Goal: Transaction & Acquisition: Purchase product/service

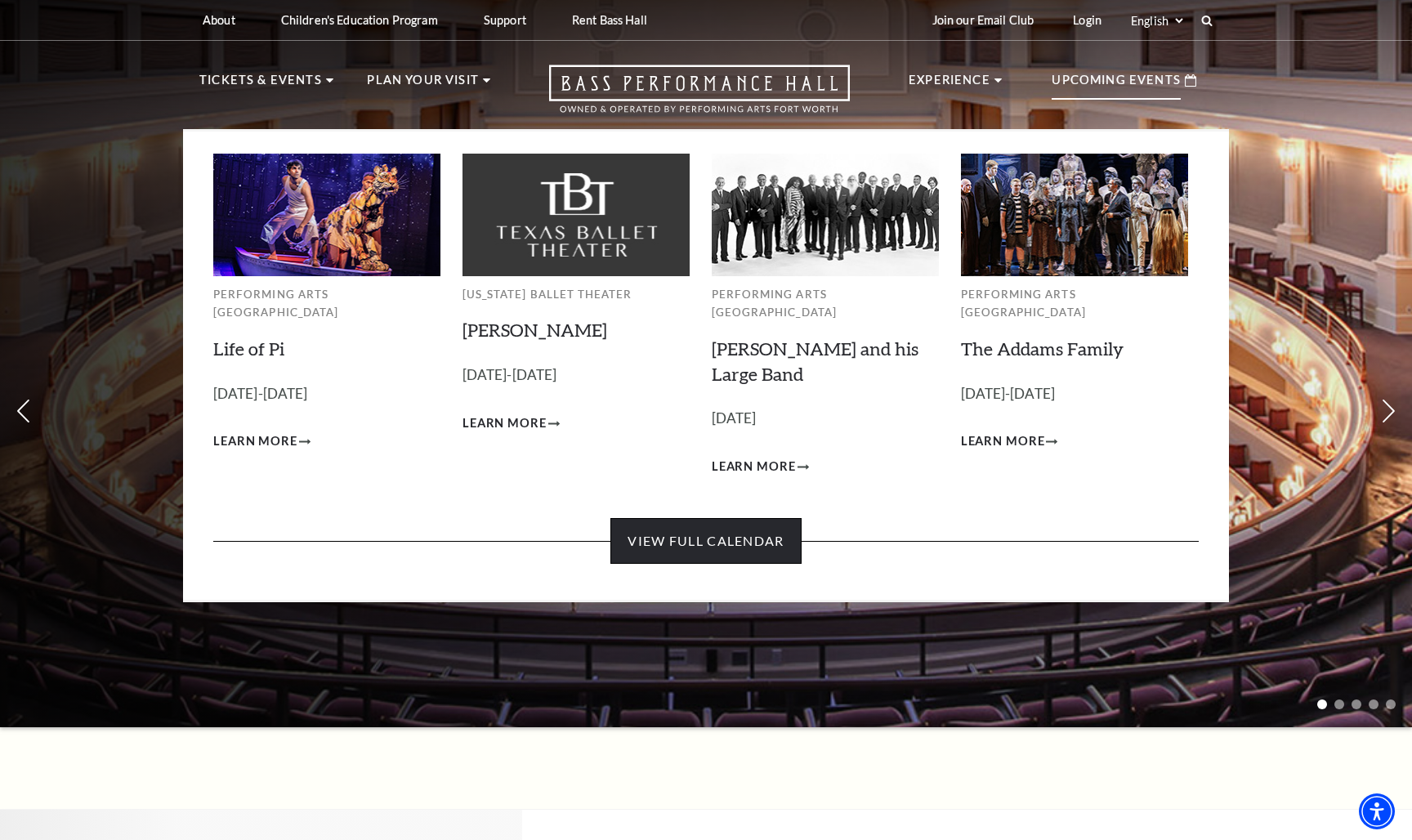
click at [721, 518] on link "View Full Calendar" at bounding box center [705, 540] width 190 height 45
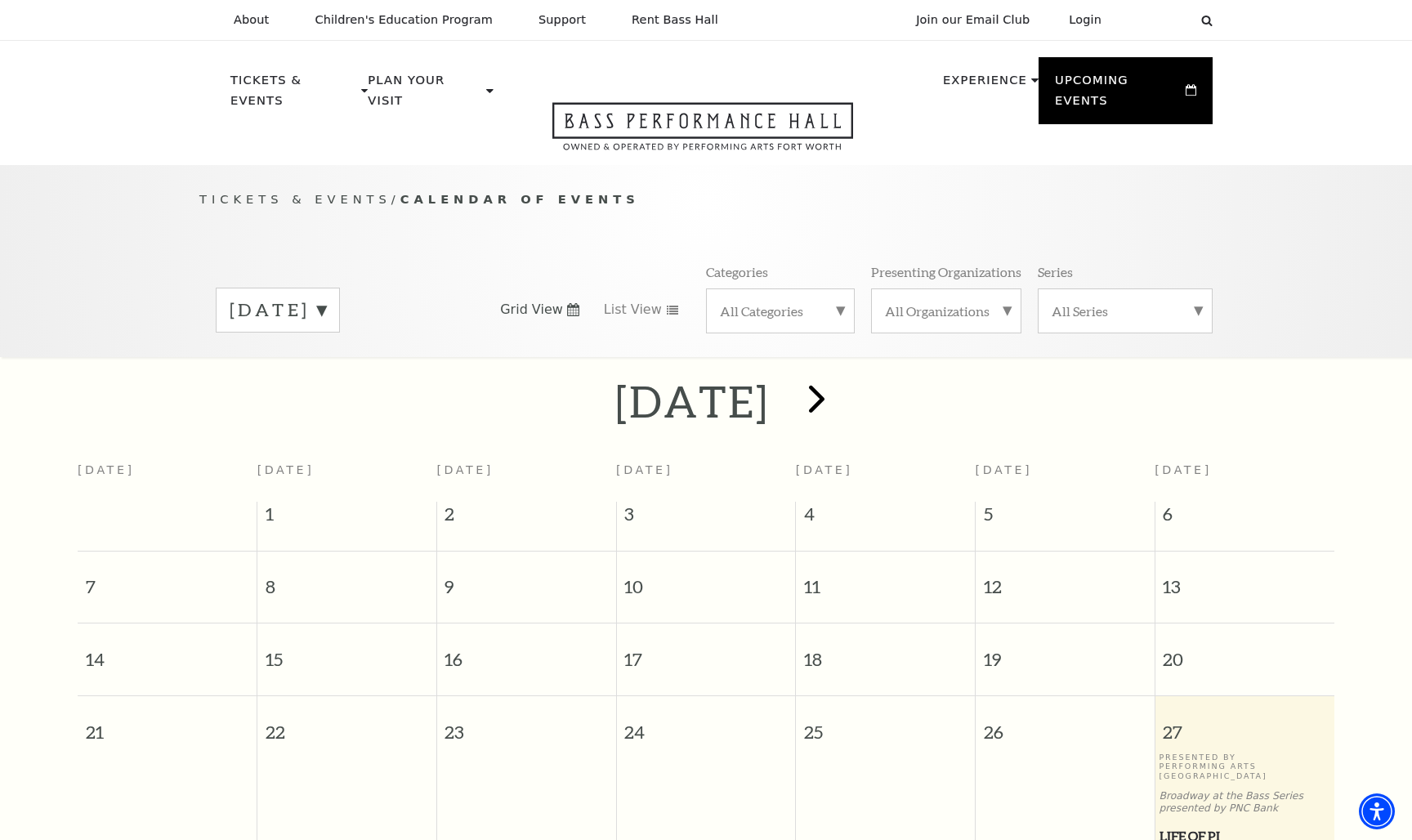
click at [840, 378] on span "next" at bounding box center [816, 398] width 46 height 46
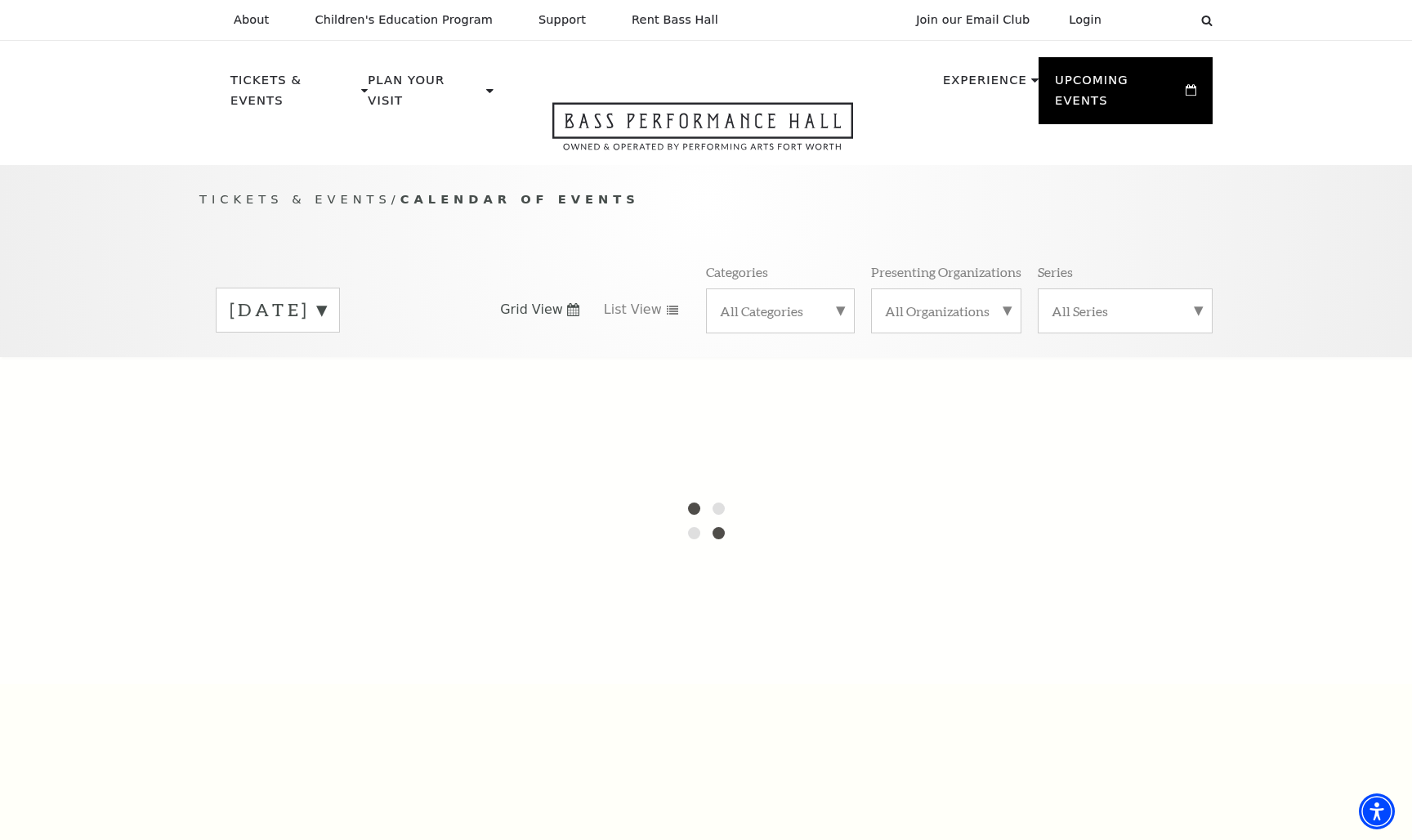
click at [326, 298] on label "September 2025" at bounding box center [277, 311] width 97 height 26
click at [364, 366] on div at bounding box center [706, 520] width 1412 height 327
click at [364, 383] on div at bounding box center [706, 520] width 1412 height 327
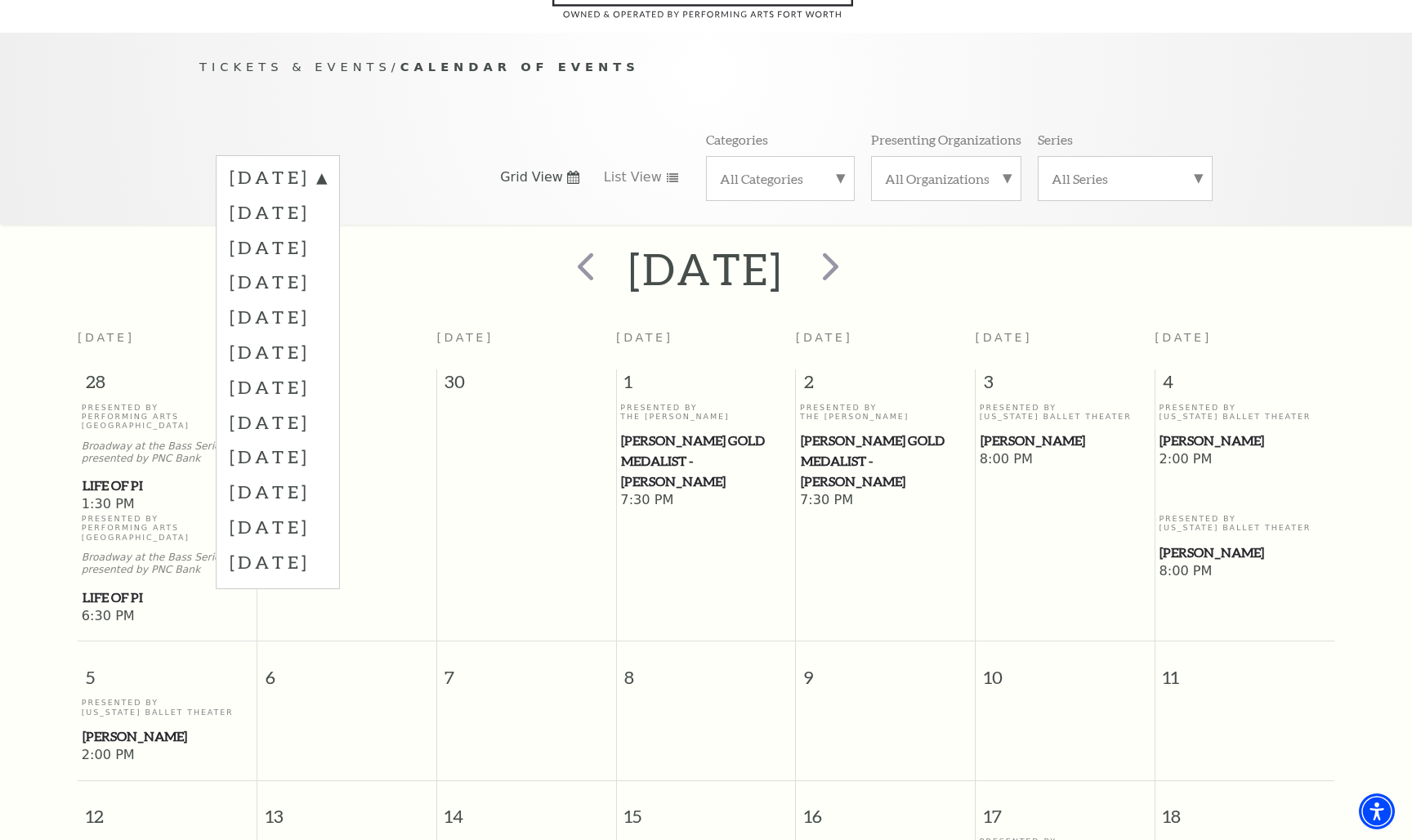
scroll to position [144, 0]
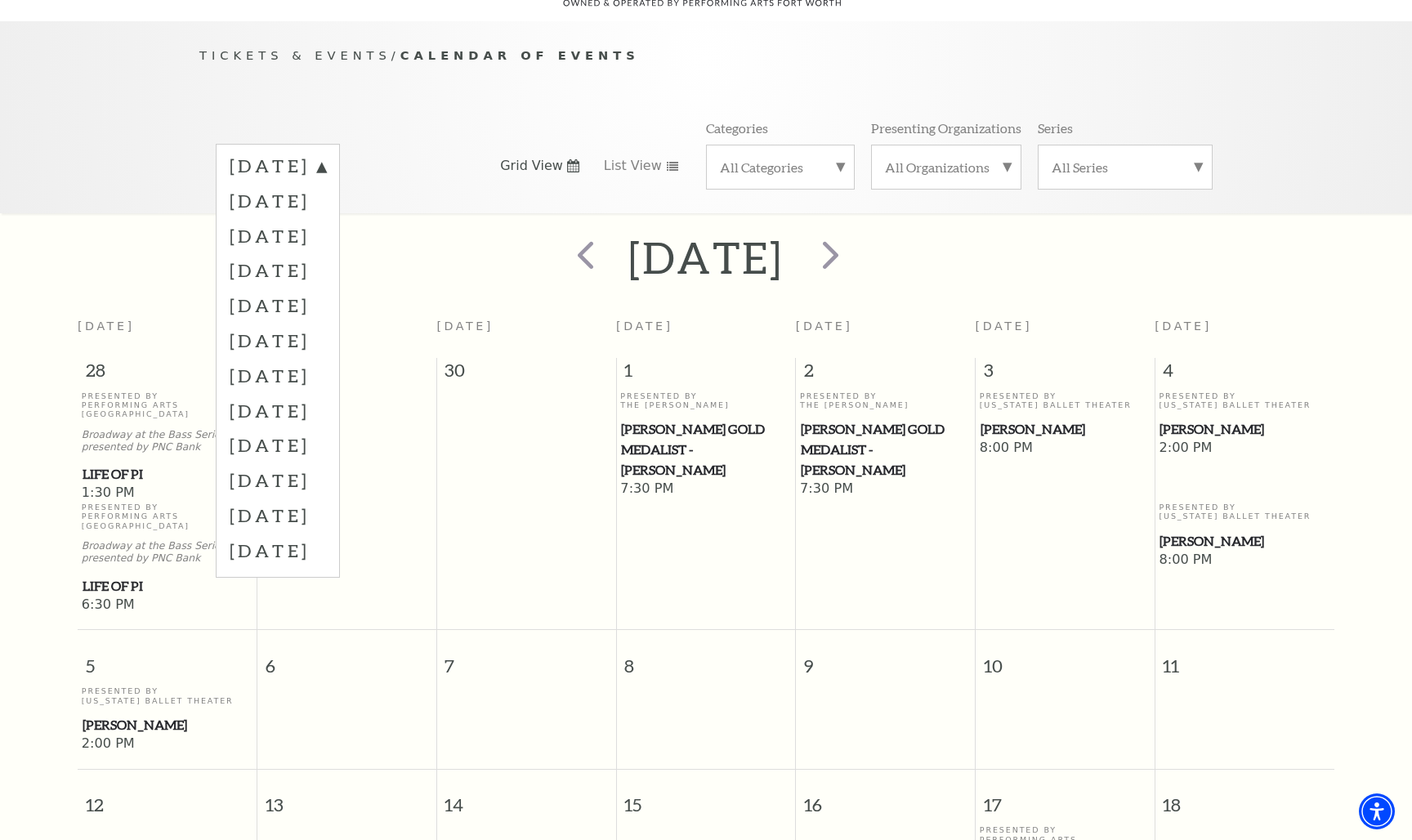
click at [1281, 154] on div "Tickets & Events / Calendar of Events September 2025 October 2025 November 2025…" at bounding box center [706, 117] width 1412 height 192
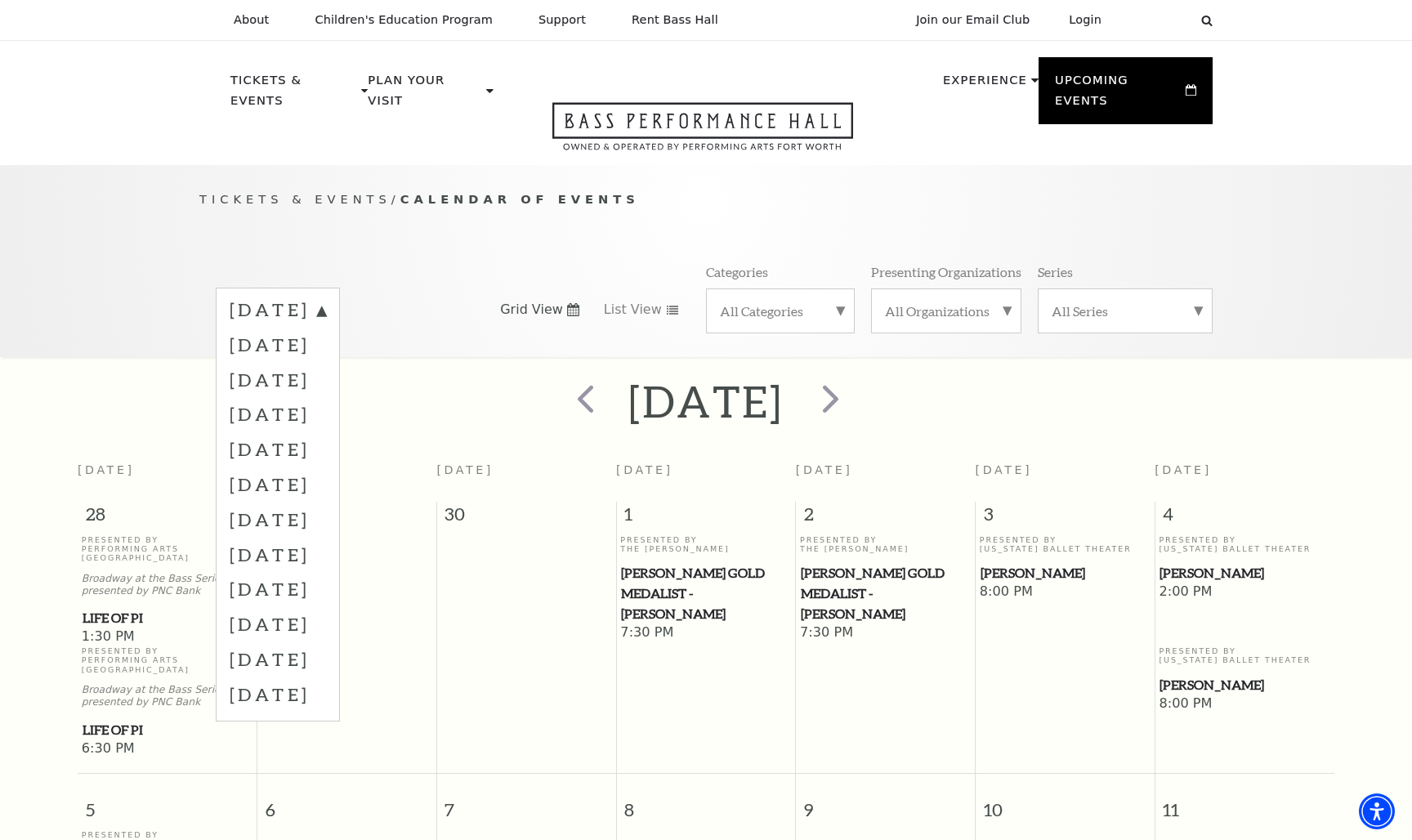
scroll to position [0, 0]
click at [404, 287] on div "September 2025 October 2025 November 2025 December 2025 January 2026 February 2…" at bounding box center [336, 310] width 241 height 44
click at [491, 233] on div "Tickets & Events / Calendar of Events September 2025 October 2025 November 2025…" at bounding box center [706, 273] width 1046 height 167
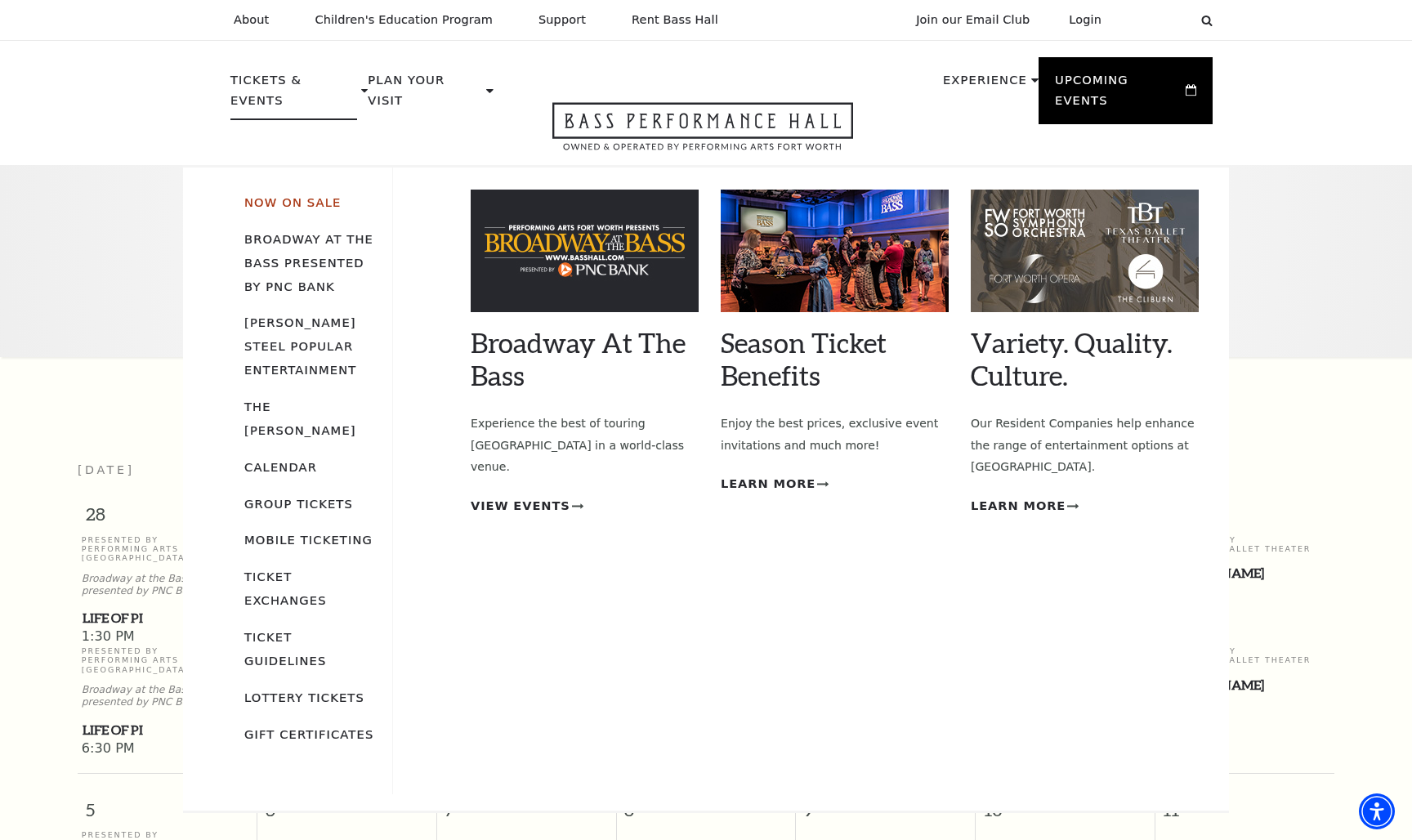
click at [296, 195] on link "Now On Sale" at bounding box center [292, 202] width 97 height 14
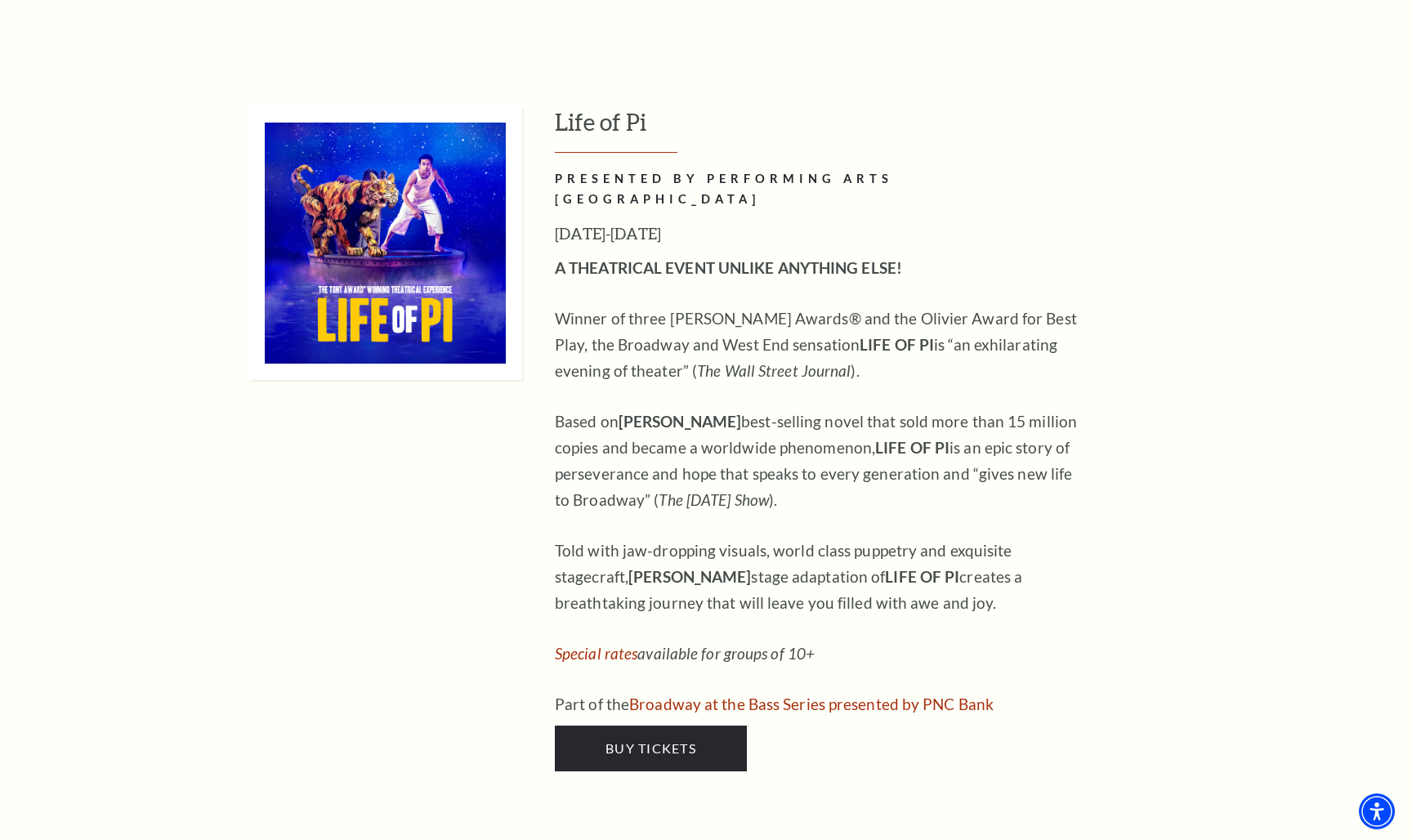
scroll to position [1533, 0]
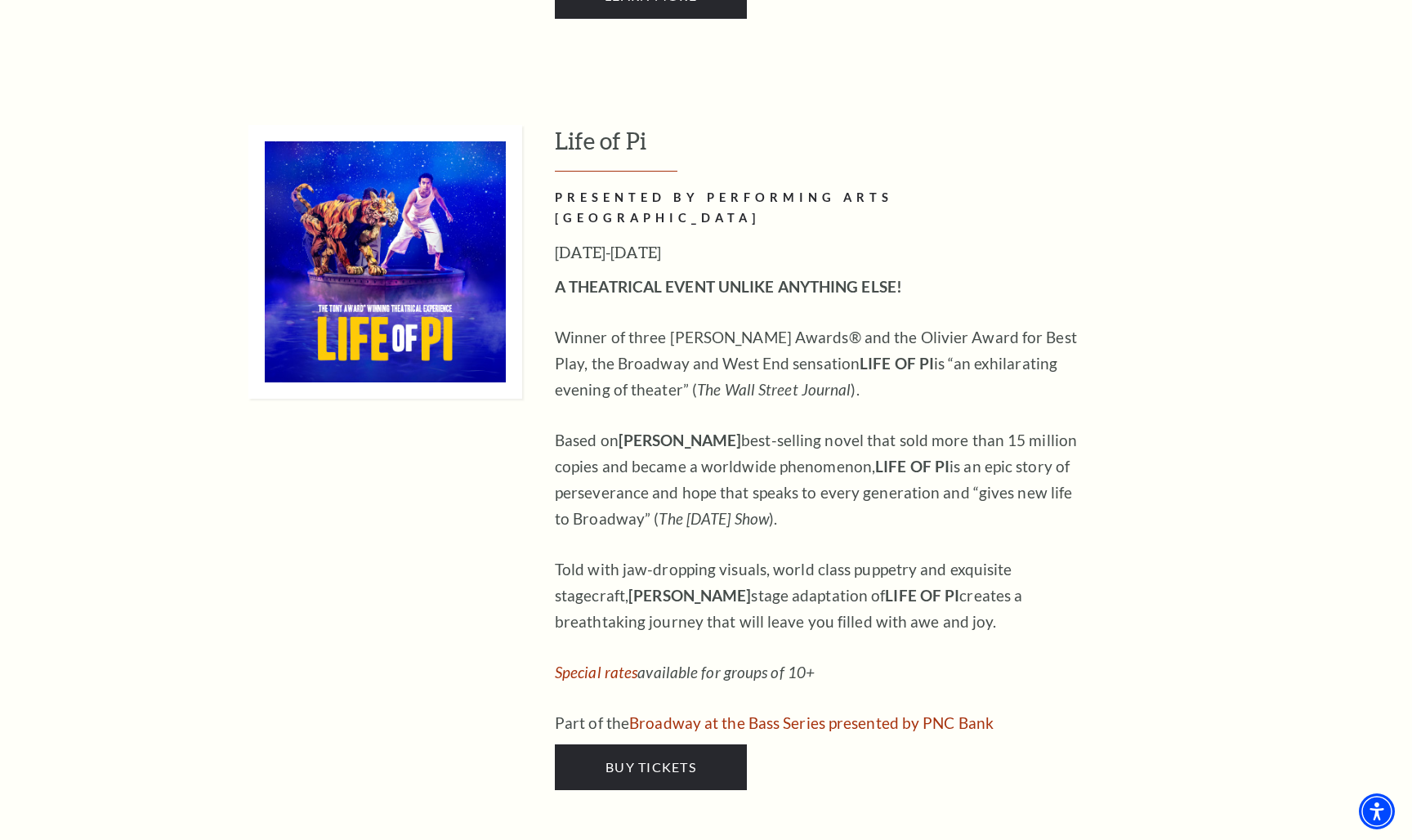
click at [830, 556] on p "Told with jaw-dropping visuals, world class puppetry and exquisite stagecraft, …" at bounding box center [820, 595] width 531 height 79
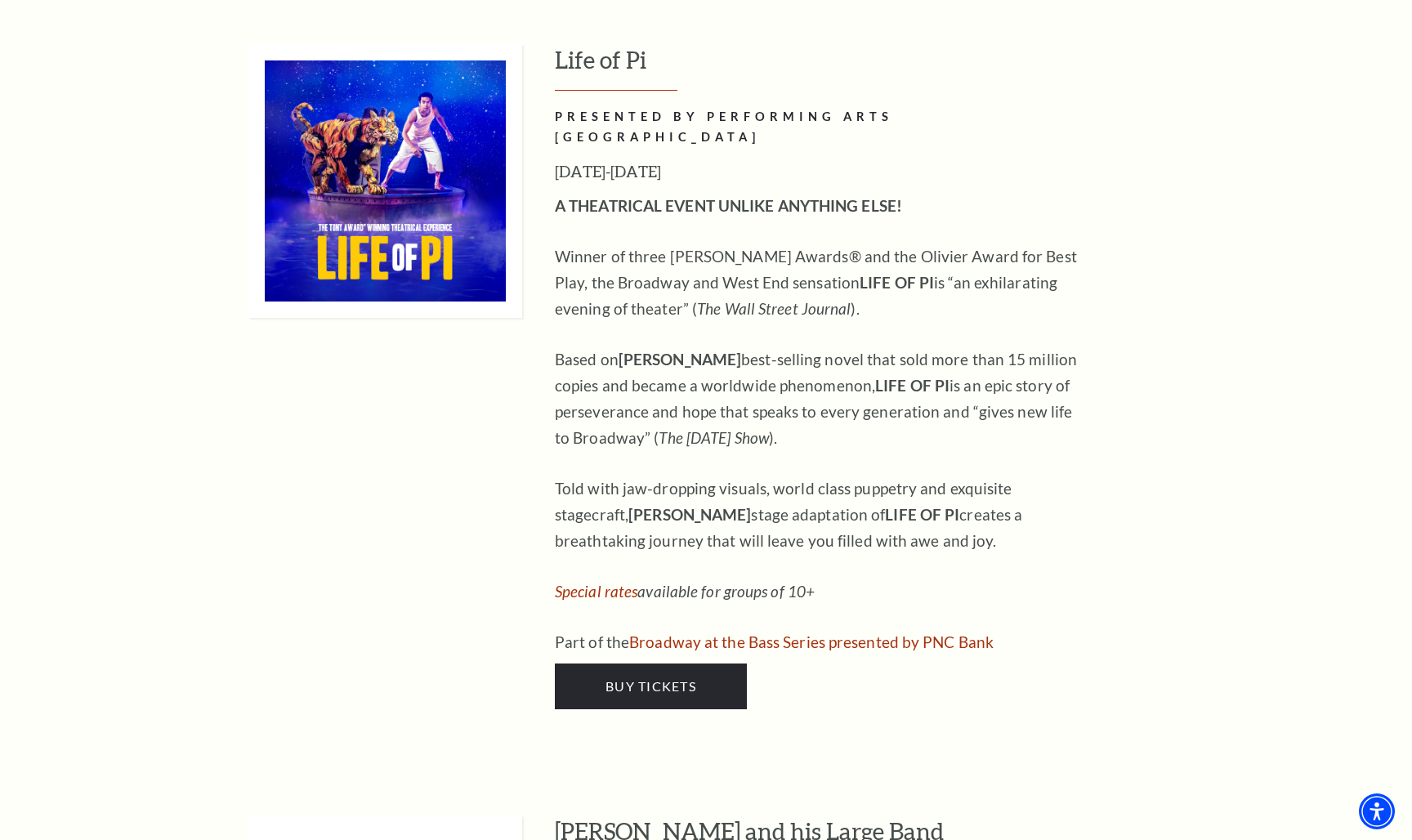
scroll to position [1618, 0]
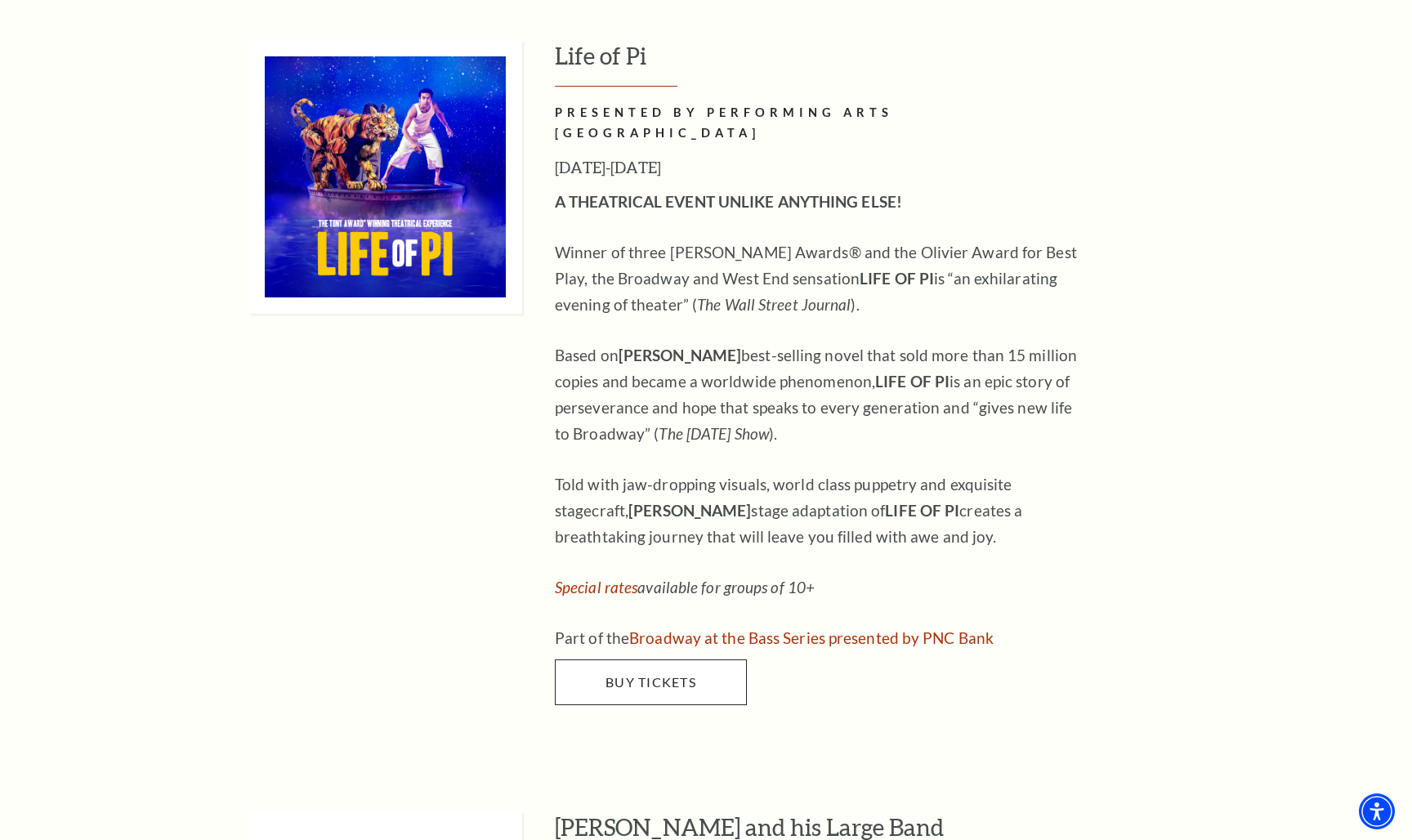
click at [681, 674] on span "Buy Tickets" at bounding box center [650, 682] width 91 height 15
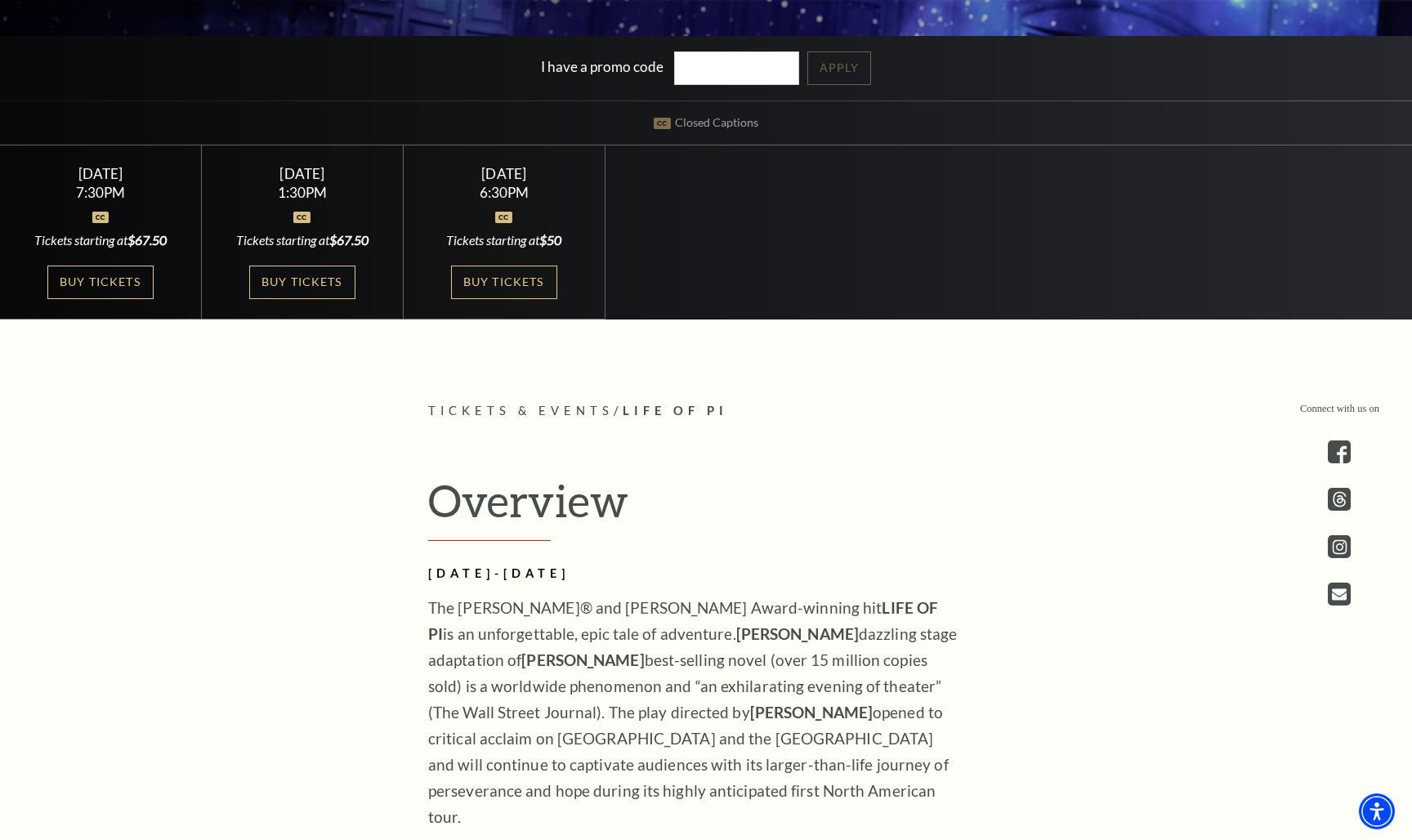
scroll to position [598, 0]
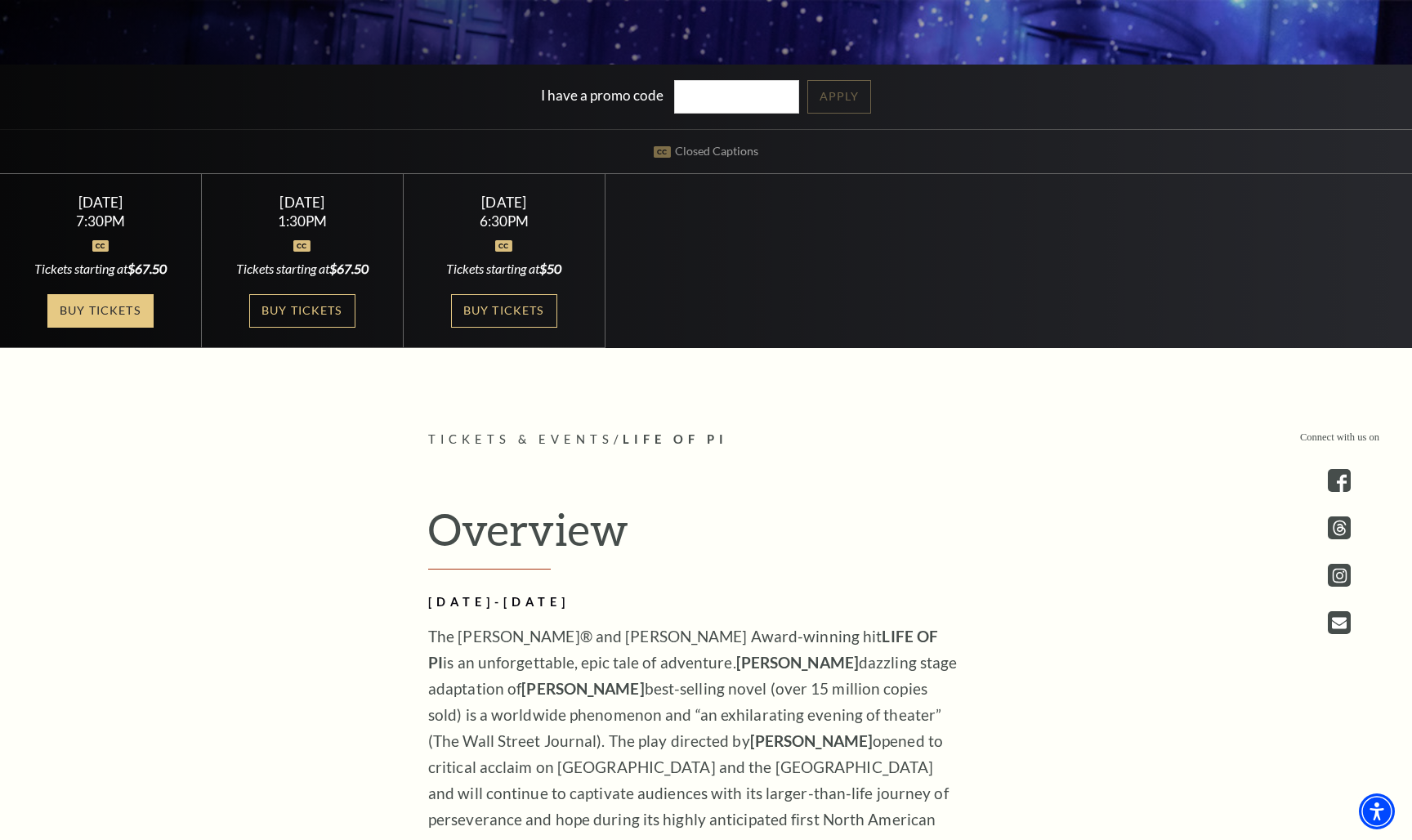
click at [125, 319] on link "Buy Tickets" at bounding box center [100, 311] width 106 height 33
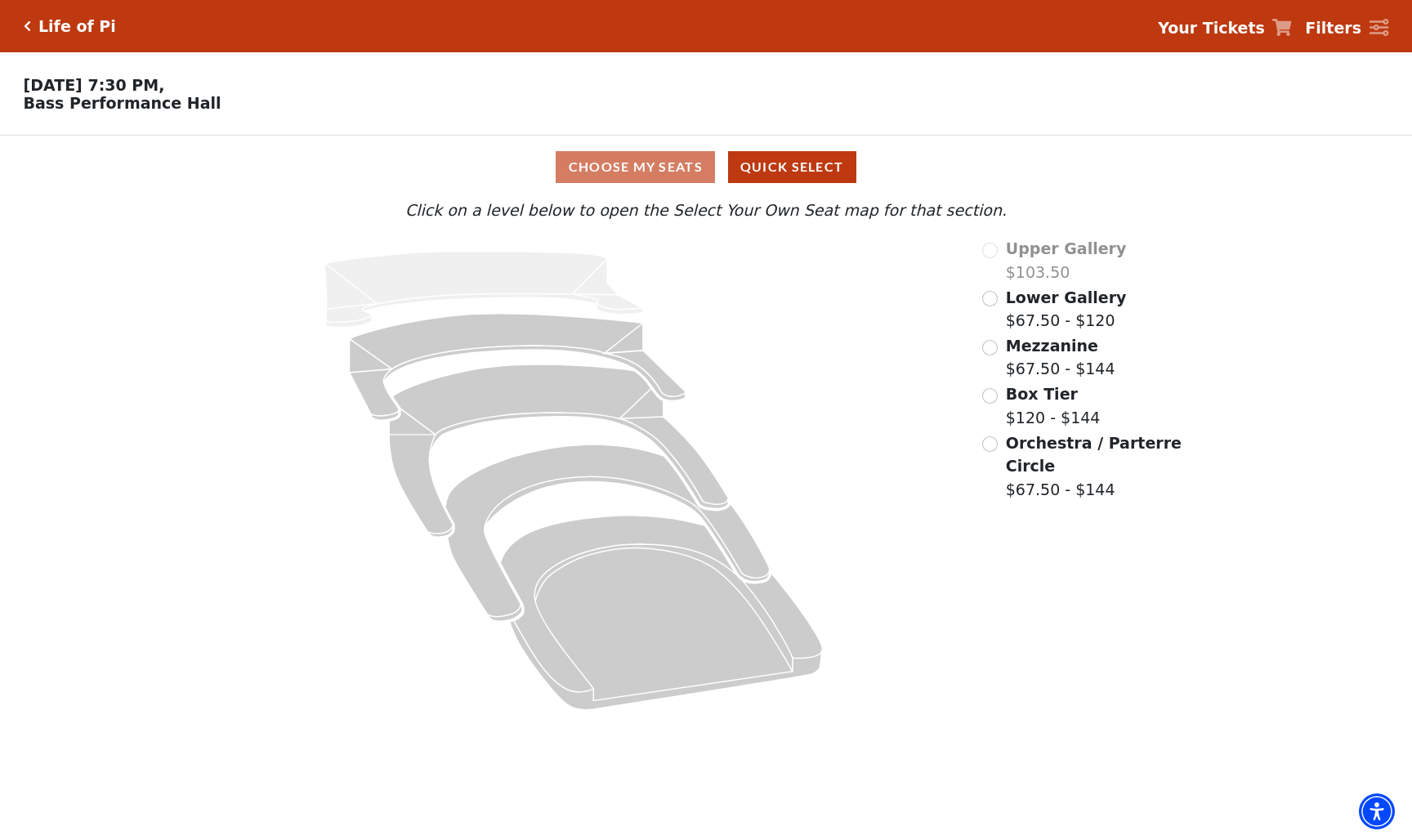
click at [996, 295] on input "Lower Gallery$67.50 - $120\a" at bounding box center [990, 299] width 15 height 15
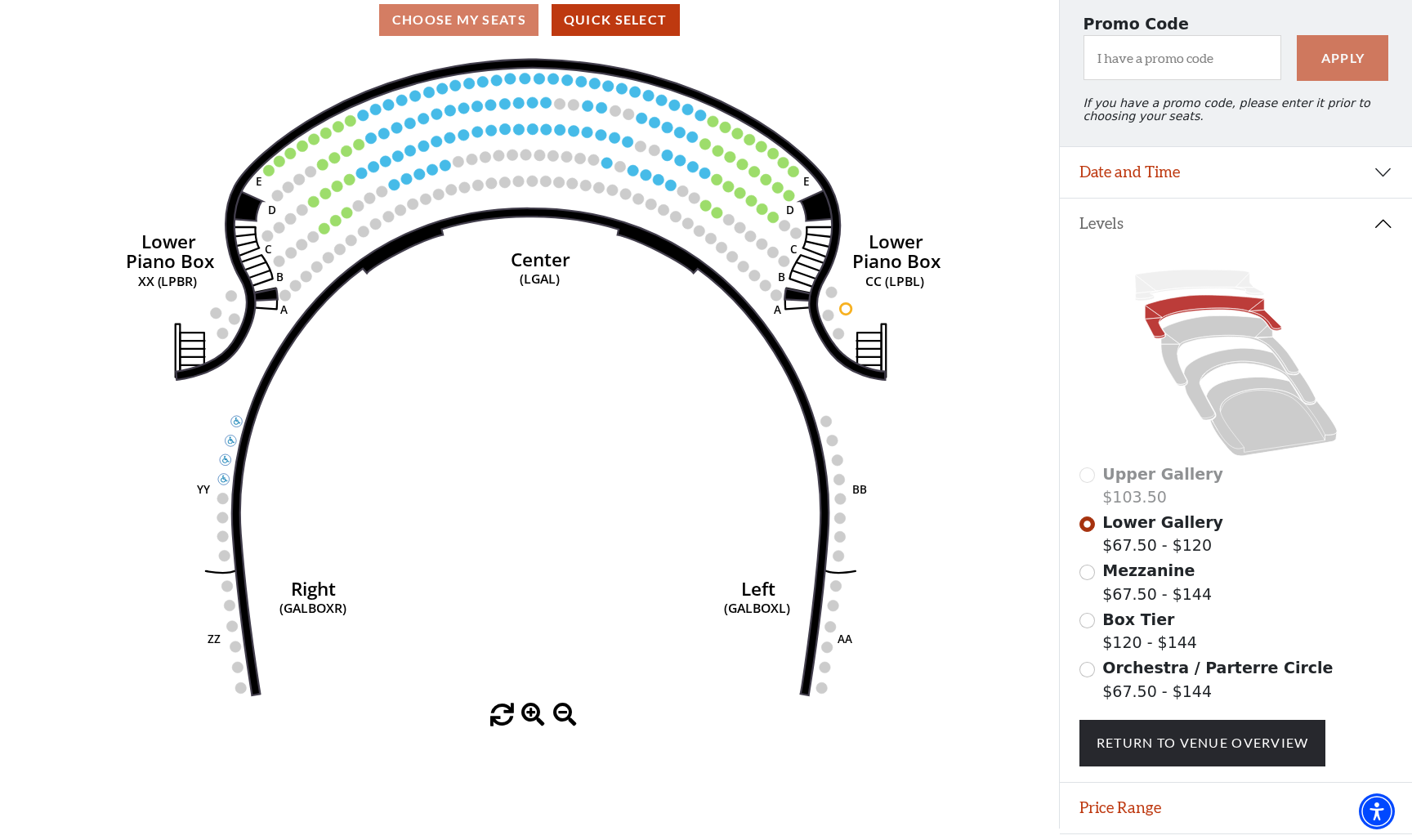
scroll to position [151, 0]
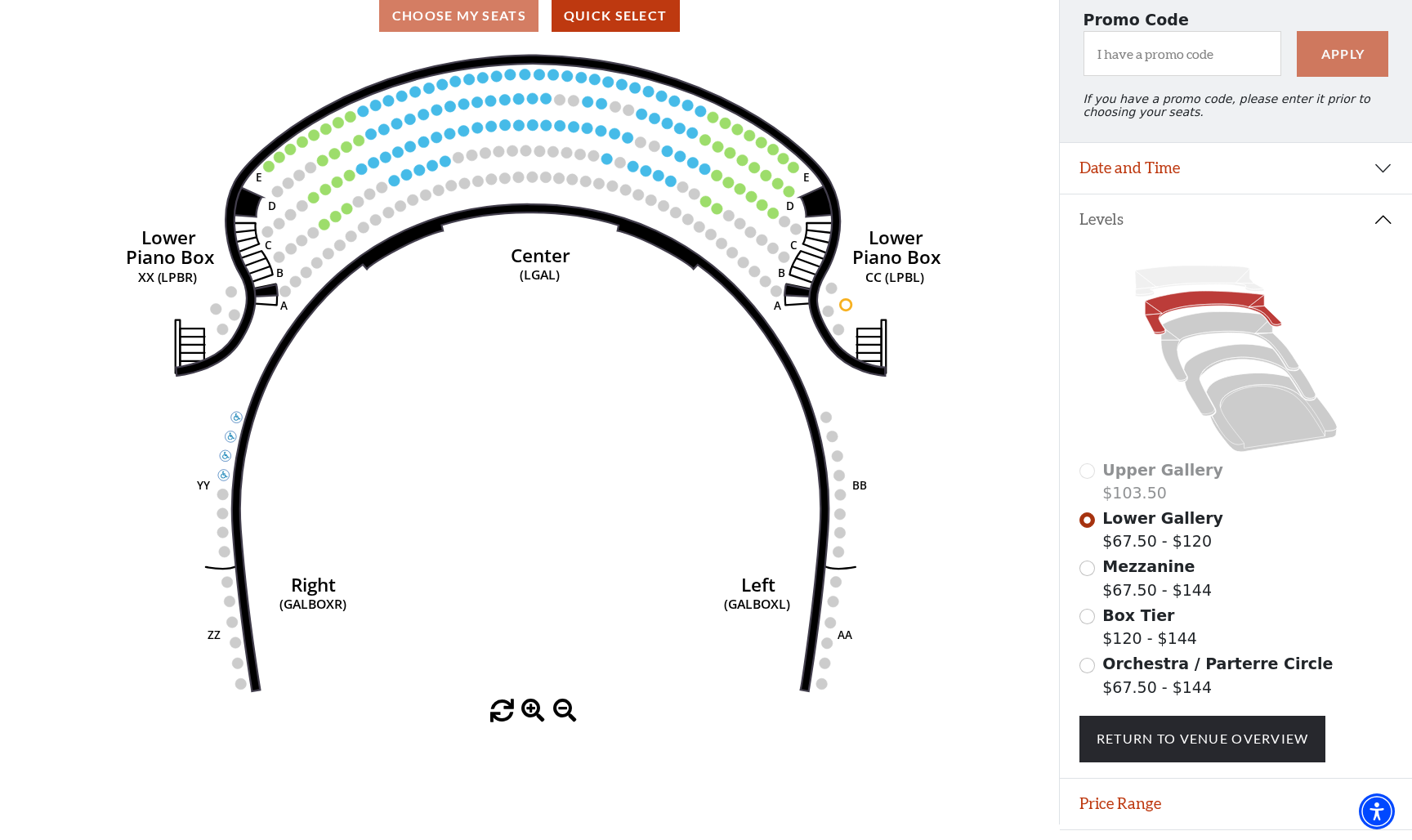
click at [1097, 479] on div "Upper Gallery $103.50" at bounding box center [1236, 482] width 314 height 46
click at [1089, 468] on div "Upper Gallery $103.50" at bounding box center [1236, 482] width 314 height 46
click at [1089, 565] on input "Mezzanine$67.50 - $144\a" at bounding box center [1087, 568] width 15 height 15
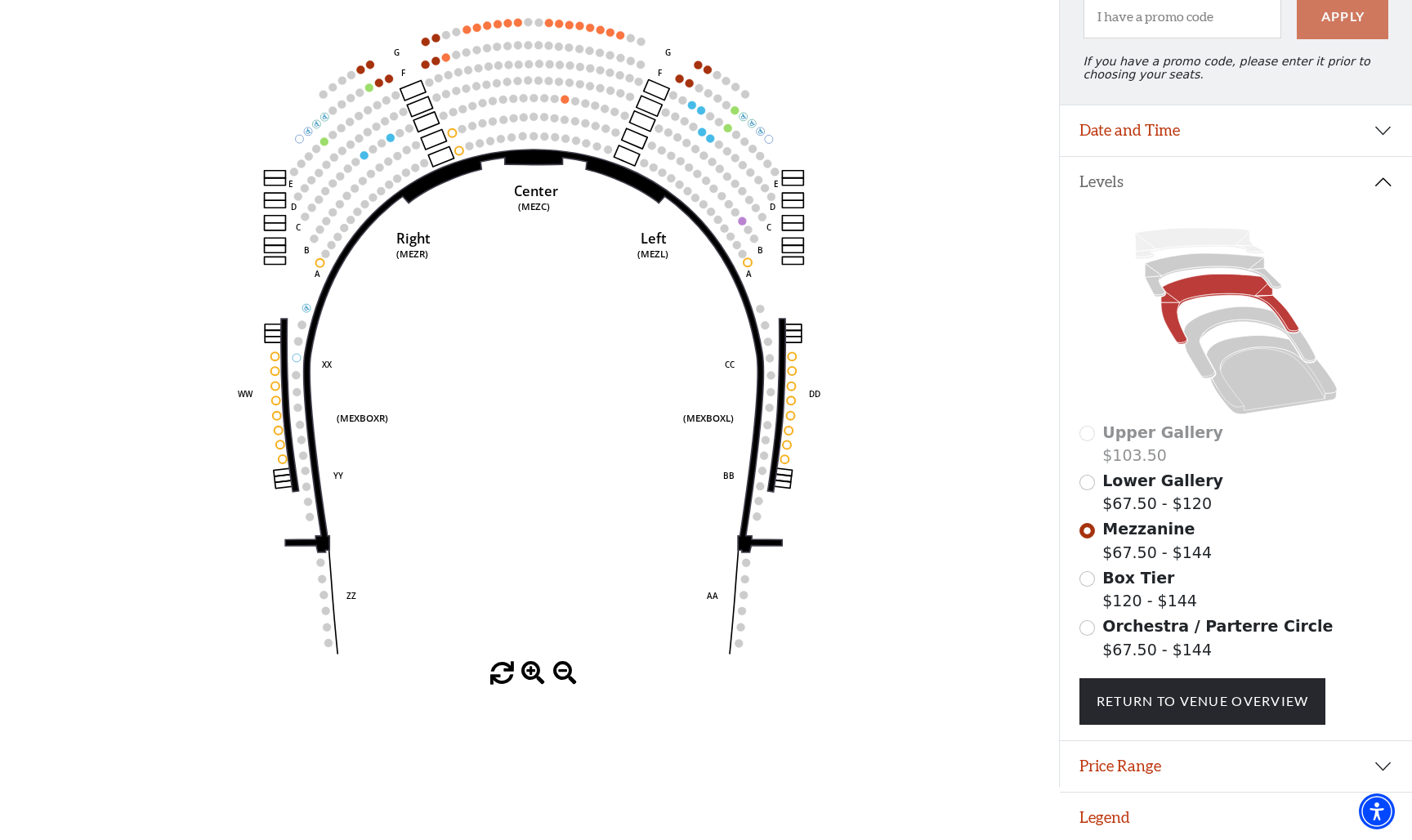
scroll to position [188, 0]
click at [1267, 390] on icon at bounding box center [1271, 376] width 131 height 80
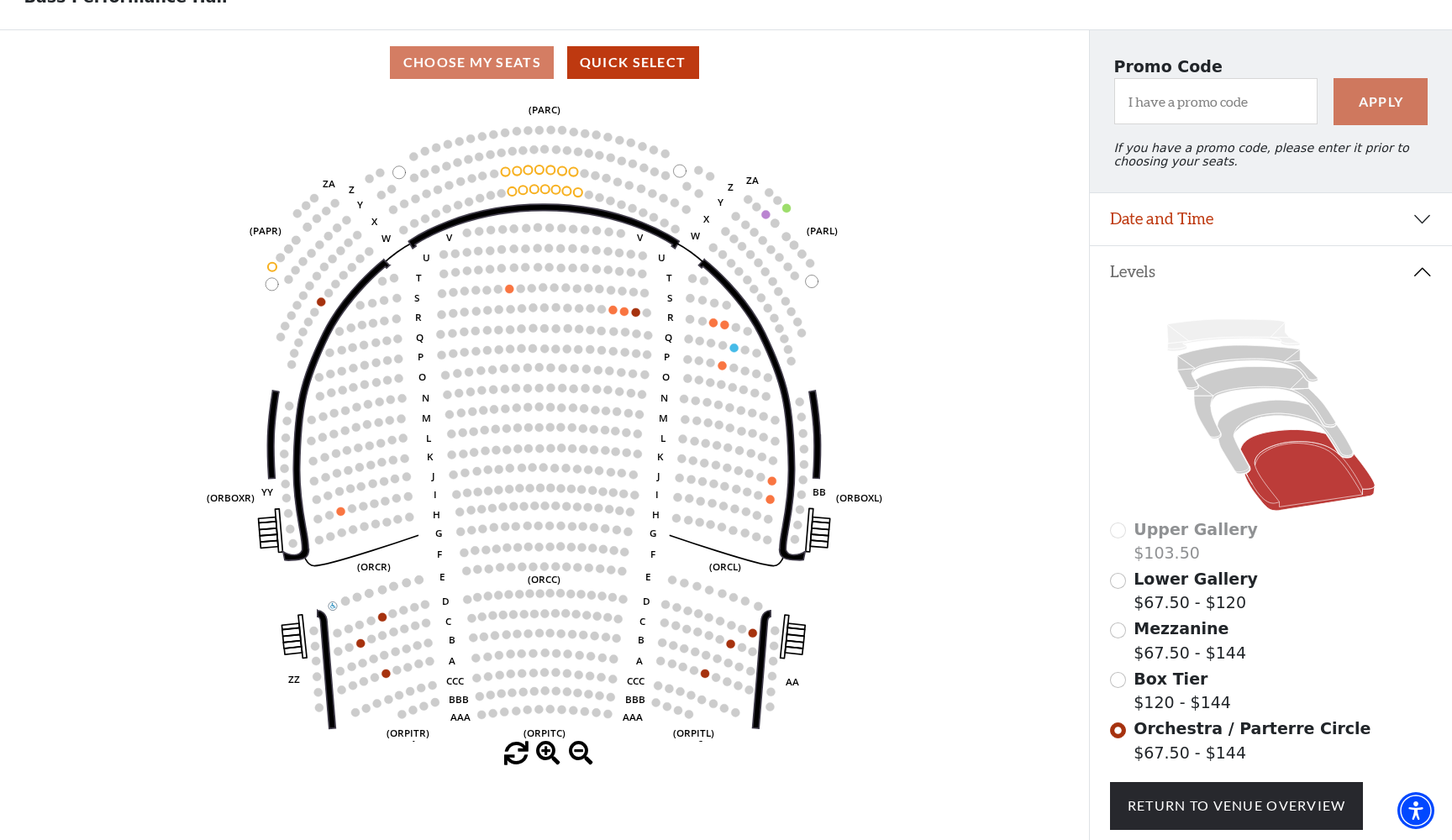
scroll to position [110, 0]
click at [530, 483] on circle at bounding box center [531, 487] width 9 height 9
click at [546, 487] on icon "Left (ORPITL) Right (ORPITR) Center (ORPITC) ZZ AA YY BB ZA ZA (ORCL) (ORCR) (O…" at bounding box center [544, 417] width 979 height 646
click at [1236, 420] on icon at bounding box center [1285, 436] width 136 height 74
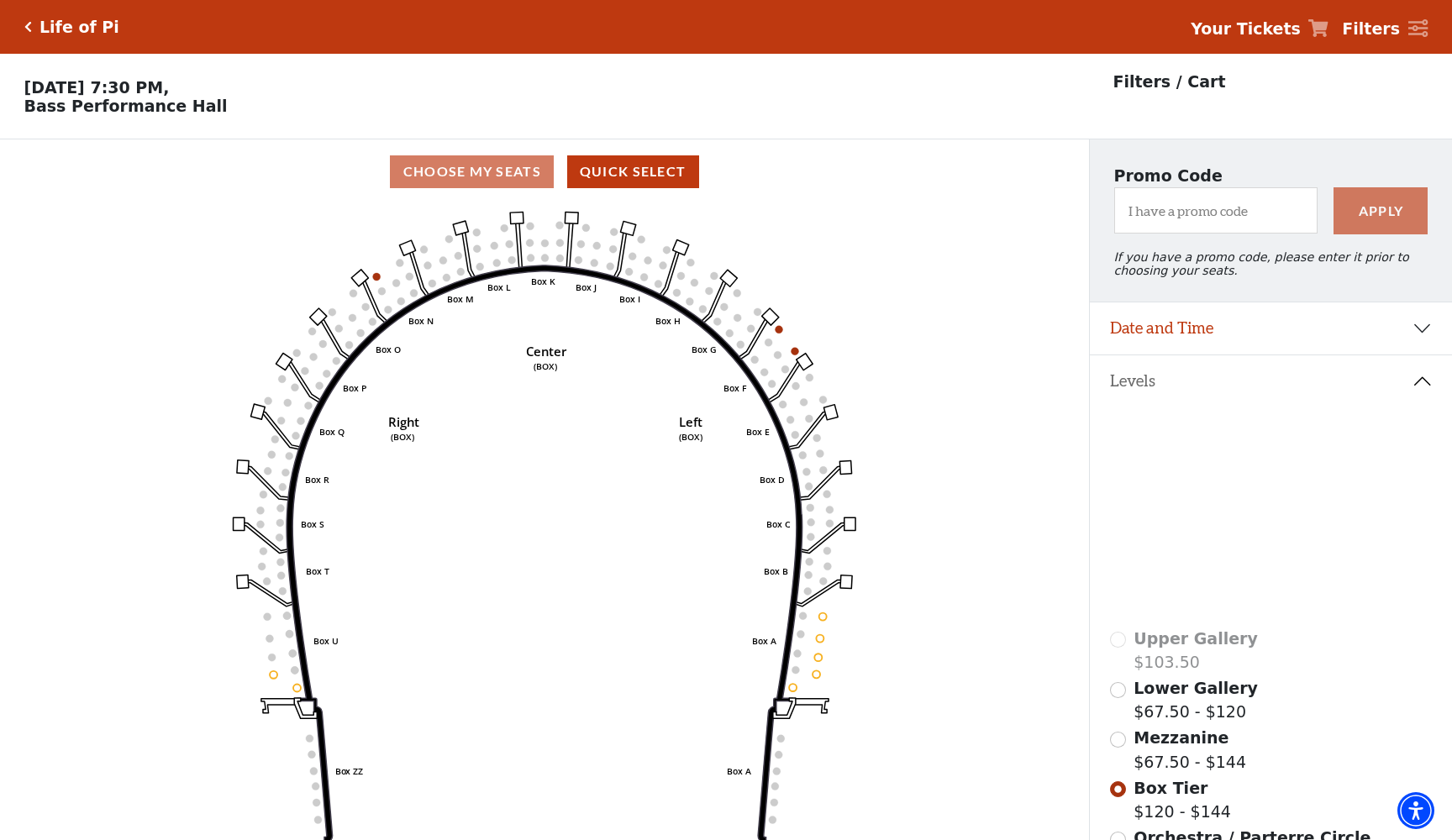
scroll to position [78, 0]
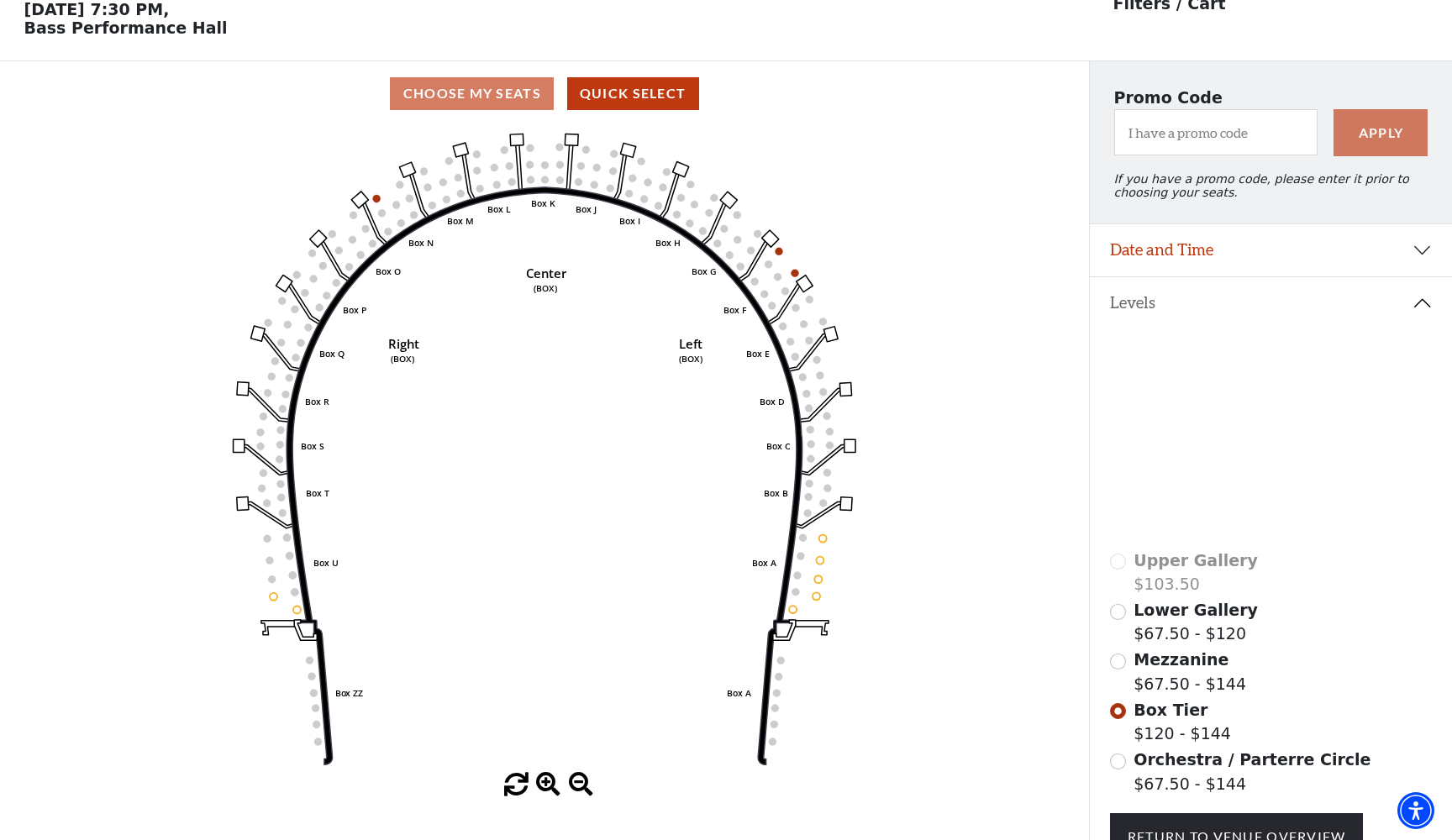
click at [1309, 511] on icon at bounding box center [1307, 501] width 135 height 82
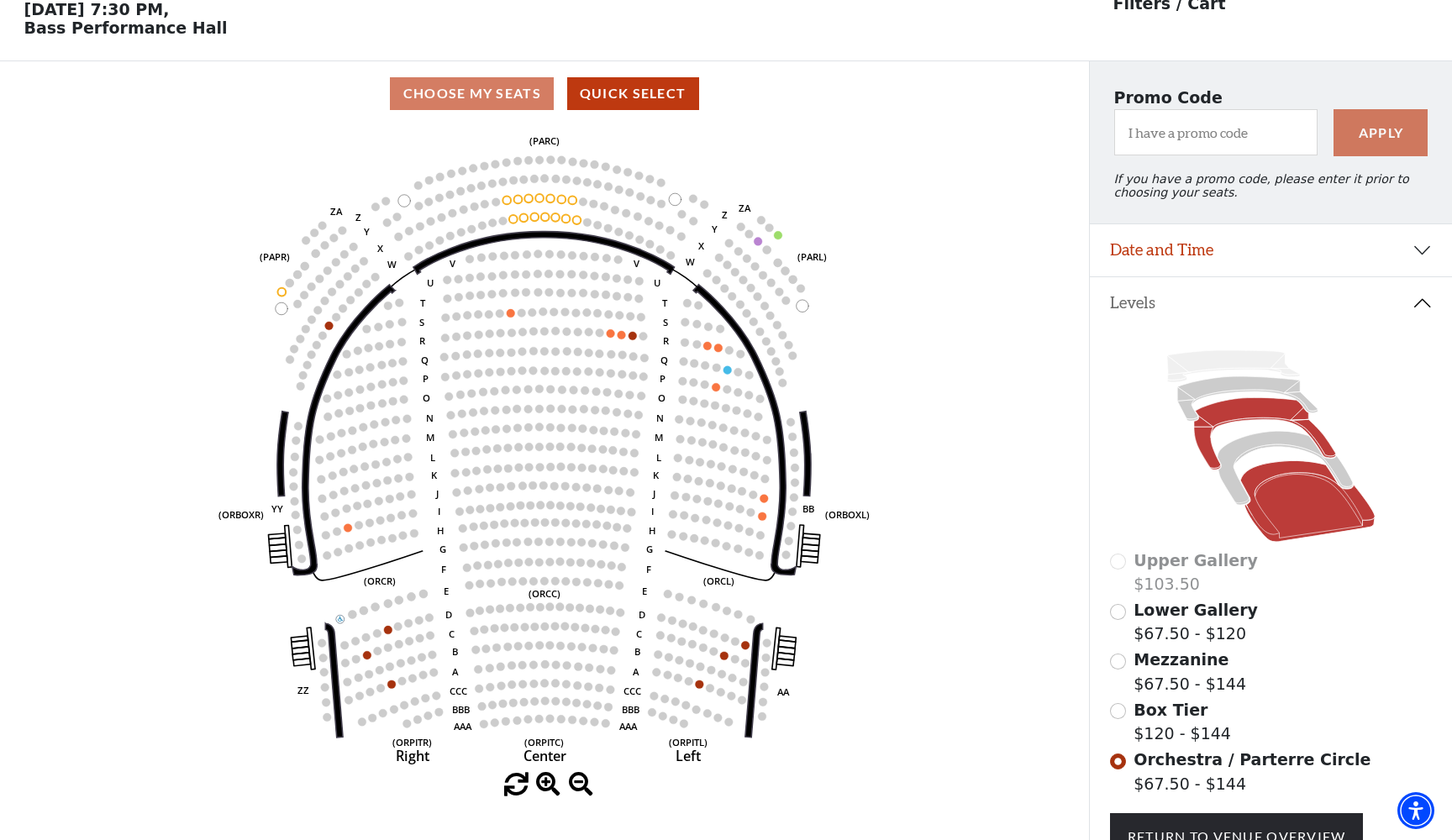
click at [1249, 413] on icon at bounding box center [1265, 435] width 142 height 72
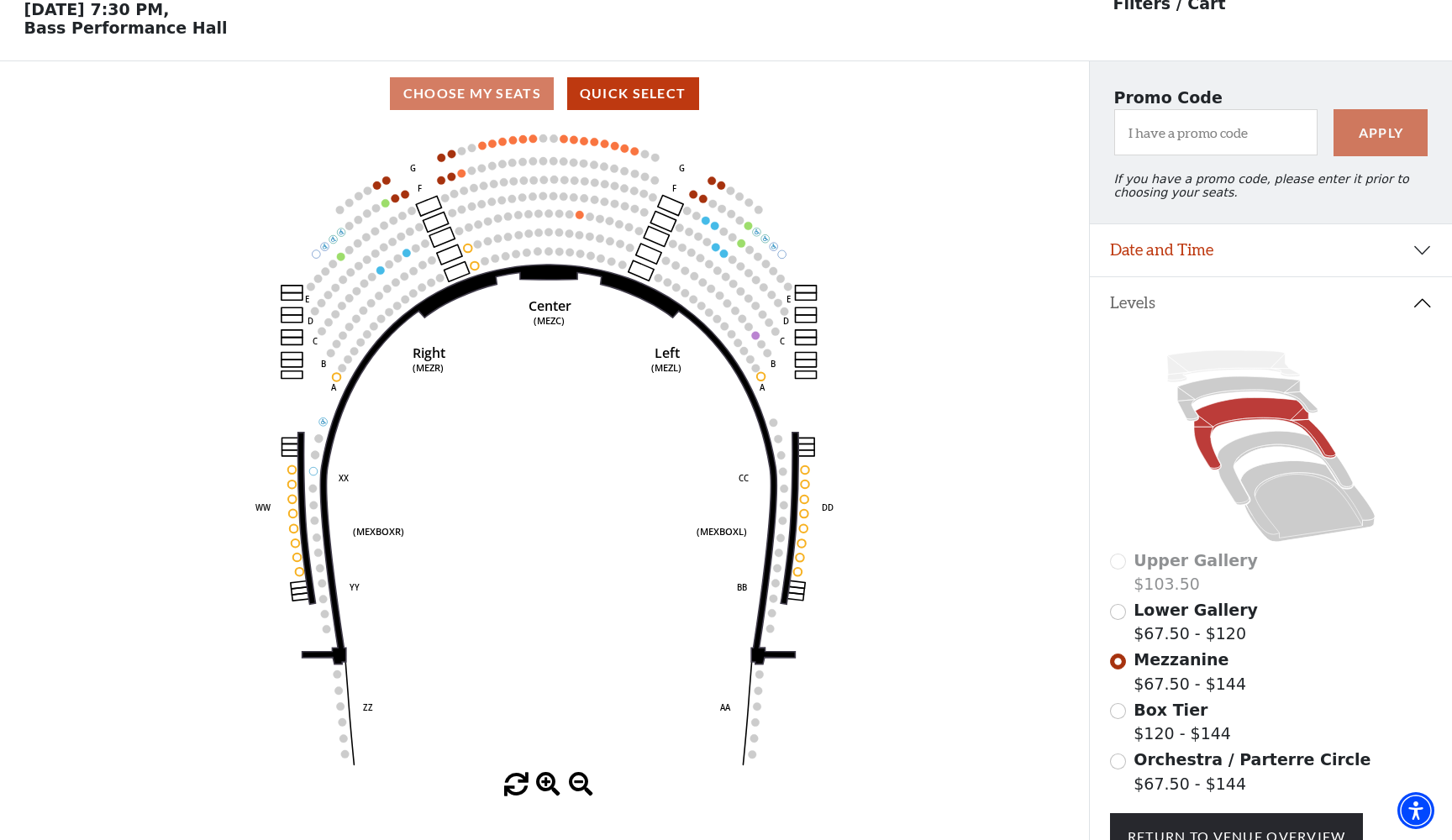
click at [1125, 756] on input "Orchestra / Parterre Circle$67.50 - $144\a" at bounding box center [1118, 761] width 16 height 16
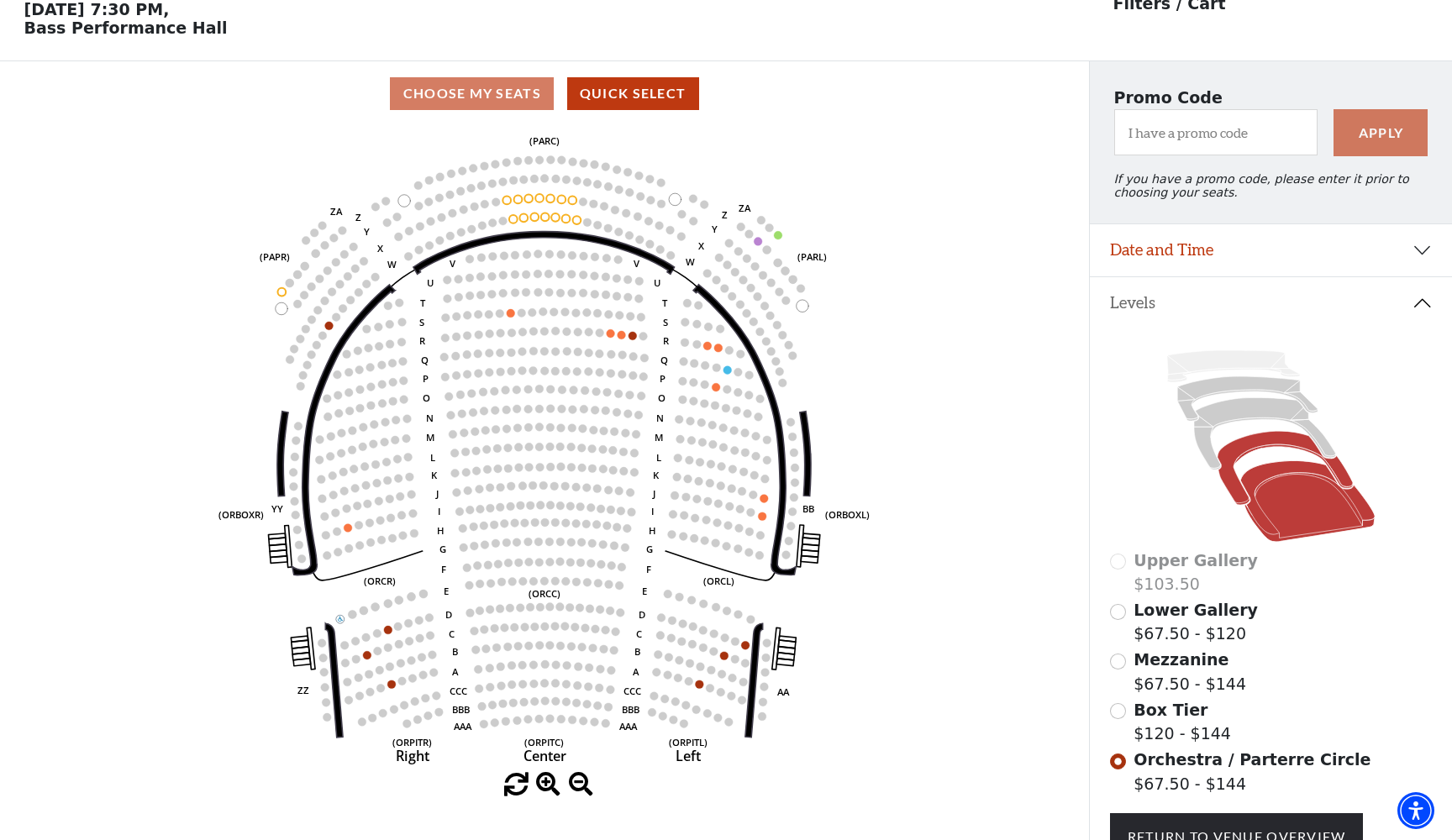
click at [1229, 474] on icon at bounding box center [1285, 469] width 136 height 74
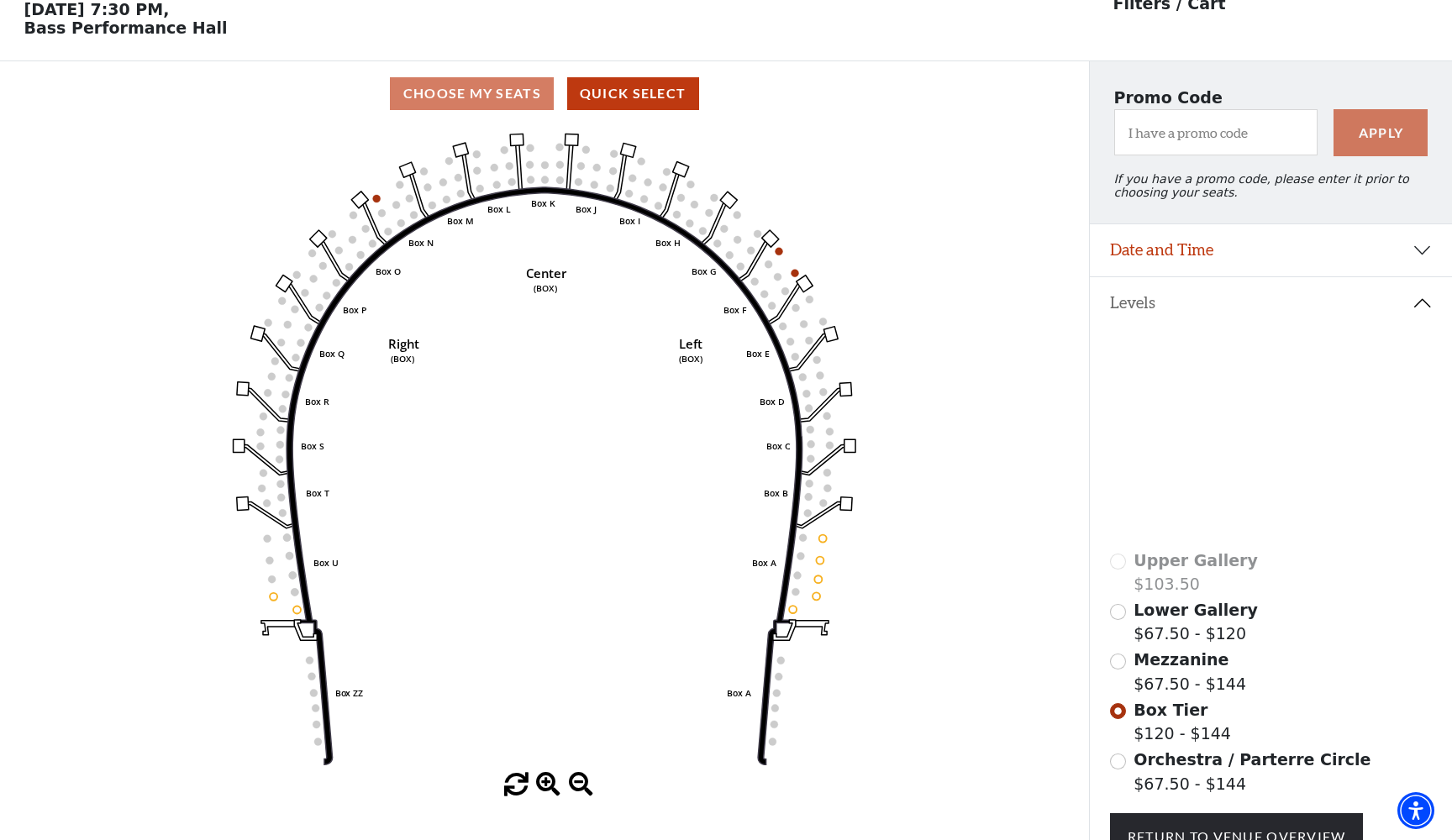
click at [1203, 449] on icon at bounding box center [1265, 435] width 142 height 72
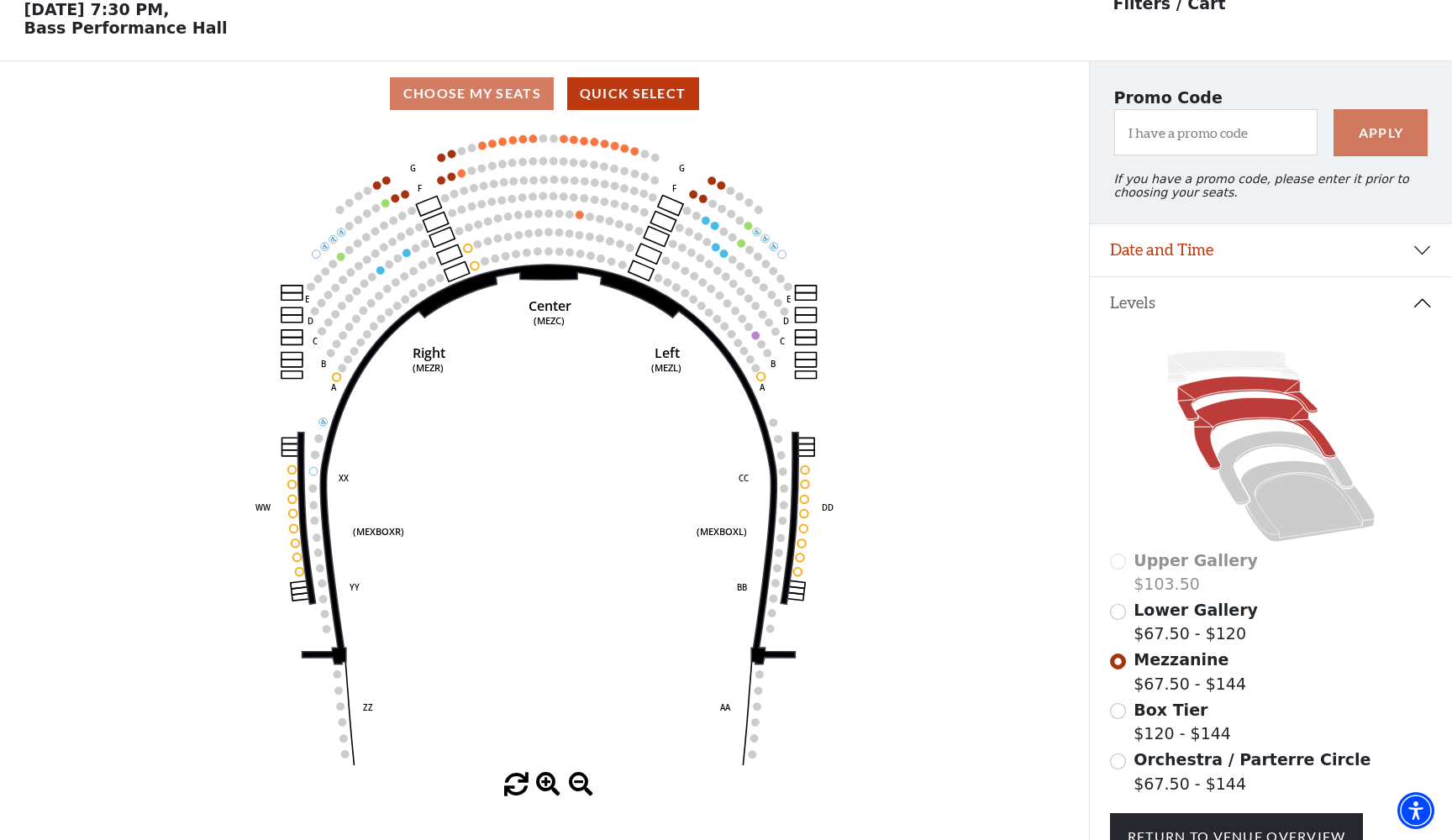
click at [1208, 387] on icon at bounding box center [1247, 399] width 140 height 45
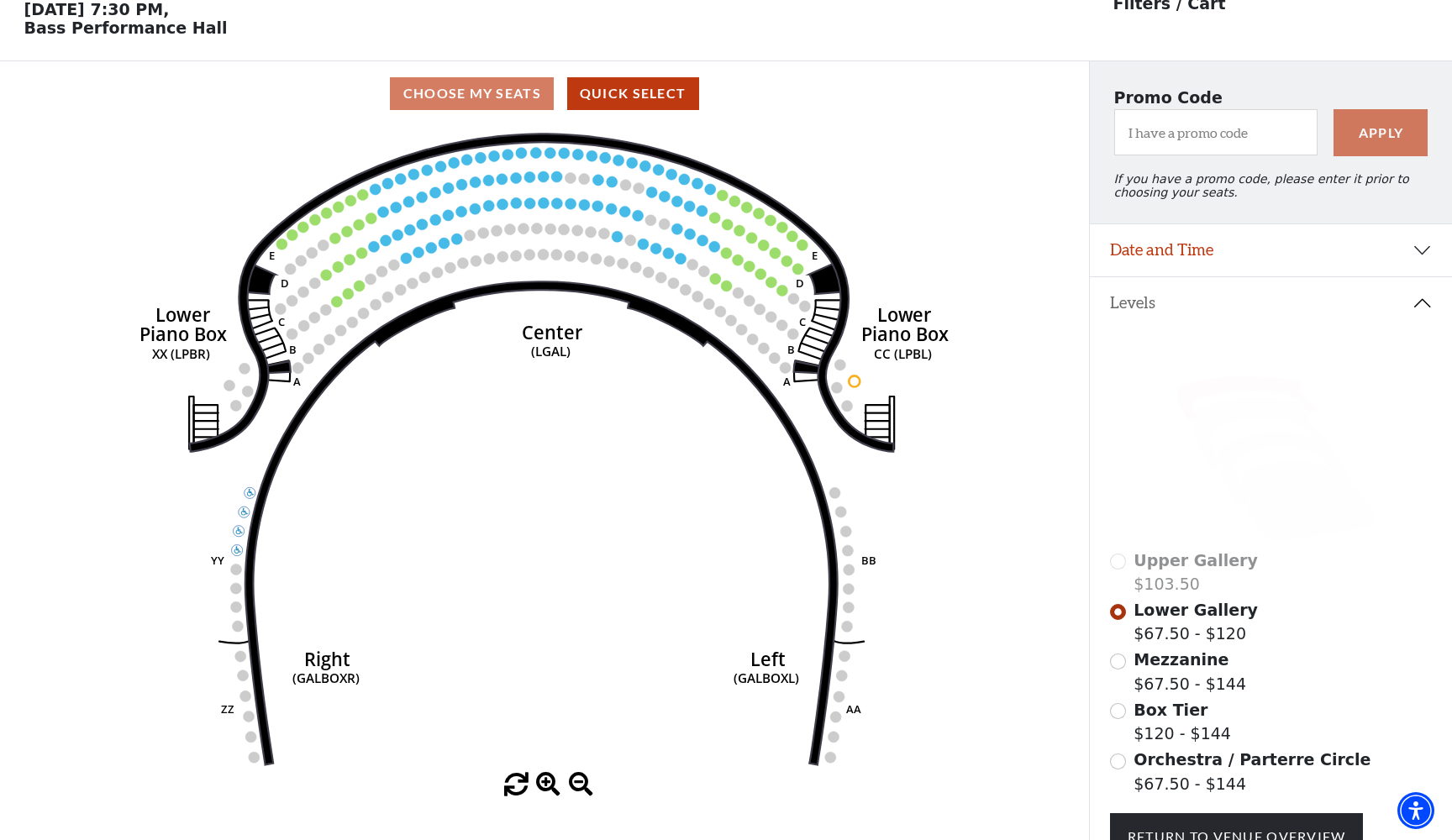
click at [1228, 365] on icon at bounding box center [1233, 366] width 133 height 32
click at [1211, 353] on icon at bounding box center [1233, 366] width 133 height 32
click at [1211, 354] on icon at bounding box center [1233, 366] width 133 height 32
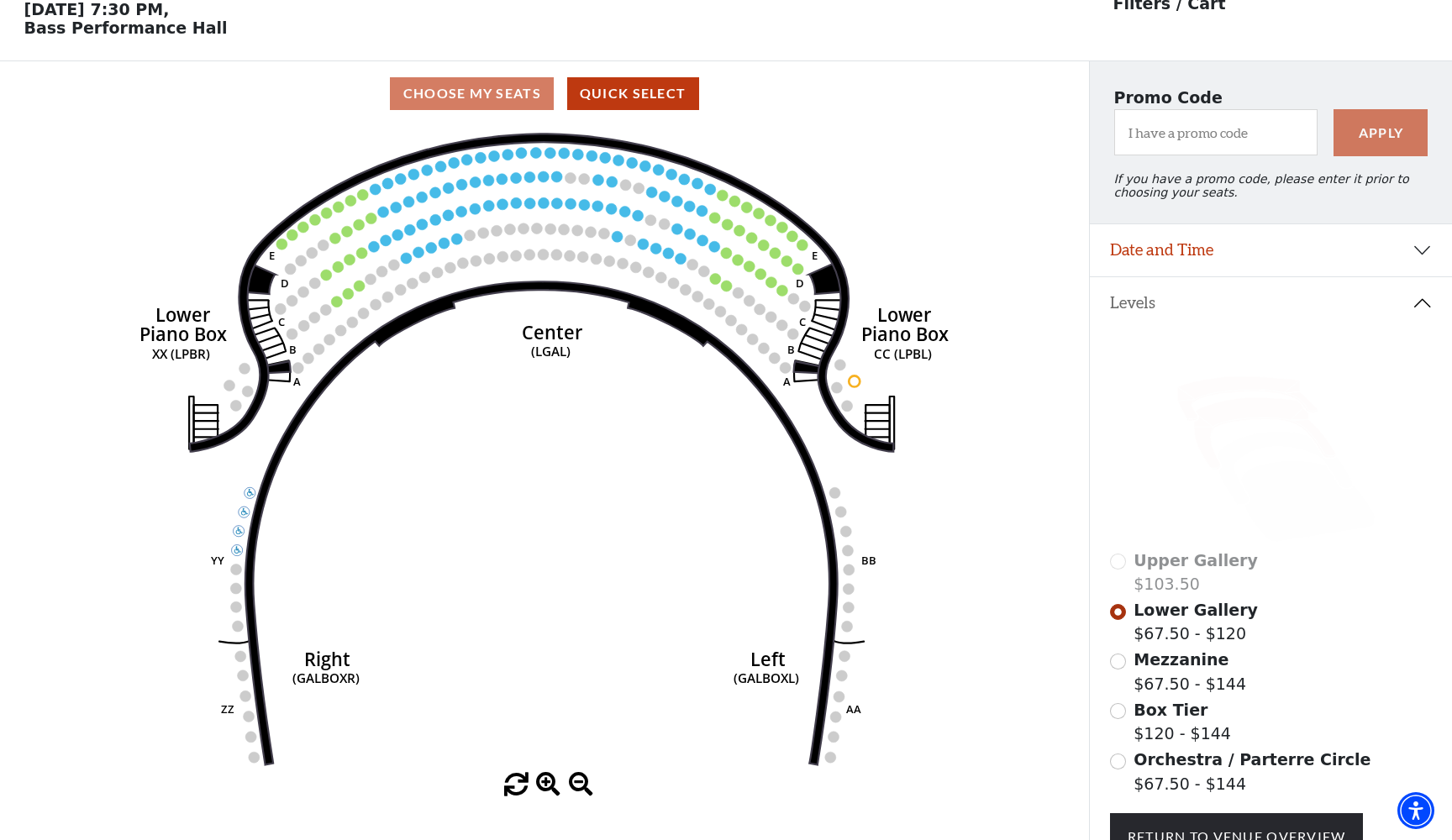
click at [1230, 414] on icon at bounding box center [1265, 435] width 142 height 72
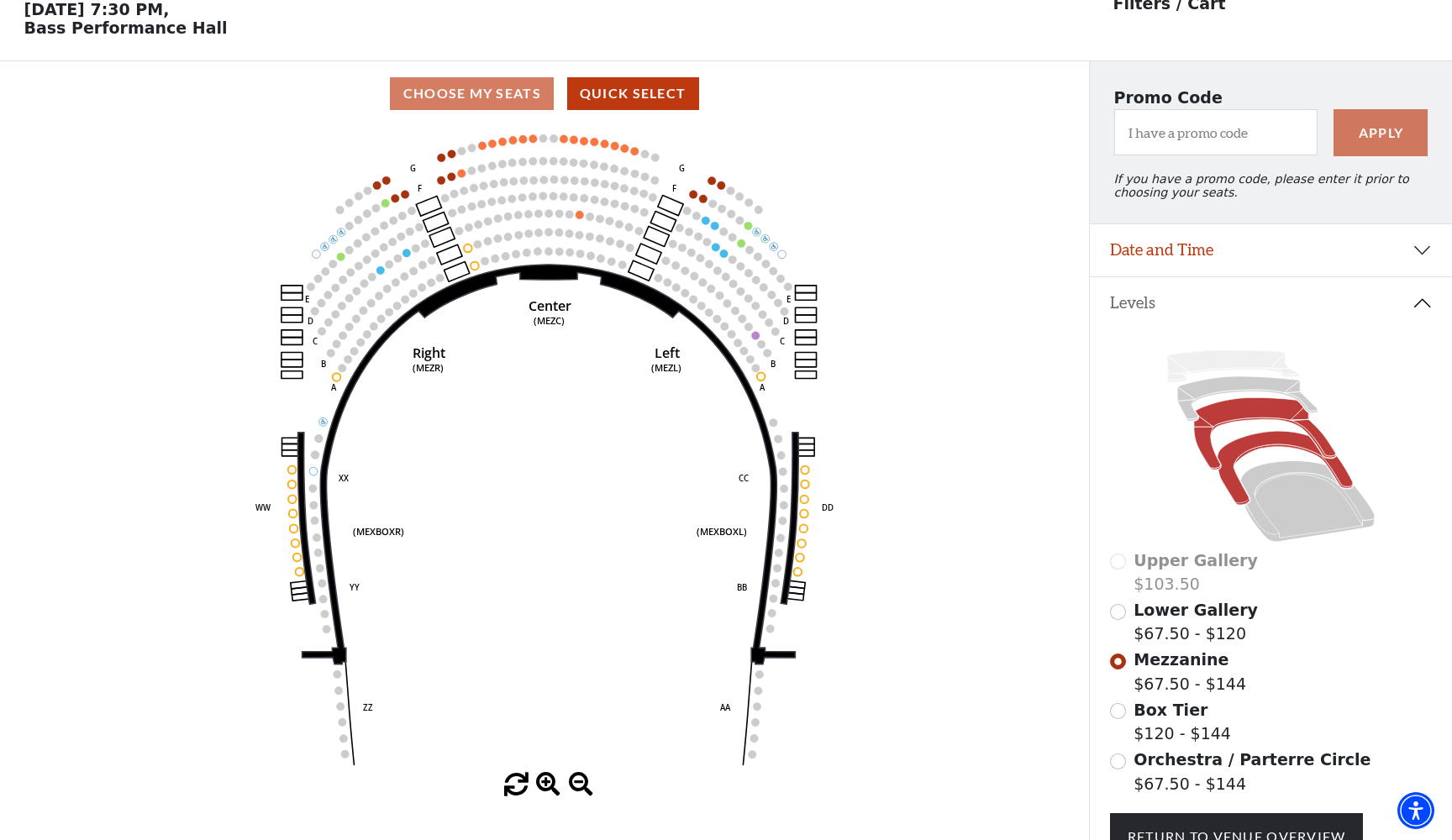
click at [1240, 491] on icon at bounding box center [1285, 469] width 136 height 74
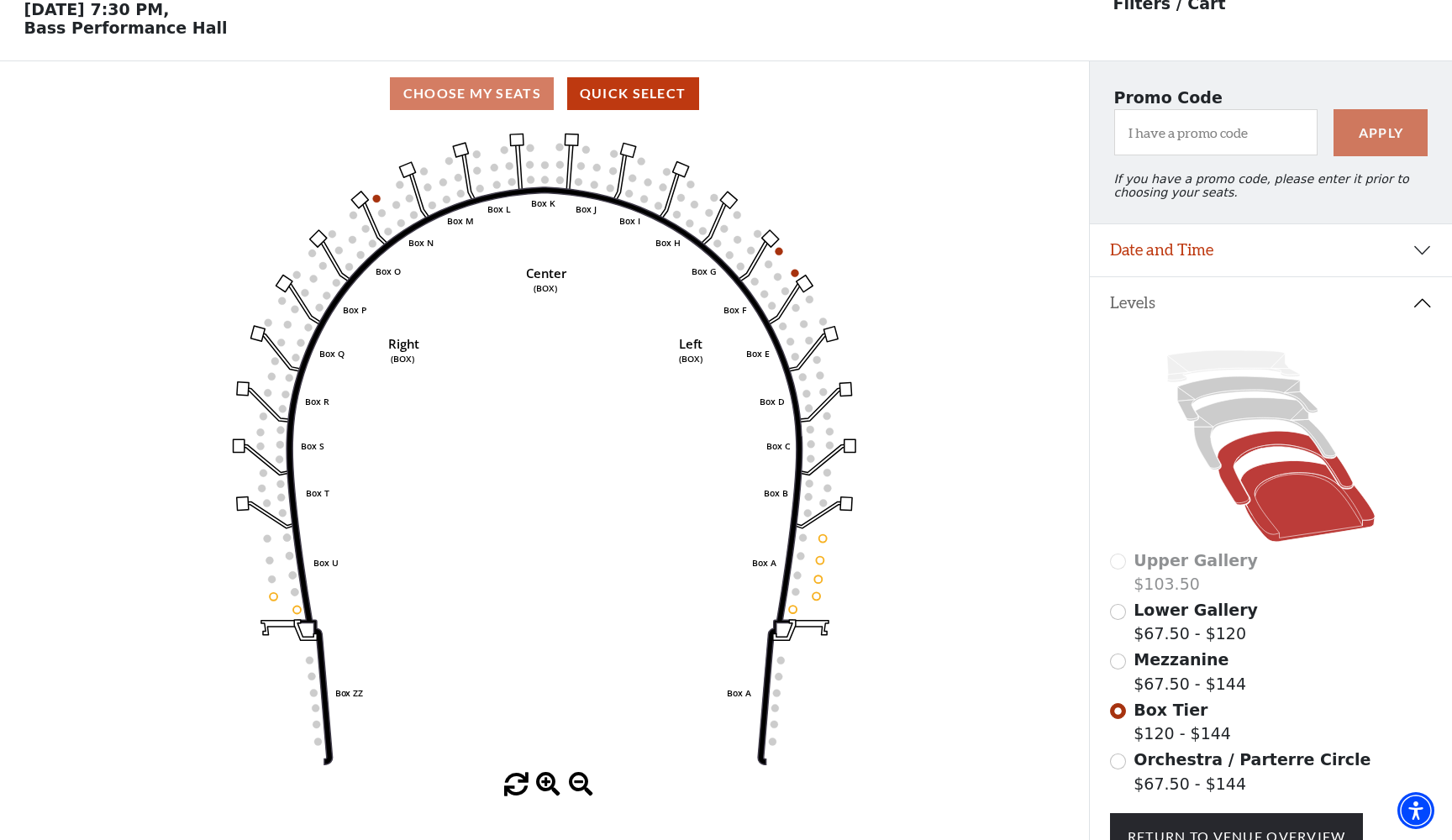
click at [1273, 514] on icon at bounding box center [1307, 501] width 135 height 82
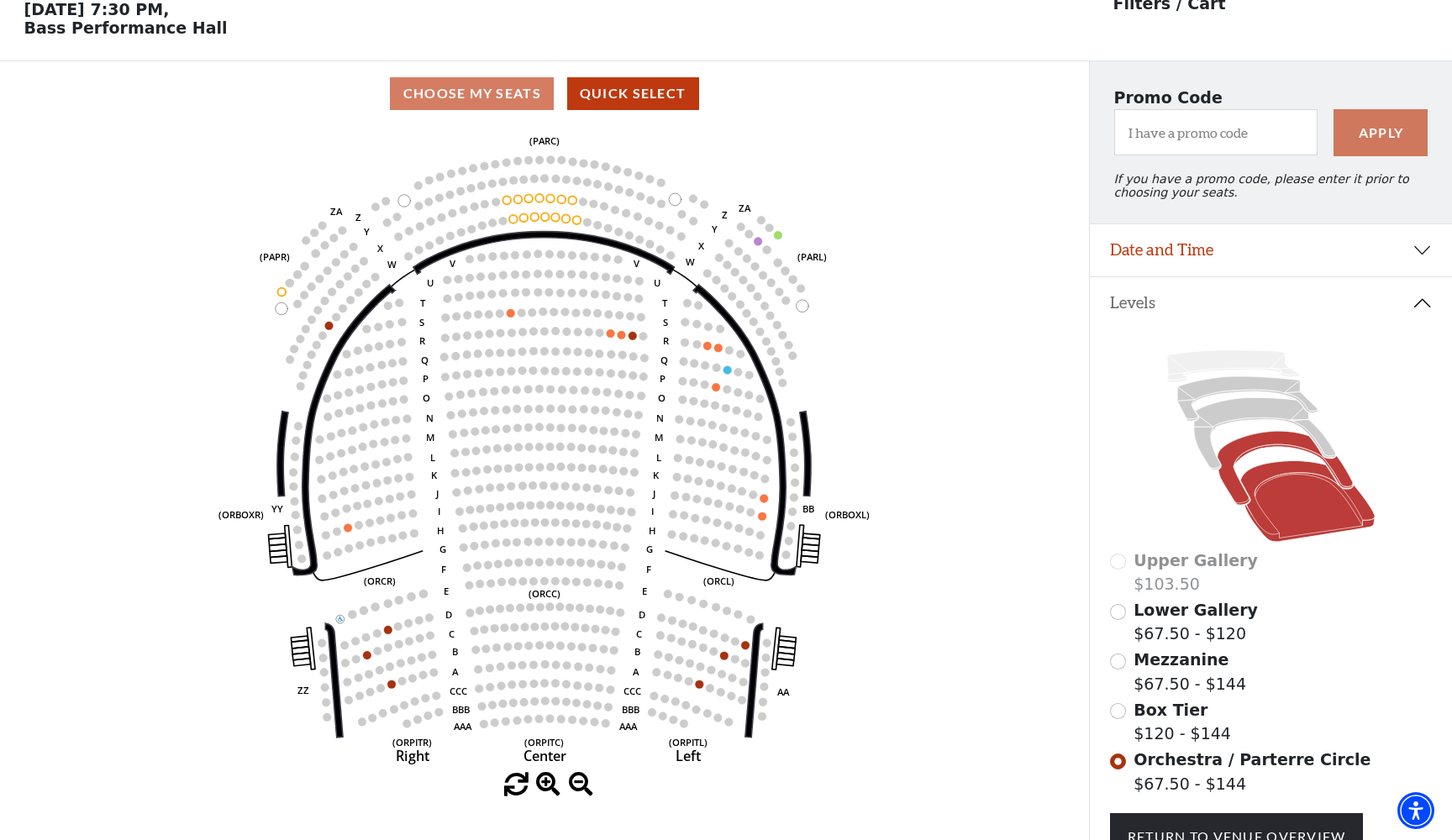
click at [1269, 447] on icon at bounding box center [1285, 469] width 136 height 74
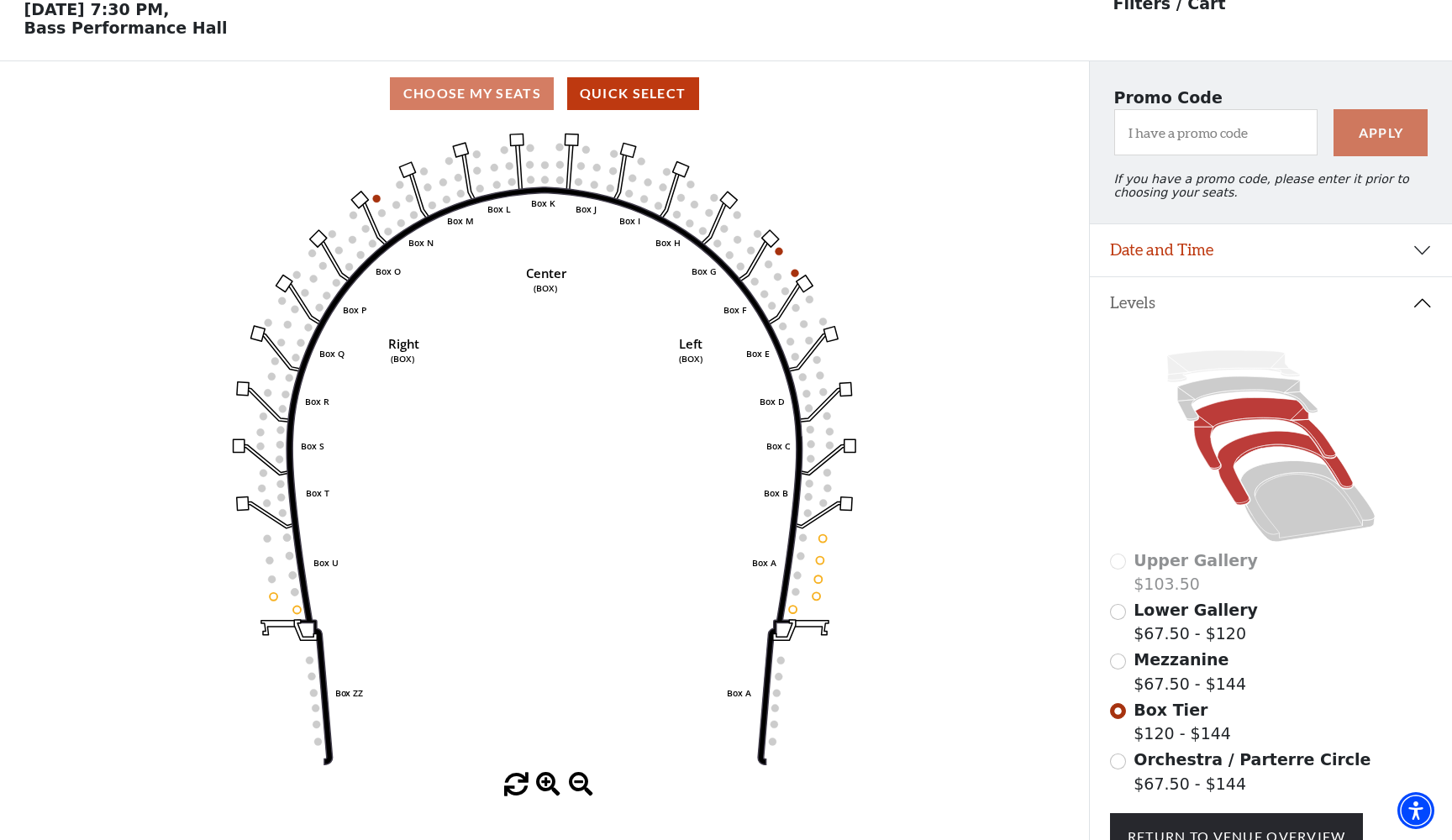
click at [1320, 442] on icon at bounding box center [1265, 435] width 142 height 72
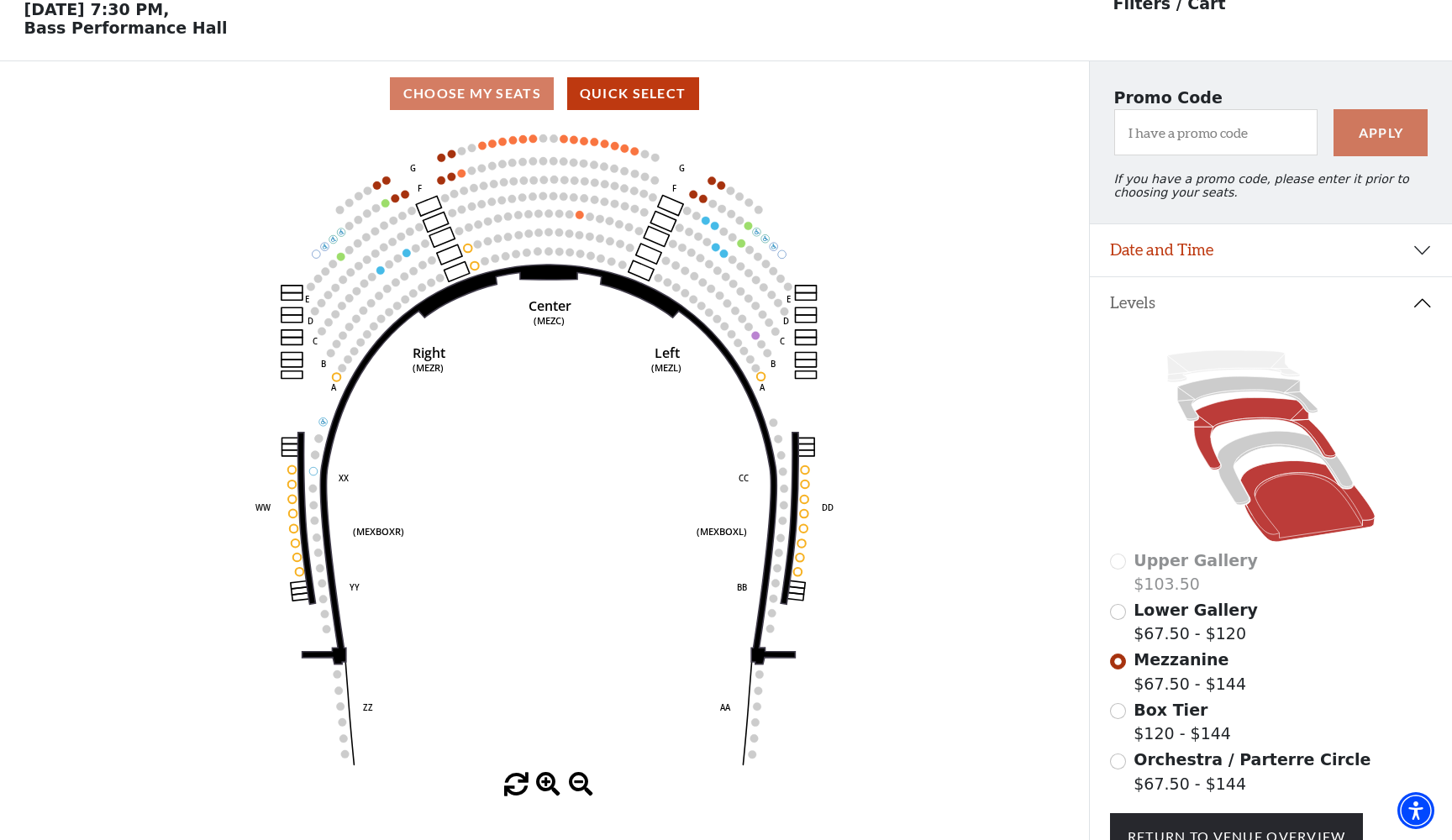
click at [1301, 500] on icon at bounding box center [1307, 501] width 135 height 82
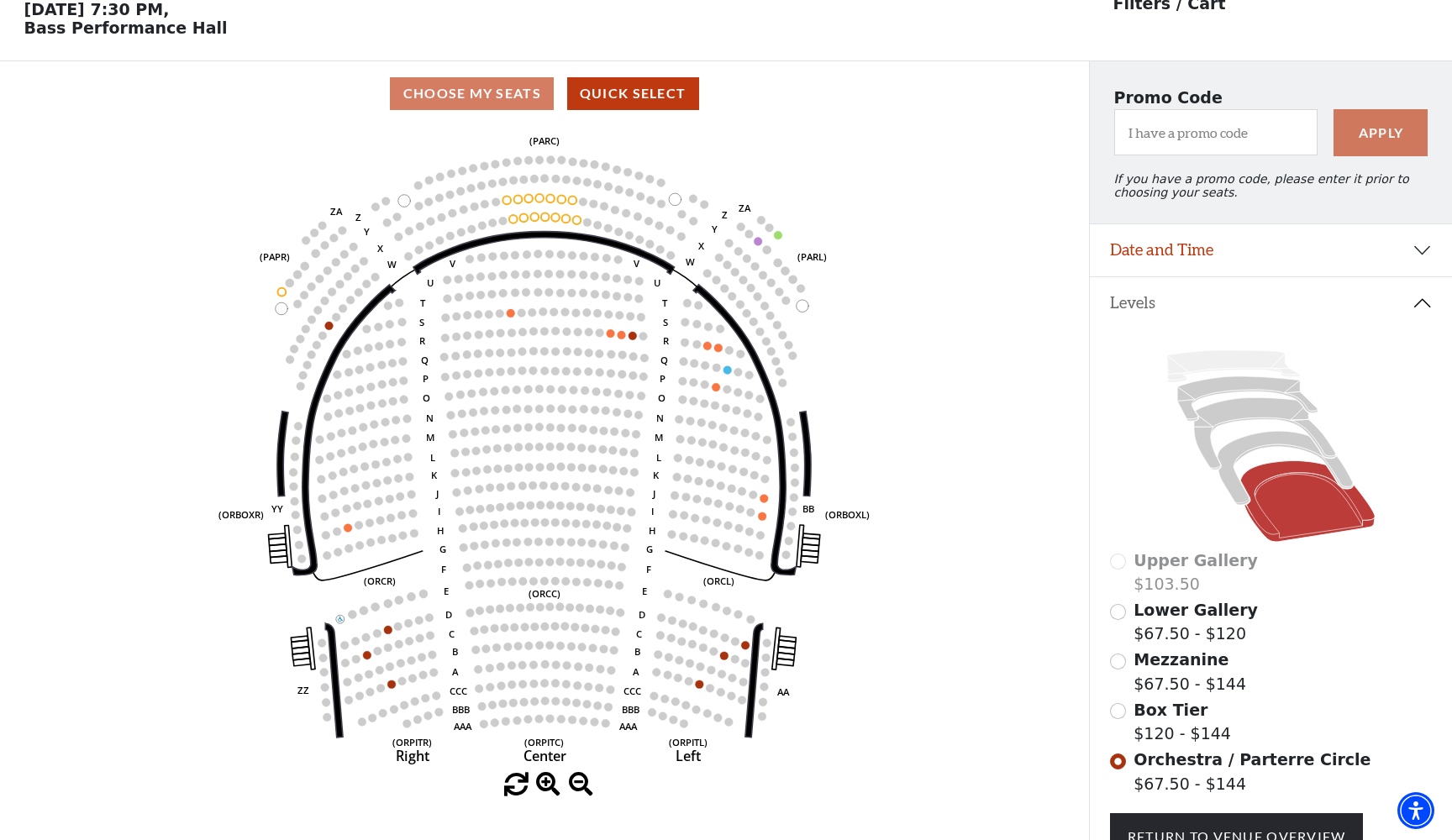
click at [1321, 513] on icon at bounding box center [1307, 501] width 135 height 82
click at [1259, 448] on icon at bounding box center [1285, 469] width 136 height 74
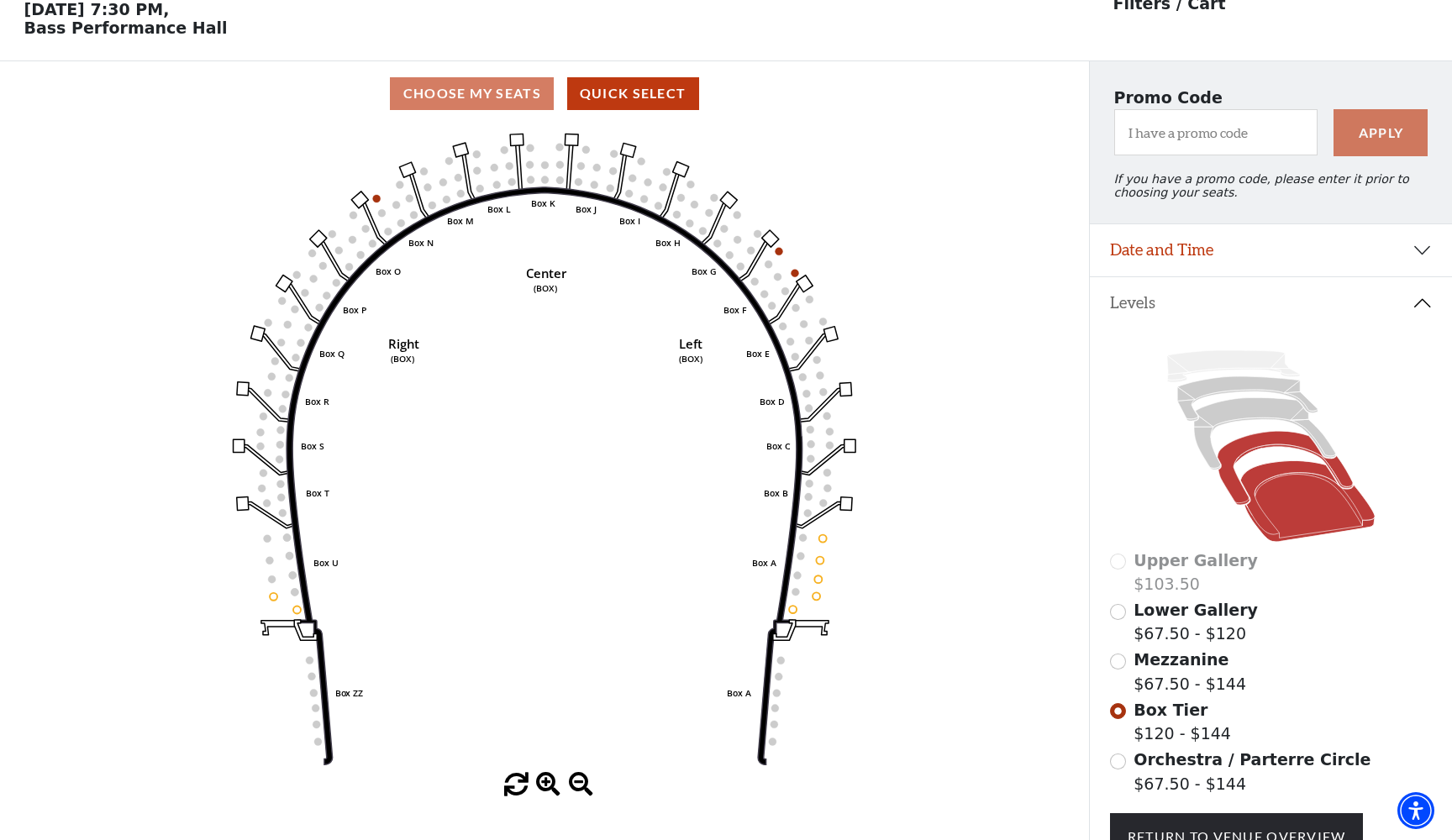
click at [1309, 517] on icon at bounding box center [1307, 501] width 135 height 82
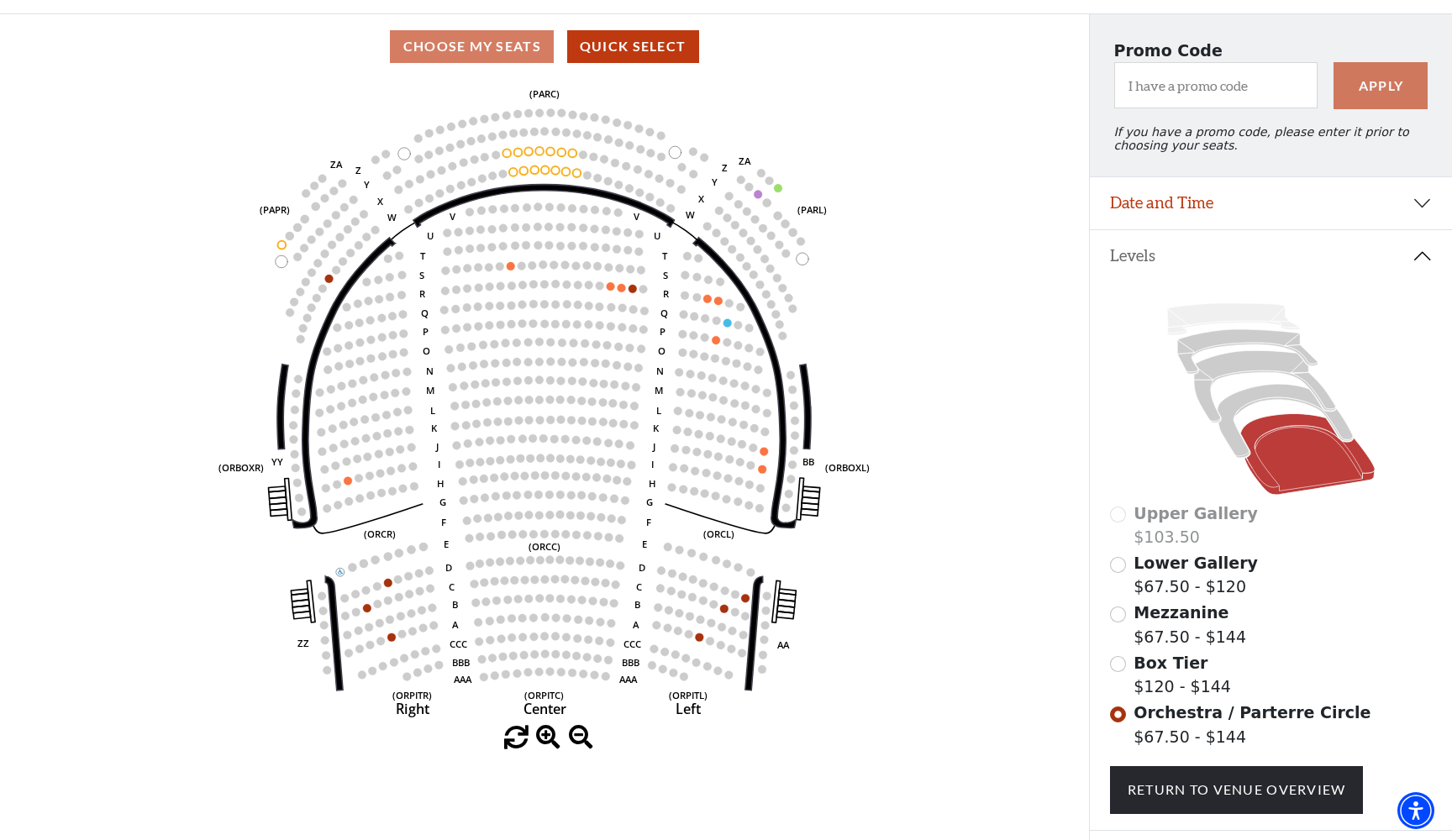
scroll to position [145, 0]
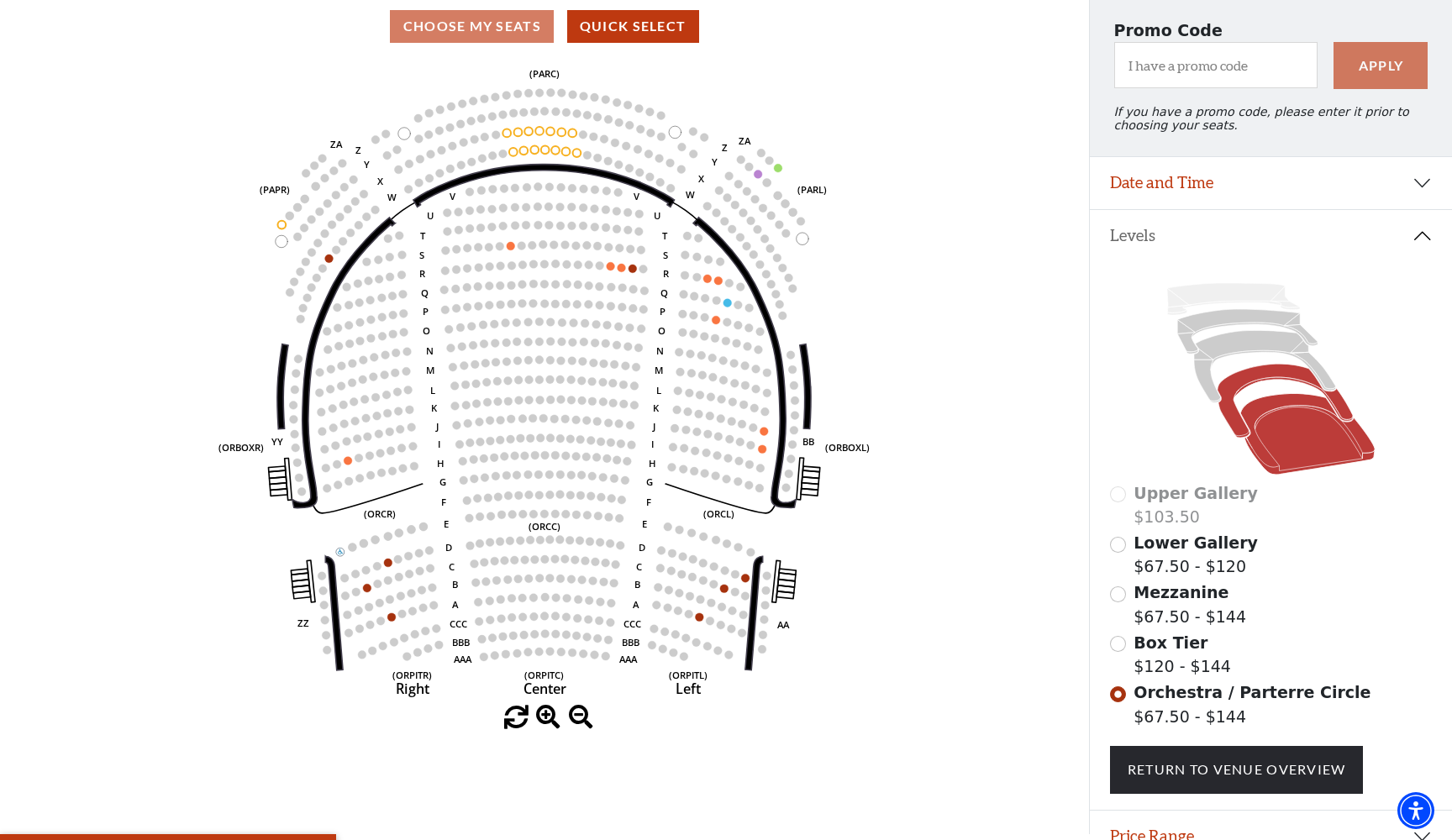
click at [1334, 401] on icon at bounding box center [1285, 401] width 136 height 74
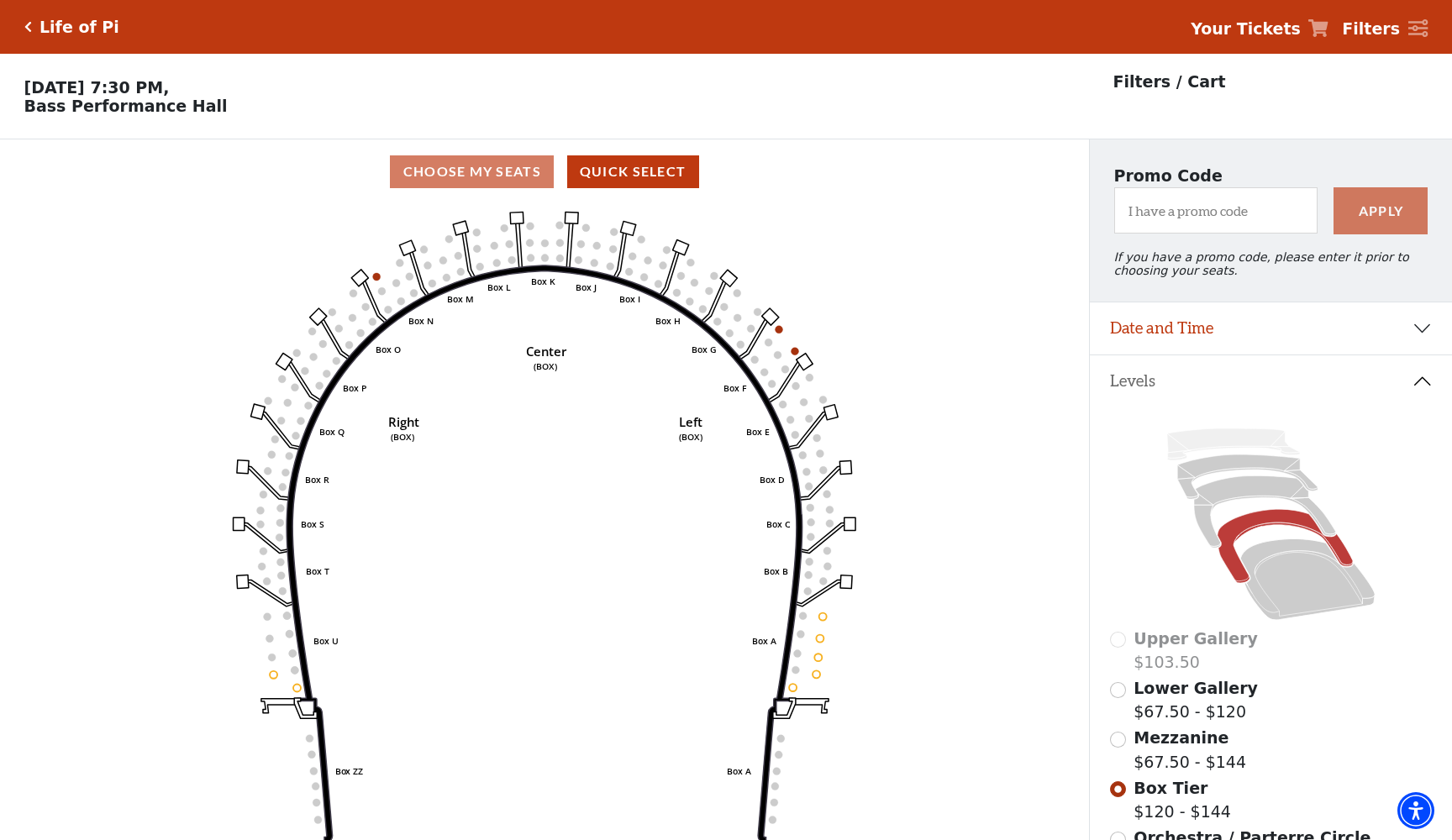
scroll to position [78, 0]
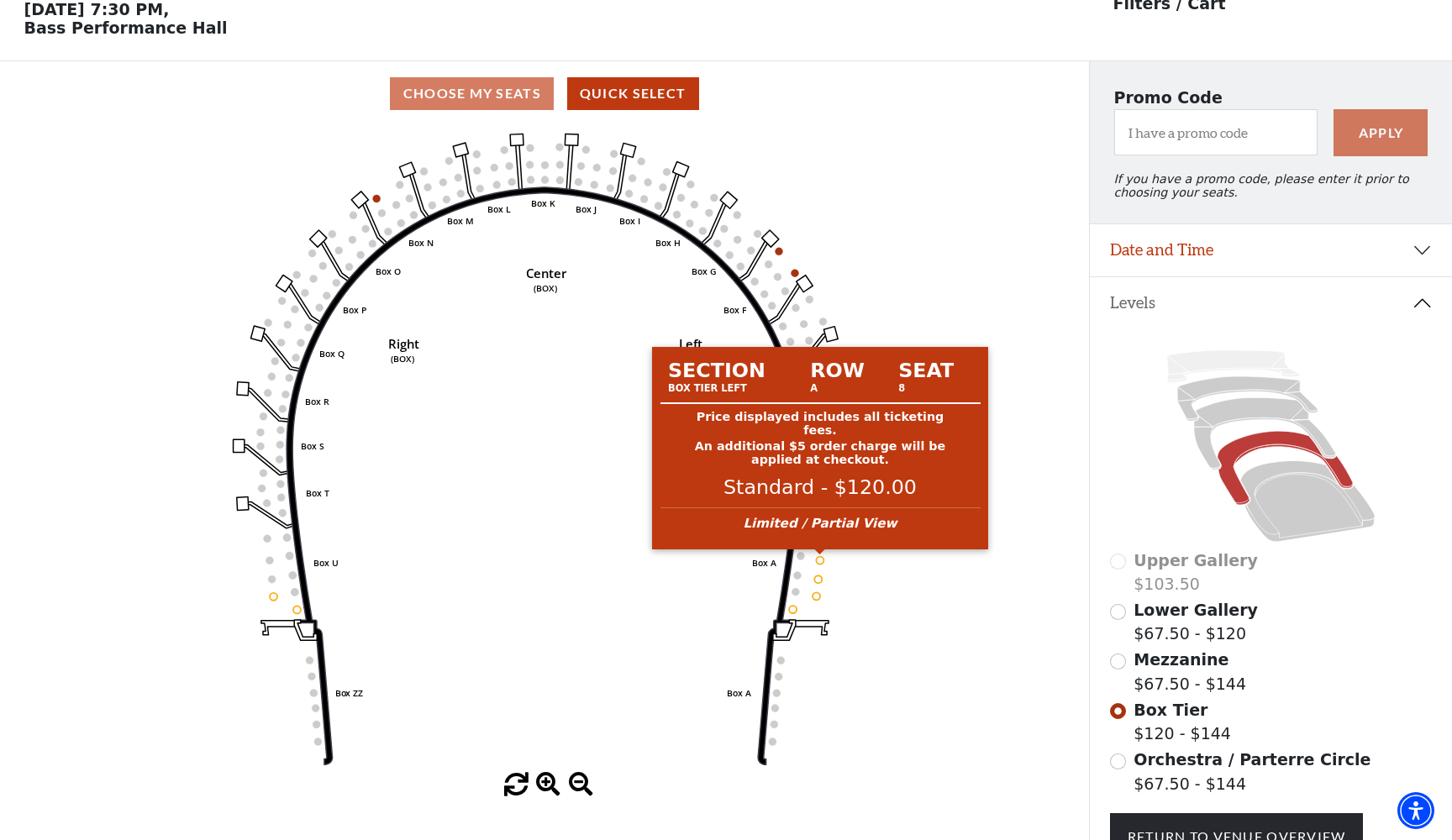
click at [819, 558] on circle at bounding box center [820, 559] width 8 height 8
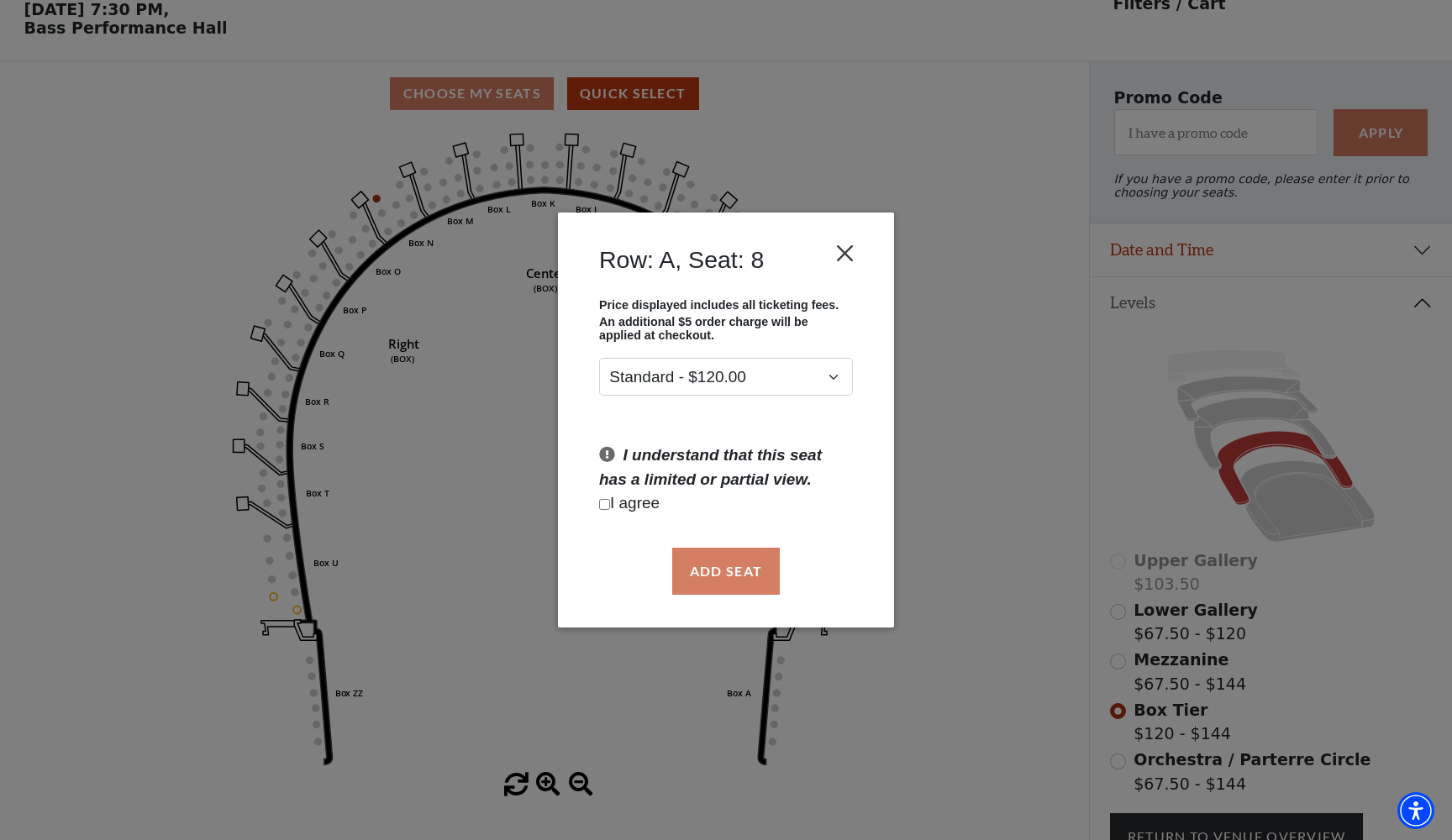
click at [857, 252] on button "Close" at bounding box center [845, 252] width 32 height 32
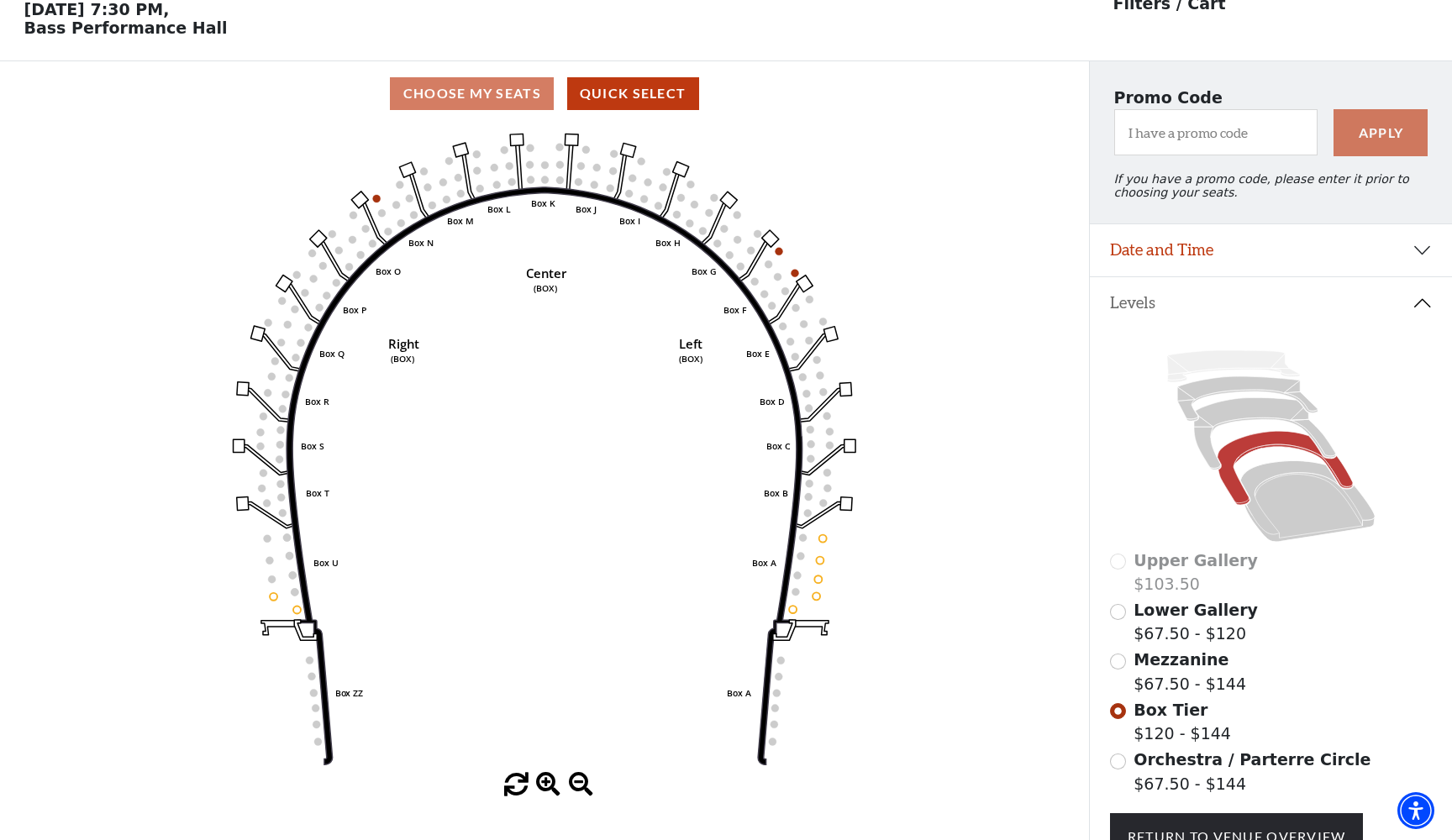
click at [1305, 545] on icon at bounding box center [1271, 445] width 323 height 203
click at [1297, 518] on icon at bounding box center [1307, 501] width 135 height 82
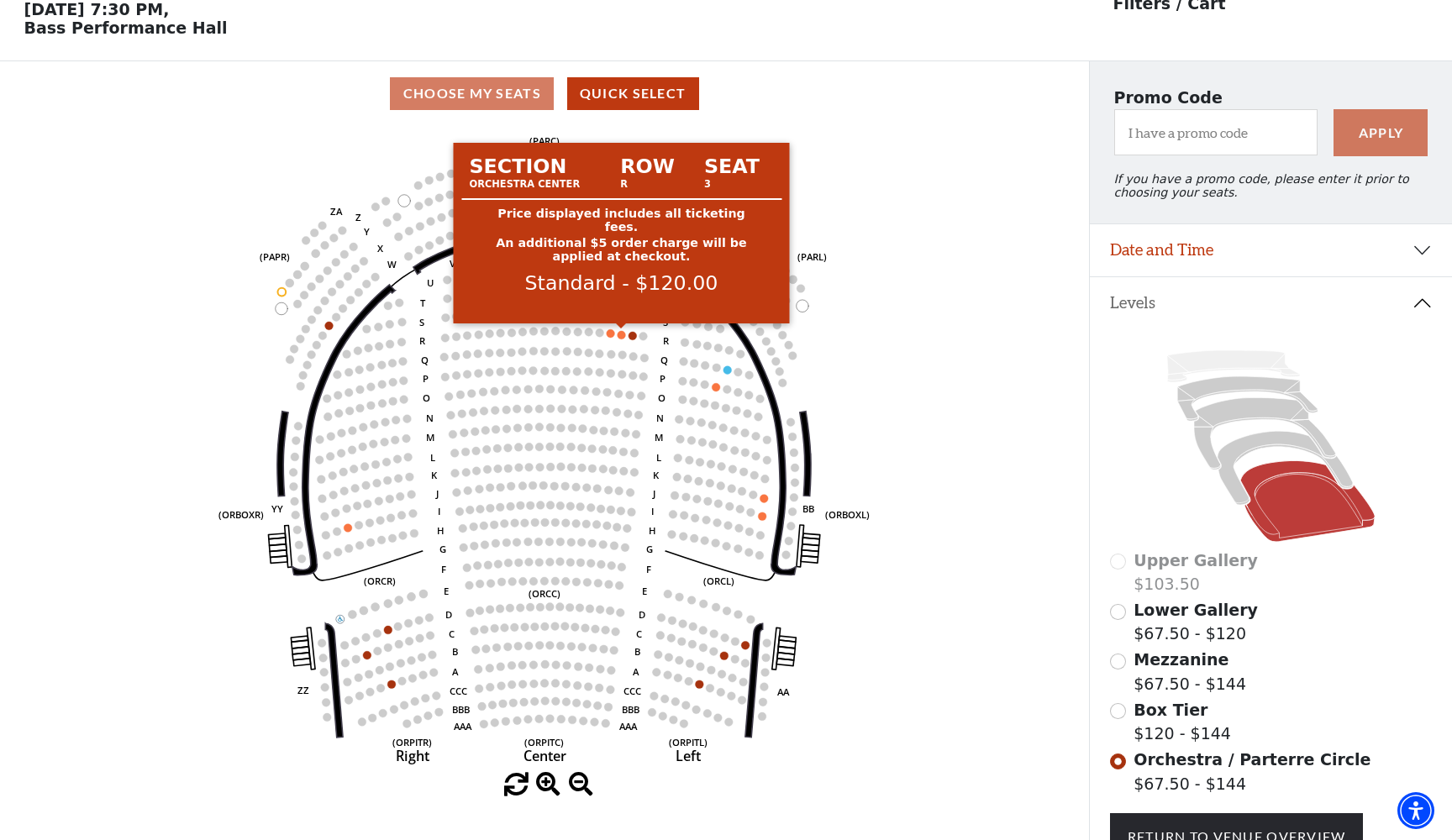
click at [622, 334] on circle at bounding box center [622, 335] width 9 height 9
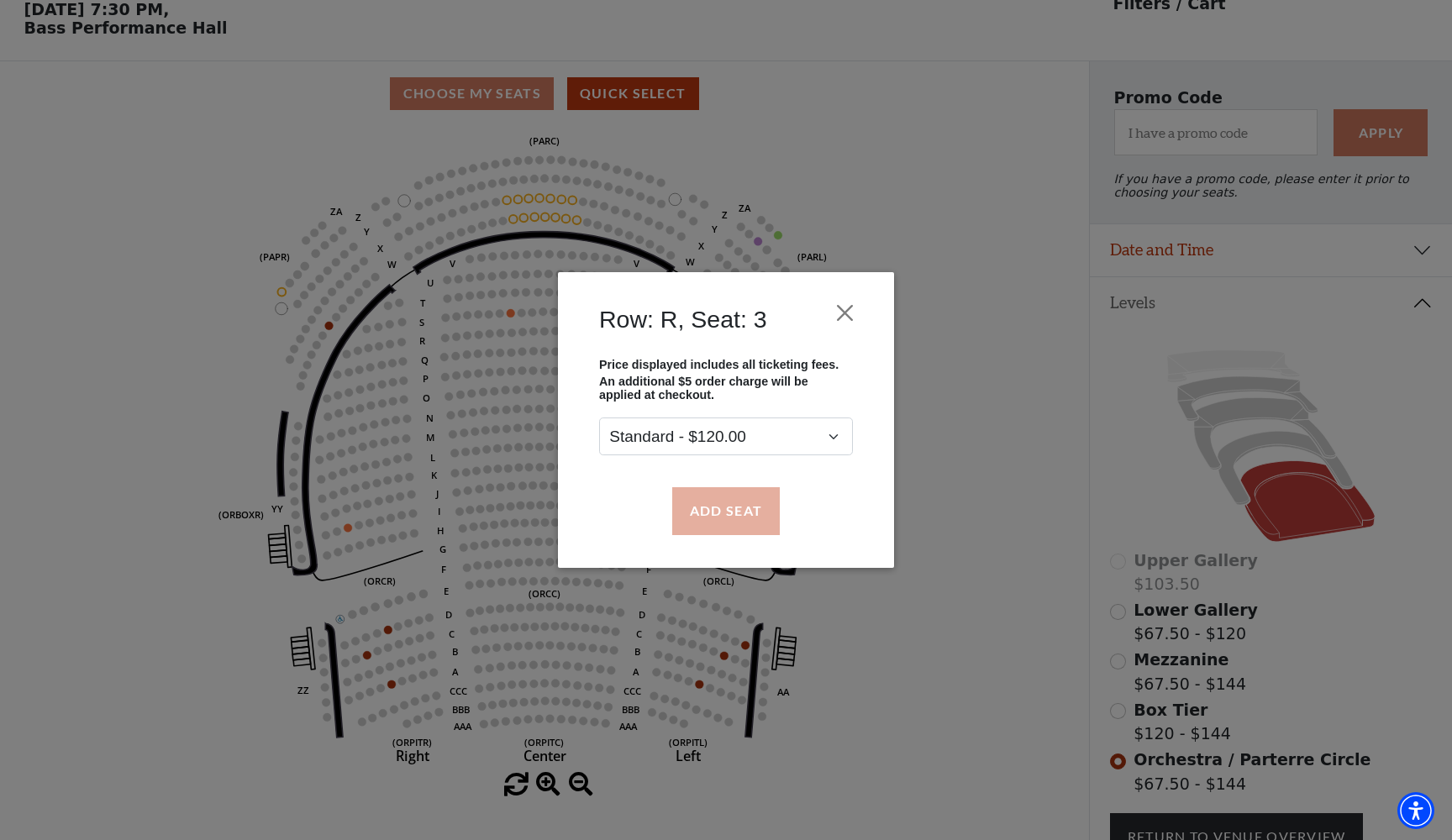
click at [725, 520] on button "Add Seat" at bounding box center [726, 510] width 107 height 47
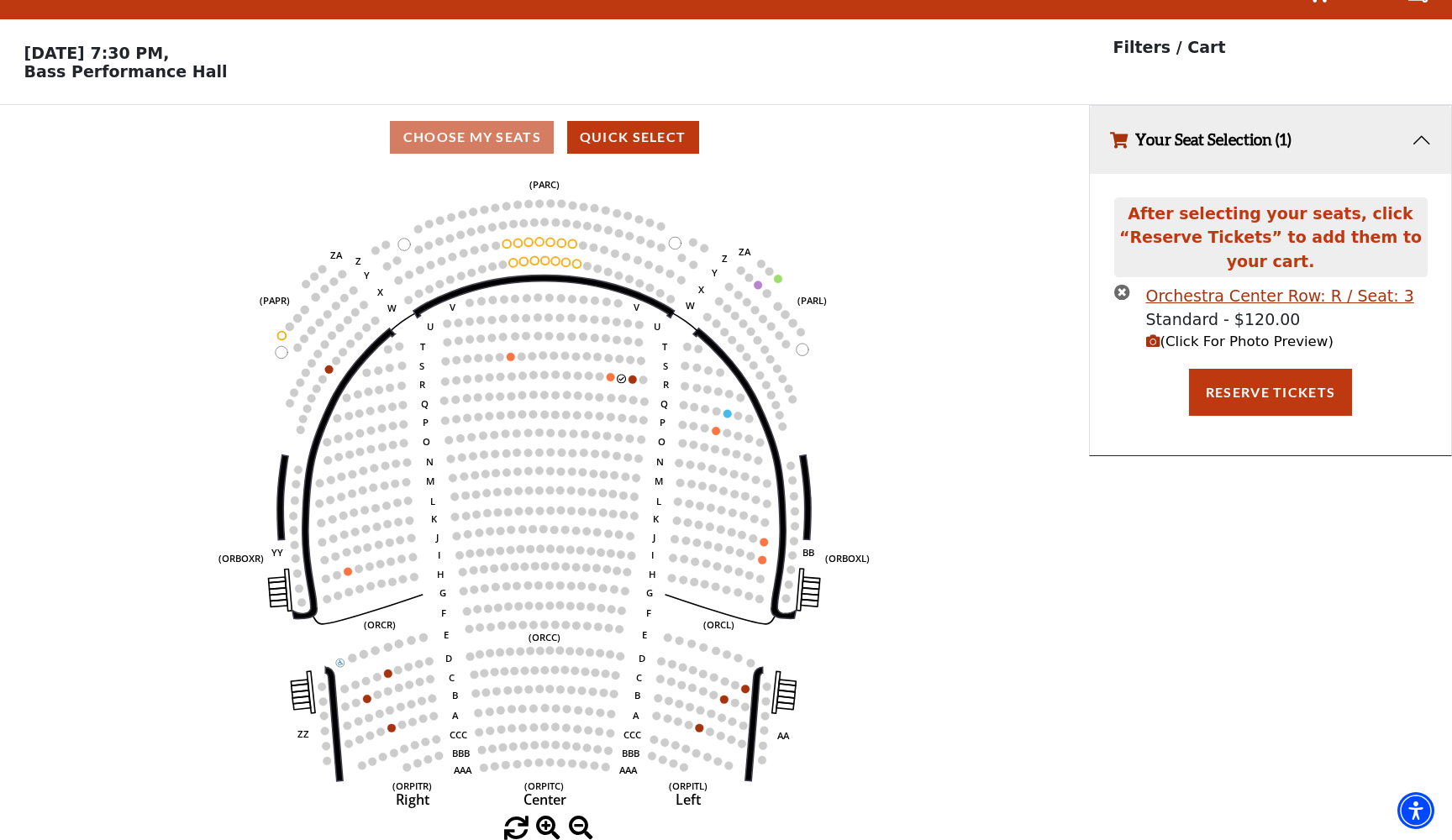
scroll to position [0, 0]
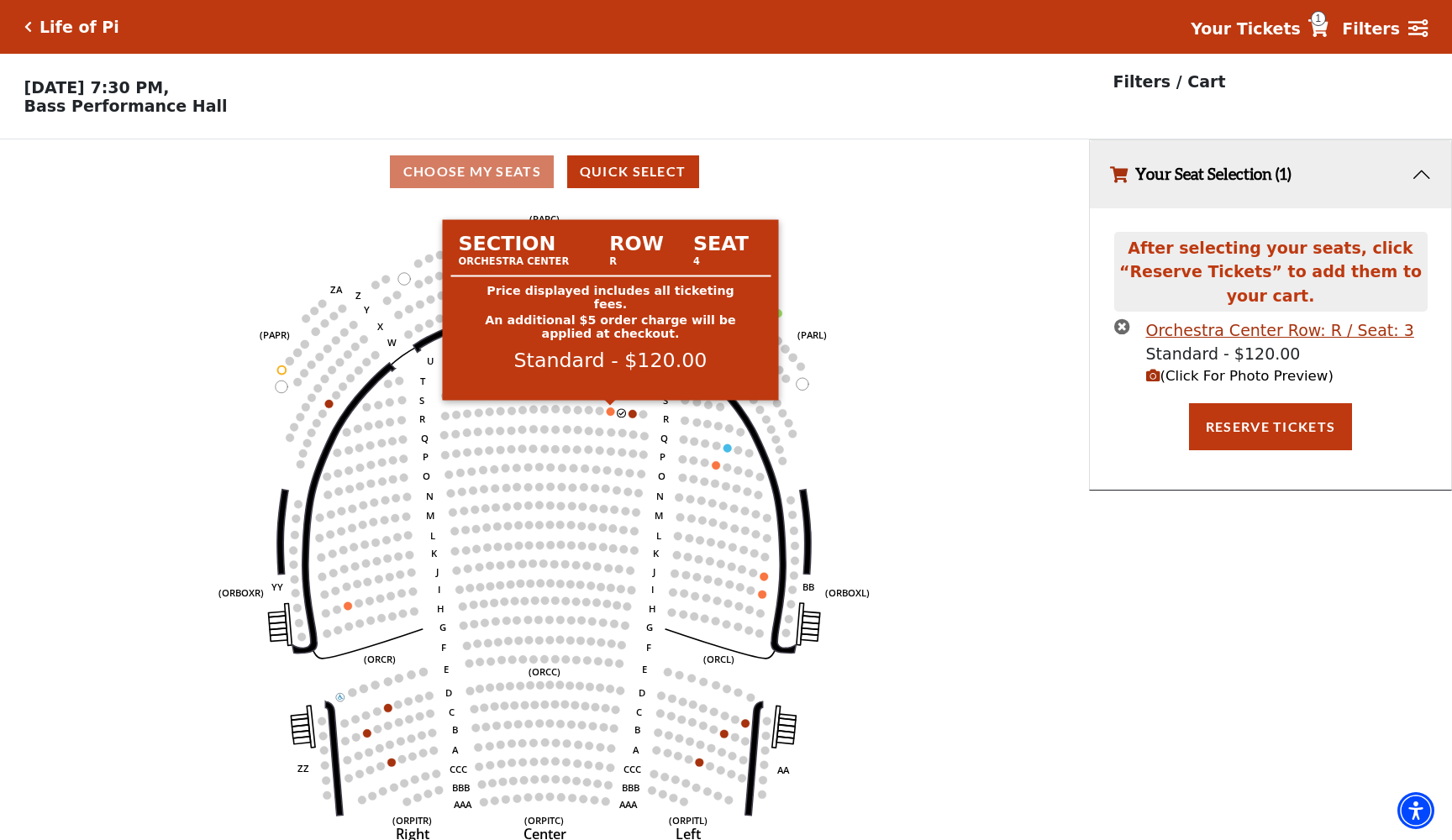
click at [608, 409] on circle at bounding box center [611, 412] width 9 height 9
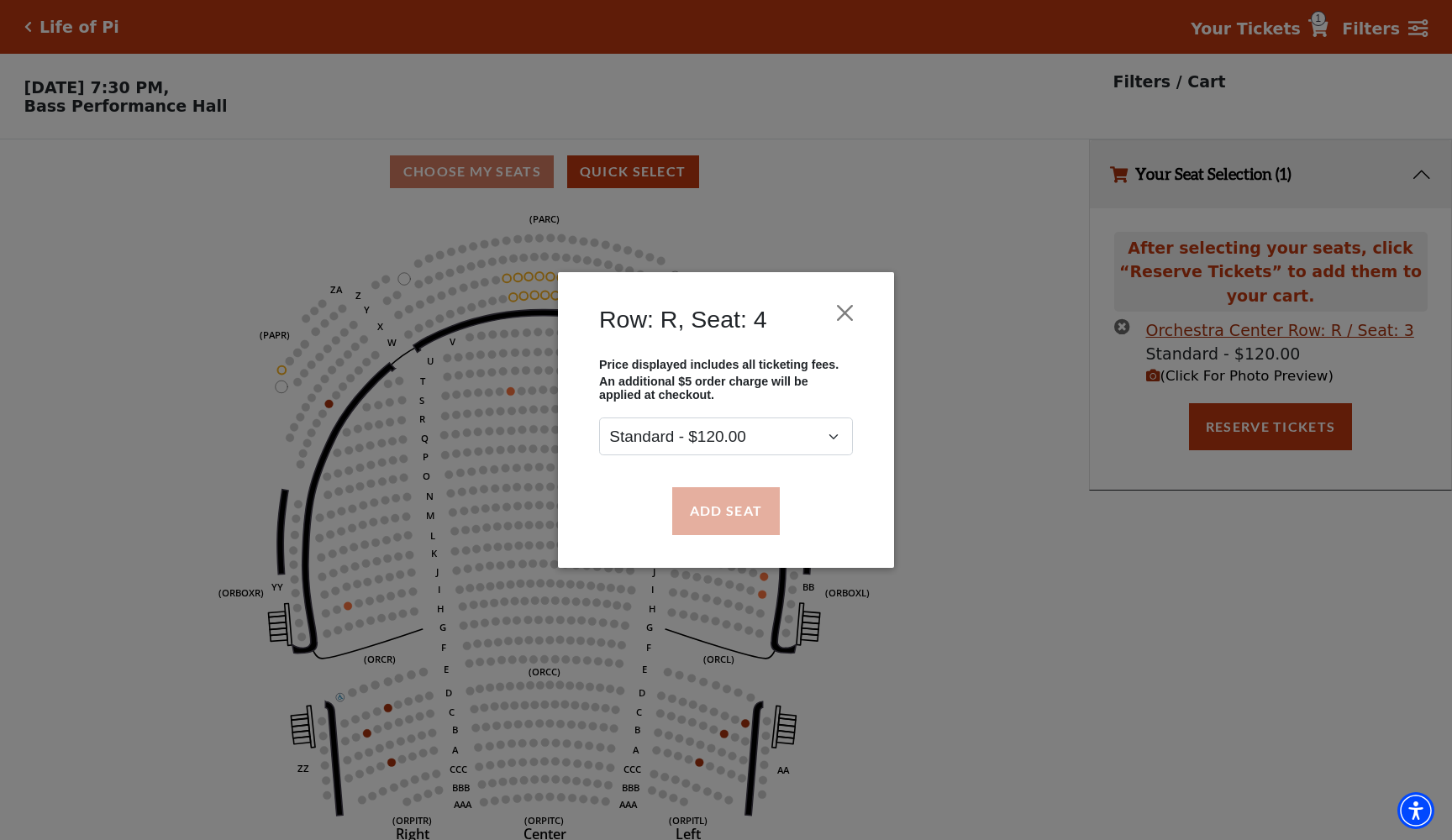
click at [718, 522] on button "Add Seat" at bounding box center [726, 510] width 107 height 47
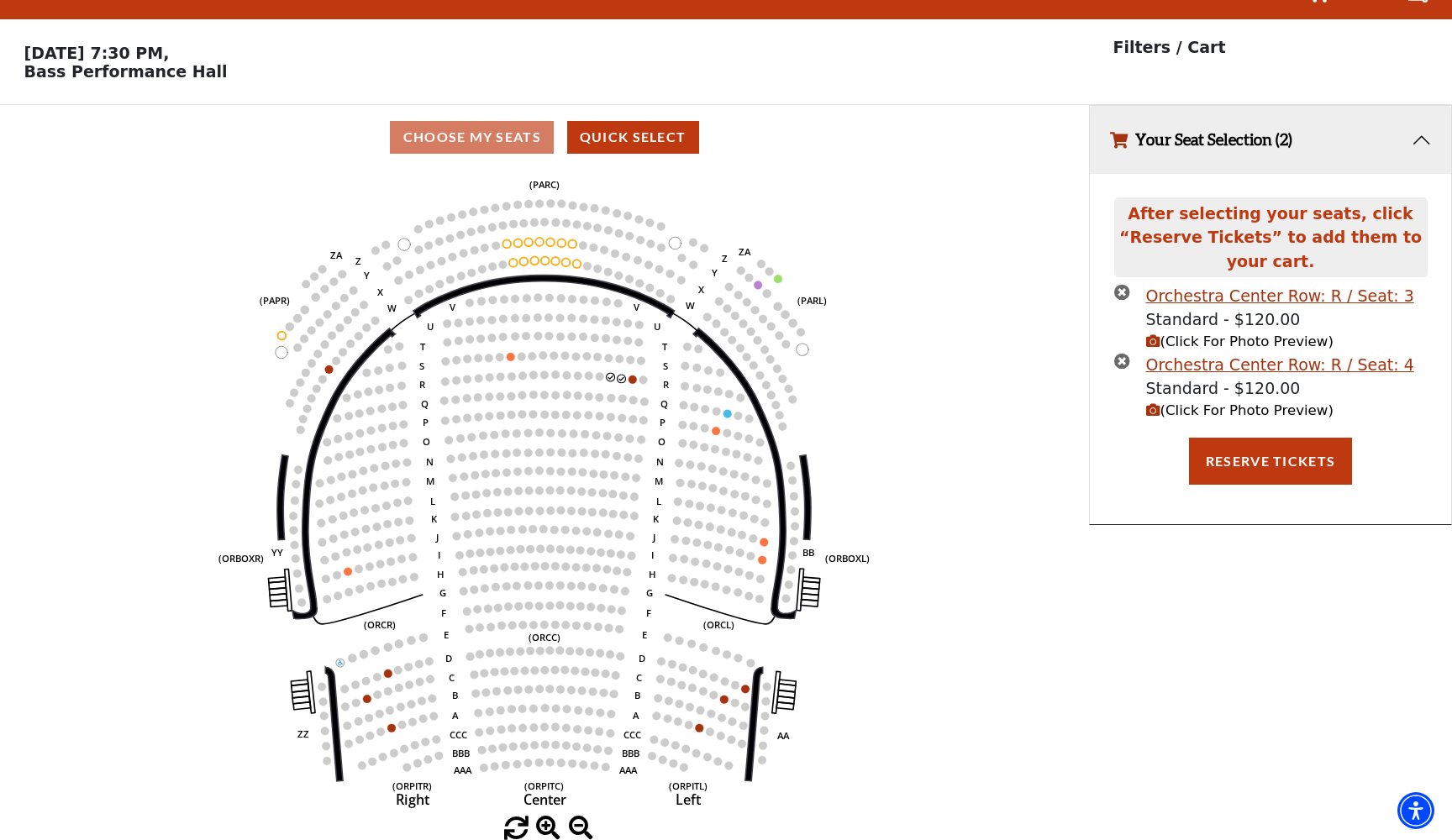
scroll to position [33, 0]
click at [1155, 406] on icon "(Click For Photo Preview)" at bounding box center [1153, 411] width 14 height 14
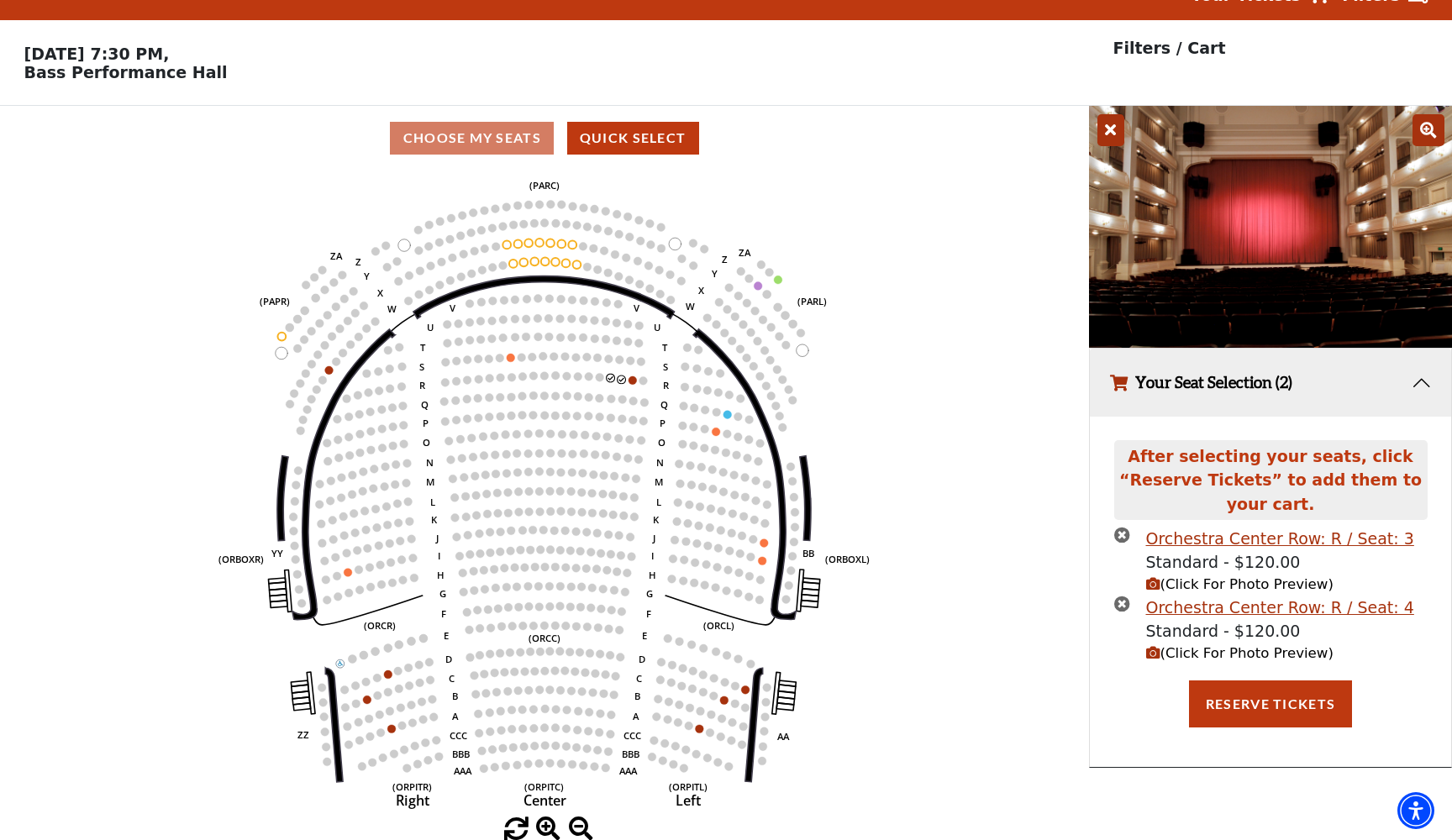
click at [1433, 125] on icon at bounding box center [1428, 130] width 32 height 32
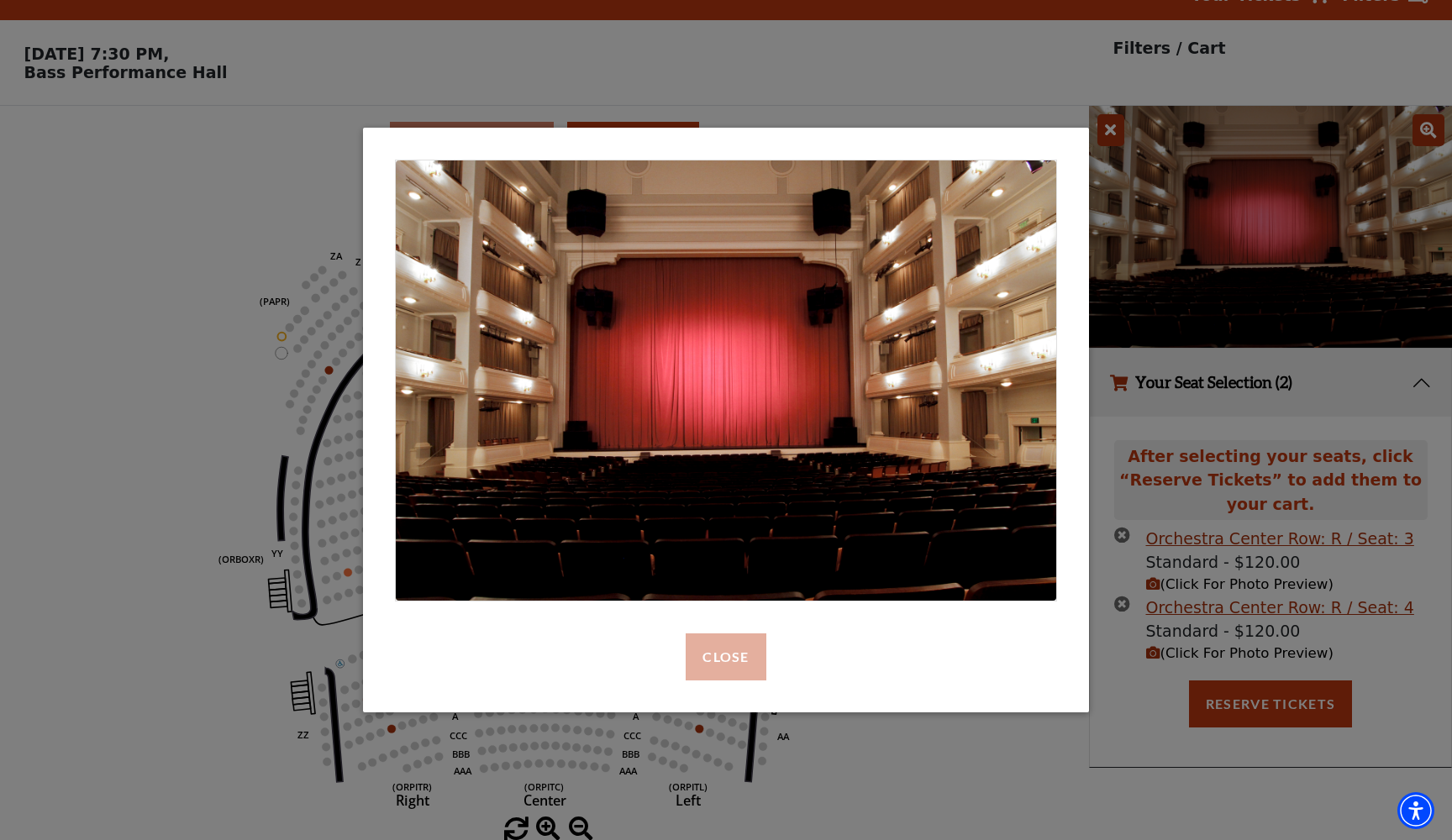
click at [750, 661] on button "Close" at bounding box center [725, 656] width 80 height 47
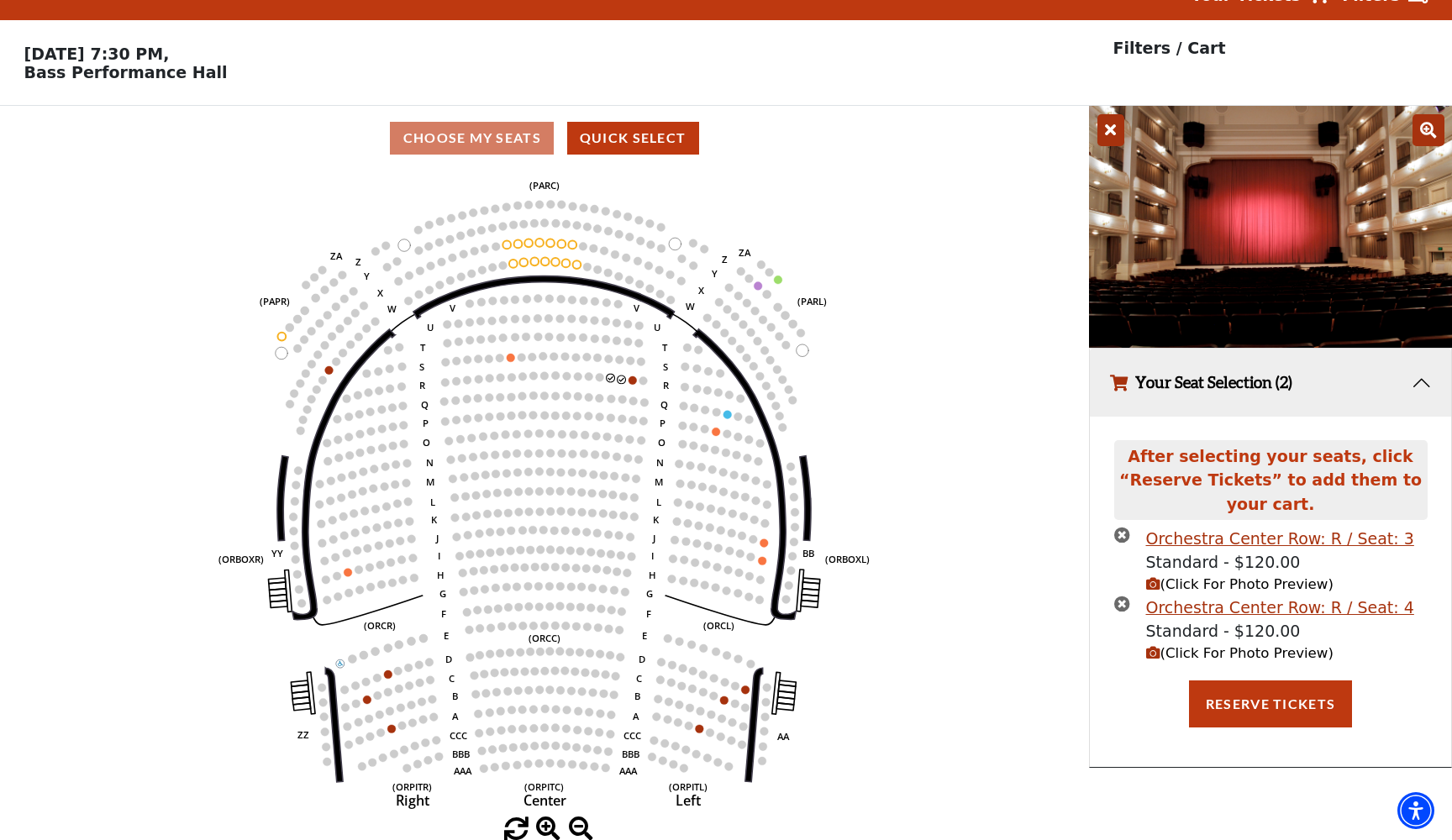
click at [541, 260] on use "Seat Selected" at bounding box center [545, 260] width 10 height 10
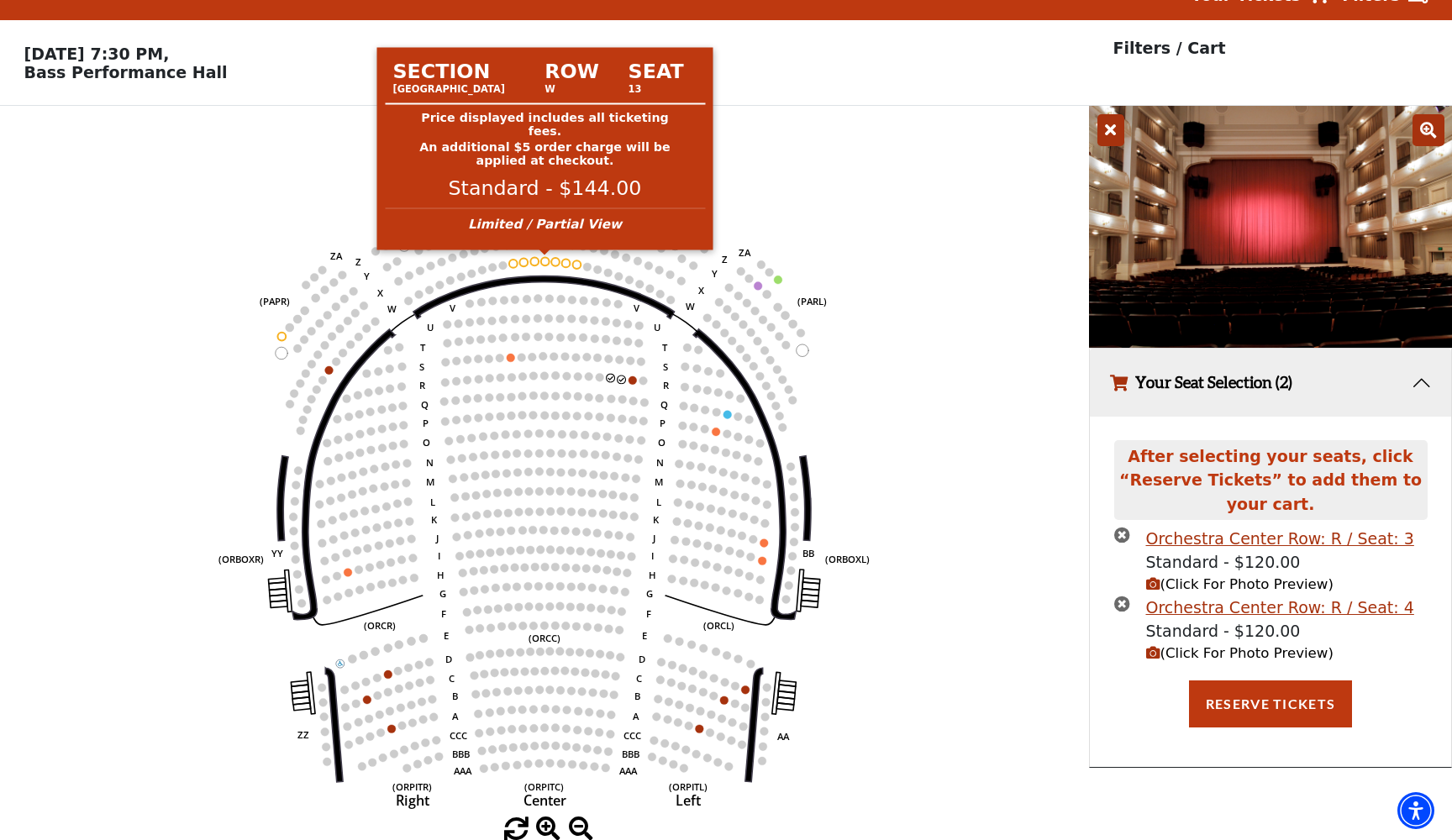
click at [546, 261] on circle at bounding box center [546, 261] width 9 height 9
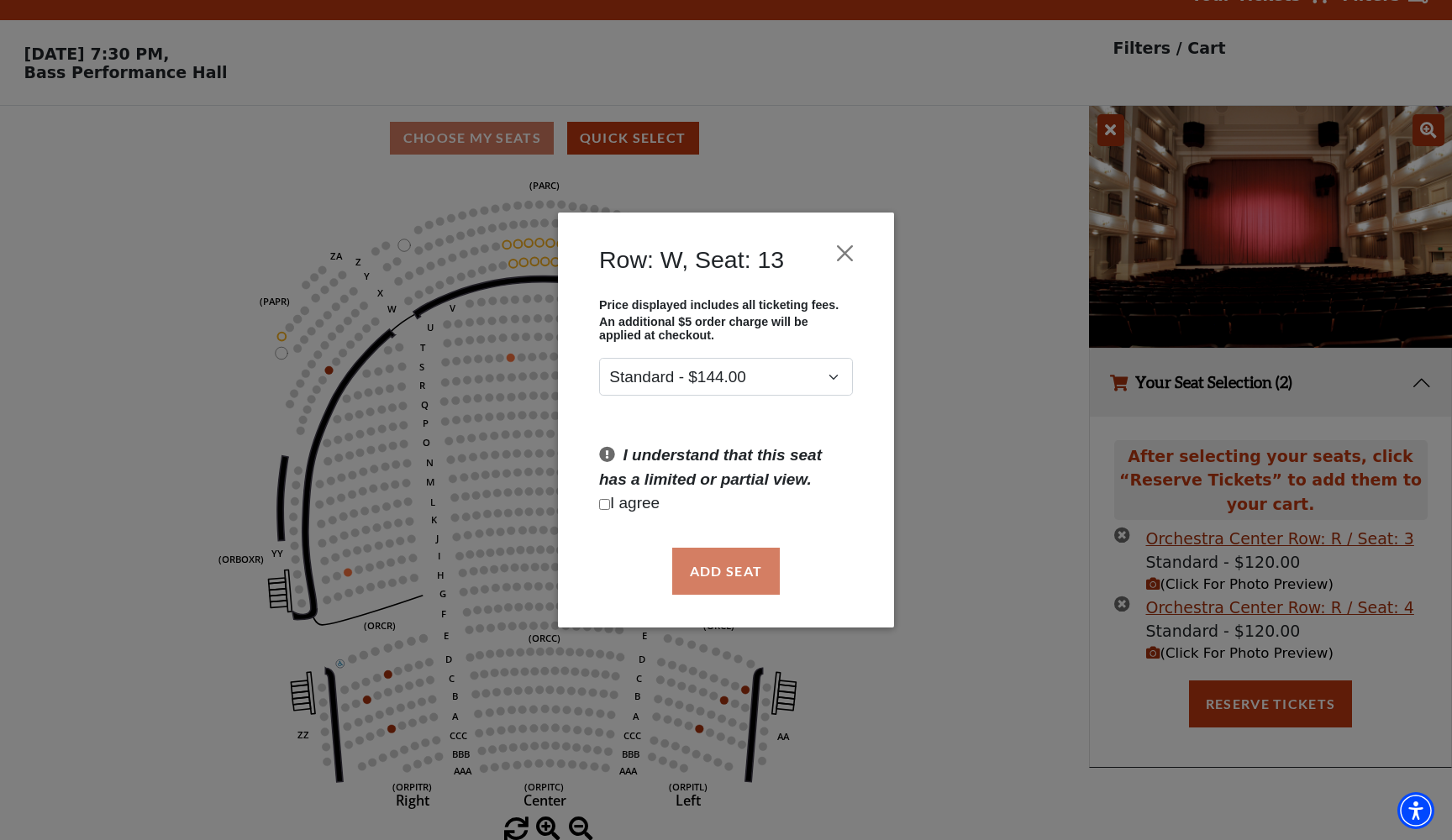
click at [604, 500] on input "Checkbox field" at bounding box center [605, 504] width 11 height 11
checkbox input "true"
click at [737, 581] on button "Add Seat" at bounding box center [726, 571] width 107 height 47
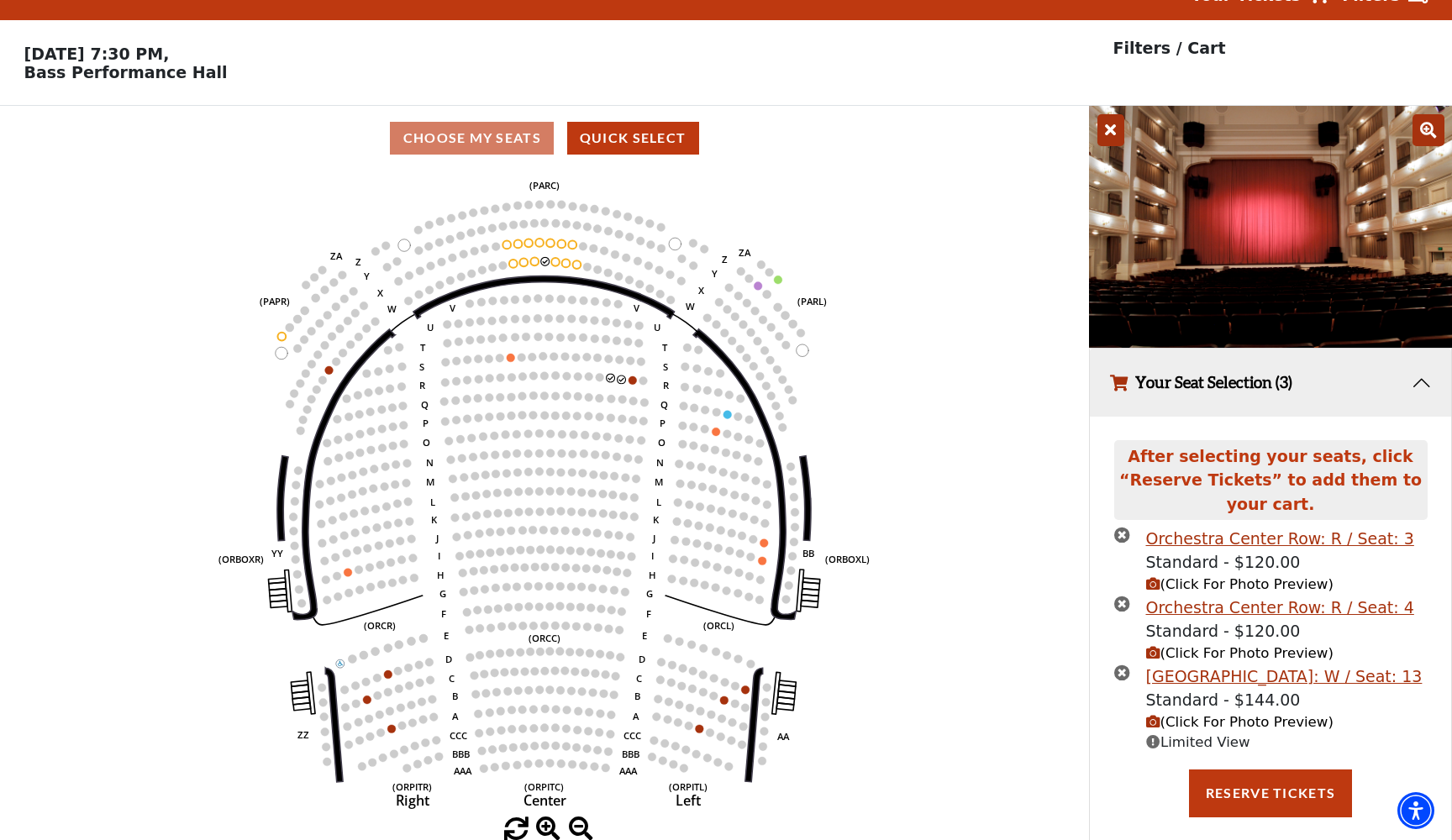
scroll to position [4, 0]
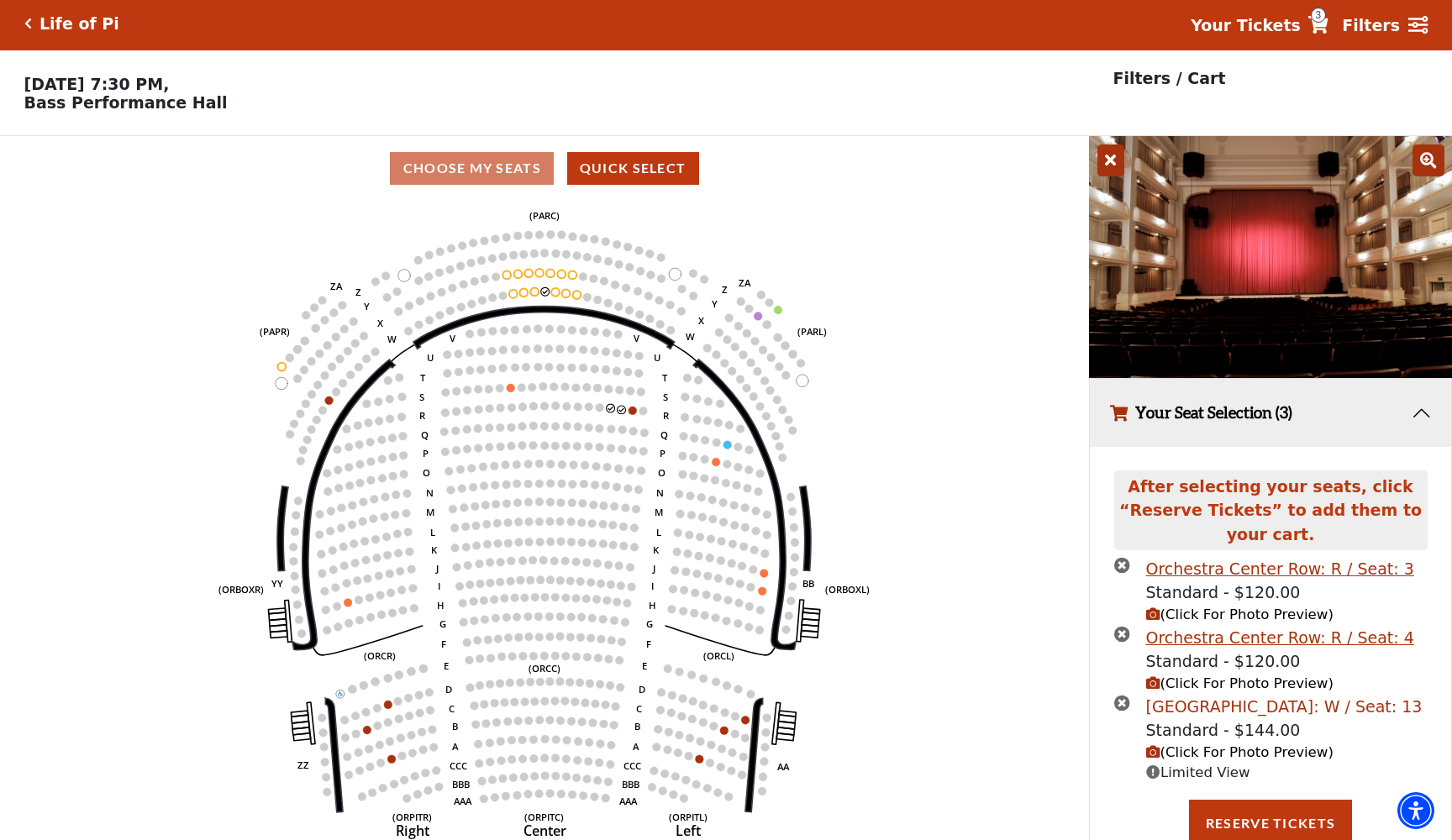
click at [1394, 697] on div "Parterre Circle Center Row: W / Seat: 13" at bounding box center [1284, 707] width 276 height 25
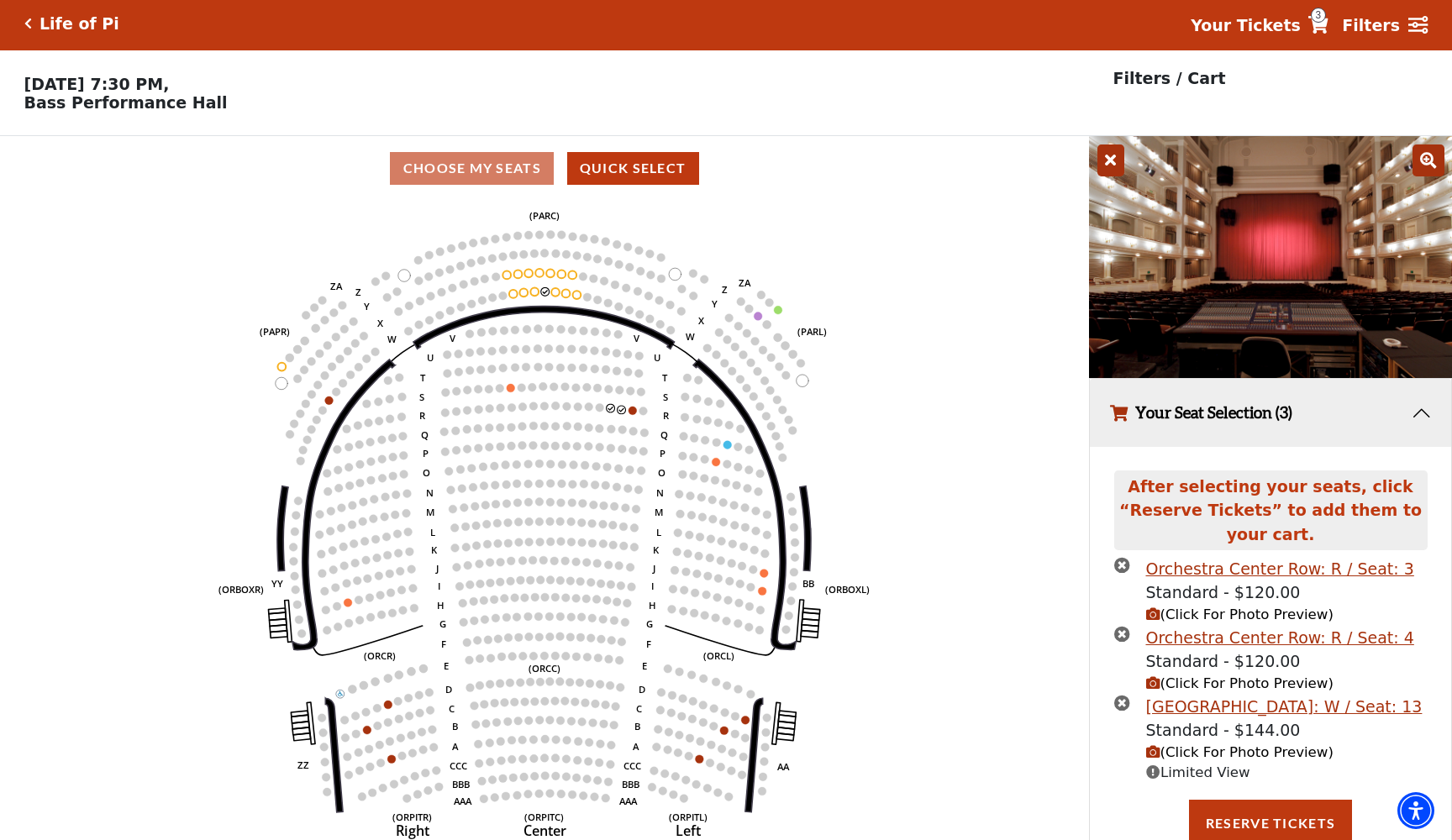
click at [1209, 748] on span "(Click For Photo Preview)" at bounding box center [1239, 752] width 187 height 16
click at [1161, 746] on span "(Click For Photo Preview)" at bounding box center [1239, 752] width 187 height 16
click at [1188, 744] on span "(Click For Photo Preview)" at bounding box center [1239, 752] width 187 height 16
click at [1291, 311] on img at bounding box center [1270, 257] width 363 height 242
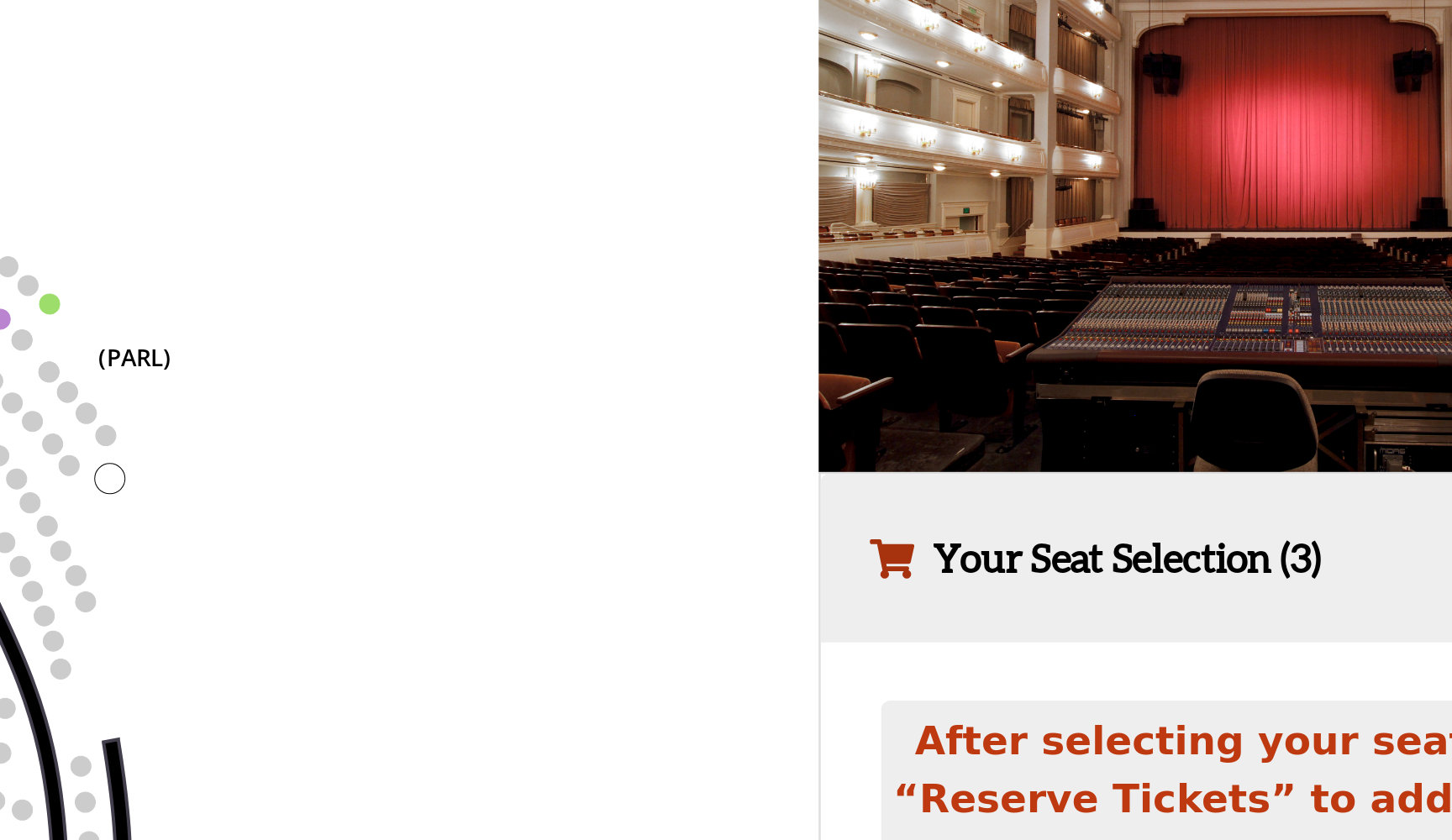
scroll to position [0, 0]
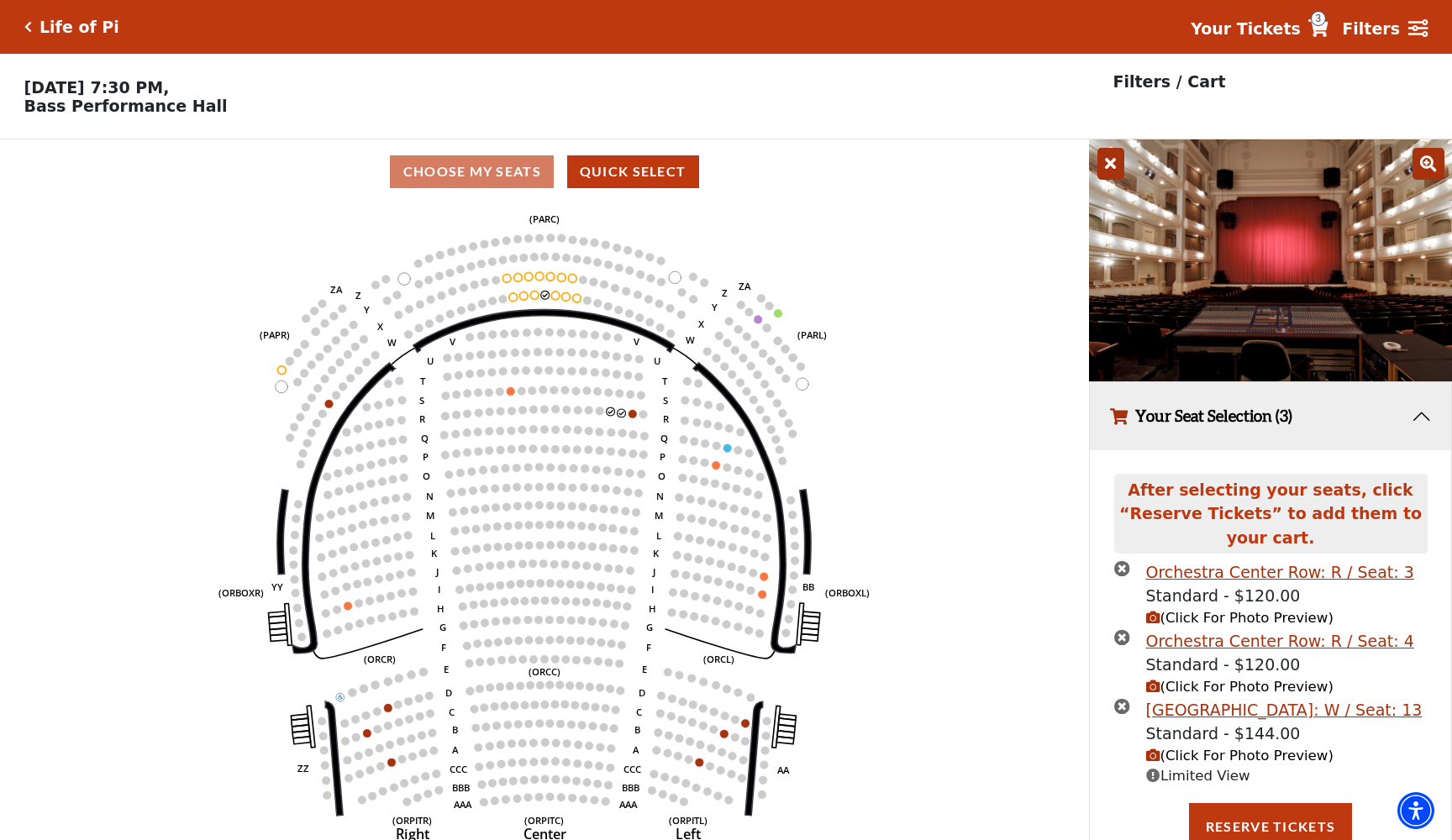
click at [1125, 699] on icon "times-circle" at bounding box center [1122, 705] width 16 height 16
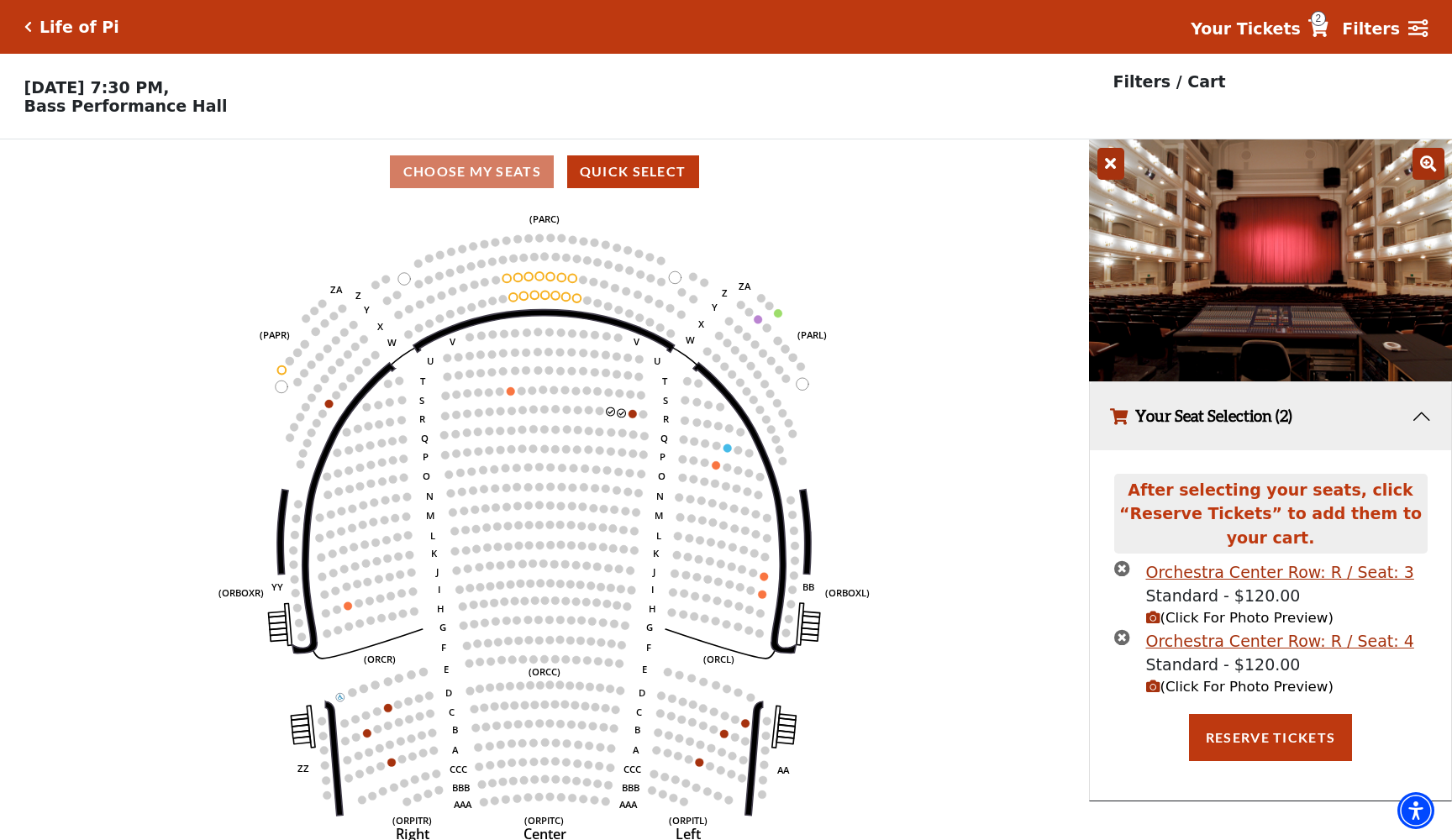
click at [1155, 683] on icon "(Click For Photo Preview)" at bounding box center [1153, 686] width 14 height 14
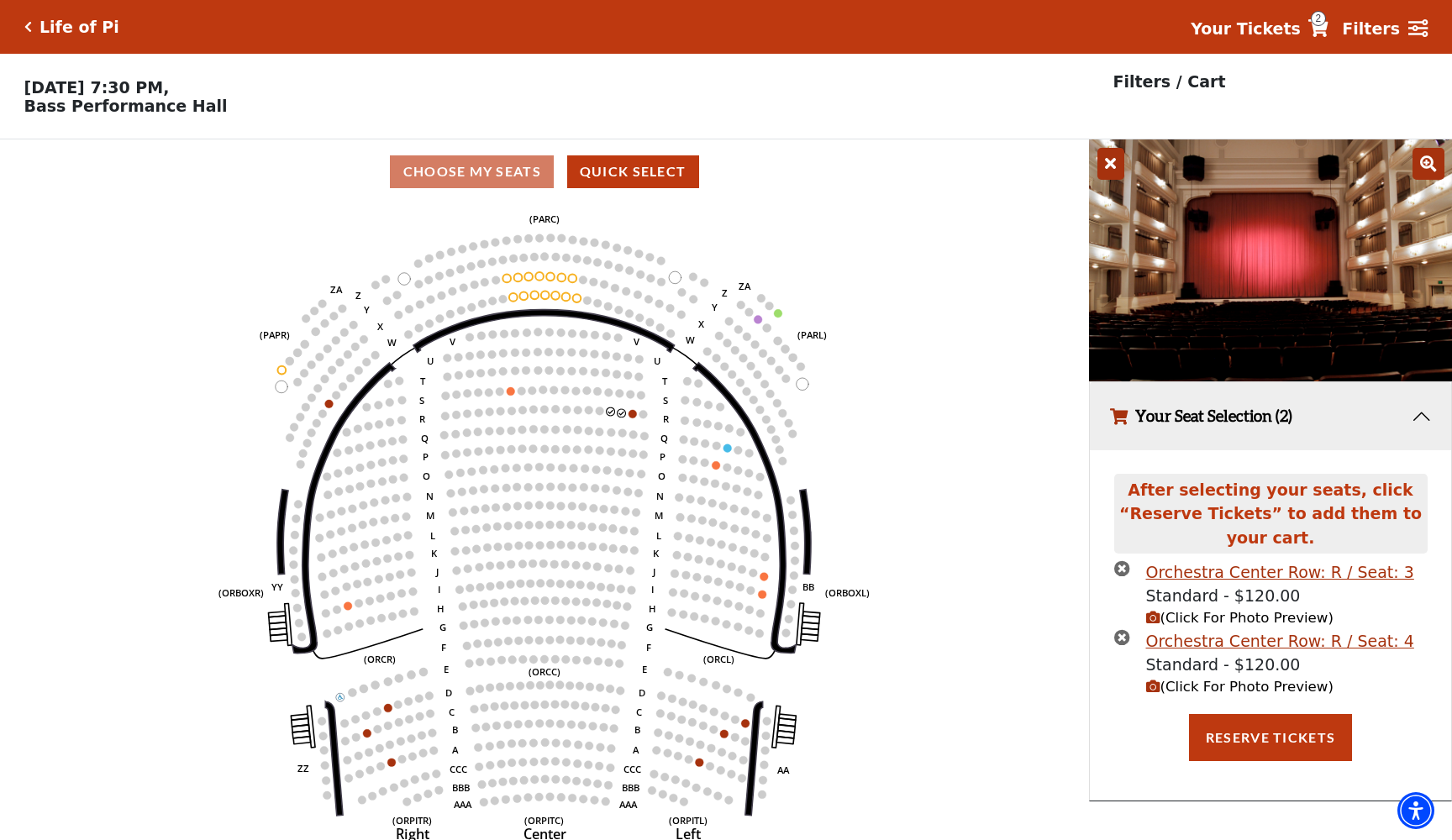
click at [1152, 621] on icon "(Click For Photo Preview)" at bounding box center [1153, 617] width 14 height 14
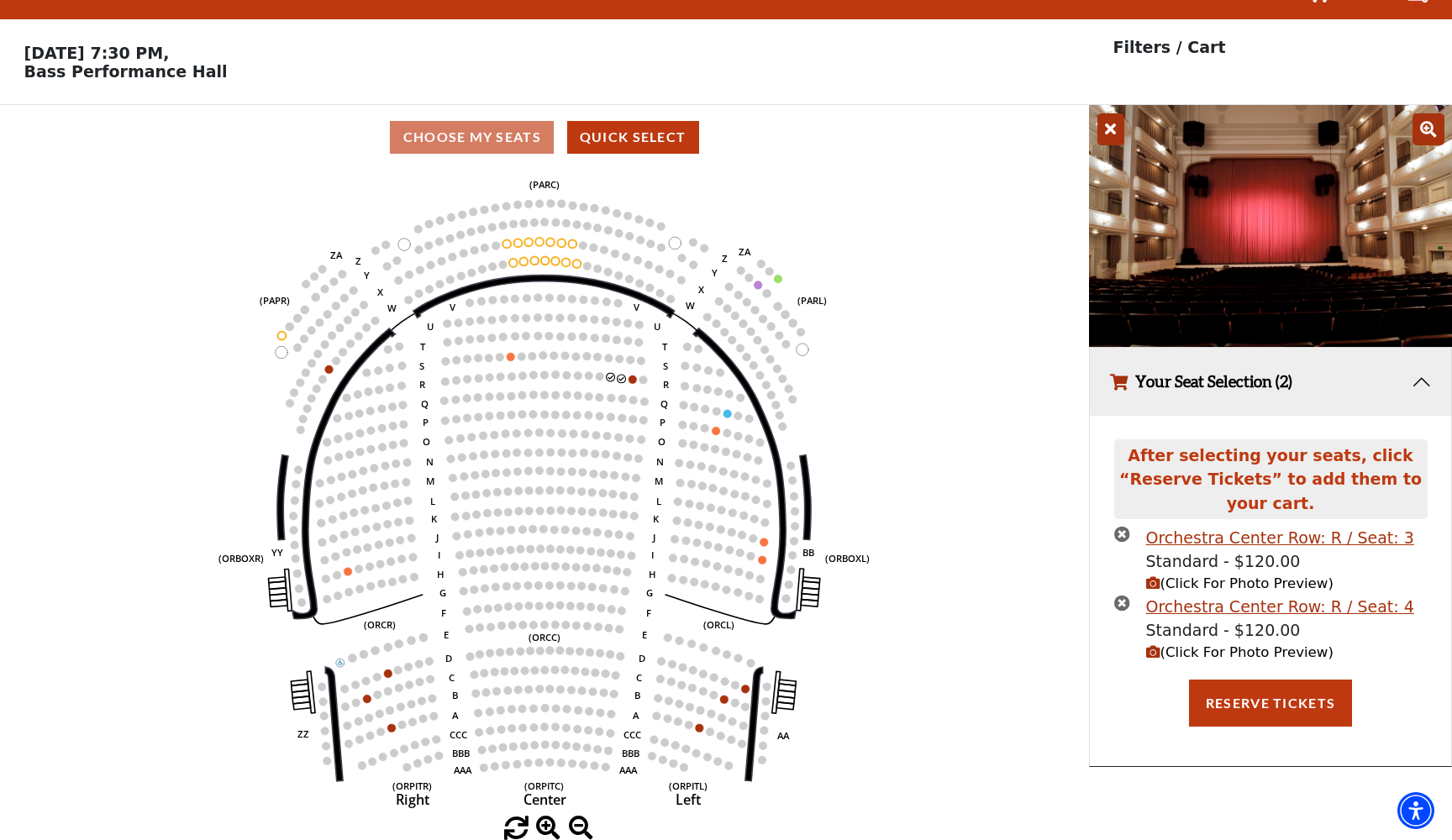
scroll to position [33, 0]
click at [1422, 386] on button "Your Seat Selection (2)" at bounding box center [1270, 382] width 362 height 68
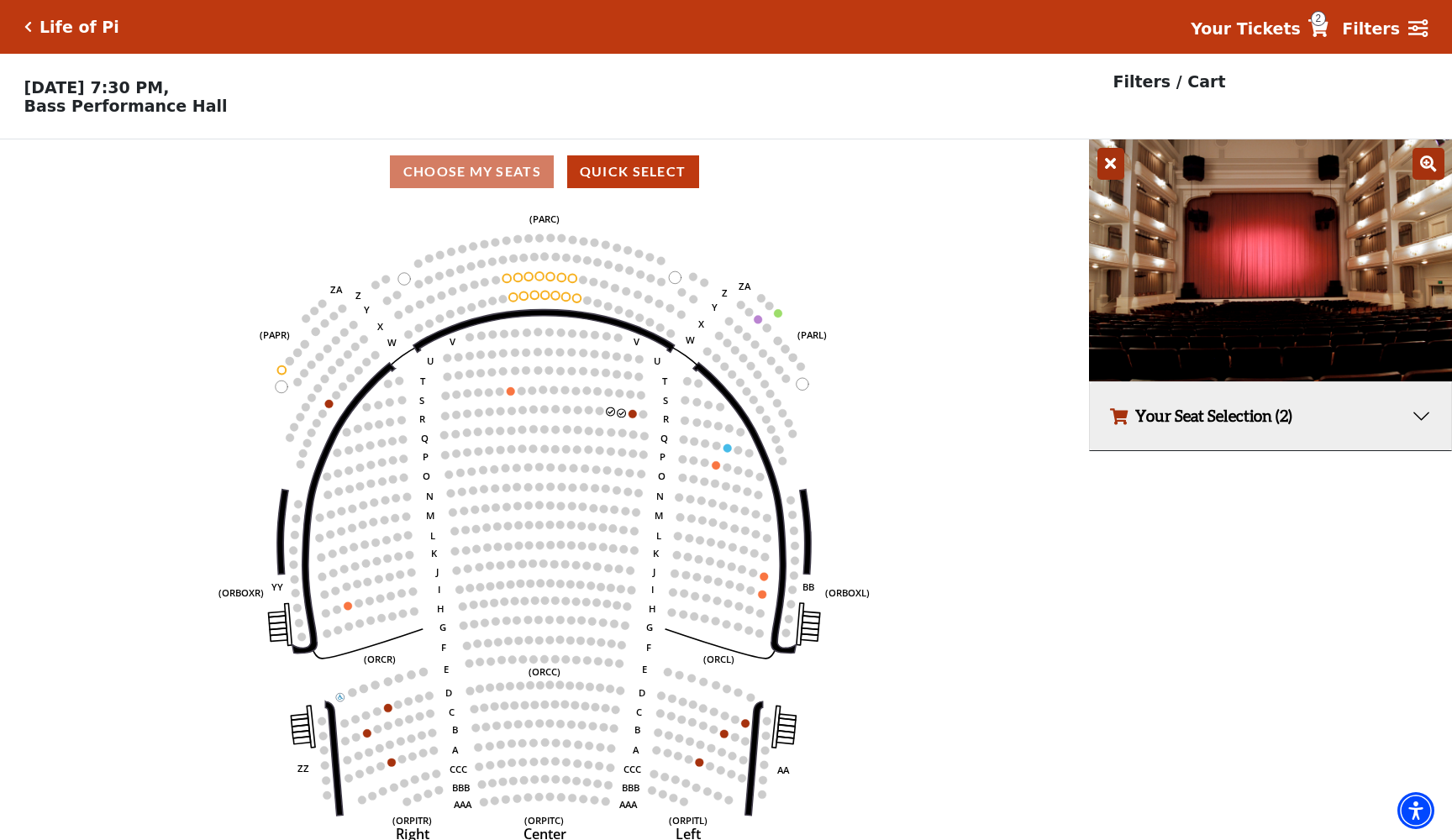
scroll to position [0, 0]
click at [179, 99] on p "Saturday, September 27 at 7:30 PM, Bass Performance Hall" at bounding box center [544, 97] width 1089 height 37
click at [527, 182] on div "Choose My Seats Quick Select" at bounding box center [544, 172] width 1089 height 33
click at [599, 300] on circle at bounding box center [598, 303] width 9 height 9
click at [29, 25] on icon "Click here to go back to filters" at bounding box center [28, 26] width 8 height 11
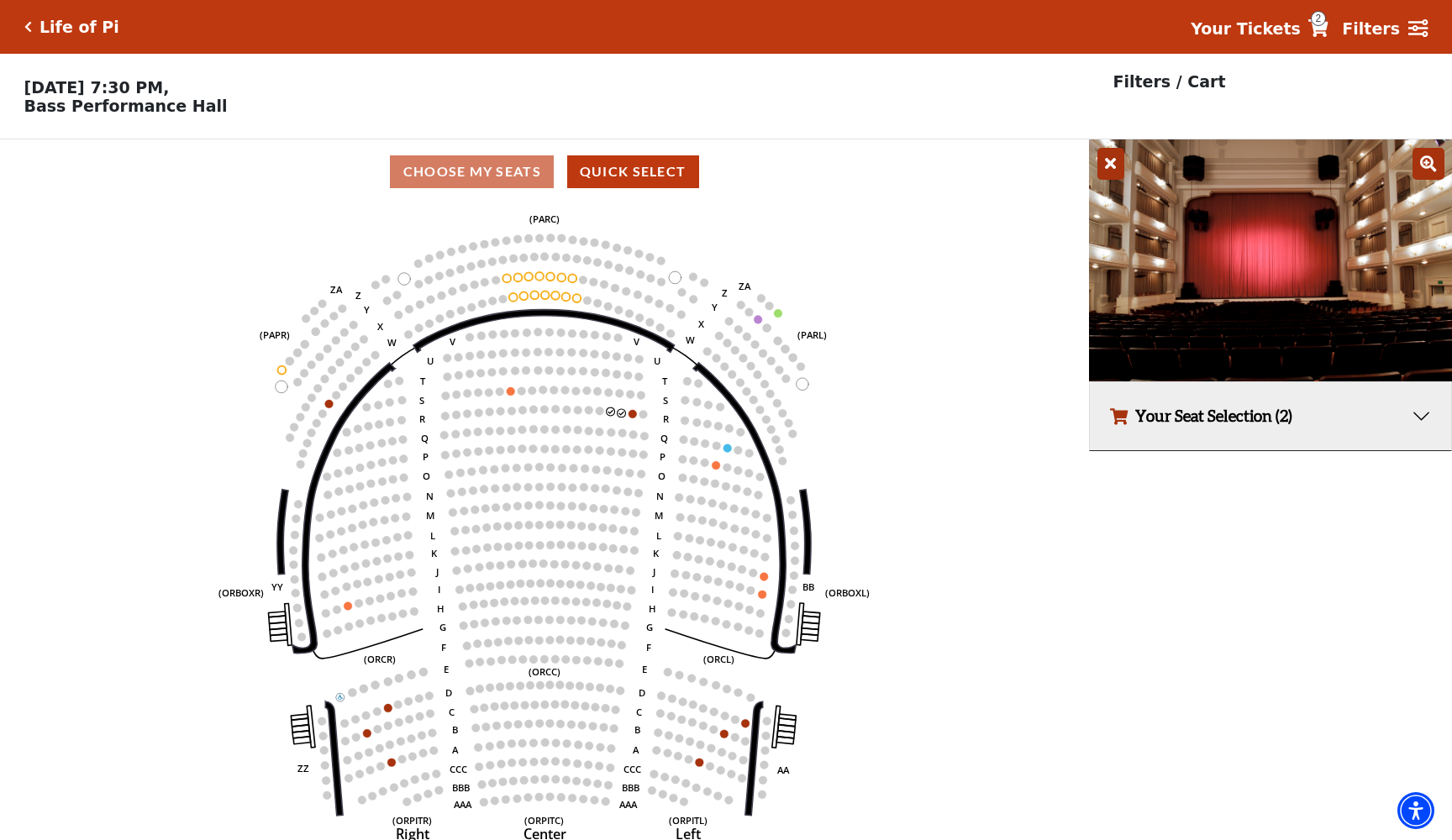
click at [30, 26] on icon "Click here to go back to filters" at bounding box center [28, 26] width 8 height 11
click at [79, 27] on h5 "Life of Pi" at bounding box center [79, 27] width 80 height 19
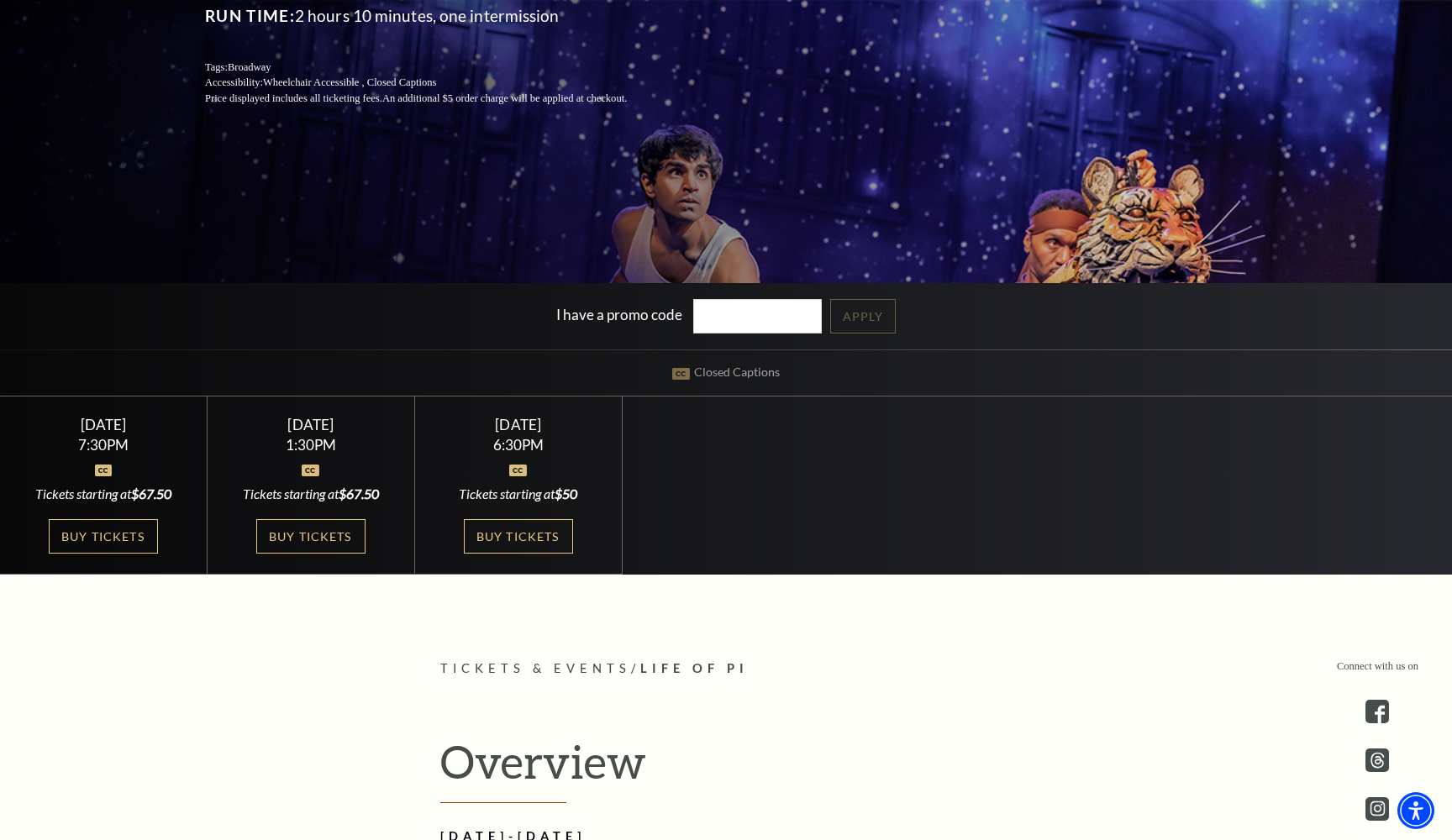
scroll to position [398, 0]
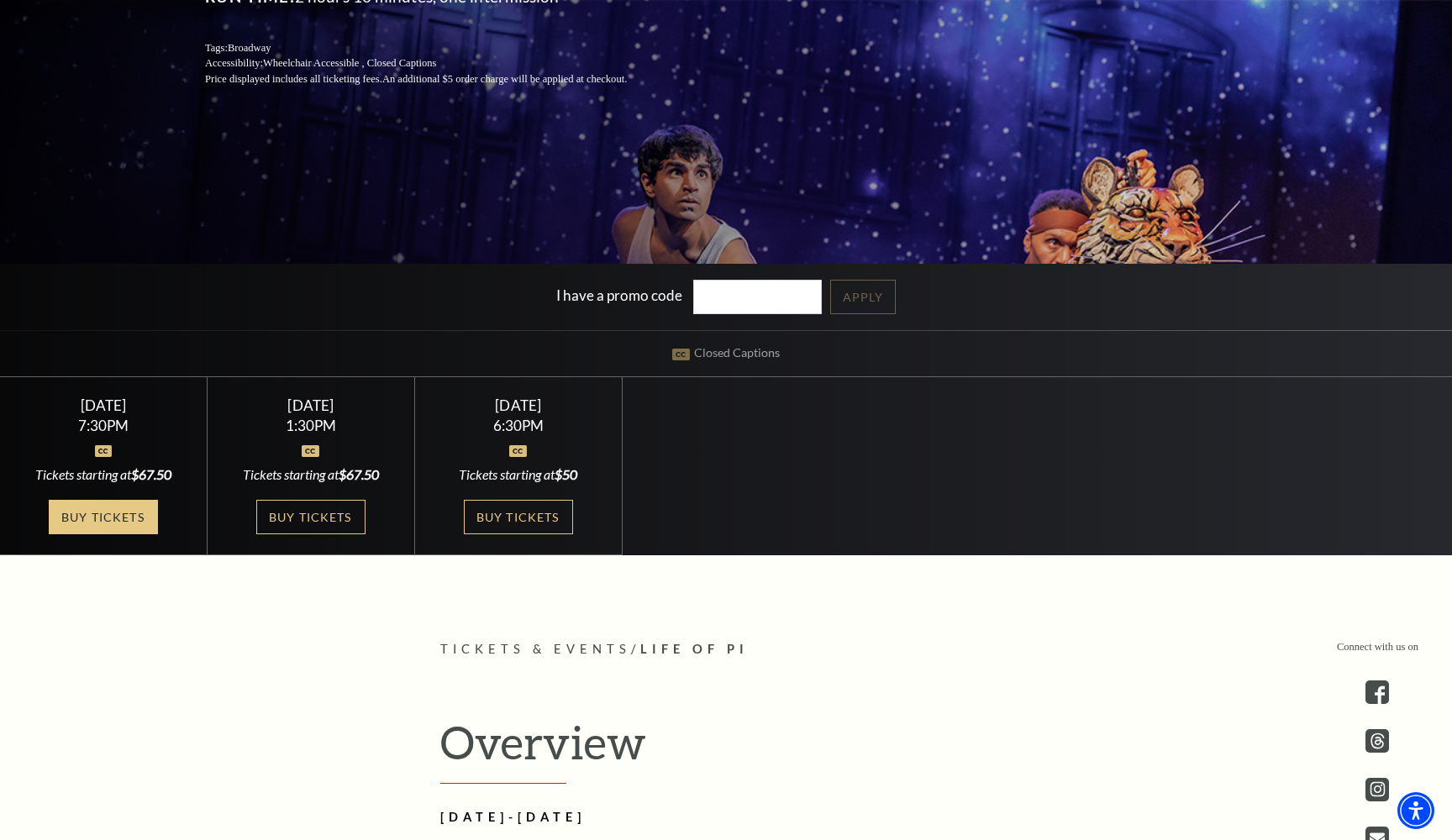
click at [84, 508] on link "Buy Tickets" at bounding box center [103, 516] width 109 height 34
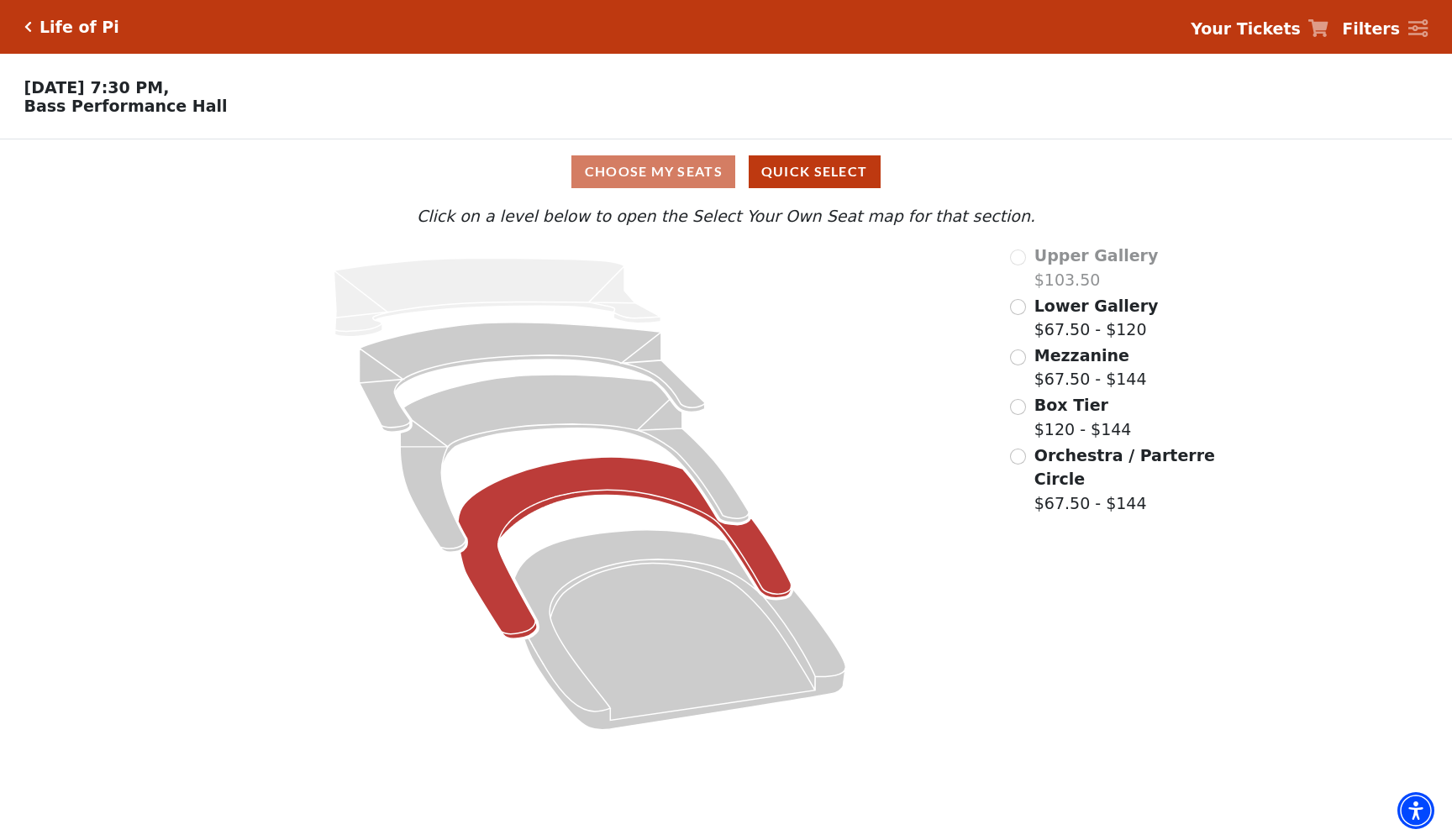
click at [756, 550] on icon at bounding box center [624, 547] width 334 height 181
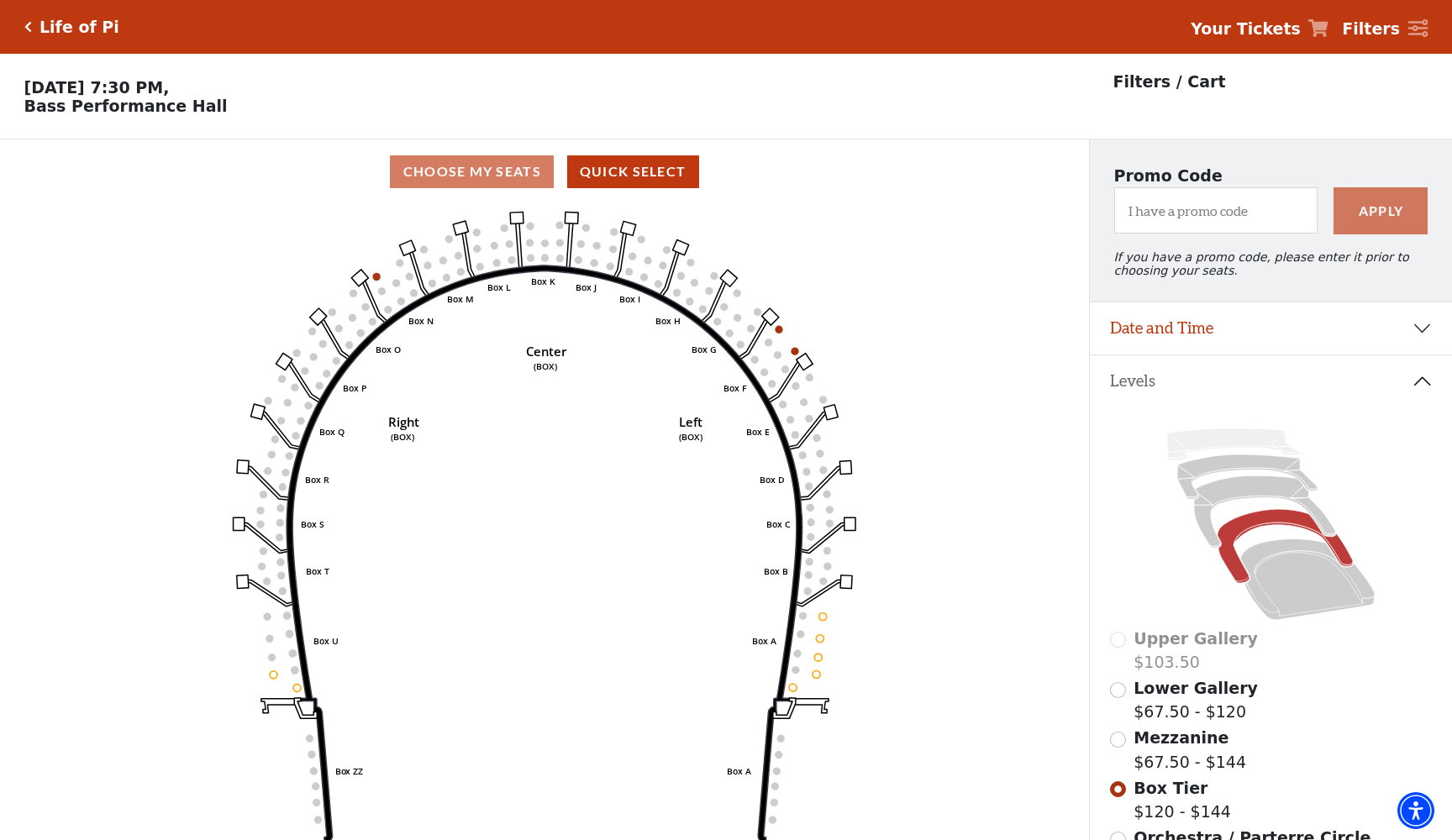
scroll to position [78, 0]
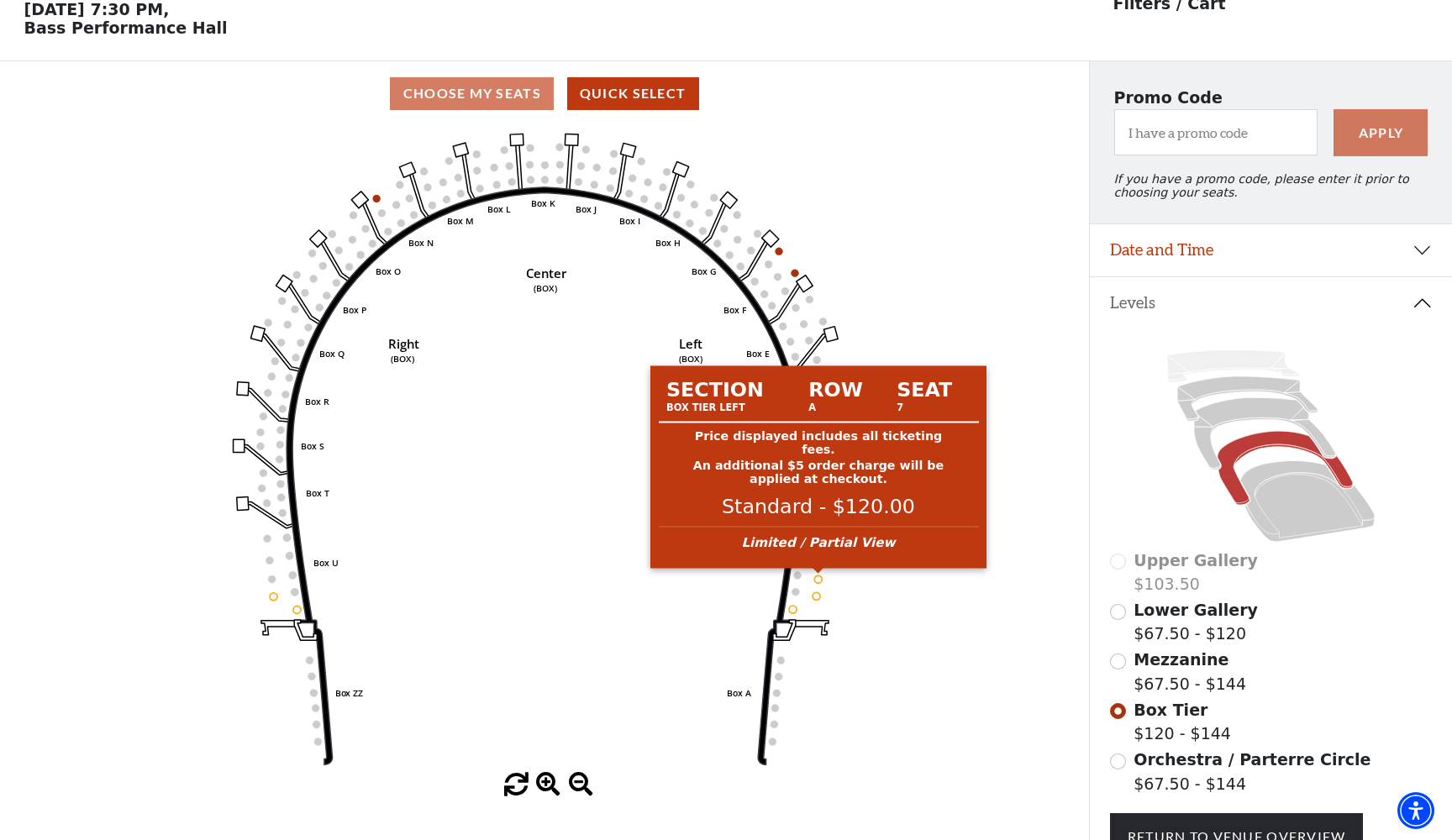
click at [818, 576] on circle at bounding box center [818, 579] width 8 height 8
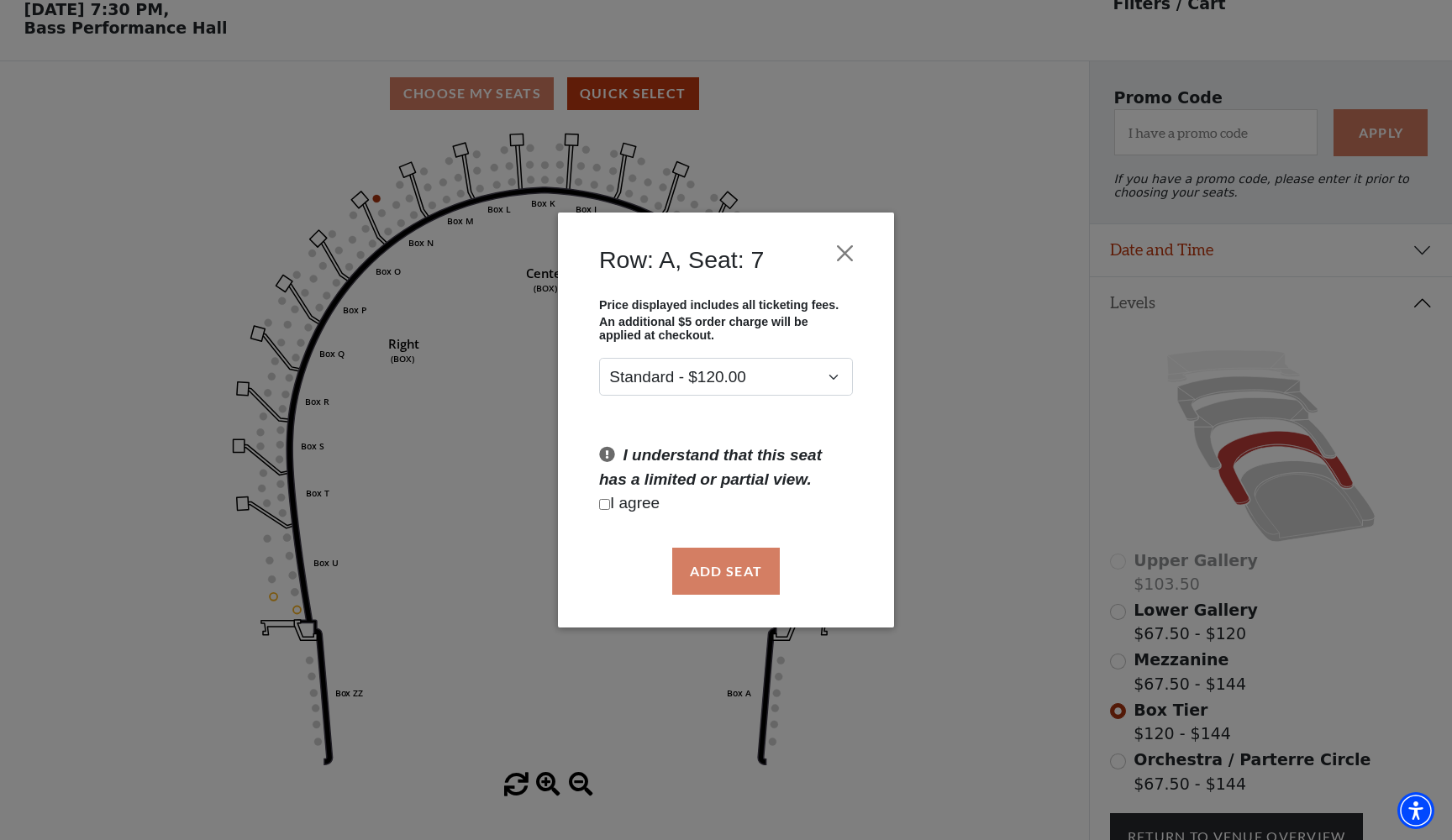
click at [613, 502] on p "I agree" at bounding box center [726, 504] width 253 height 25
click at [604, 507] on input "Checkbox field" at bounding box center [605, 504] width 11 height 11
checkbox input "true"
click at [723, 588] on button "Add Seat" at bounding box center [726, 571] width 107 height 47
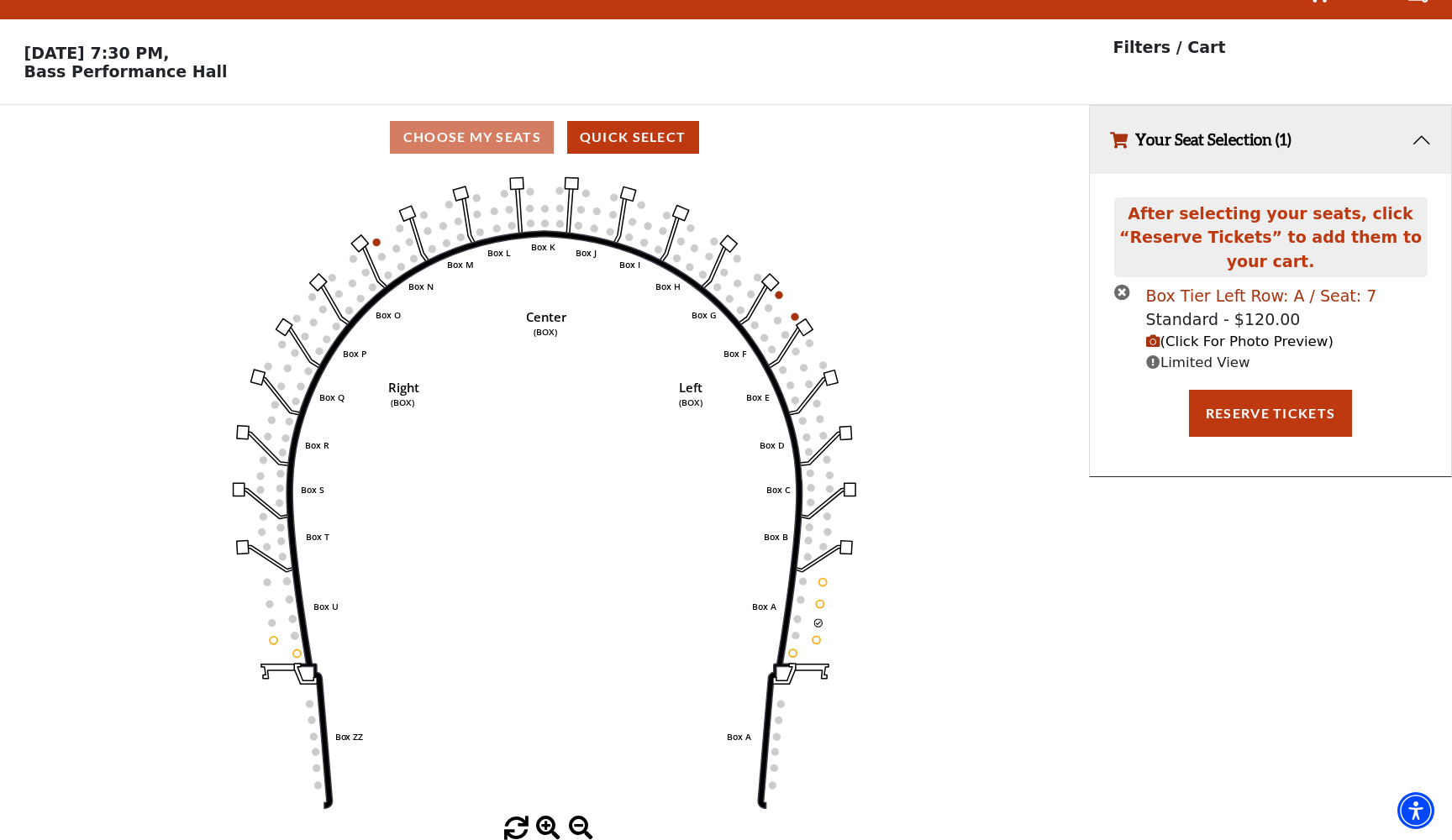
scroll to position [33, 0]
click at [1262, 298] on div "Box Tier Left Row: A / Seat: 7" at bounding box center [1261, 297] width 231 height 25
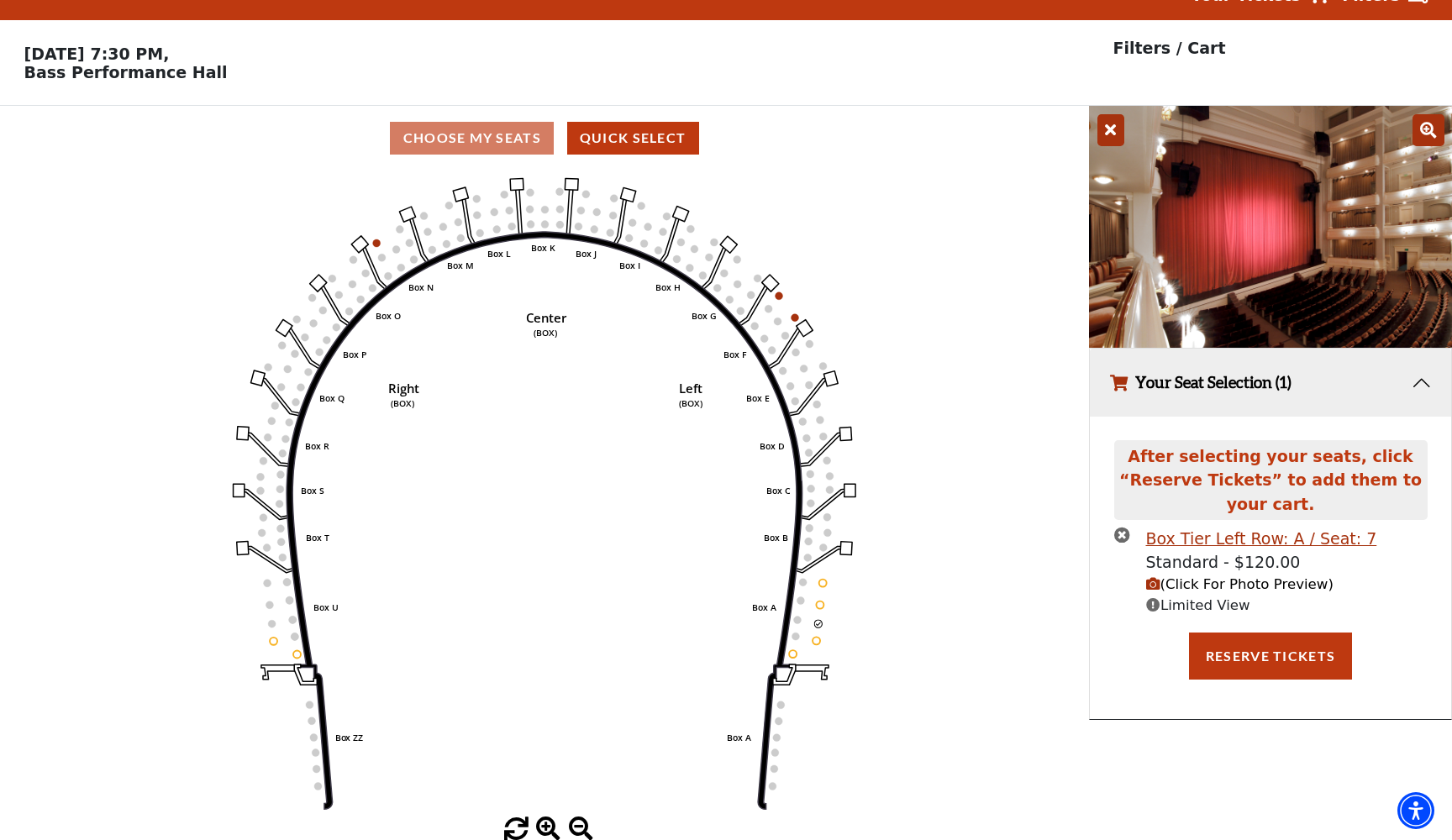
click at [1213, 585] on span "(Click For Photo Preview)" at bounding box center [1239, 584] width 187 height 16
click at [1434, 132] on icon at bounding box center [1428, 130] width 32 height 32
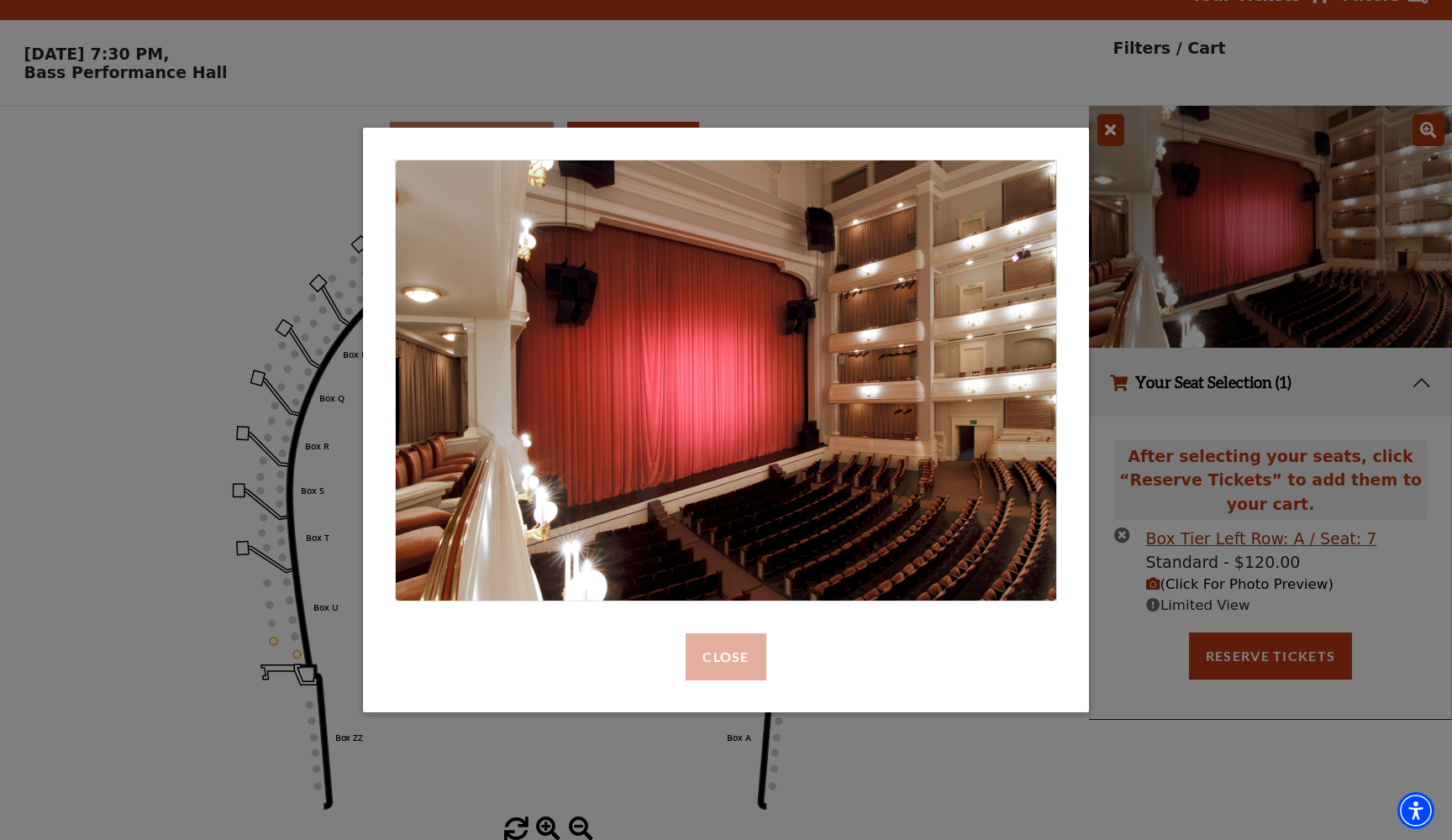
click at [722, 675] on button "Close" at bounding box center [725, 656] width 80 height 47
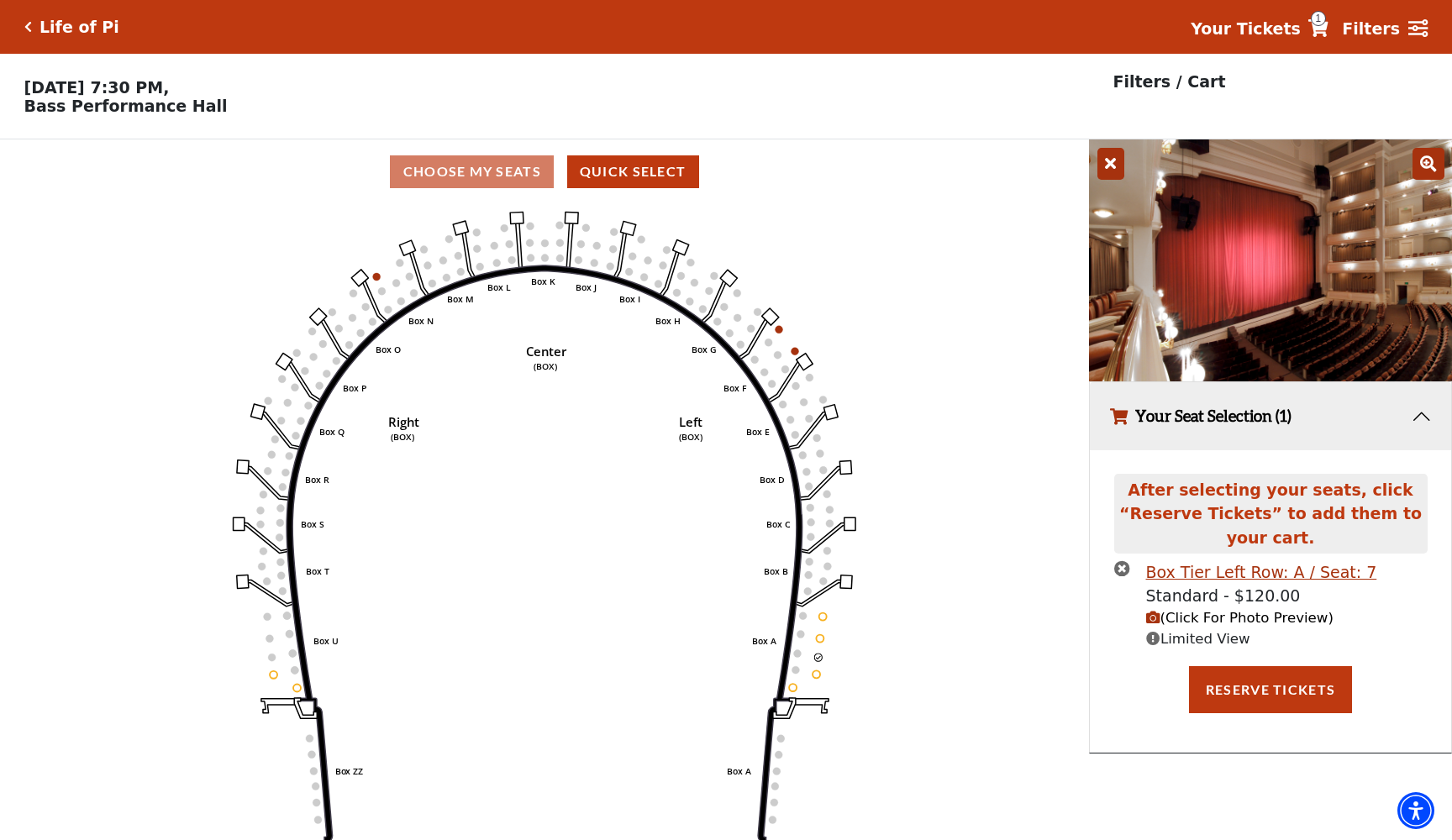
scroll to position [0, 0]
click at [1185, 91] on p "Filters / Cart" at bounding box center [1170, 82] width 113 height 25
click at [1191, 77] on p "Filters / Cart" at bounding box center [1170, 82] width 113 height 25
click at [1329, 27] on icon at bounding box center [1318, 28] width 20 height 18
click at [1317, 28] on link "Your Tickets 1" at bounding box center [1259, 29] width 138 height 25
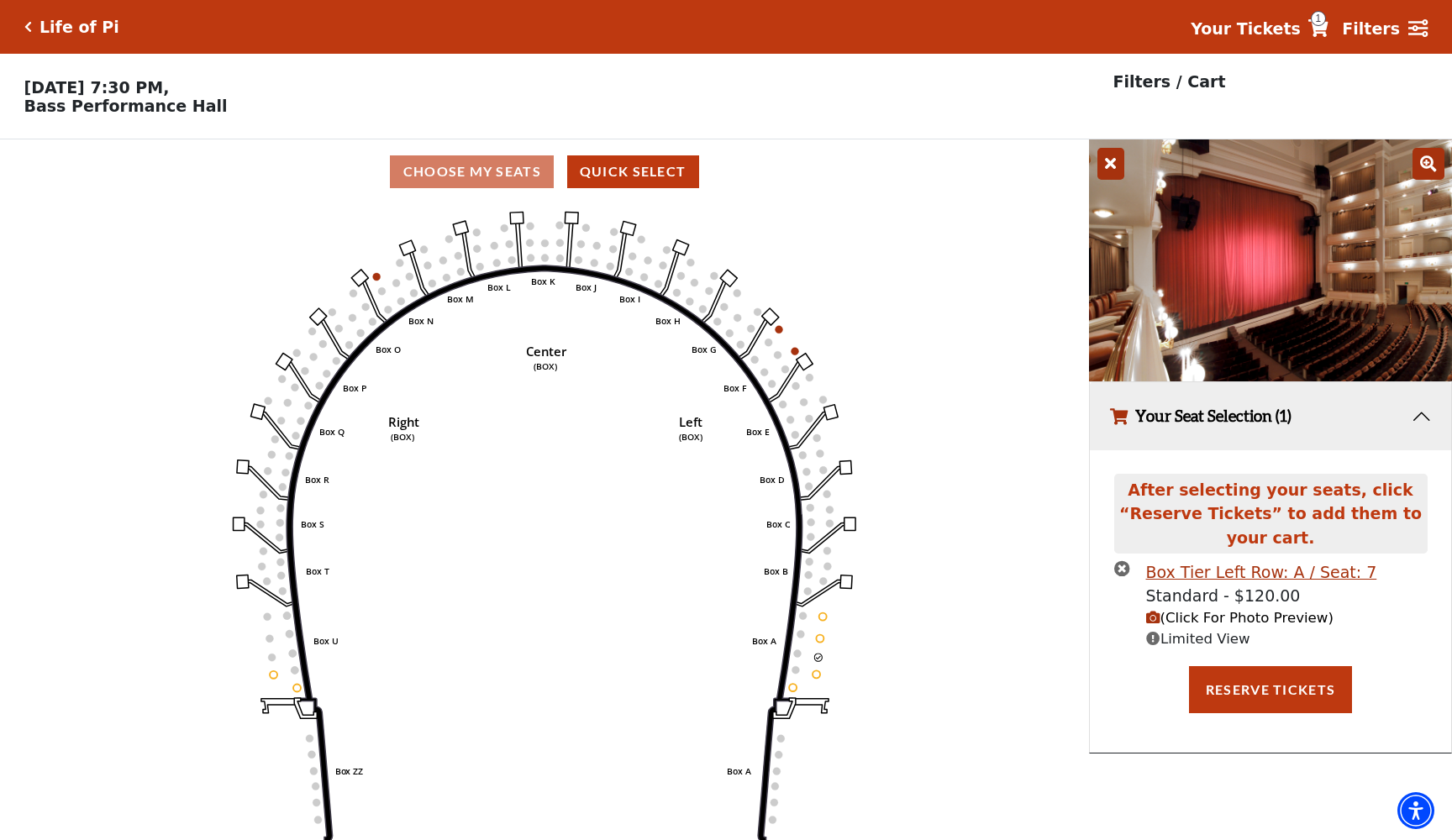
click at [26, 28] on icon "Click here to go back to filters" at bounding box center [28, 26] width 8 height 11
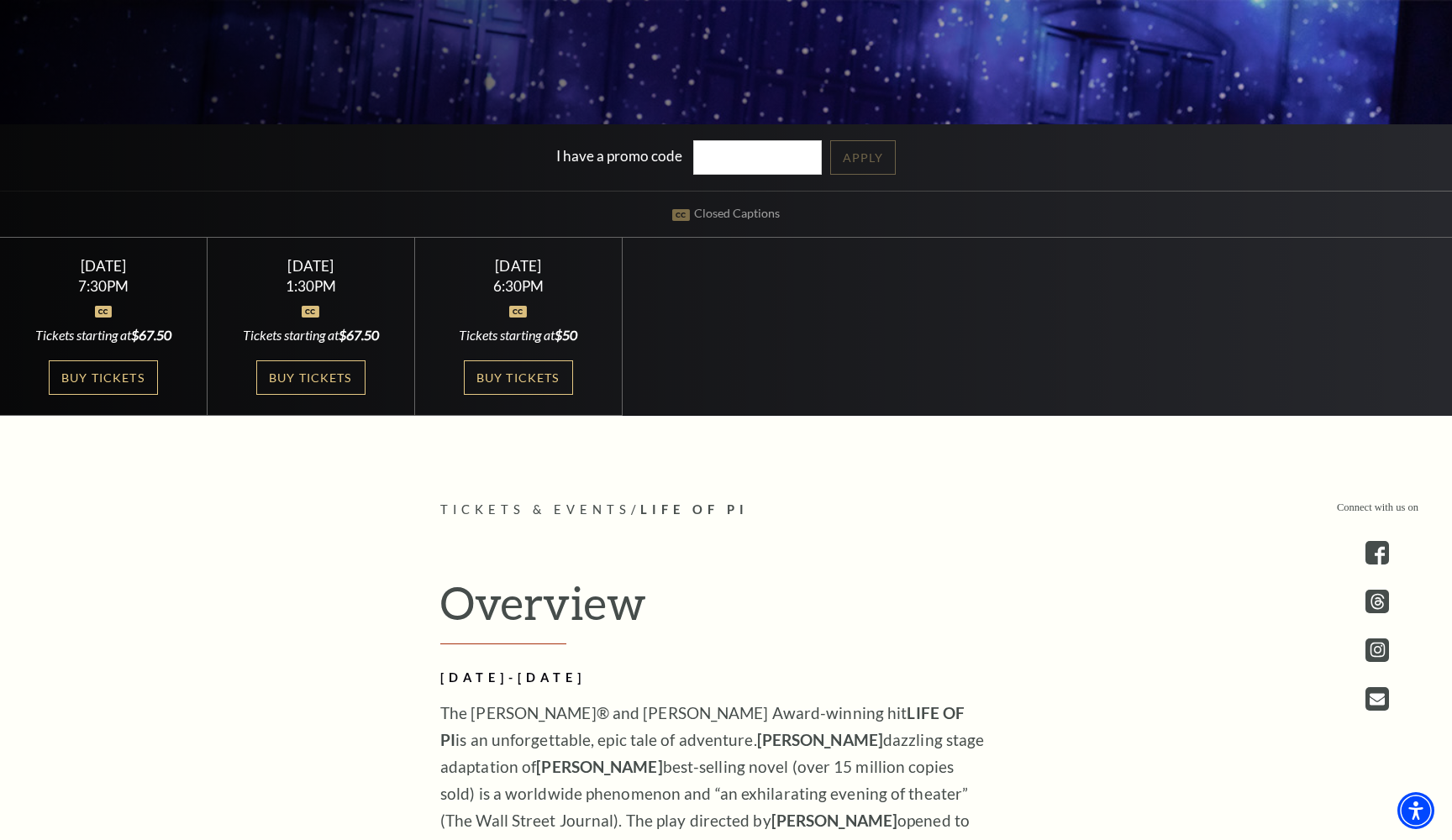
scroll to position [590, 0]
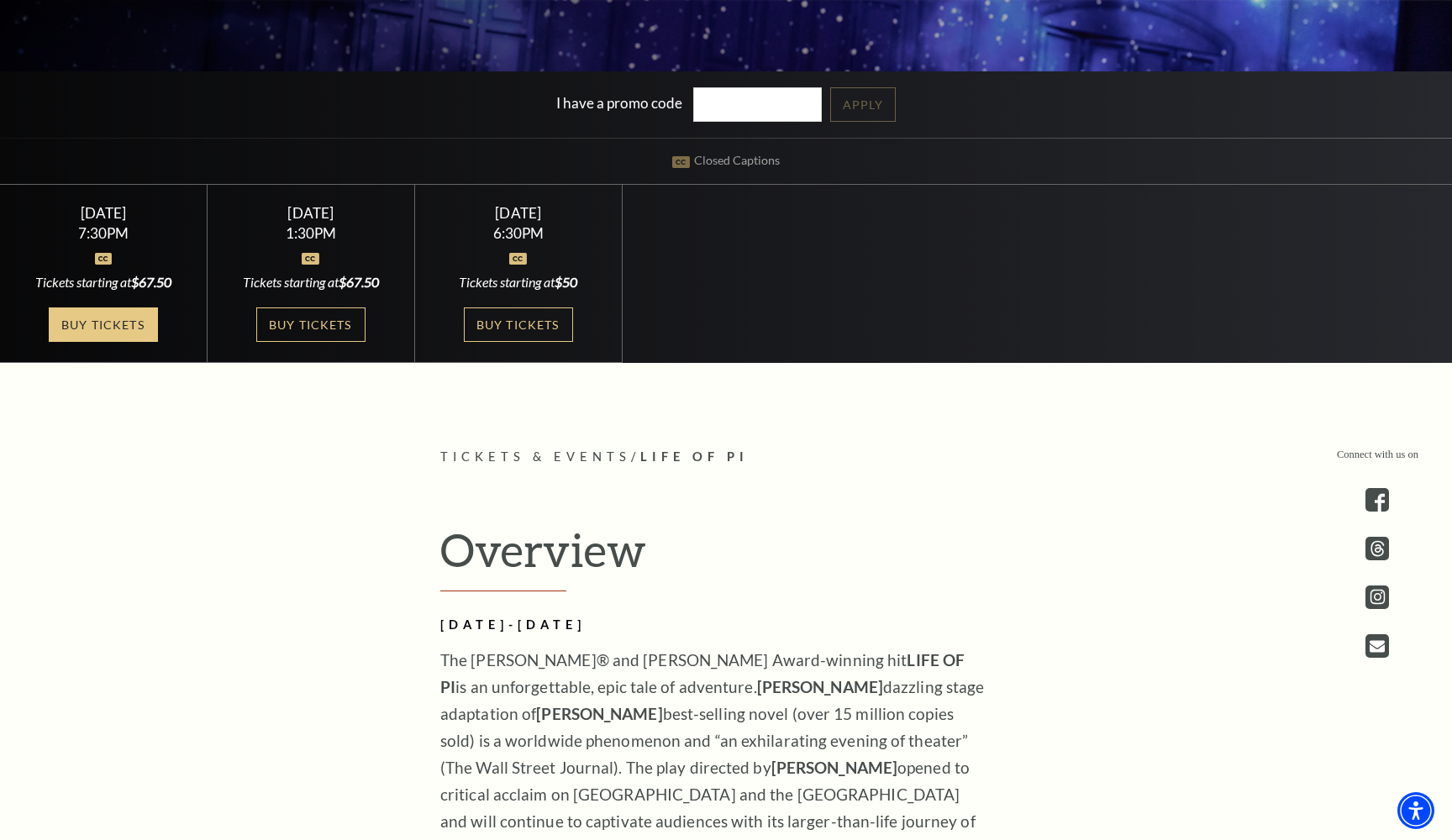
click at [114, 331] on link "Buy Tickets" at bounding box center [103, 324] width 109 height 34
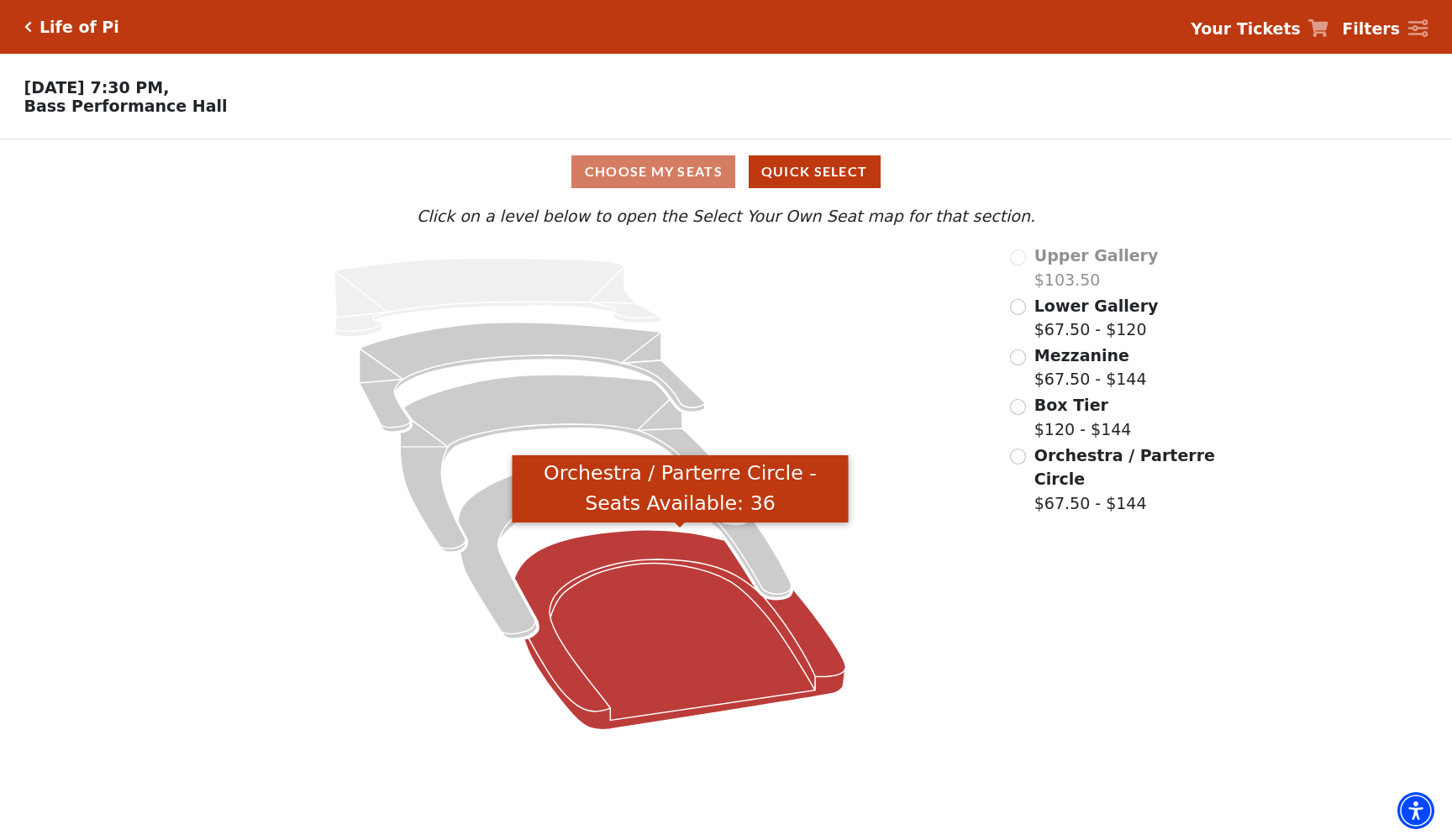
click at [575, 625] on icon "Orchestra / Parterre Circle - Seats Available: 36" at bounding box center [679, 629] width 331 height 200
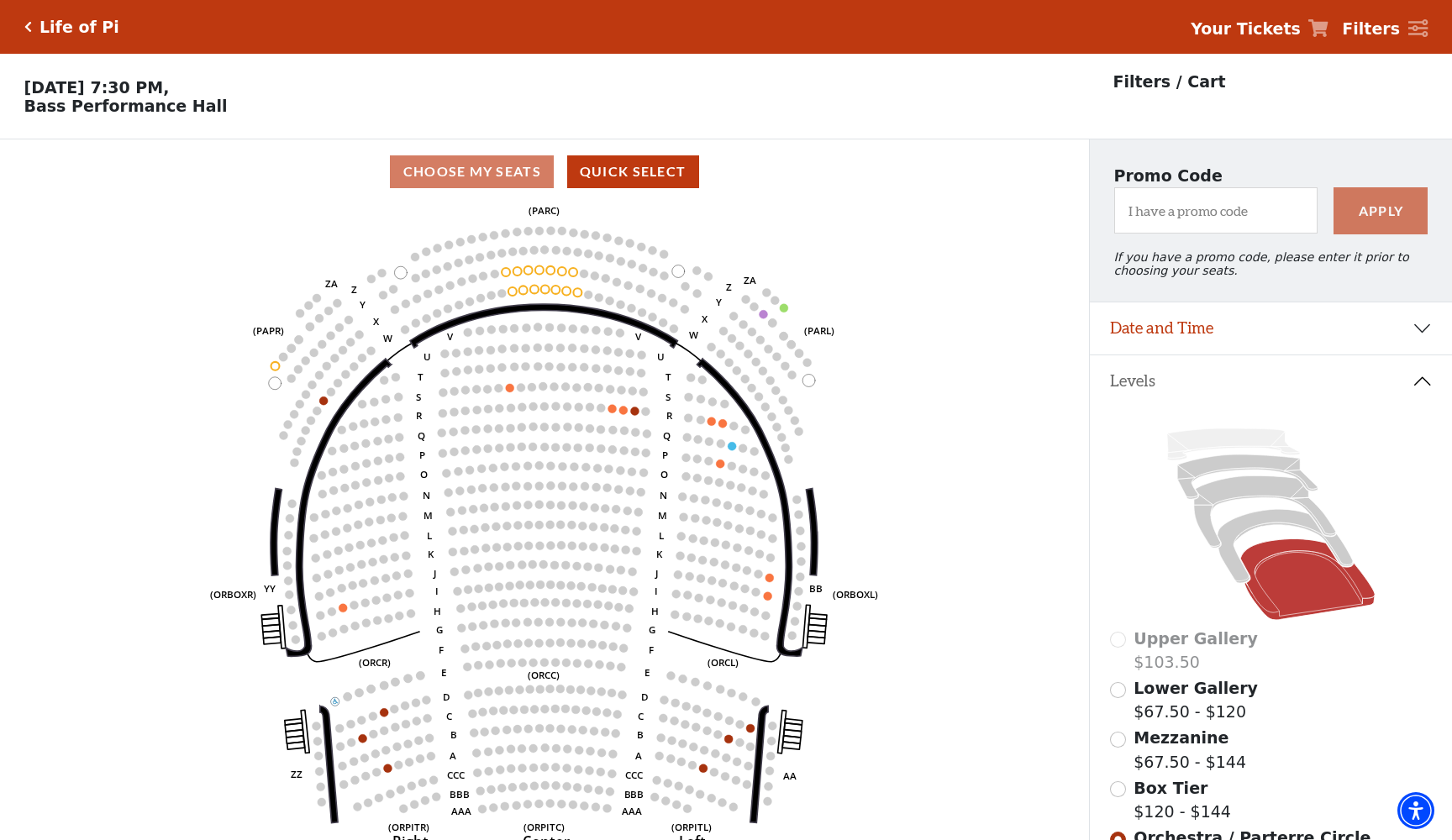
scroll to position [78, 0]
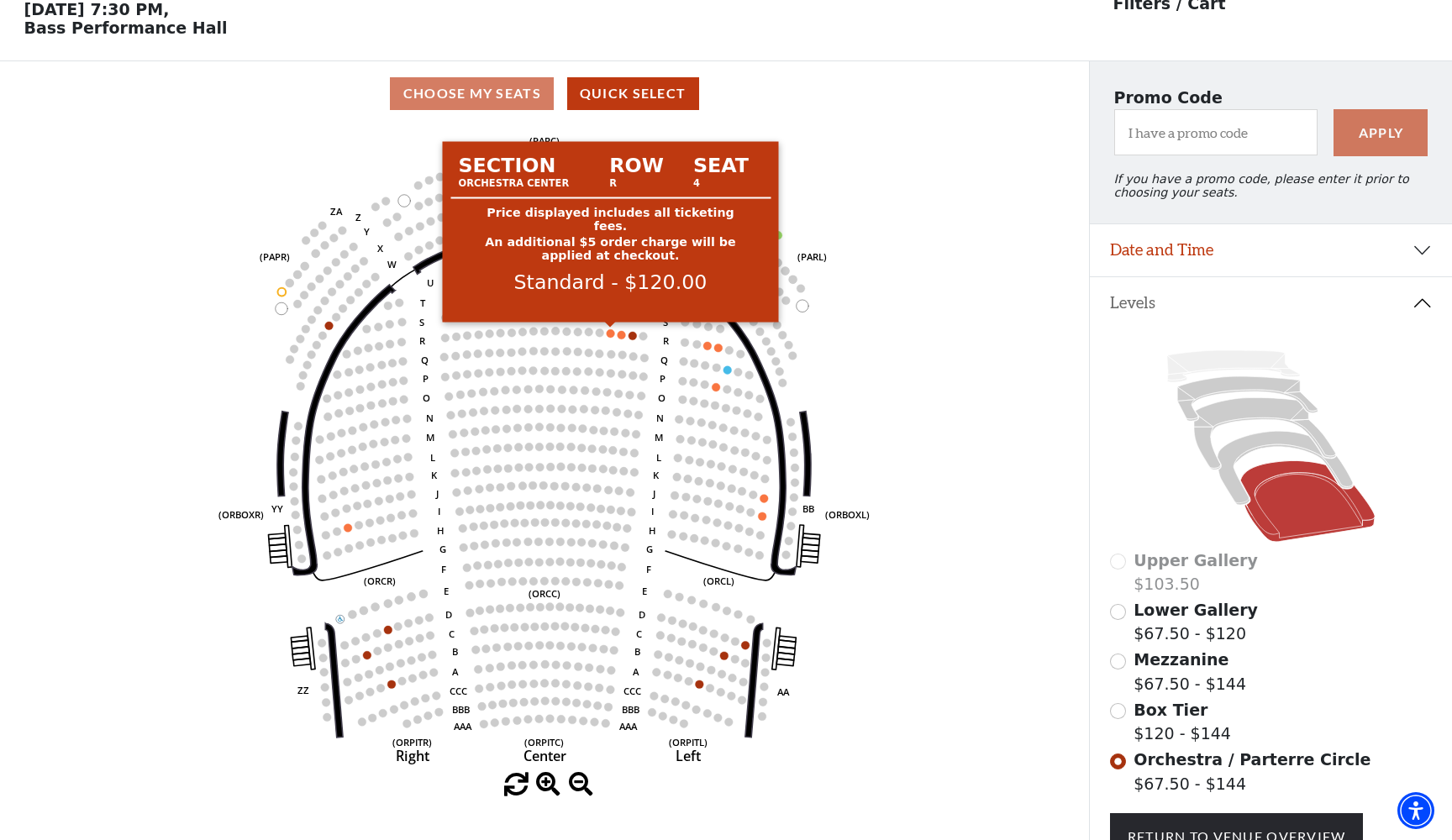
click at [612, 335] on circle at bounding box center [611, 333] width 9 height 9
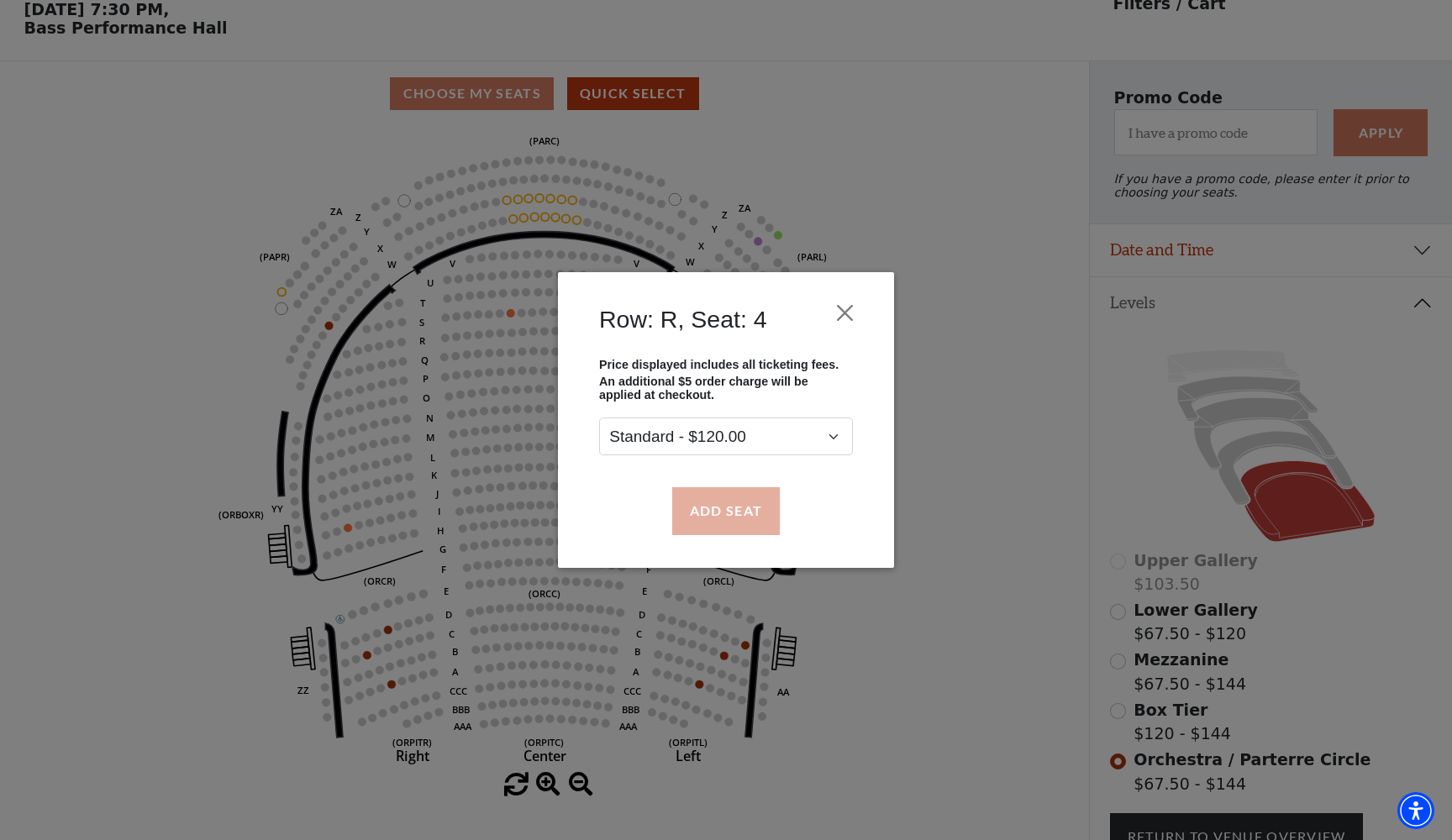
click at [721, 511] on button "Add Seat" at bounding box center [726, 510] width 107 height 47
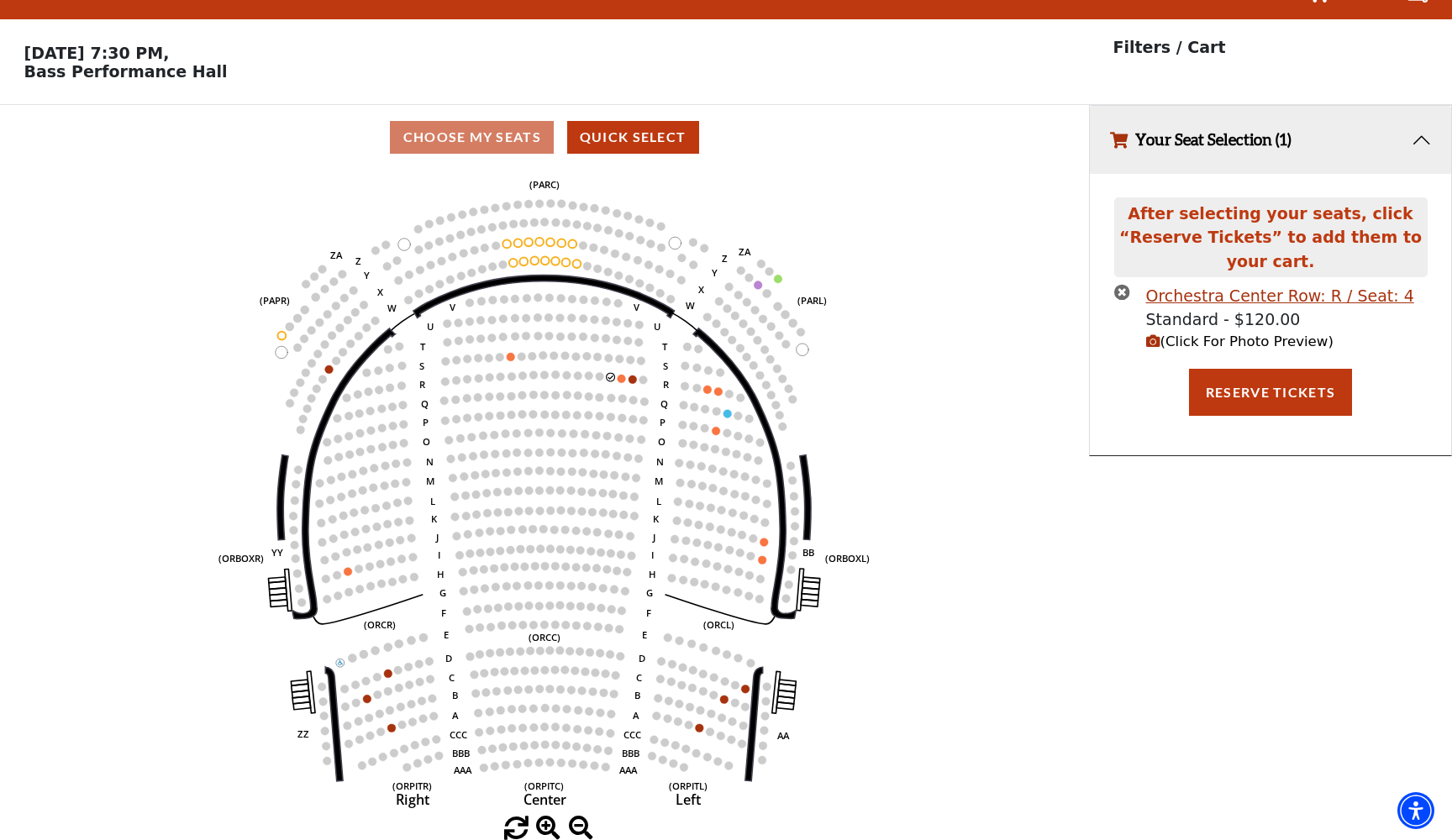
scroll to position [0, 0]
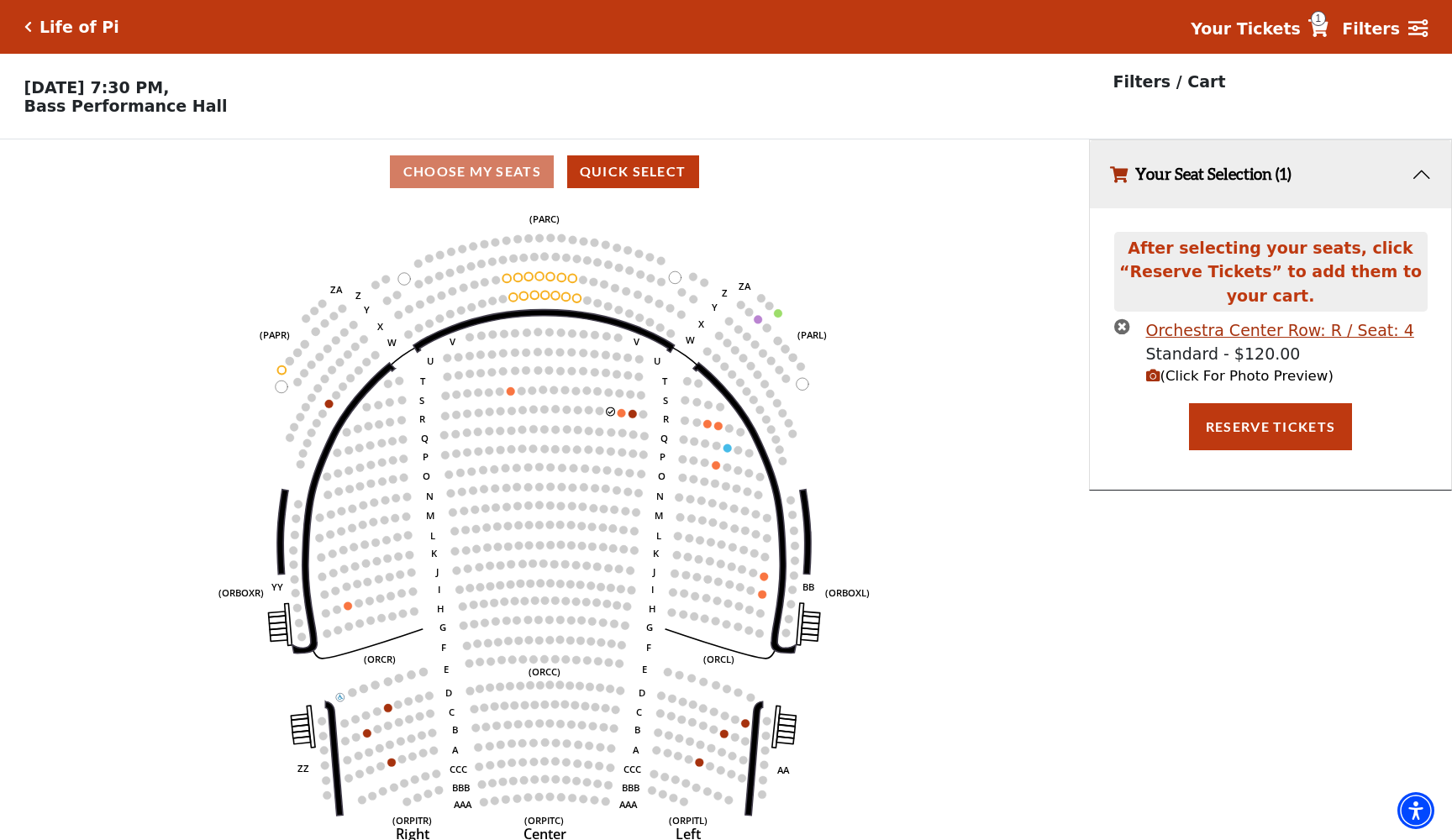
click at [623, 410] on circle at bounding box center [622, 413] width 9 height 9
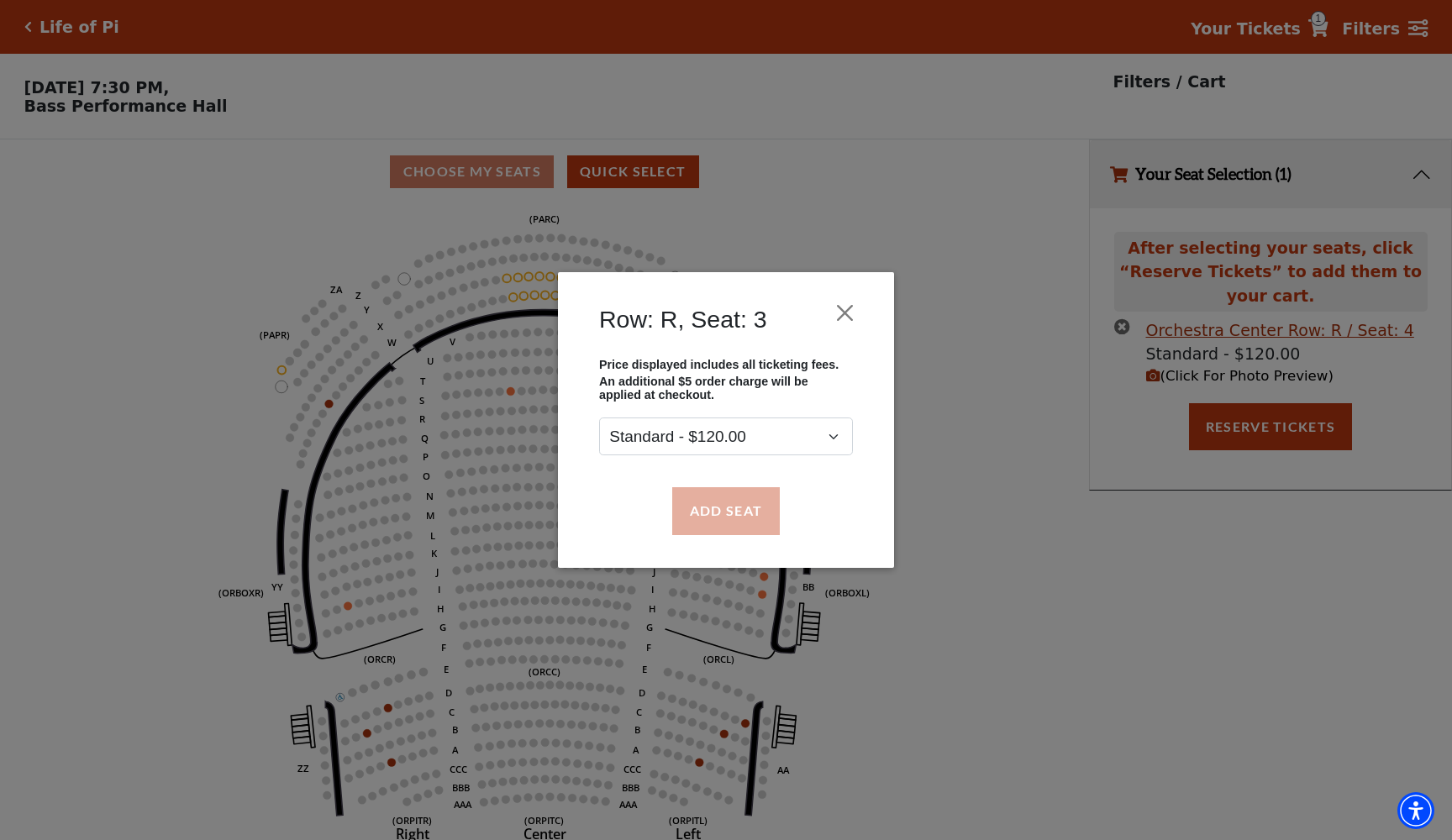
click at [740, 520] on button "Add Seat" at bounding box center [726, 510] width 107 height 47
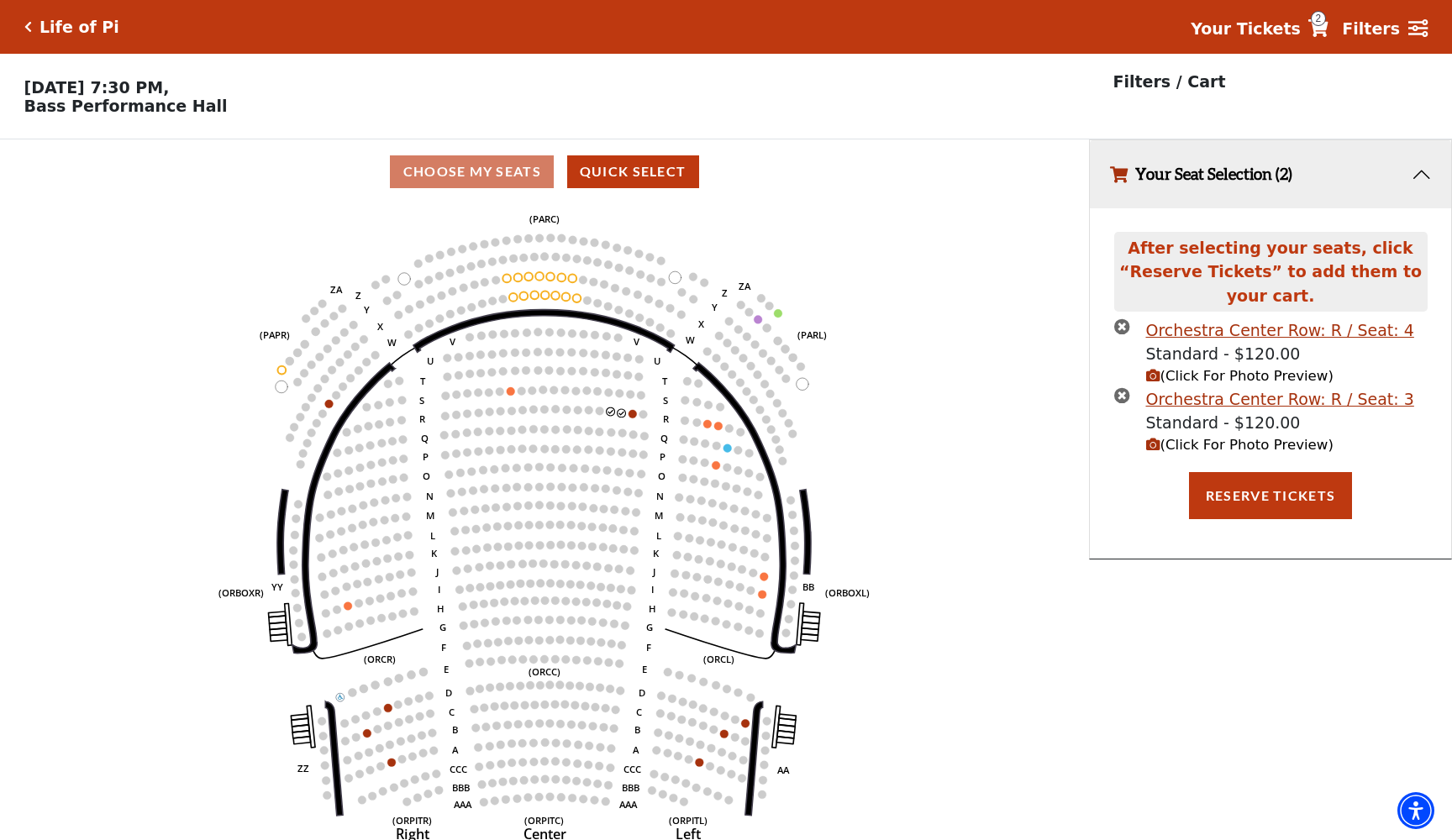
click at [1154, 376] on icon "(Click For Photo Preview)" at bounding box center [1153, 376] width 14 height 14
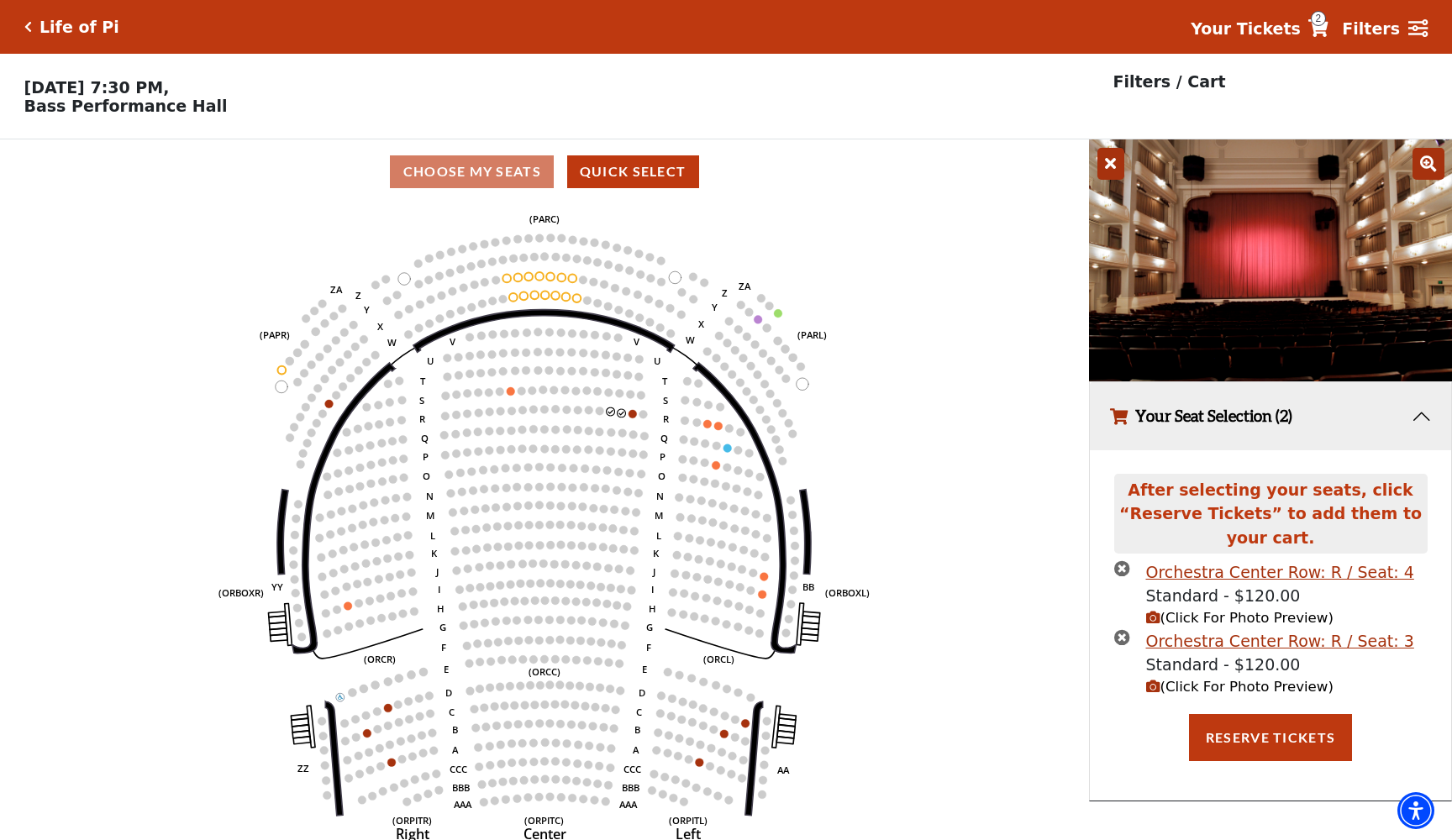
click at [1148, 683] on icon "(Click For Photo Preview)" at bounding box center [1153, 686] width 14 height 14
click at [1154, 683] on icon "(Click For Photo Preview)" at bounding box center [1153, 686] width 14 height 14
click at [1155, 620] on icon "(Click For Photo Preview)" at bounding box center [1153, 617] width 14 height 14
click at [1156, 679] on icon "(Click For Photo Preview)" at bounding box center [1153, 686] width 14 height 14
click at [1419, 171] on icon at bounding box center [1428, 164] width 32 height 32
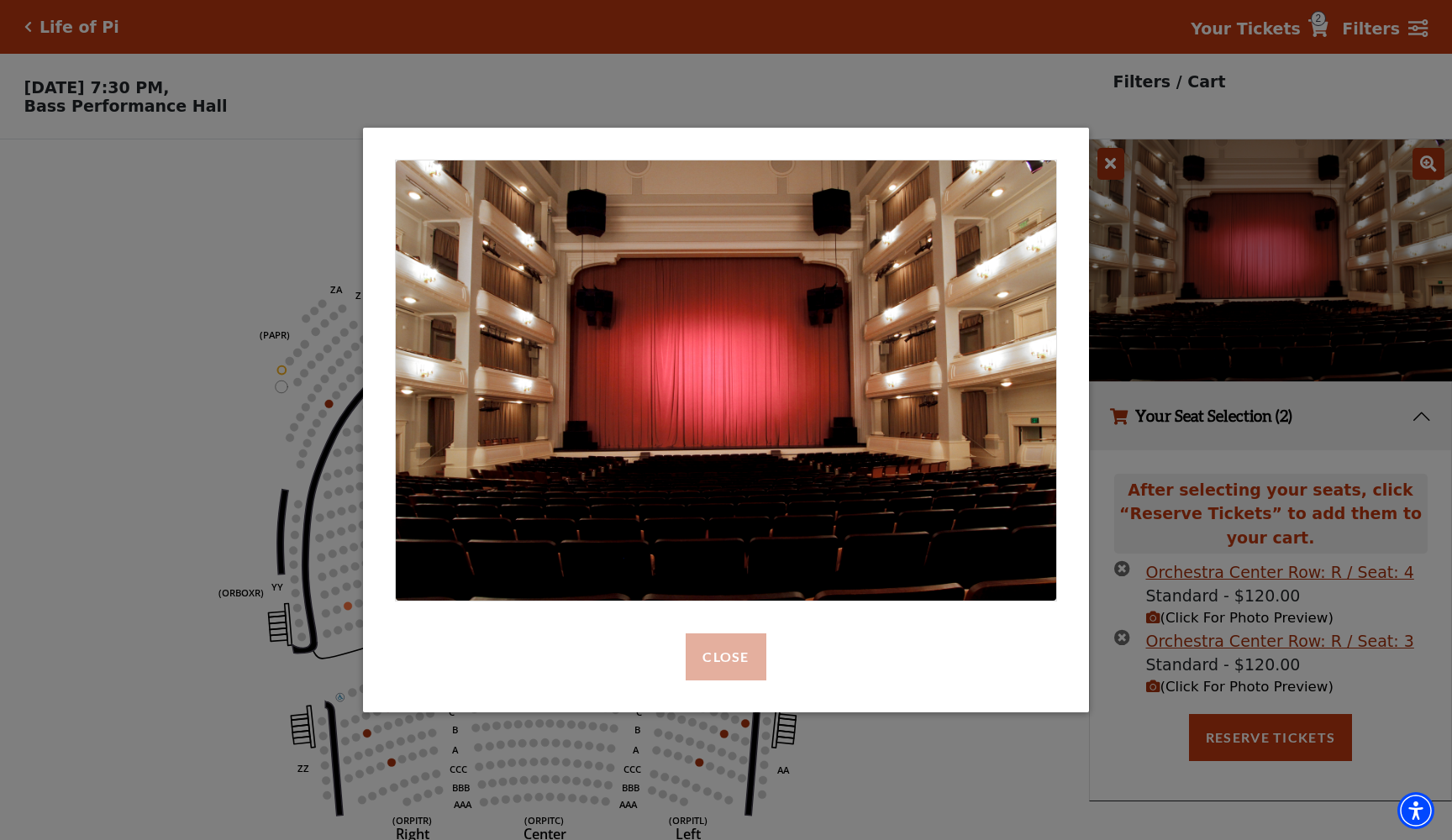
click at [716, 661] on button "Close" at bounding box center [725, 656] width 80 height 47
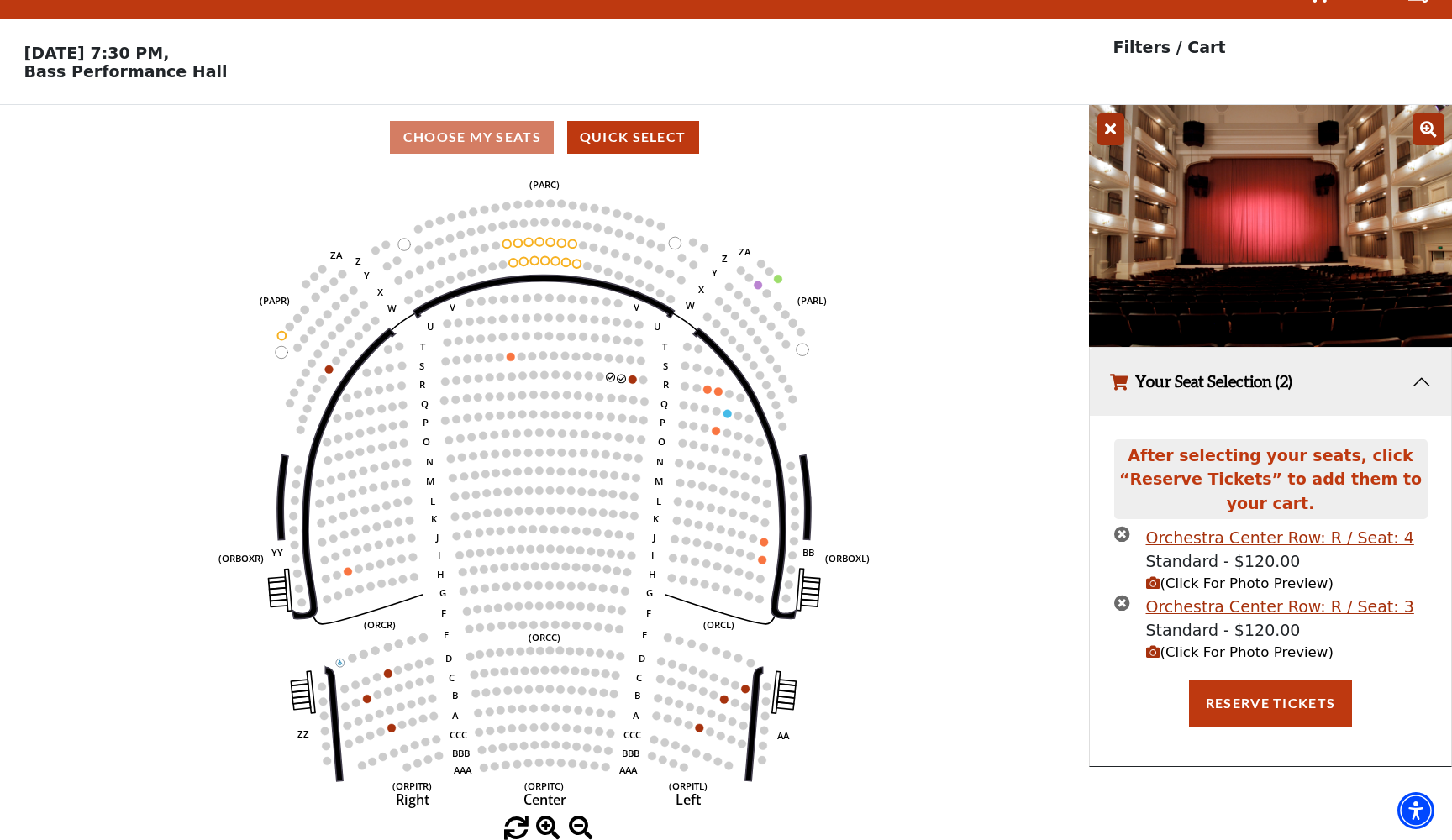
scroll to position [33, 0]
click at [1258, 705] on button "Reserve Tickets" at bounding box center [1270, 703] width 163 height 47
click at [1426, 375] on button "Your Seat Selection (2)" at bounding box center [1270, 382] width 362 height 68
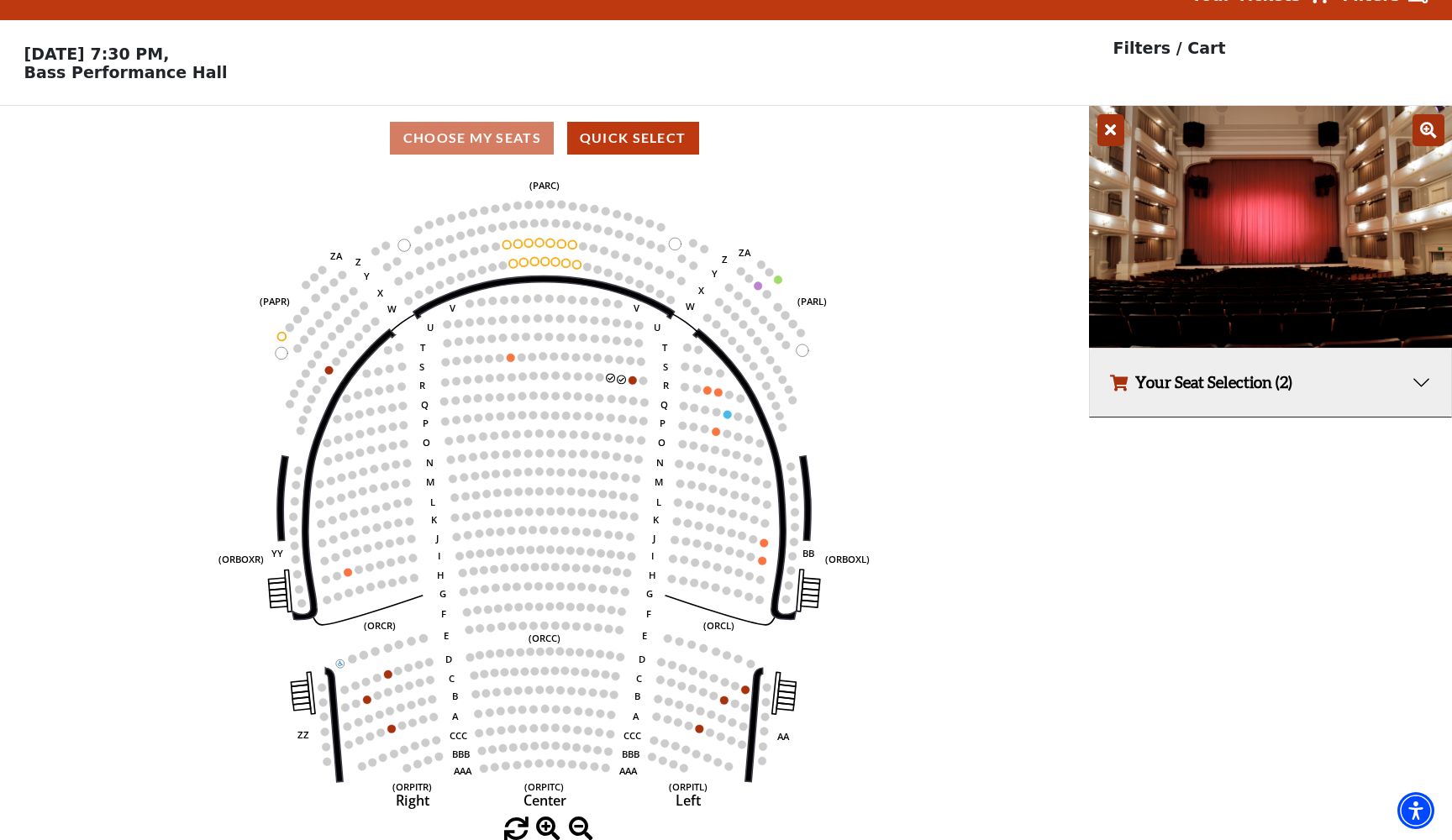
click at [1426, 376] on button "Your Seat Selection (2)" at bounding box center [1270, 382] width 362 height 68
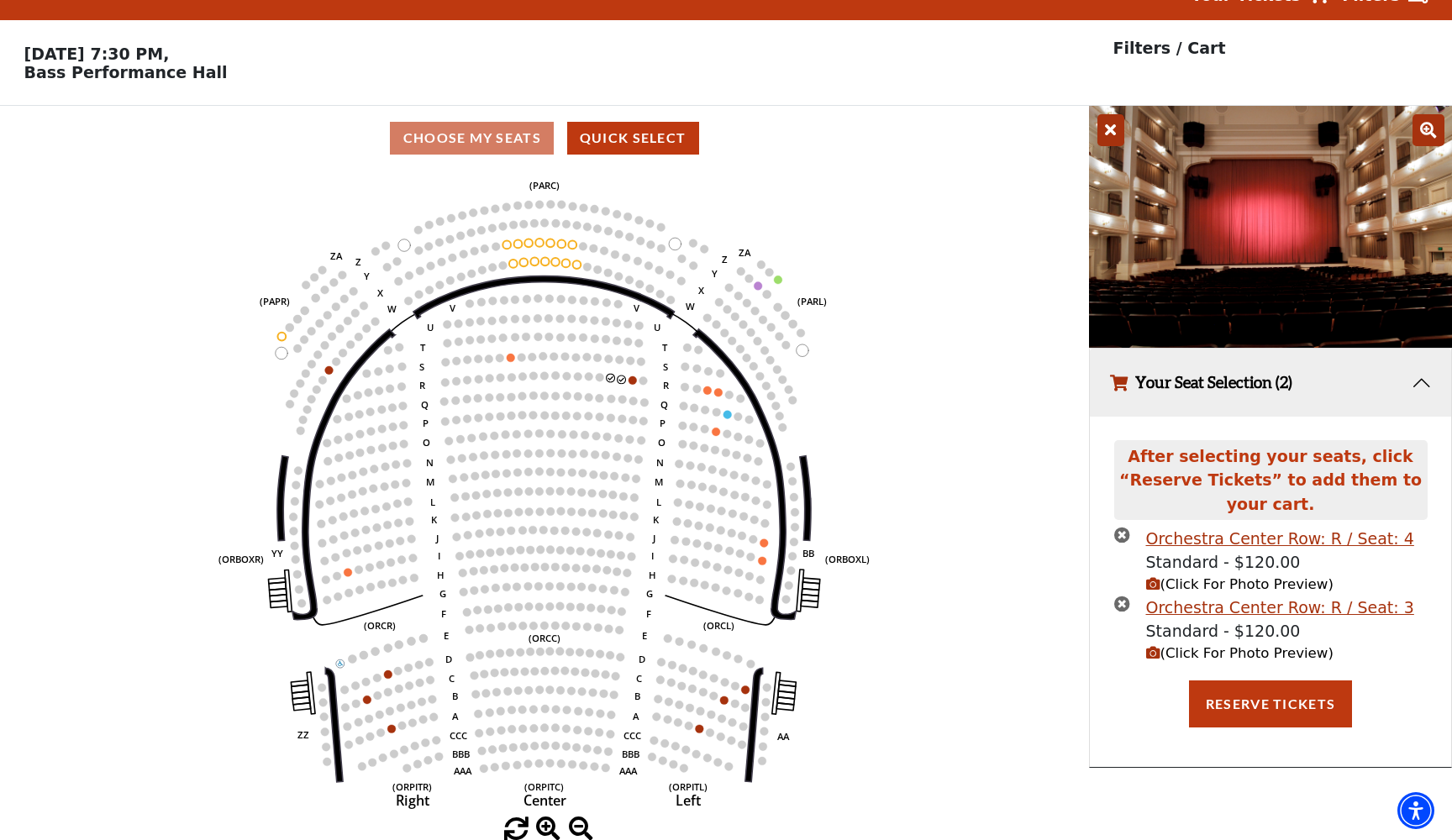
click at [1118, 532] on icon "times-circle" at bounding box center [1122, 535] width 16 height 16
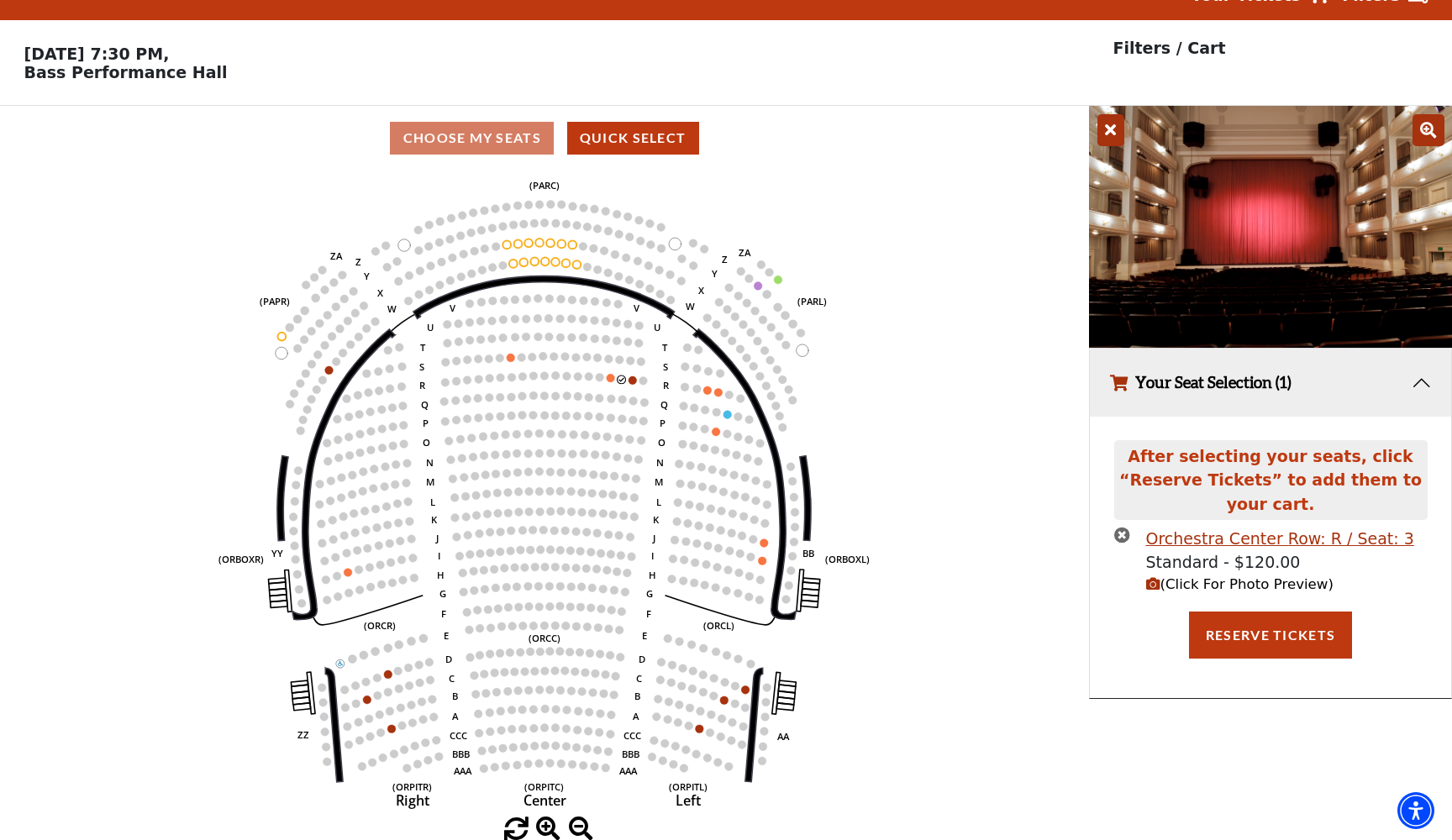
click at [1119, 534] on icon "times-circle" at bounding box center [1122, 535] width 16 height 16
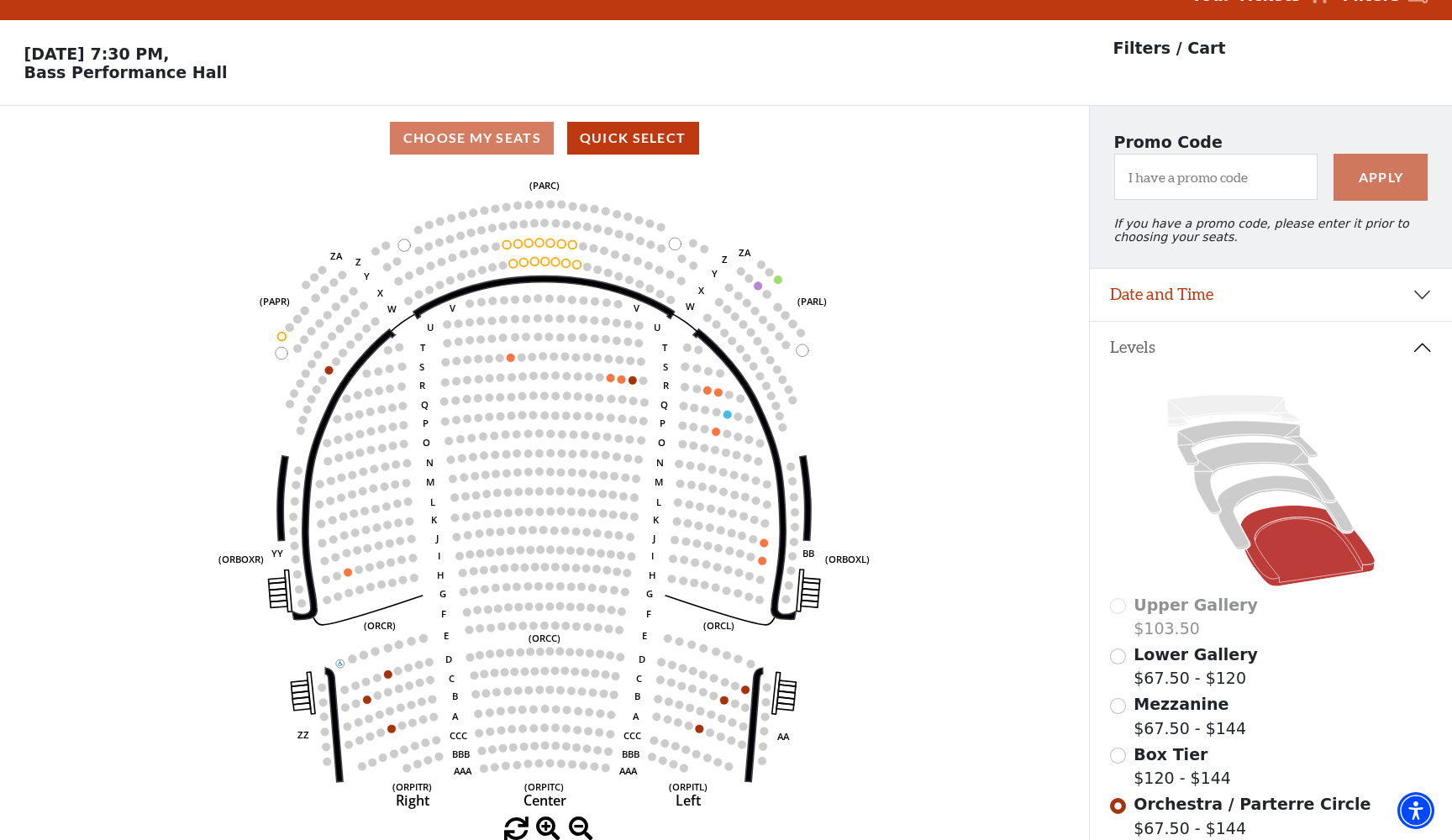
scroll to position [216, 0]
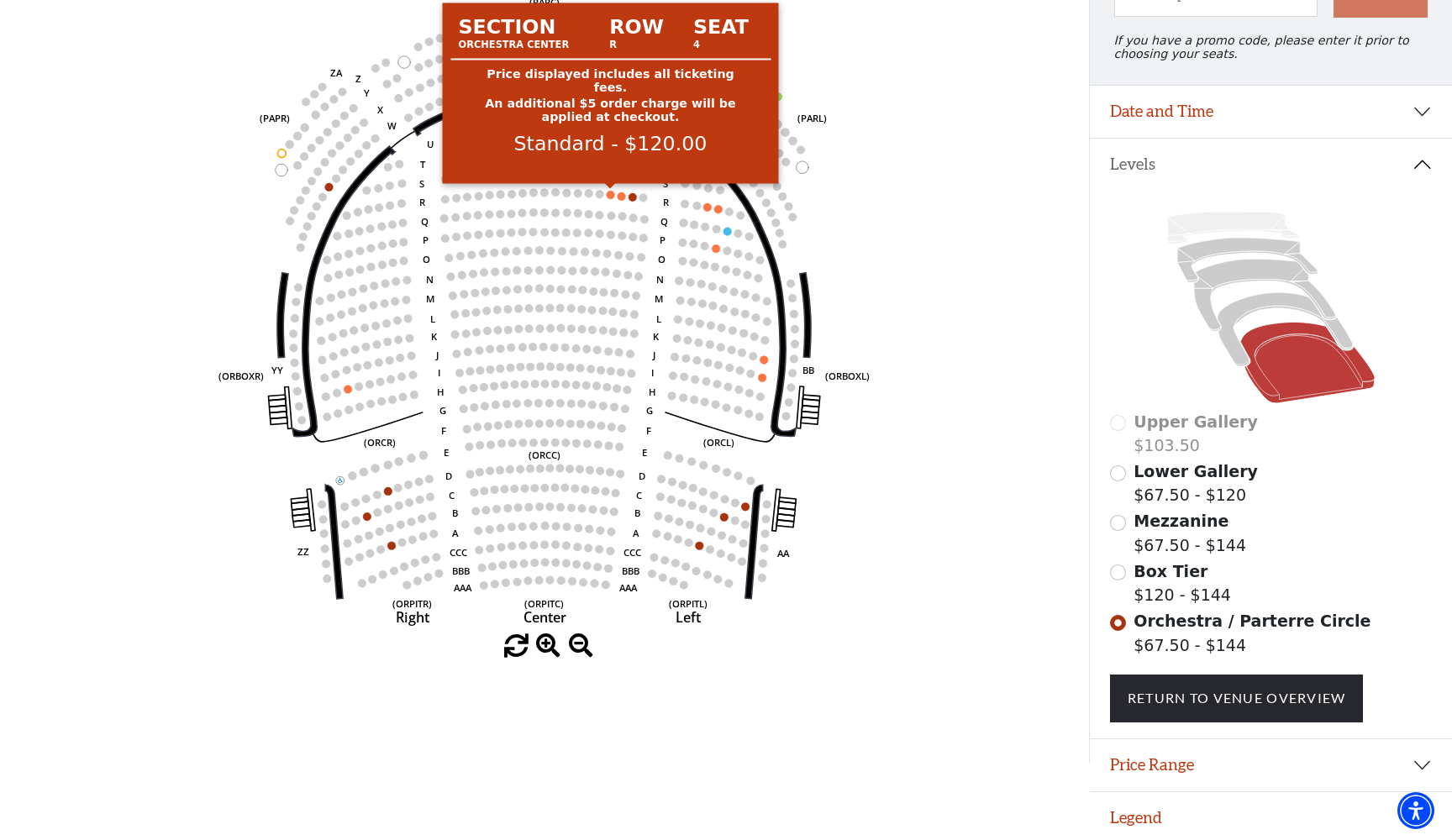
click at [609, 196] on circle at bounding box center [611, 195] width 9 height 9
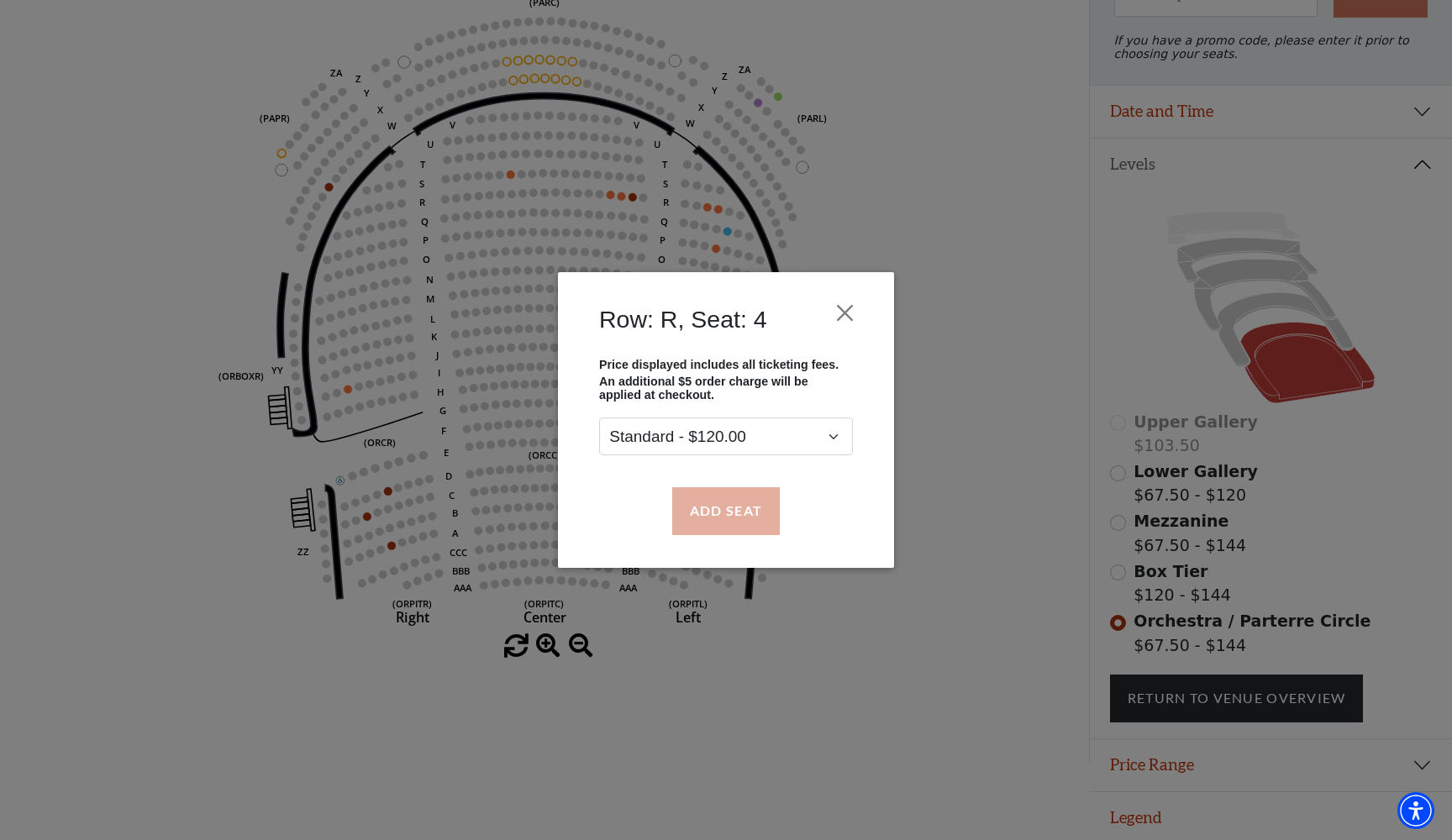
click at [717, 518] on button "Add Seat" at bounding box center [726, 510] width 107 height 47
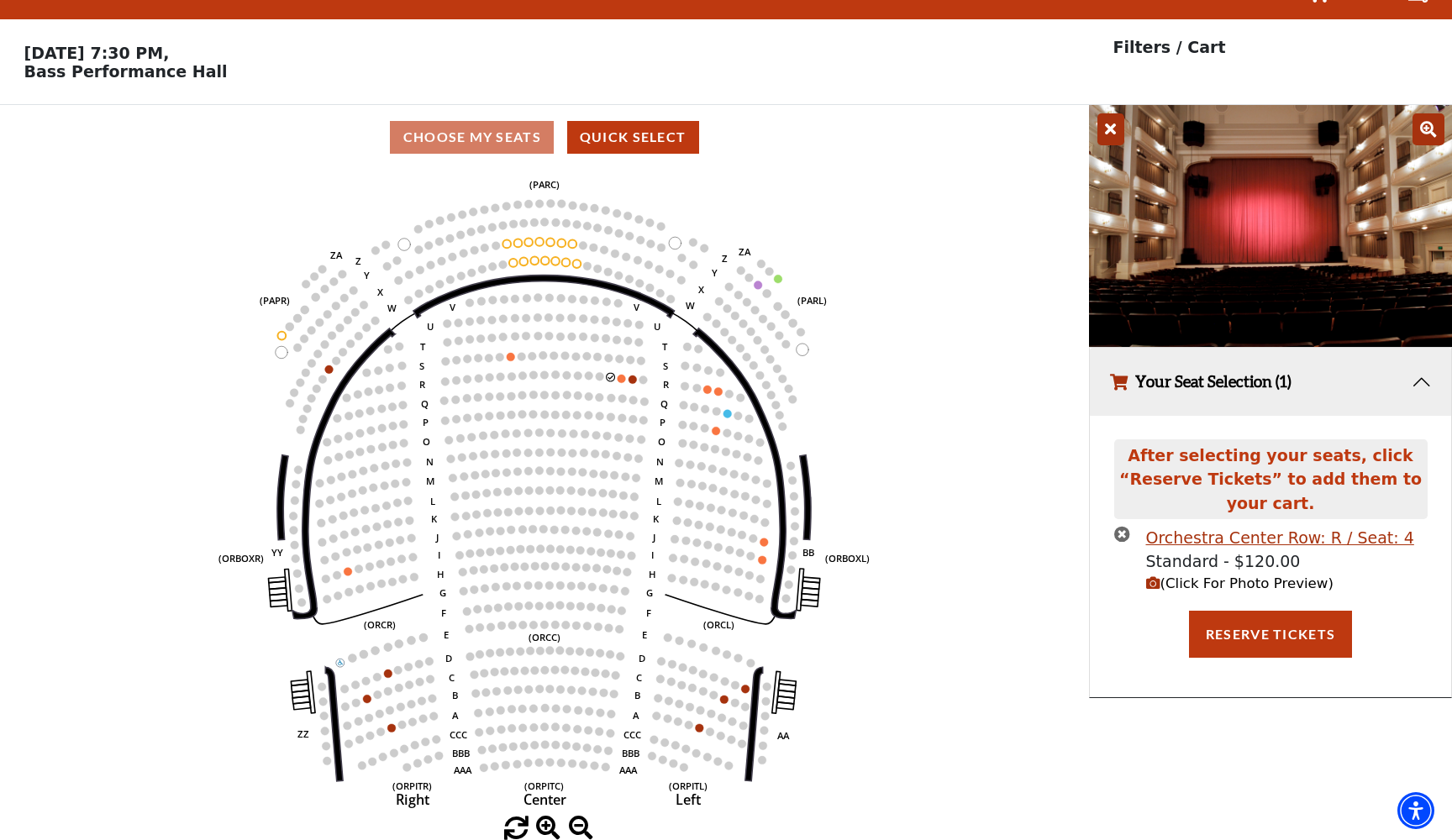
scroll to position [0, 0]
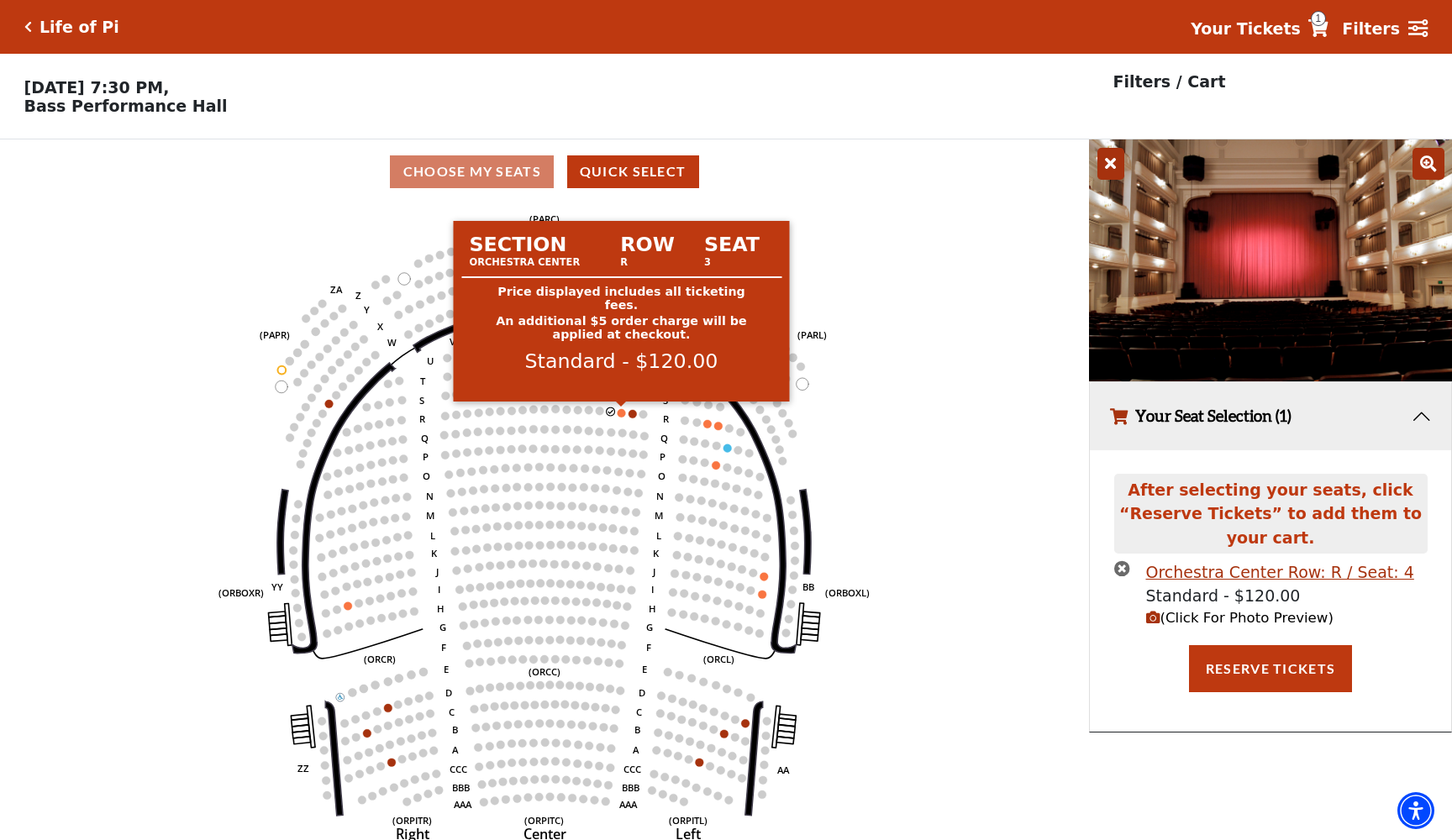
click at [621, 415] on circle at bounding box center [622, 413] width 9 height 9
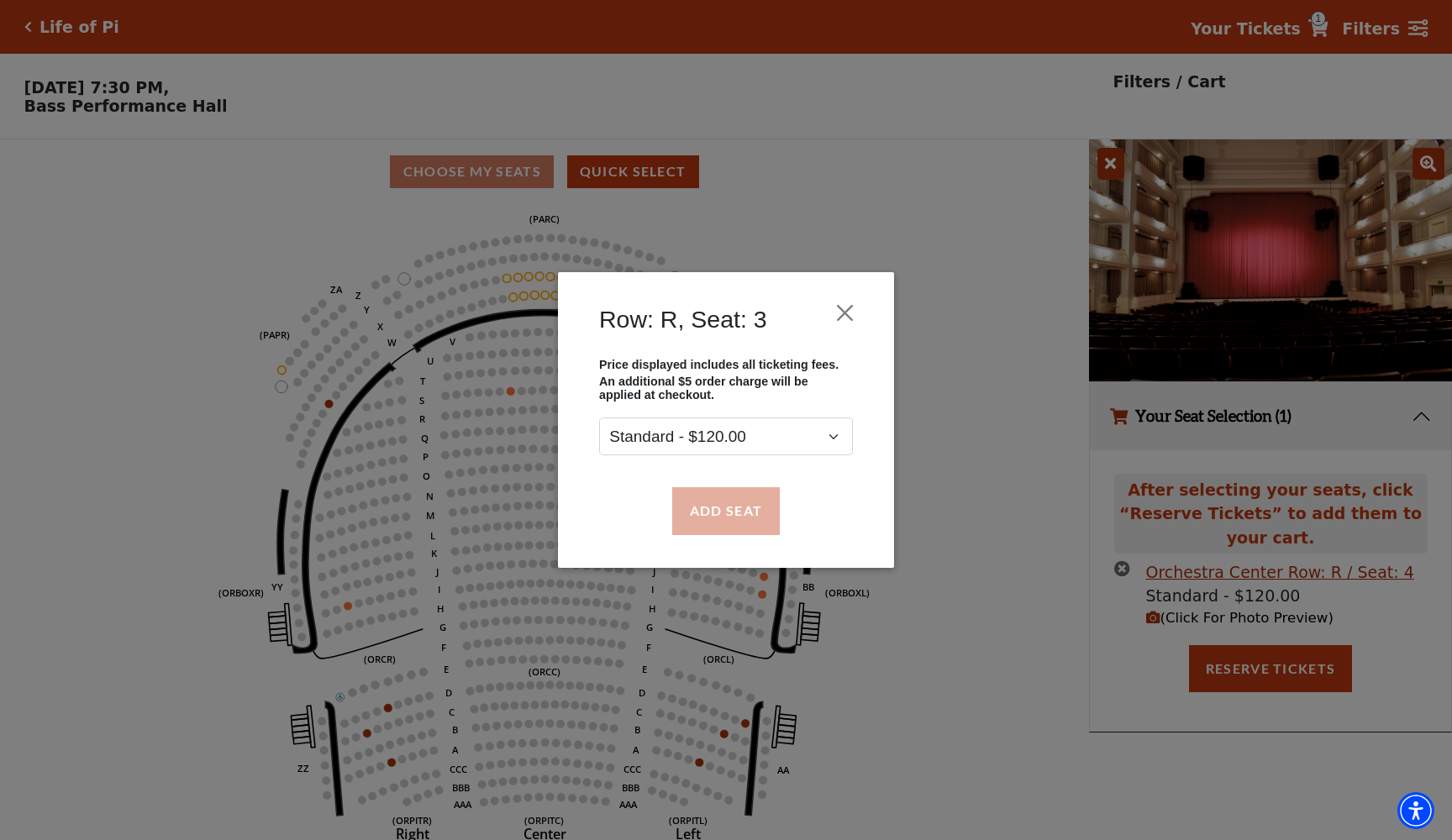
click at [732, 518] on button "Add Seat" at bounding box center [726, 510] width 107 height 47
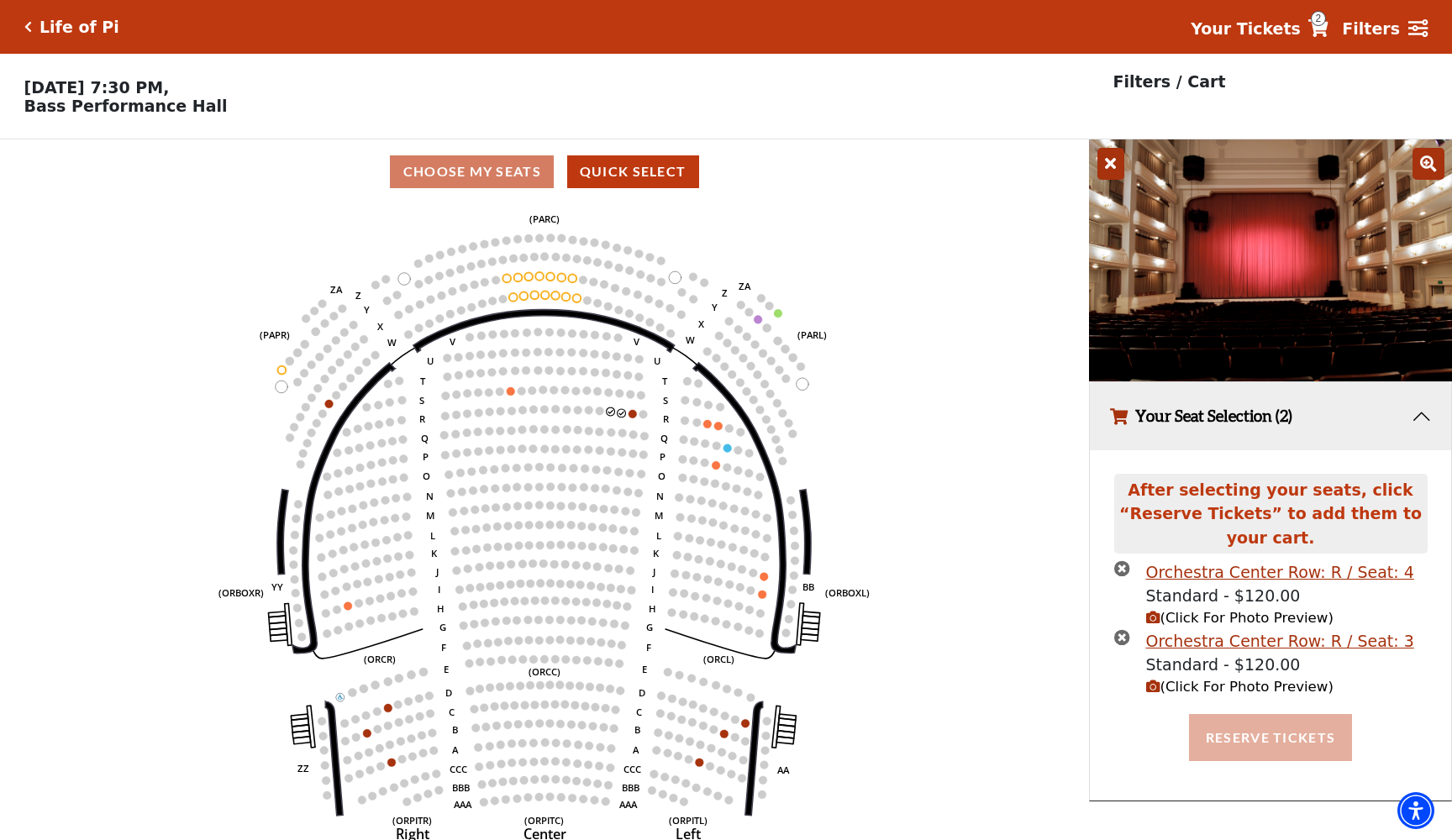
click at [1270, 737] on button "Reserve Tickets" at bounding box center [1270, 737] width 163 height 47
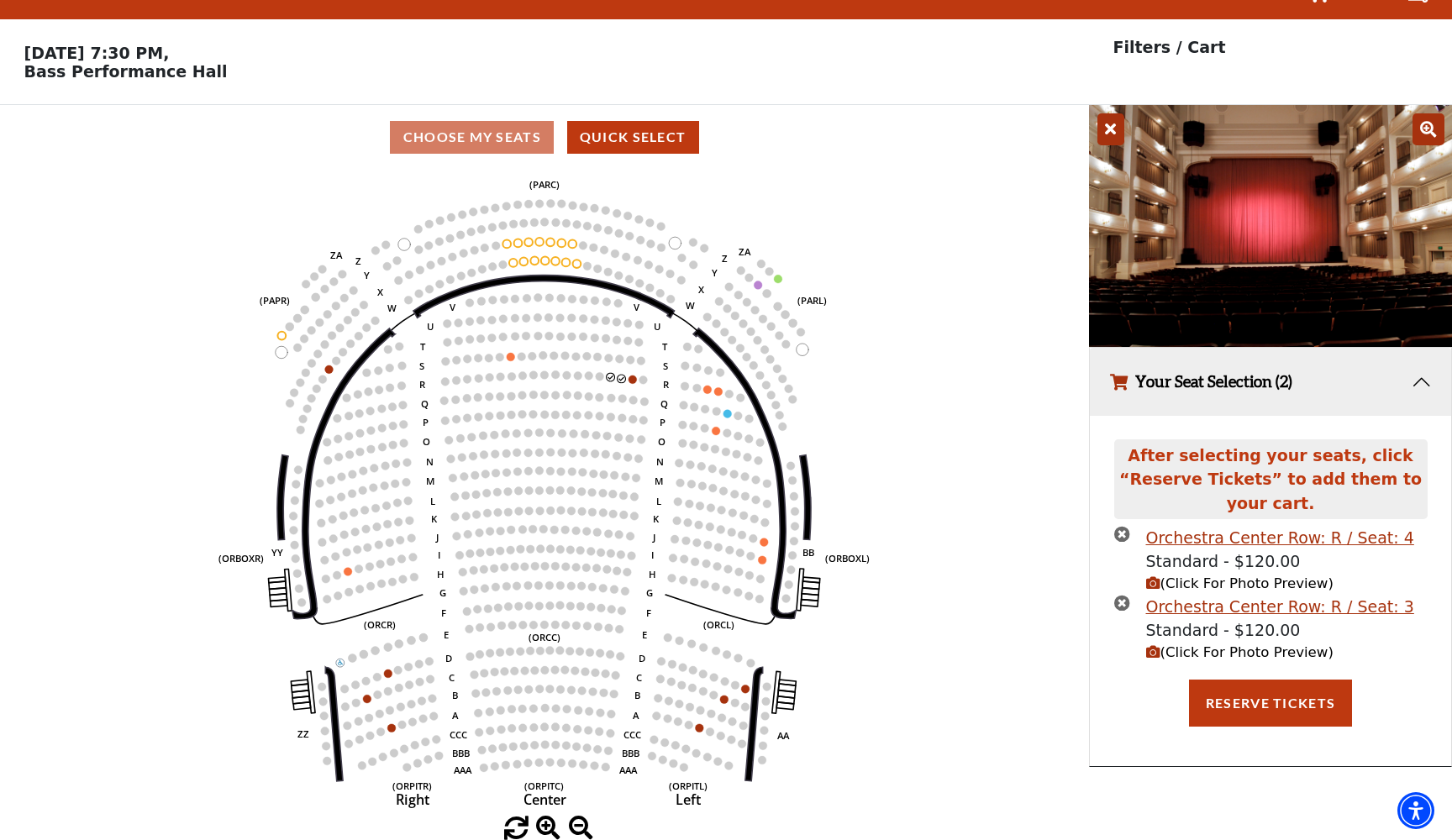
scroll to position [33, 0]
click at [627, 381] on icon "Left (ORPITL) Right (ORPITR) Center (ORPITC) ZZ AA YY BB ZA ZA (ORCL) (ORCR) (O…" at bounding box center [544, 493] width 979 height 646
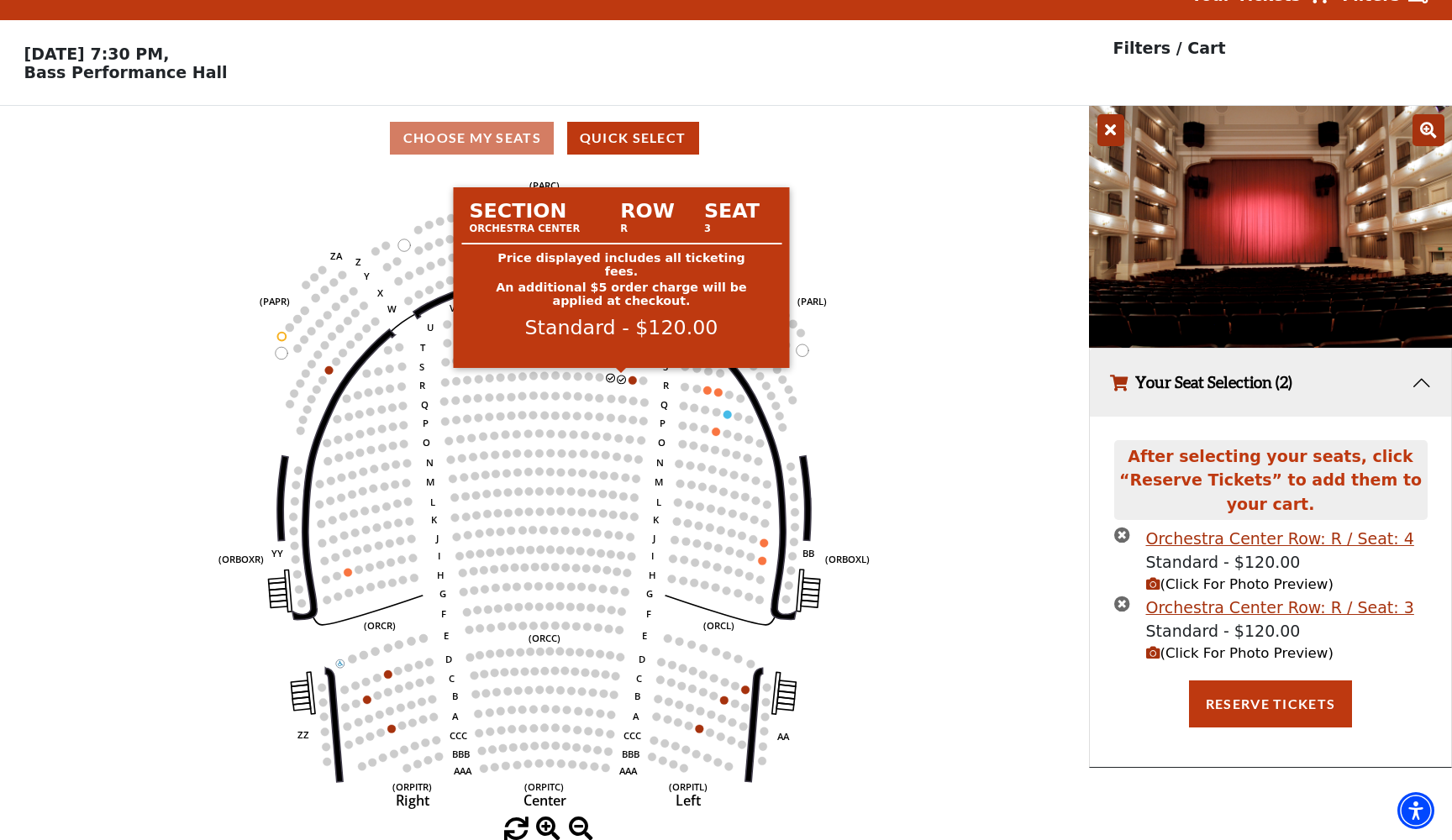
click at [621, 381] on circle at bounding box center [622, 380] width 9 height 9
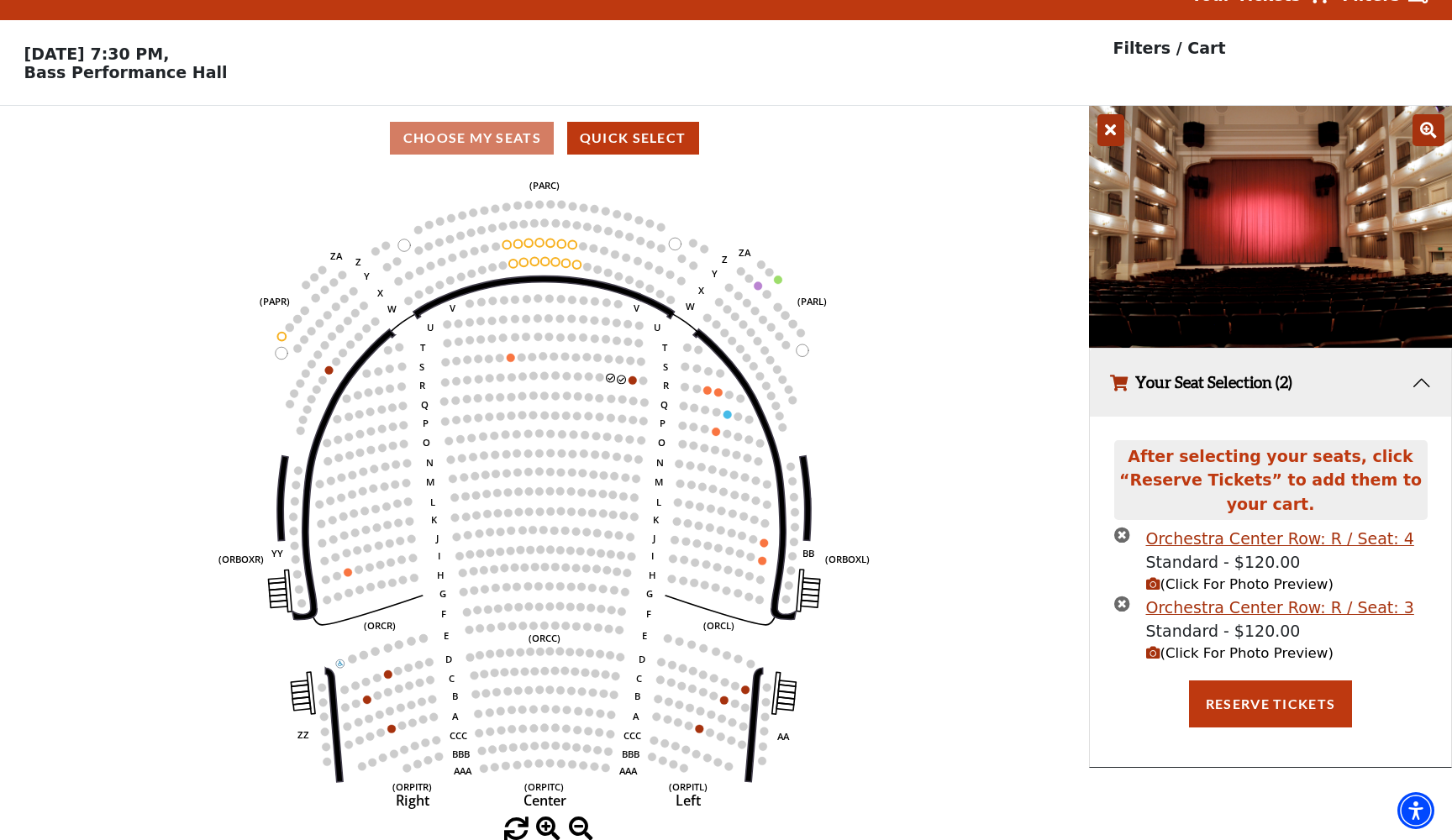
click at [629, 378] on circle at bounding box center [633, 381] width 9 height 9
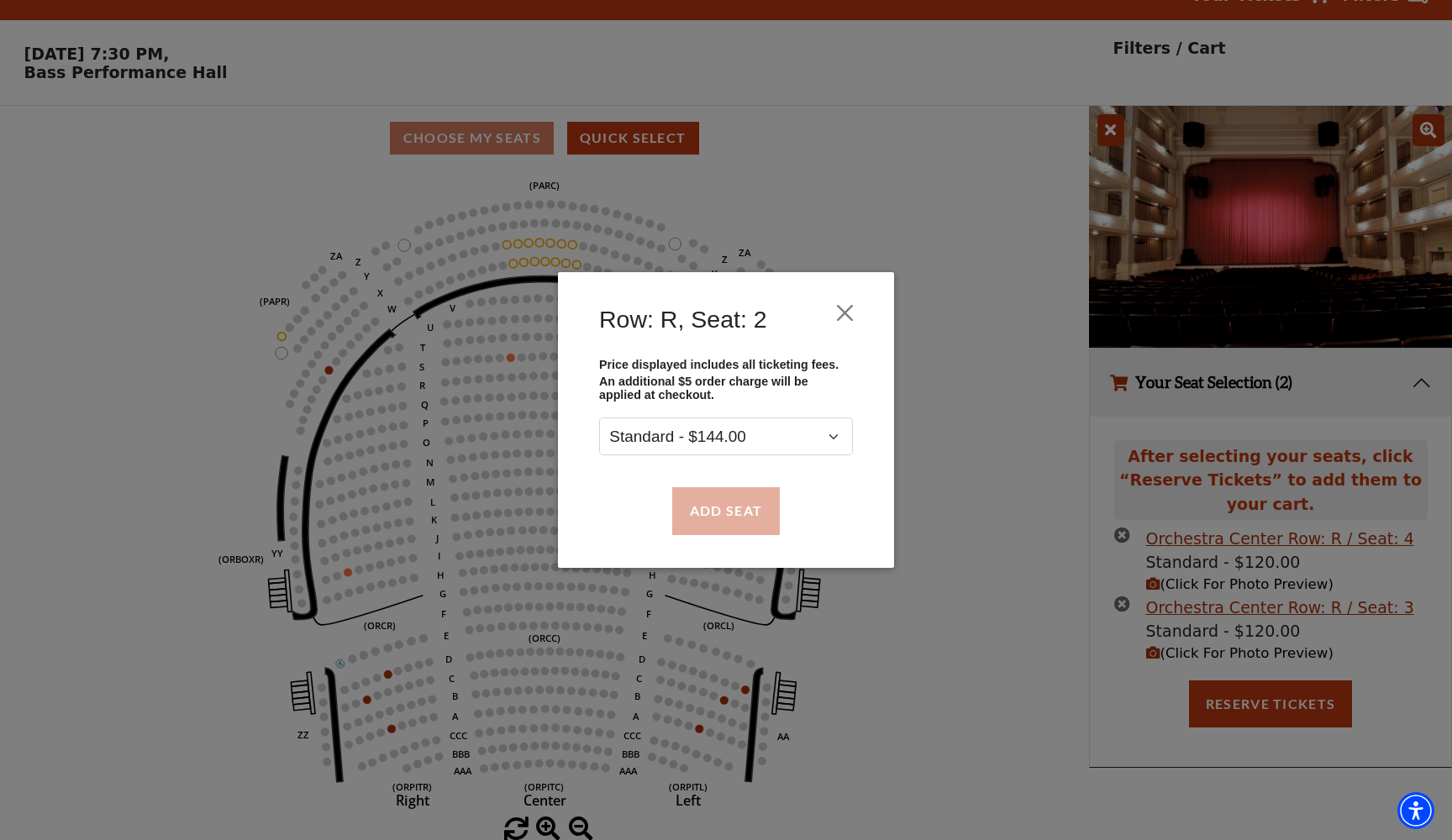
click at [742, 511] on button "Add Seat" at bounding box center [726, 510] width 107 height 47
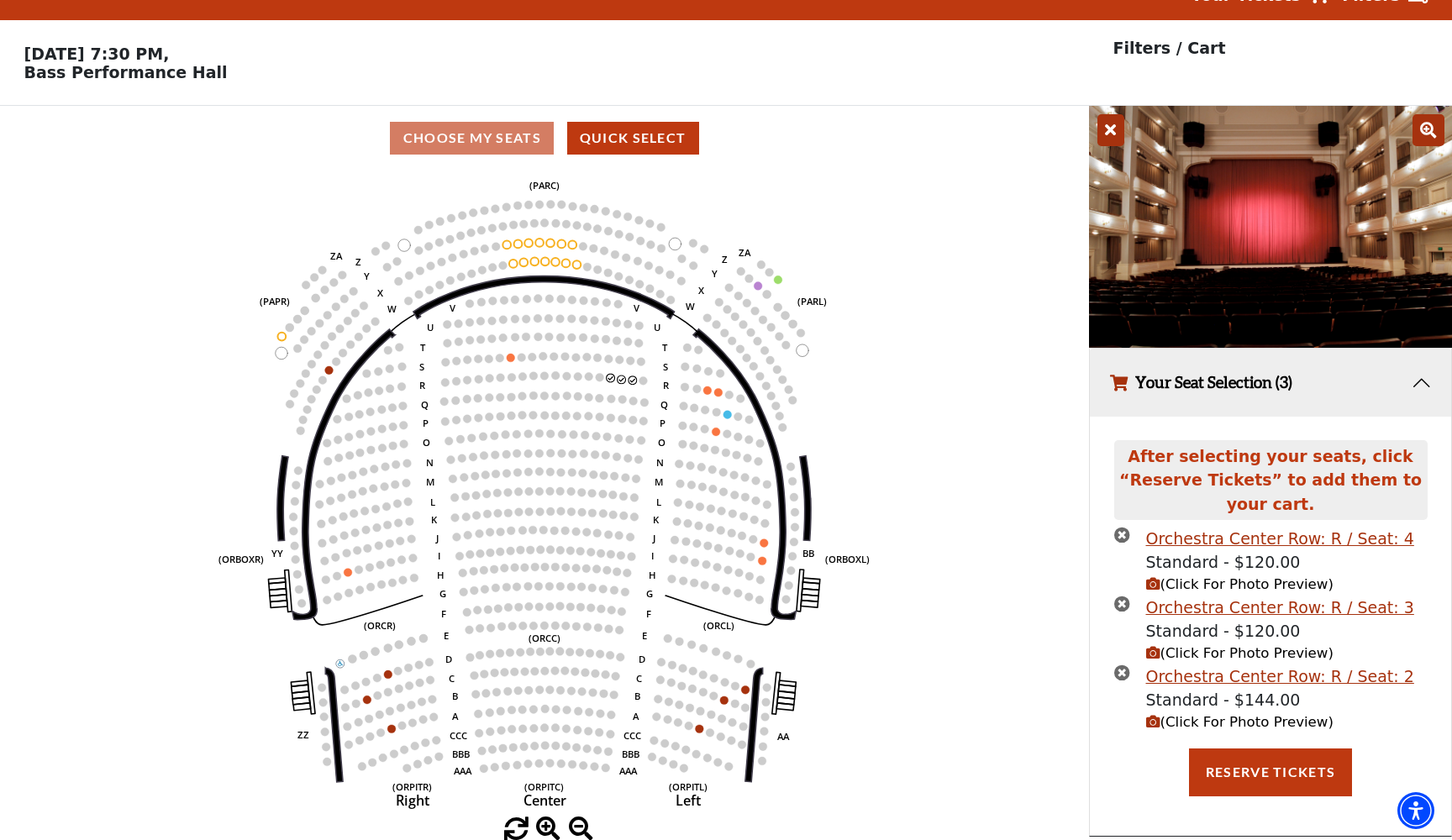
scroll to position [0, 0]
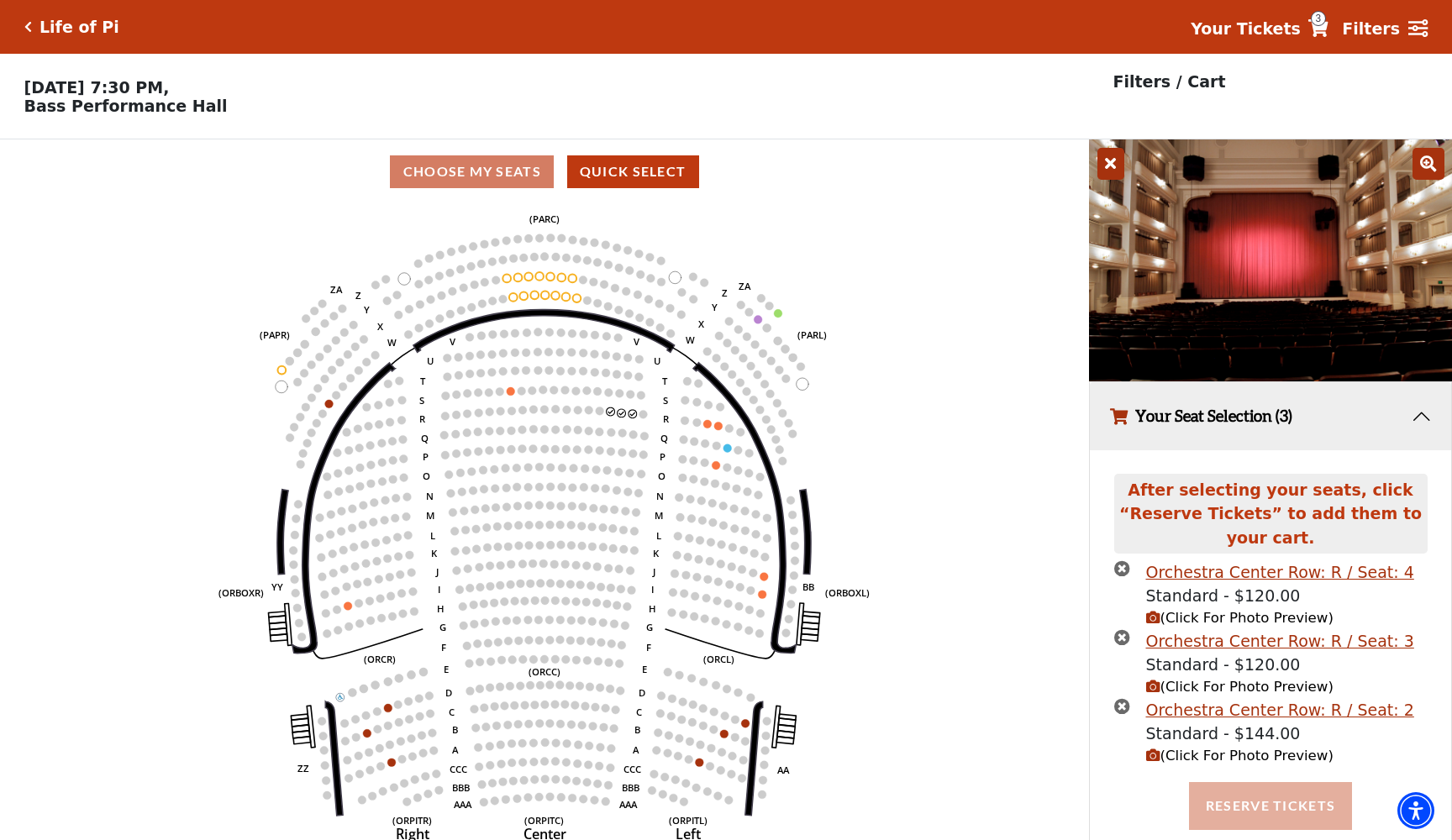
click at [1223, 800] on button "Reserve Tickets" at bounding box center [1270, 805] width 163 height 47
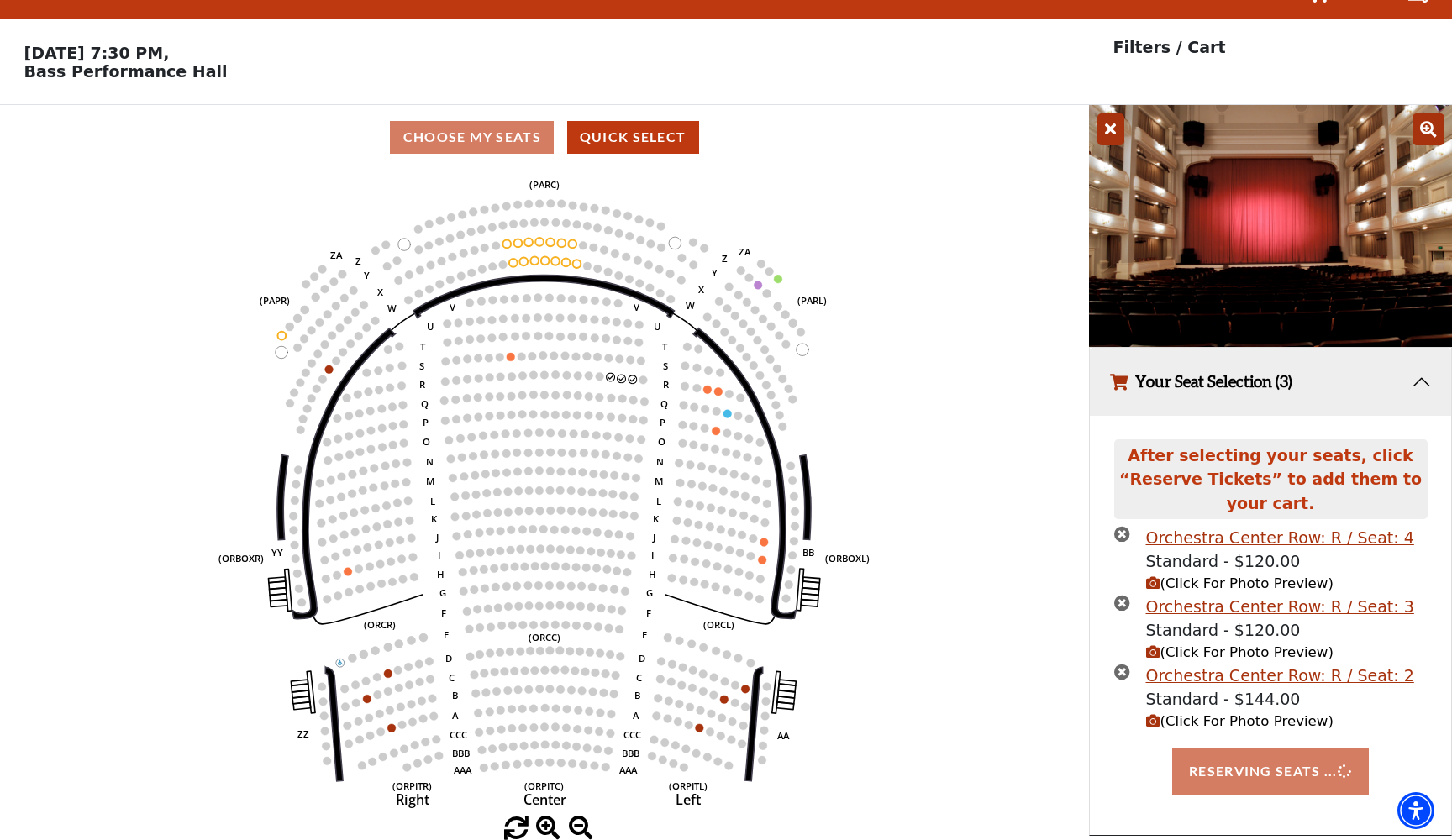
scroll to position [36, 0]
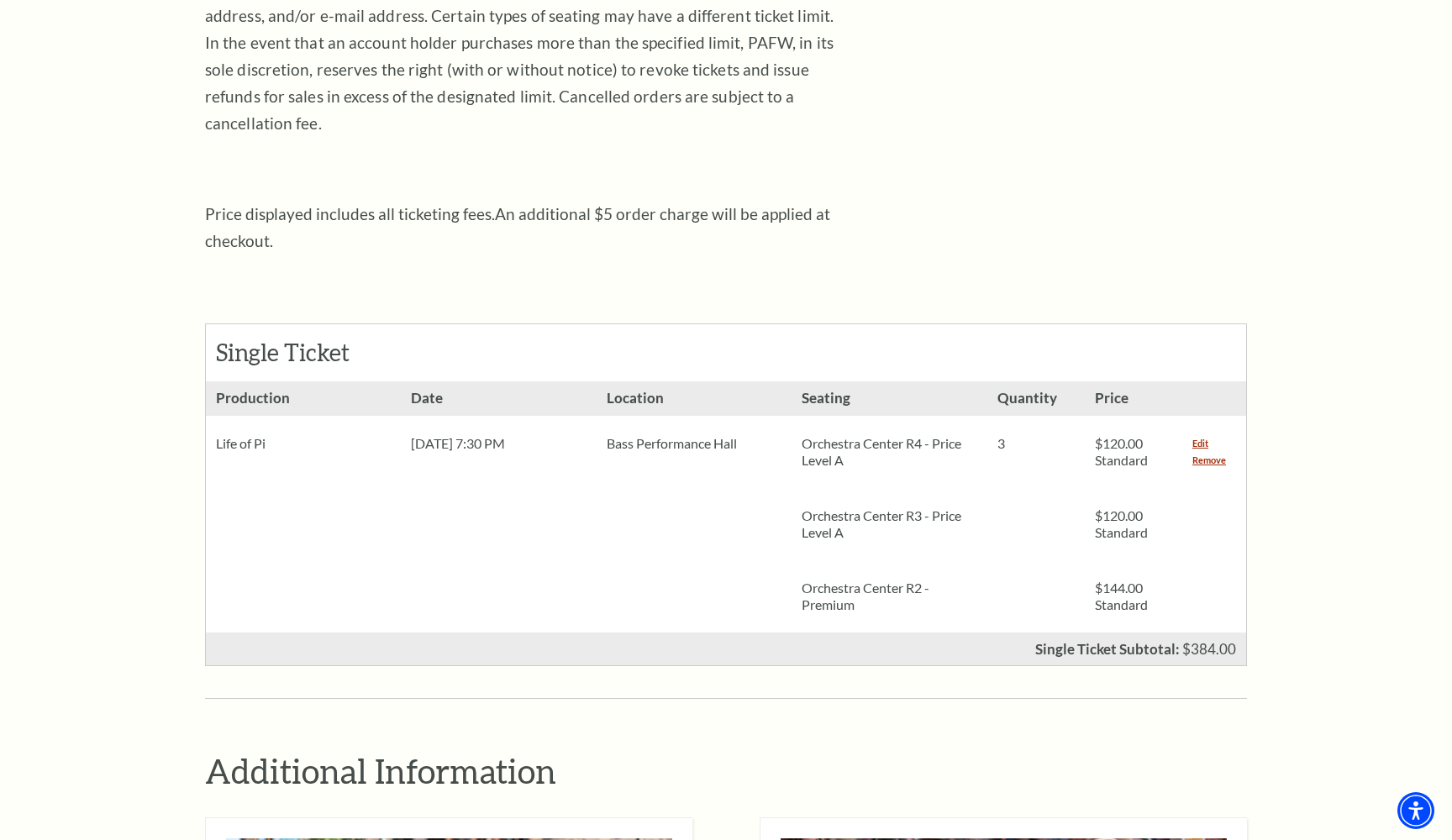
scroll to position [457, 0]
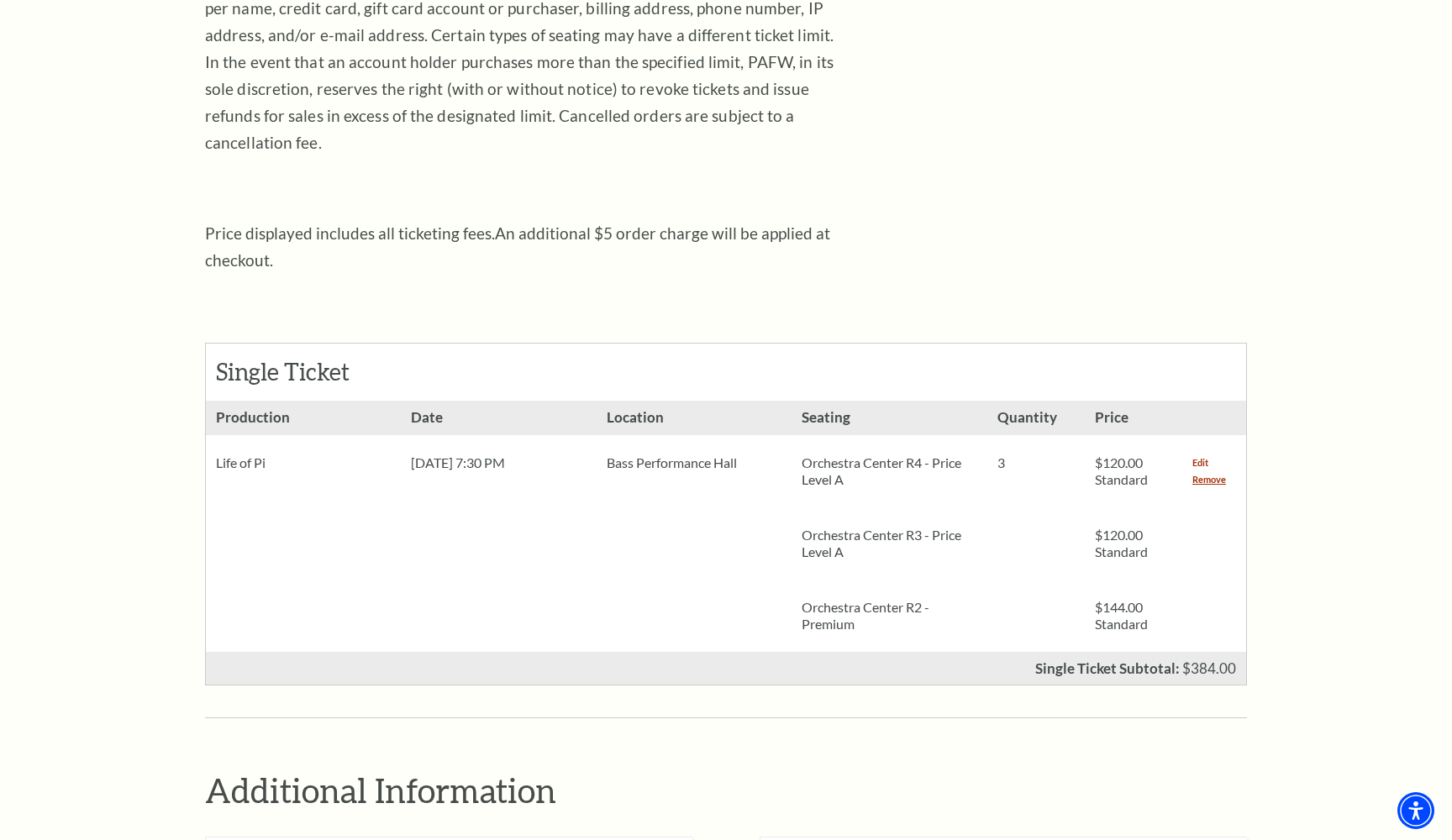
click at [1199, 455] on link "Edit" at bounding box center [1200, 463] width 16 height 17
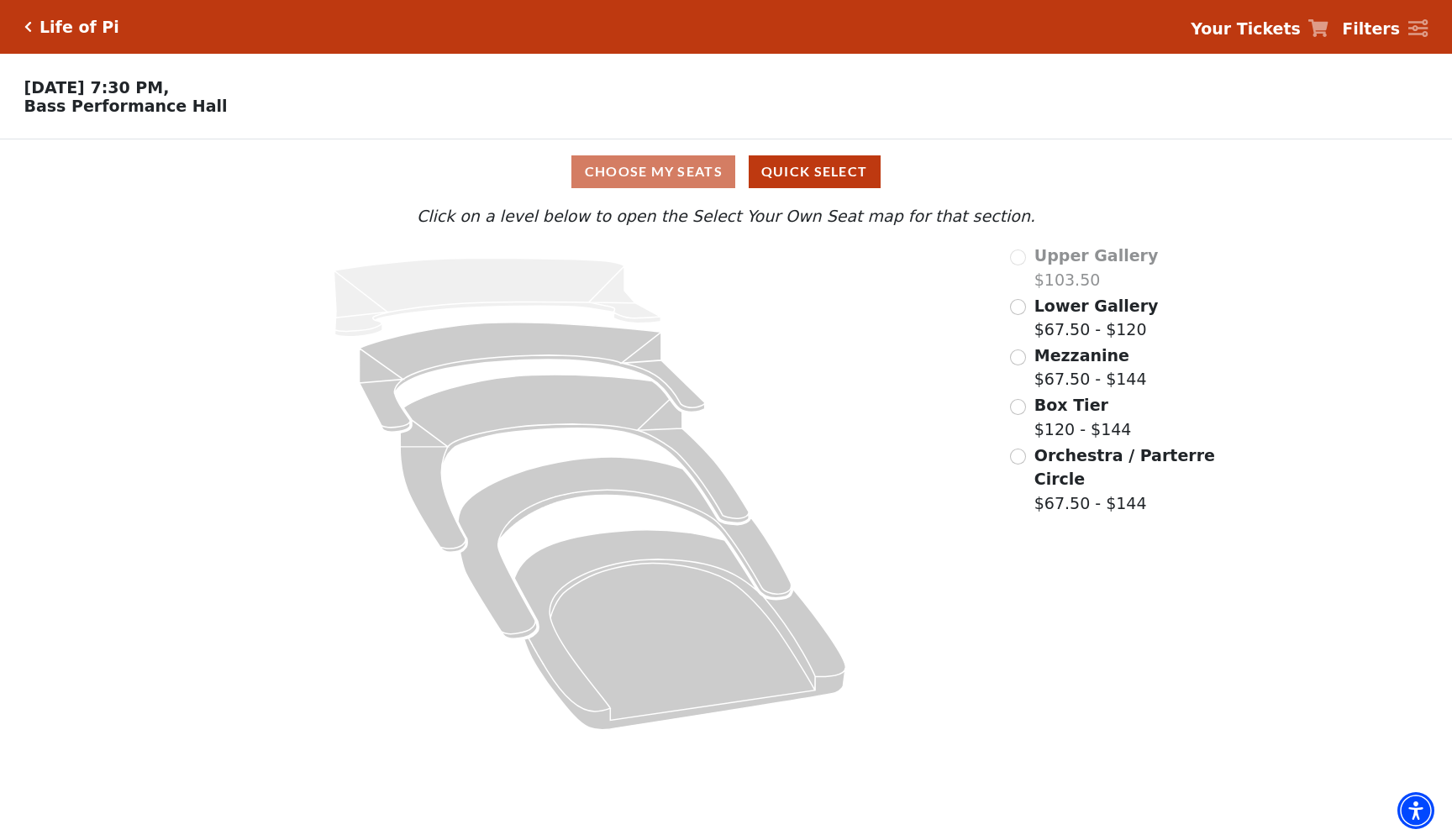
click at [1047, 471] on span "Orchestra / Parterre Circle" at bounding box center [1124, 467] width 180 height 43
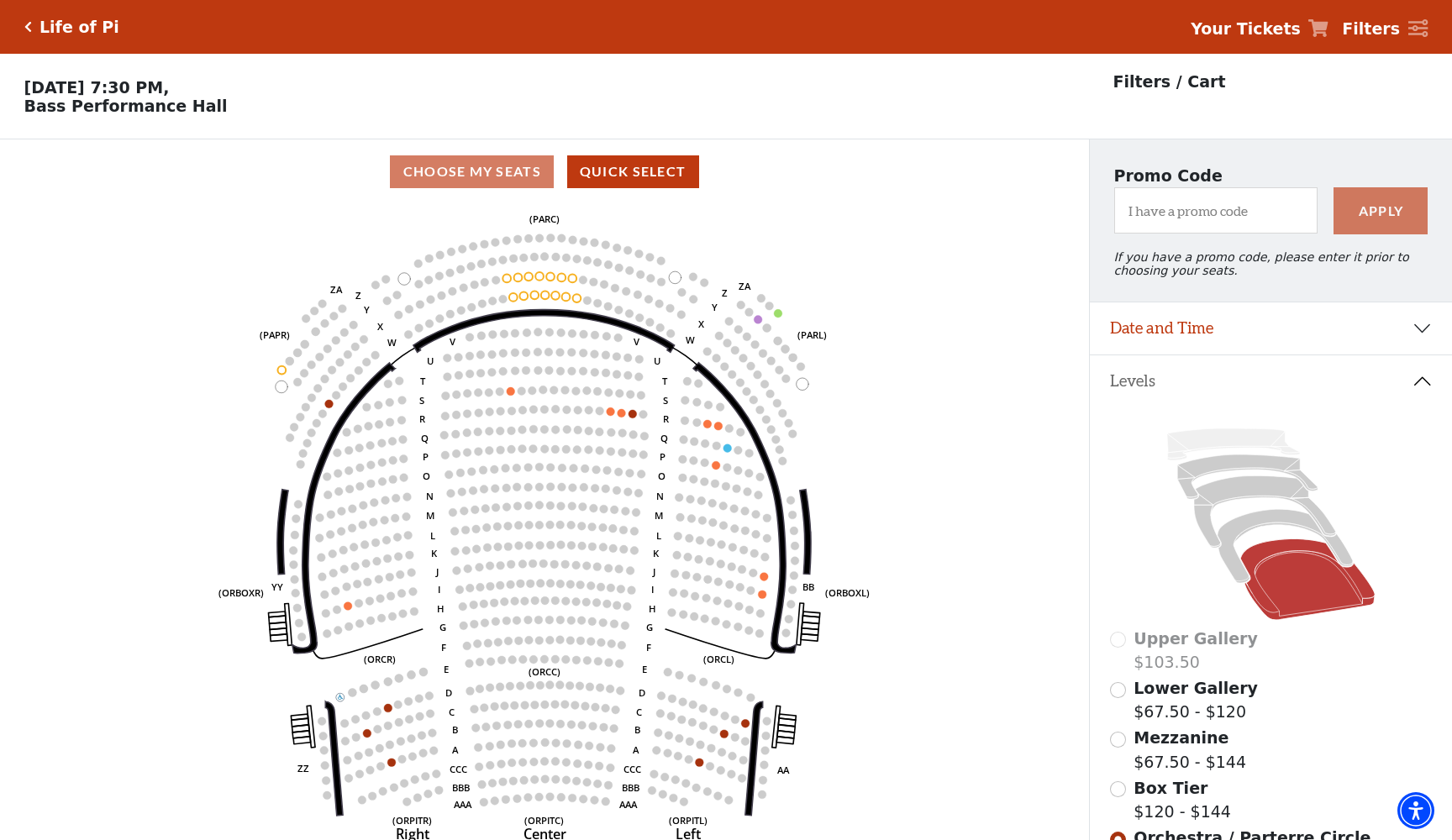
scroll to position [78, 0]
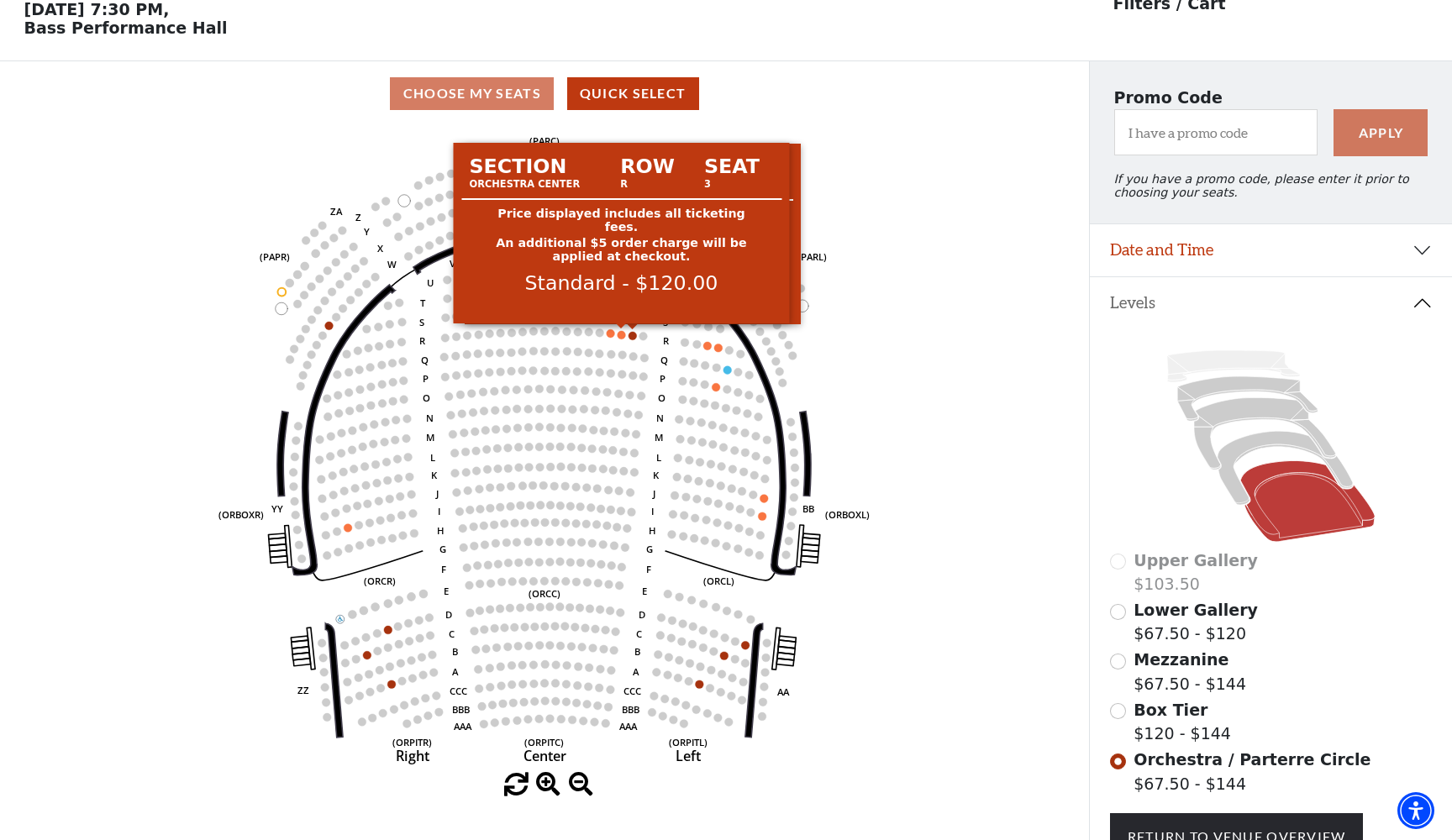
click at [620, 332] on circle at bounding box center [622, 335] width 9 height 9
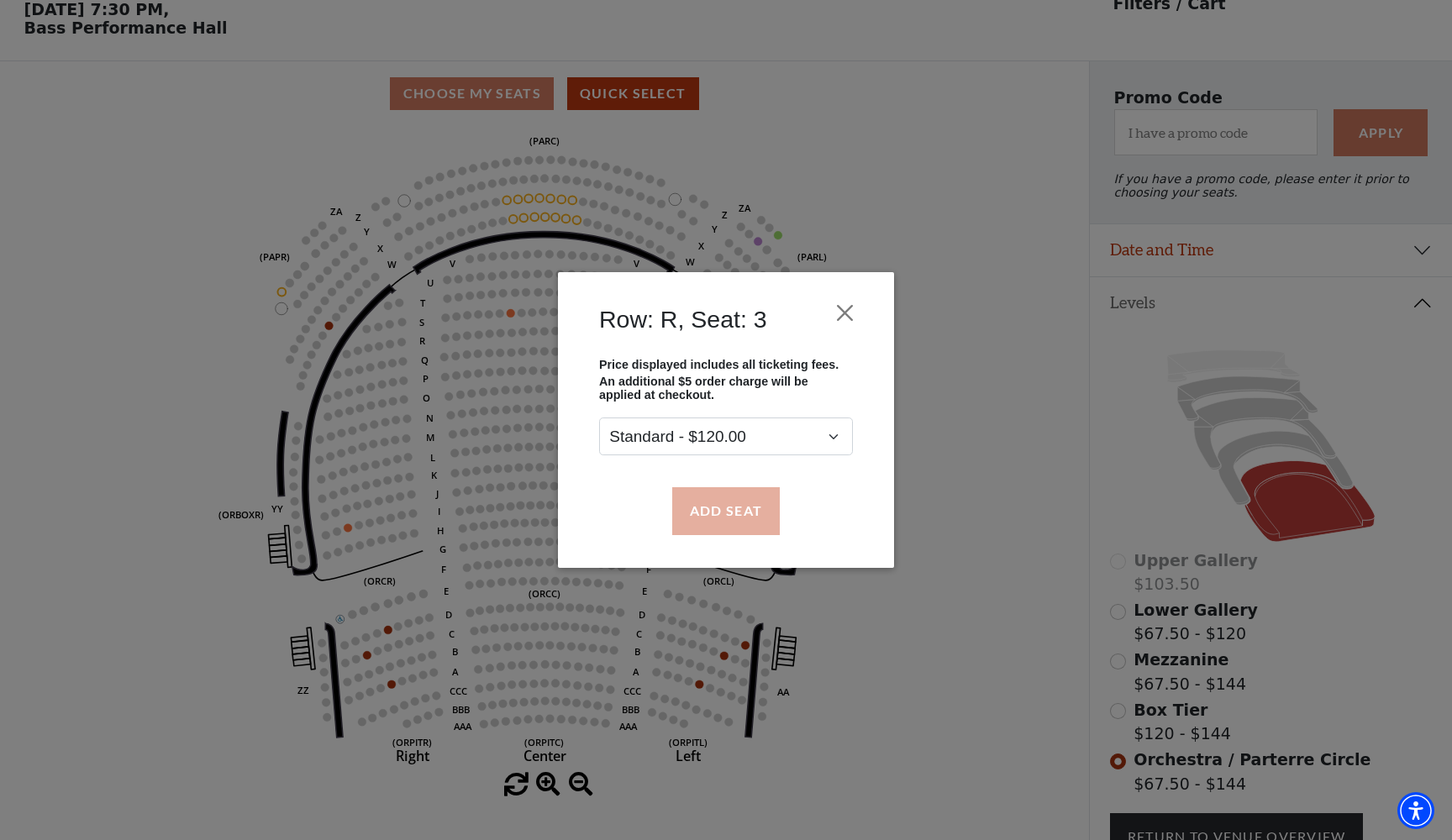
click at [748, 505] on button "Add Seat" at bounding box center [726, 510] width 107 height 47
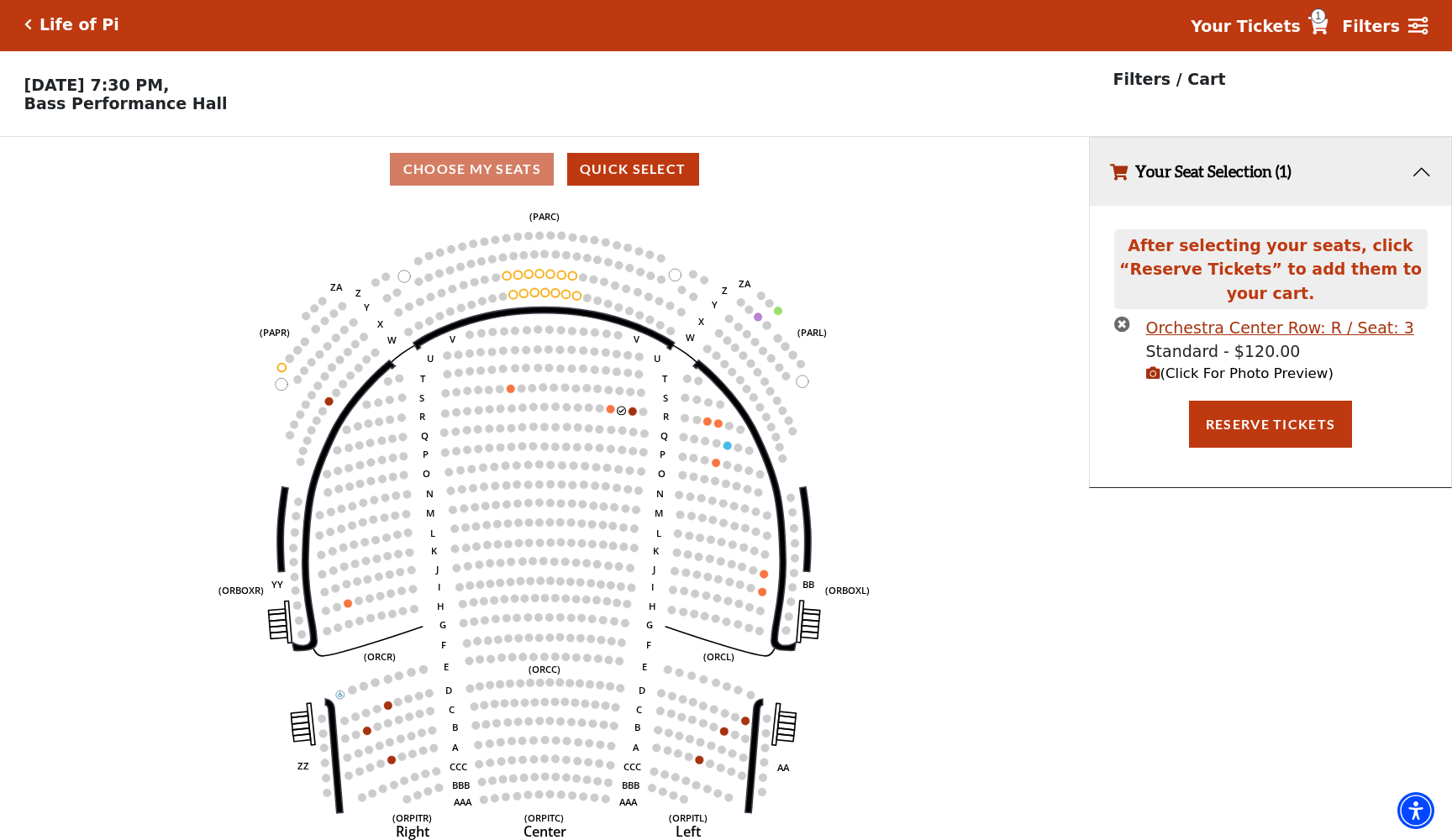
scroll to position [0, 0]
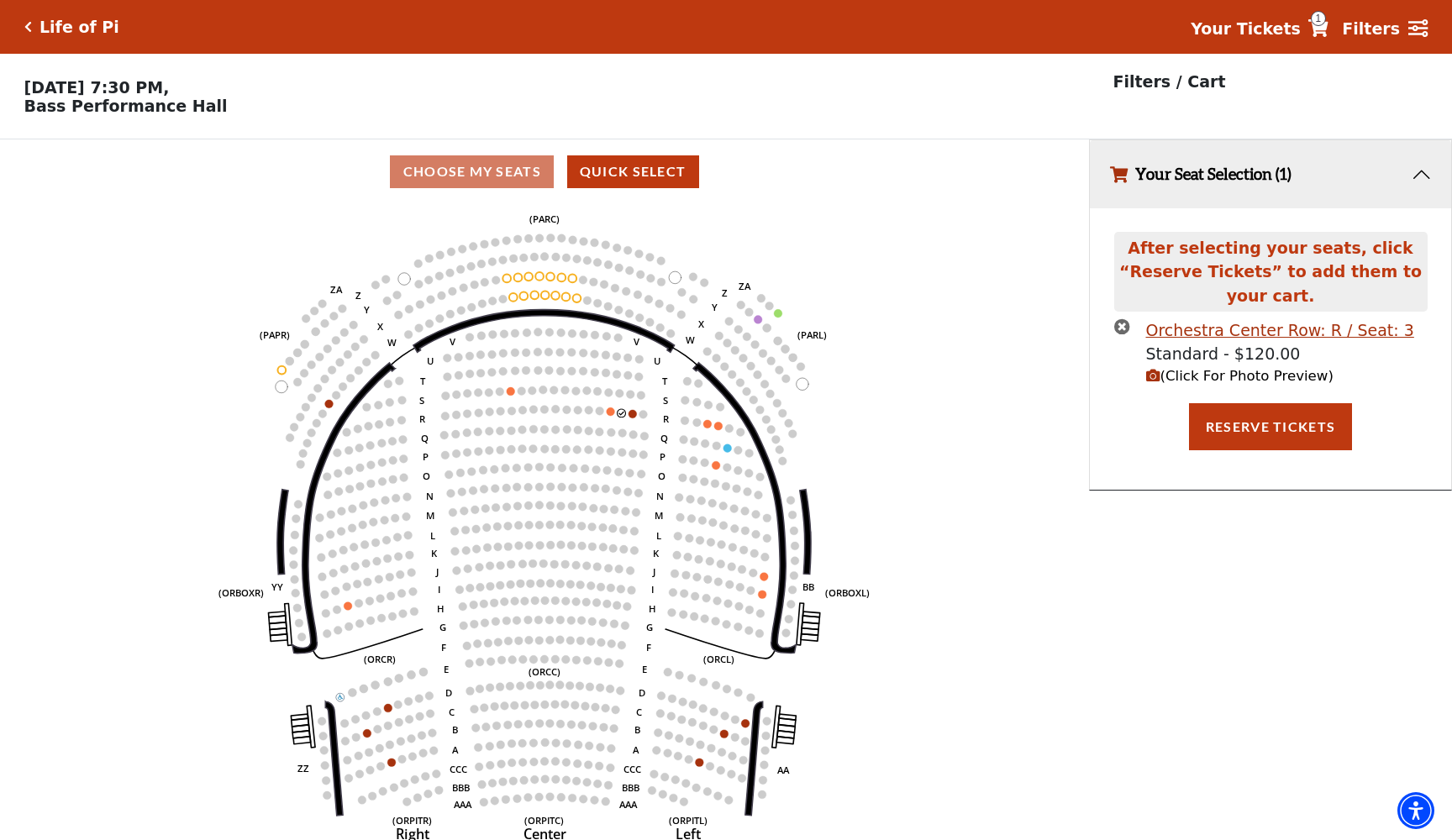
click at [610, 406] on use "Seat Selected" at bounding box center [610, 411] width 10 height 10
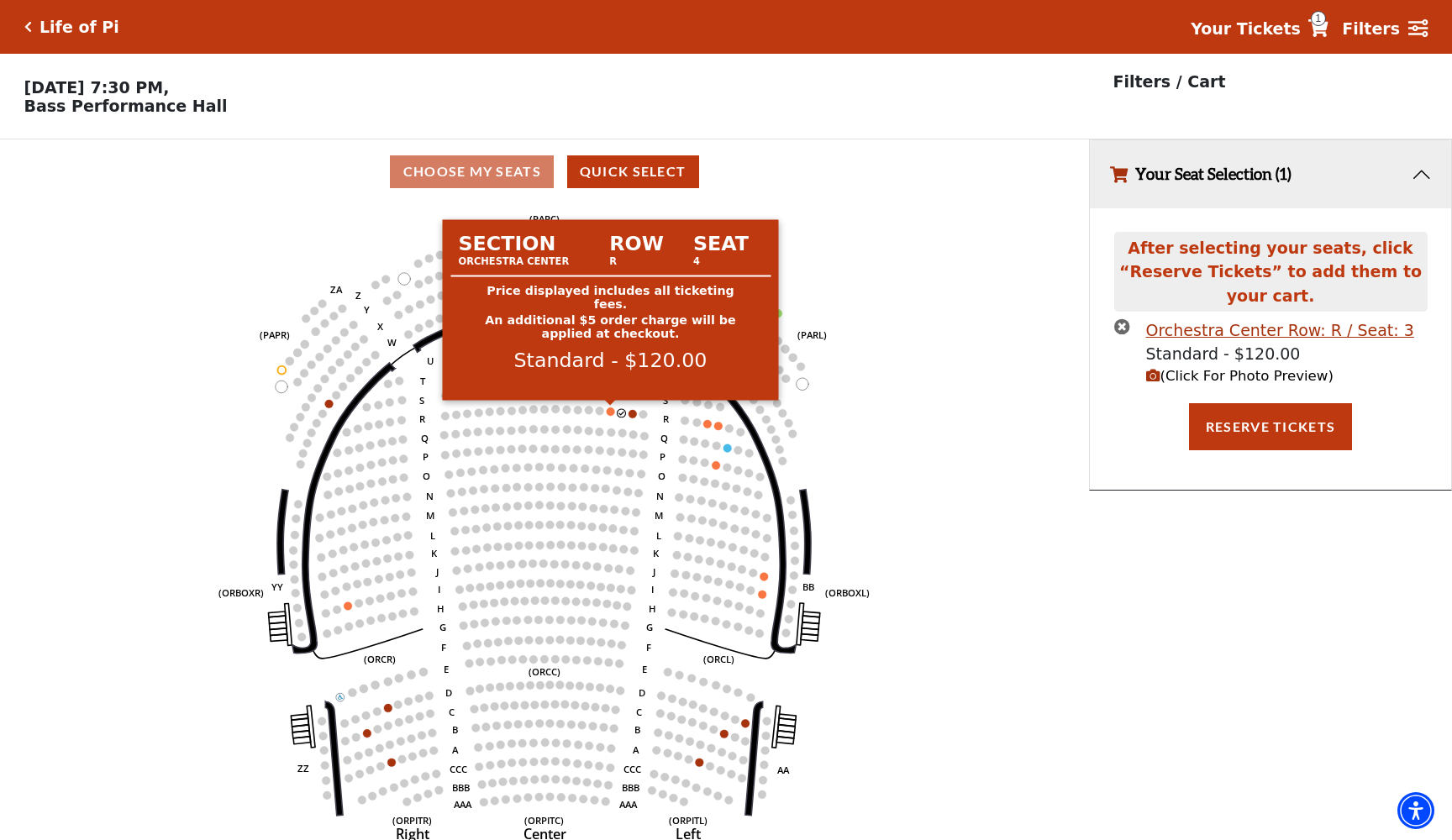
click at [610, 413] on circle at bounding box center [611, 412] width 9 height 9
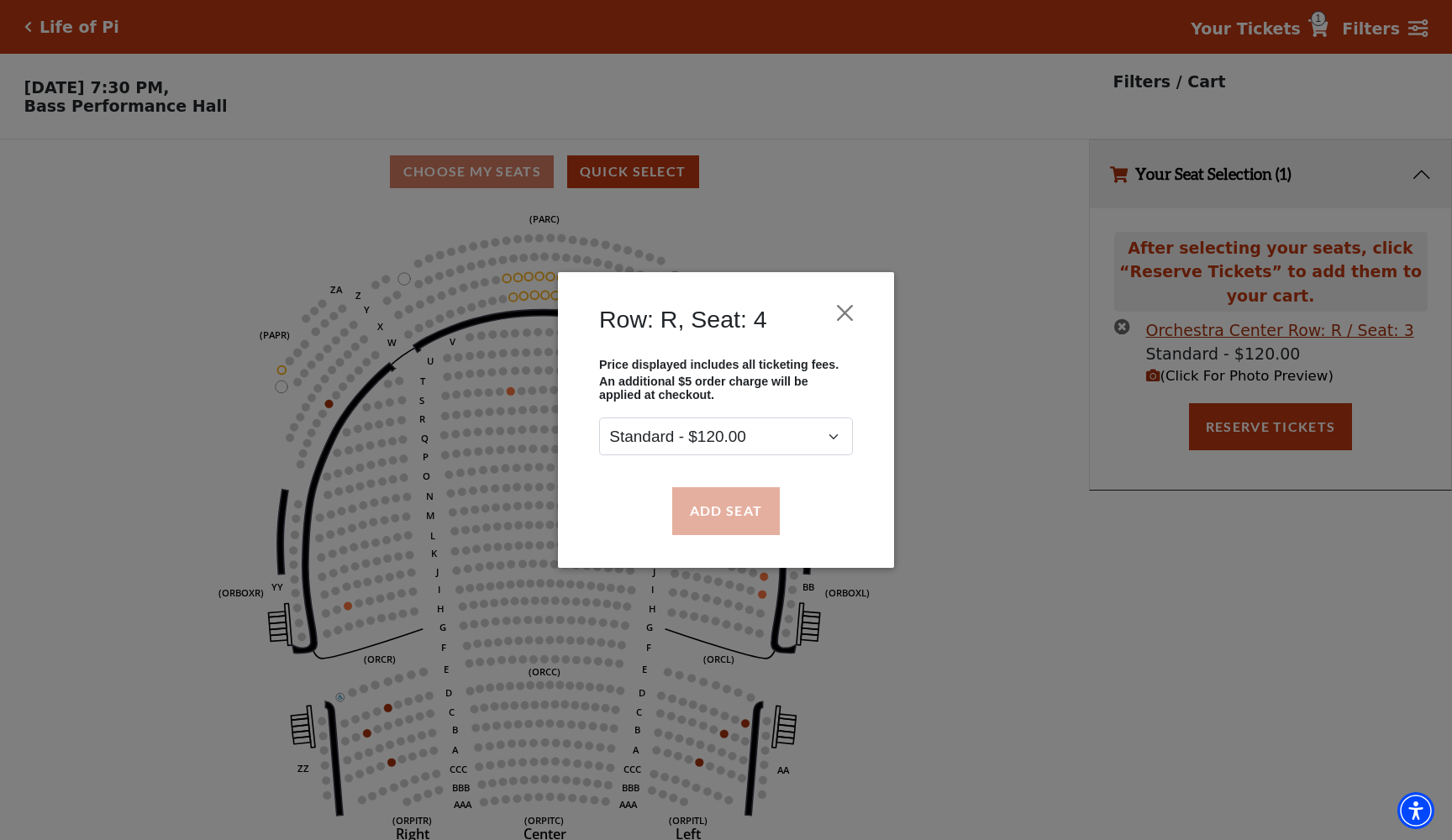
click at [759, 518] on button "Add Seat" at bounding box center [726, 510] width 107 height 47
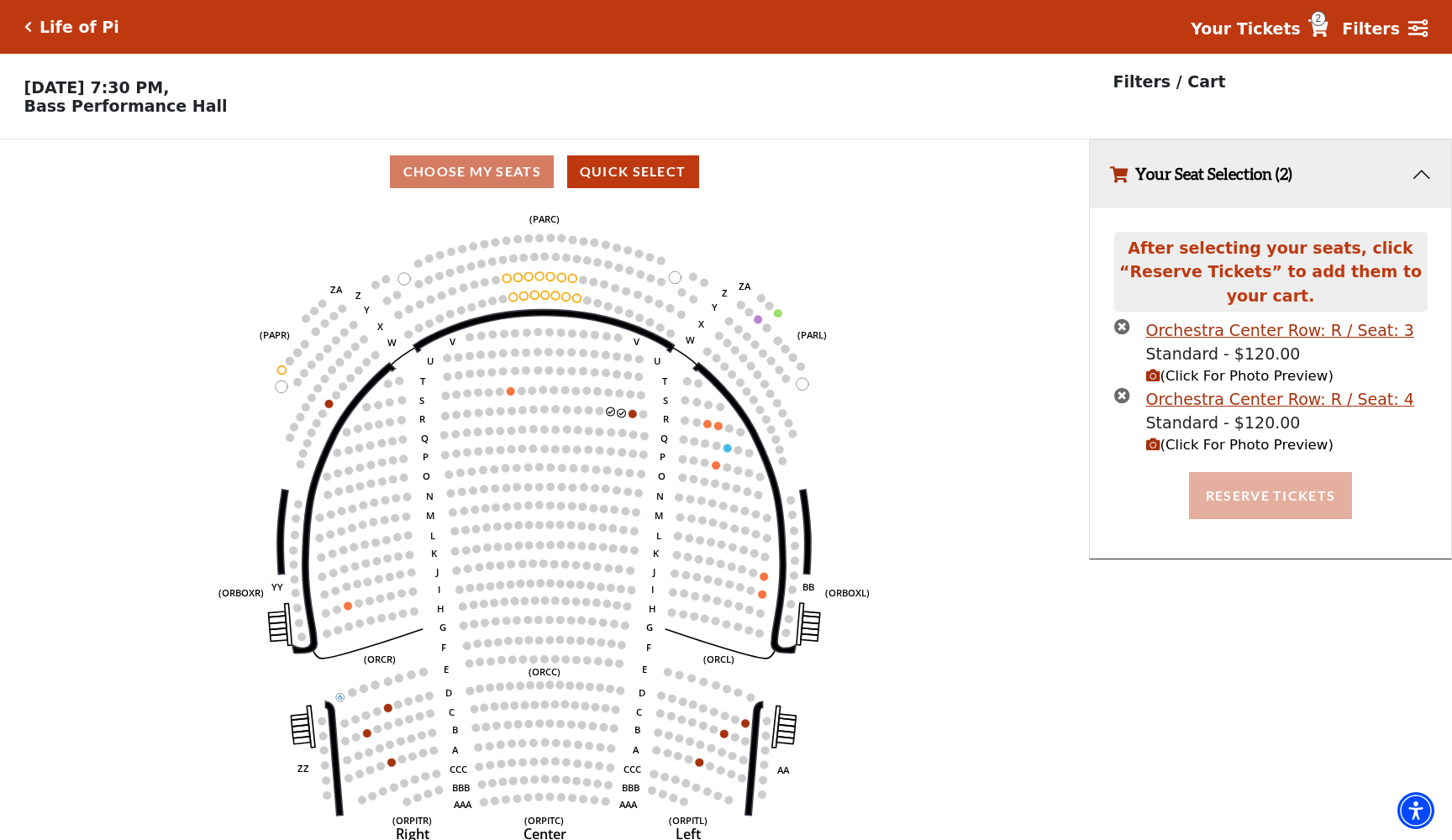
click at [1295, 479] on button "Reserve Tickets" at bounding box center [1270, 495] width 163 height 47
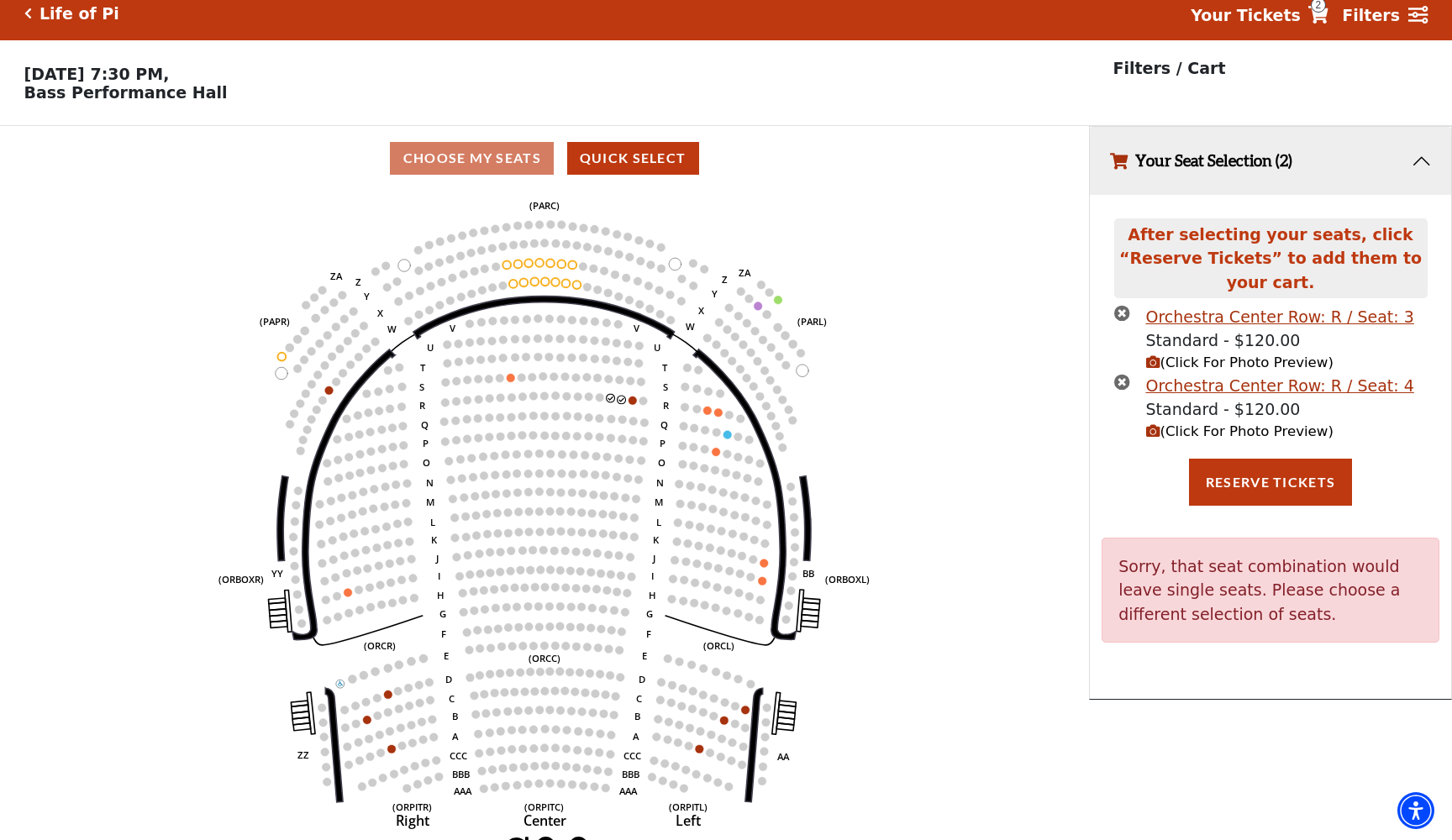
scroll to position [19, 0]
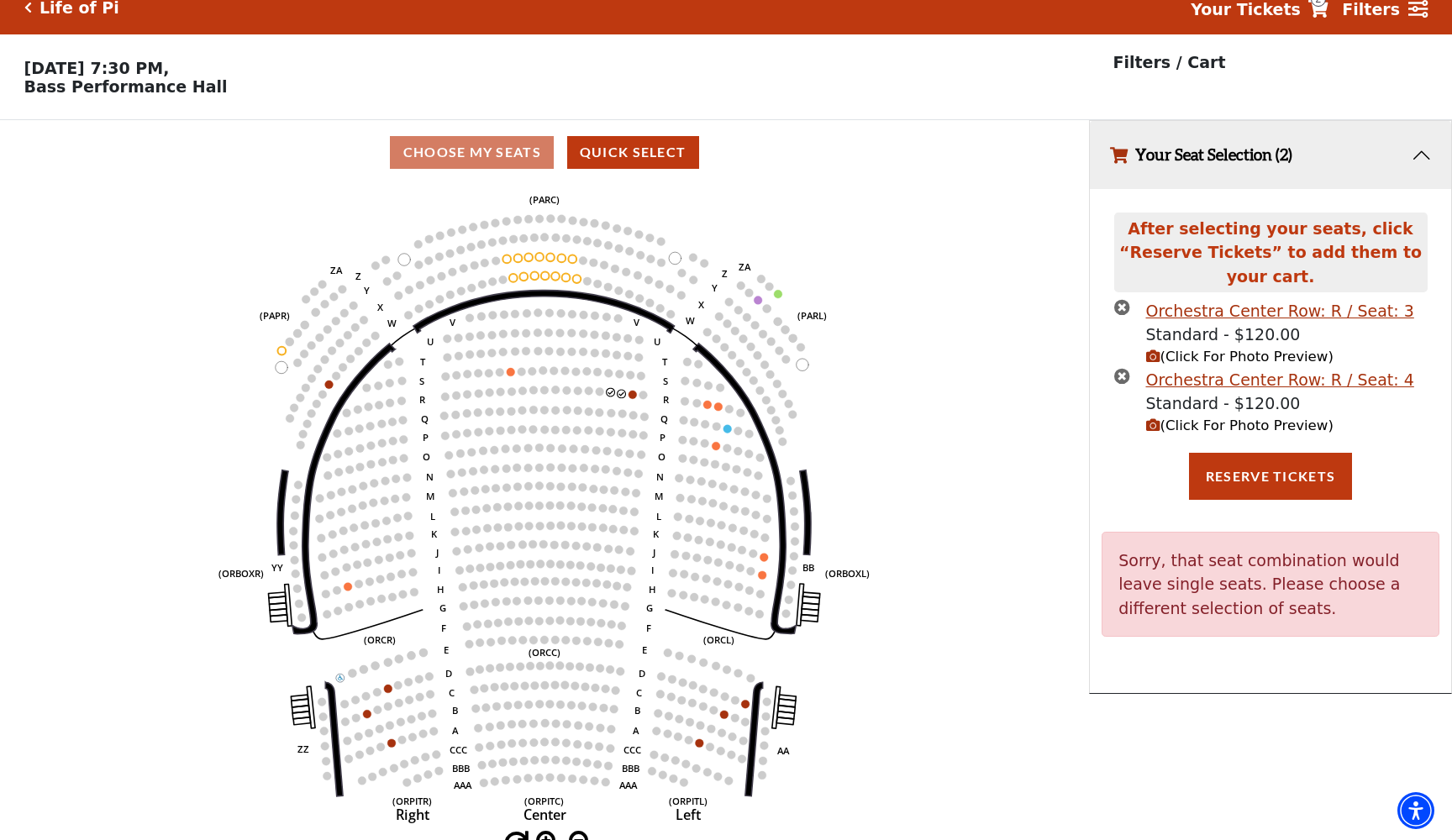
click at [703, 403] on use "Seat Selected" at bounding box center [707, 404] width 10 height 10
click at [1122, 302] on icon "times-circle" at bounding box center [1122, 307] width 16 height 16
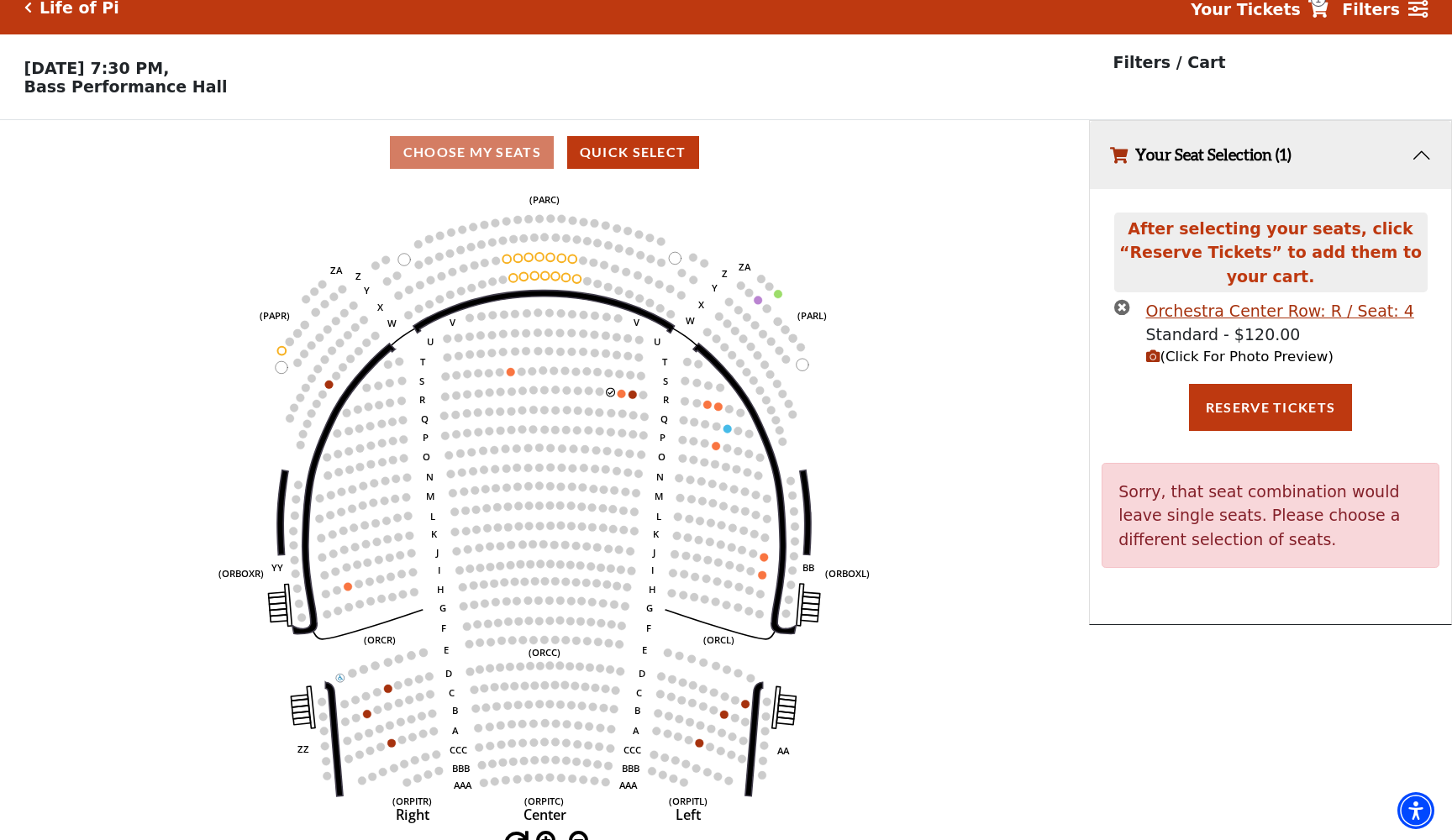
click at [1121, 304] on icon "times-circle" at bounding box center [1122, 307] width 16 height 16
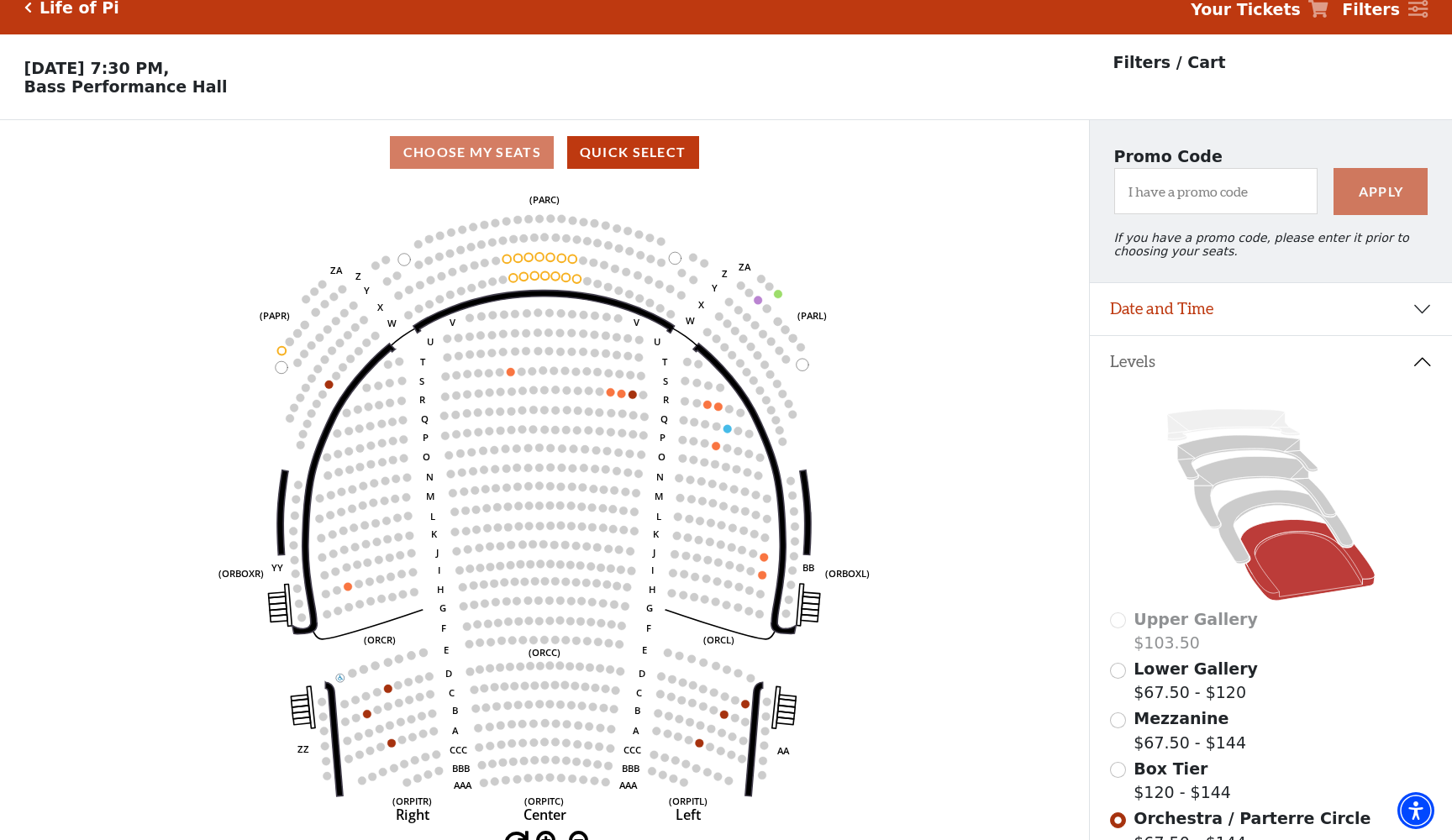
scroll to position [216, 0]
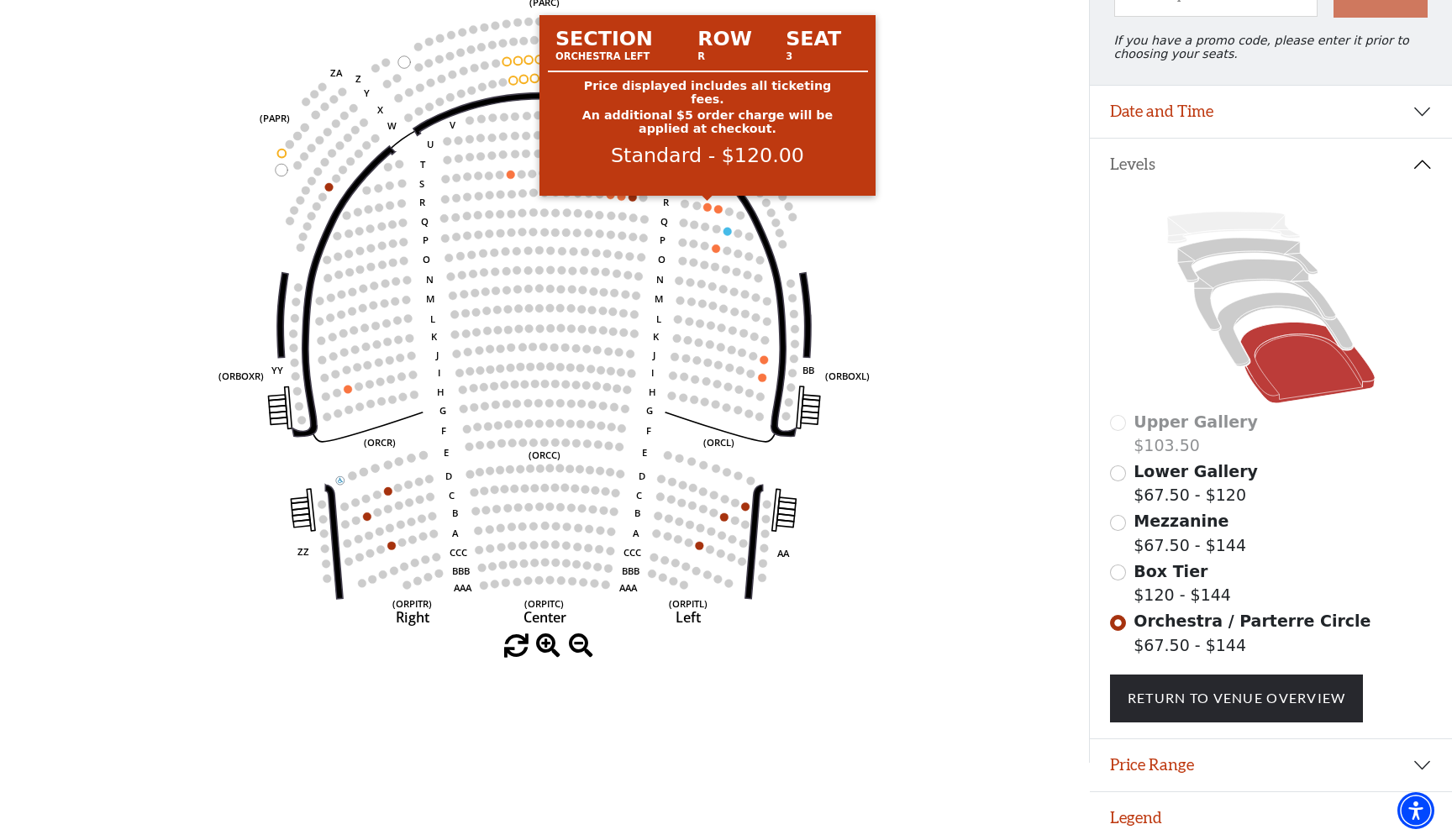
click at [707, 209] on circle at bounding box center [708, 208] width 9 height 9
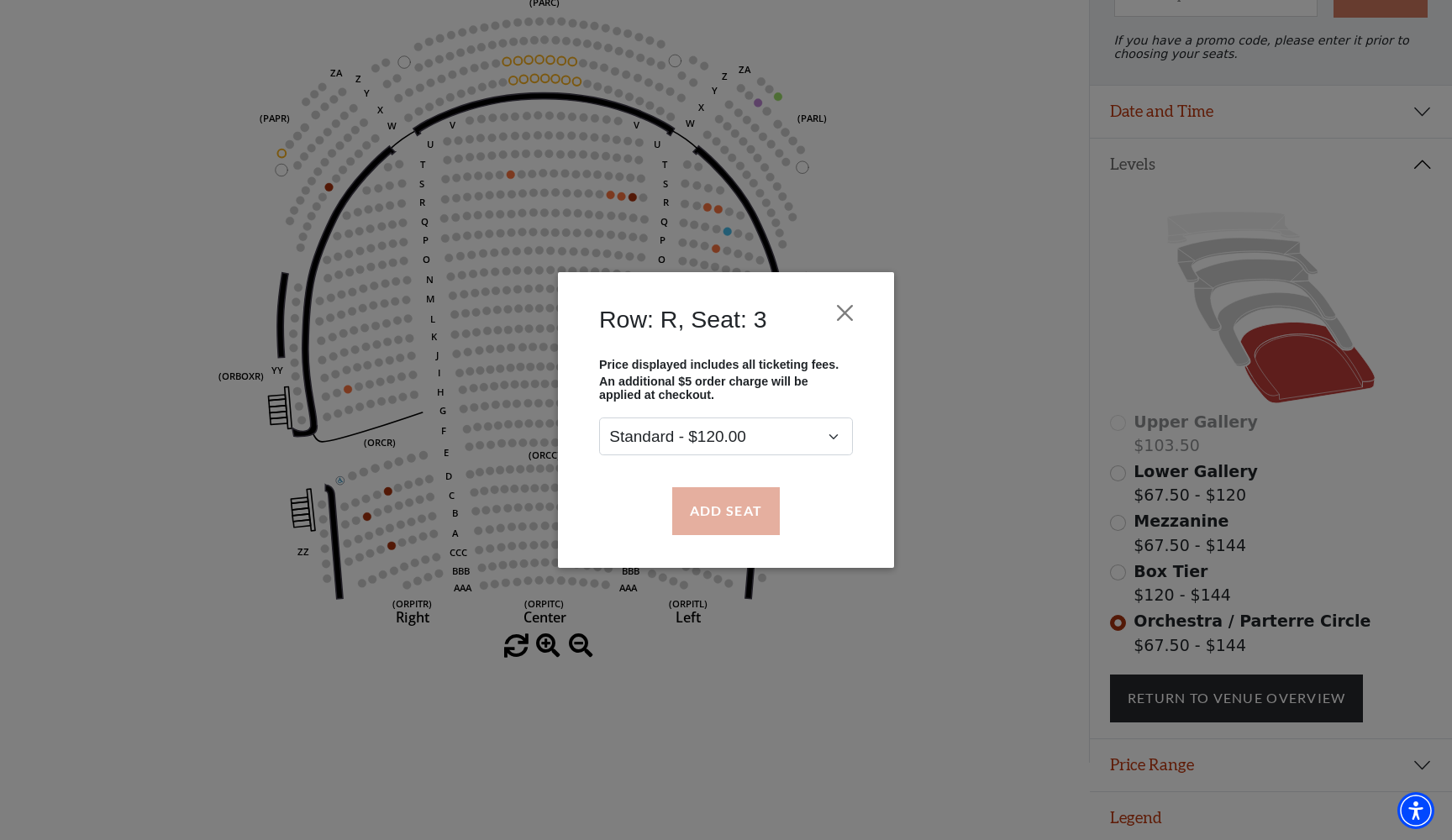
click at [710, 515] on button "Add Seat" at bounding box center [726, 510] width 107 height 47
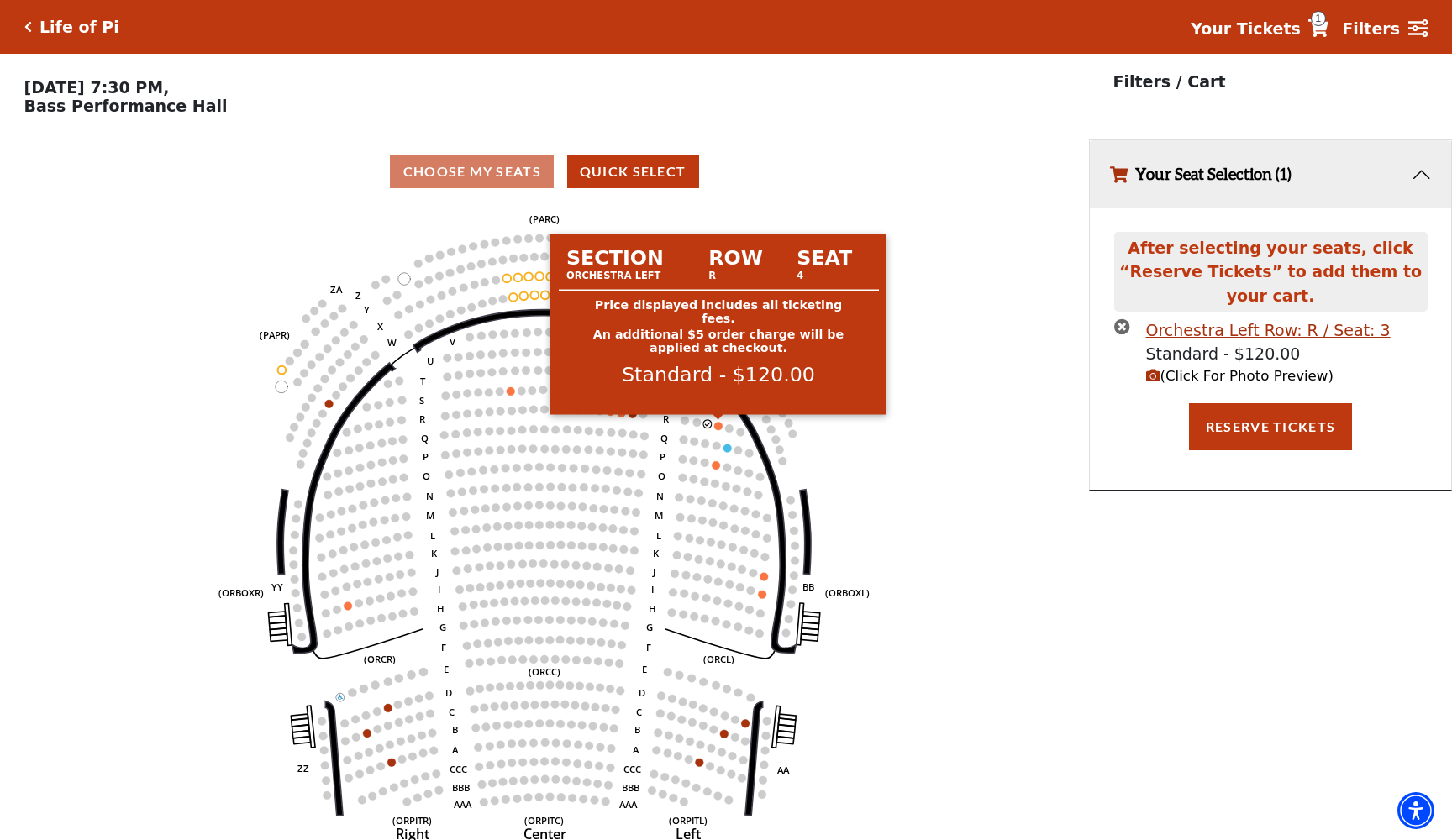
click at [718, 425] on circle at bounding box center [719, 426] width 9 height 9
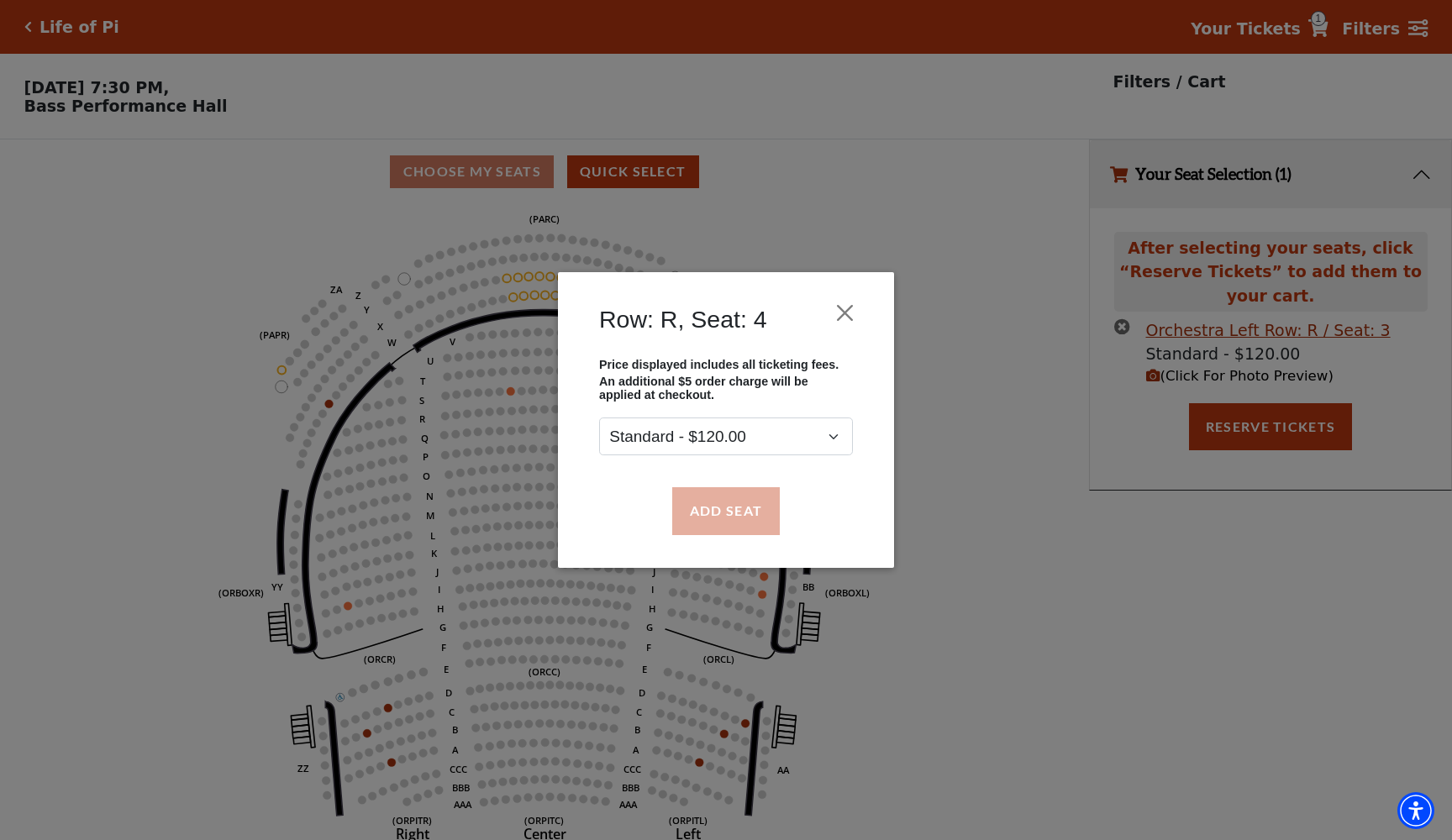
click at [704, 508] on button "Add Seat" at bounding box center [726, 510] width 107 height 47
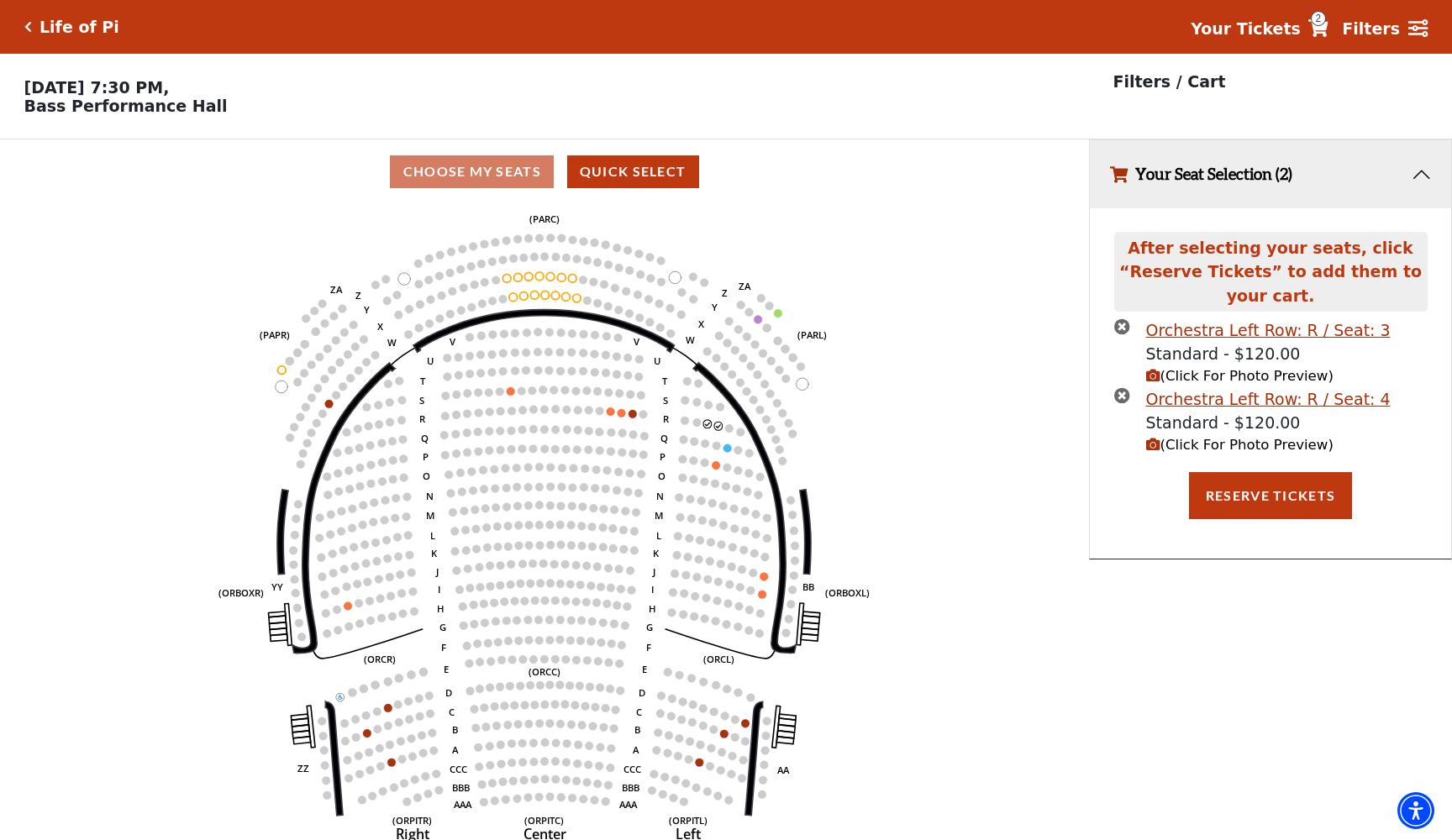
click at [1156, 376] on icon "(Click For Photo Preview)" at bounding box center [1153, 376] width 14 height 14
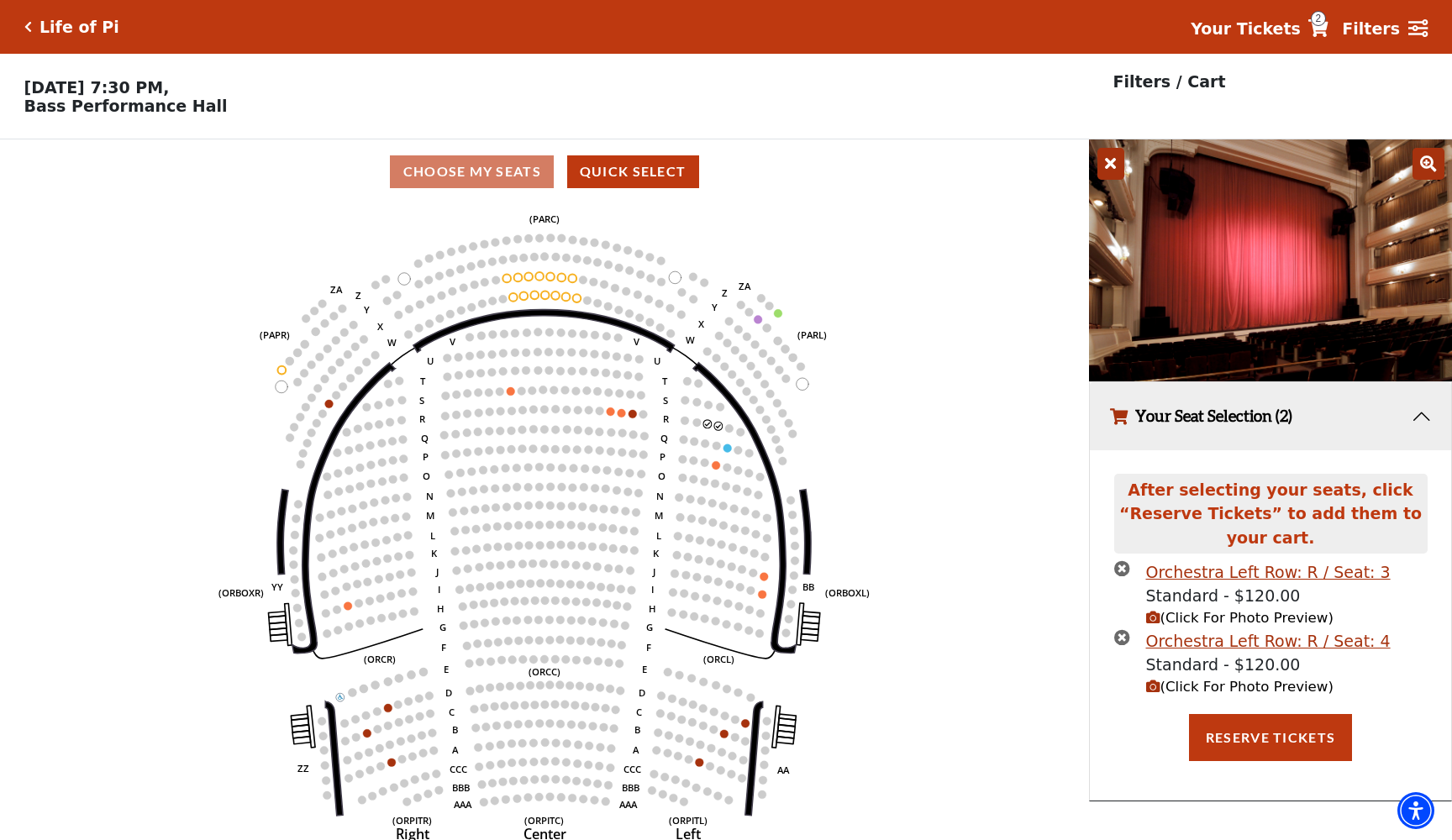
click at [1106, 172] on icon at bounding box center [1111, 164] width 27 height 32
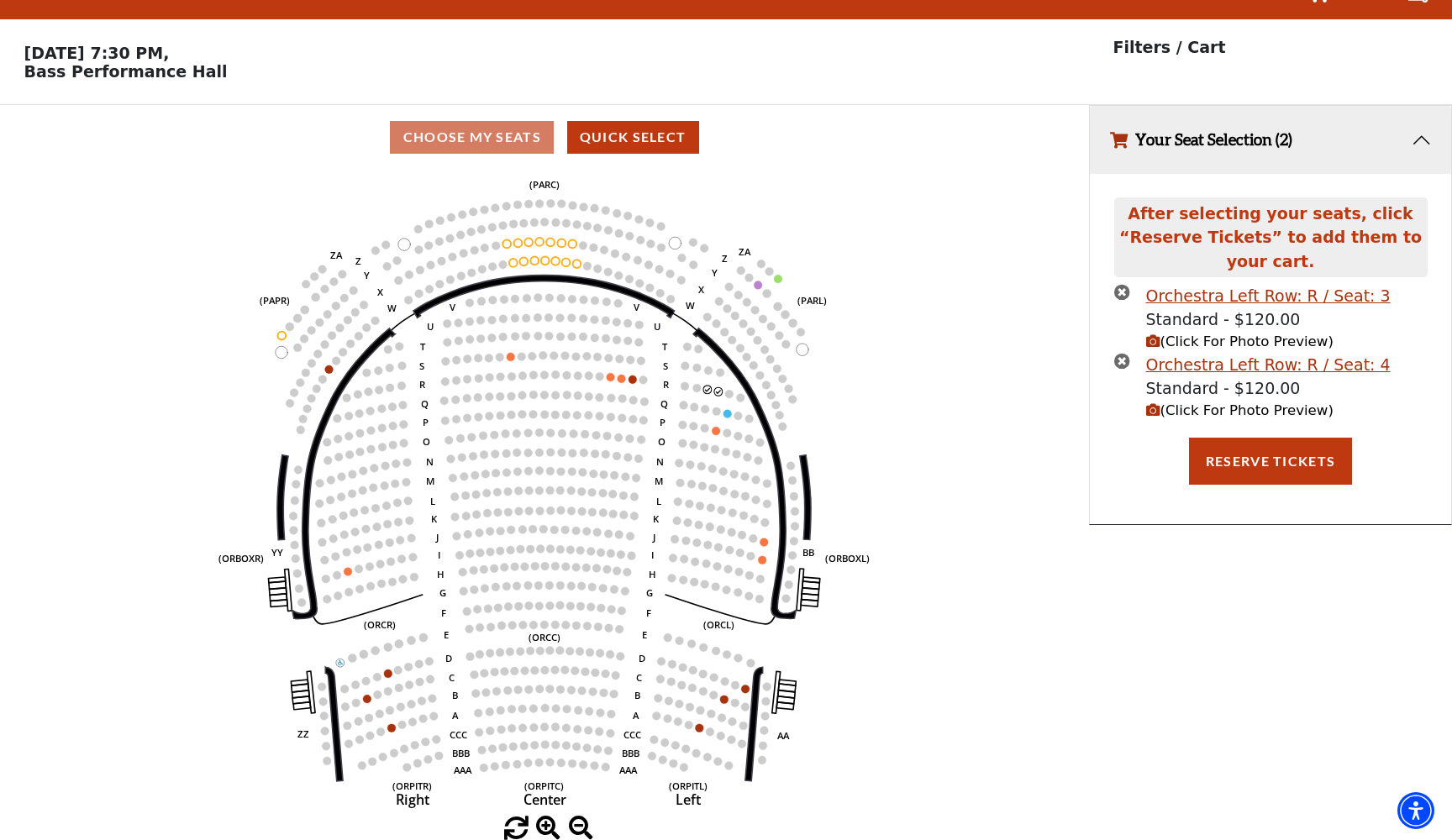
scroll to position [33, 0]
click at [1257, 457] on button "Reserve Tickets" at bounding box center [1270, 461] width 163 height 47
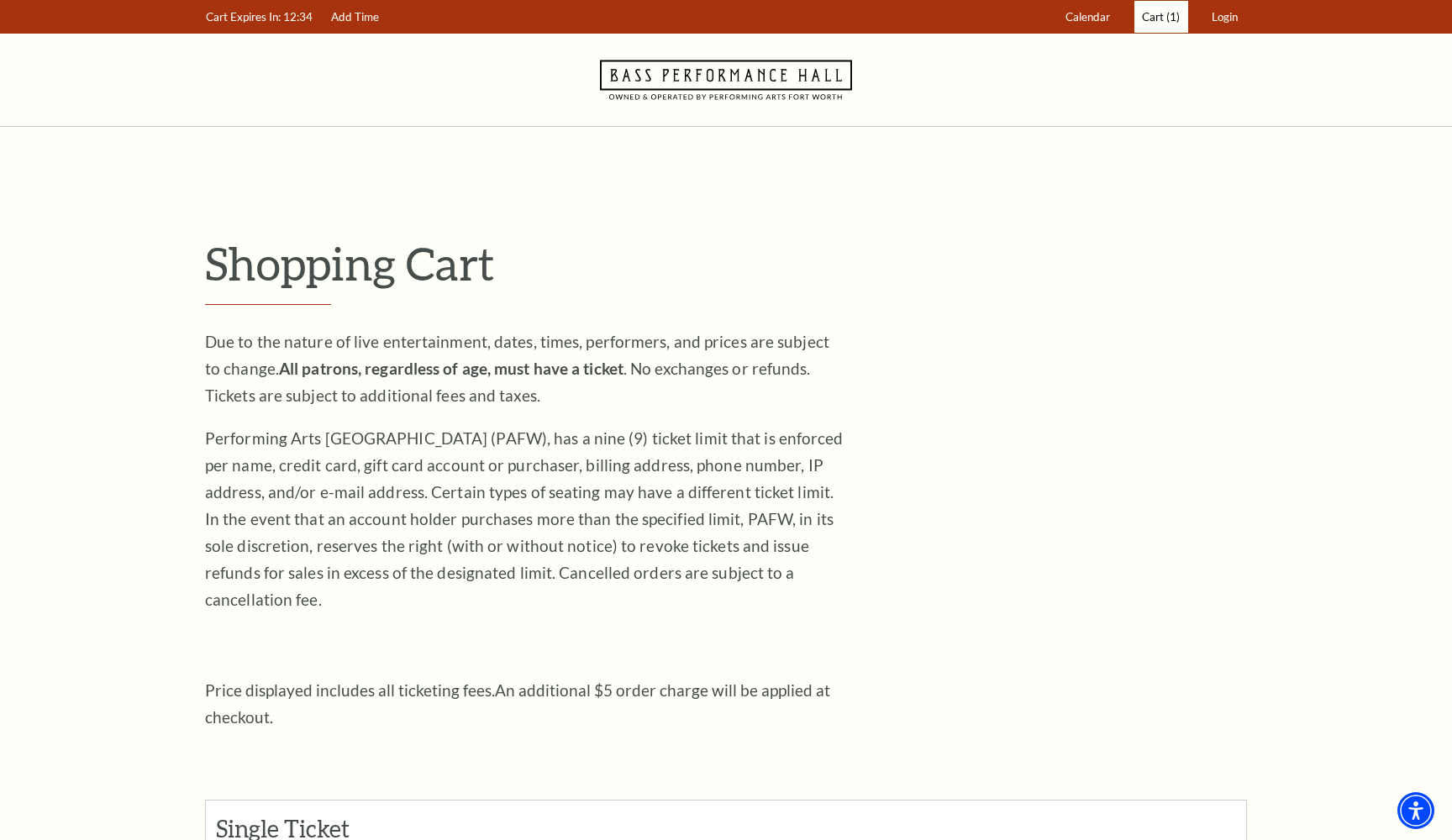
click at [1155, 25] on link "Cart (1)" at bounding box center [1161, 17] width 54 height 33
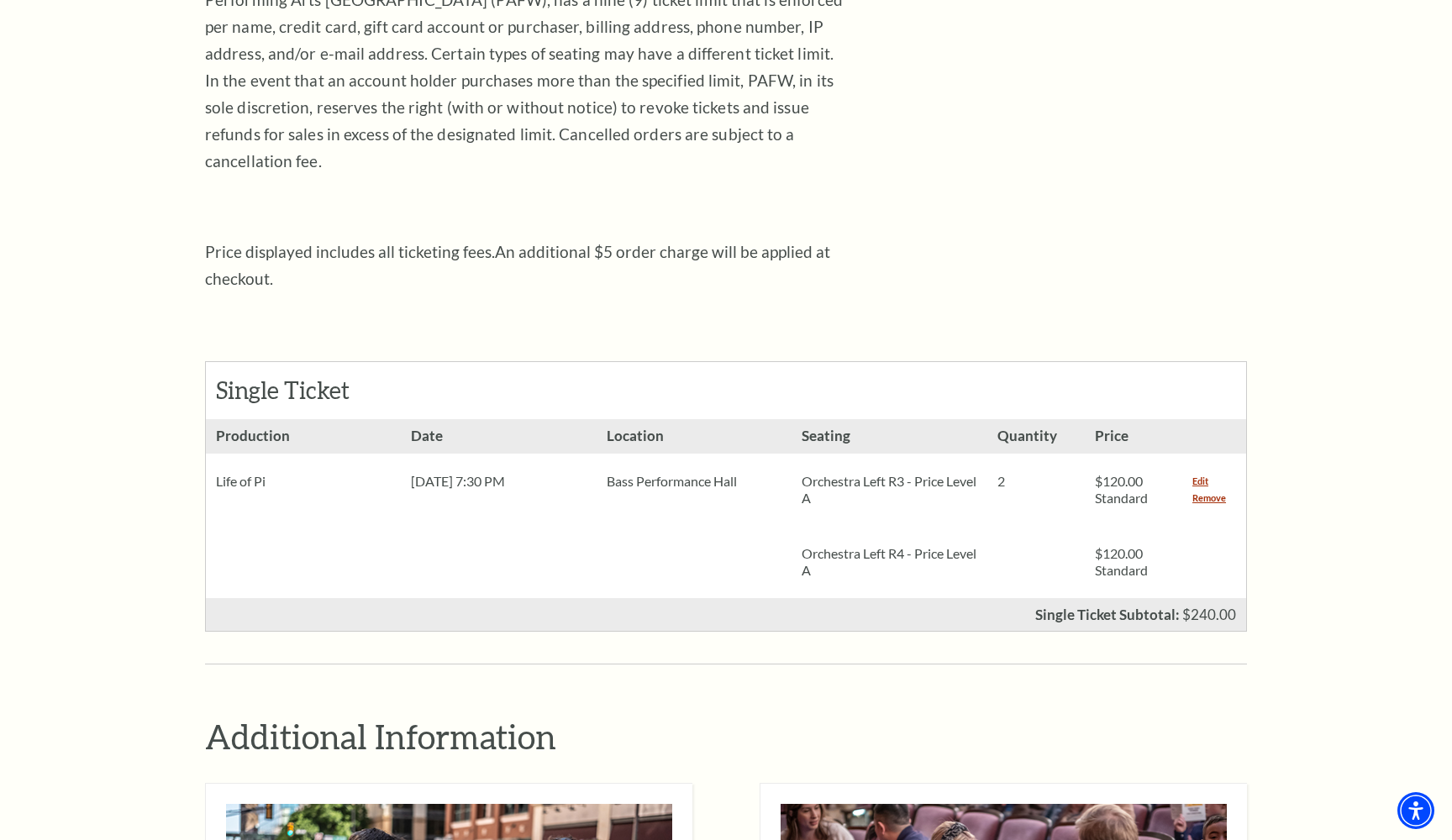
scroll to position [453, 0]
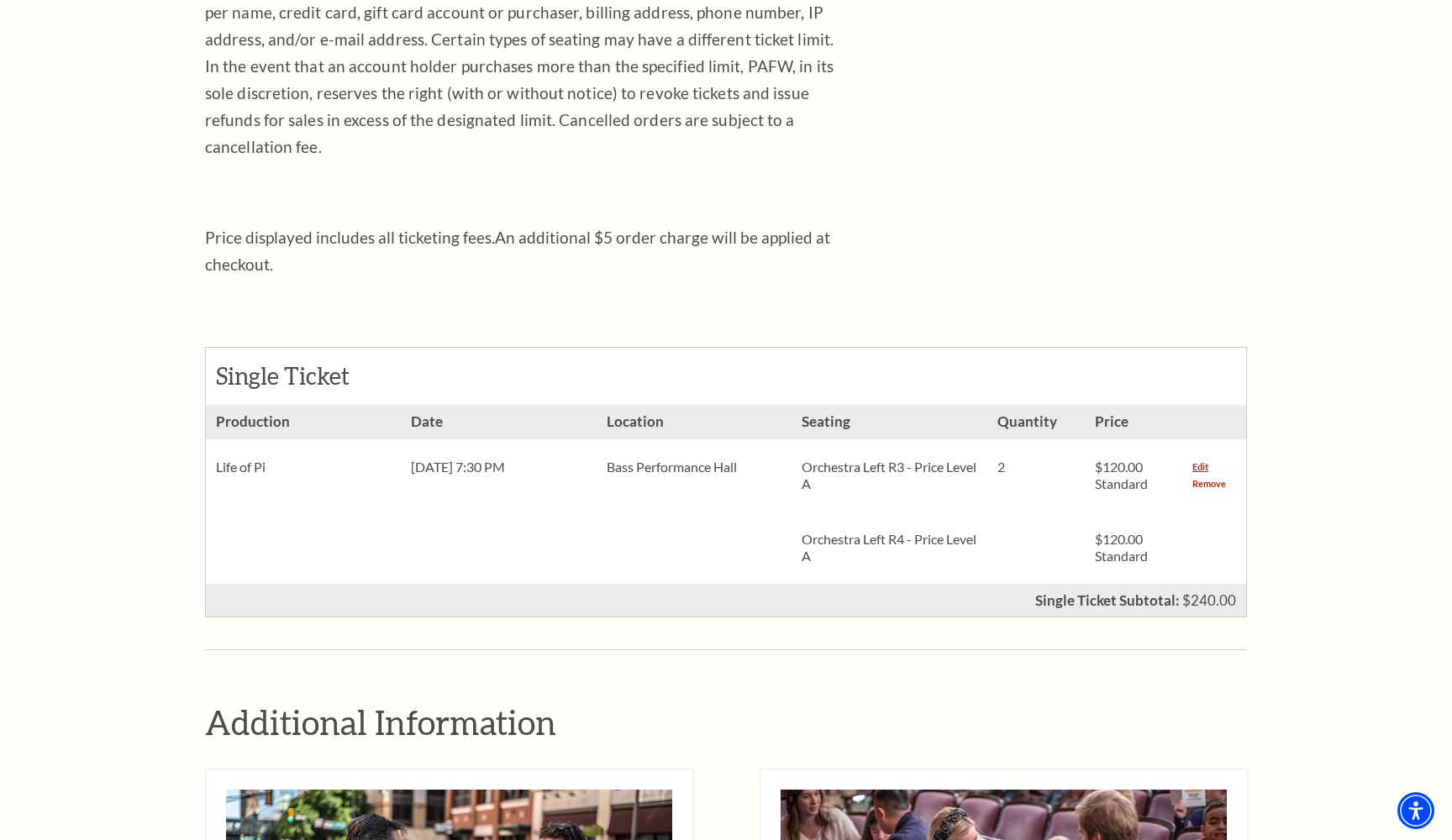
click at [1209, 475] on link "Remove" at bounding box center [1209, 483] width 33 height 17
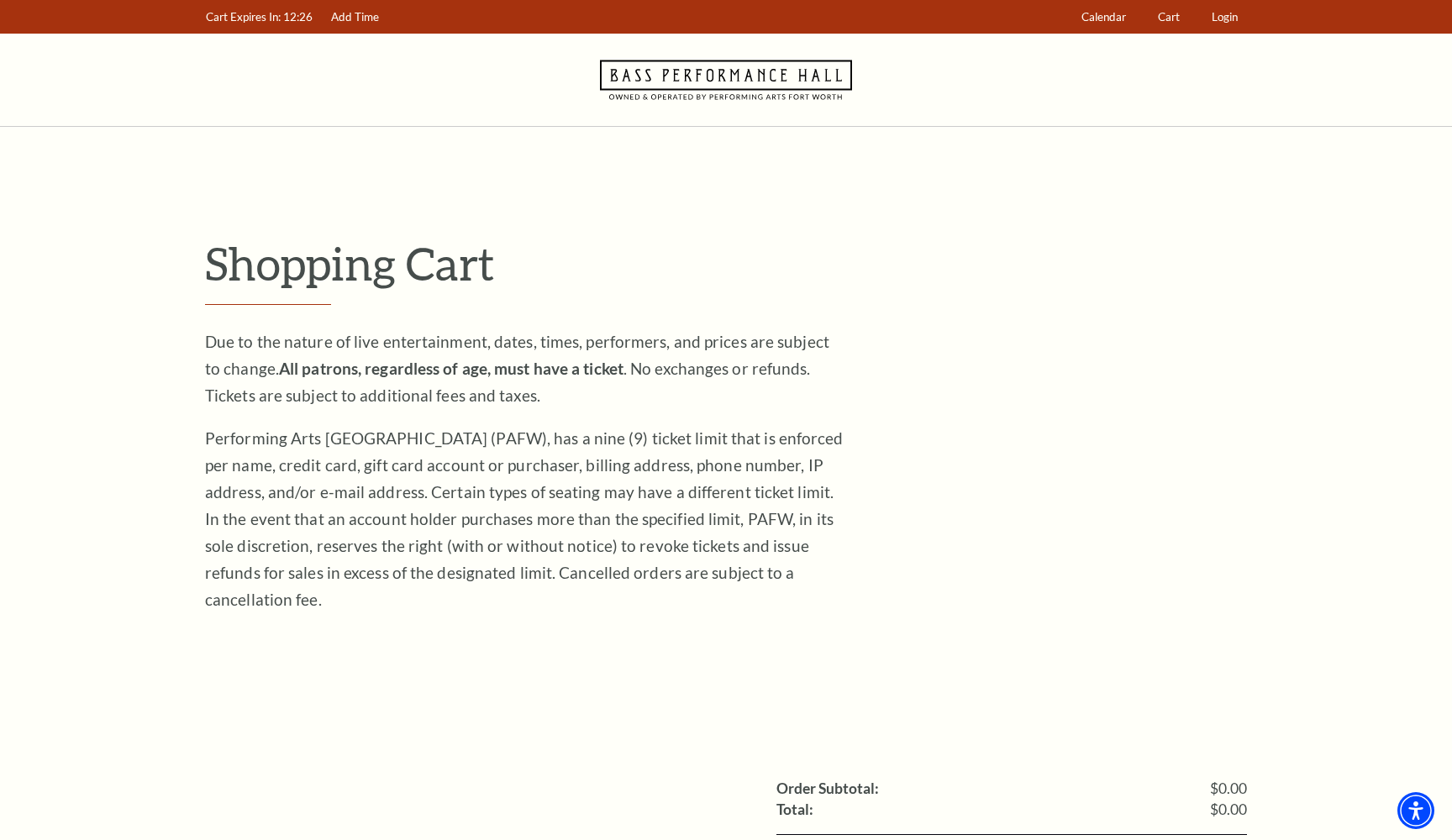
click at [1197, 425] on div "Shopping Cart Due to the nature of live entertainment, dates, times, performers…" at bounding box center [726, 598] width 1042 height 725
click at [766, 86] on icon "Navigate to Bass Performance Hall homepage" at bounding box center [726, 79] width 252 height 92
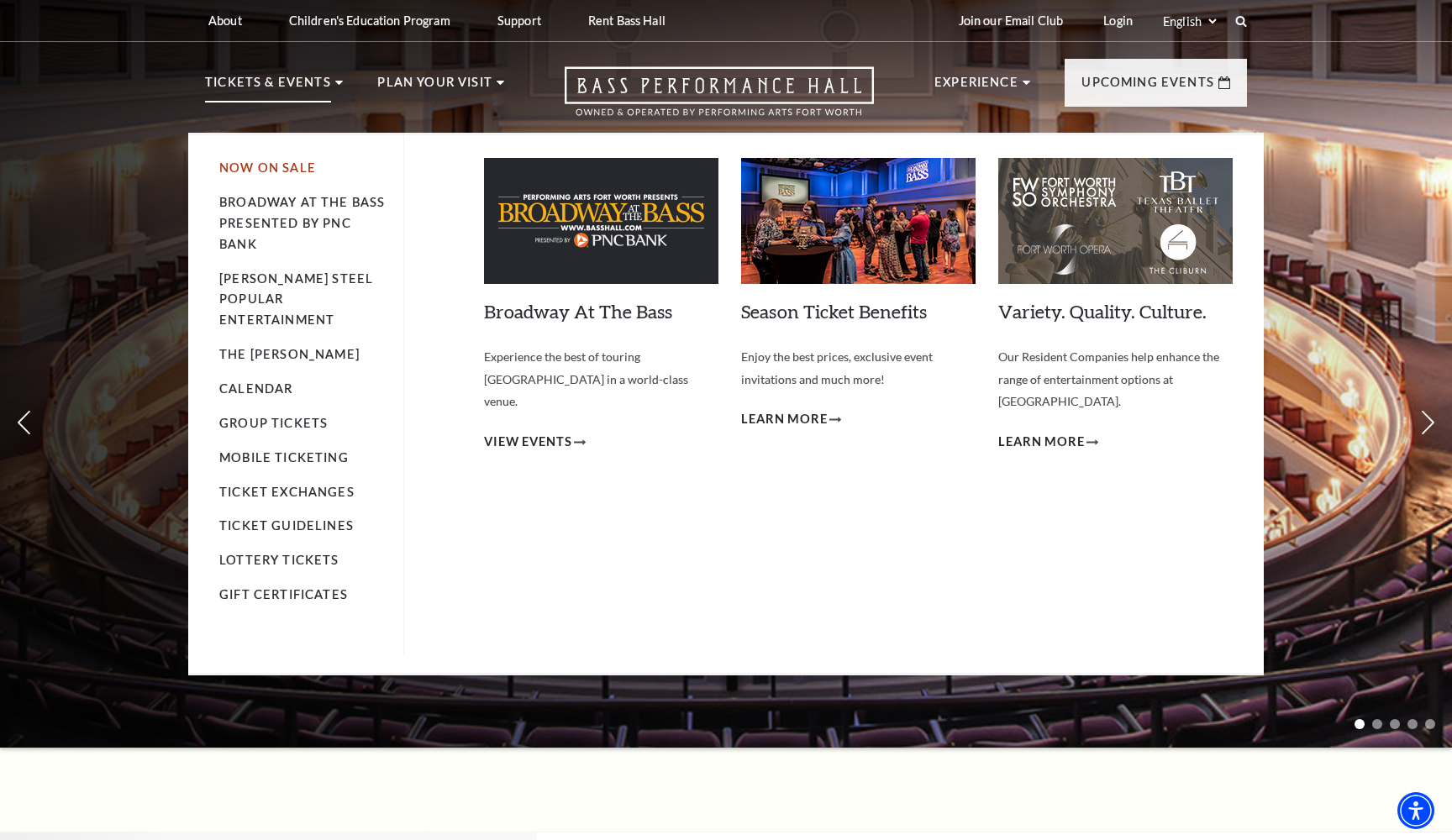
click at [295, 168] on link "Now On Sale" at bounding box center [268, 167] width 97 height 14
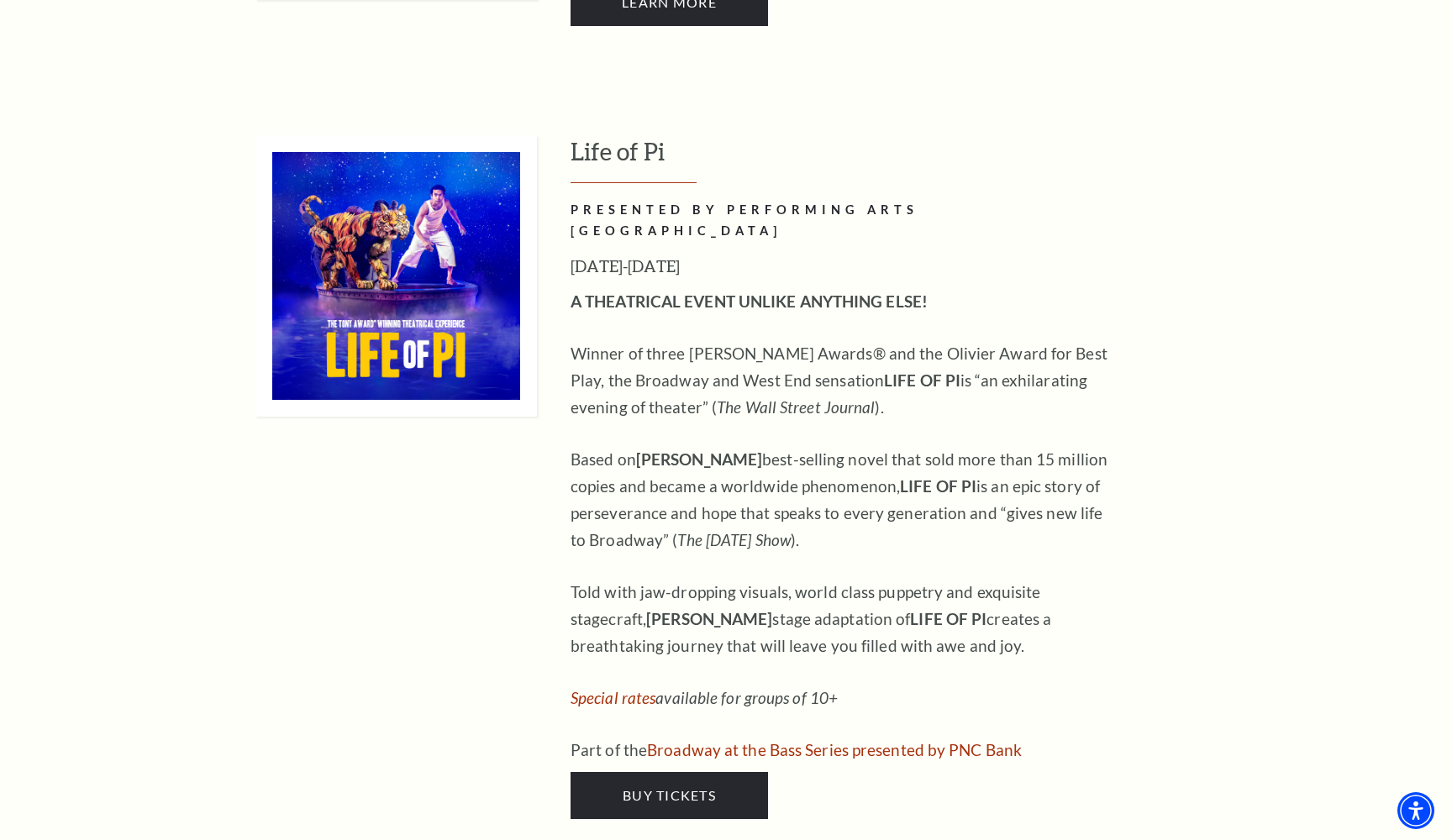
scroll to position [1586, 0]
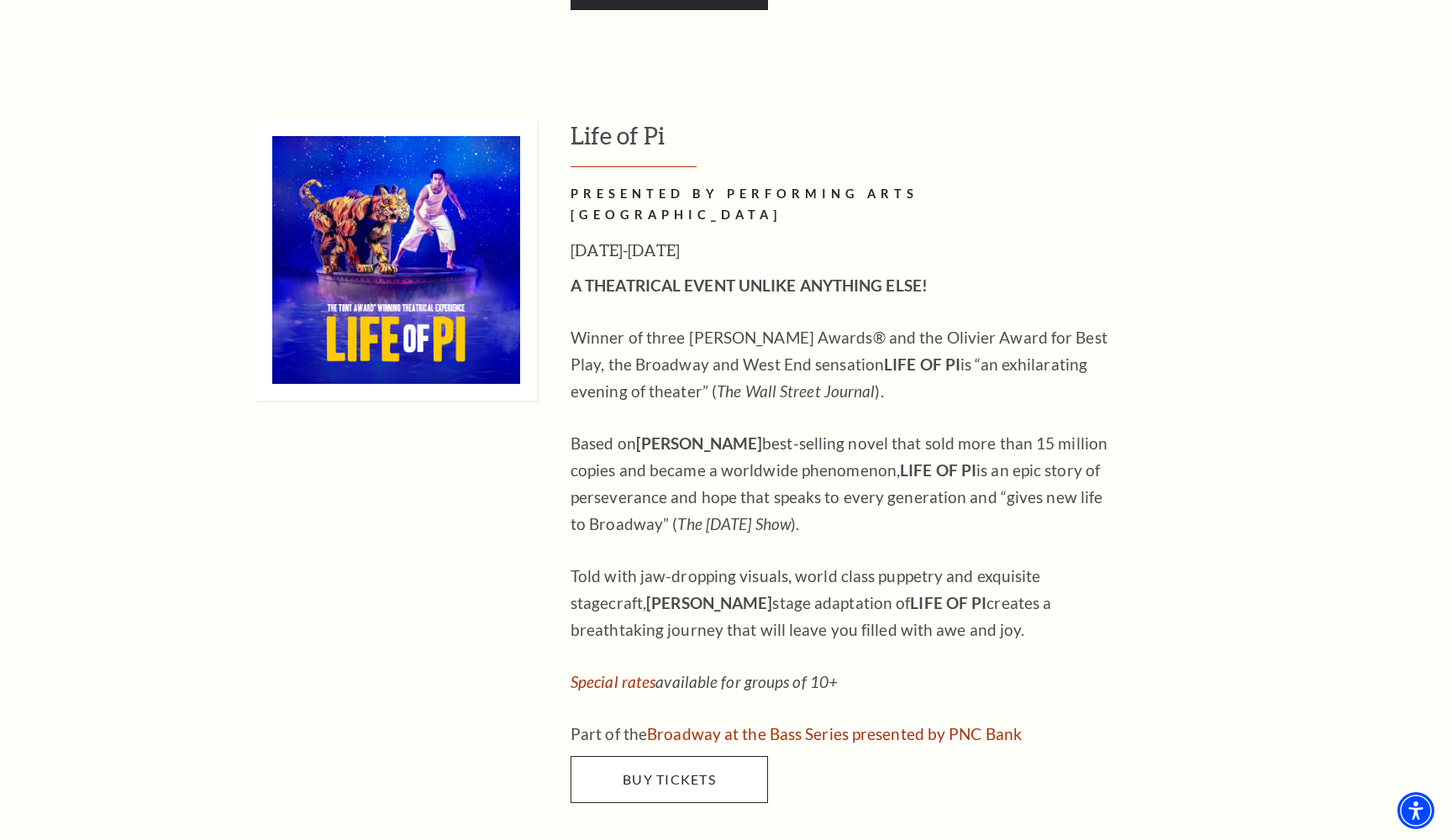
click at [669, 771] on span "Buy Tickets" at bounding box center [669, 778] width 93 height 16
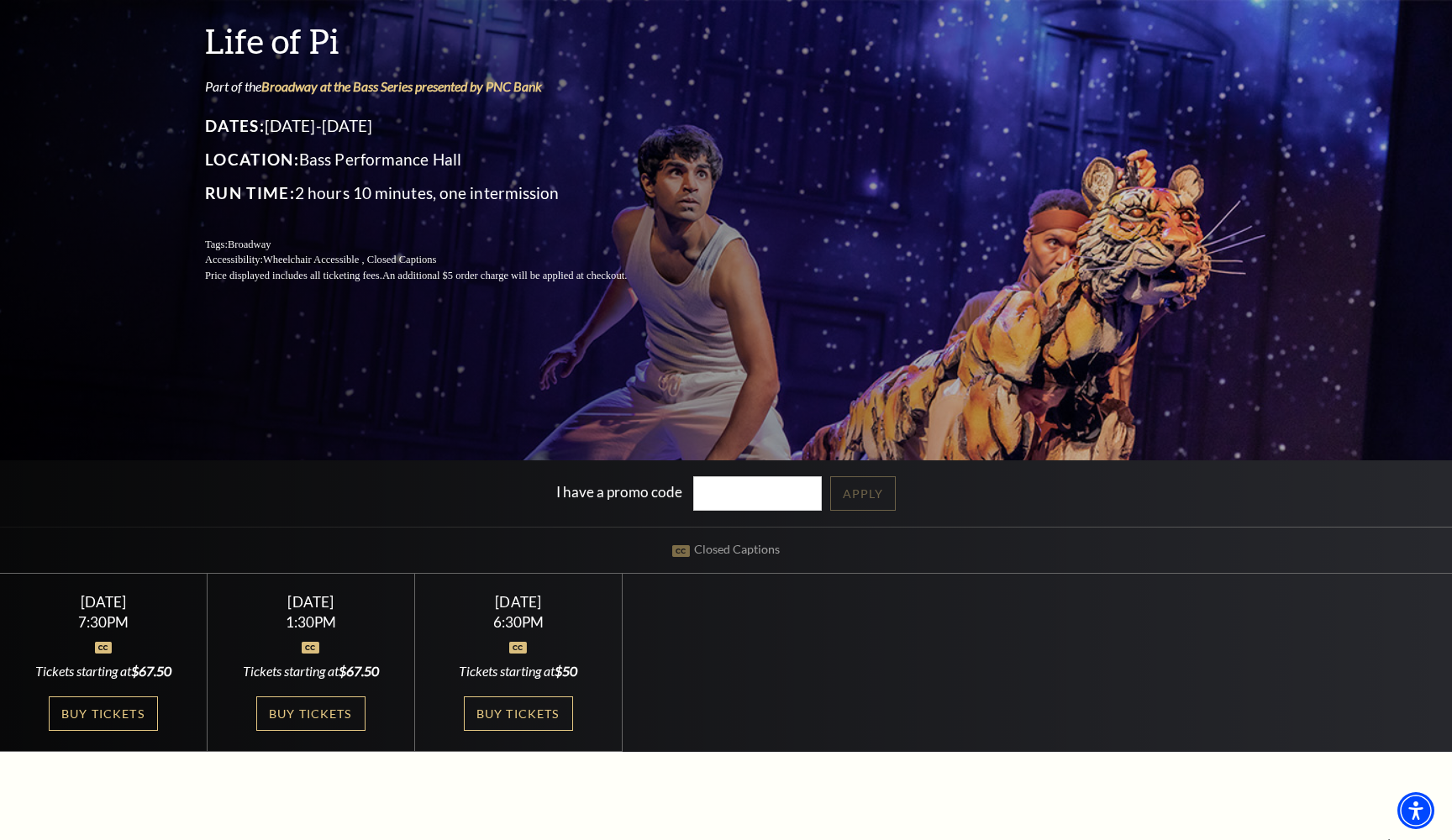
scroll to position [261, 0]
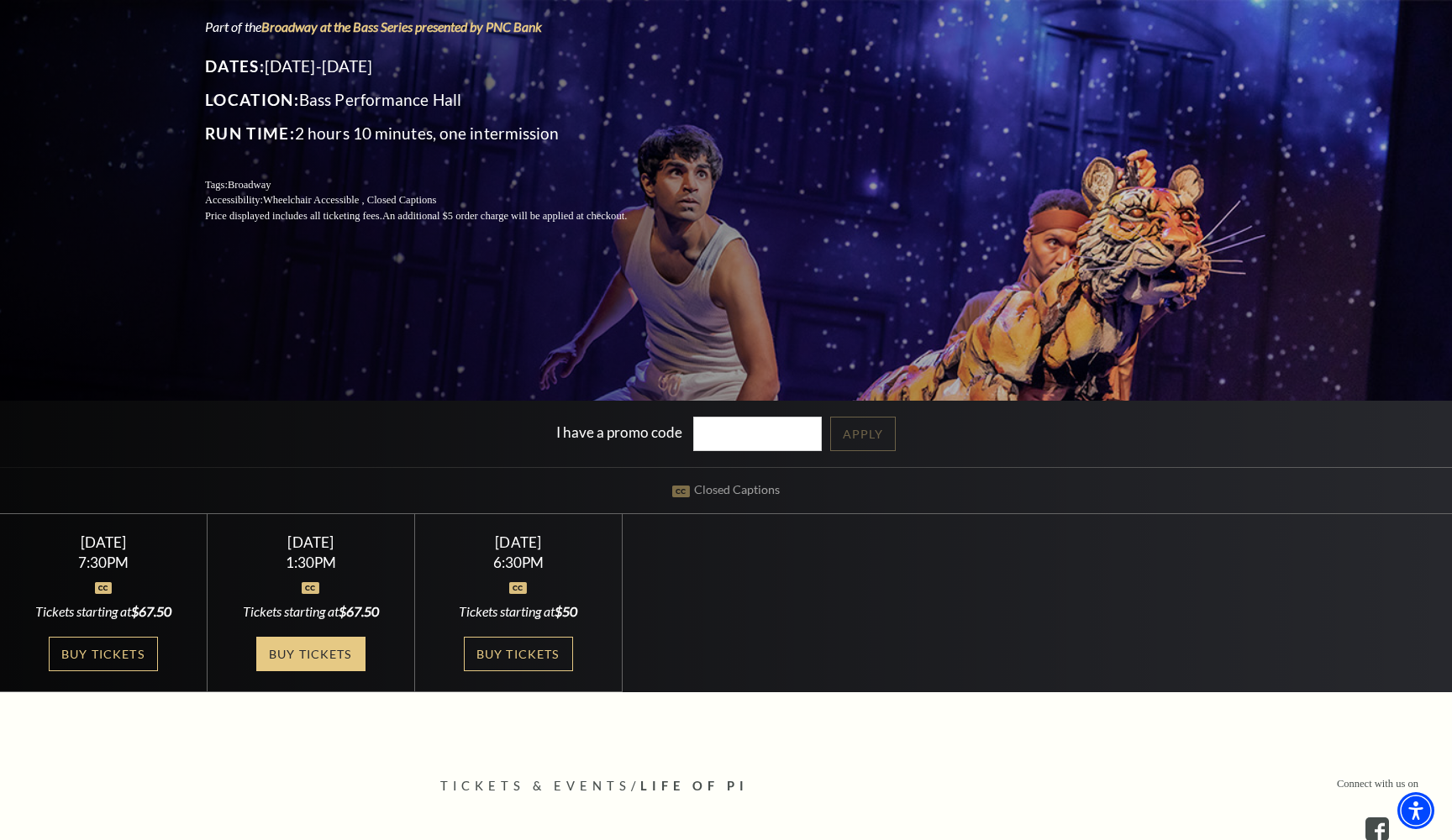
click at [291, 656] on link "Buy Tickets" at bounding box center [311, 654] width 109 height 34
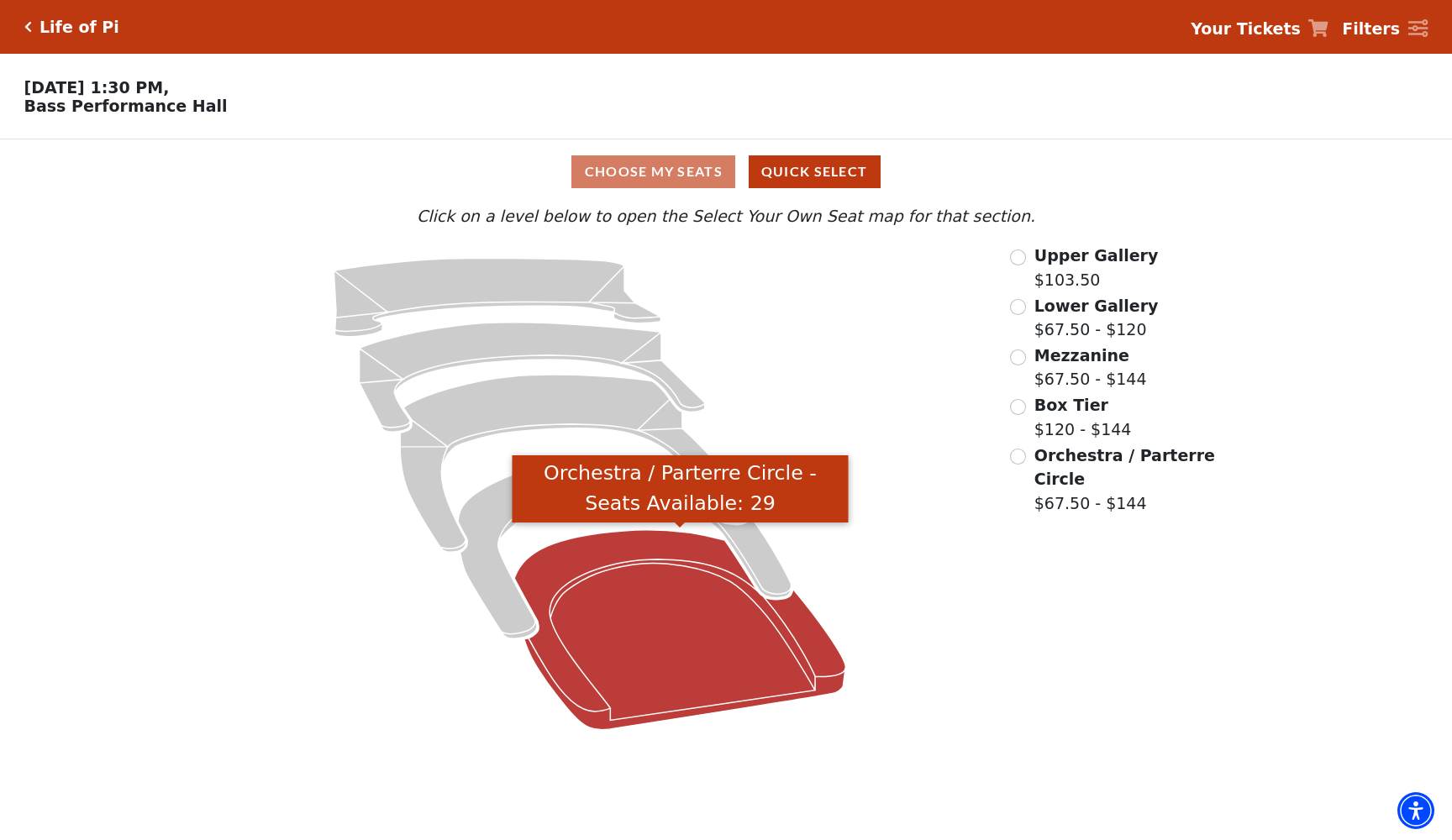
click at [626, 605] on icon "Orchestra / Parterre Circle - Seats Available: 29" at bounding box center [679, 629] width 331 height 200
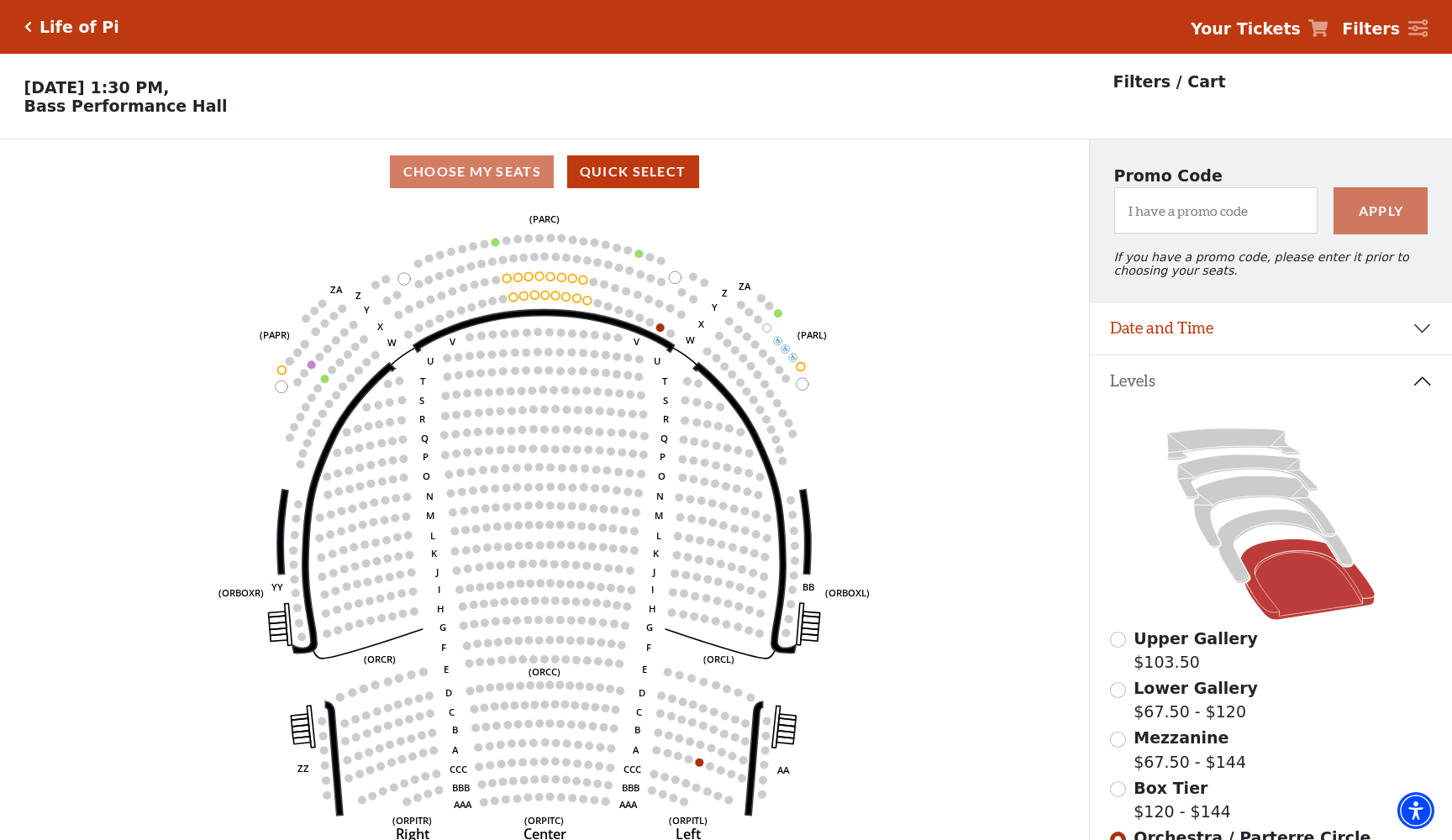
click at [29, 27] on icon "Click here to go back to filters" at bounding box center [28, 26] width 8 height 11
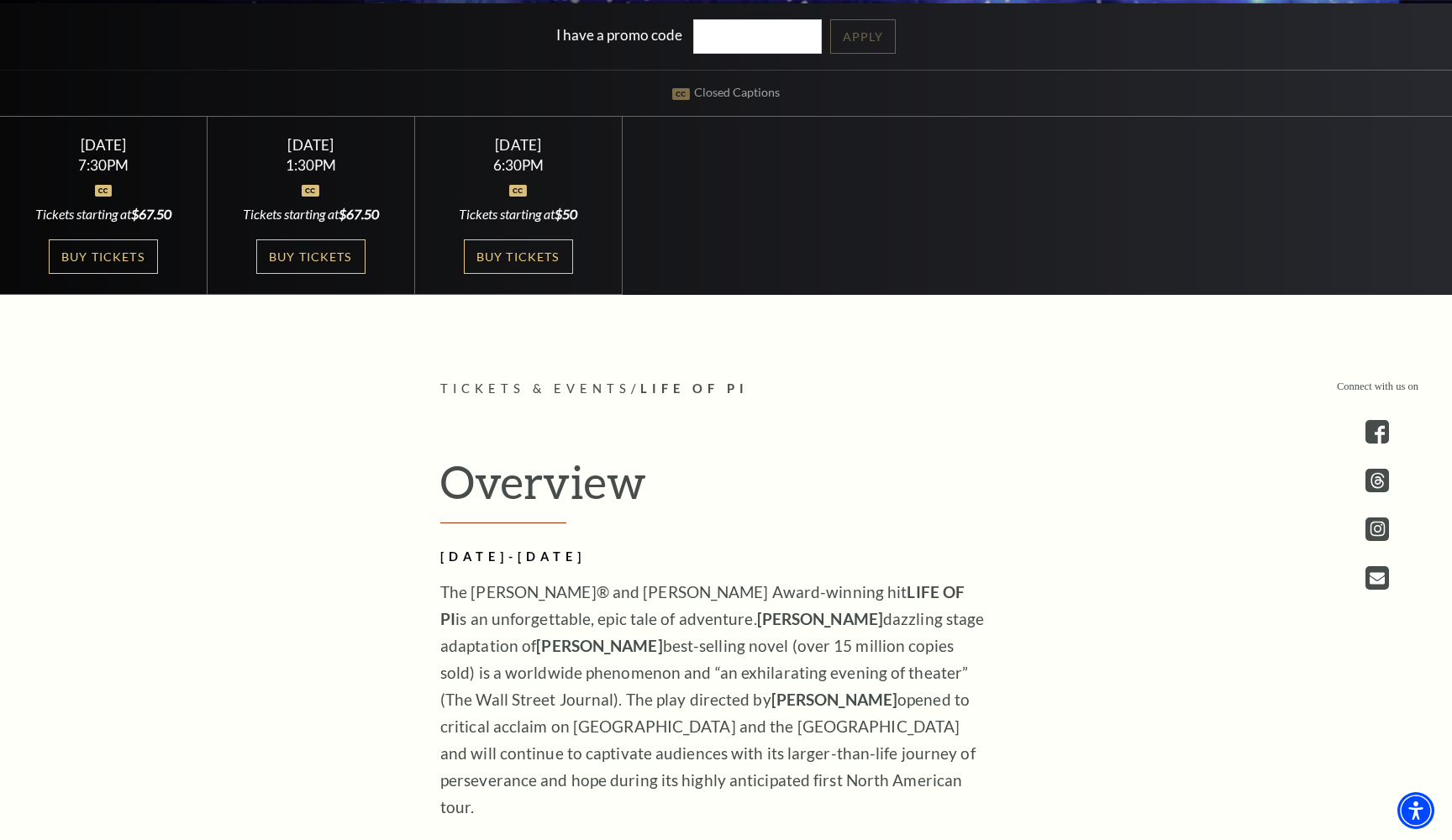
scroll to position [625, 0]
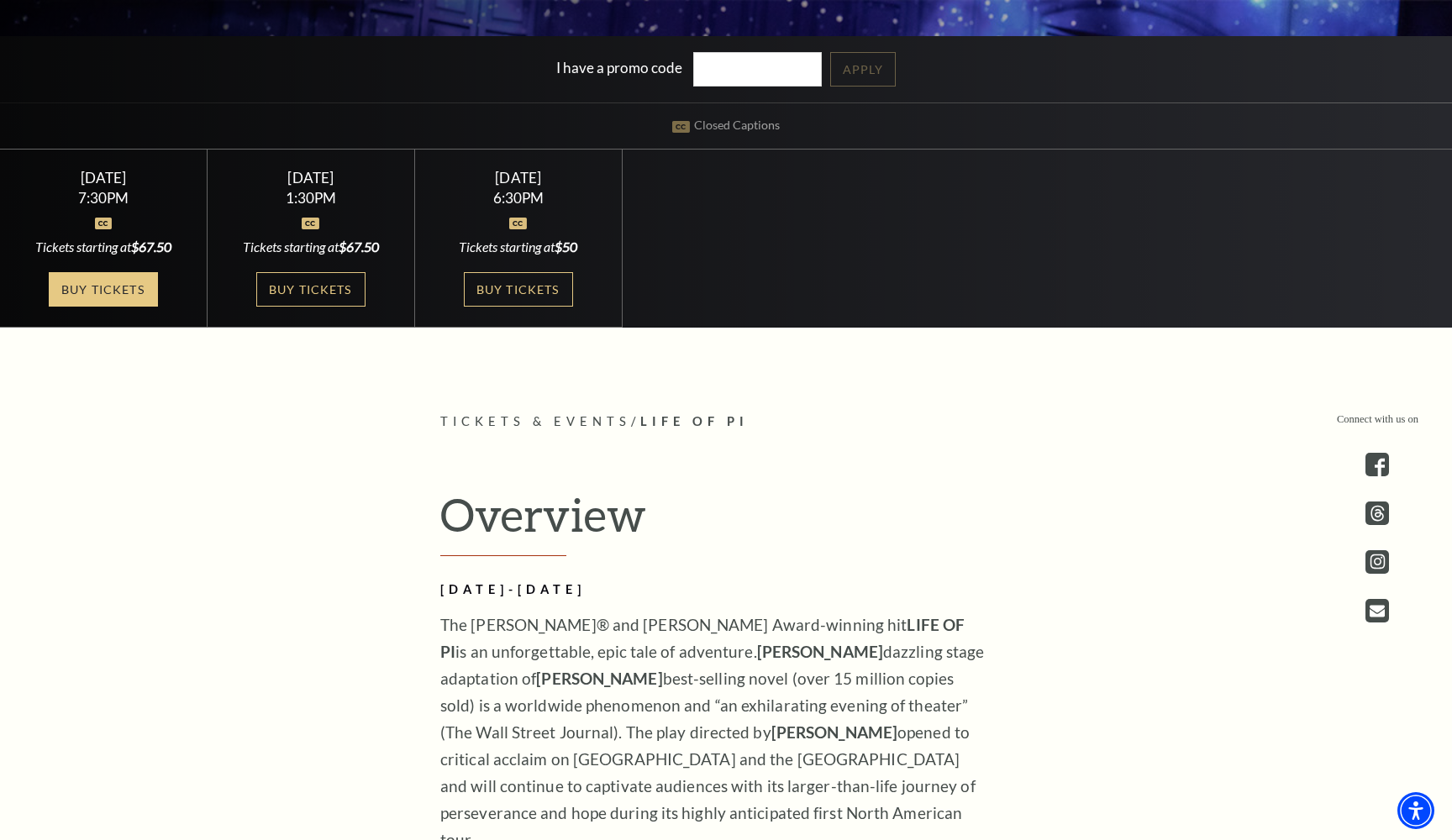
click at [80, 286] on link "Buy Tickets" at bounding box center [103, 289] width 109 height 34
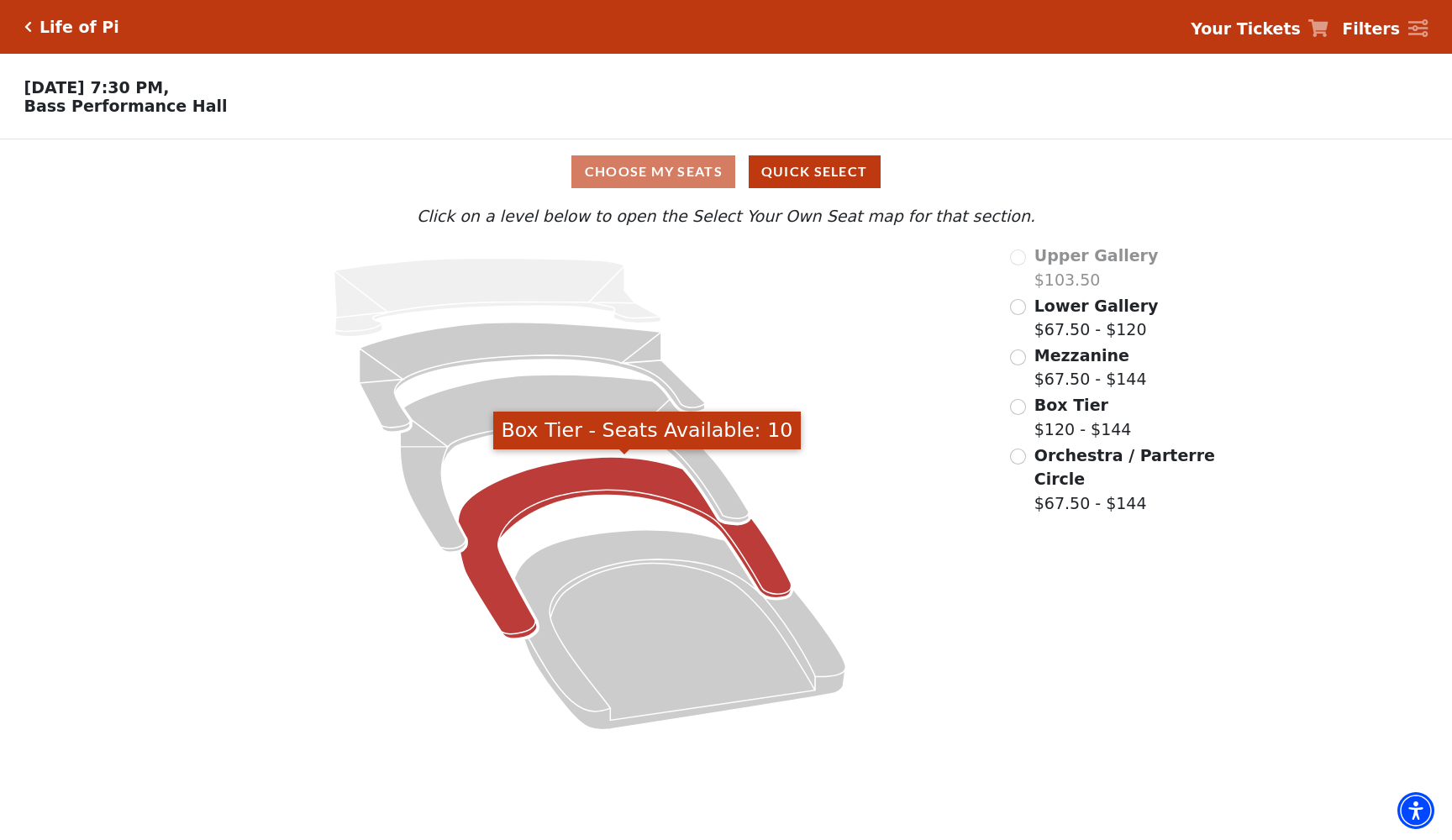
click at [630, 491] on icon "Box Tier - Seats Available: 10" at bounding box center [624, 547] width 334 height 181
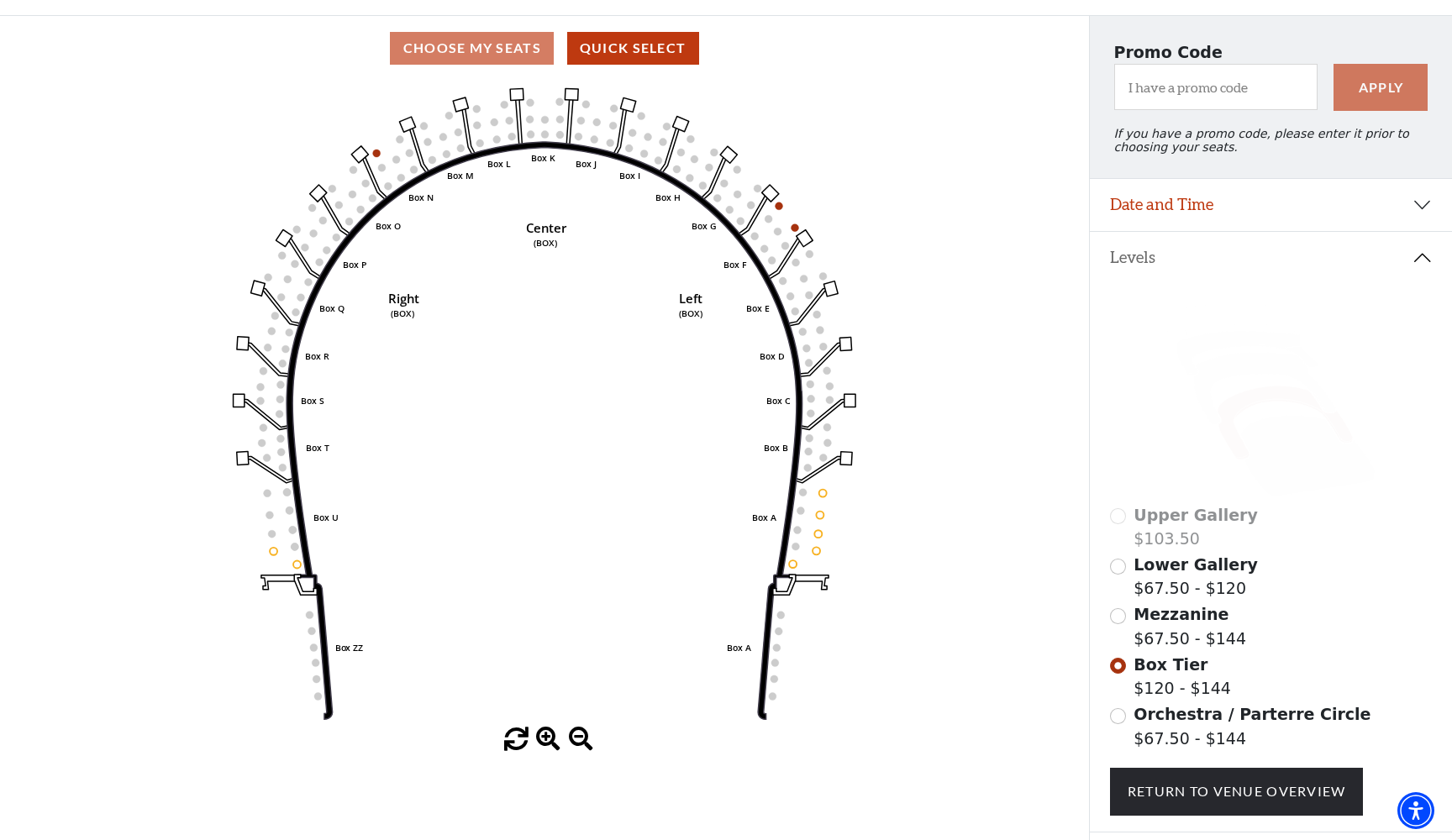
scroll to position [113, 0]
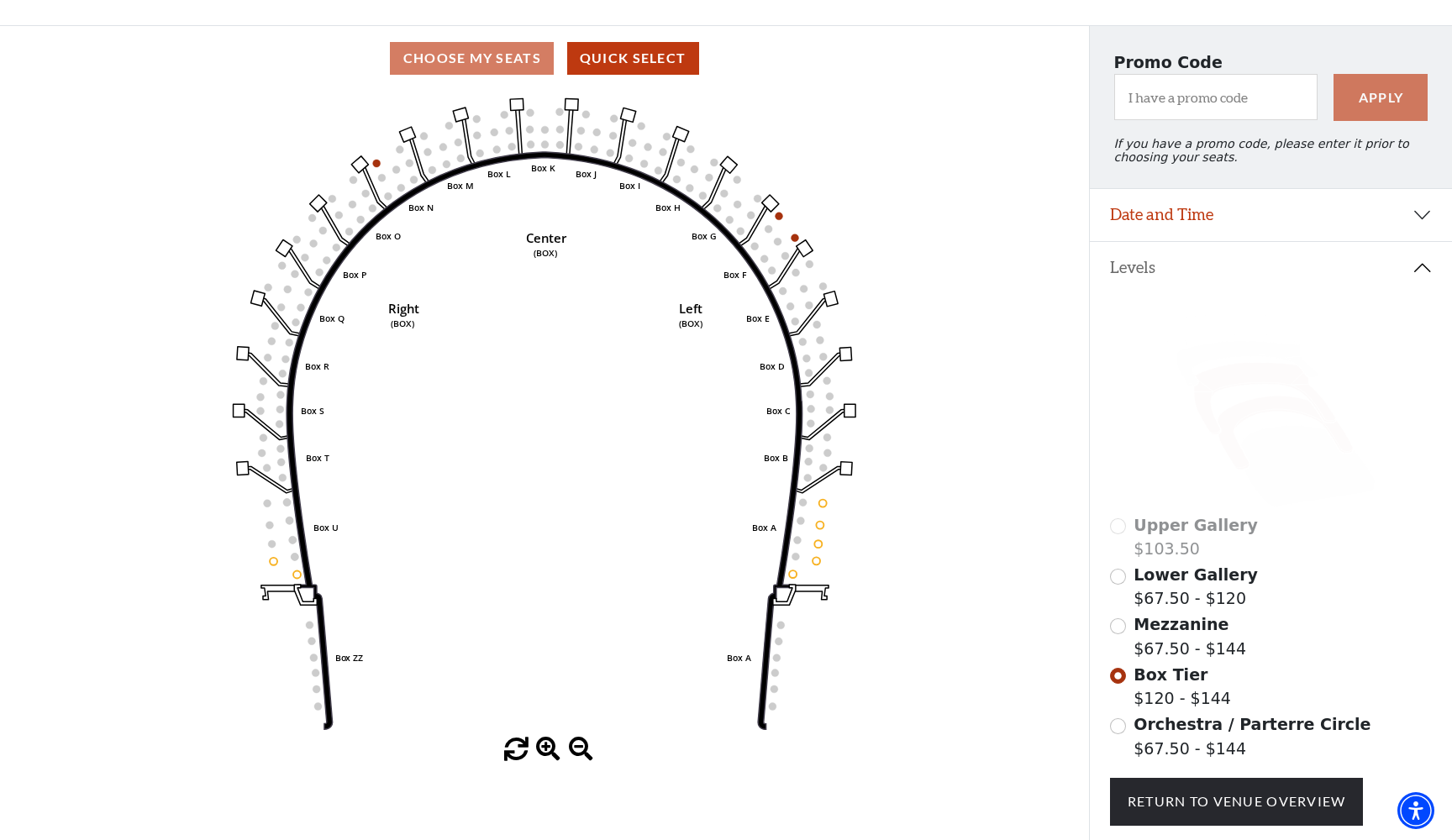
click at [1235, 371] on icon at bounding box center [1265, 398] width 142 height 72
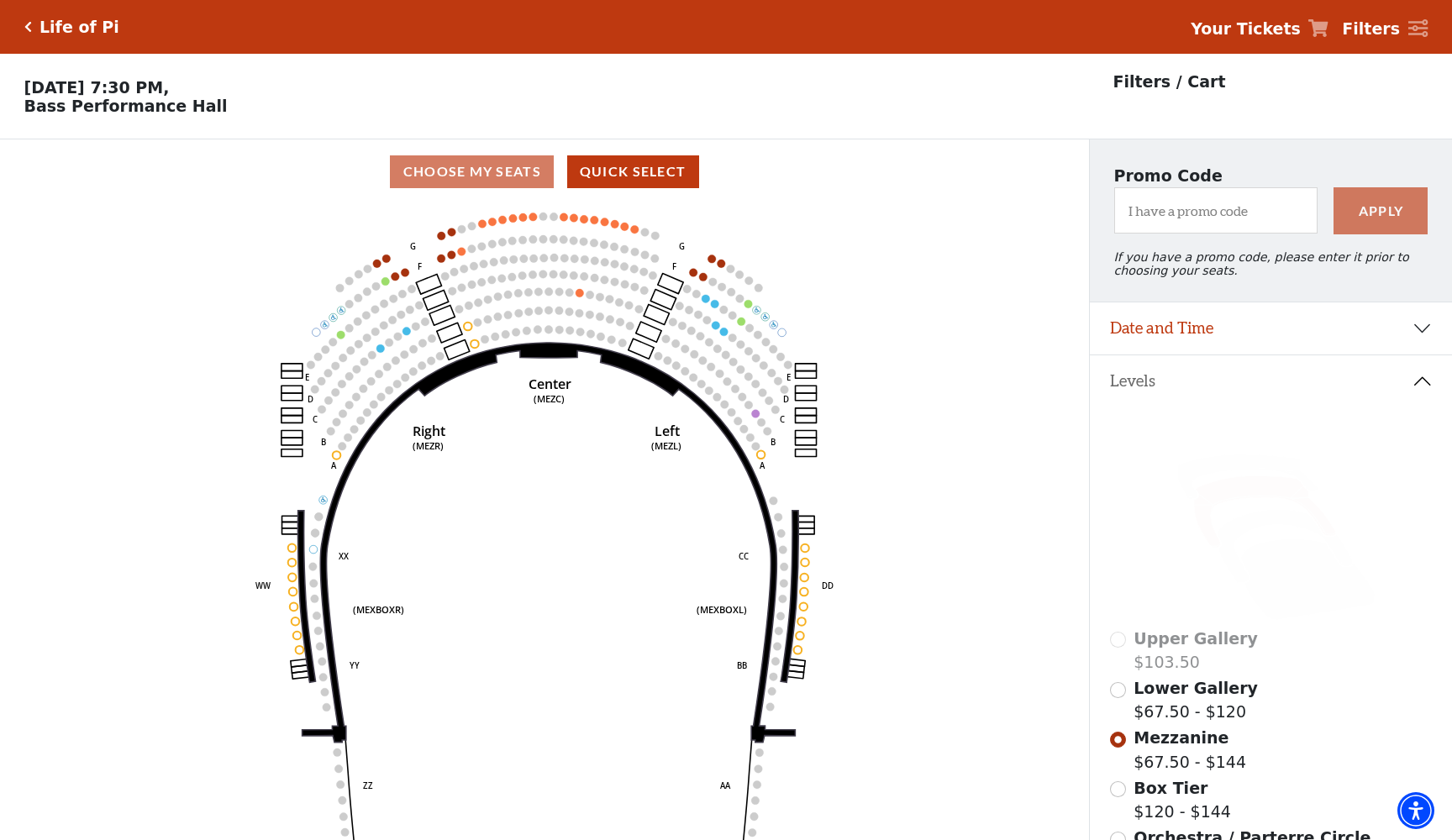
scroll to position [78, 0]
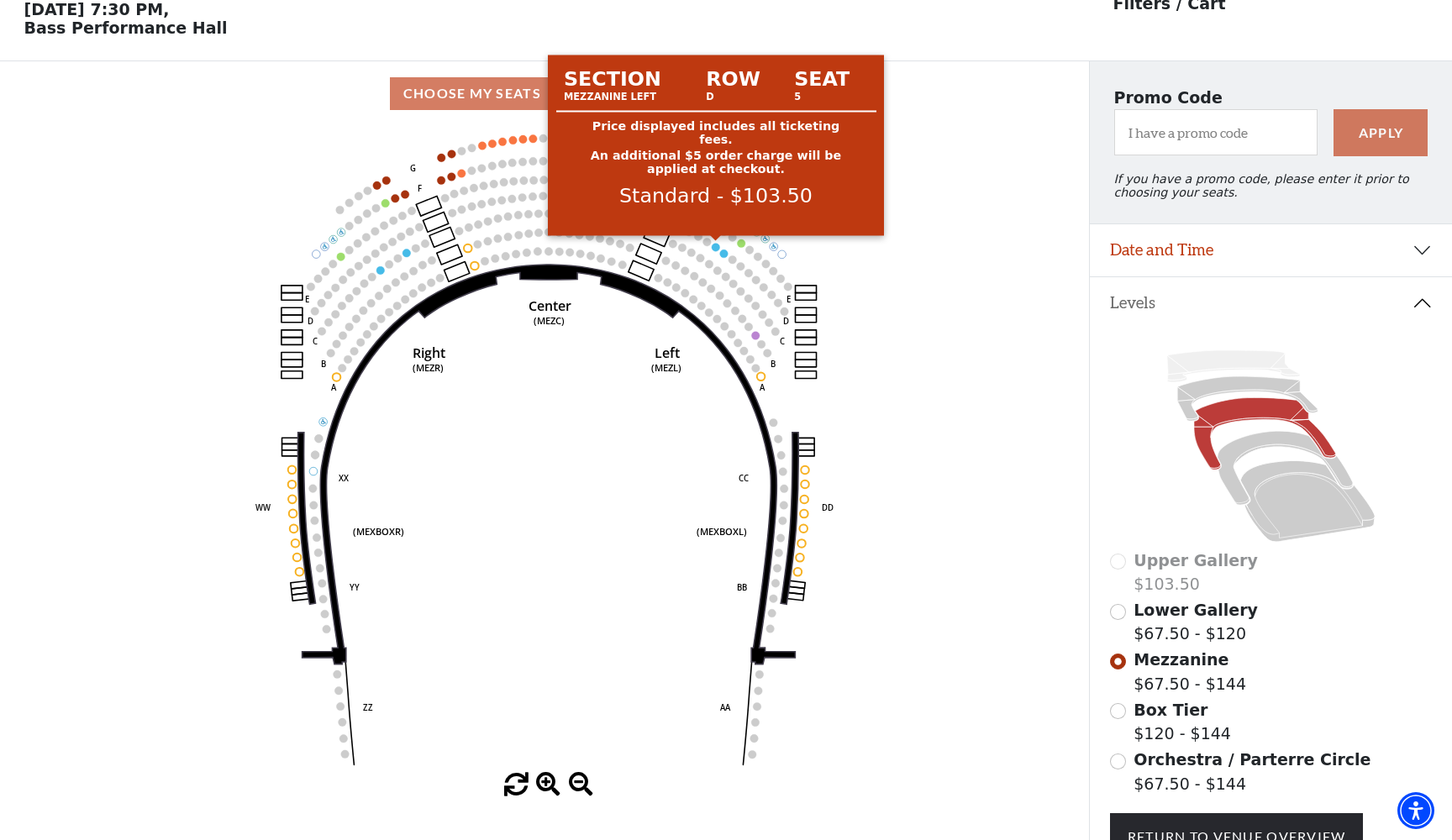
click at [716, 245] on circle at bounding box center [716, 247] width 9 height 9
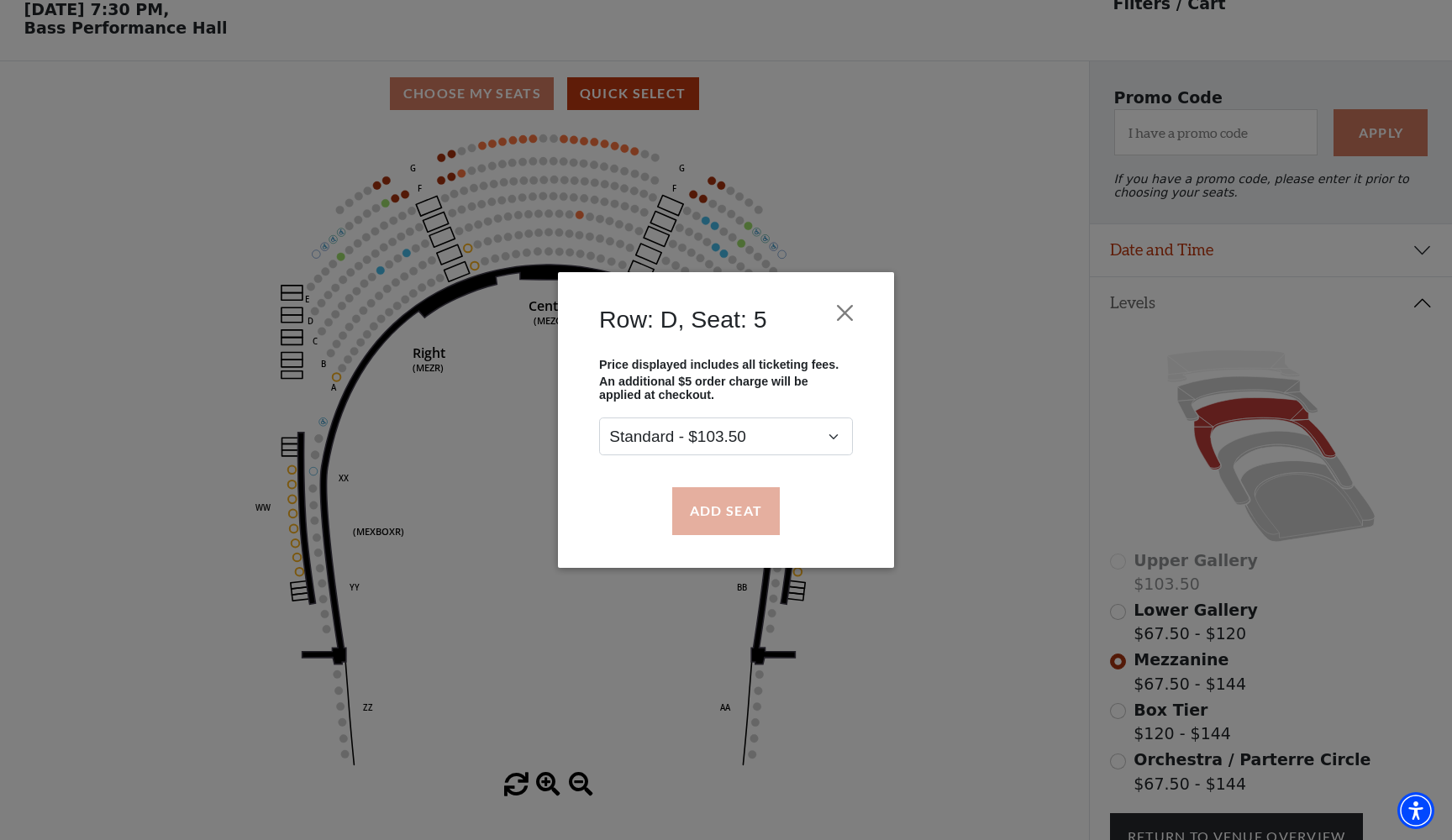
click at [719, 530] on button "Add Seat" at bounding box center [726, 510] width 107 height 47
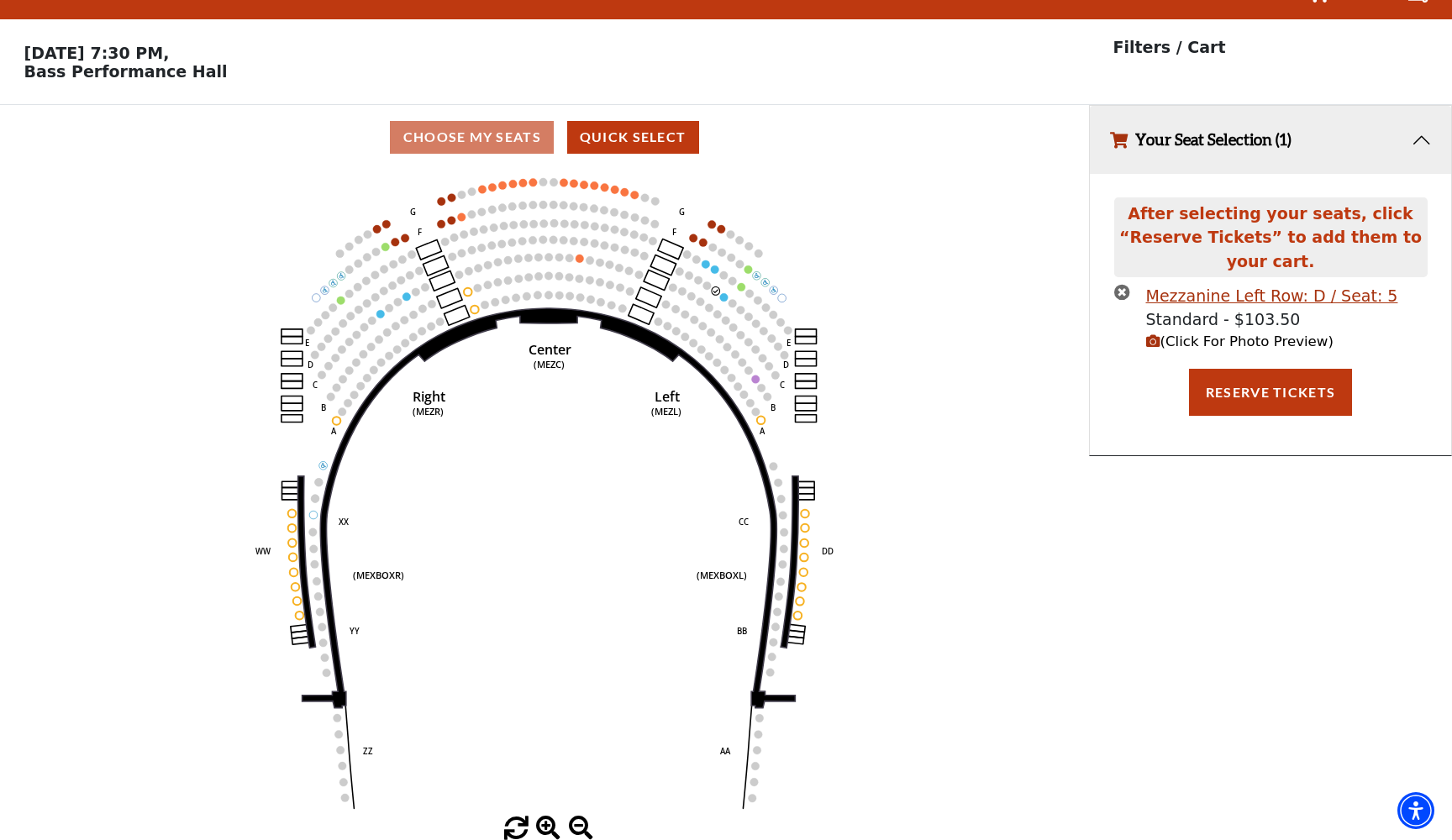
scroll to position [0, 0]
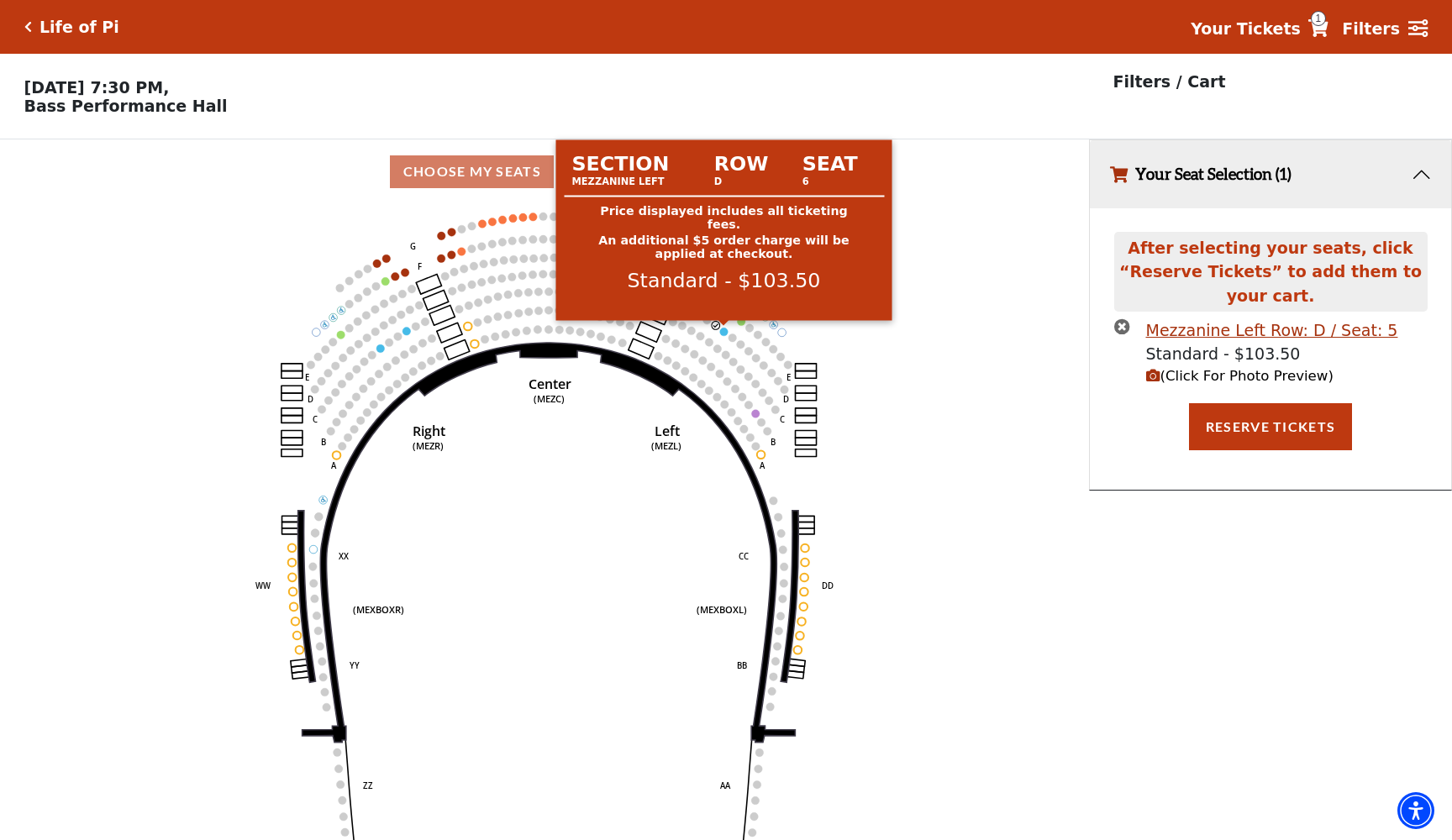
click at [725, 330] on circle at bounding box center [724, 332] width 9 height 9
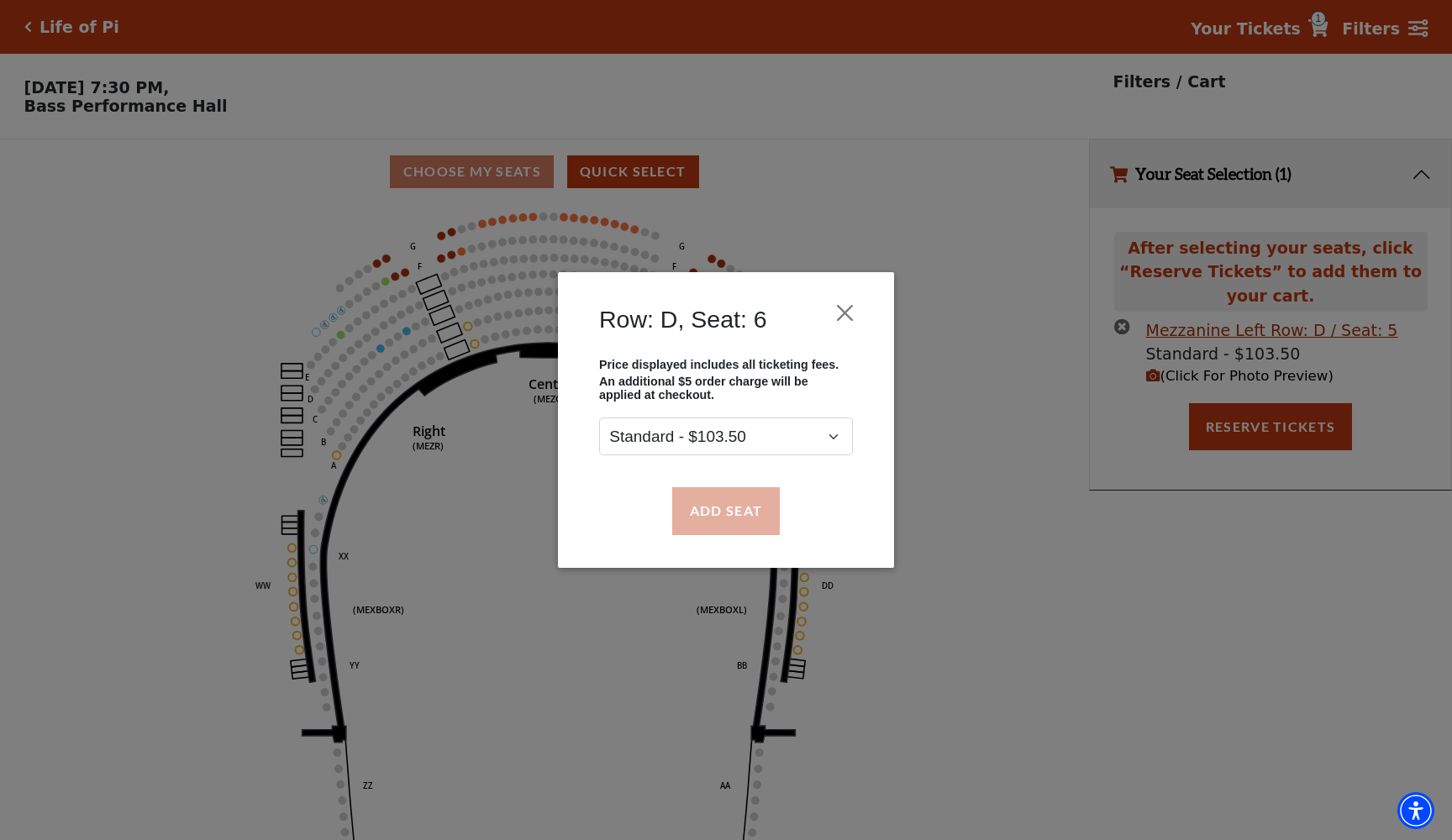
click at [734, 500] on button "Add Seat" at bounding box center [726, 510] width 107 height 47
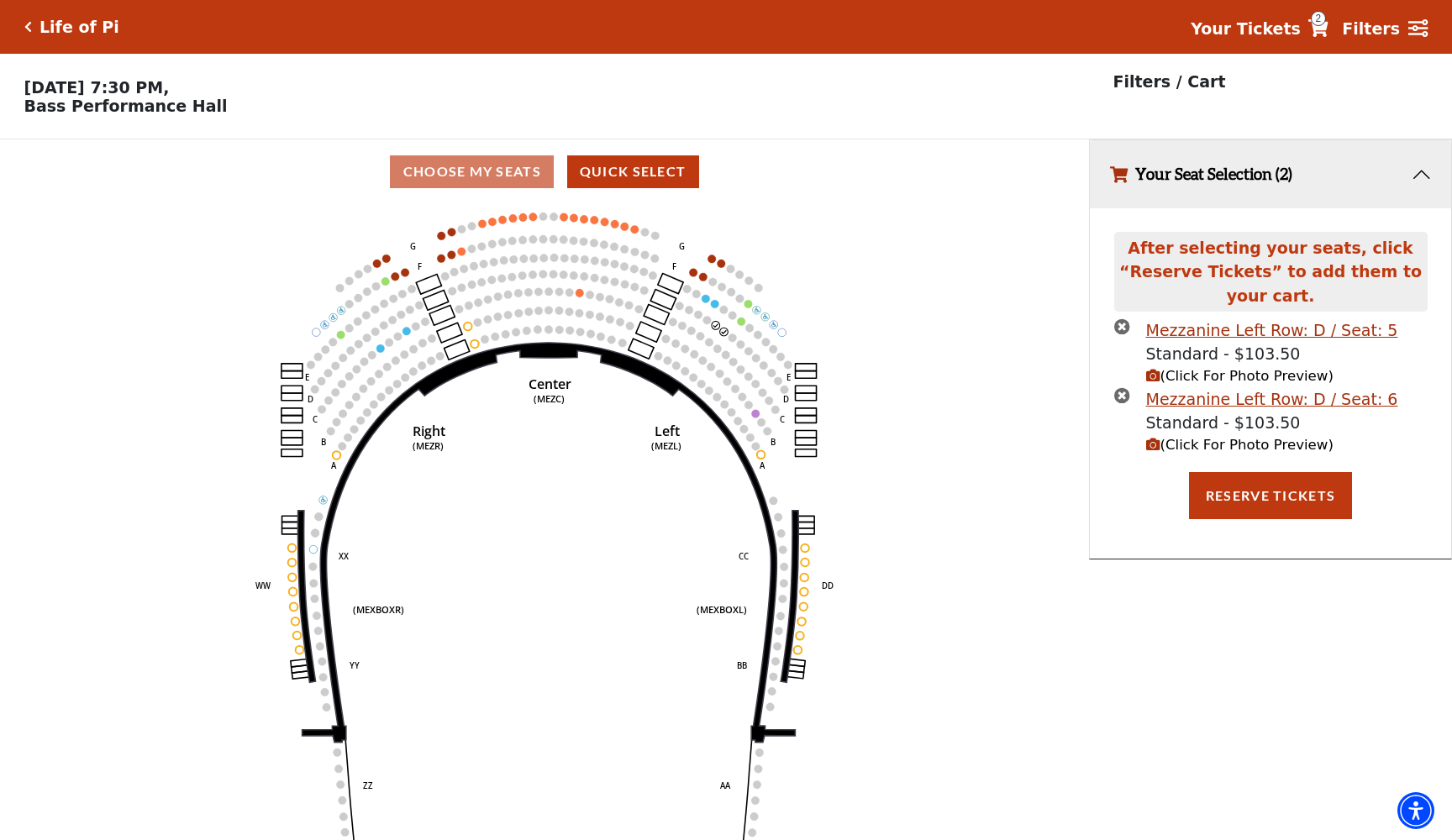
click at [1153, 442] on icon "(Click For Photo Preview)" at bounding box center [1153, 444] width 14 height 14
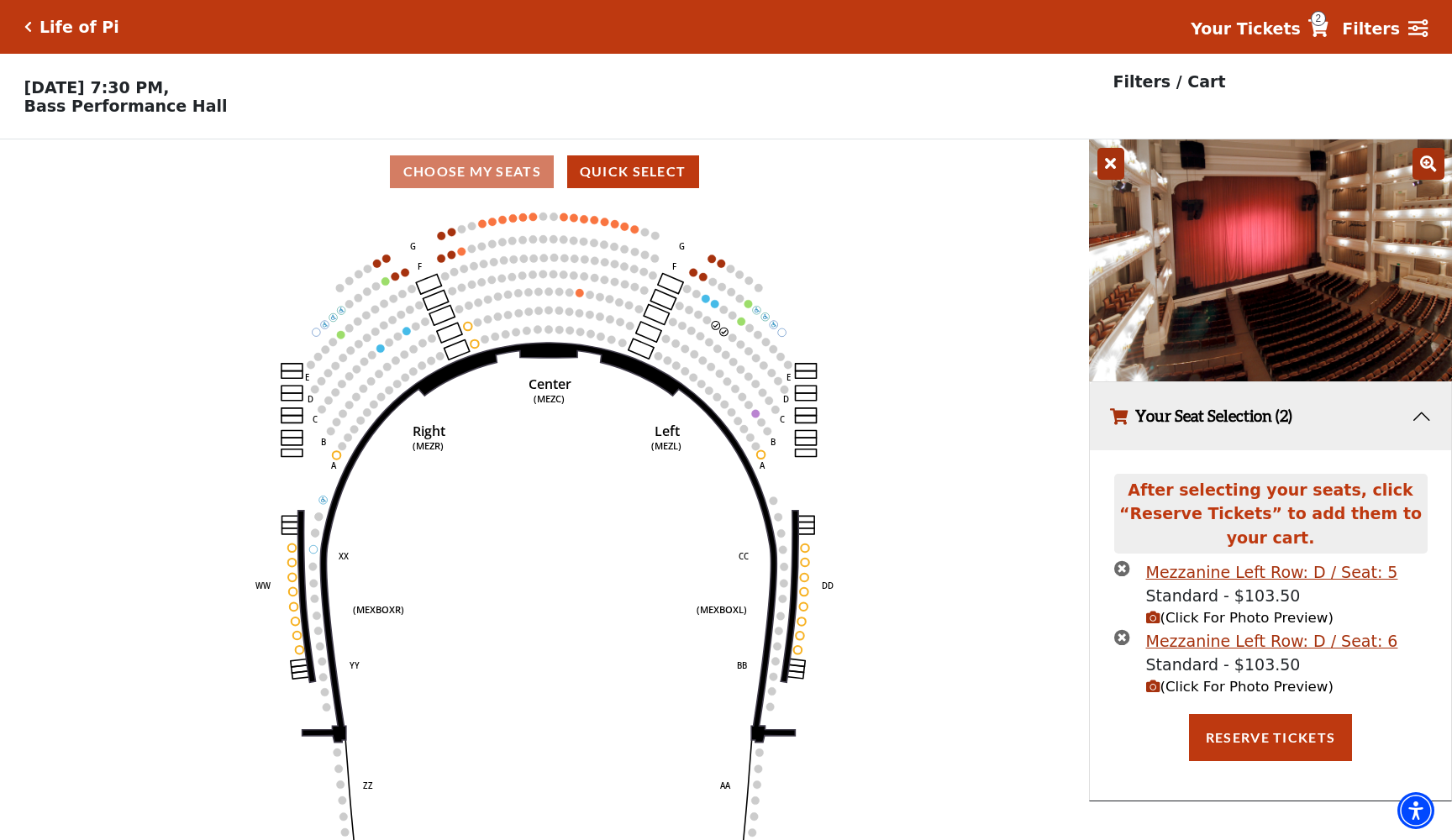
click at [1122, 167] on icon at bounding box center [1111, 164] width 27 height 32
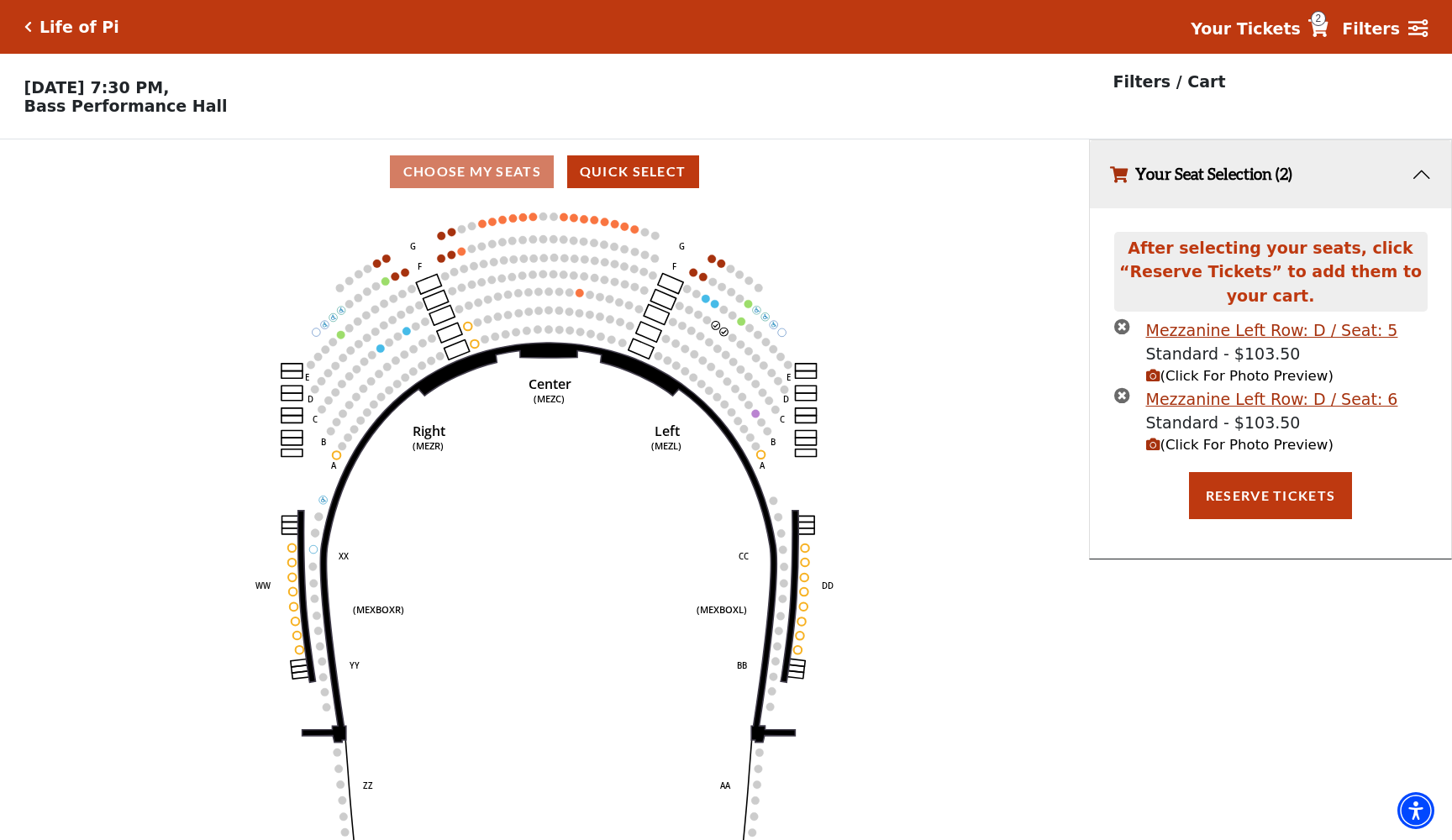
click at [1126, 320] on icon "times-circle" at bounding box center [1122, 326] width 16 height 16
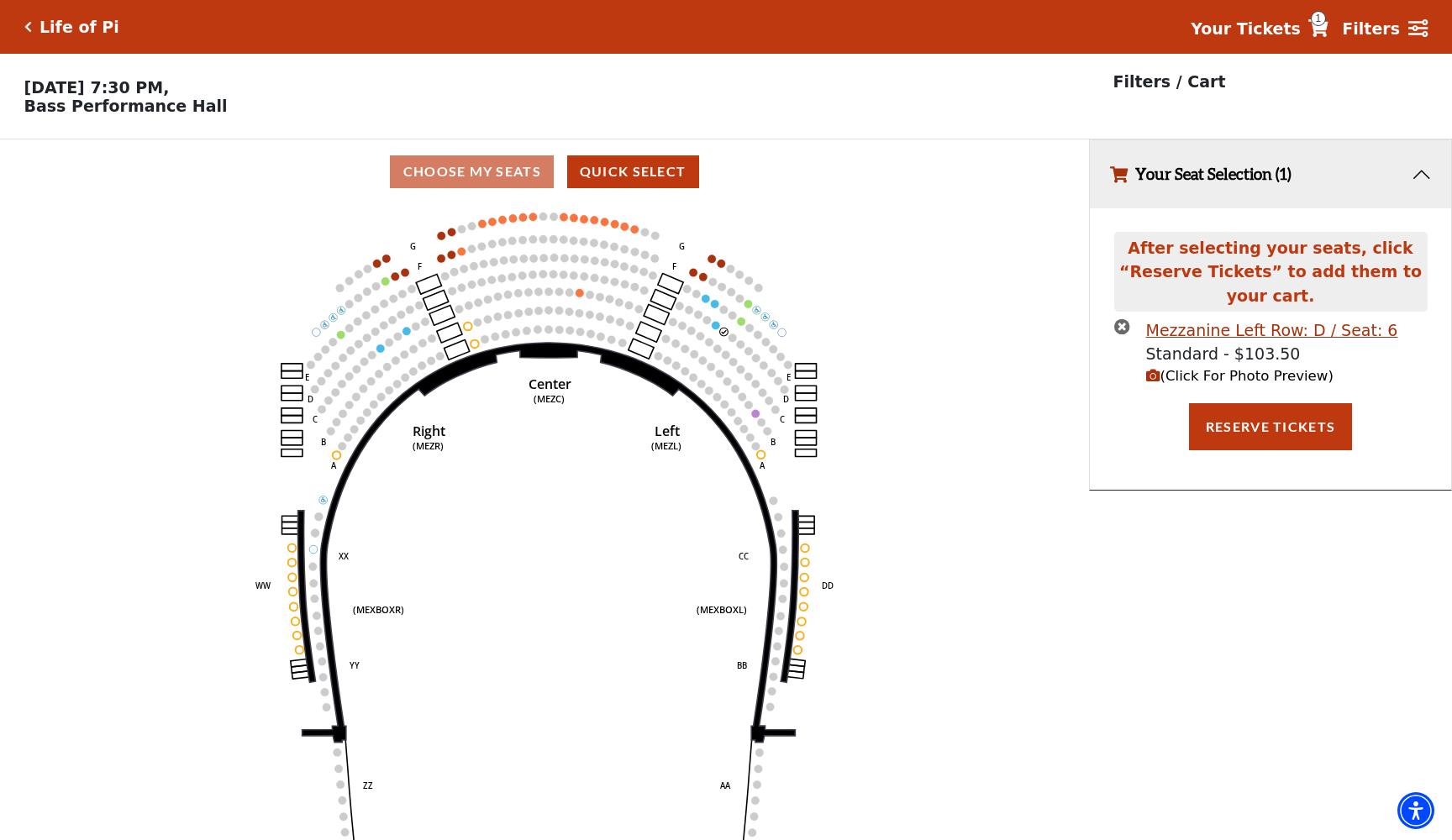
click at [1126, 326] on icon "times-circle" at bounding box center [1122, 326] width 16 height 16
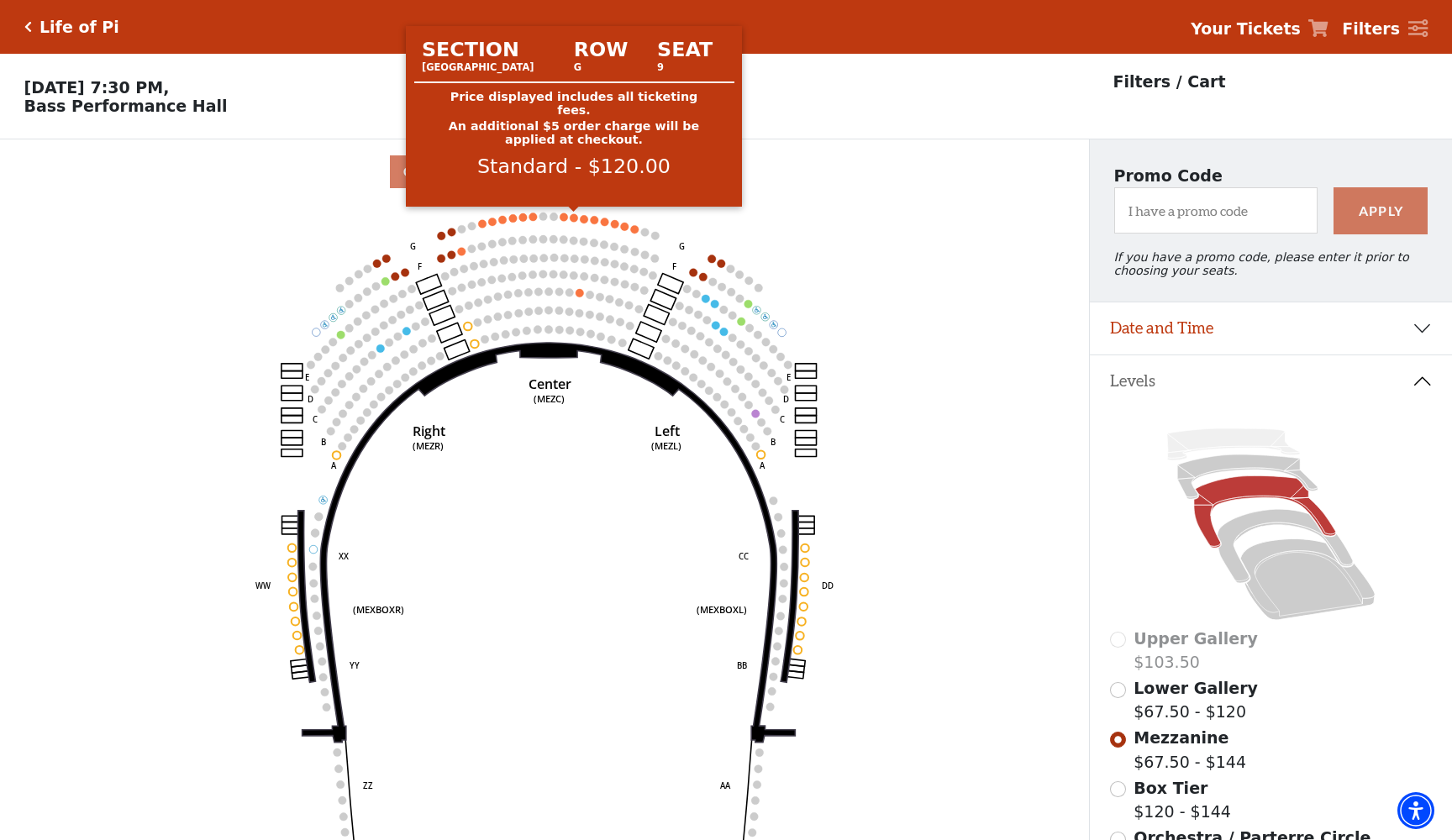
click at [576, 215] on circle at bounding box center [574, 218] width 9 height 9
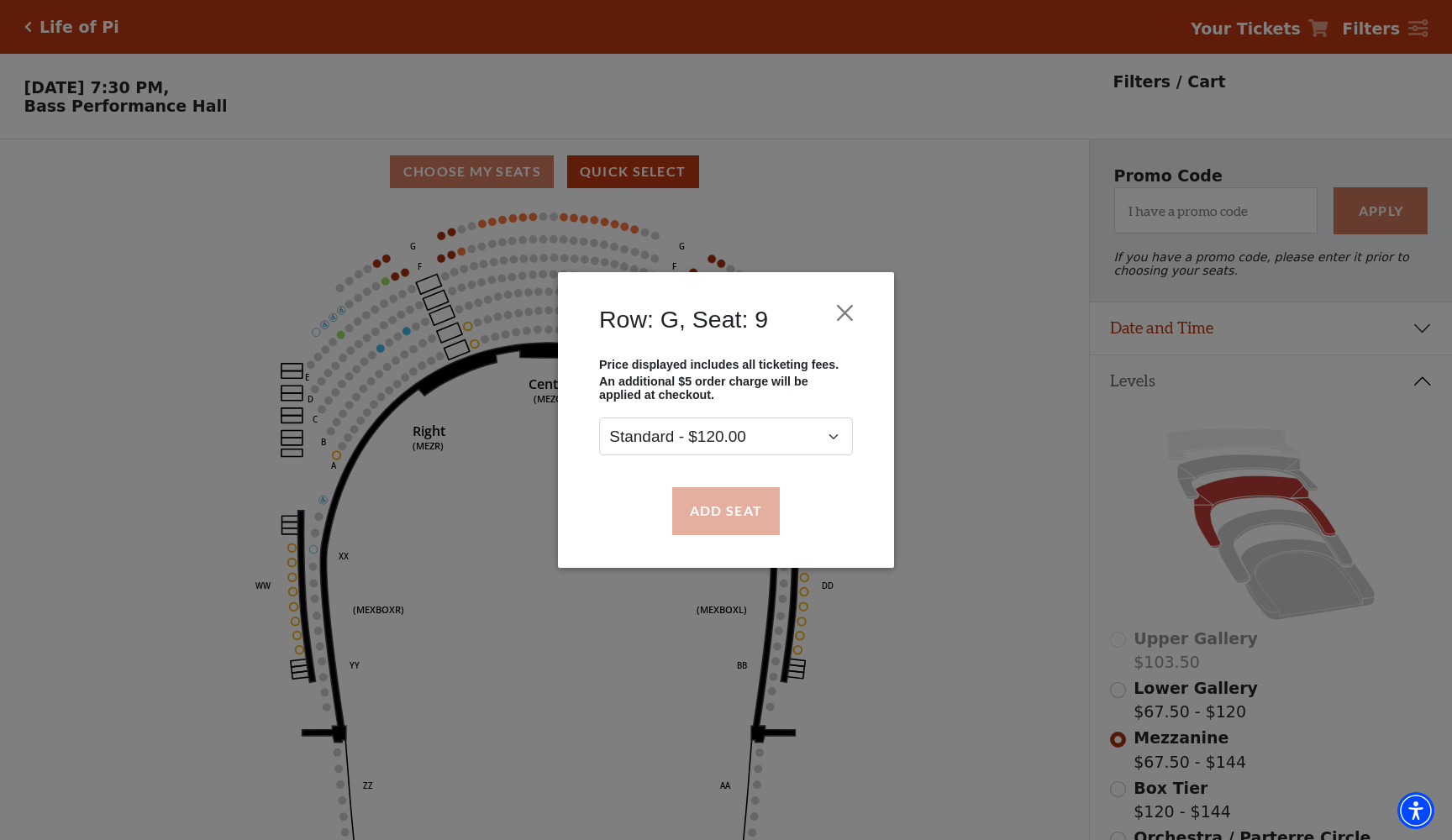
click at [681, 505] on button "Add Seat" at bounding box center [726, 510] width 107 height 47
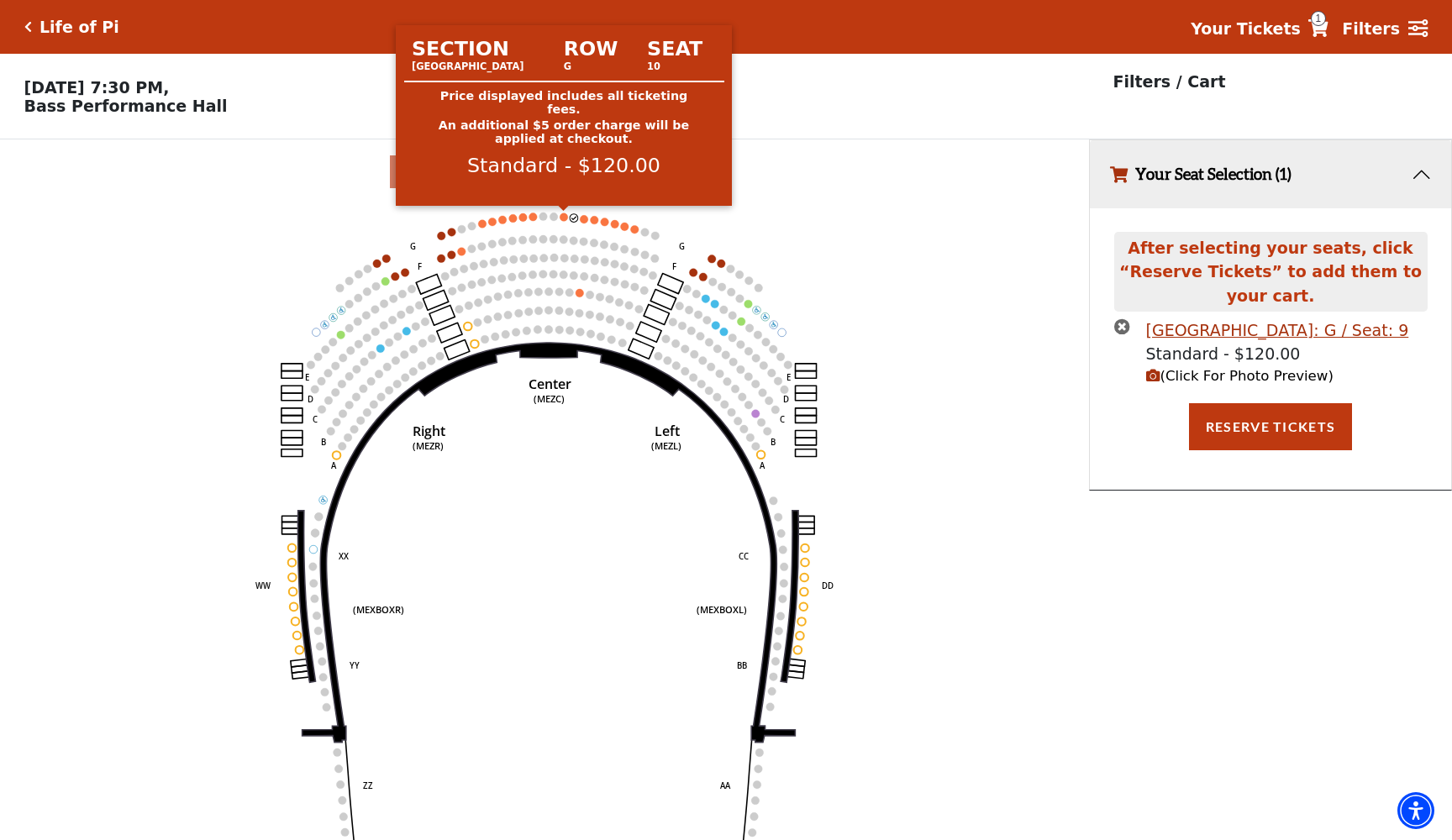
click at [564, 216] on circle at bounding box center [564, 217] width 9 height 9
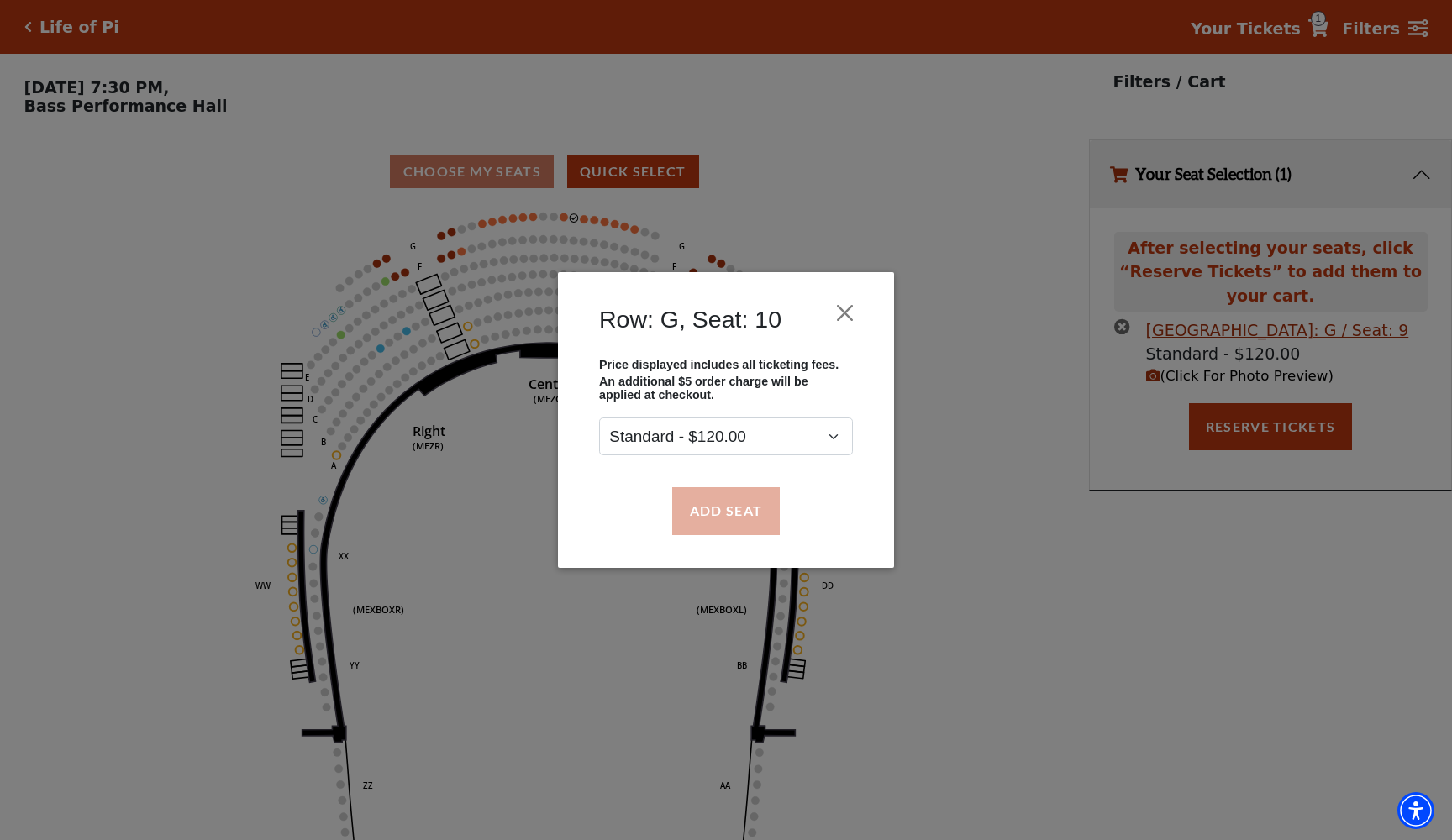
click at [700, 520] on button "Add Seat" at bounding box center [726, 510] width 107 height 47
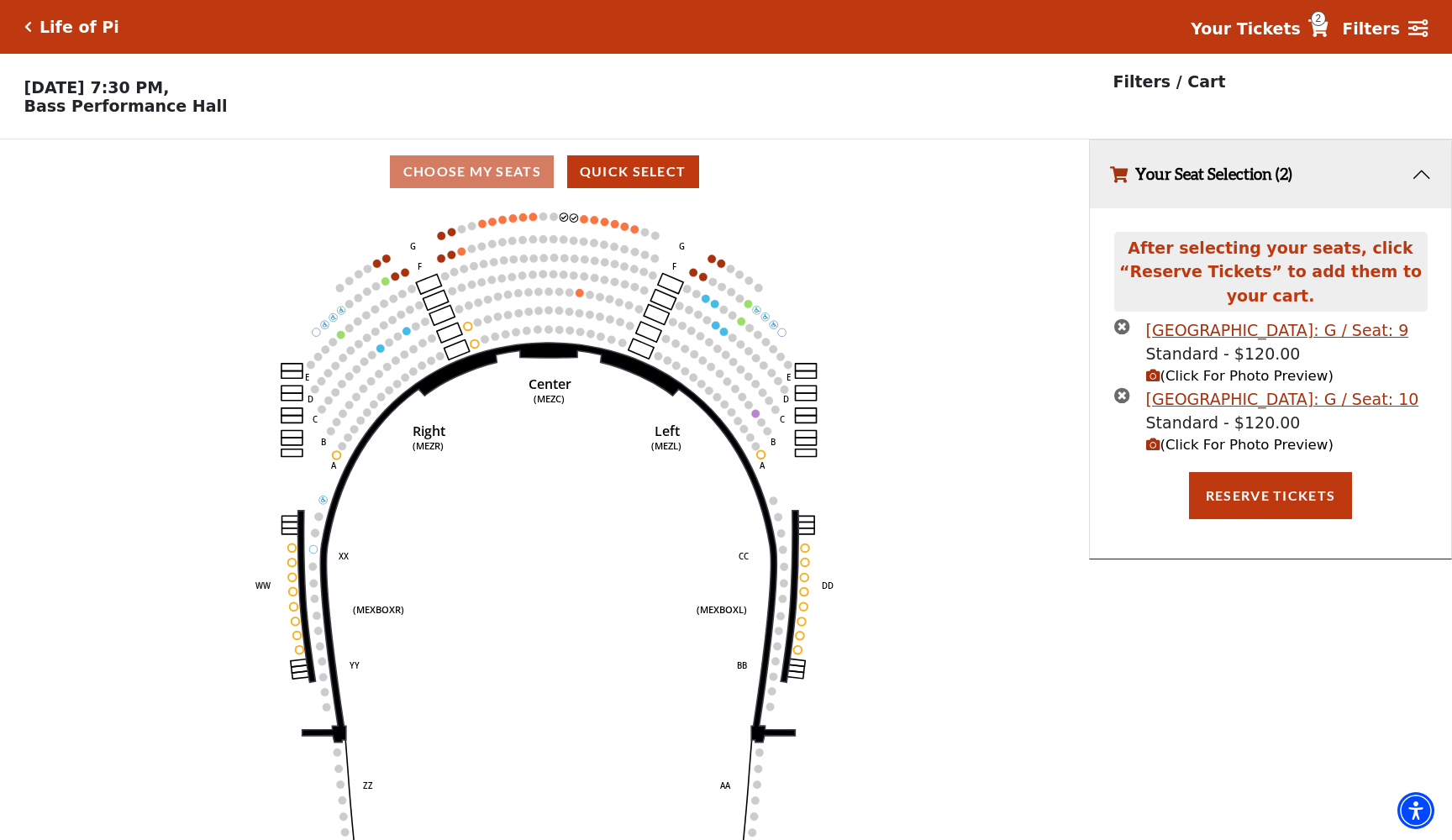
click at [1160, 373] on span "(Click For Photo Preview)" at bounding box center [1239, 376] width 187 height 16
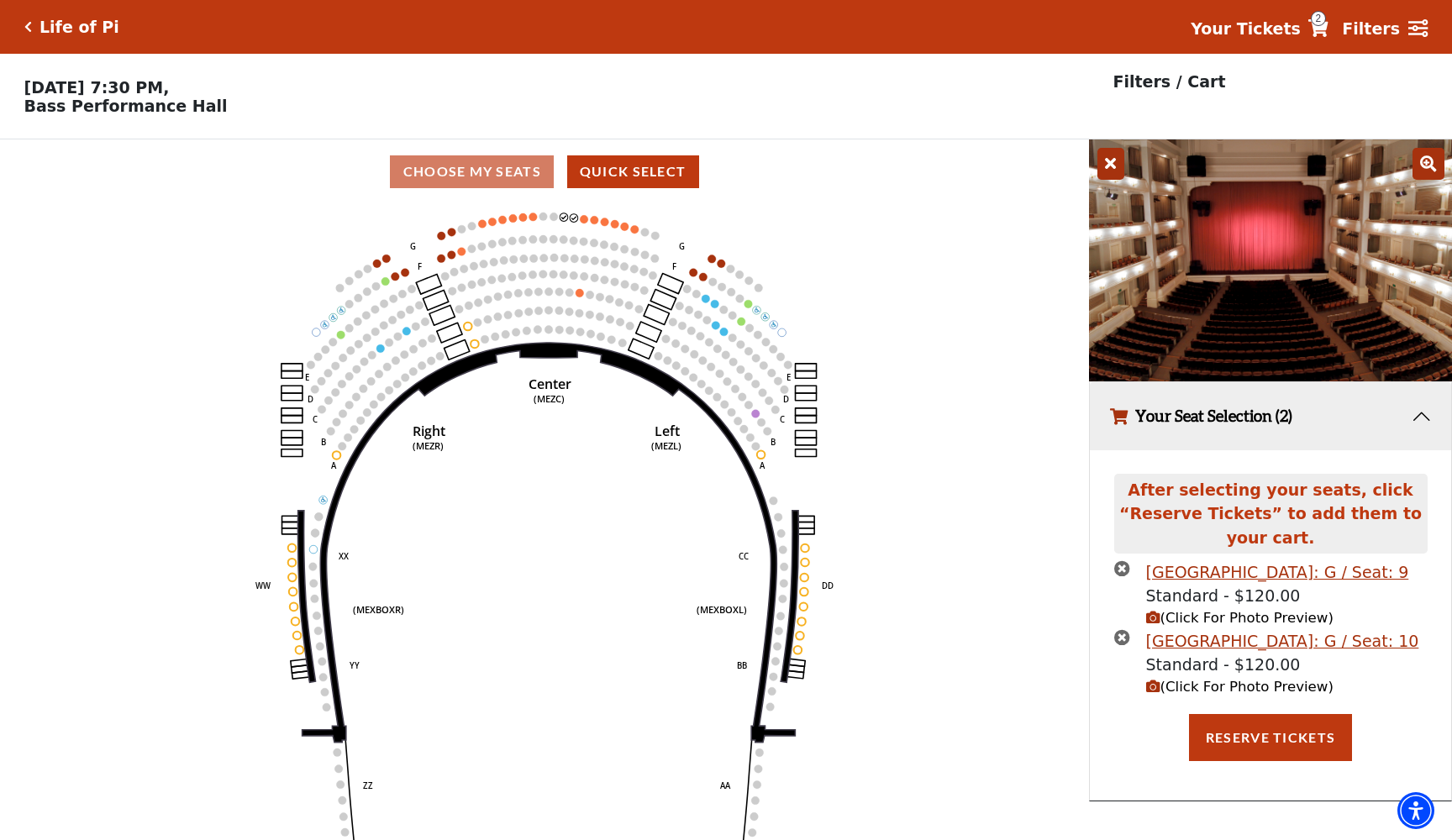
click at [1438, 162] on icon at bounding box center [1428, 164] width 32 height 32
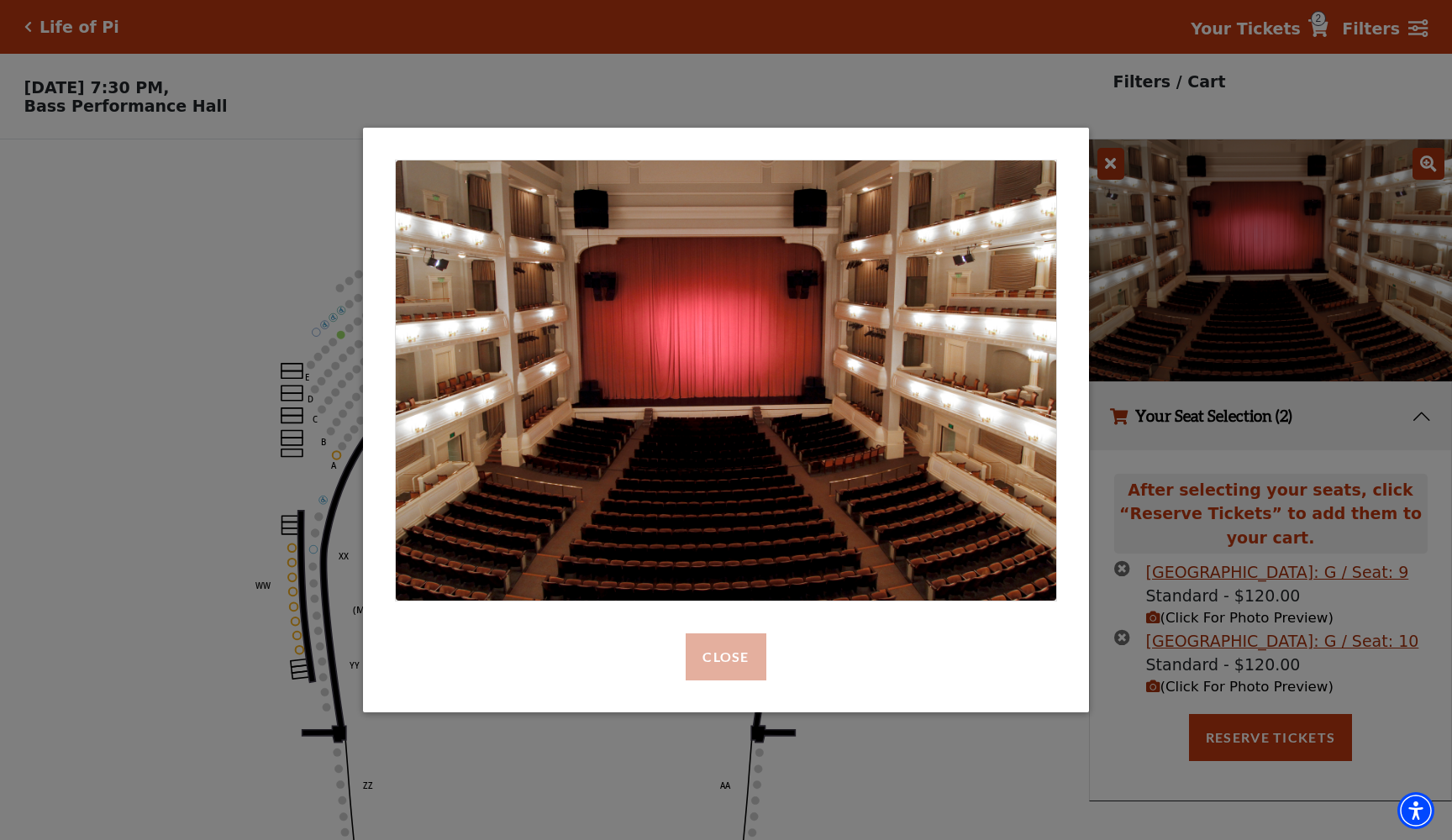
click at [734, 649] on button "Close" at bounding box center [725, 656] width 80 height 47
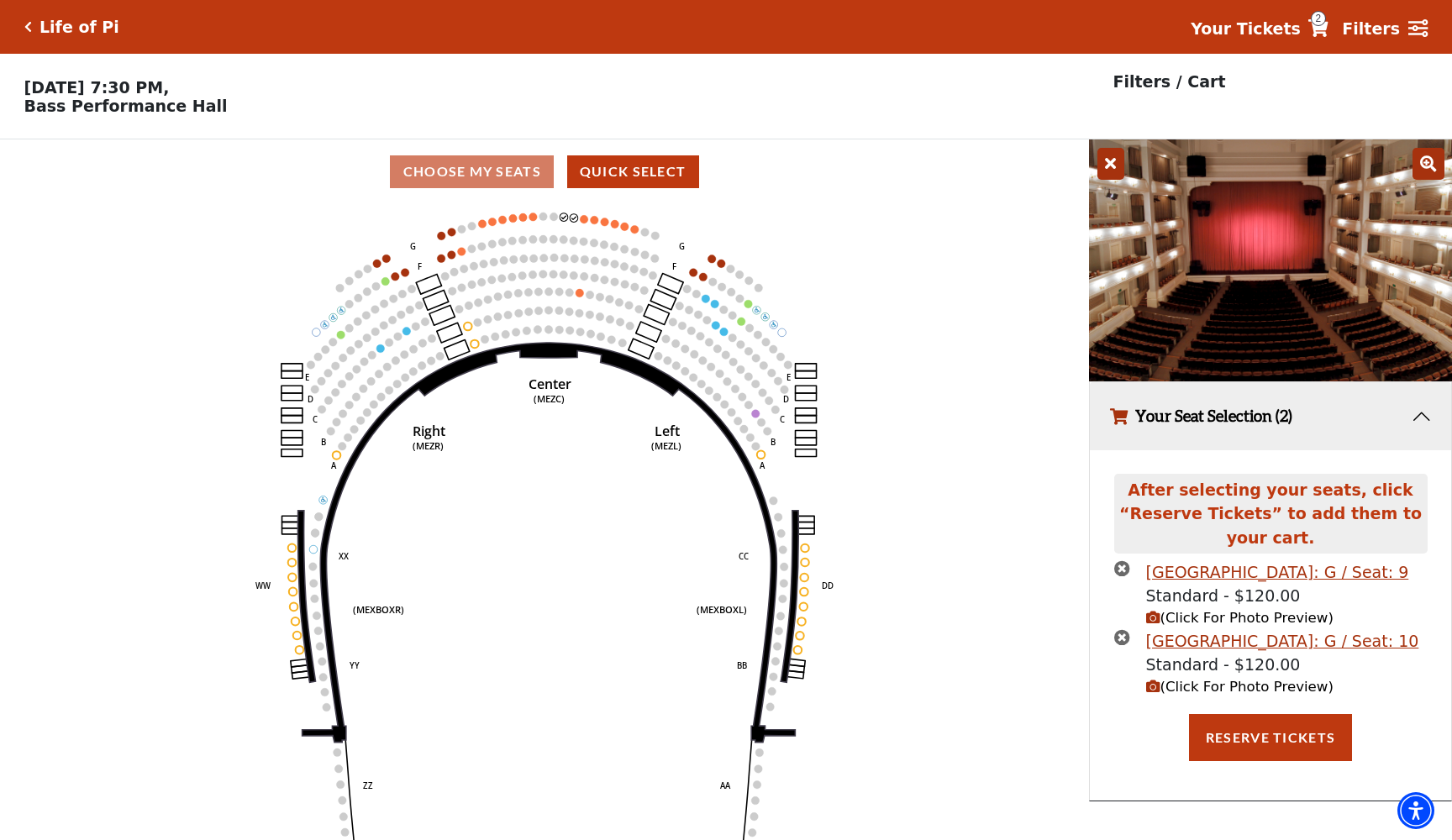
click at [1121, 569] on icon "times-circle" at bounding box center [1122, 568] width 16 height 16
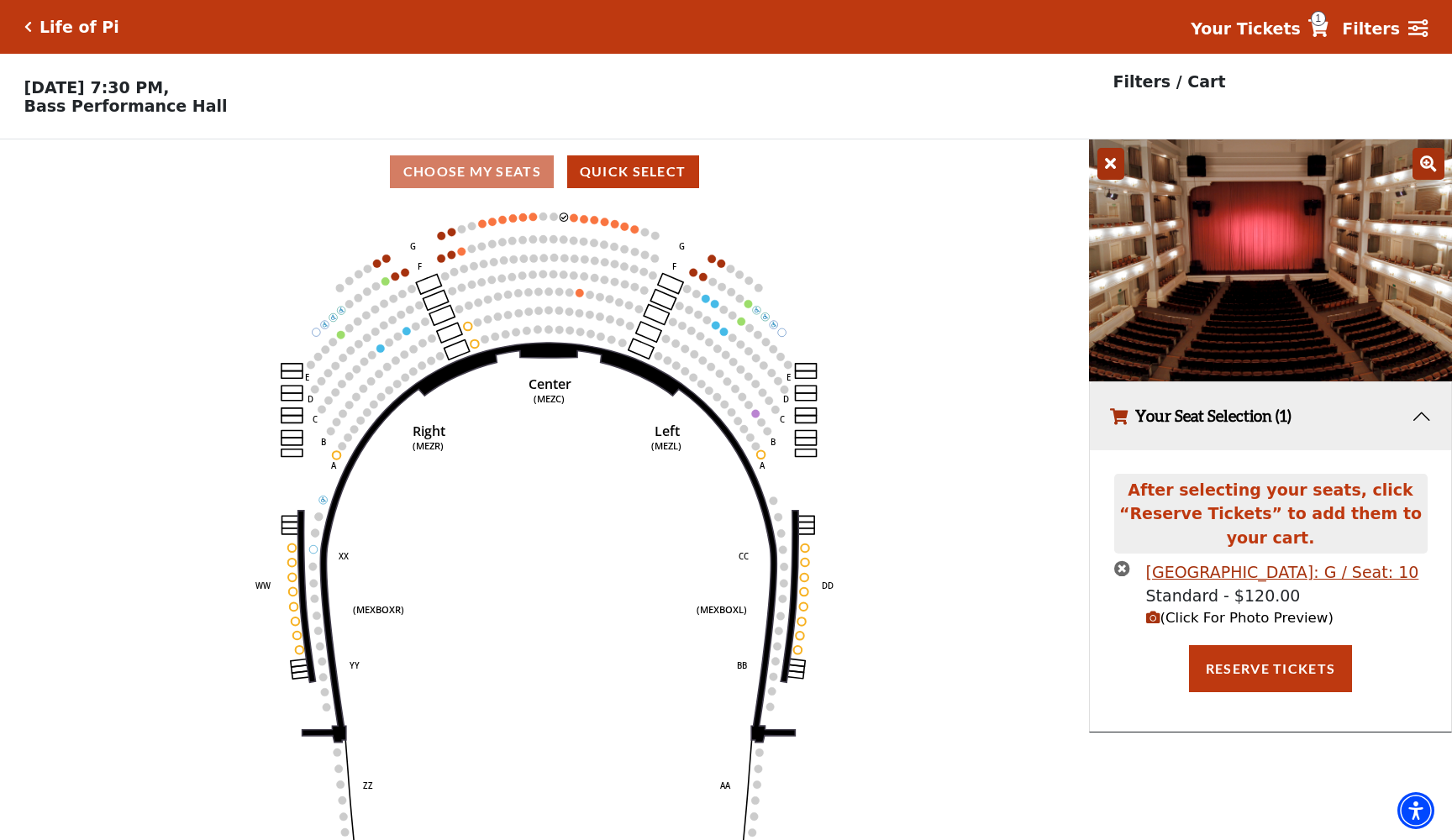
click at [1121, 571] on icon "times-circle" at bounding box center [1122, 568] width 16 height 16
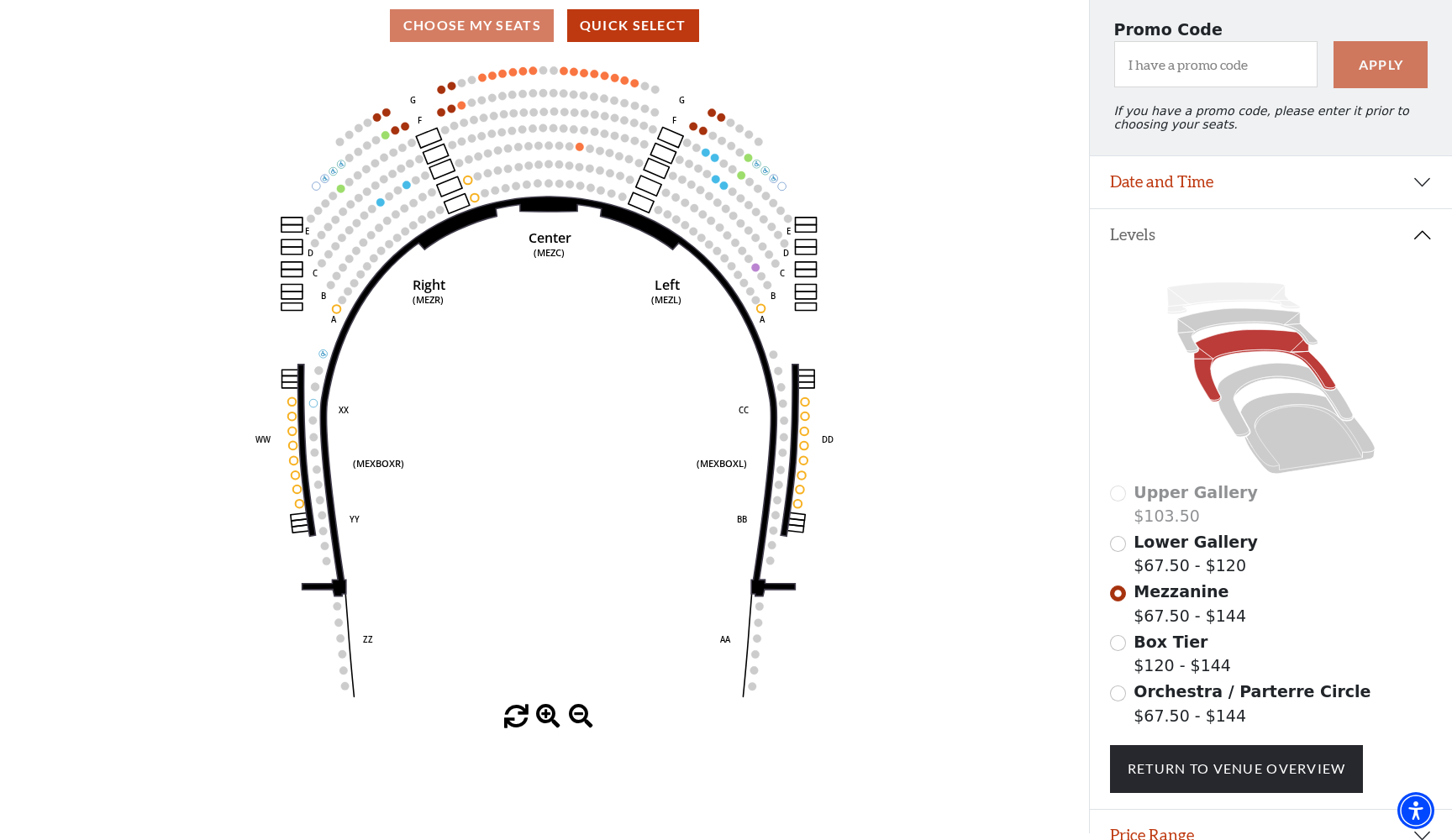
scroll to position [131, 0]
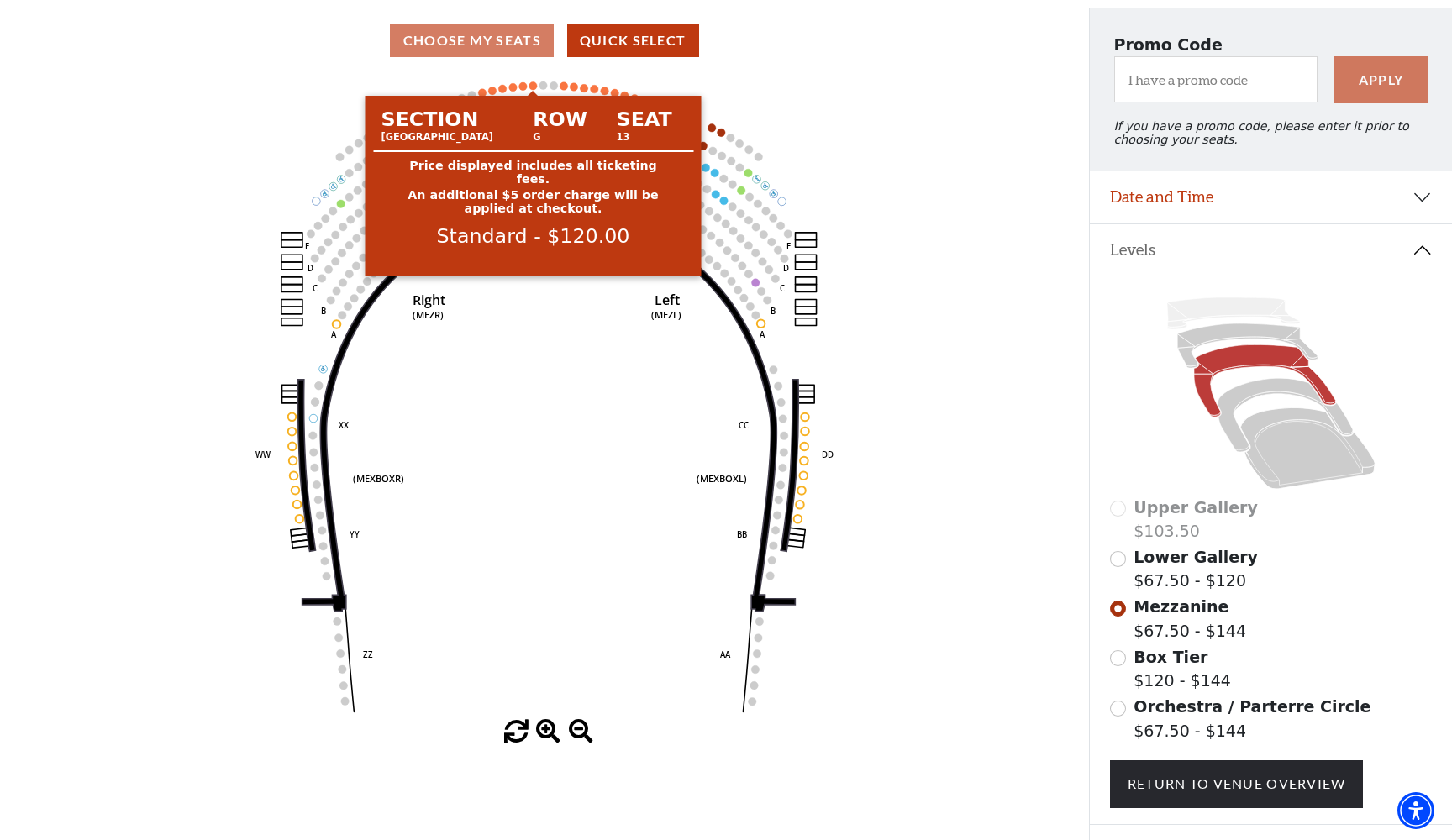
click at [532, 84] on circle at bounding box center [534, 86] width 9 height 9
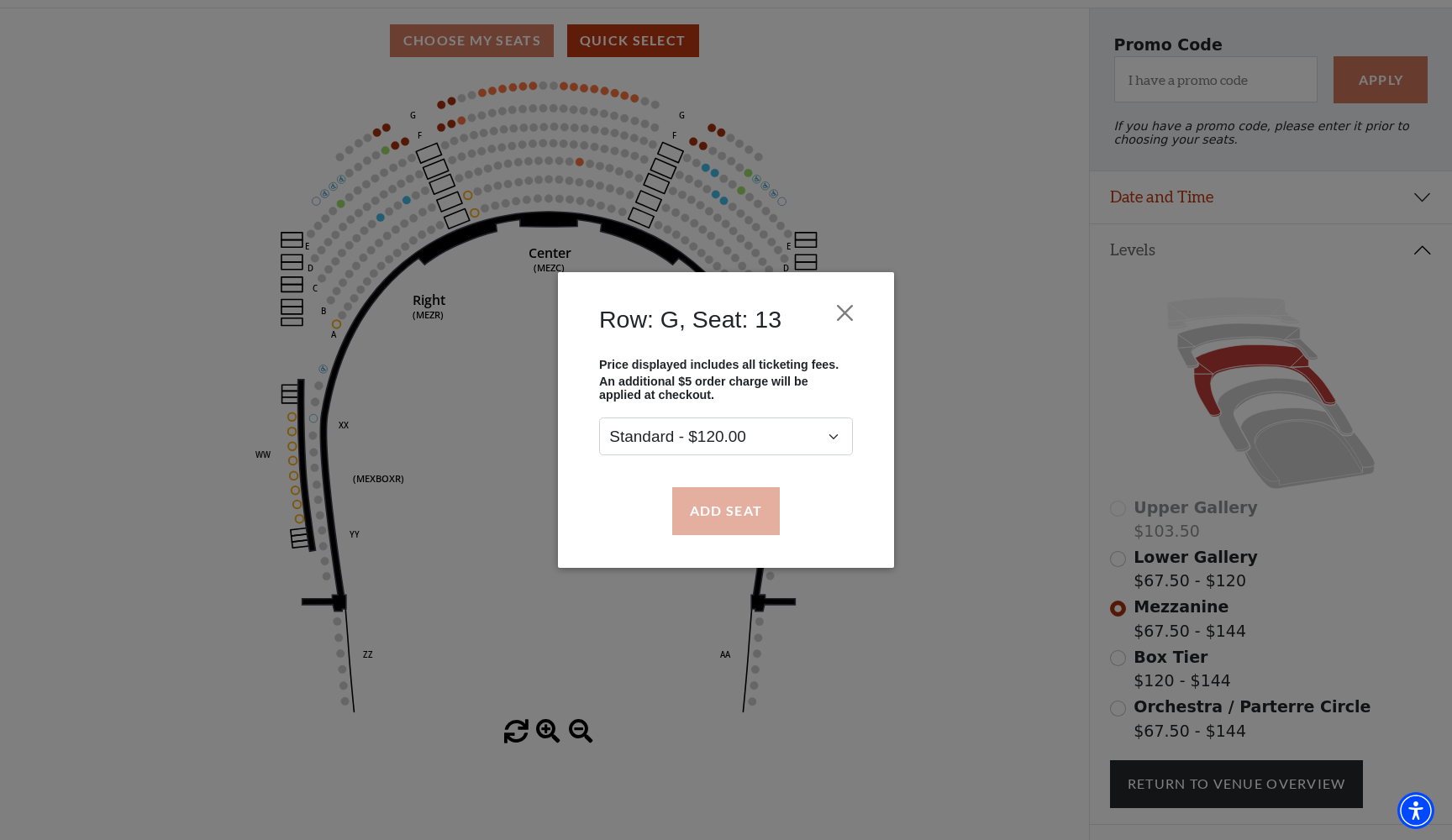
click at [733, 512] on button "Add Seat" at bounding box center [726, 510] width 107 height 47
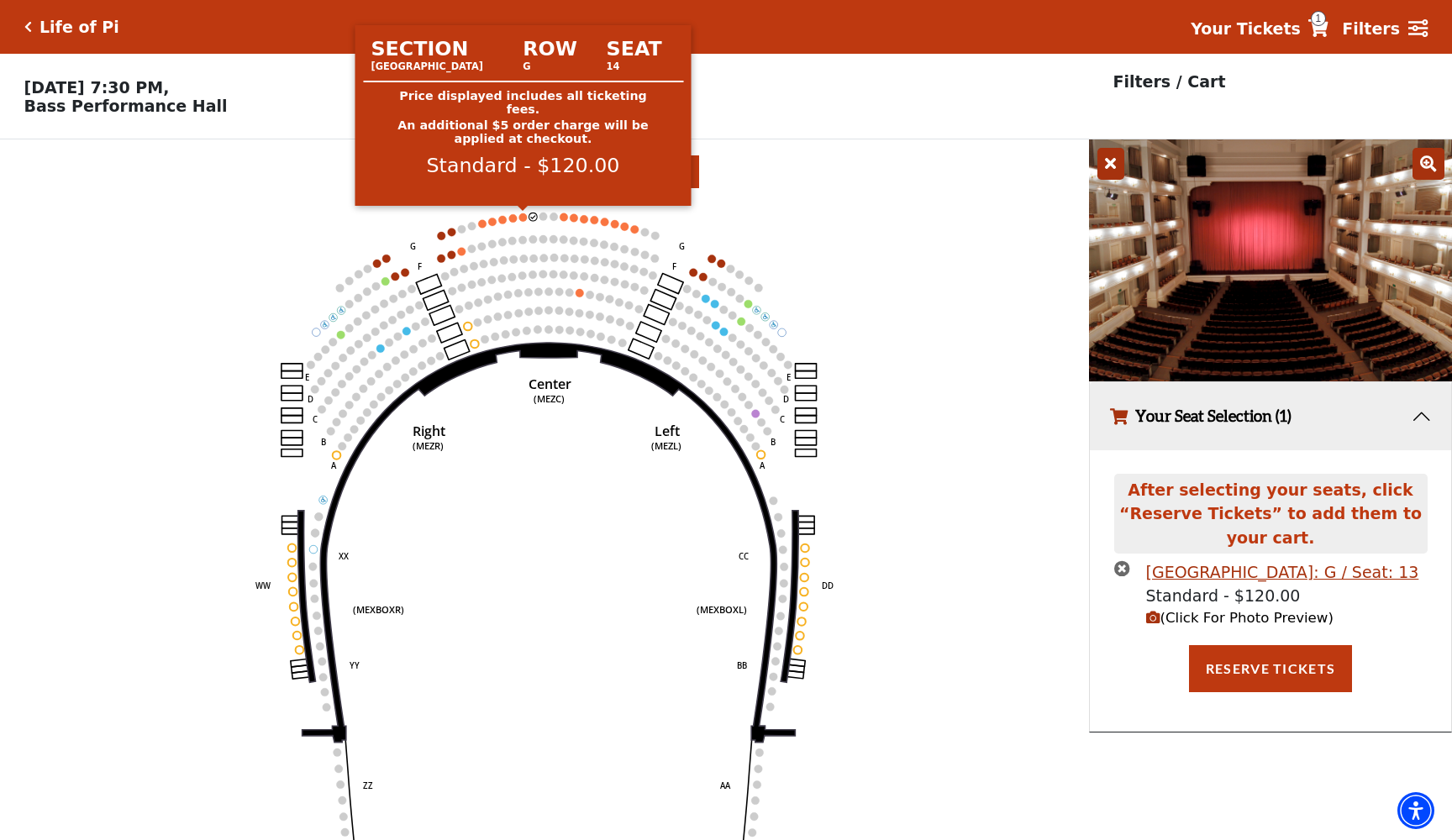
click at [519, 217] on circle at bounding box center [524, 218] width 9 height 9
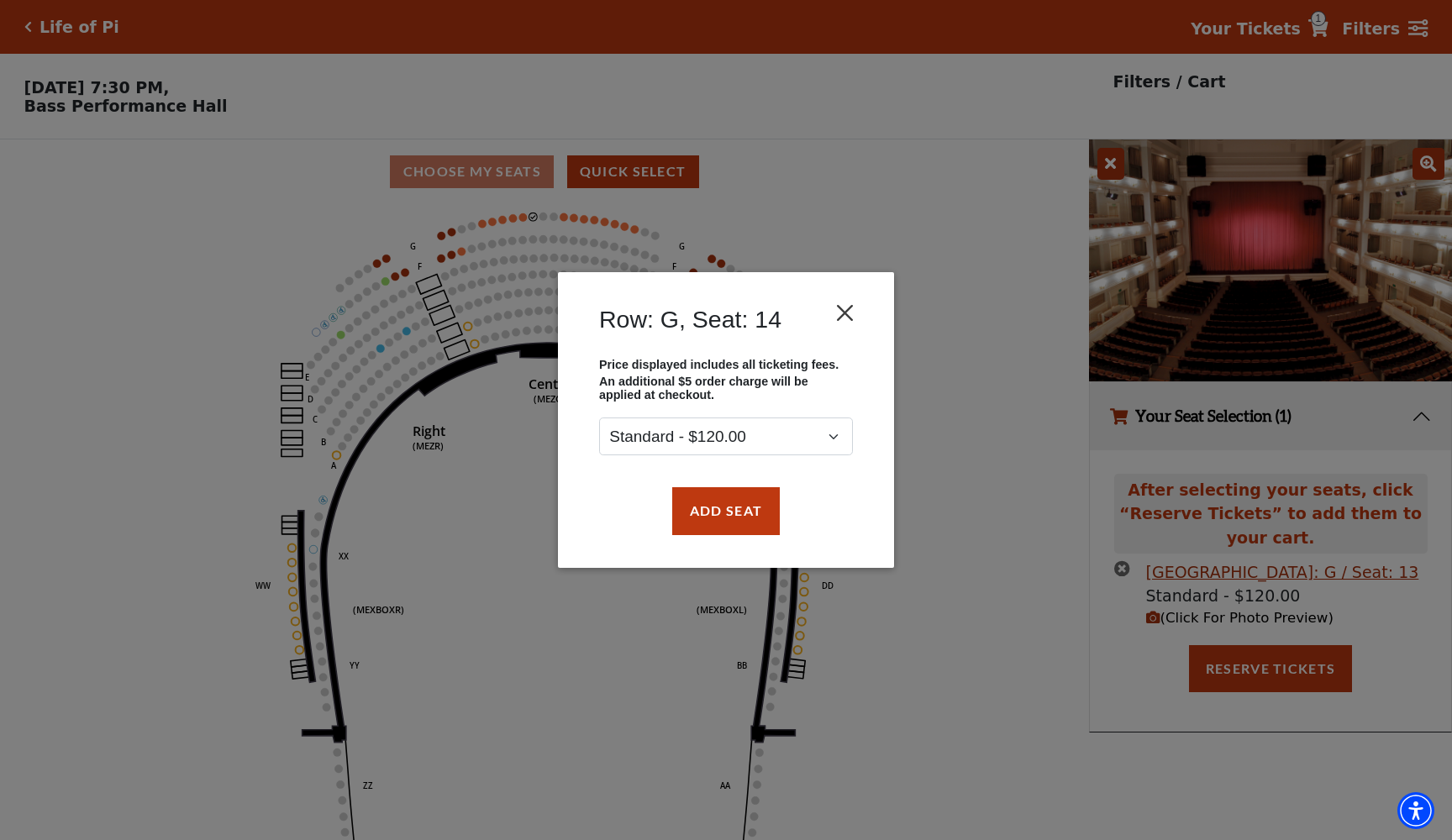
click at [848, 318] on button "Close" at bounding box center [845, 313] width 32 height 32
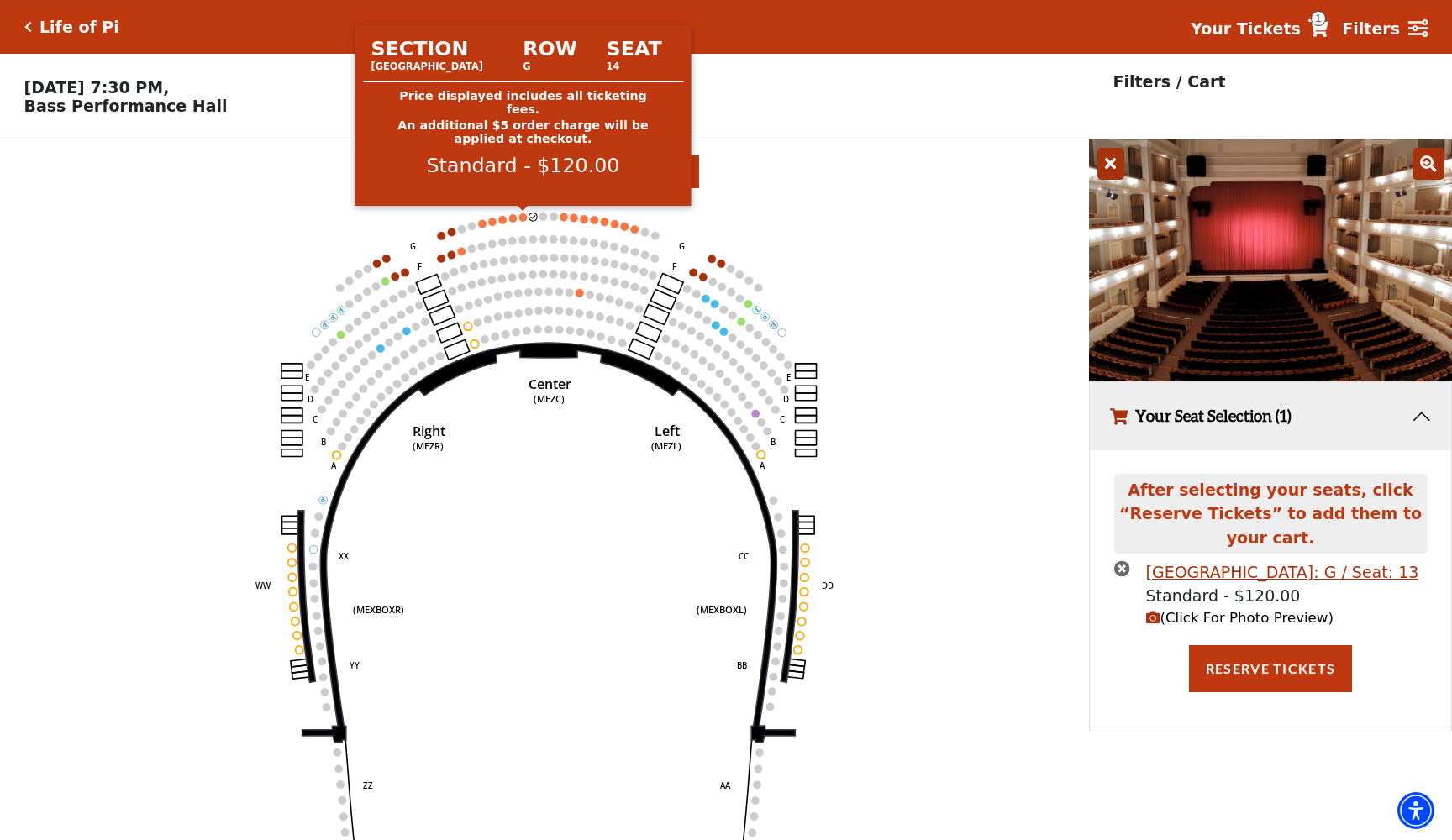
click at [525, 215] on circle at bounding box center [524, 218] width 9 height 9
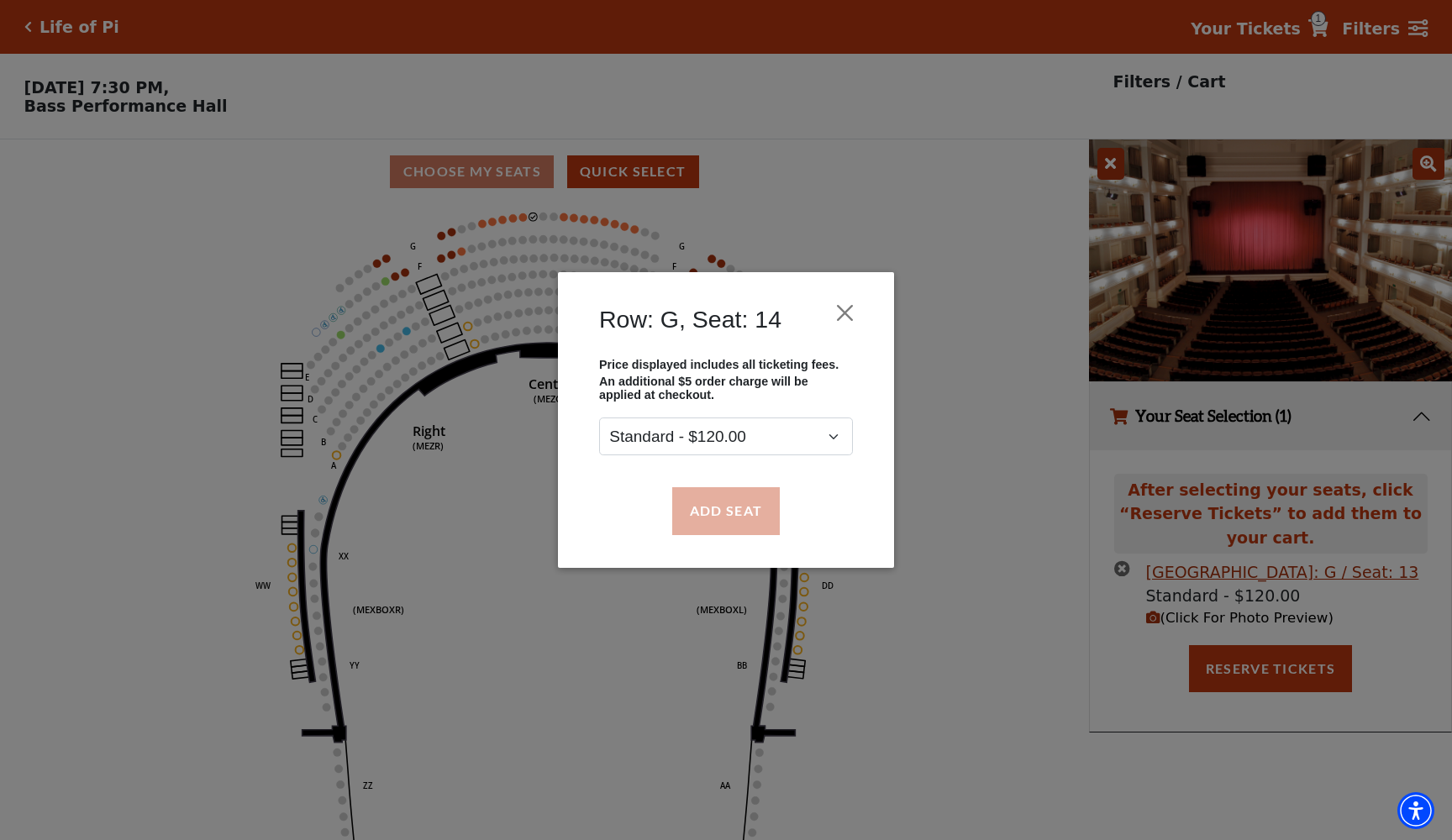
click at [700, 495] on button "Add Seat" at bounding box center [726, 510] width 107 height 47
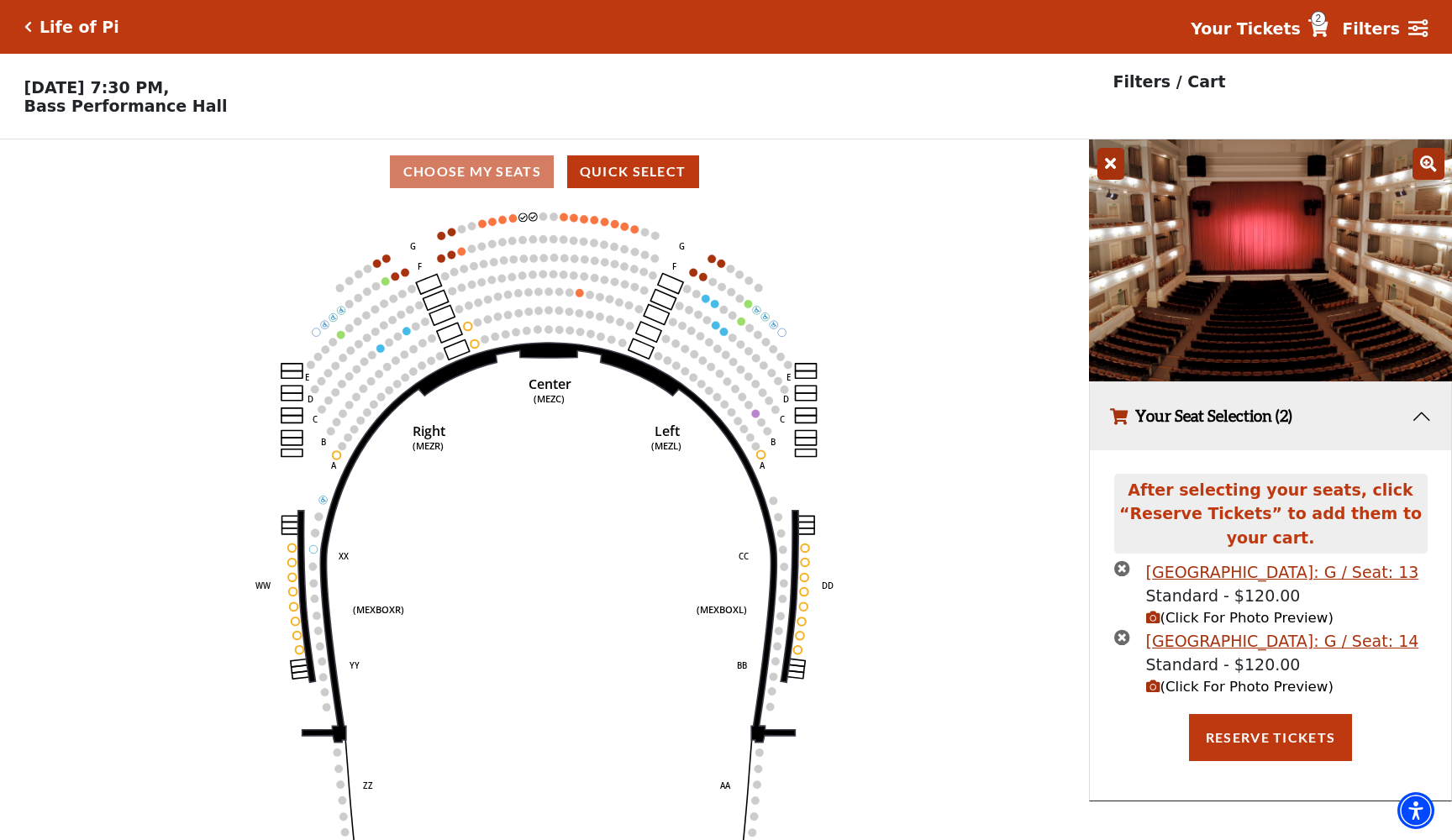
click at [1154, 615] on icon "button" at bounding box center [1153, 617] width 14 height 14
click at [1148, 614] on icon "button" at bounding box center [1153, 617] width 14 height 14
click at [1428, 163] on icon at bounding box center [1428, 164] width 32 height 32
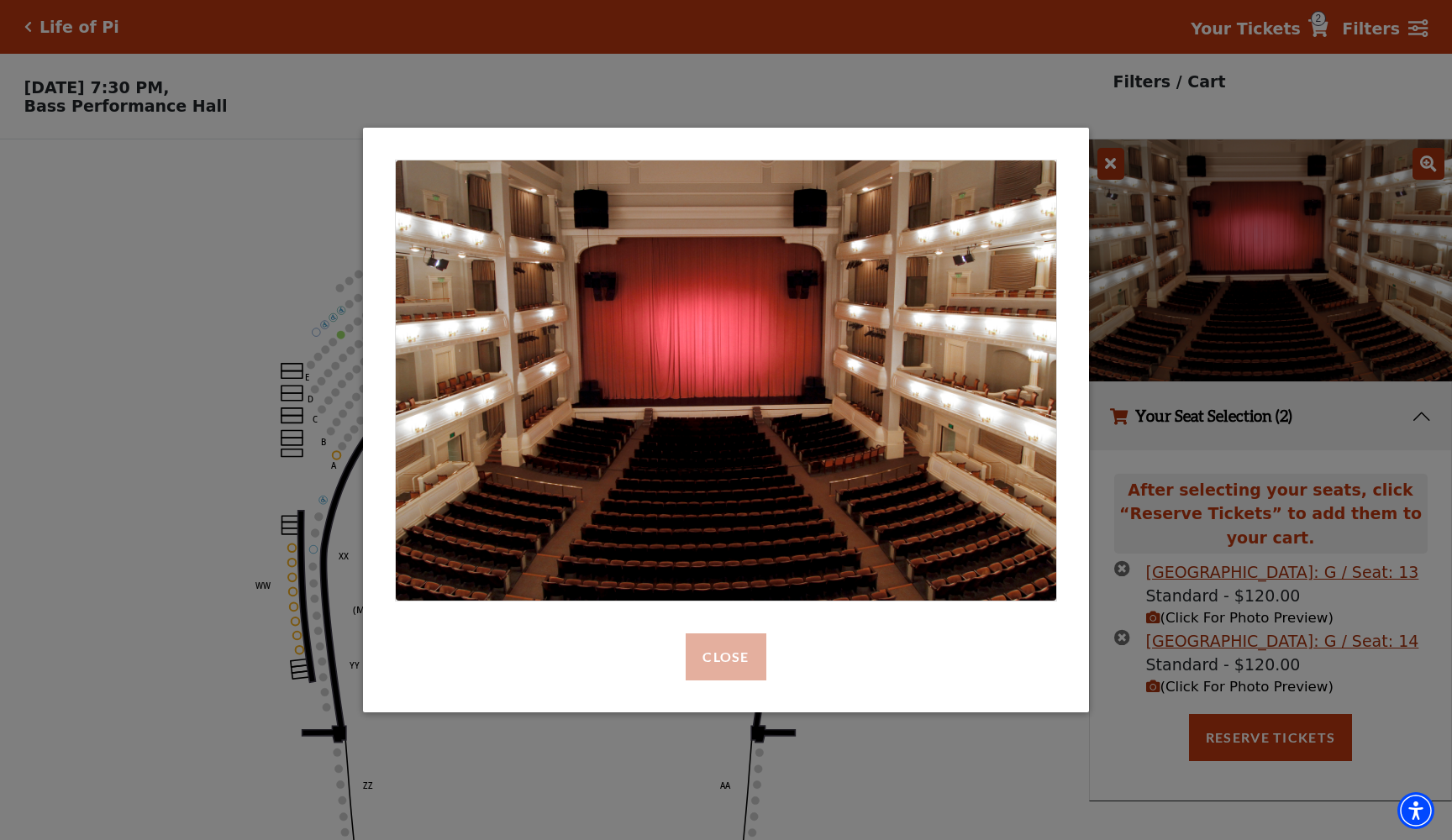
click at [756, 648] on button "Close" at bounding box center [725, 656] width 80 height 47
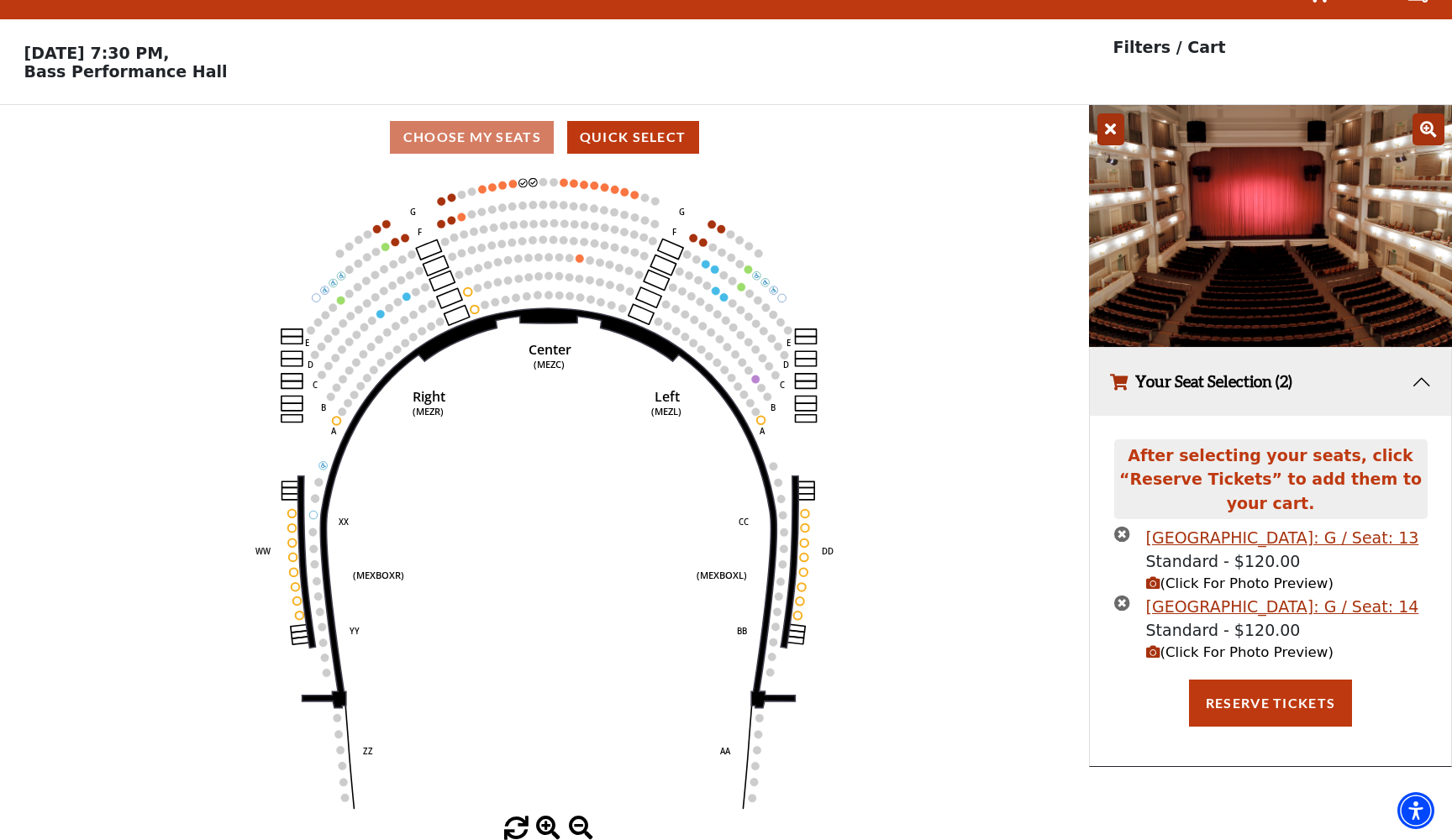
scroll to position [33, 0]
click at [1249, 706] on button "Reserve Tickets" at bounding box center [1270, 703] width 163 height 47
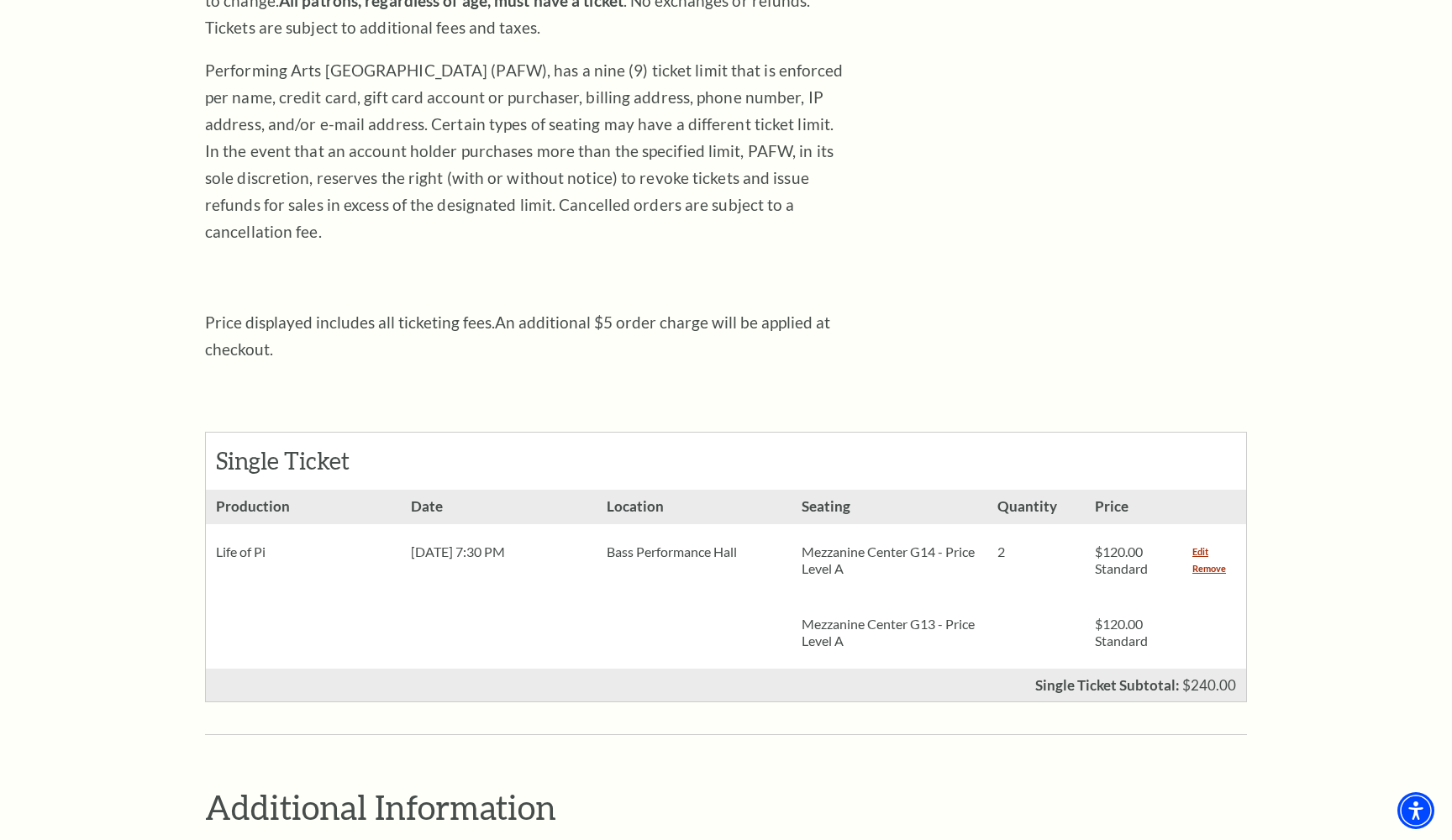
scroll to position [667, 0]
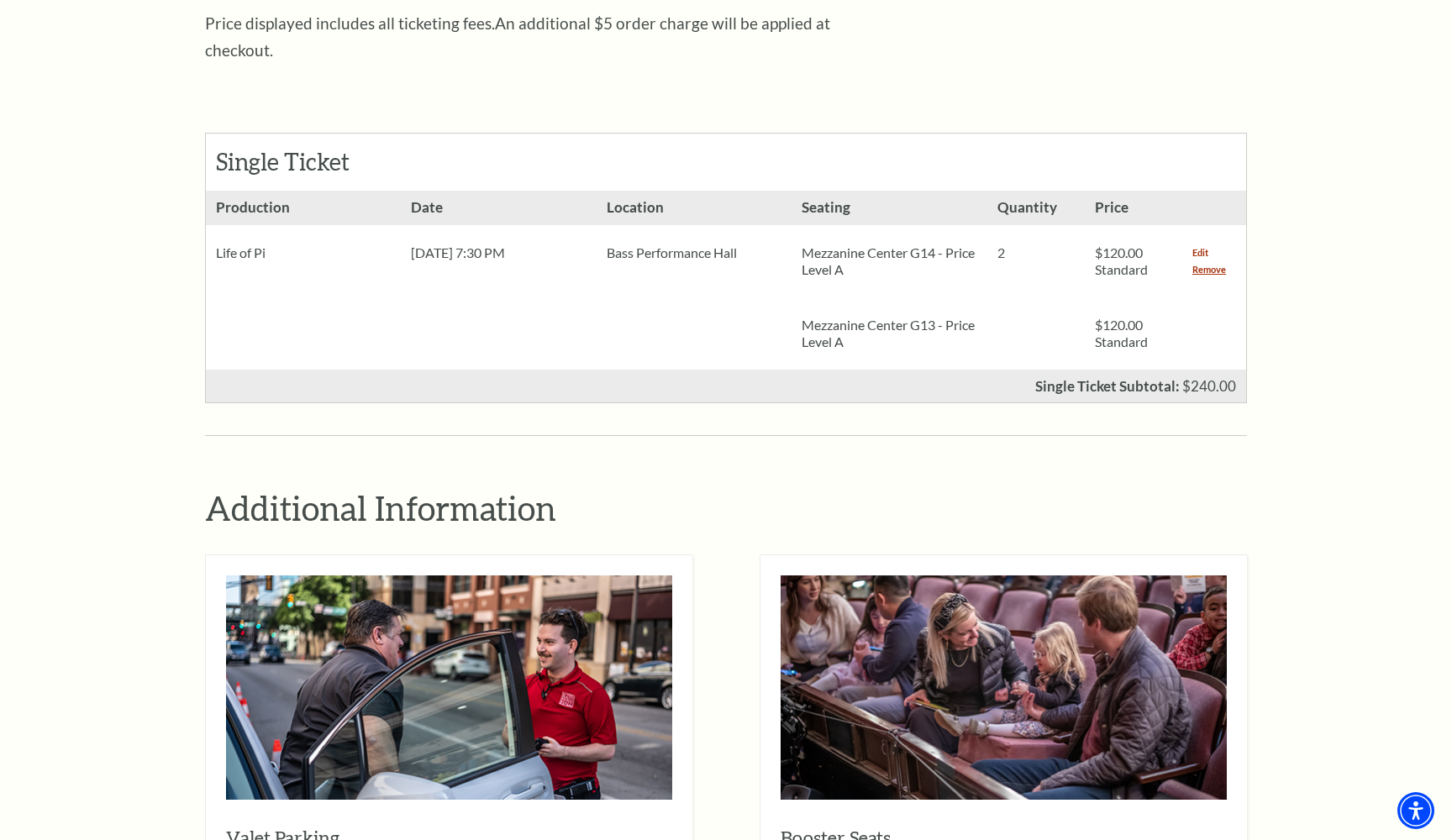
click at [1197, 245] on link "Edit" at bounding box center [1200, 252] width 16 height 17
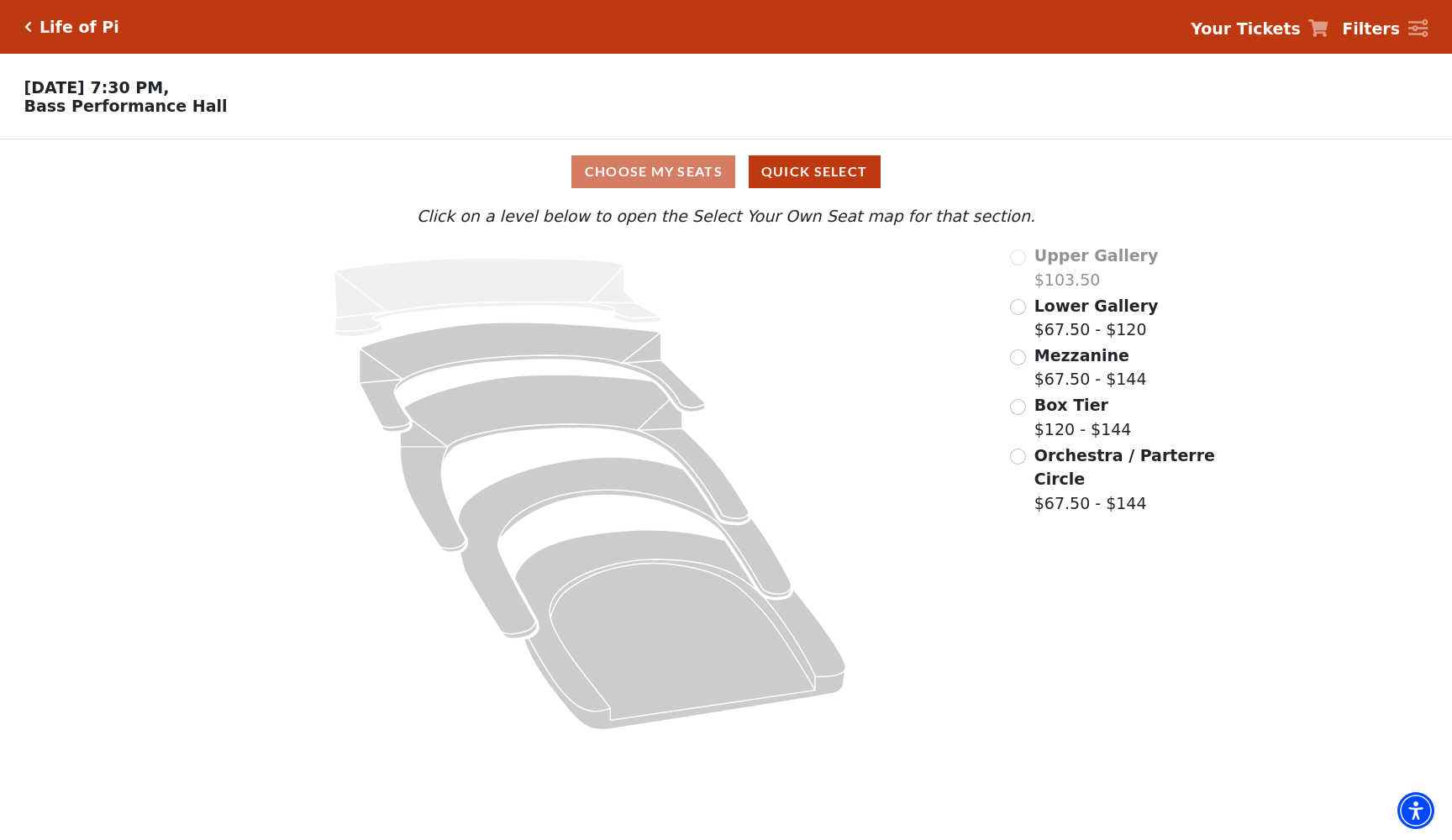
click at [546, 325] on icon "Lower Gallery - Seats Available: 130" at bounding box center [532, 377] width 345 height 109
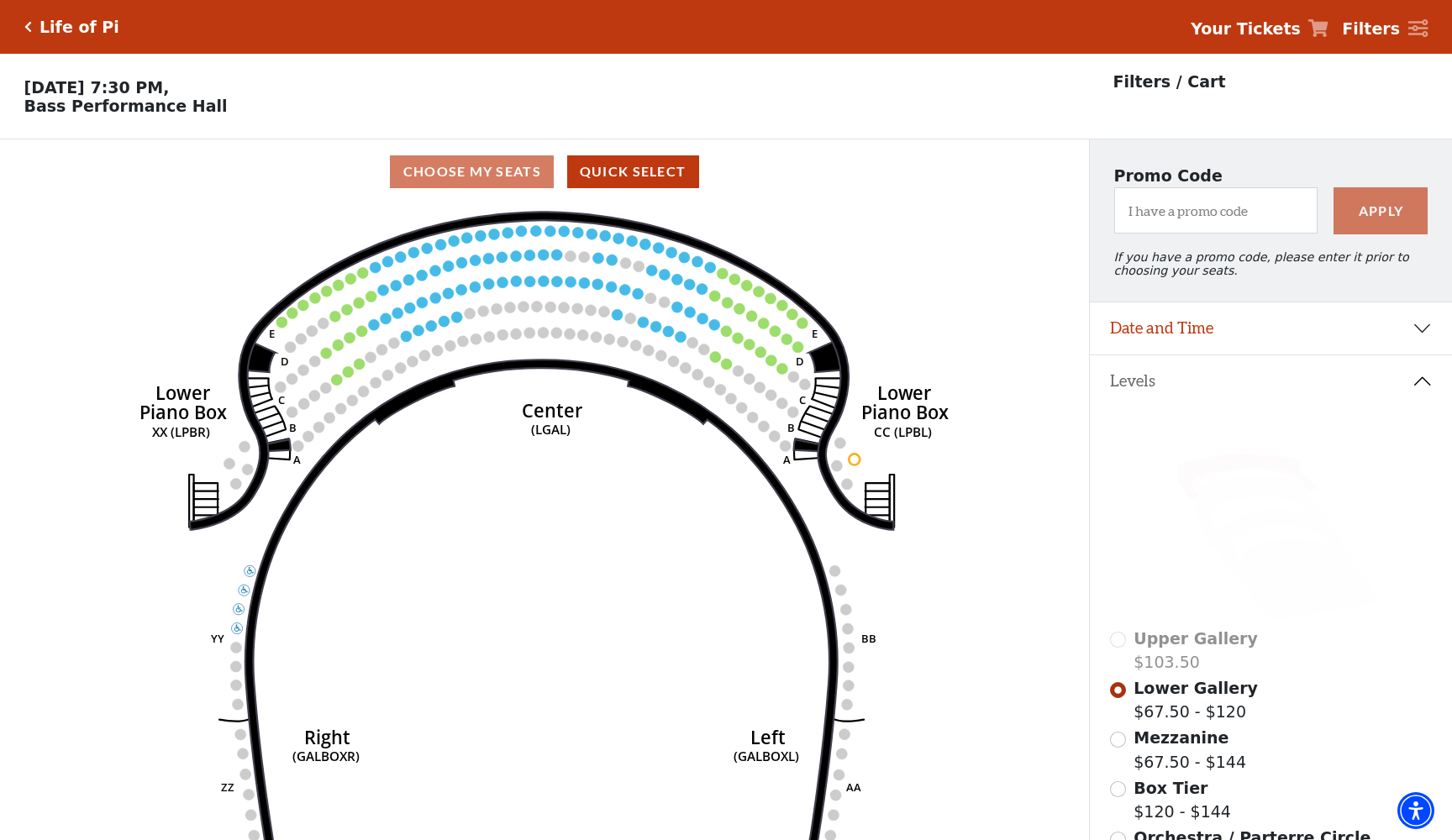
scroll to position [78, 0]
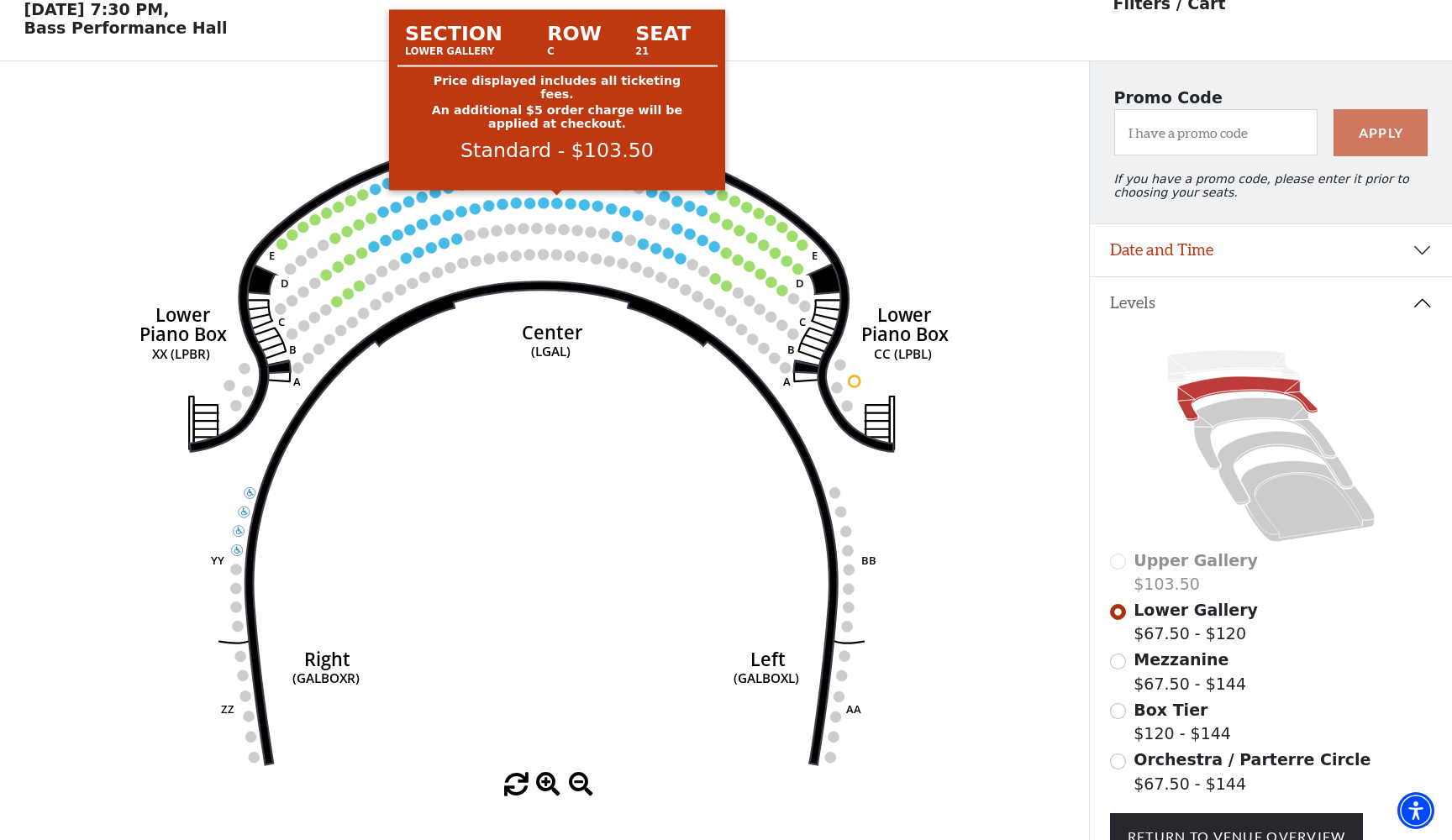
click at [556, 201] on circle at bounding box center [556, 202] width 11 height 11
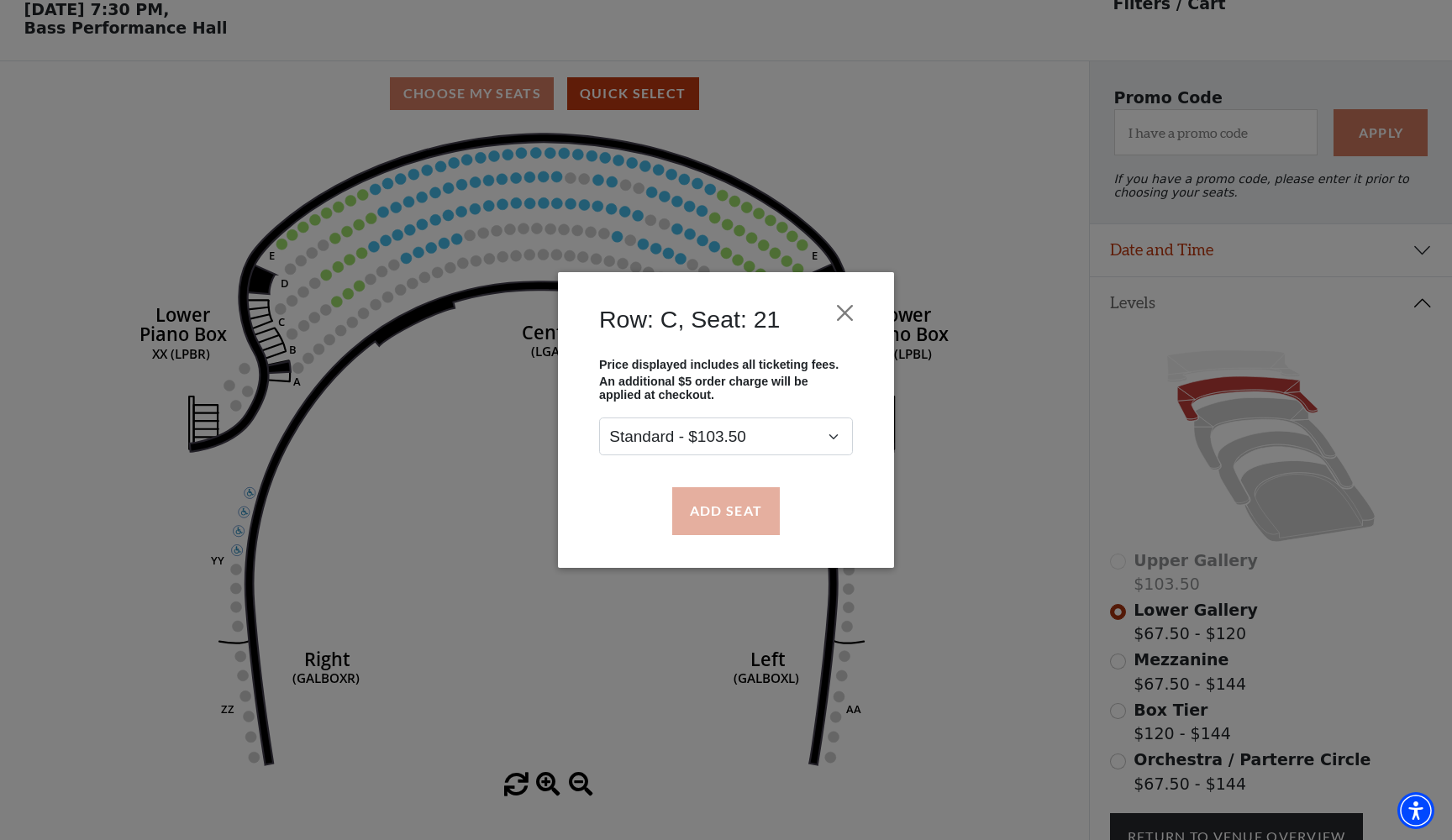
click at [717, 524] on button "Add Seat" at bounding box center [726, 510] width 107 height 47
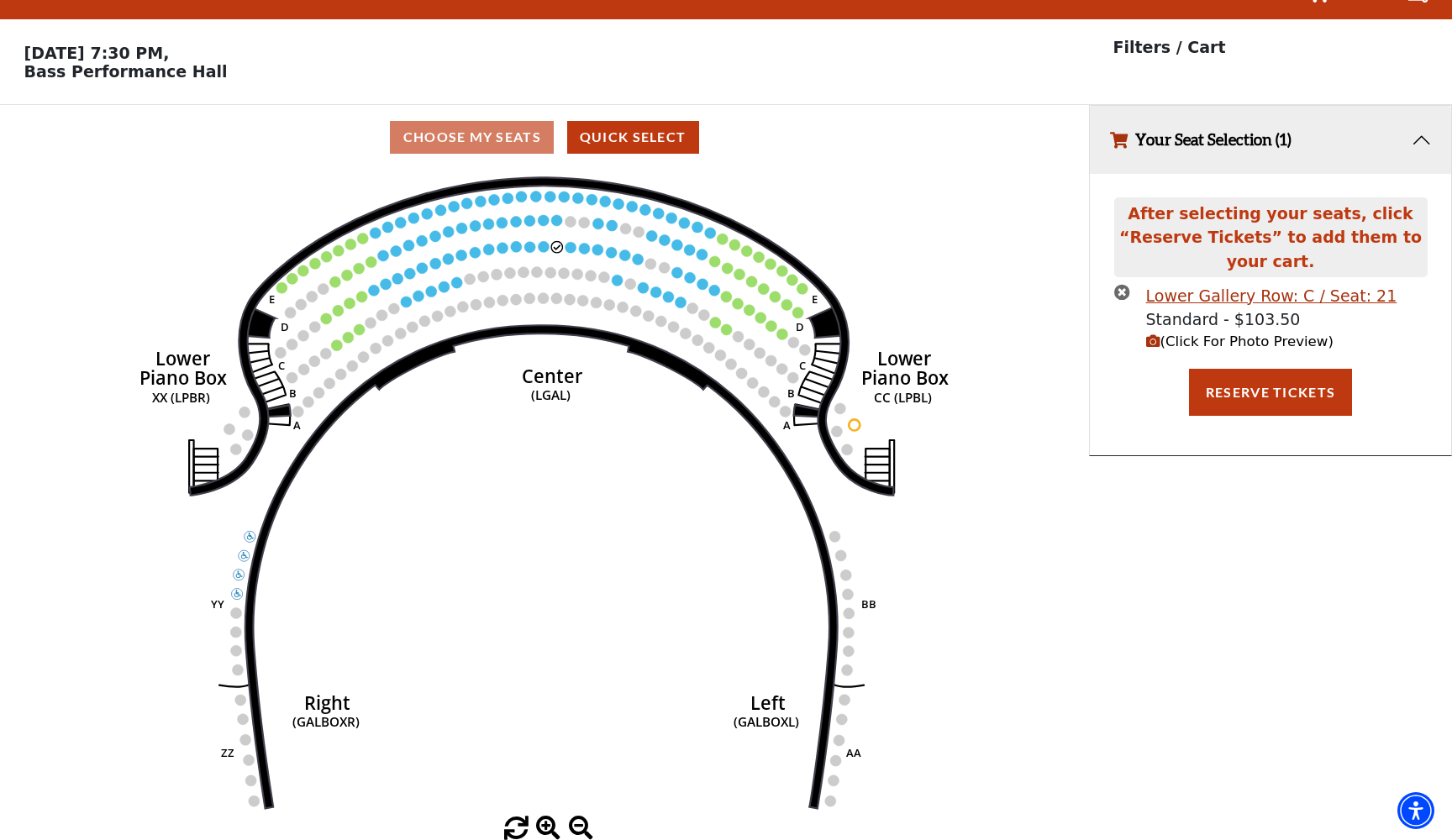
scroll to position [0, 0]
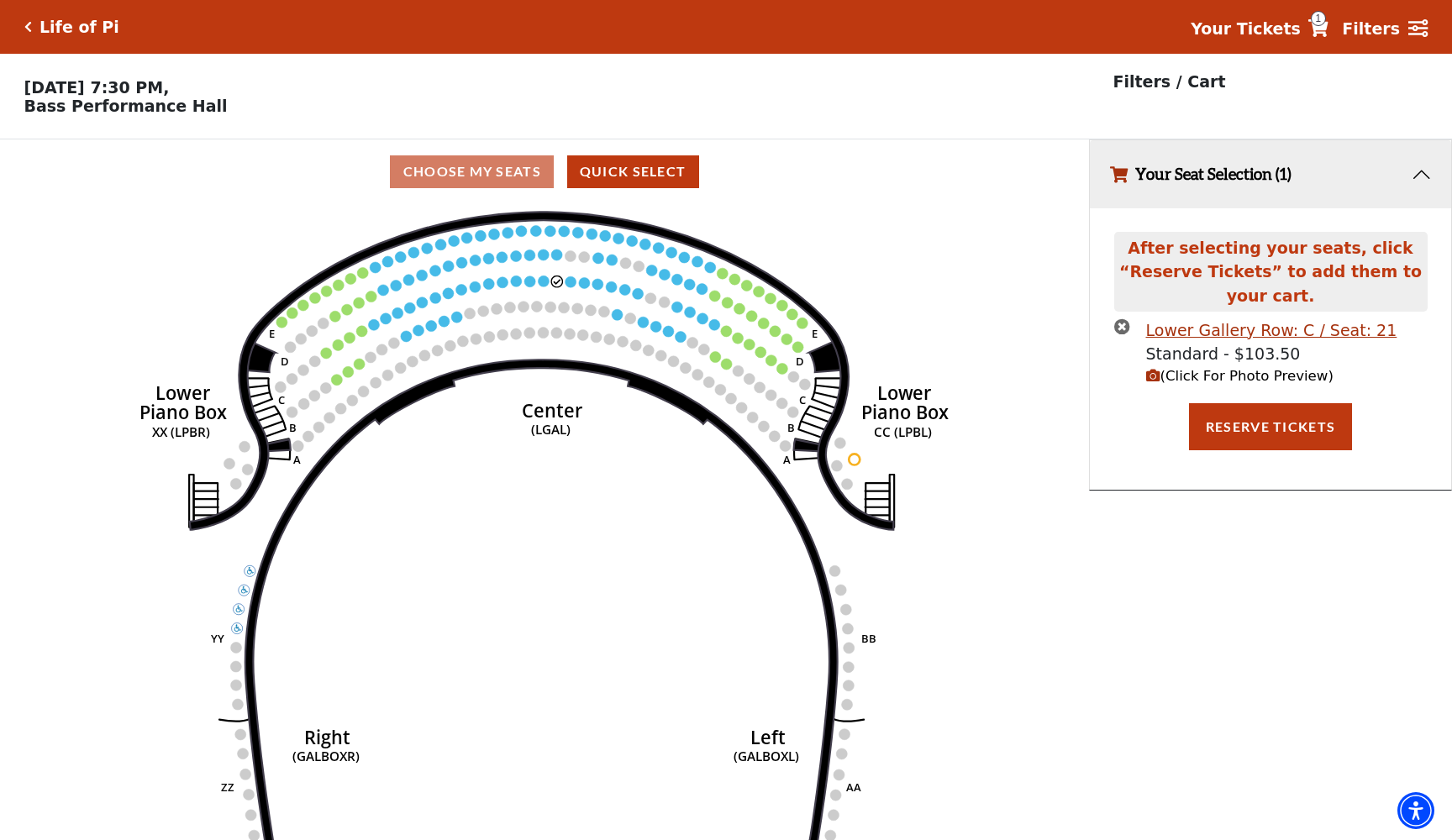
click at [1153, 375] on icon "(Click For Photo Preview)" at bounding box center [1153, 376] width 14 height 14
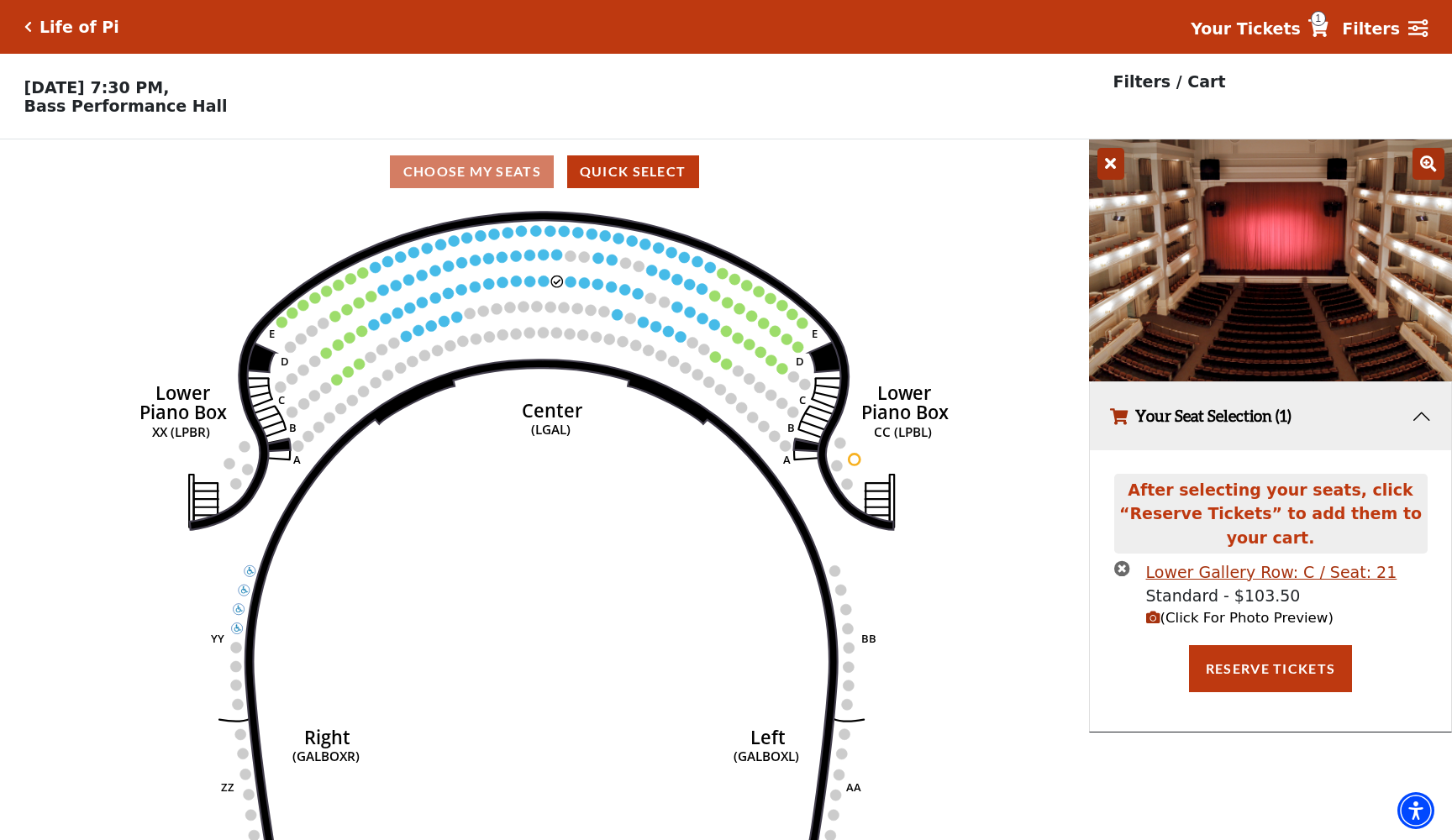
click at [1105, 164] on icon at bounding box center [1111, 164] width 27 height 32
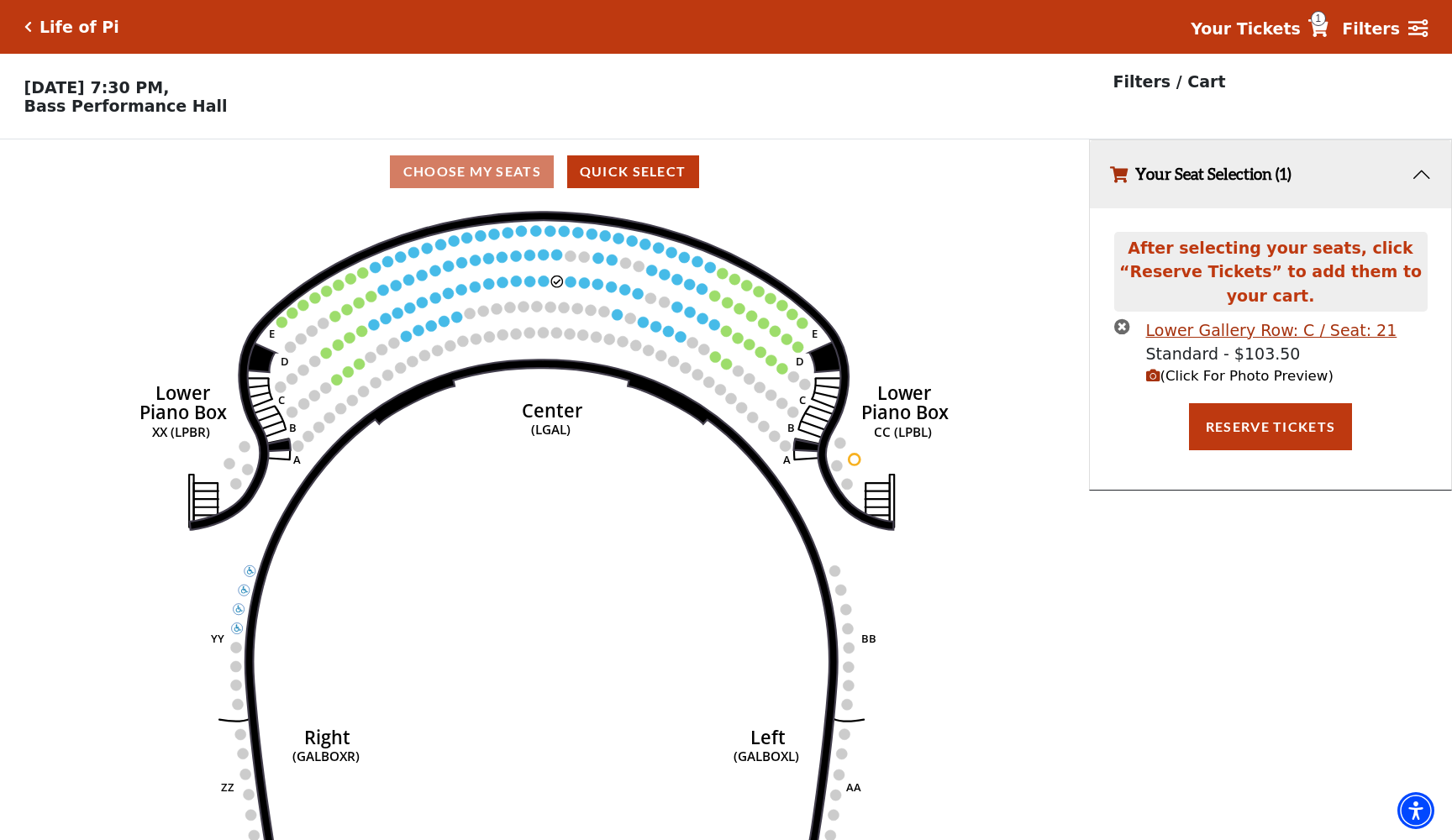
click at [1120, 328] on icon "times-circle" at bounding box center [1122, 326] width 16 height 16
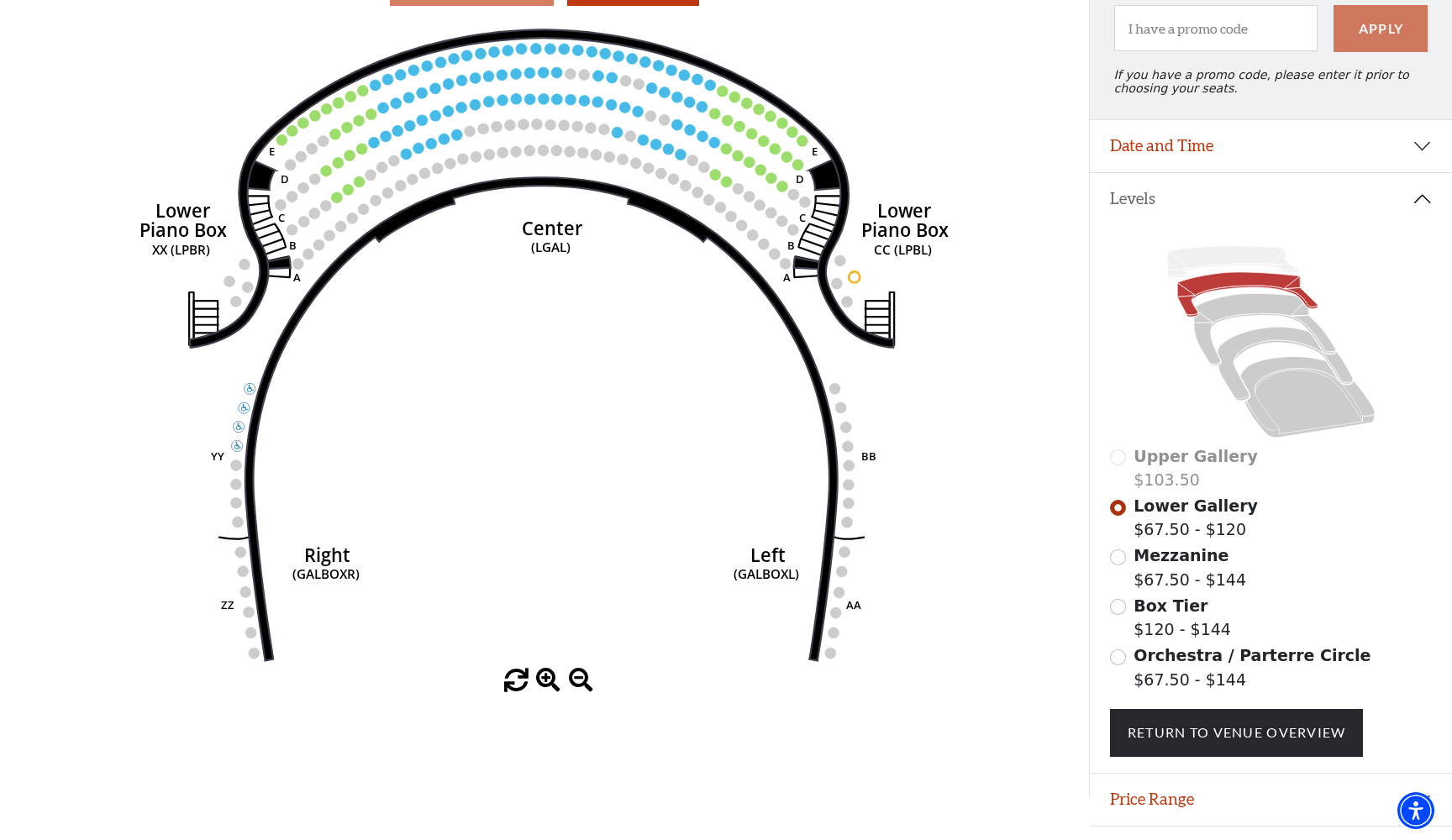
scroll to position [216, 0]
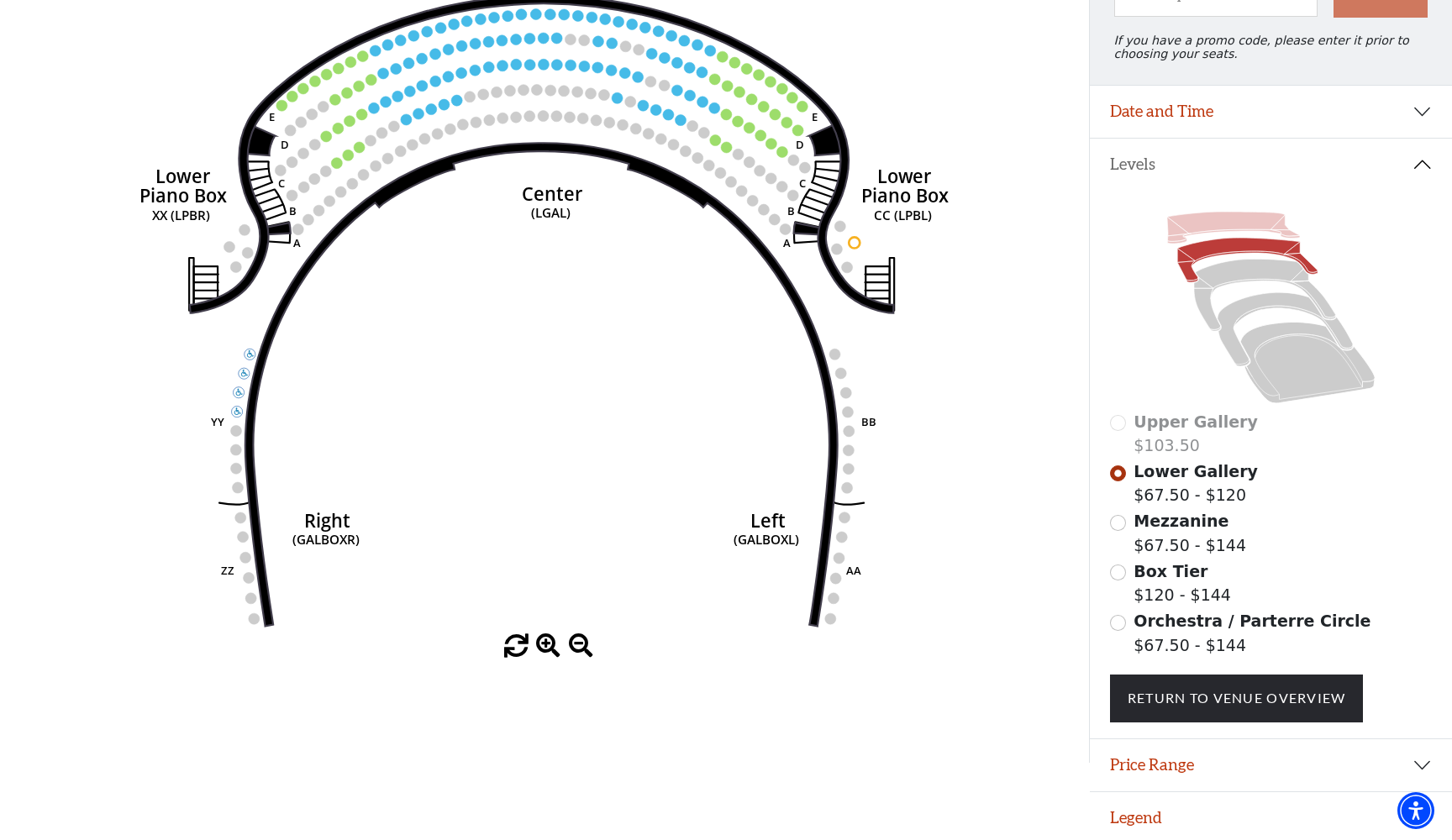
click at [1245, 223] on icon at bounding box center [1233, 228] width 133 height 32
click at [1213, 233] on icon at bounding box center [1233, 228] width 133 height 32
click at [1213, 226] on icon at bounding box center [1233, 228] width 133 height 32
click at [1221, 251] on icon at bounding box center [1247, 260] width 140 height 45
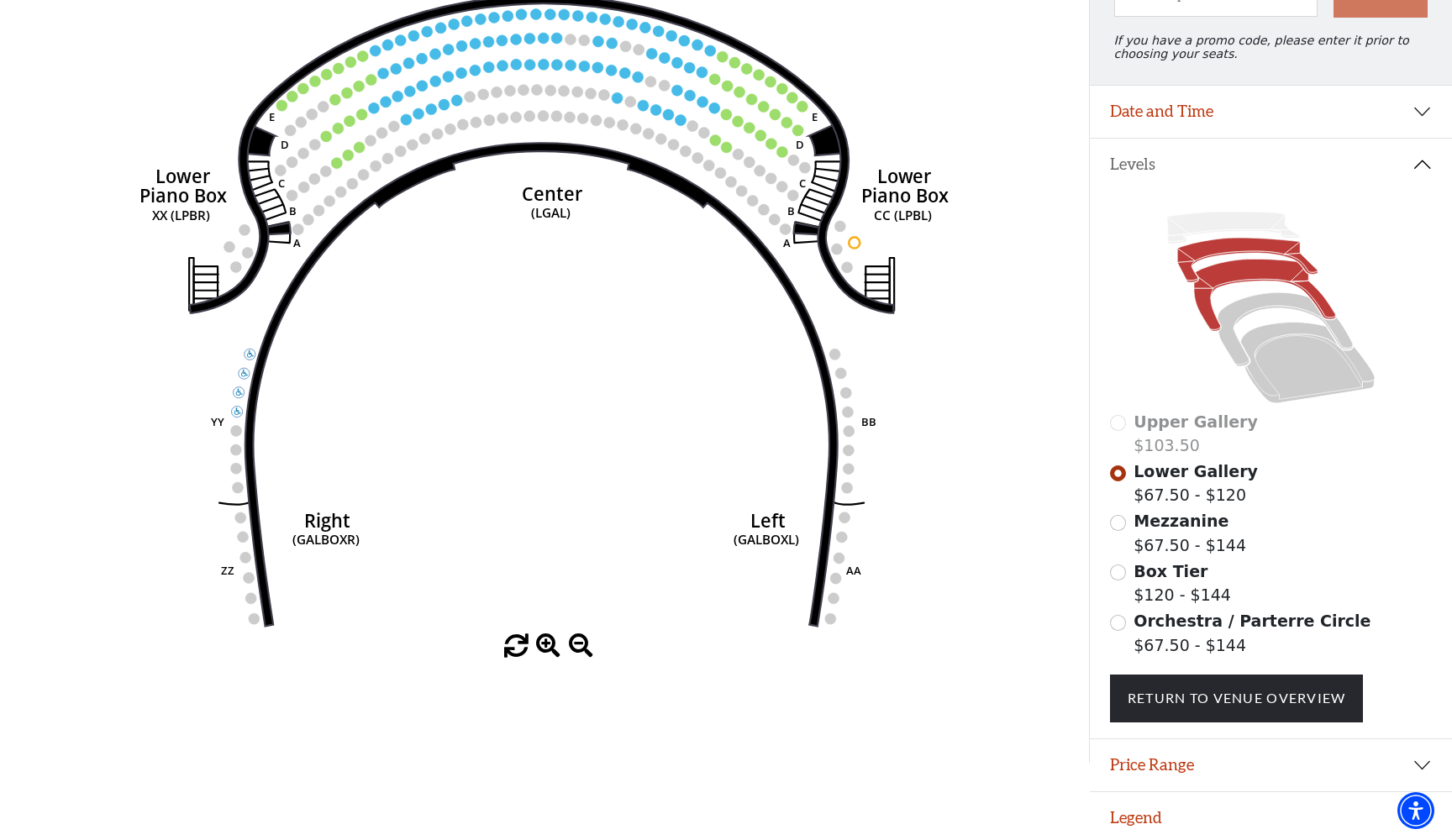
click at [1247, 279] on icon at bounding box center [1265, 296] width 142 height 72
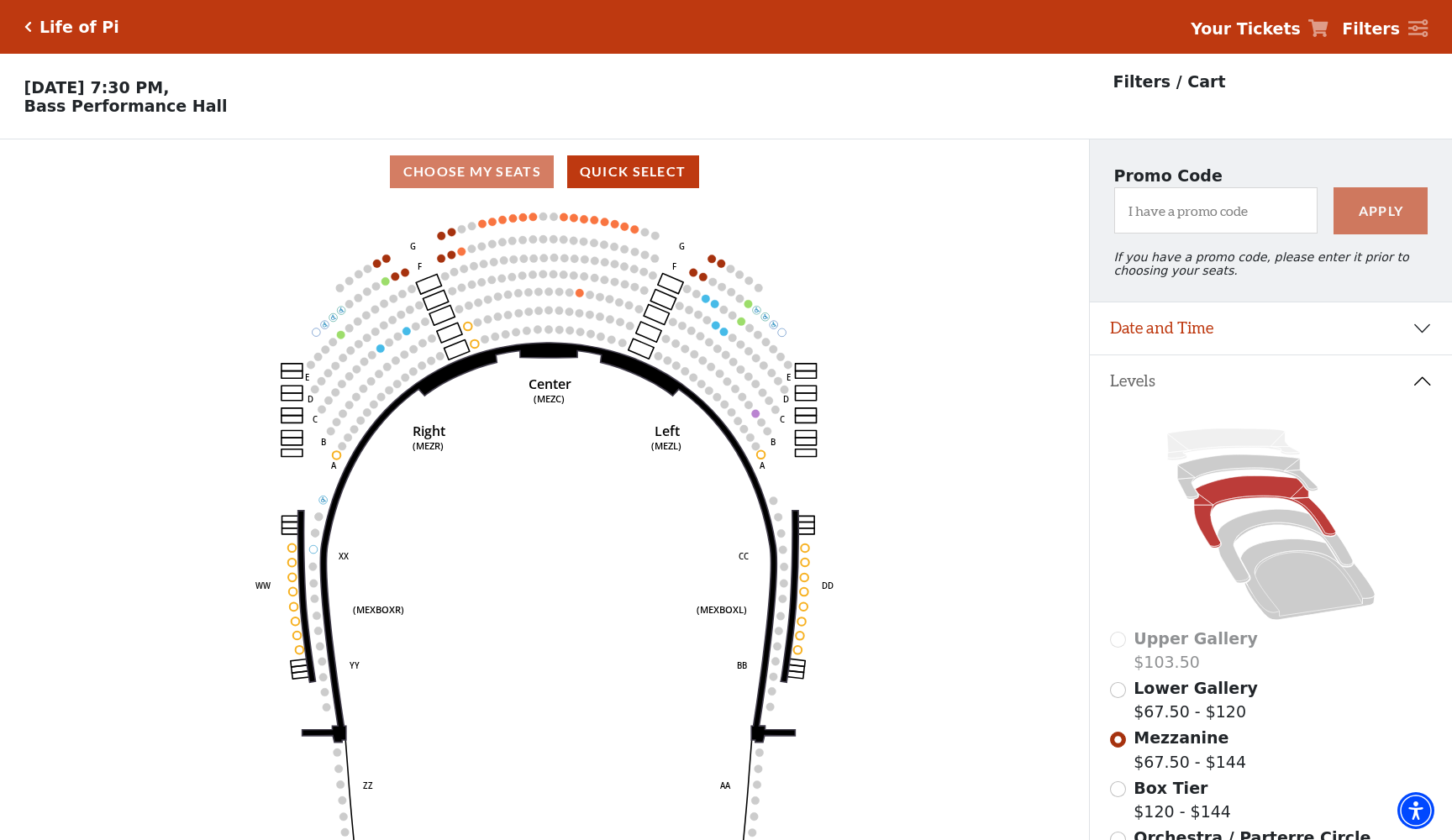
scroll to position [78, 0]
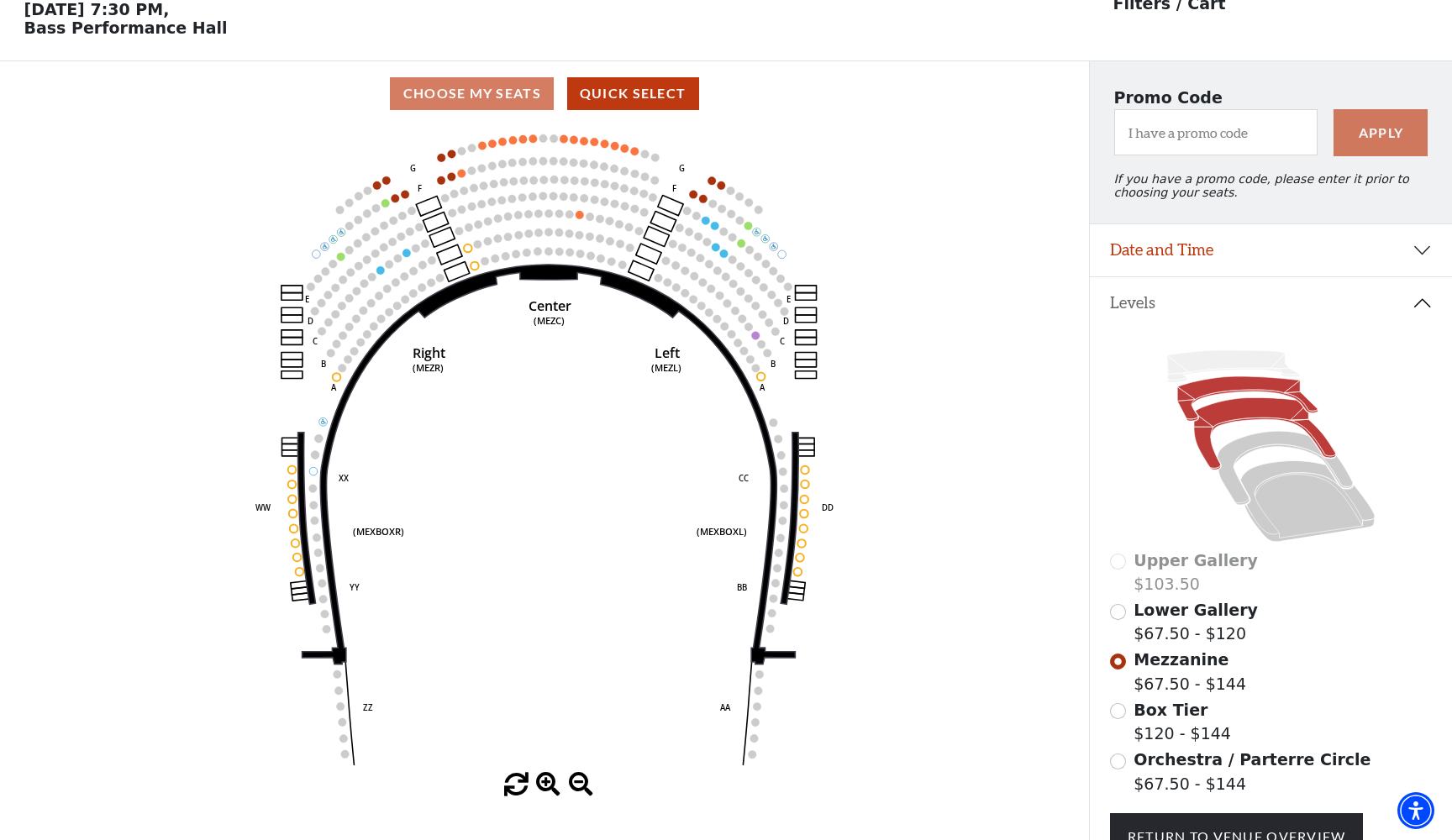
click at [1277, 386] on icon at bounding box center [1247, 399] width 140 height 45
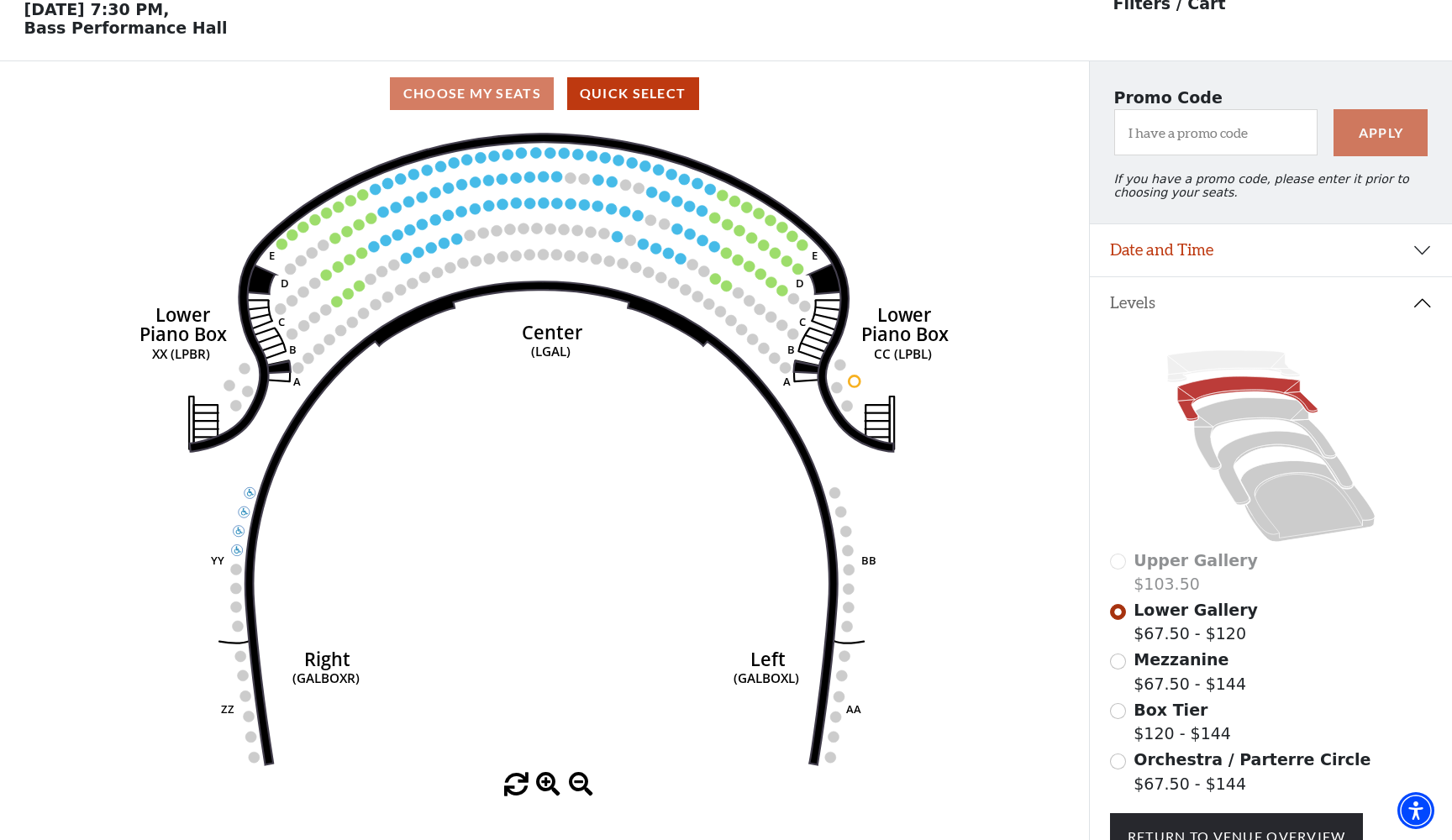
click at [1221, 374] on icon at bounding box center [1271, 445] width 323 height 203
click at [1226, 357] on icon at bounding box center [1233, 366] width 133 height 32
click at [1264, 415] on icon at bounding box center [1265, 435] width 142 height 72
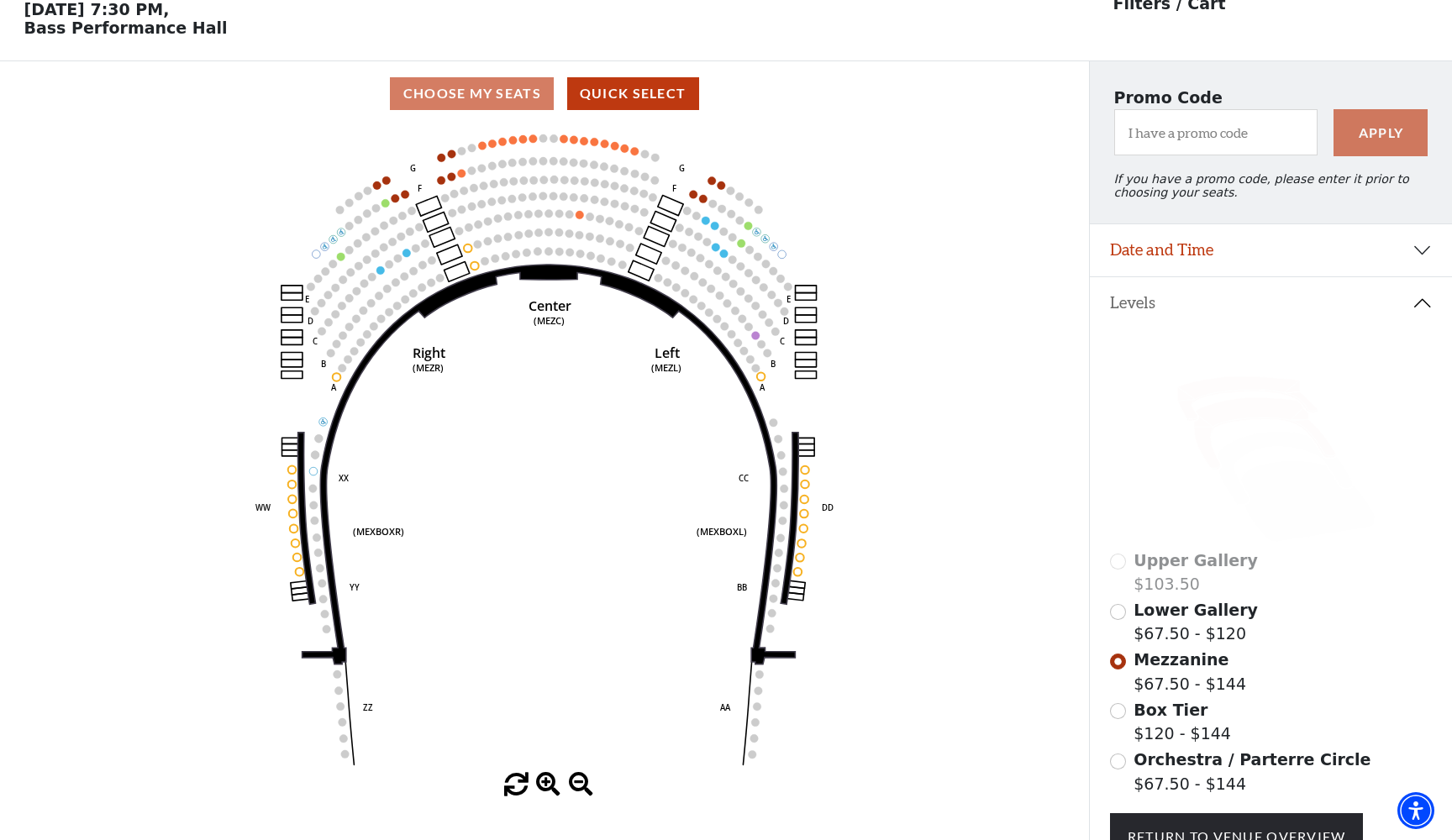
click at [1262, 387] on icon at bounding box center [1247, 399] width 140 height 45
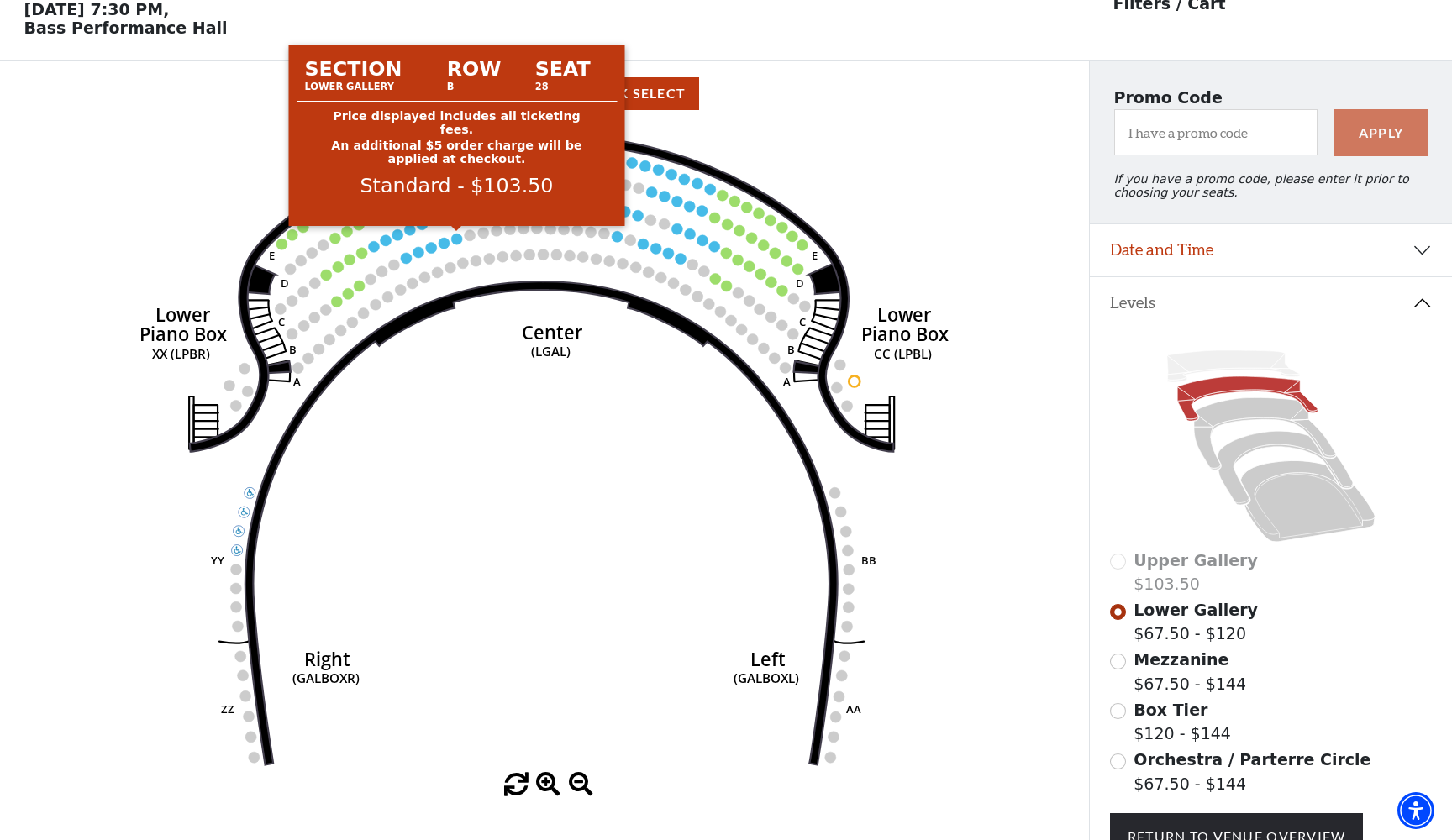
click at [460, 237] on circle at bounding box center [457, 238] width 11 height 11
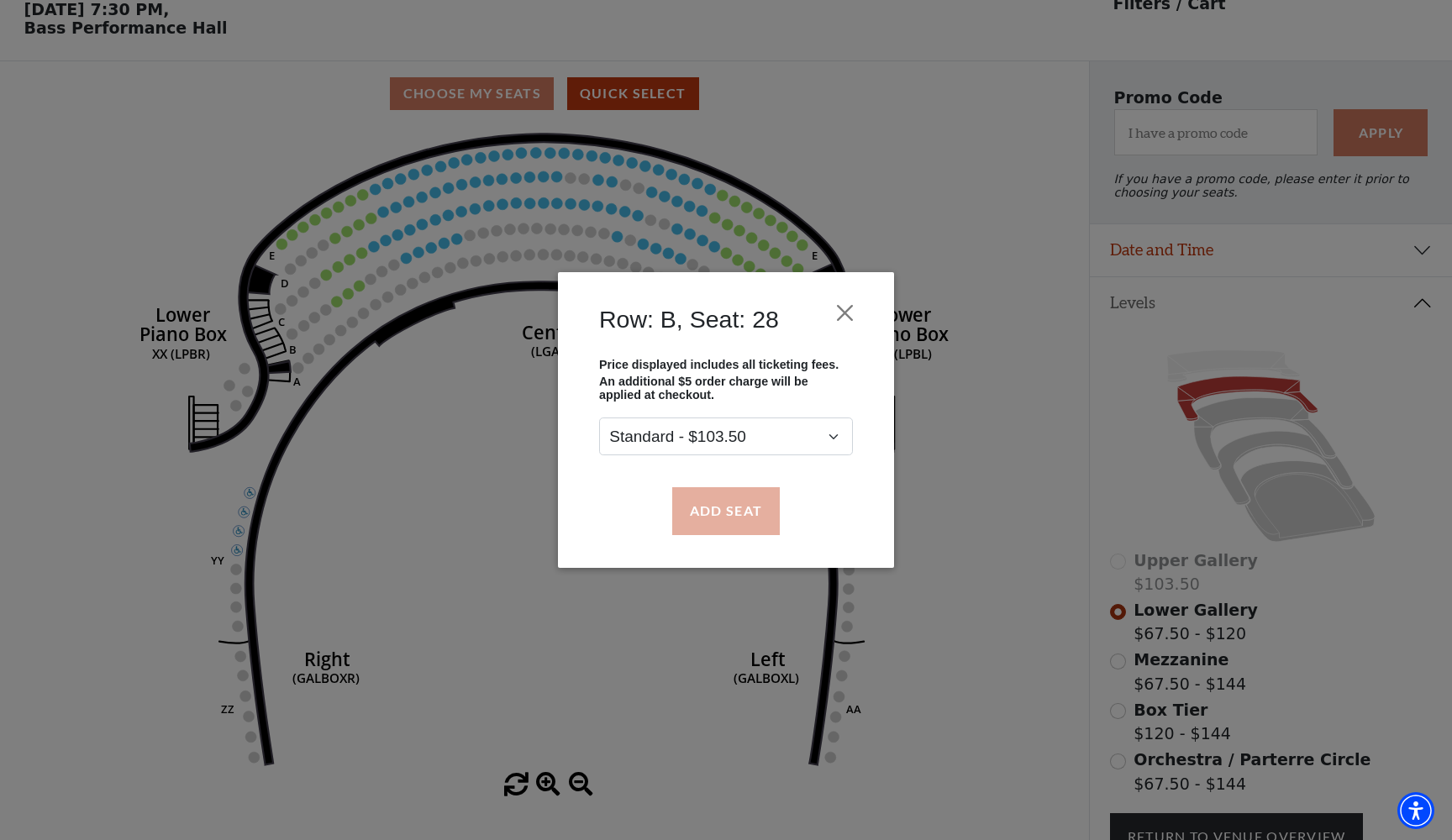
click at [716, 506] on button "Add Seat" at bounding box center [726, 510] width 107 height 47
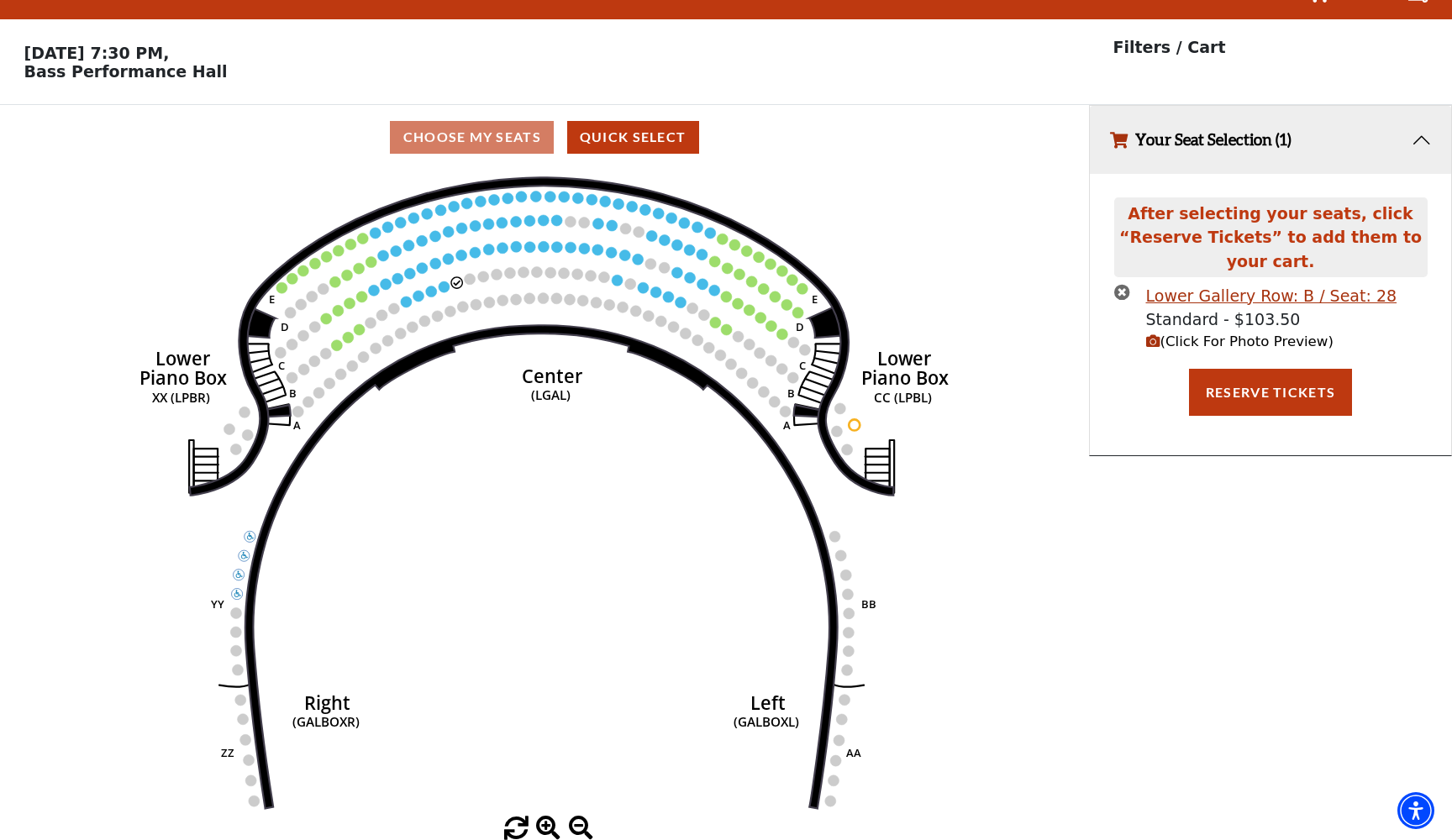
scroll to position [0, 0]
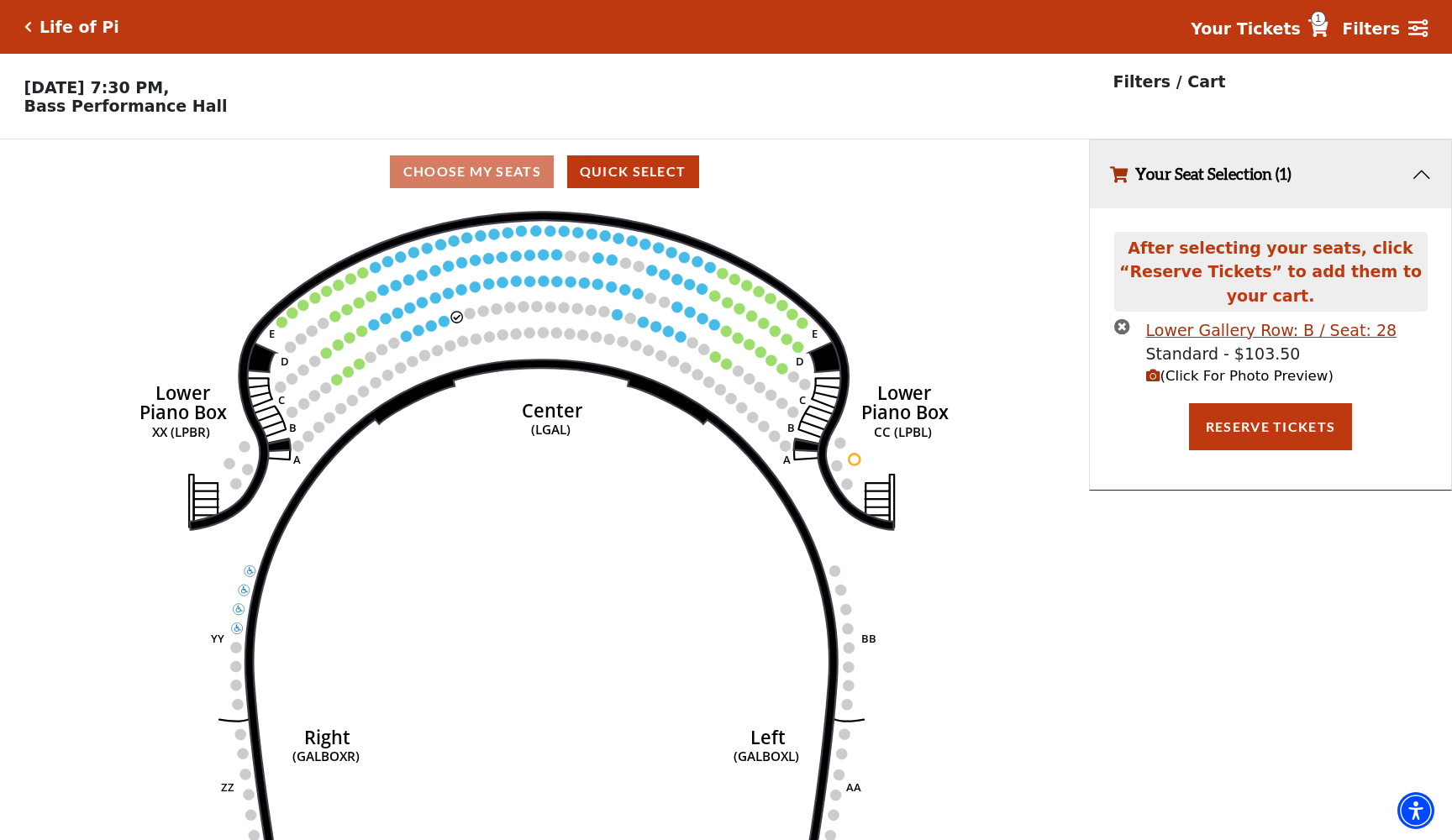
click at [1161, 375] on span "(Click For Photo Preview)" at bounding box center [1239, 376] width 187 height 16
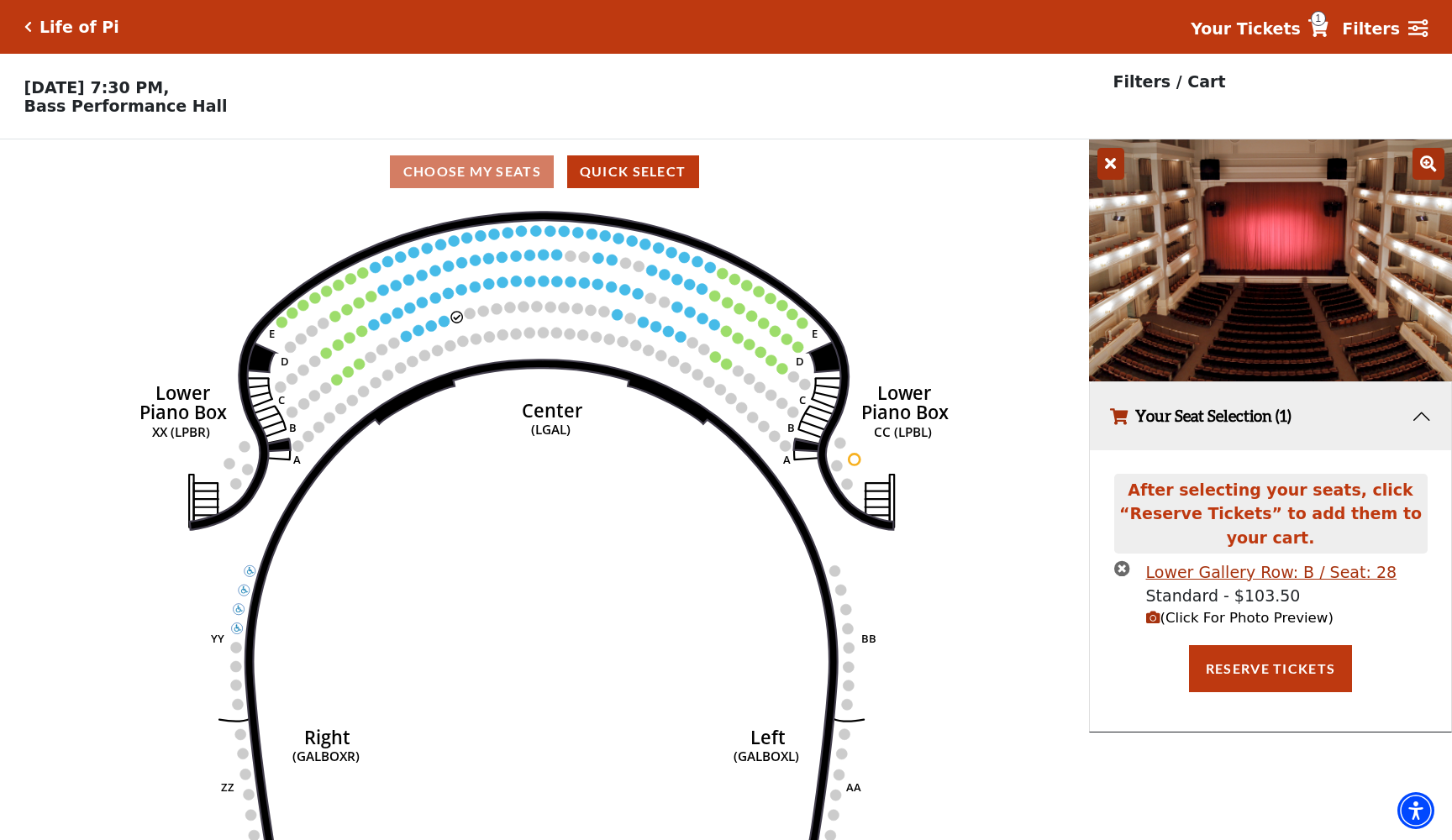
click at [1114, 172] on icon at bounding box center [1111, 164] width 27 height 32
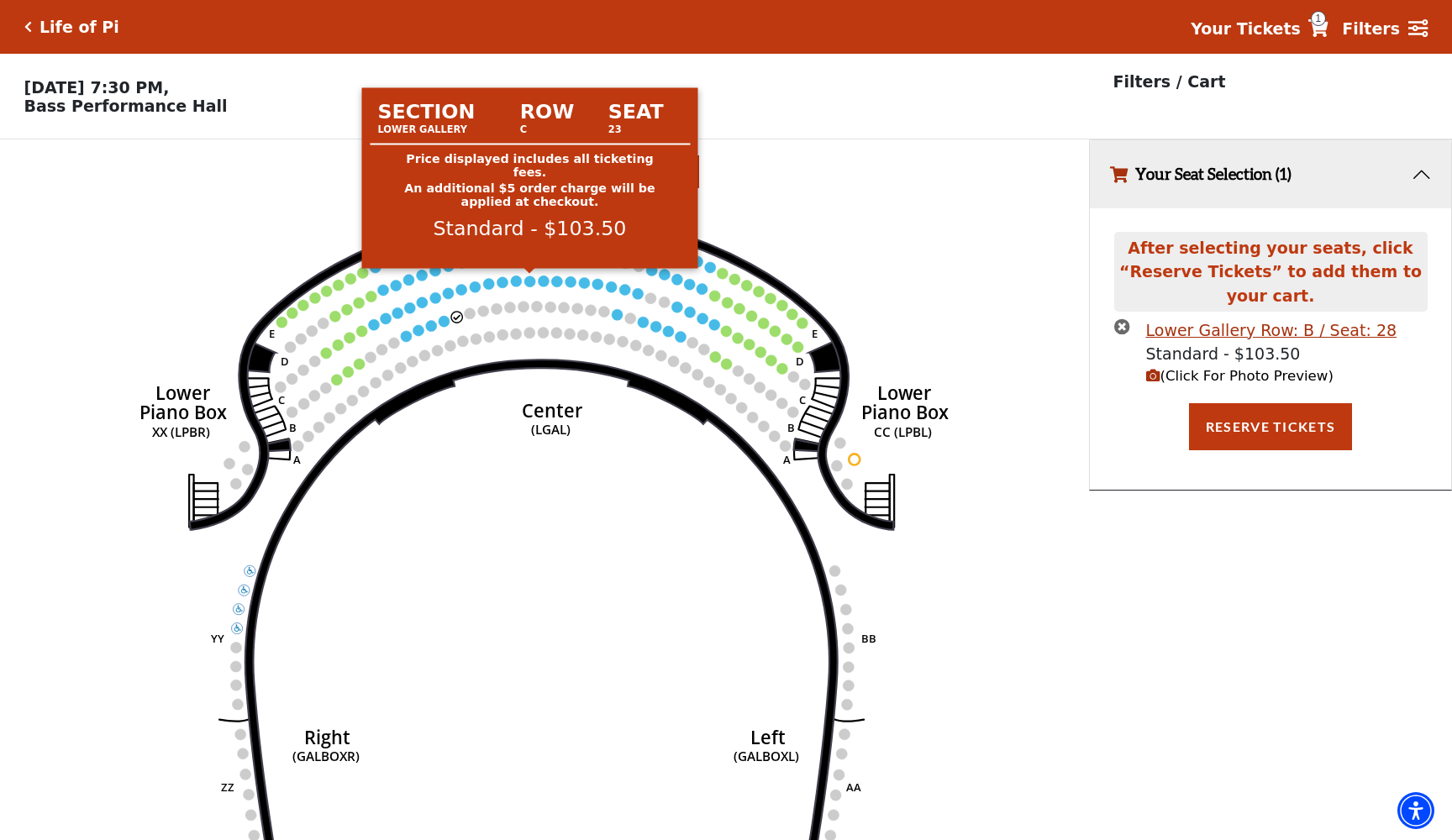
click at [531, 282] on circle at bounding box center [530, 281] width 11 height 11
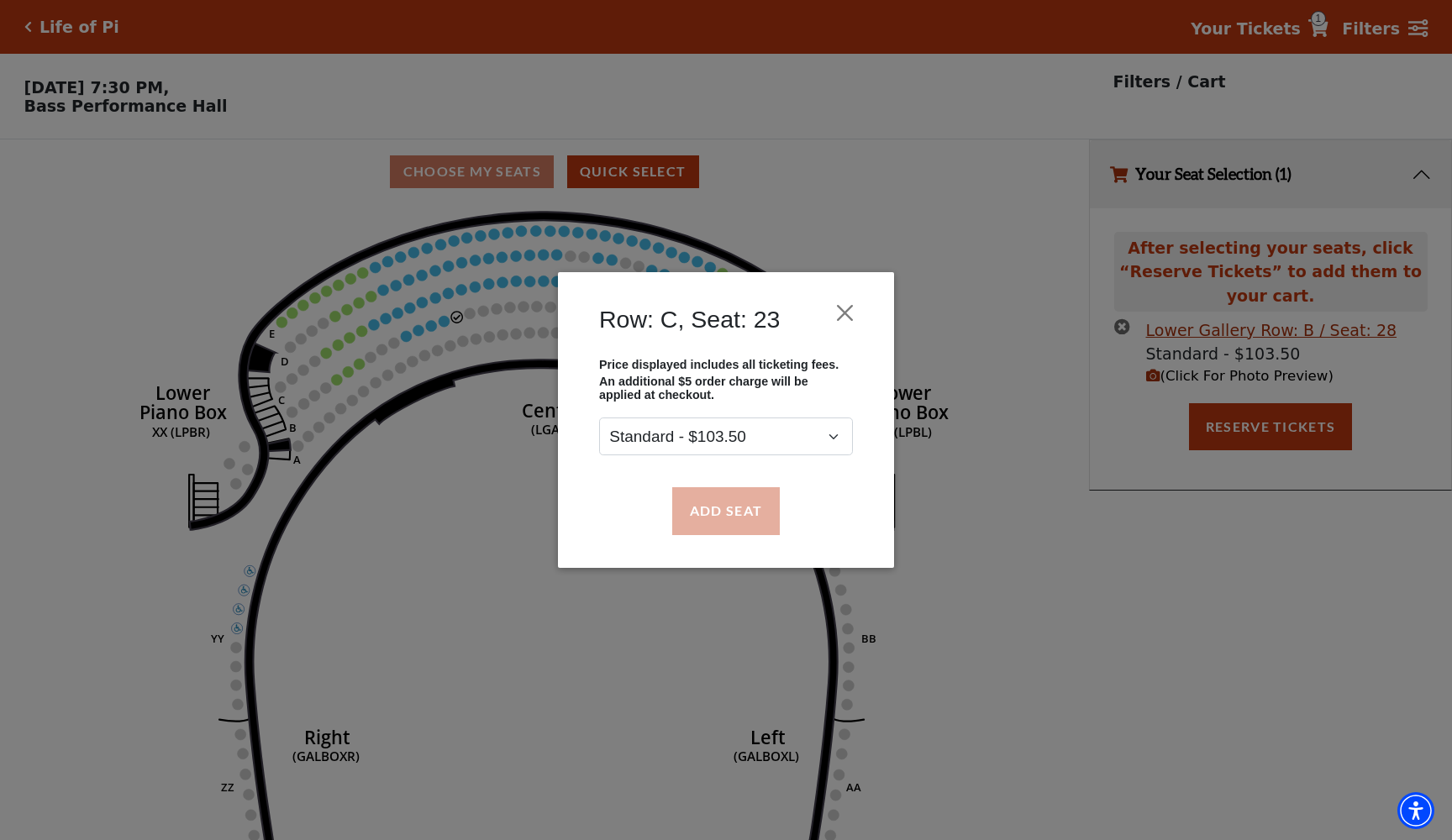
click at [717, 508] on button "Add Seat" at bounding box center [726, 510] width 107 height 47
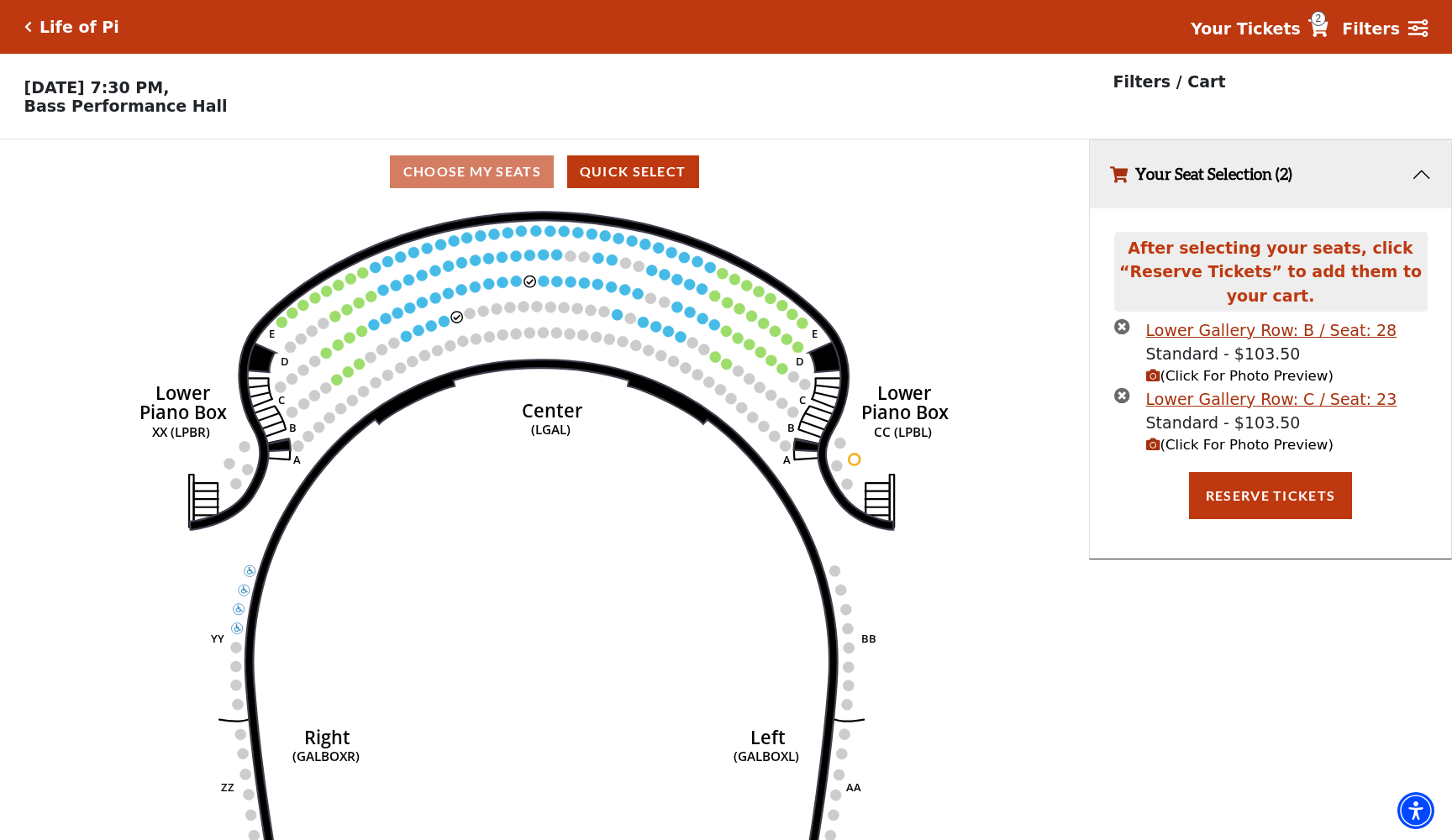
click at [1155, 442] on icon "(Click For Photo Preview)" at bounding box center [1153, 444] width 14 height 14
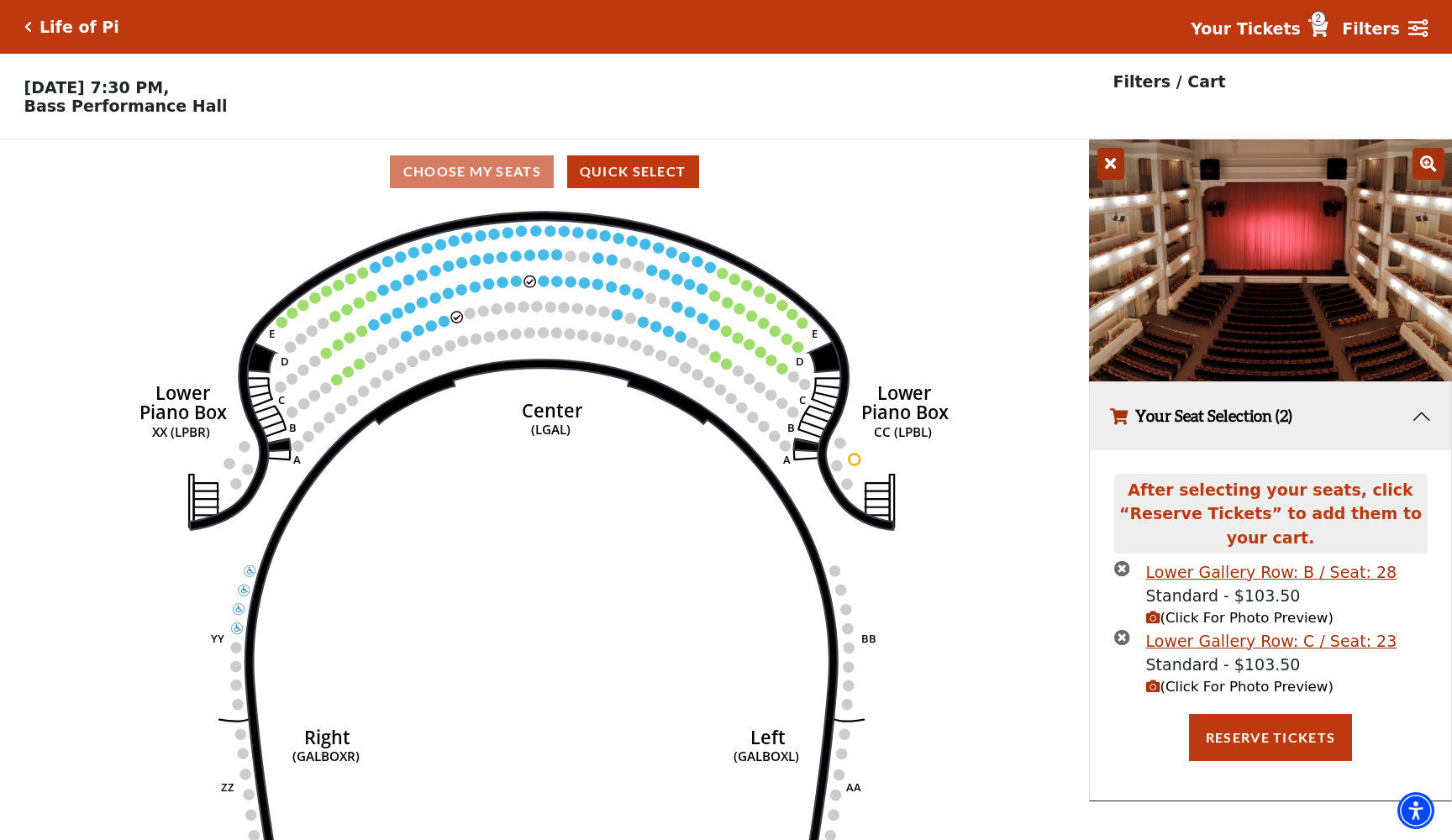
click at [1152, 683] on icon "(Click For Photo Preview)" at bounding box center [1153, 686] width 14 height 14
click at [1146, 620] on icon "(Click For Photo Preview)" at bounding box center [1153, 617] width 14 height 14
click at [1154, 614] on icon "(Click For Photo Preview)" at bounding box center [1153, 617] width 14 height 14
click at [1161, 679] on span "(Click For Photo Preview)" at bounding box center [1239, 686] width 187 height 16
click at [1123, 637] on icon "times-circle" at bounding box center [1122, 637] width 16 height 16
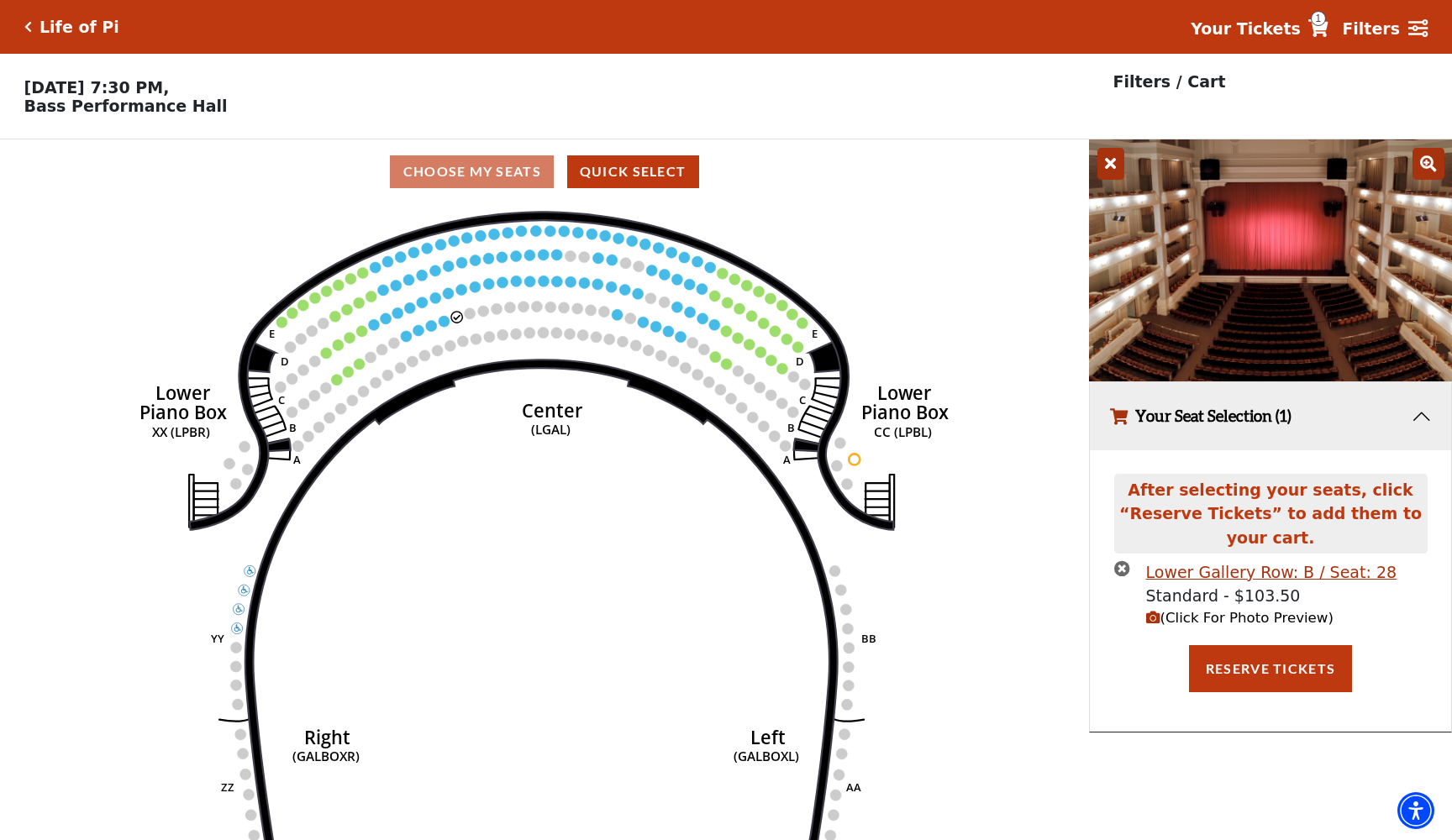
click at [1123, 574] on icon "times-circle" at bounding box center [1122, 568] width 16 height 16
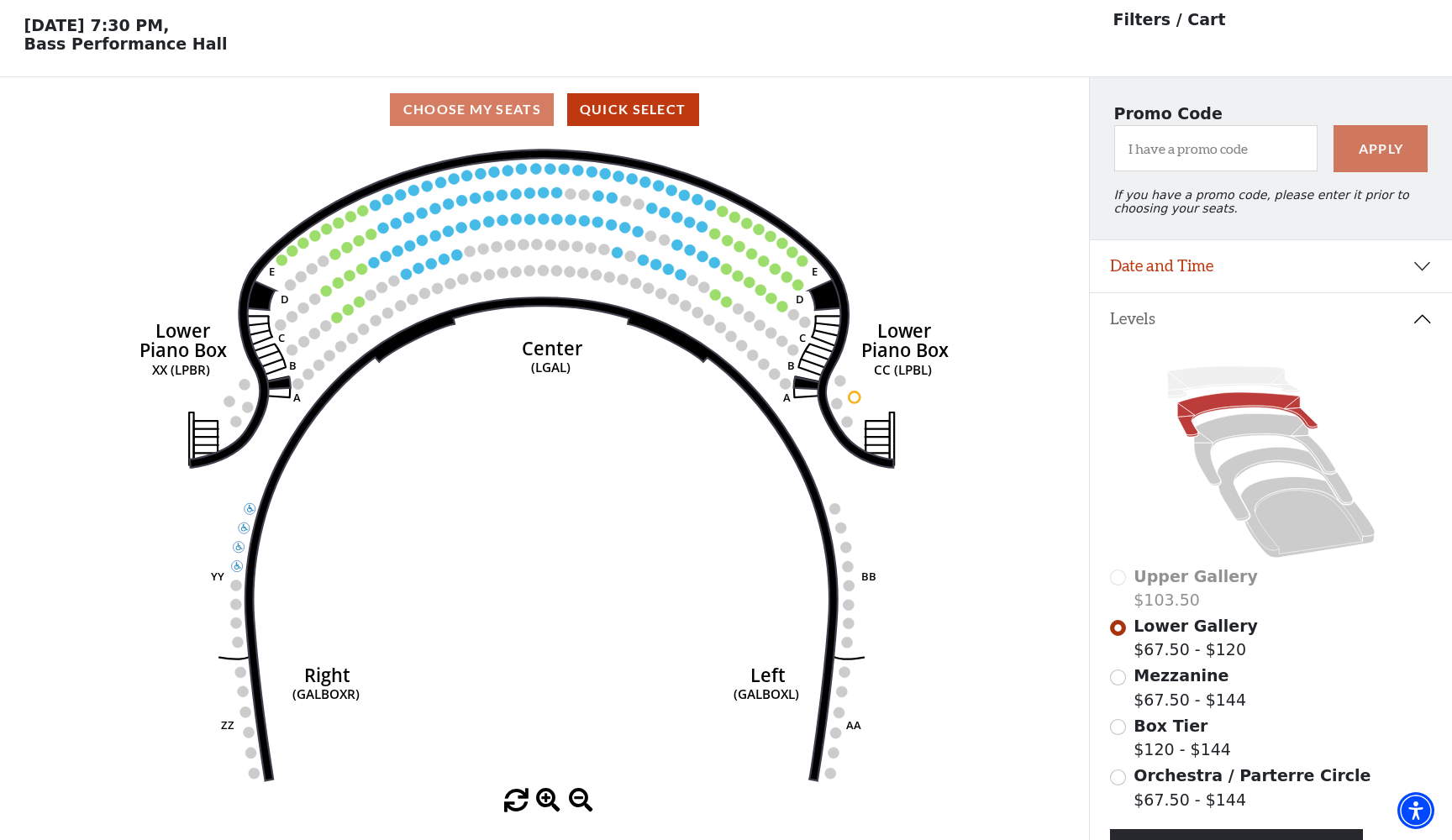
scroll to position [61, 0]
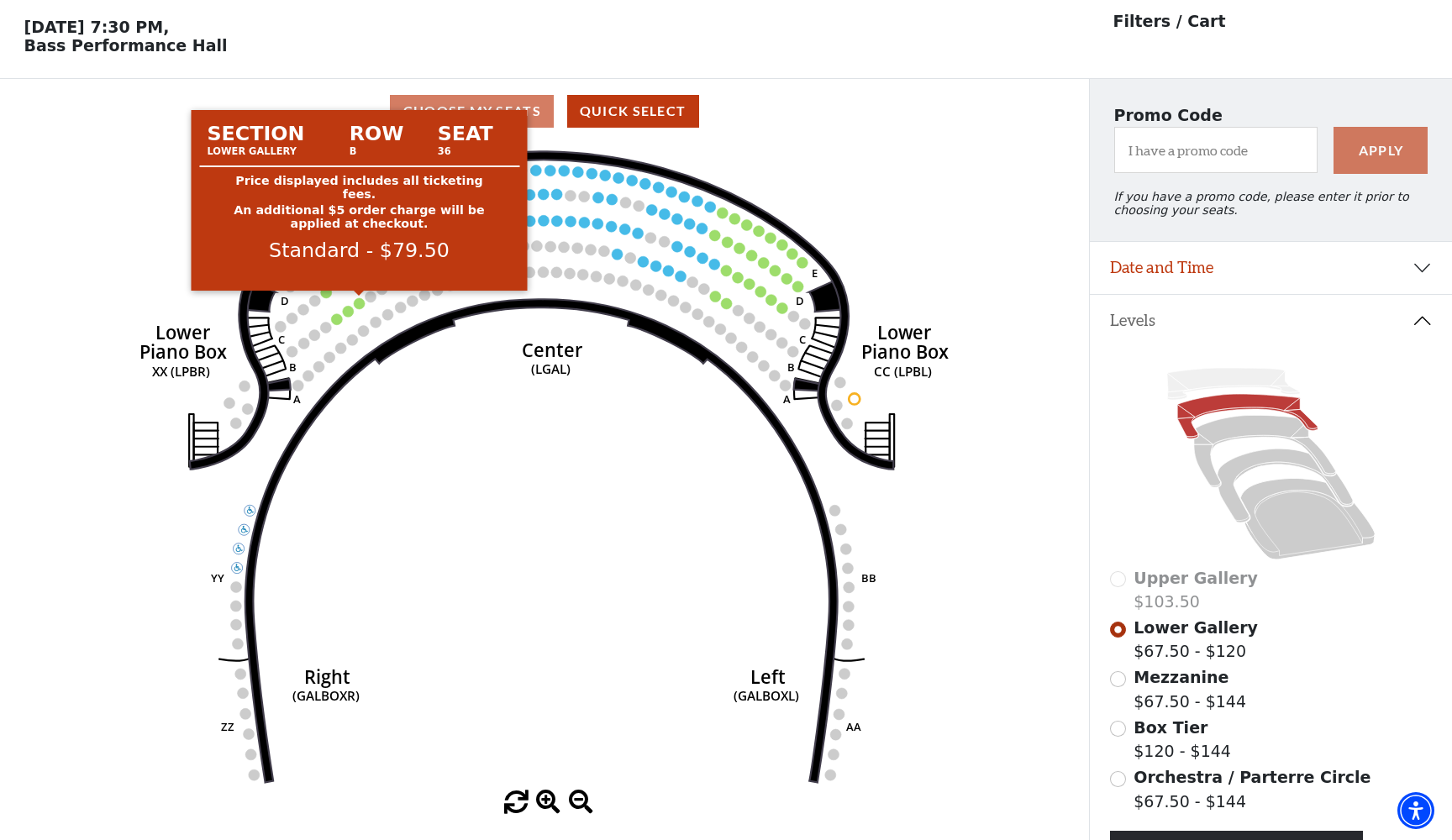
click at [362, 303] on circle at bounding box center [359, 303] width 11 height 11
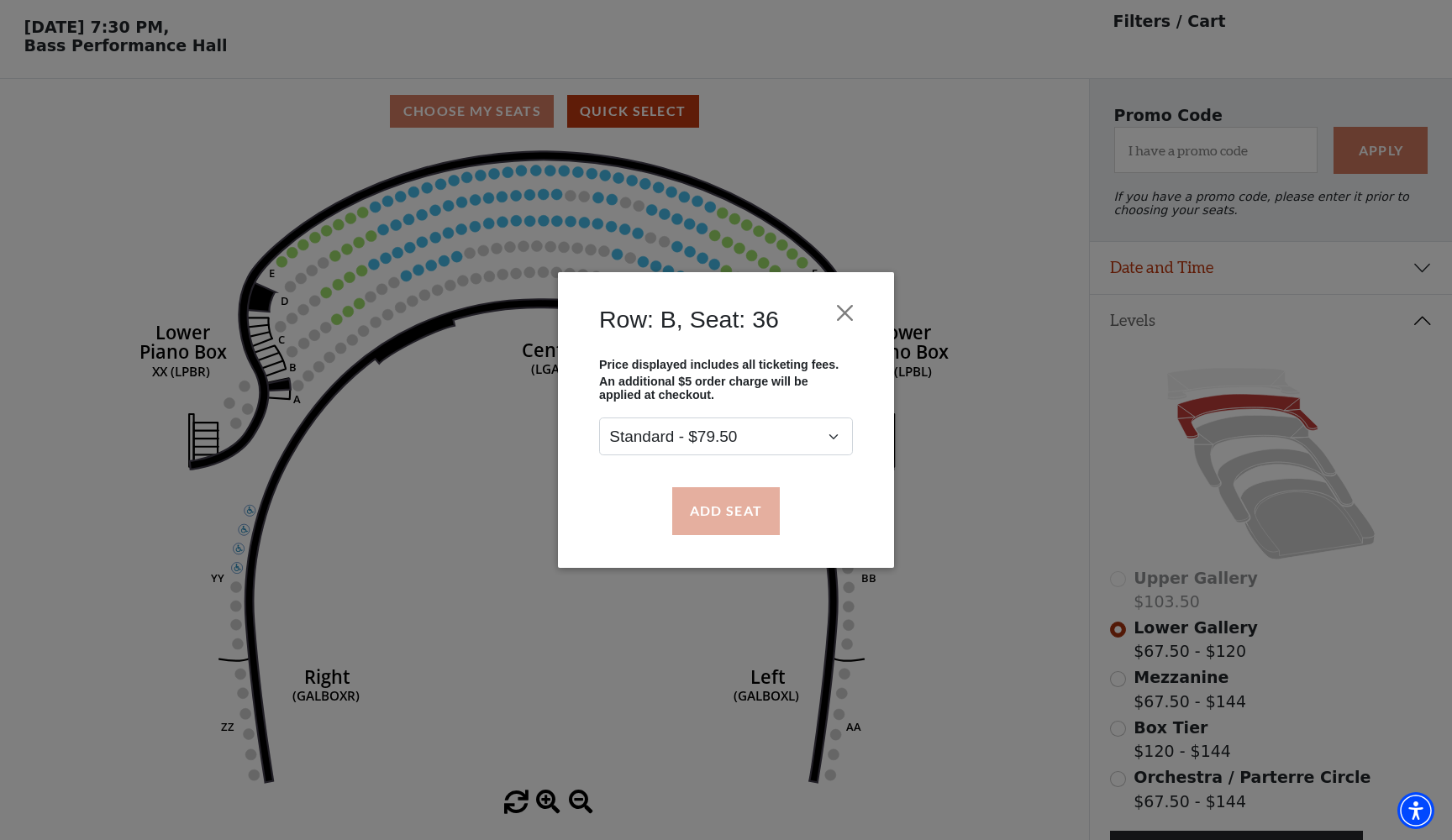
click at [748, 515] on button "Add Seat" at bounding box center [726, 510] width 107 height 47
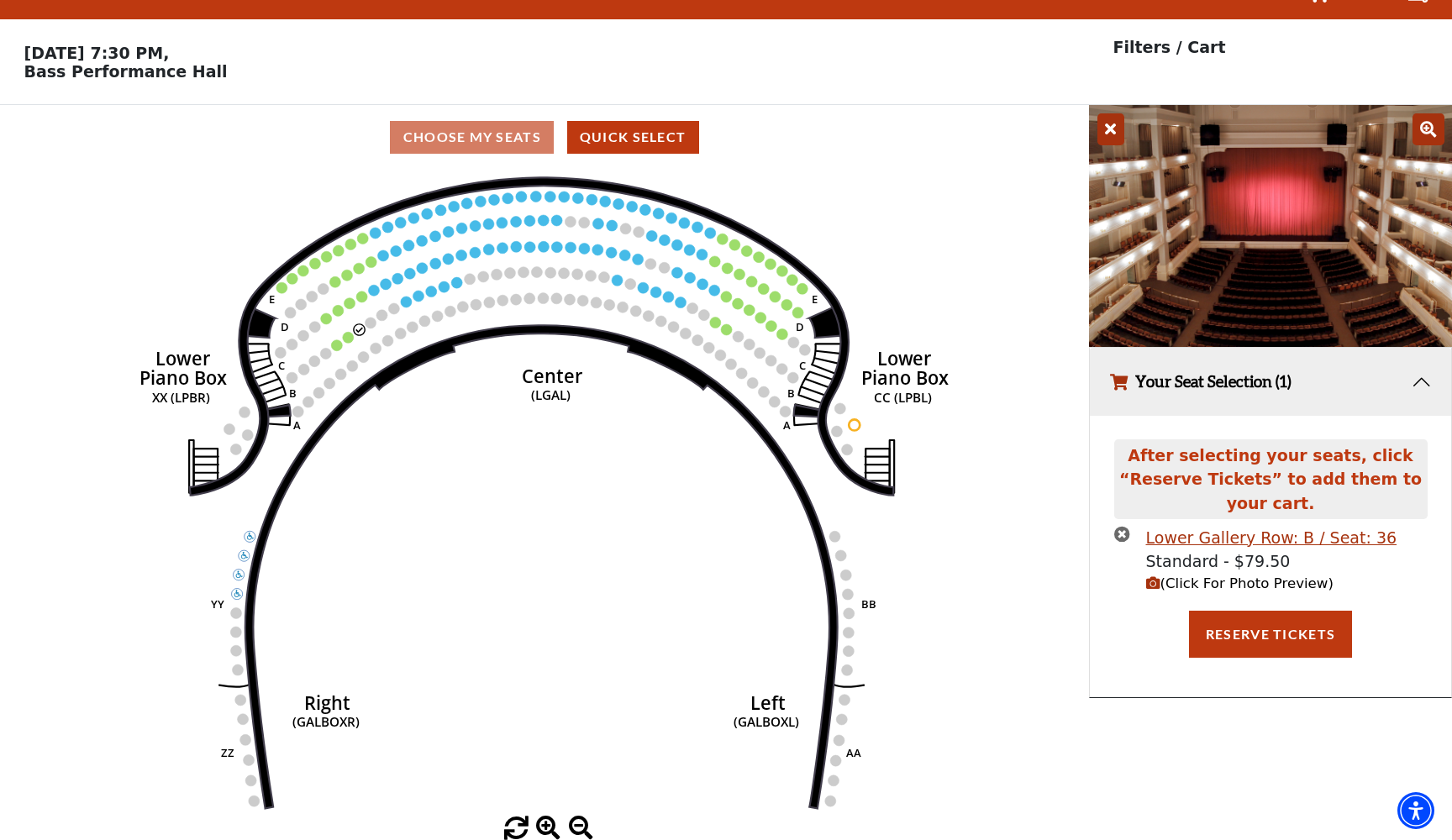
scroll to position [0, 0]
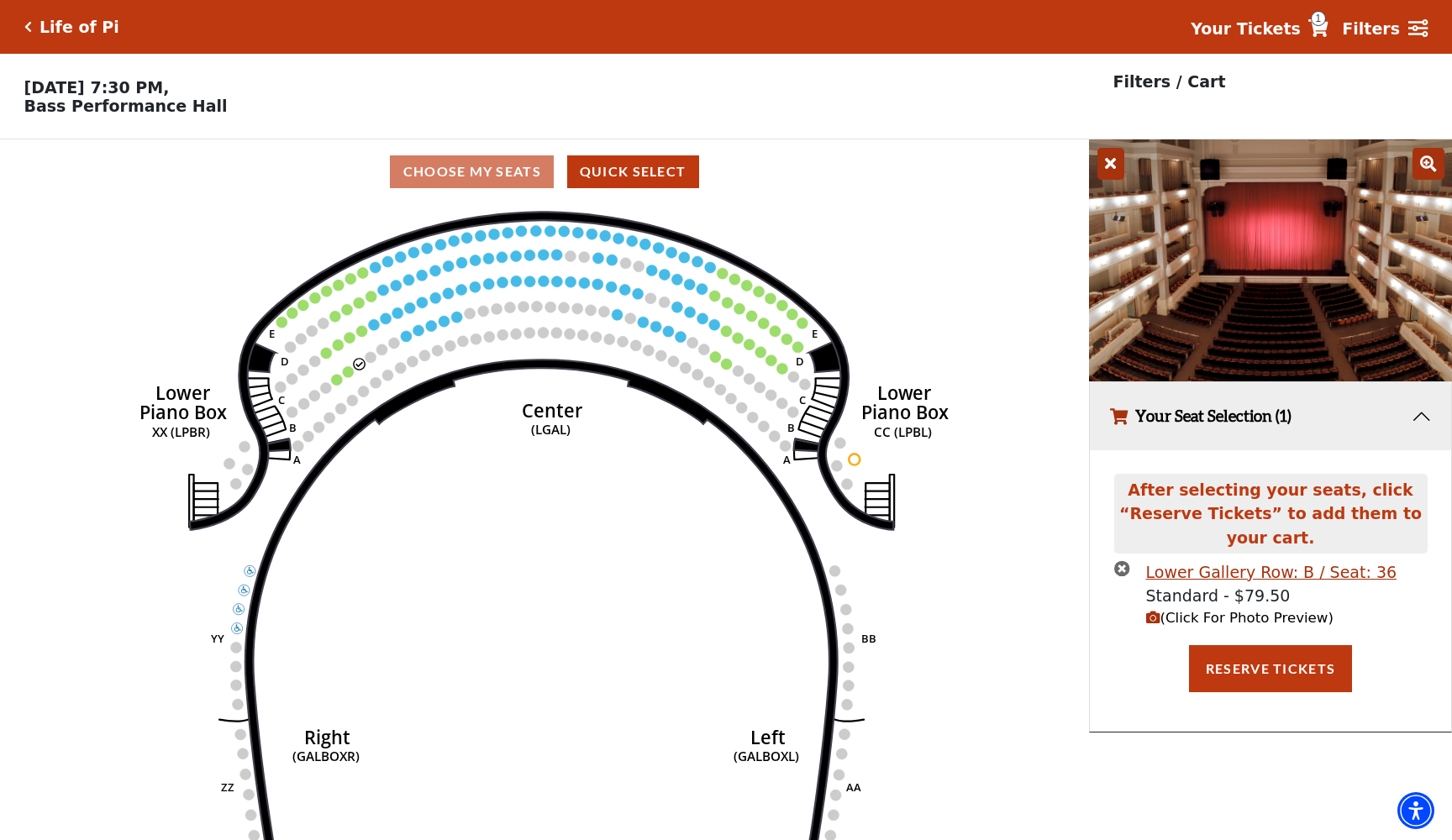
click at [1154, 617] on icon "button" at bounding box center [1153, 617] width 14 height 14
click at [1426, 167] on icon at bounding box center [1428, 164] width 32 height 32
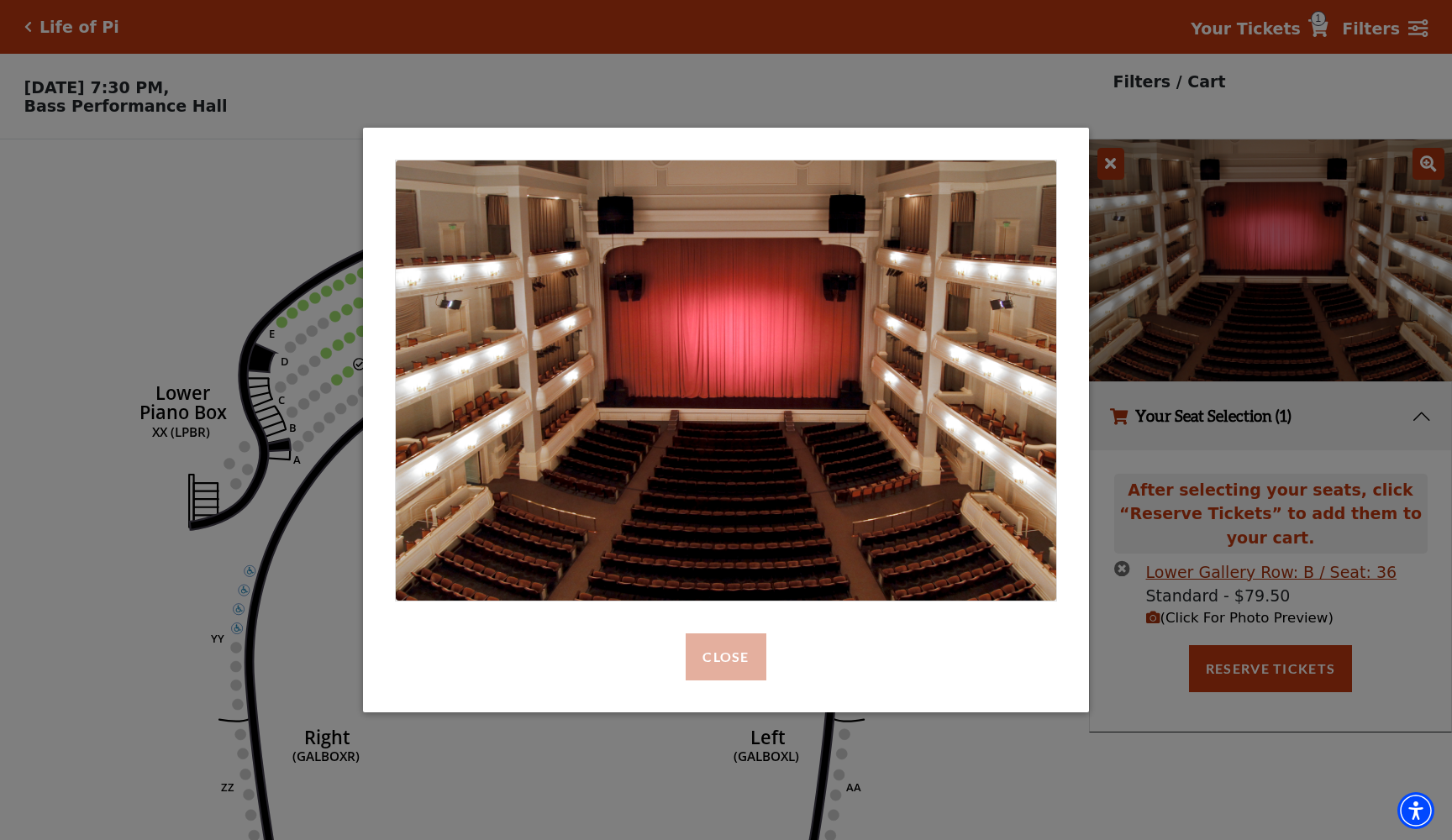
click at [709, 676] on button "Close" at bounding box center [725, 656] width 80 height 47
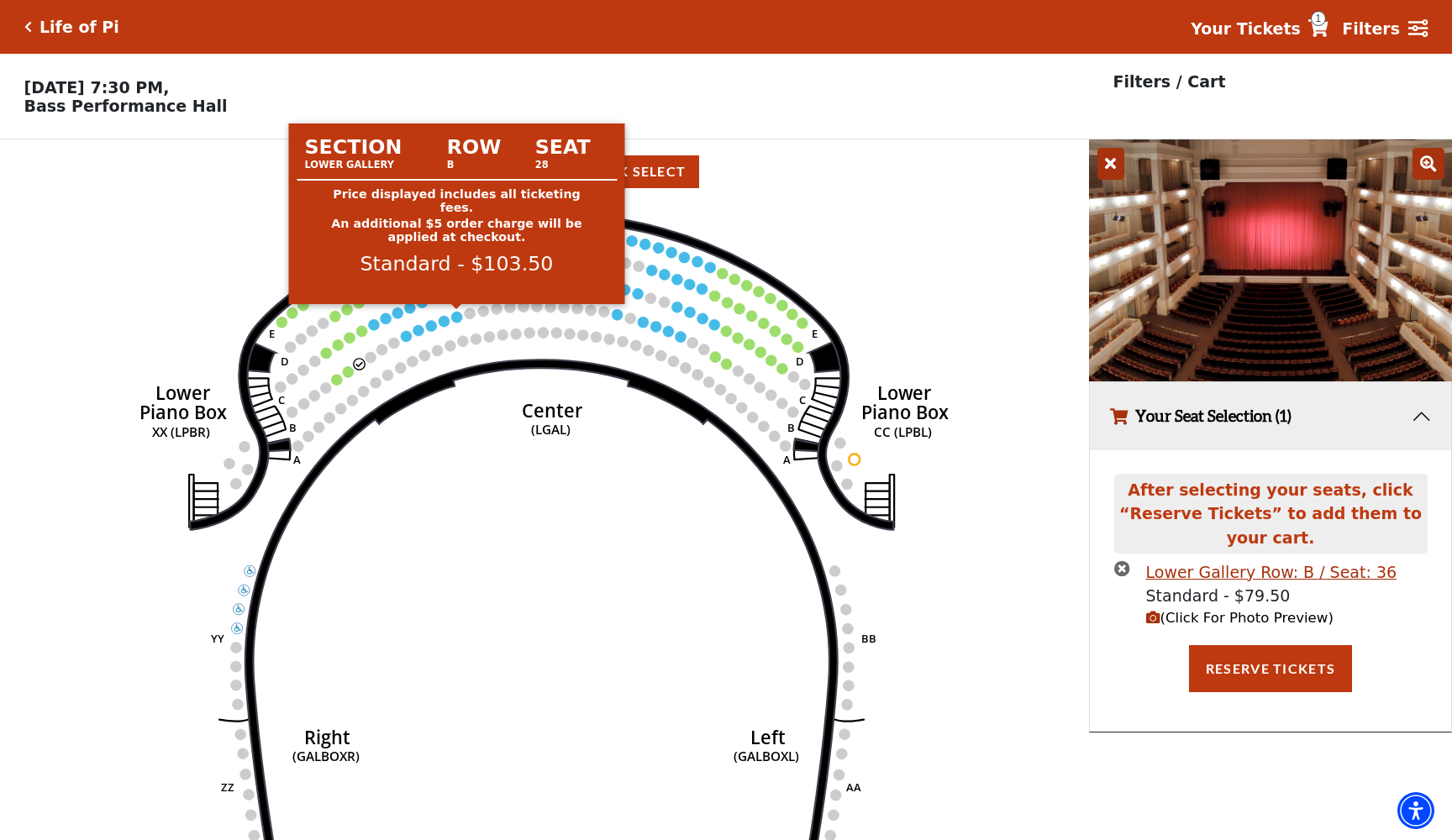
click at [455, 314] on circle at bounding box center [457, 317] width 11 height 11
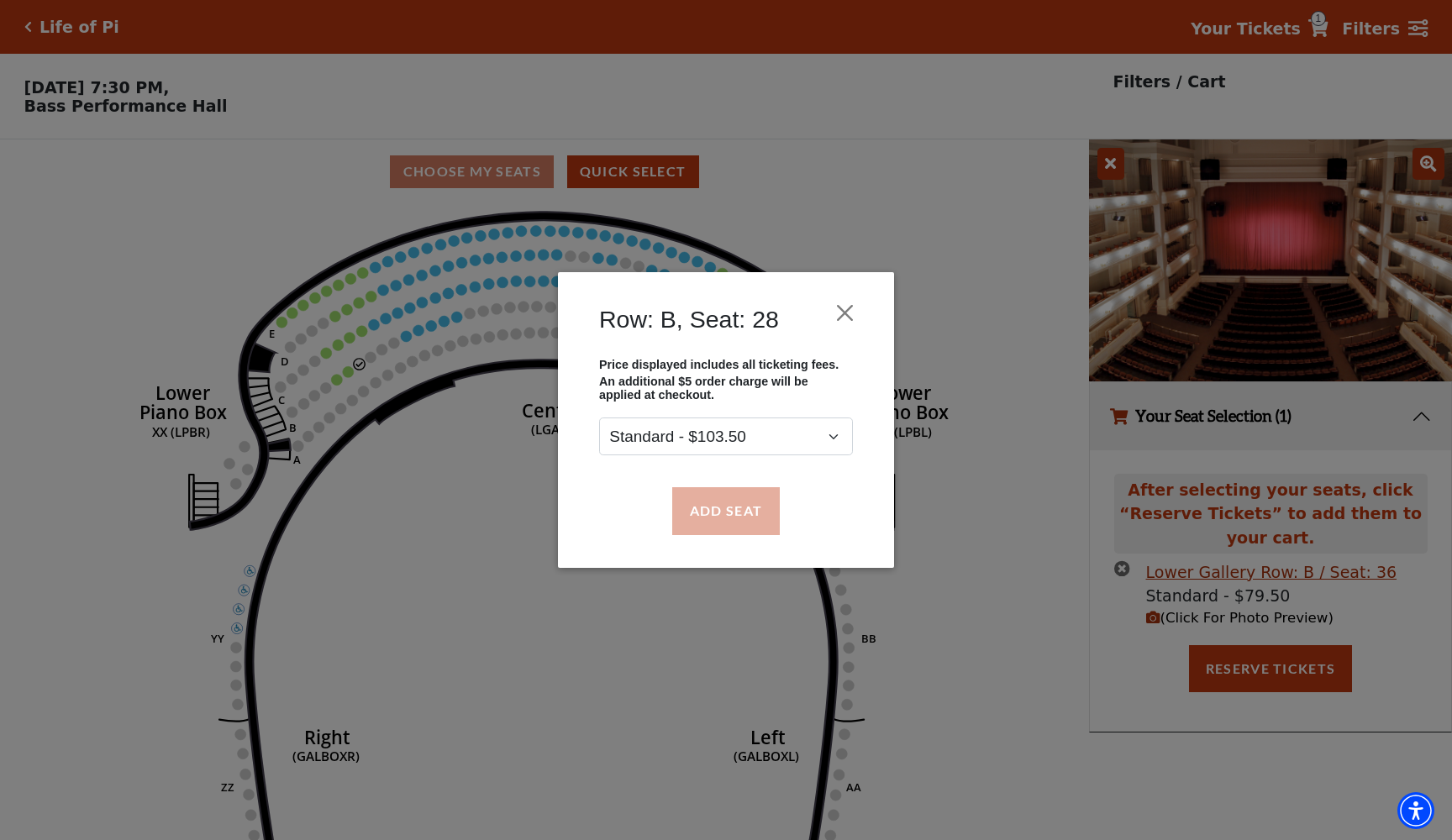
click at [734, 503] on button "Add Seat" at bounding box center [726, 510] width 107 height 47
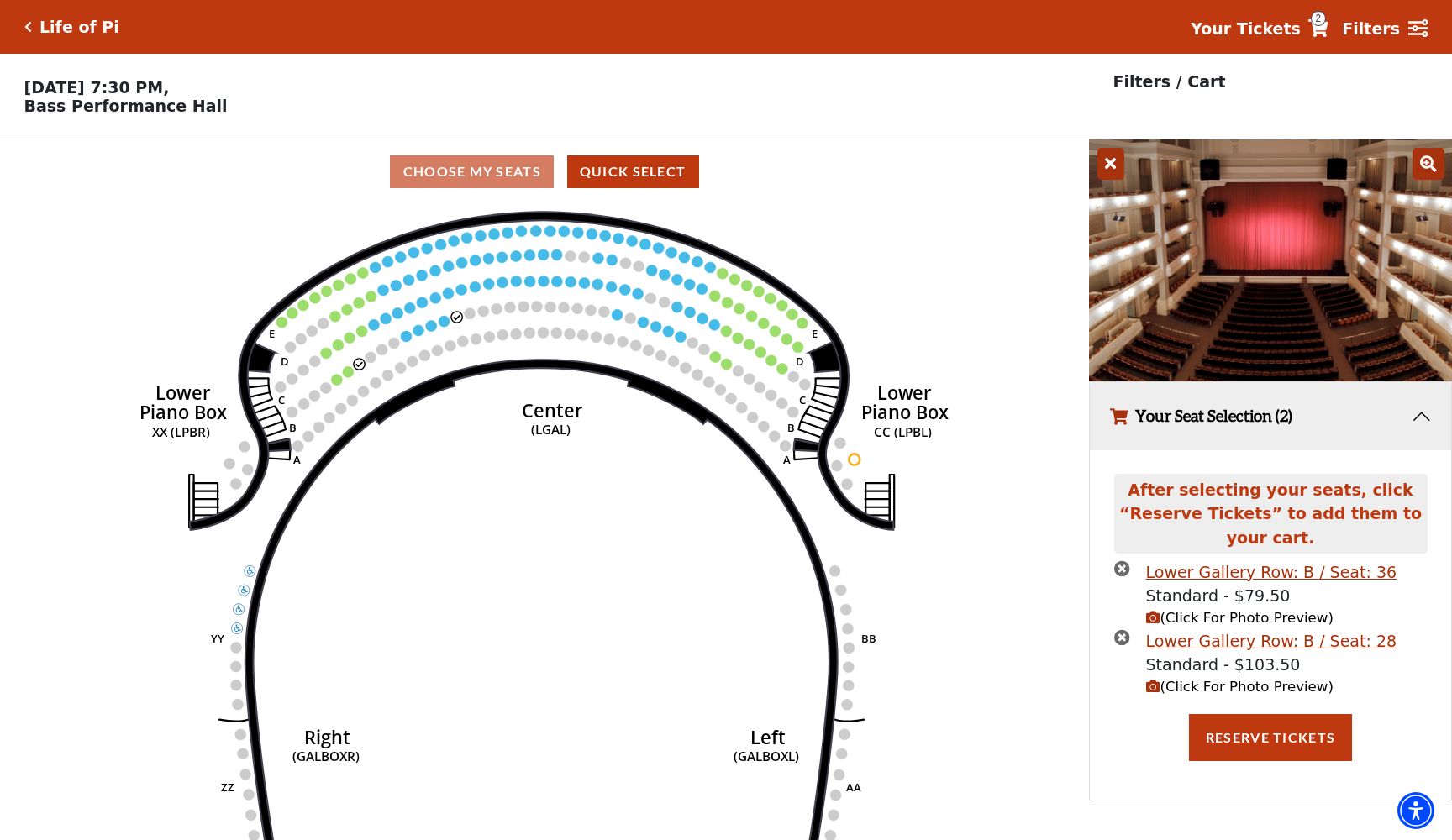
click at [1154, 683] on icon "(Click For Photo Preview)" at bounding box center [1153, 686] width 14 height 14
click at [1427, 175] on icon at bounding box center [1428, 164] width 32 height 32
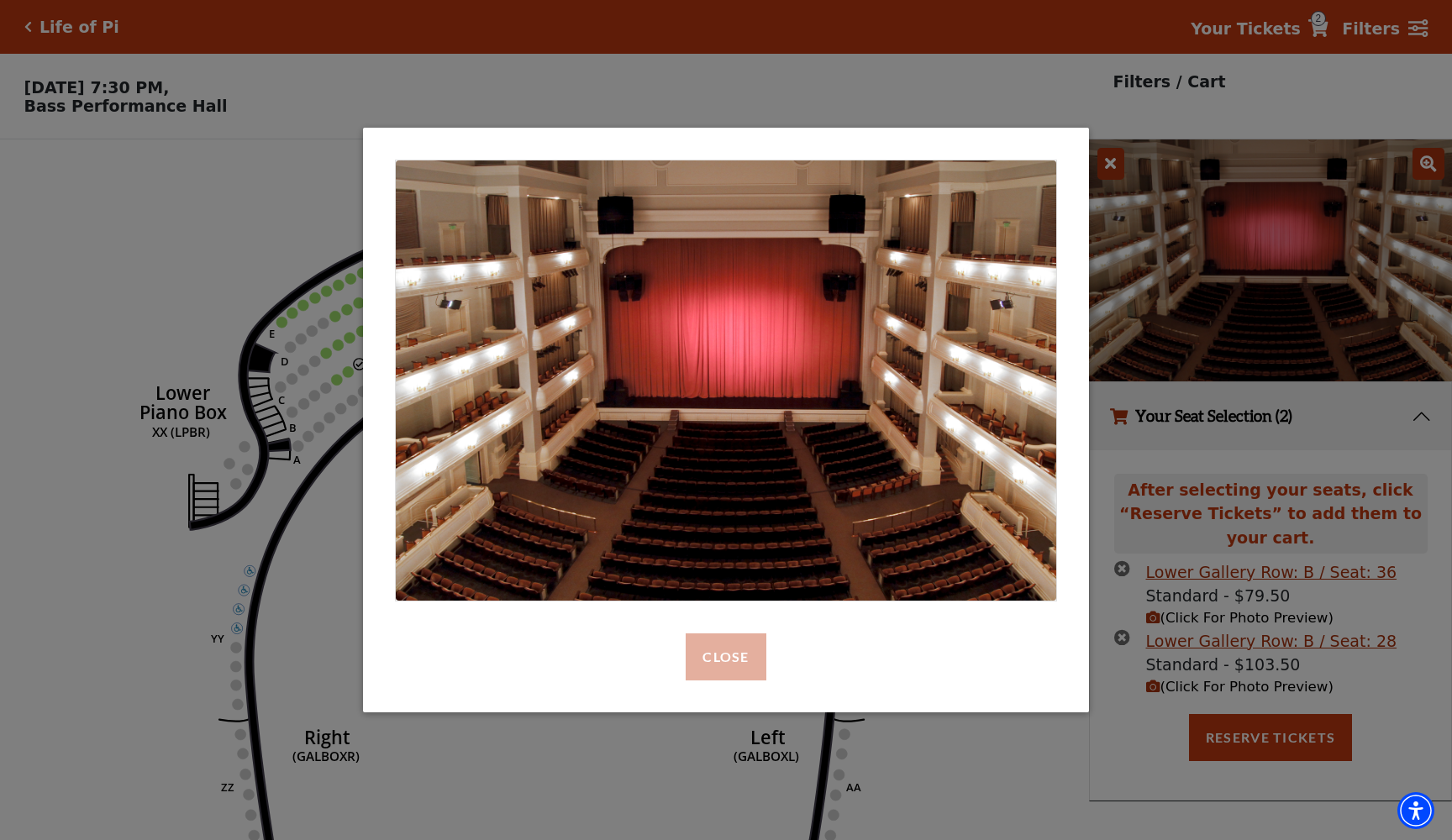
click at [743, 657] on button "Close" at bounding box center [725, 656] width 80 height 47
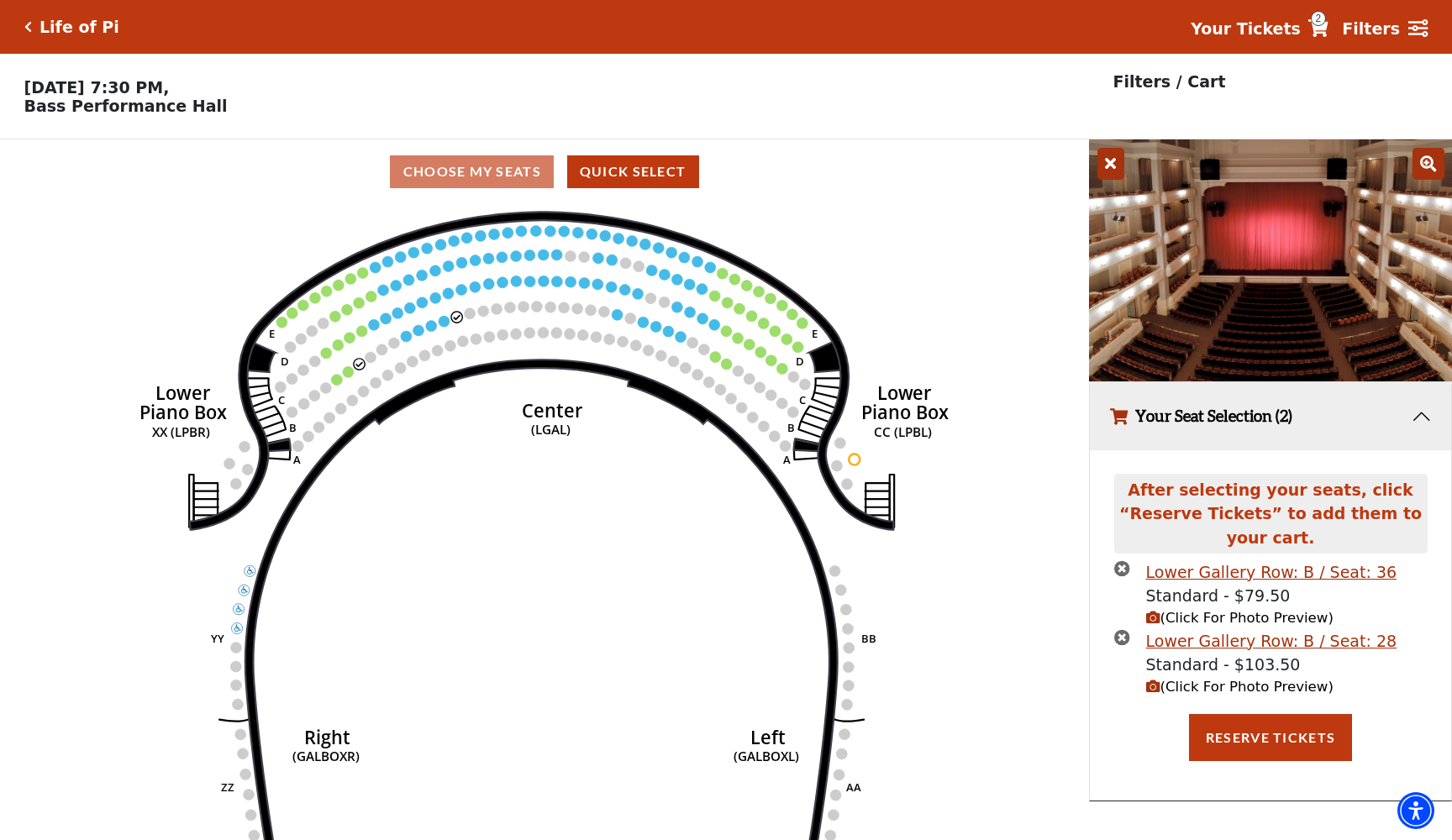
click at [1119, 632] on icon "times-circle" at bounding box center [1122, 637] width 16 height 16
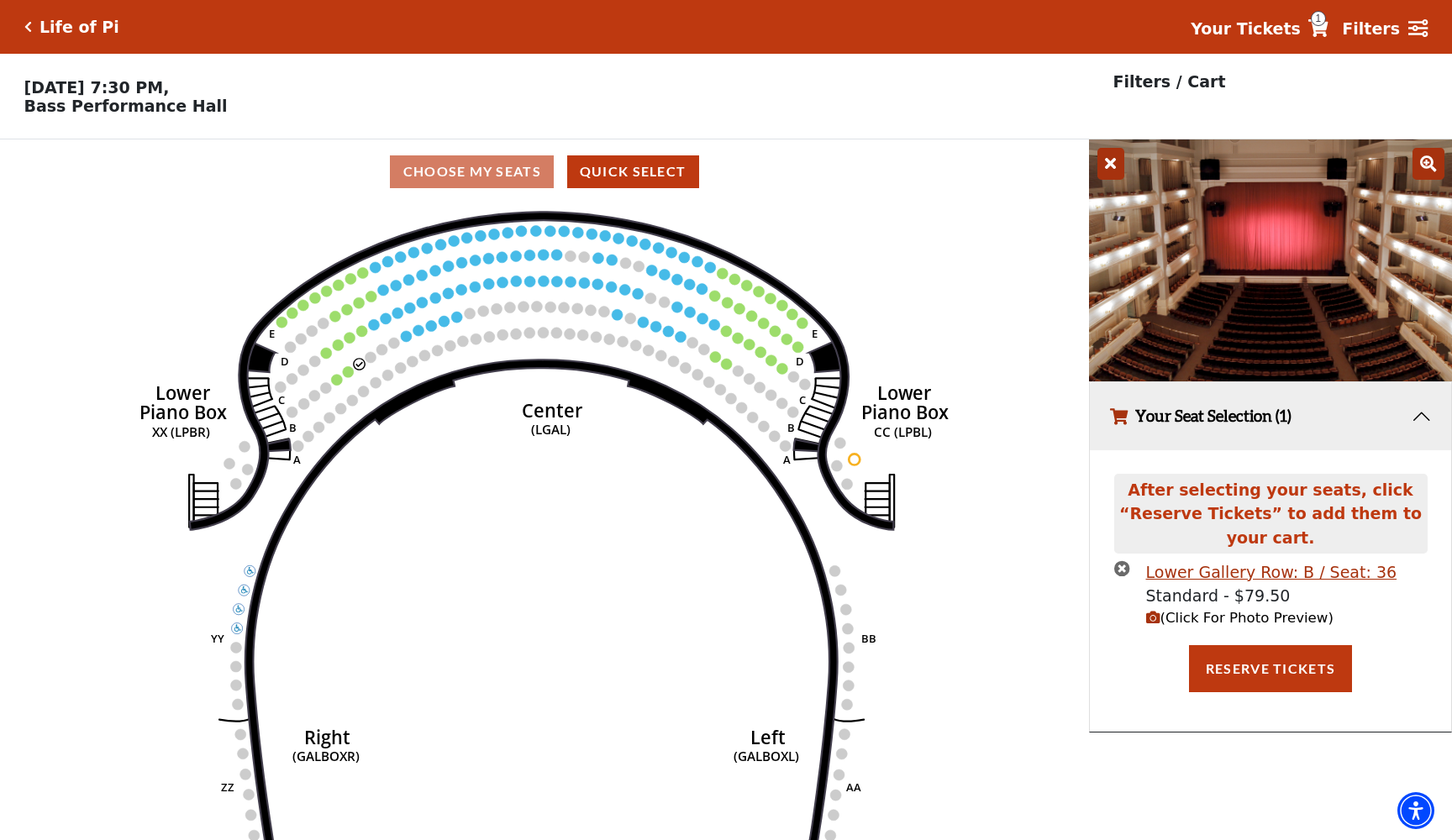
click at [1125, 562] on icon "times-circle" at bounding box center [1122, 568] width 16 height 16
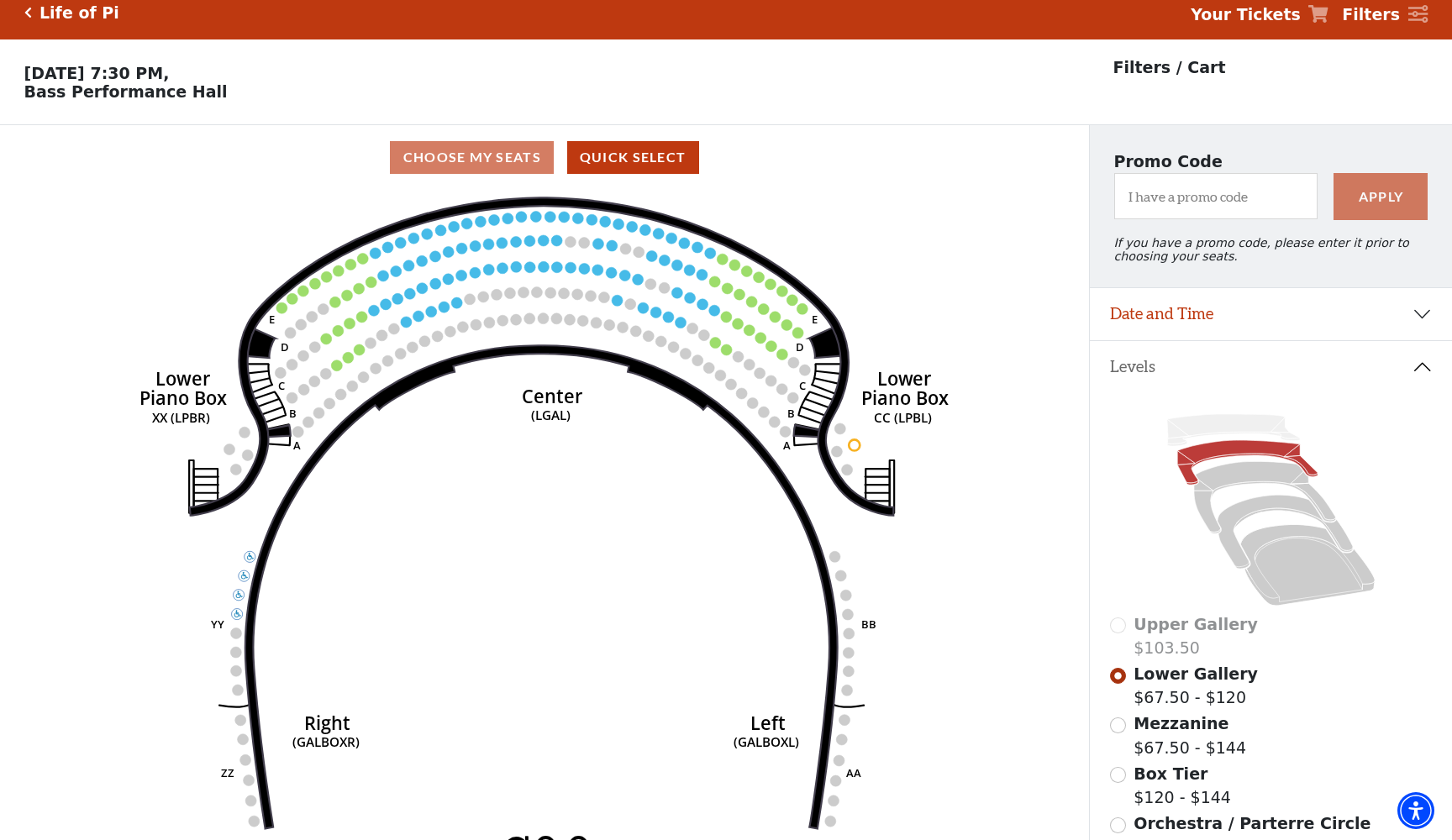
scroll to position [4, 0]
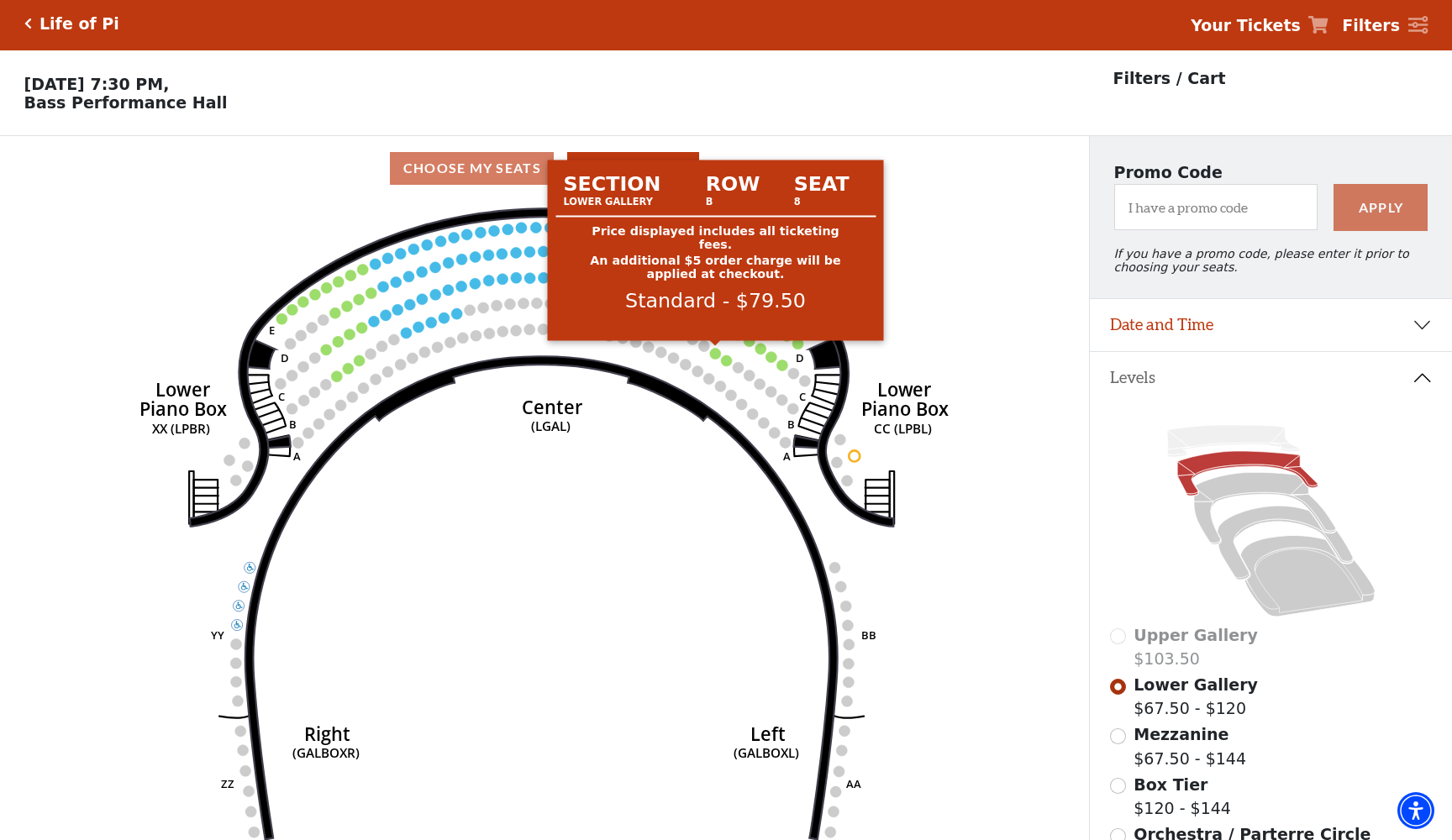
click at [715, 357] on circle at bounding box center [715, 353] width 11 height 11
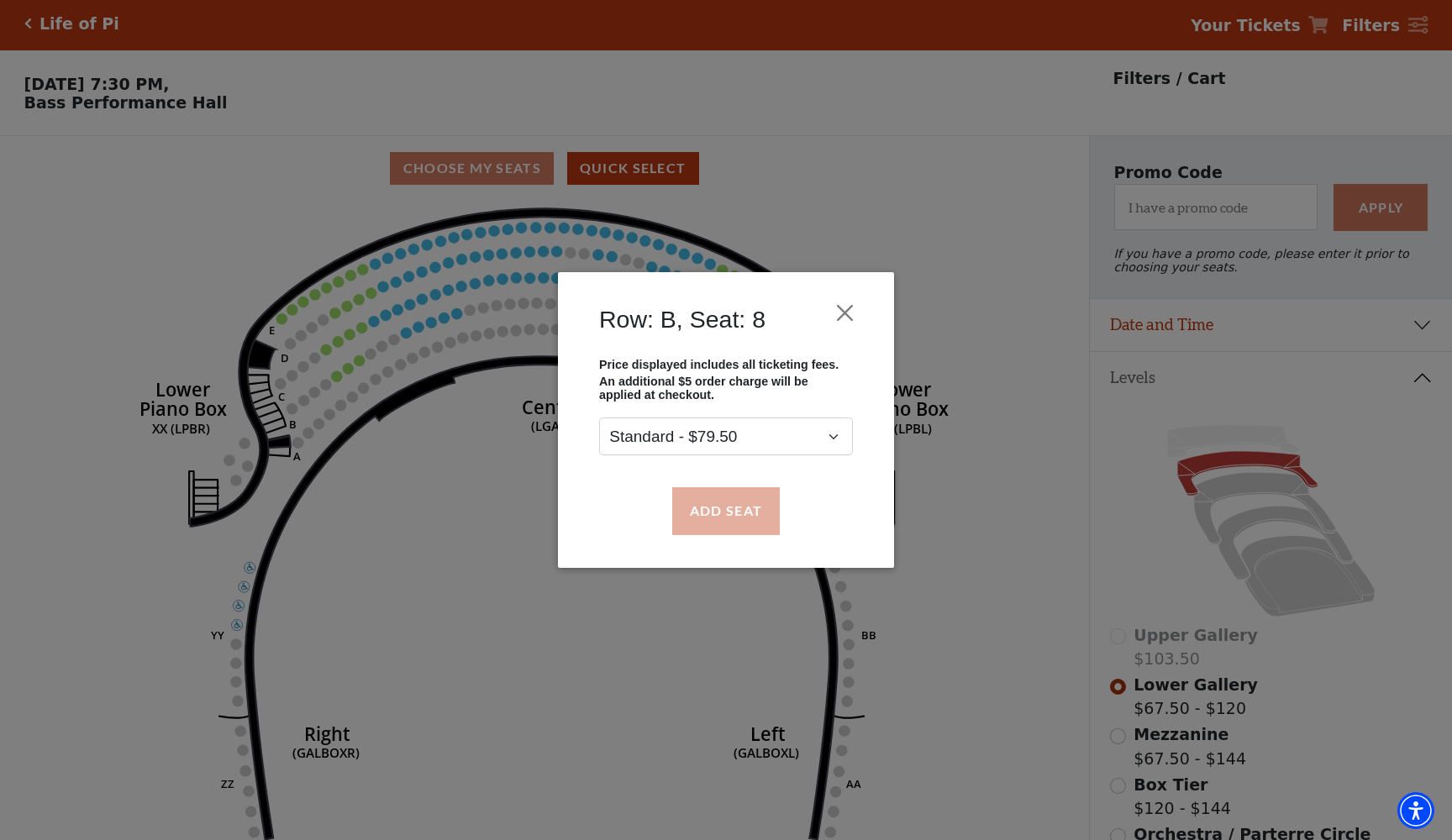
click at [735, 508] on button "Add Seat" at bounding box center [726, 510] width 107 height 47
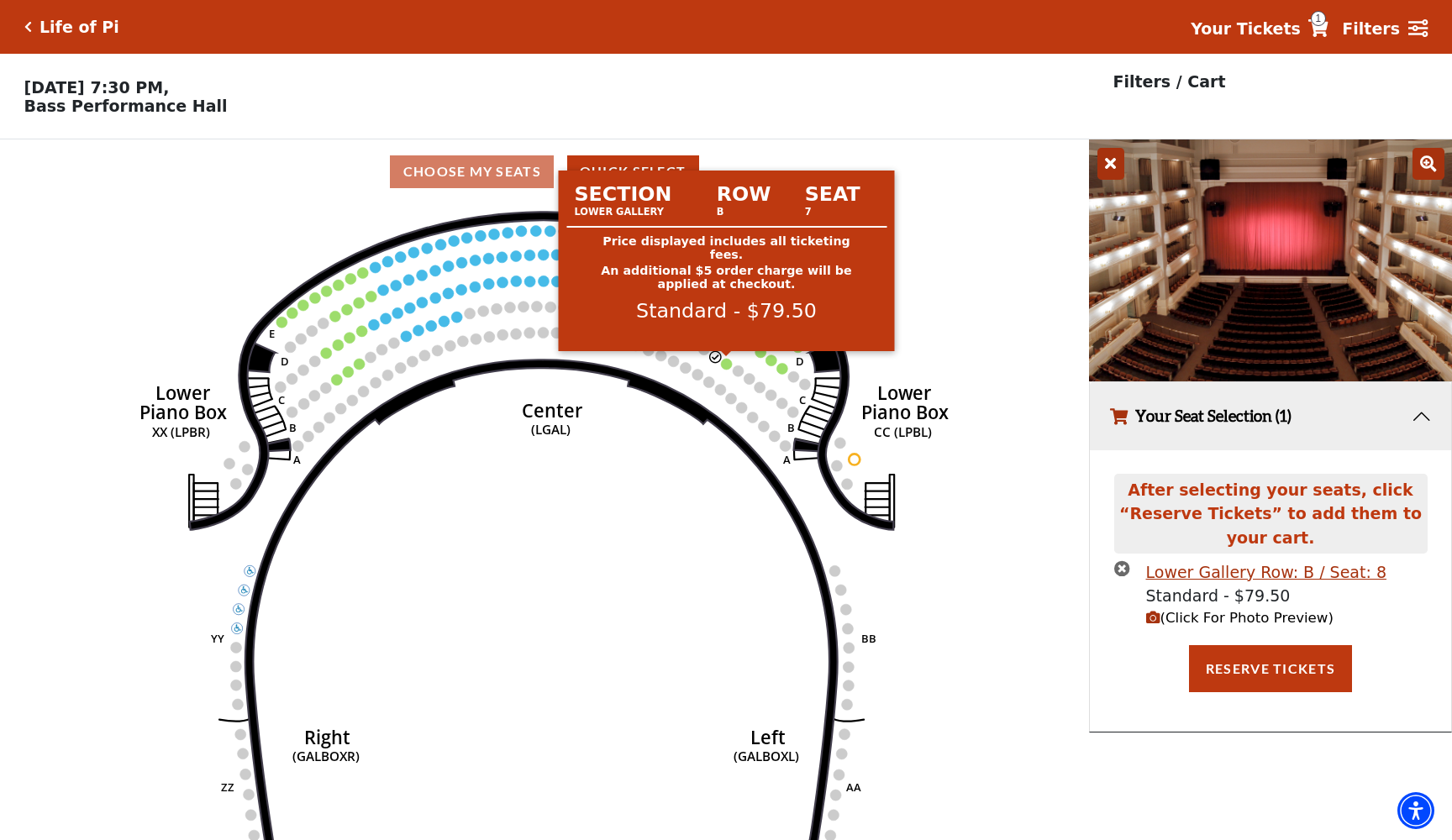
click at [728, 363] on circle at bounding box center [726, 364] width 11 height 11
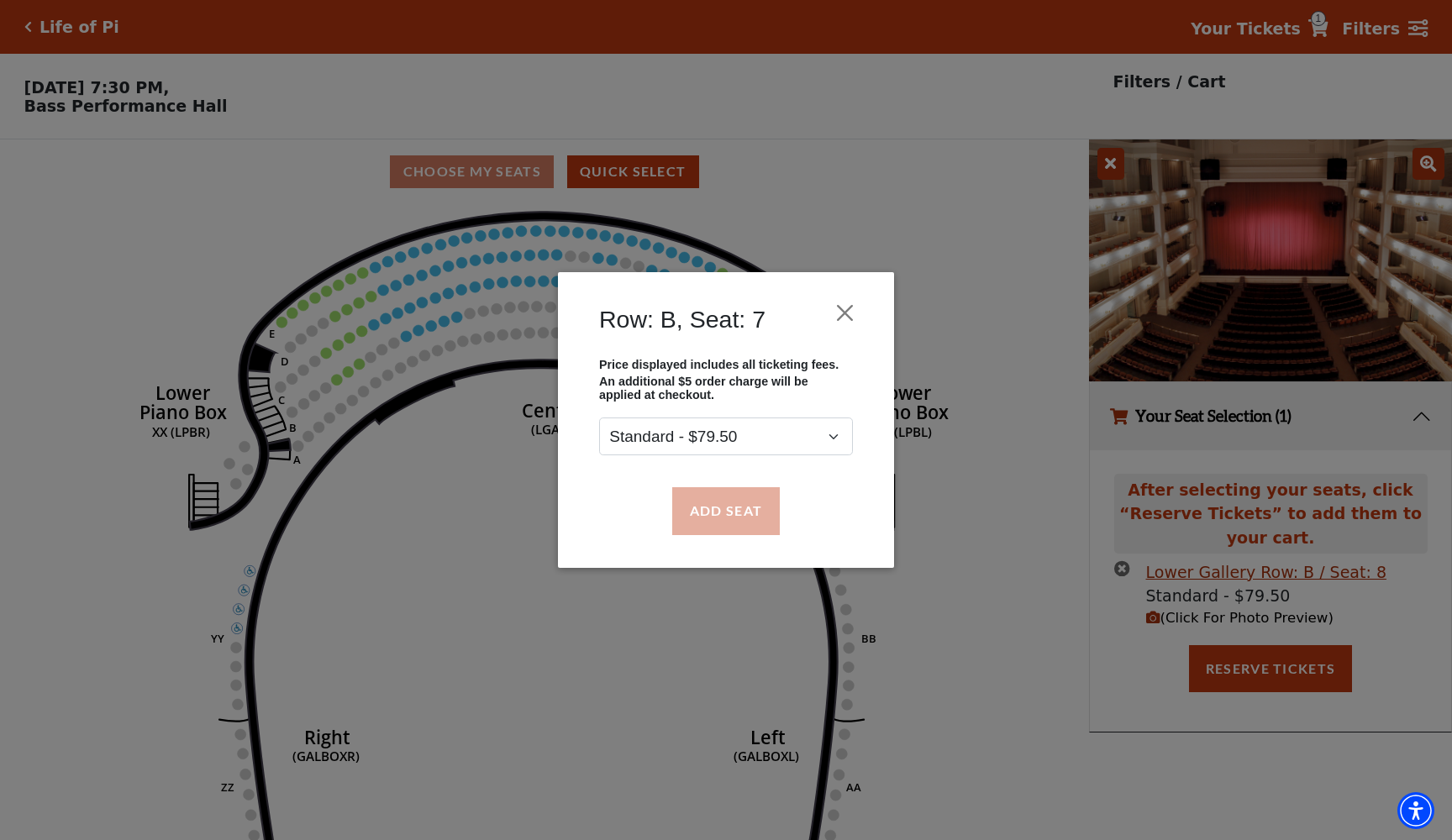
click at [728, 508] on button "Add Seat" at bounding box center [726, 510] width 107 height 47
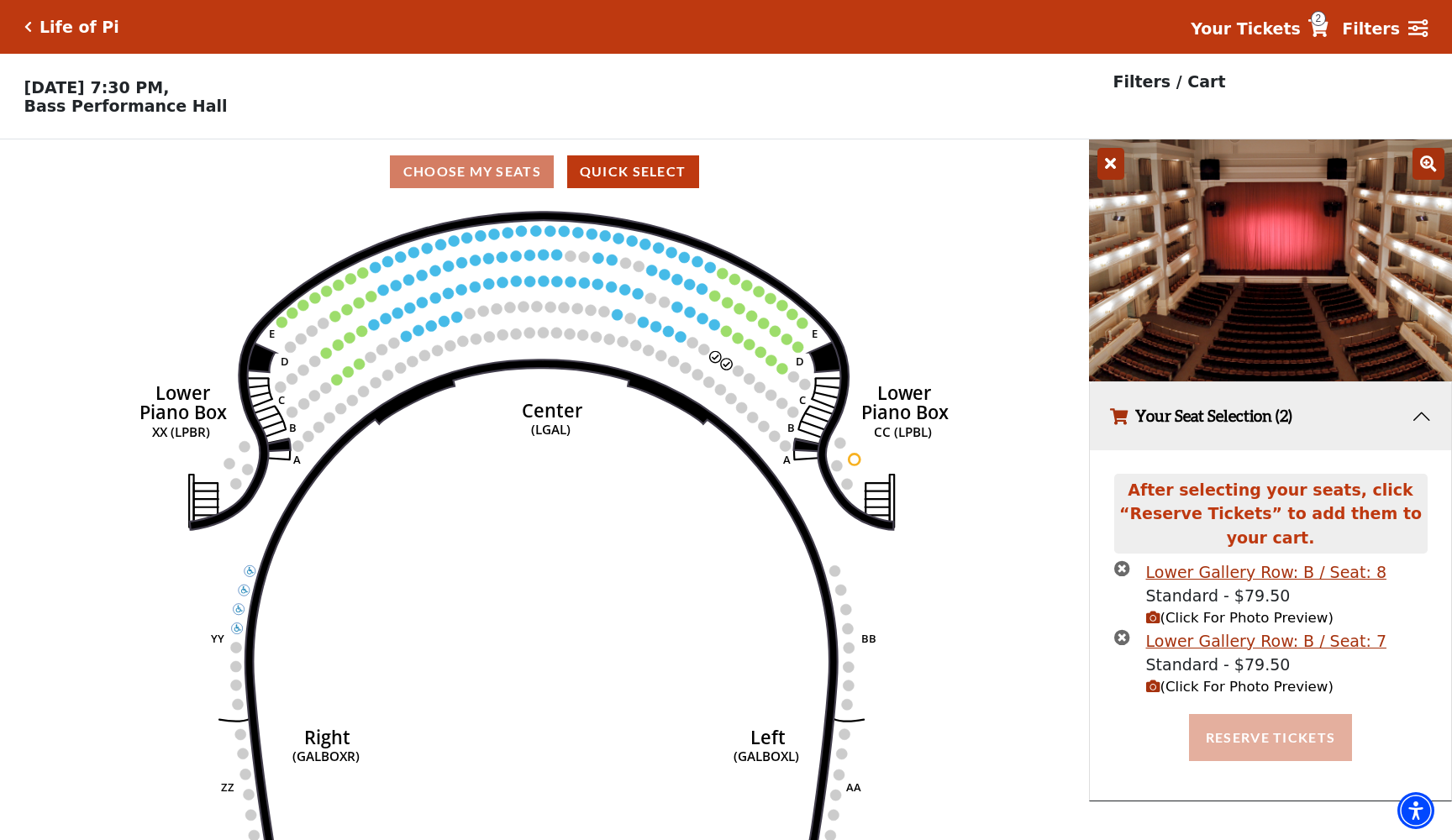
click at [1284, 715] on button "Reserve Tickets" at bounding box center [1270, 737] width 163 height 47
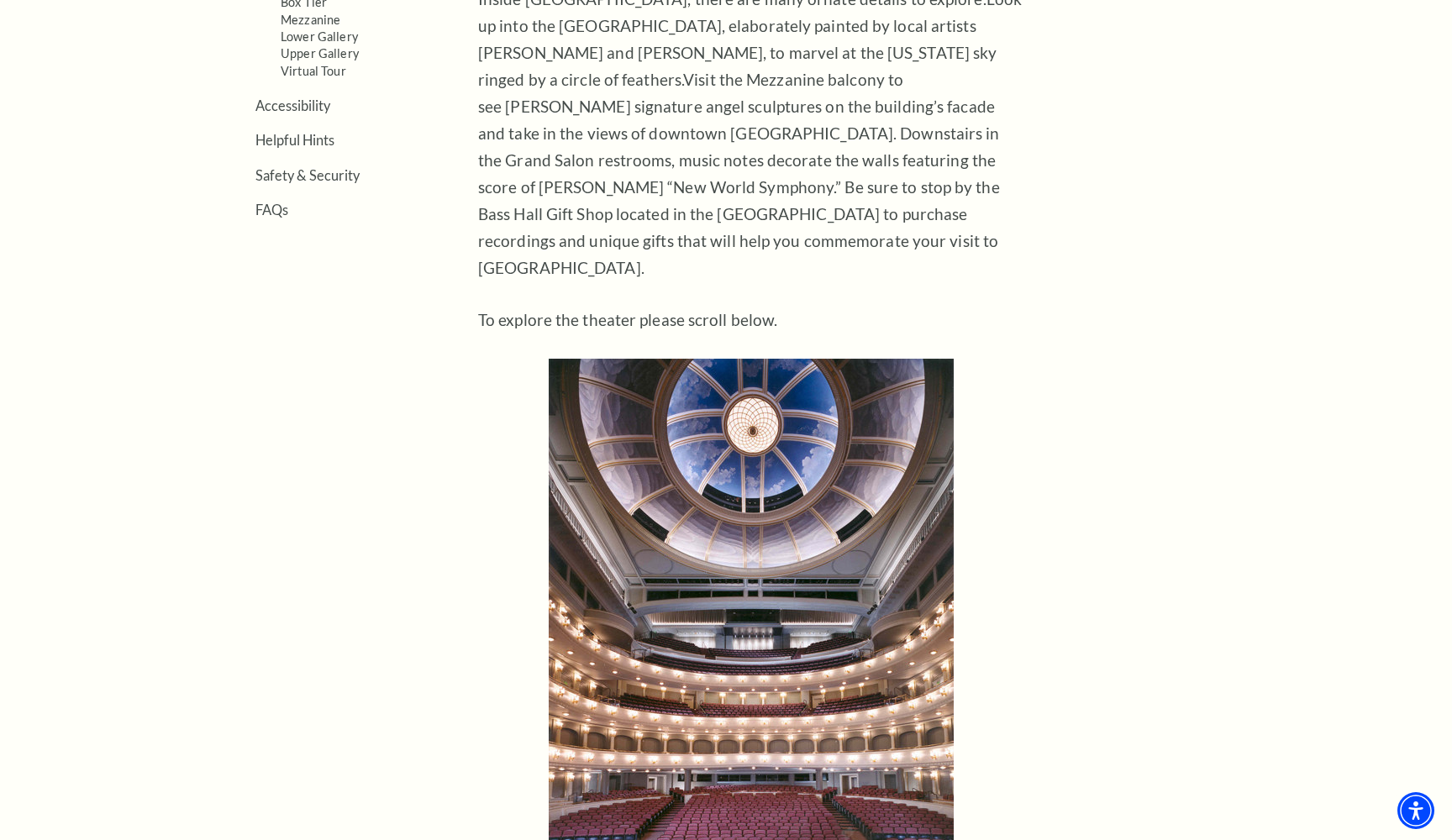
scroll to position [715, 0]
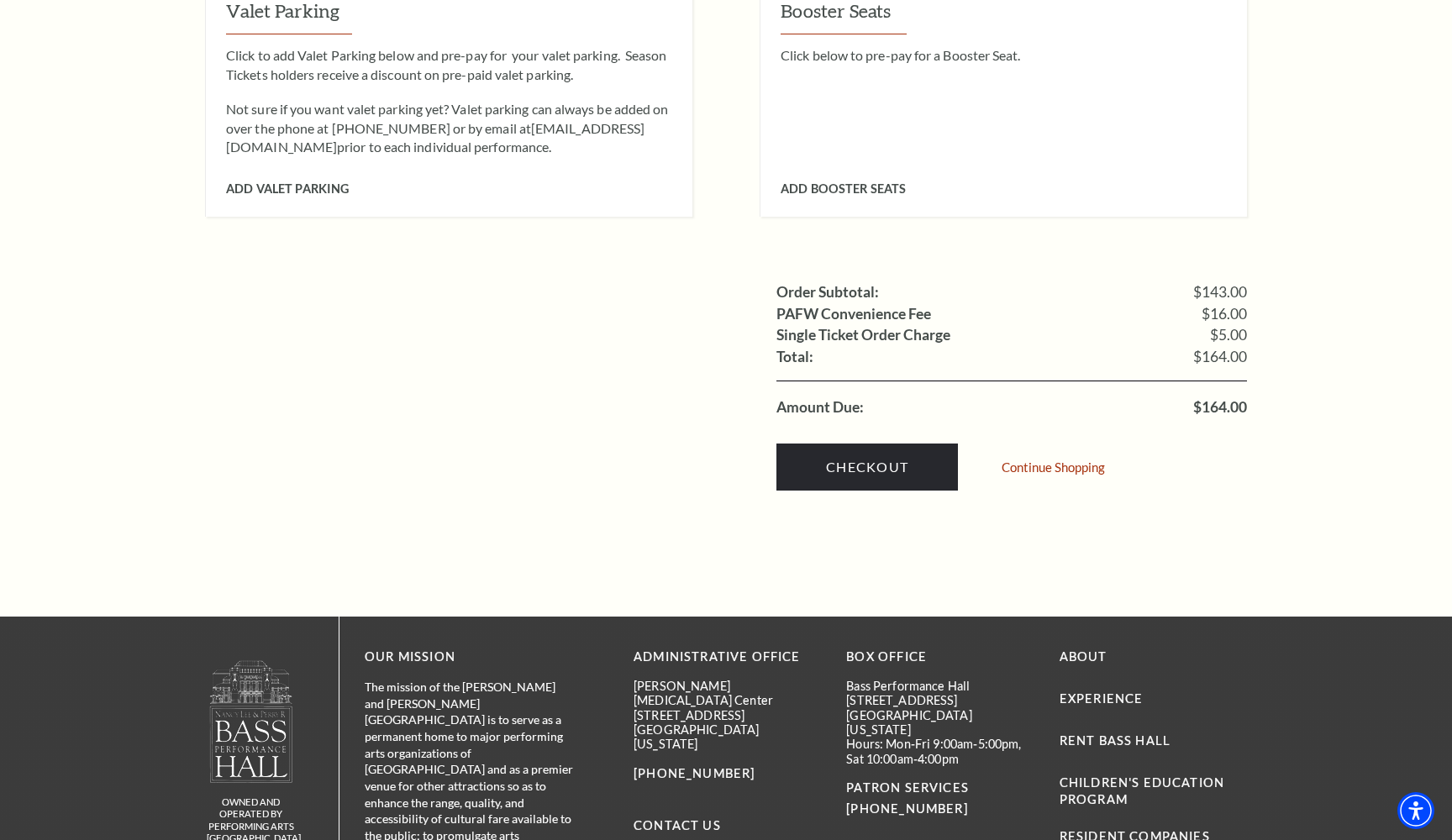
scroll to position [1456, 0]
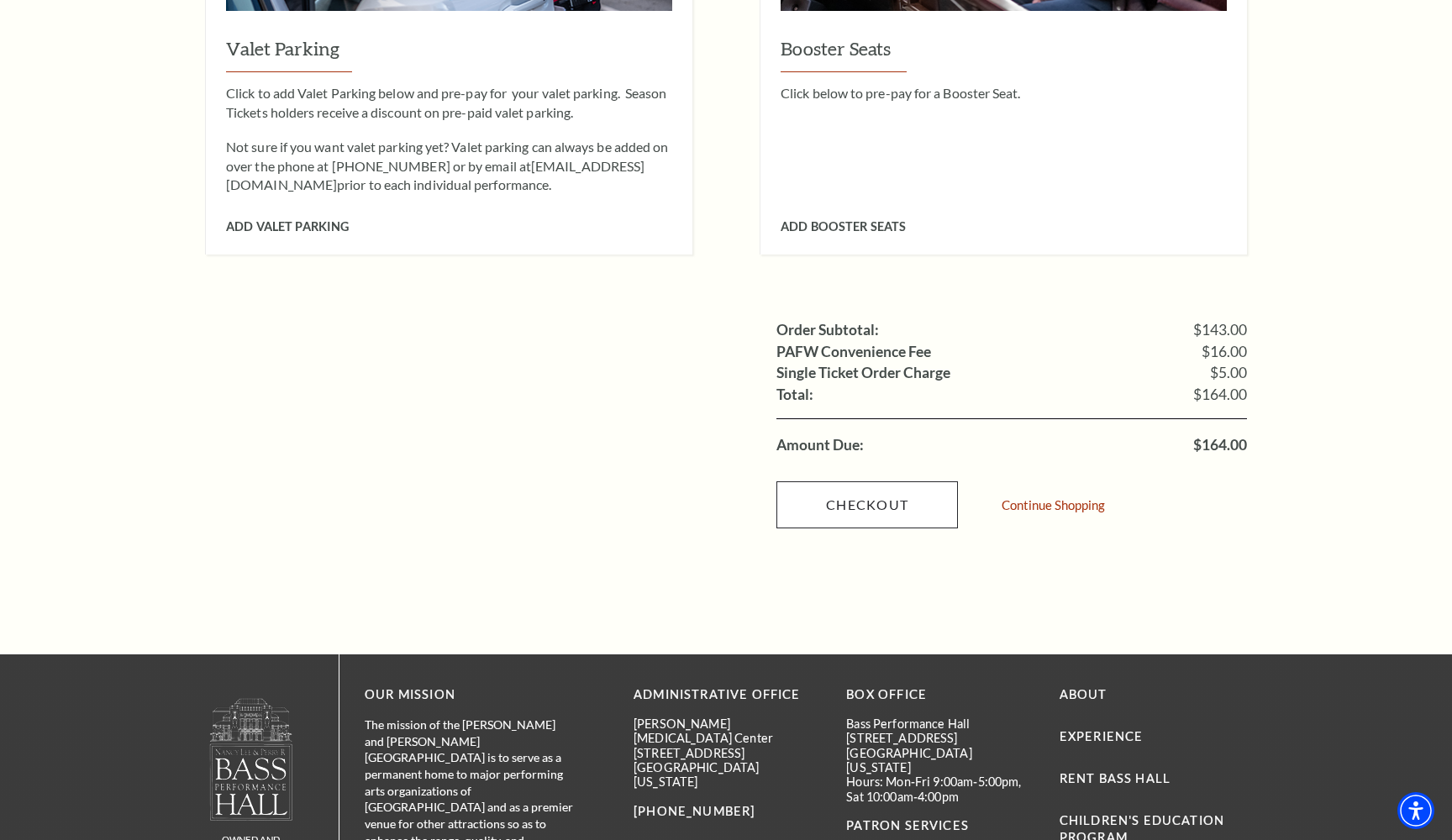
click at [890, 481] on link "Checkout" at bounding box center [867, 504] width 181 height 47
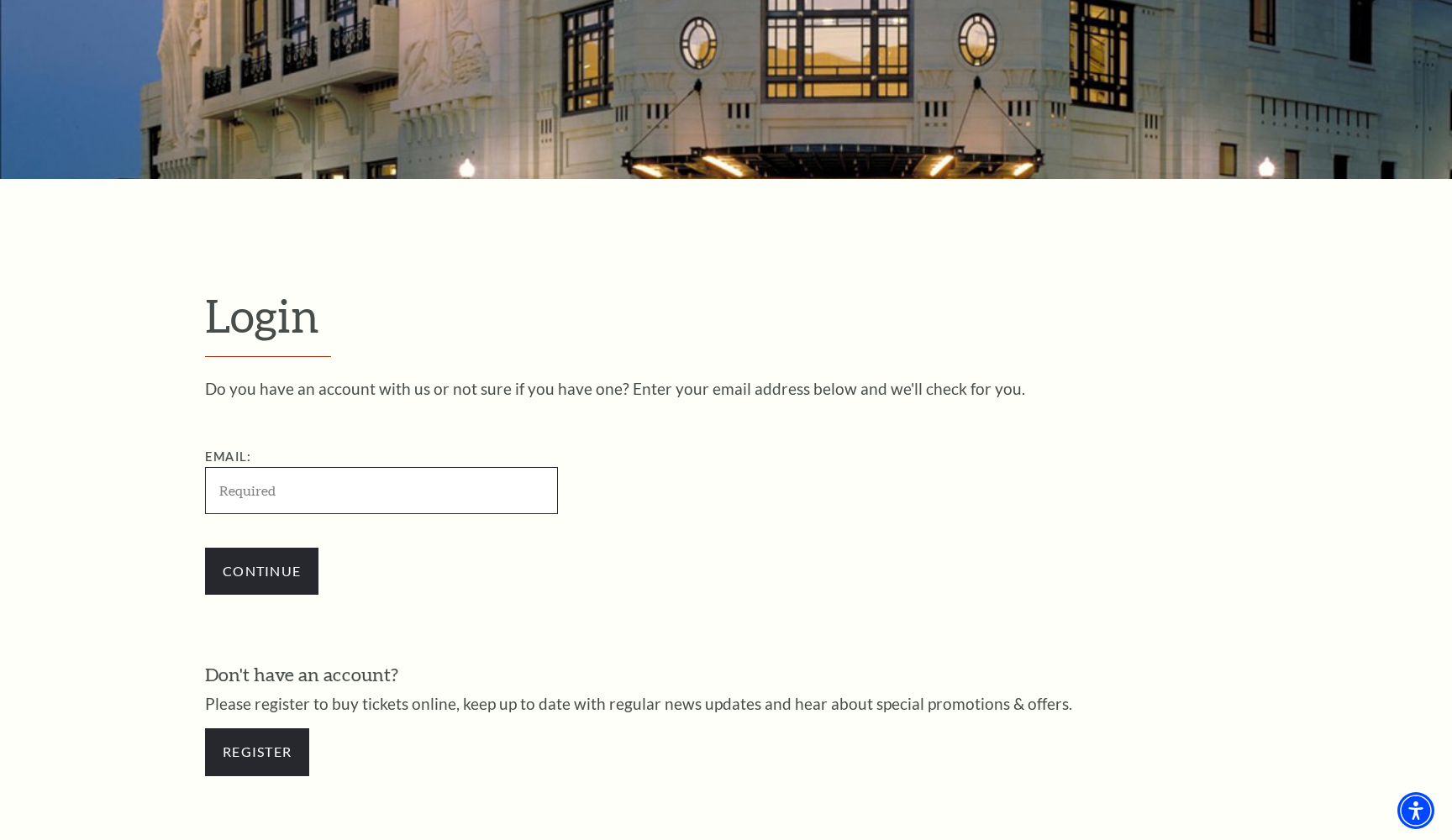
scroll to position [250, 0]
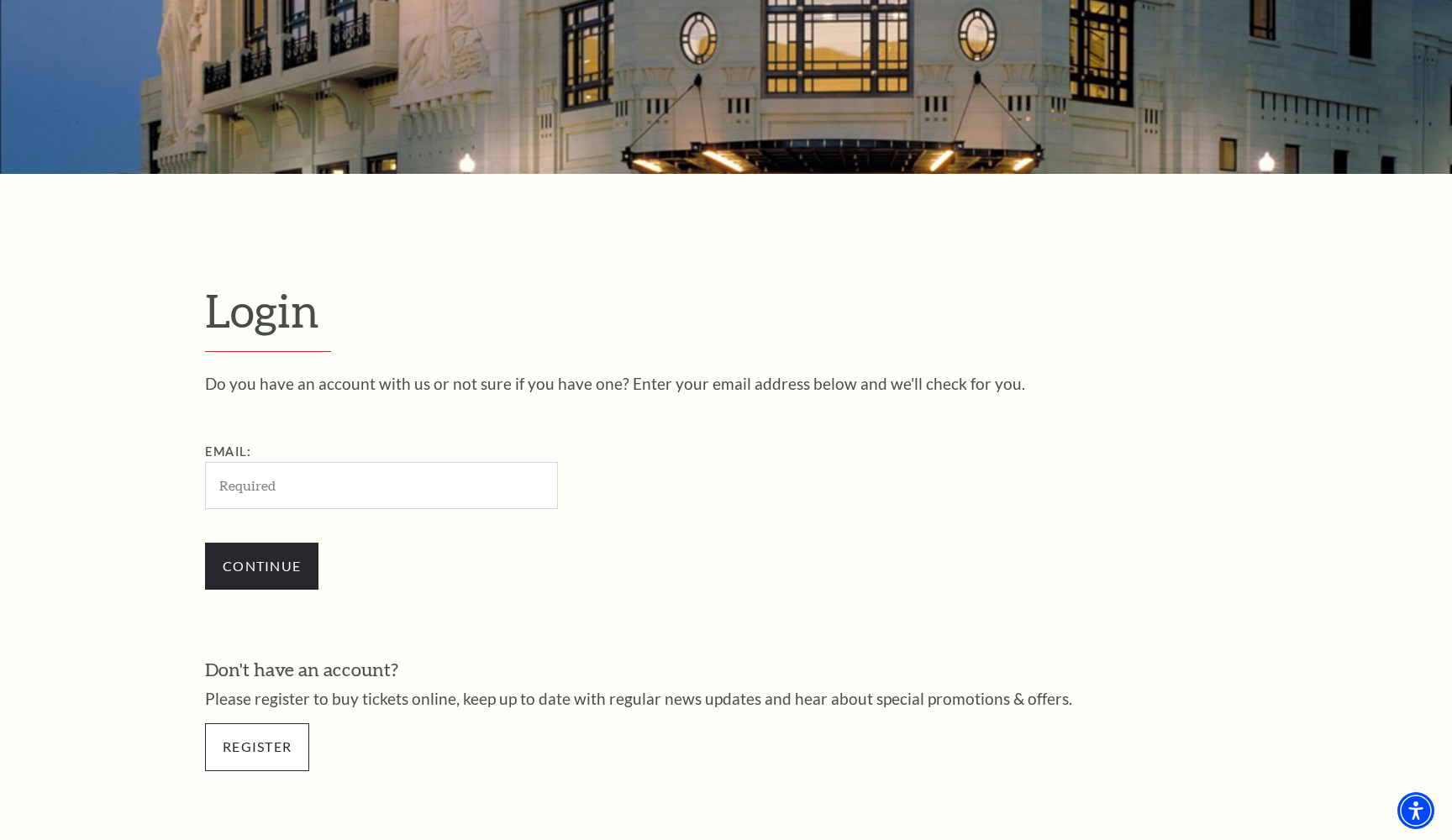
click at [242, 757] on link "Register" at bounding box center [257, 746] width 104 height 47
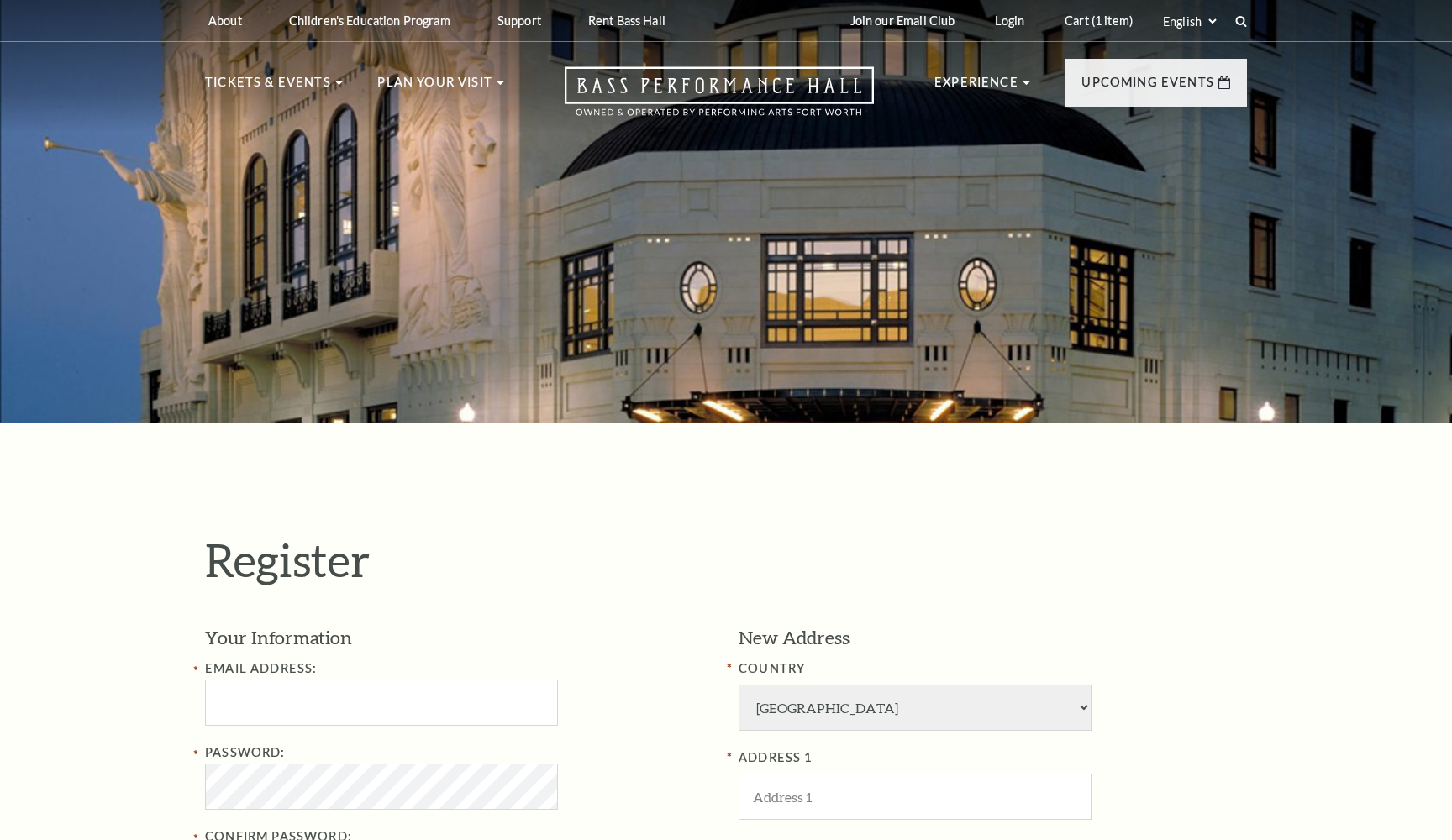
select select "1"
select select "[GEOGRAPHIC_DATA]"
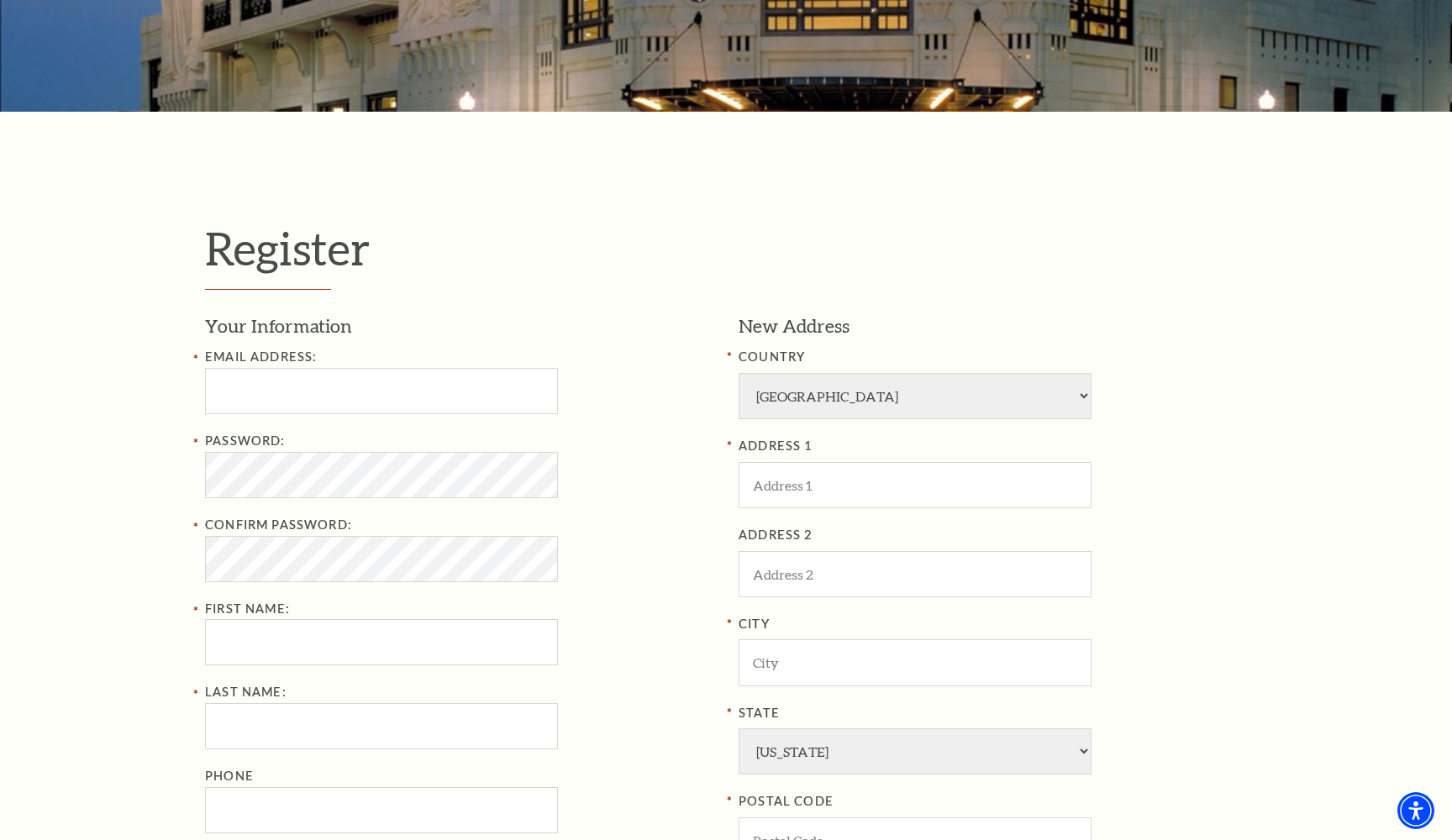
scroll to position [328, 0]
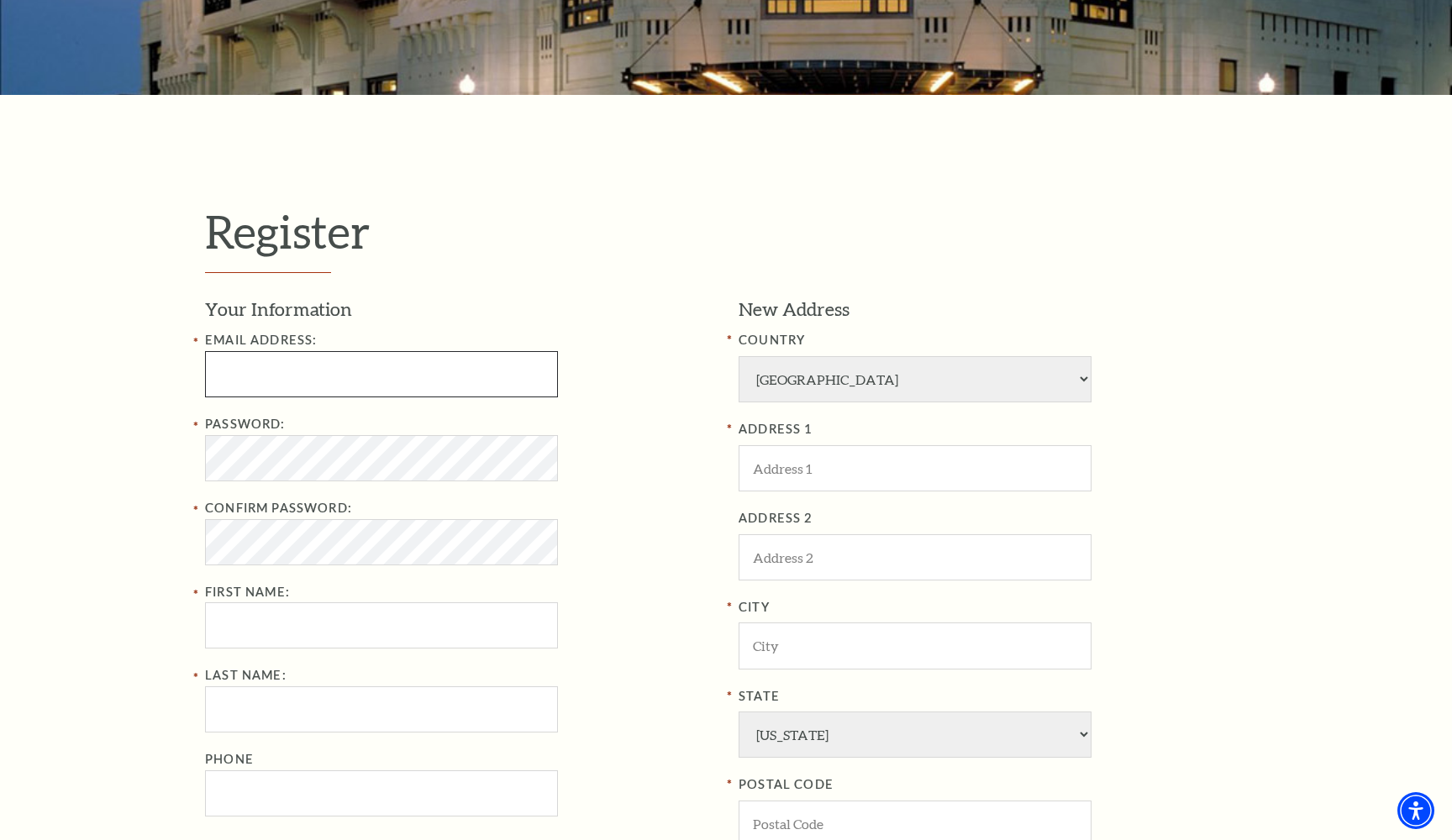
click at [293, 383] on input "Email Address:" at bounding box center [381, 374] width 353 height 47
type input "p"
type input "[EMAIL_ADDRESS][DOMAIN_NAME]"
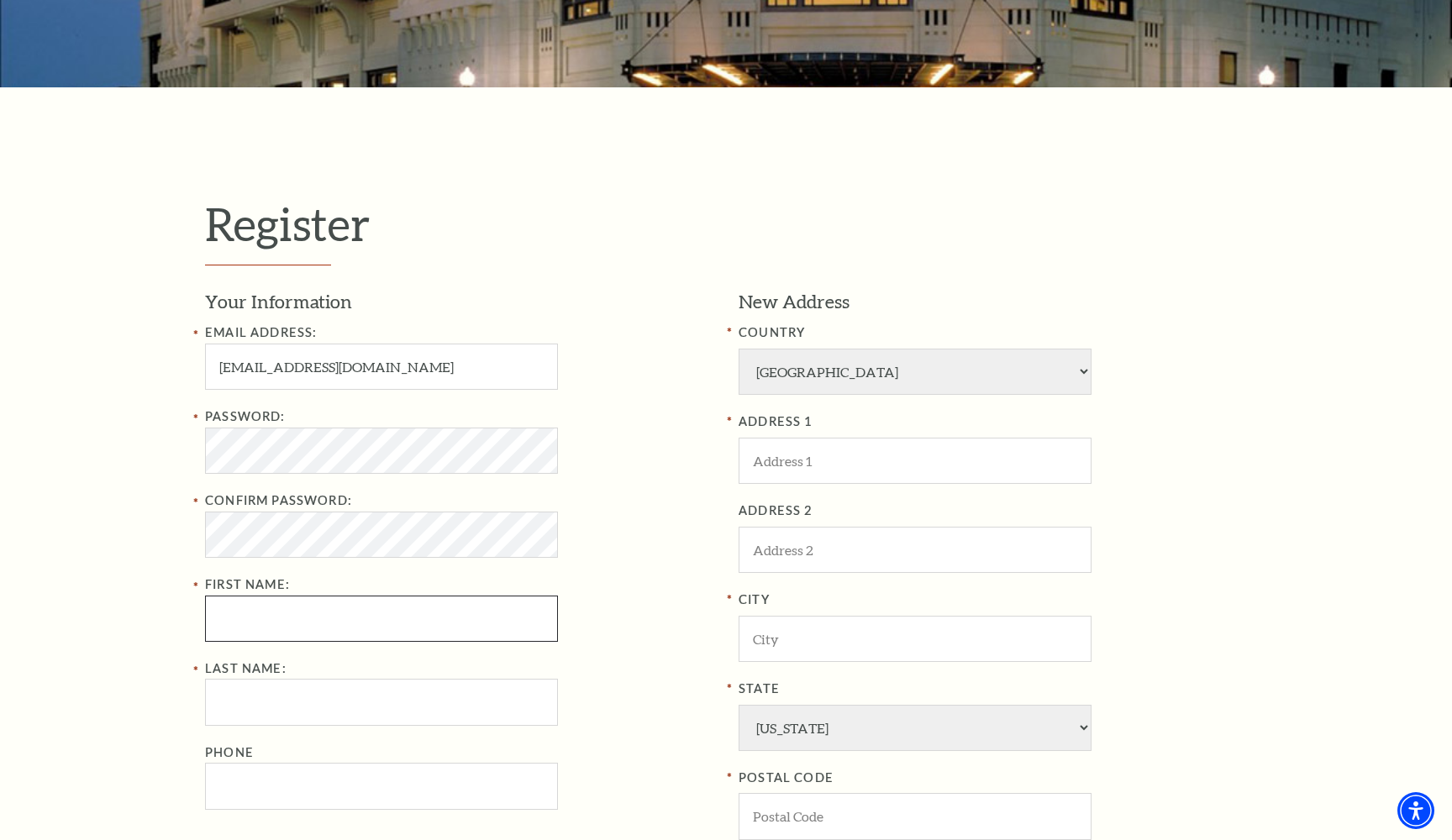
click at [243, 624] on input "First Name:" at bounding box center [381, 618] width 353 height 47
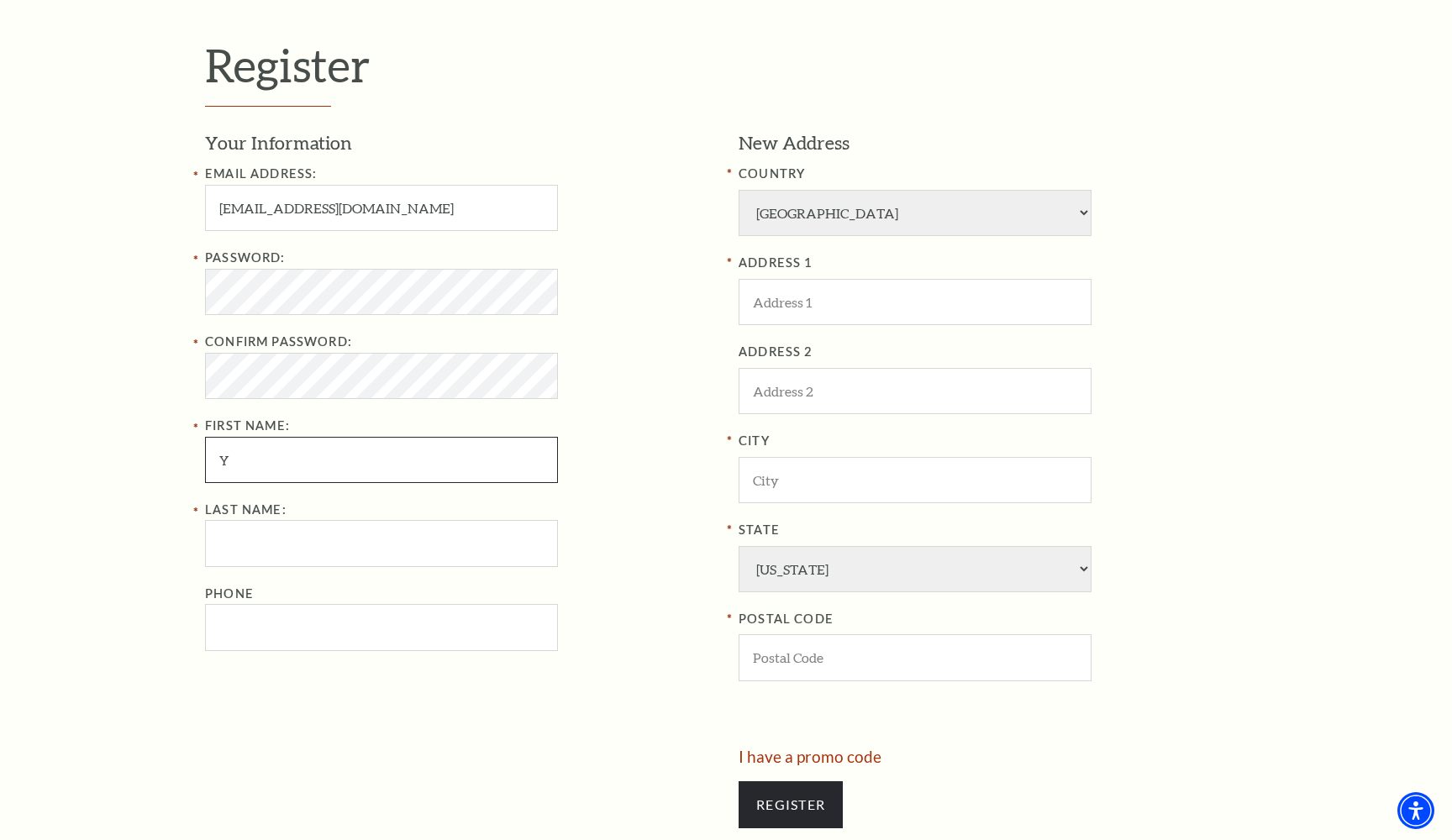
scroll to position [531, 0]
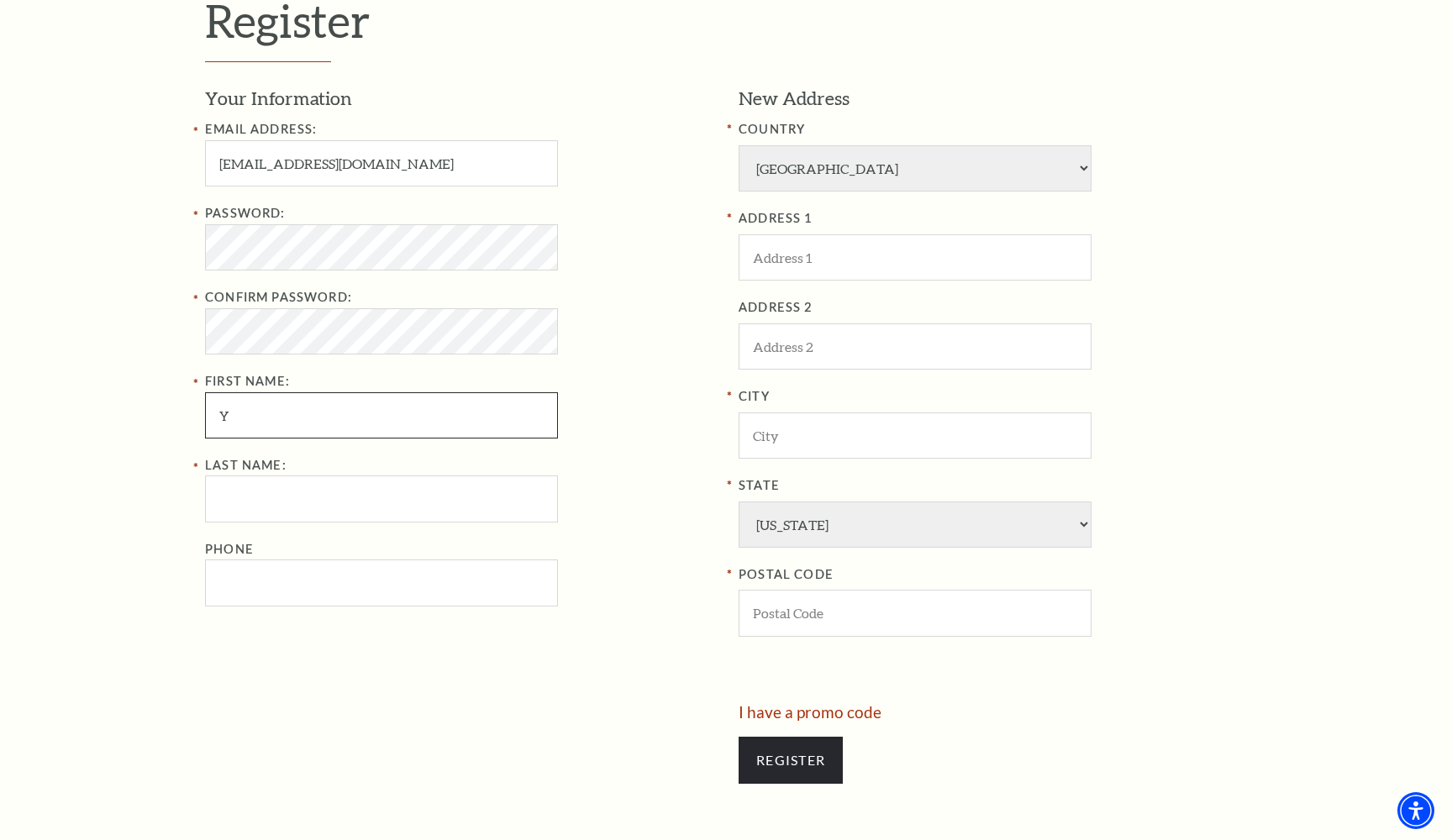
type input "Y"
click at [246, 488] on input "Last Name:" at bounding box center [381, 498] width 353 height 47
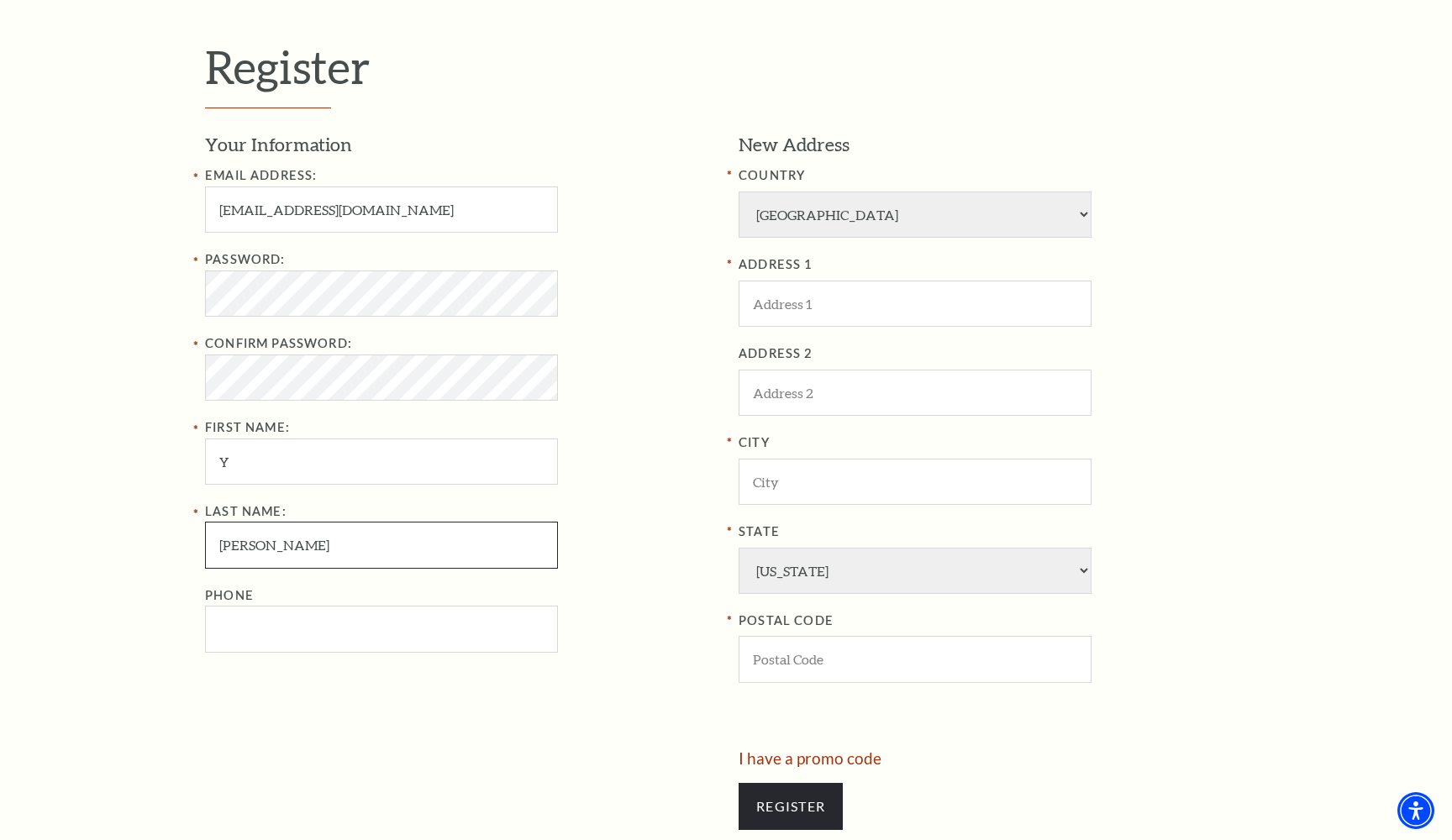
scroll to position [487, 0]
type input "[PERSON_NAME]"
click at [783, 279] on input "ADDRESS 1" at bounding box center [914, 302] width 353 height 47
type input "[STREET_ADDRESS]"
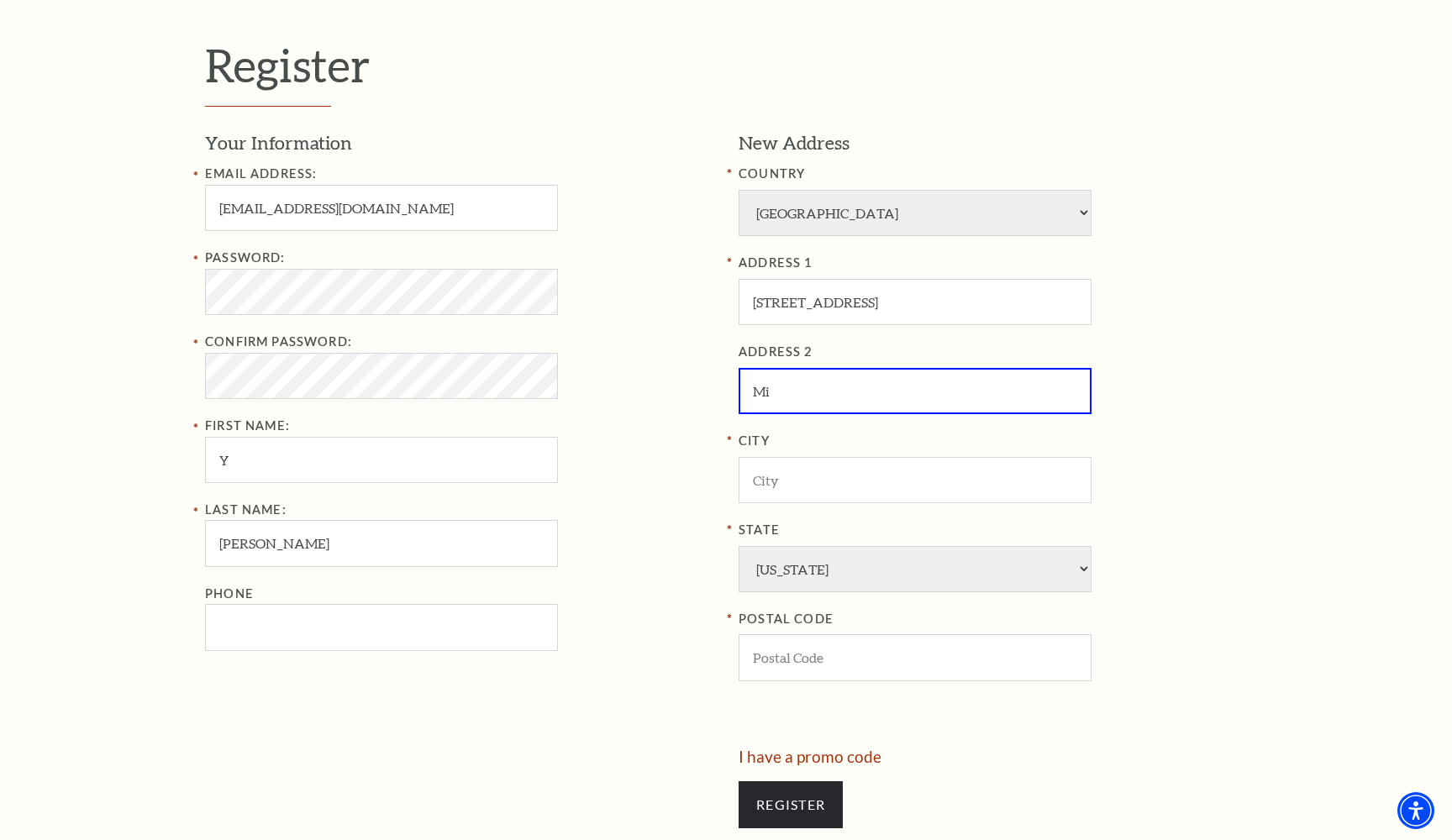
type input "M"
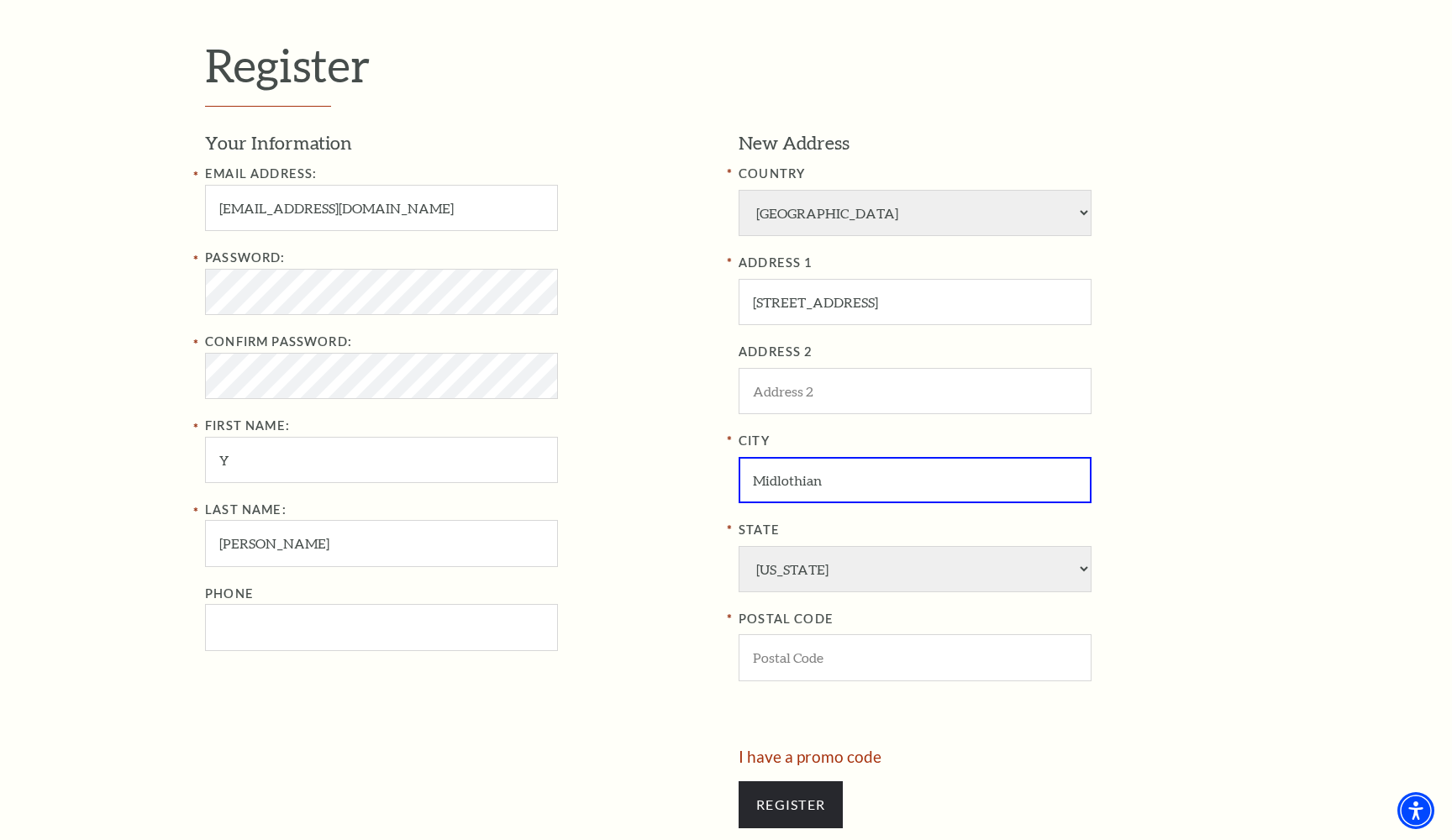
type input "Midlothian"
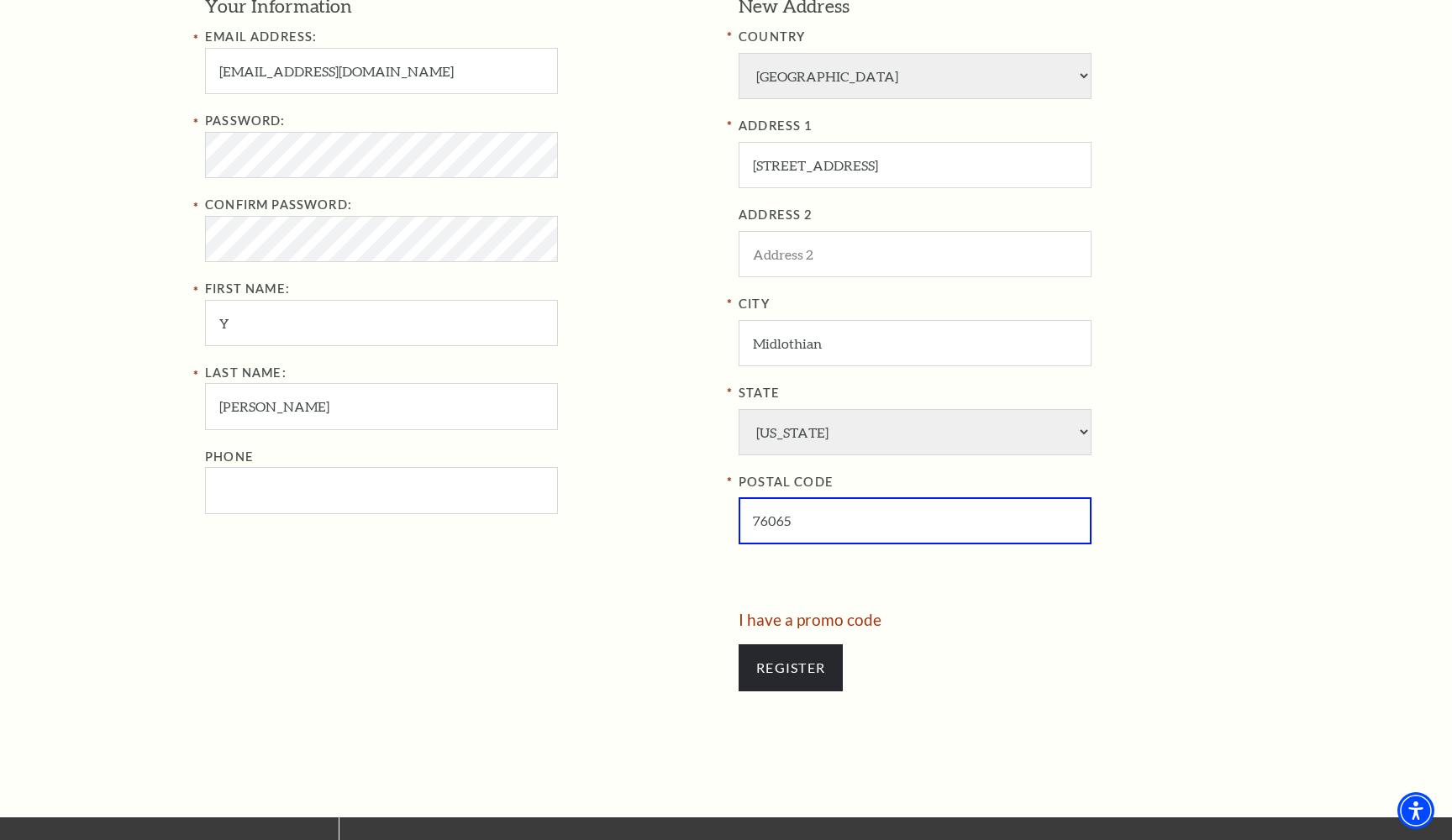
scroll to position [624, 0]
type input "76065"
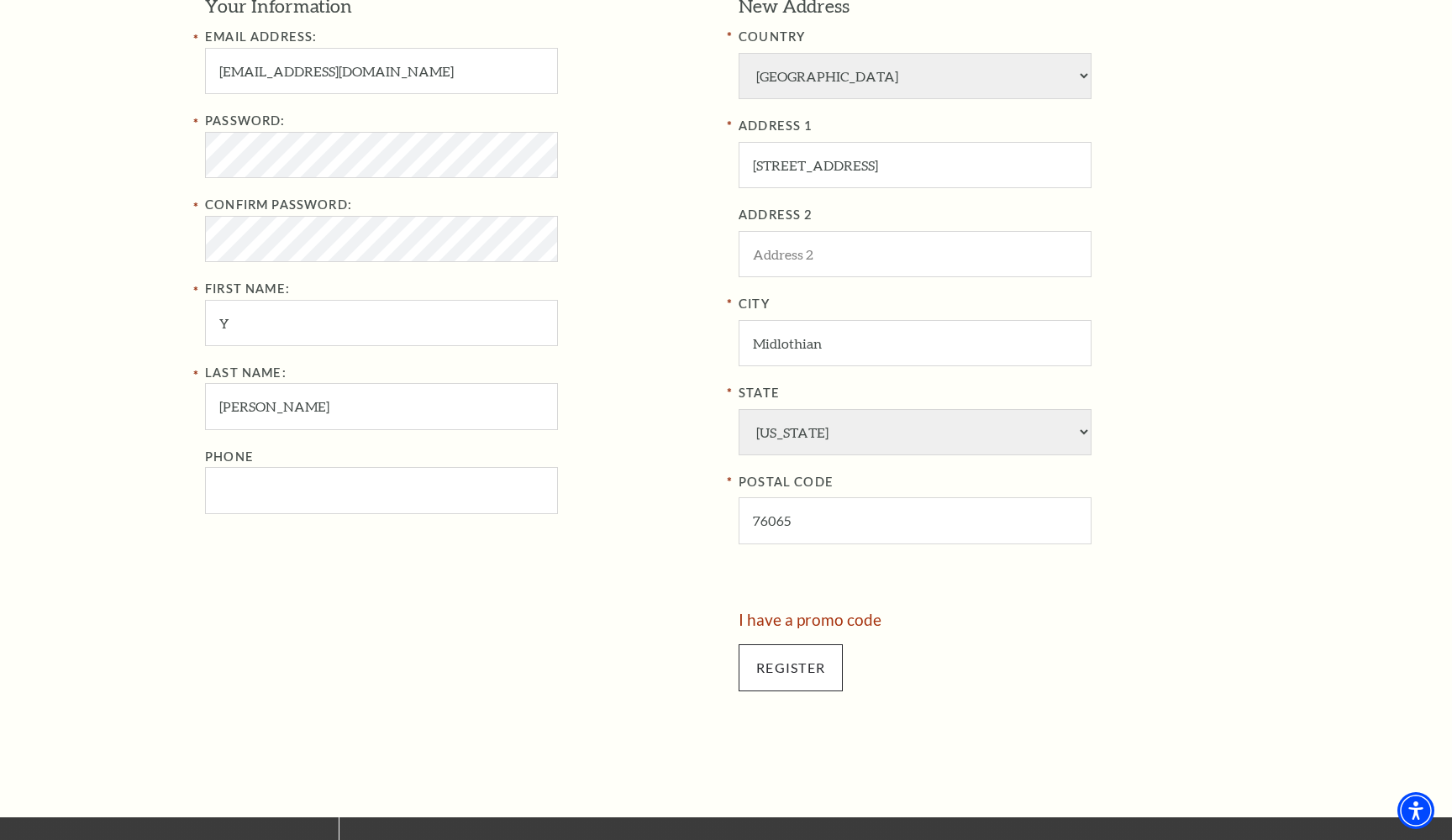
click at [804, 644] on input "Register" at bounding box center [790, 667] width 104 height 47
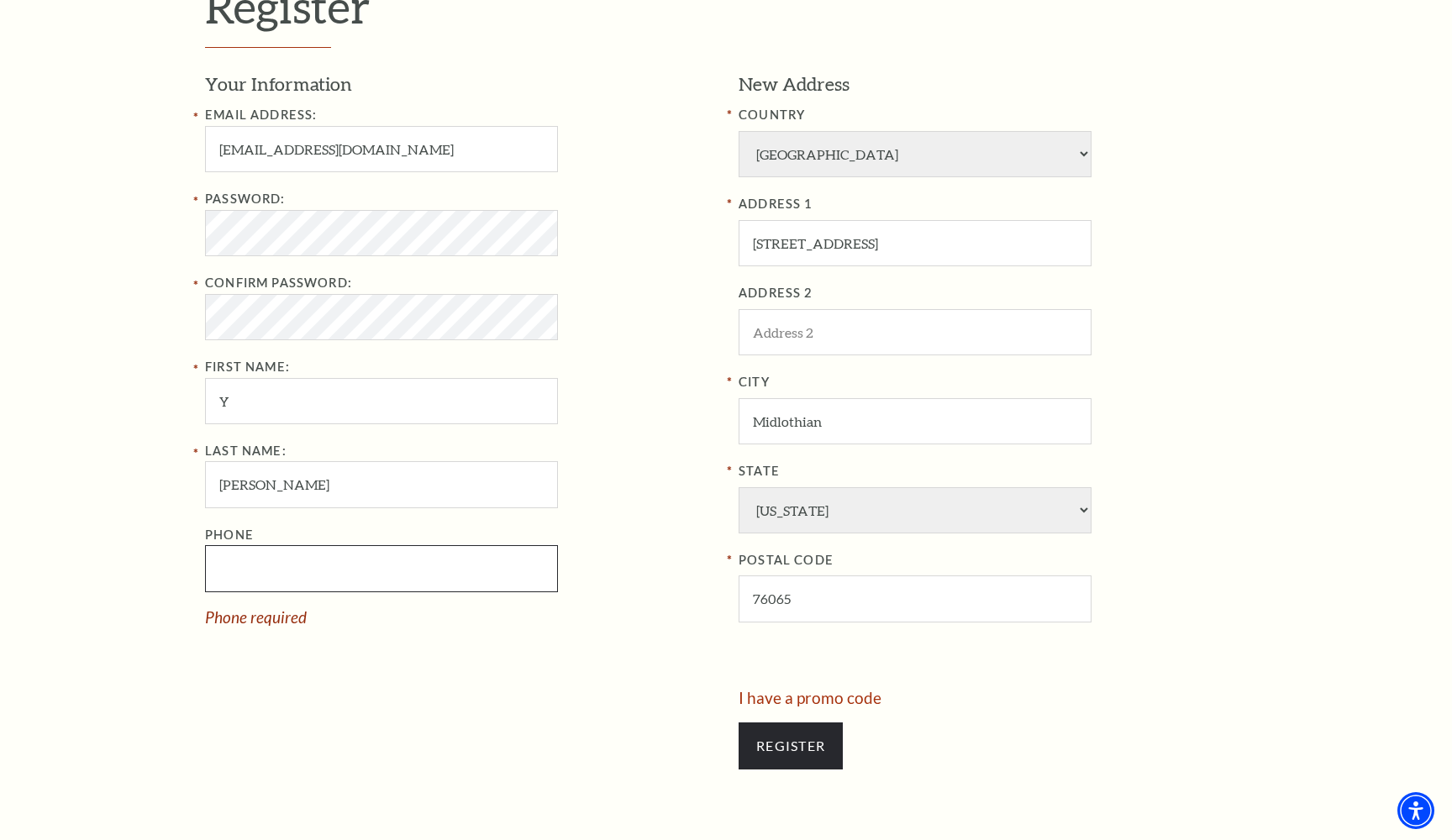
scroll to position [544, 0]
type input "[PHONE_NUMBER]"
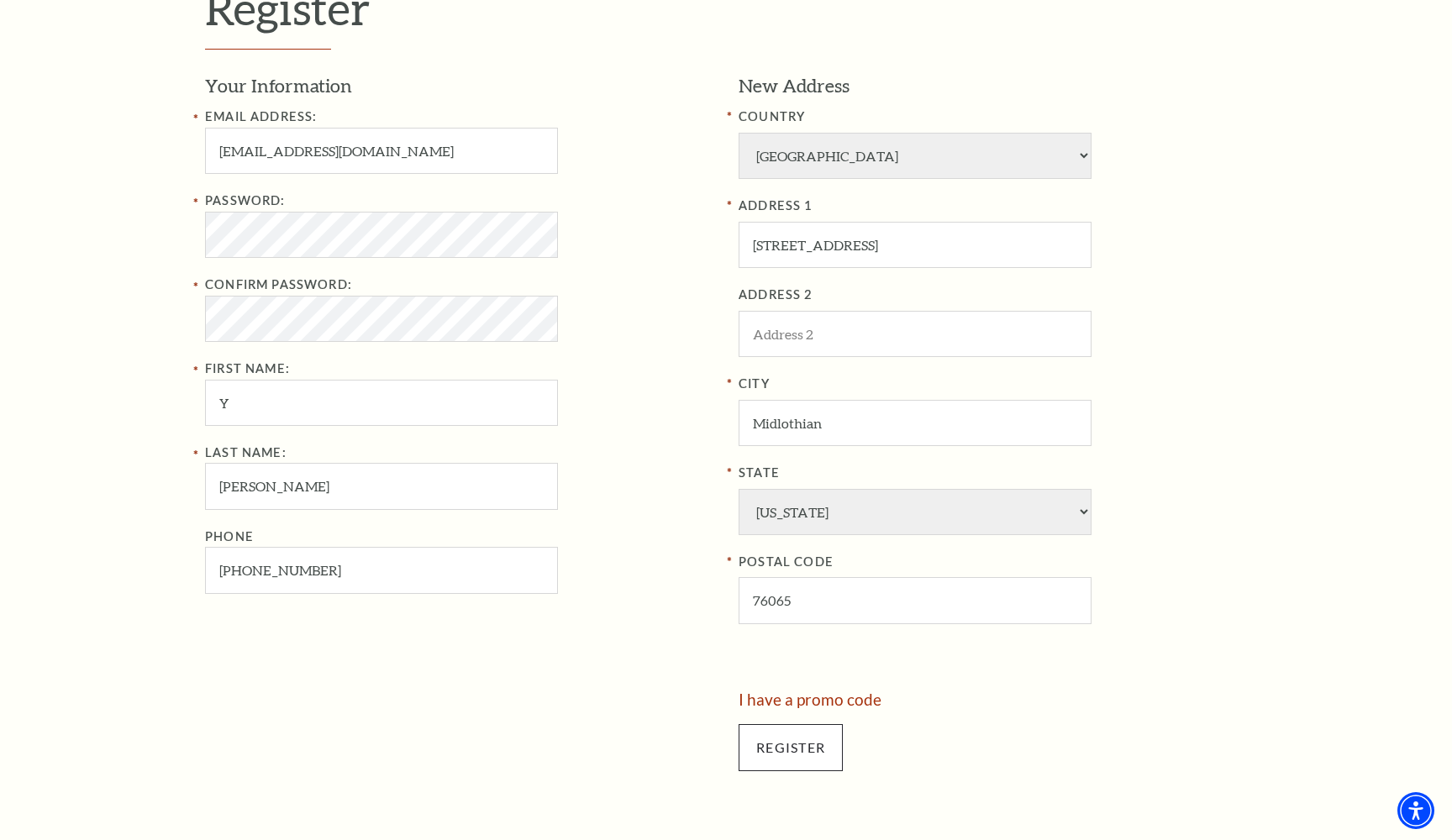
click at [781, 724] on input "Register" at bounding box center [790, 747] width 104 height 47
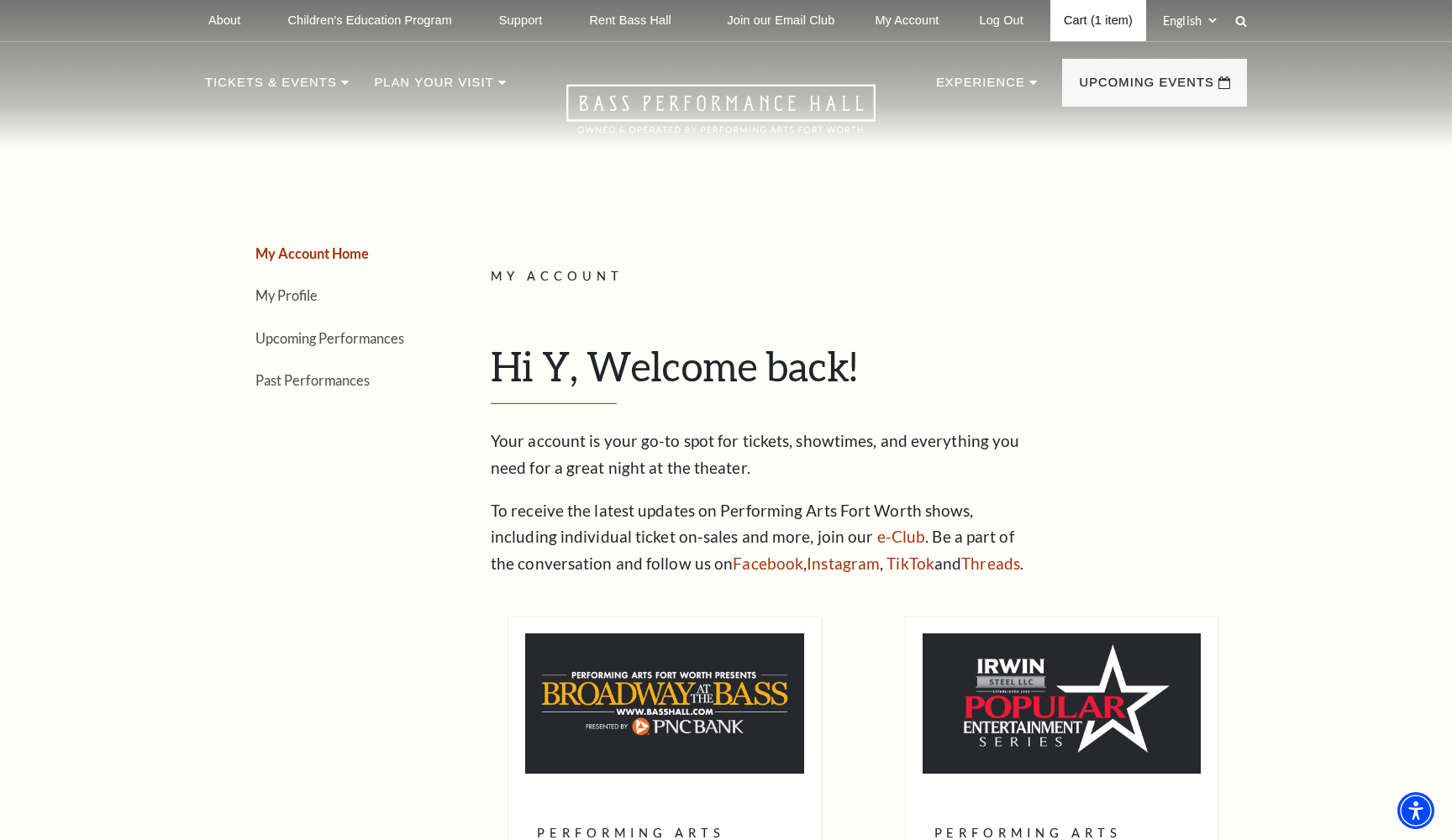
click at [1075, 37] on link "Cart (1 item)" at bounding box center [1097, 20] width 96 height 41
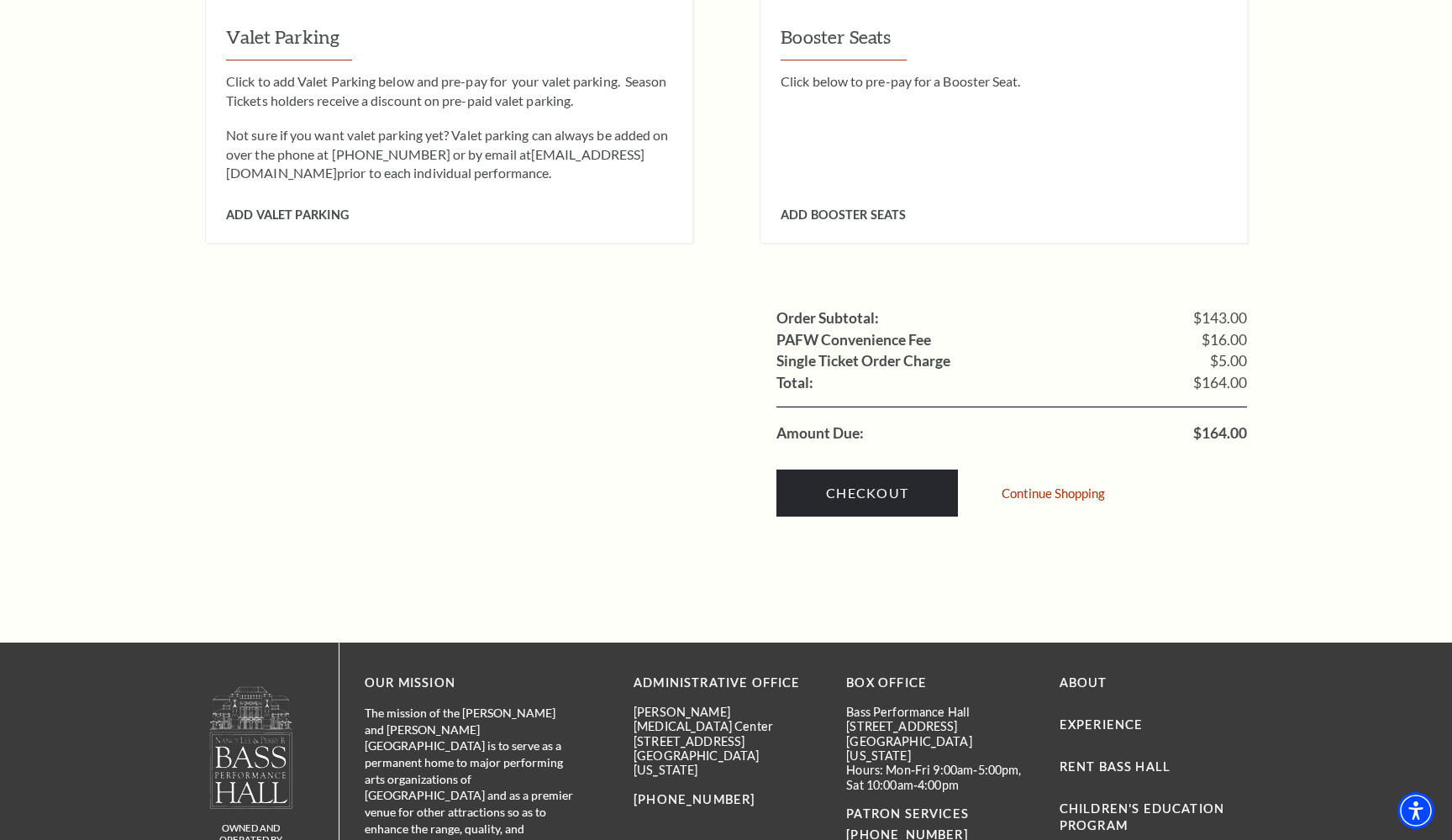
scroll to position [1478, 0]
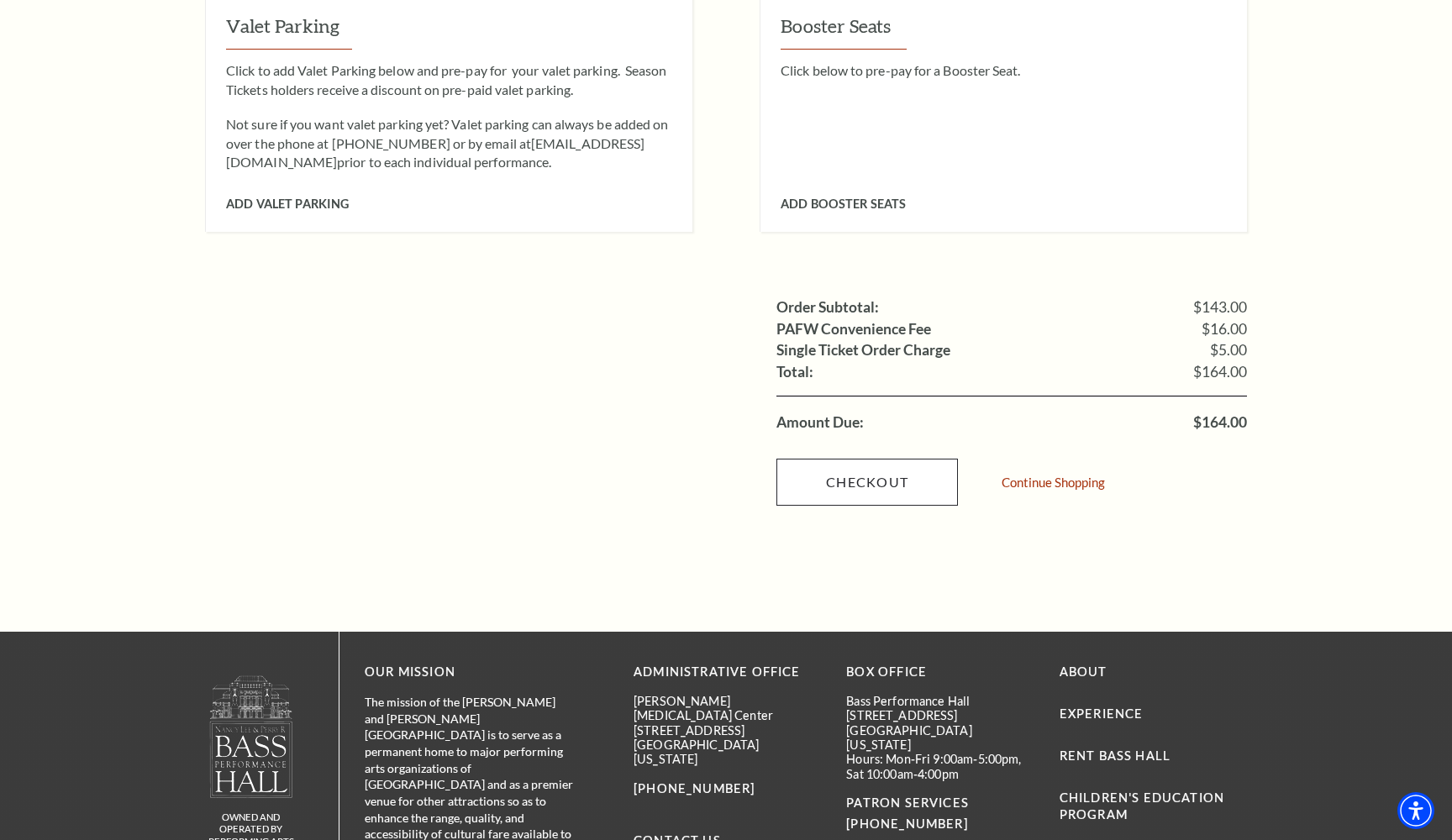
click at [837, 458] on link "Checkout" at bounding box center [867, 481] width 181 height 47
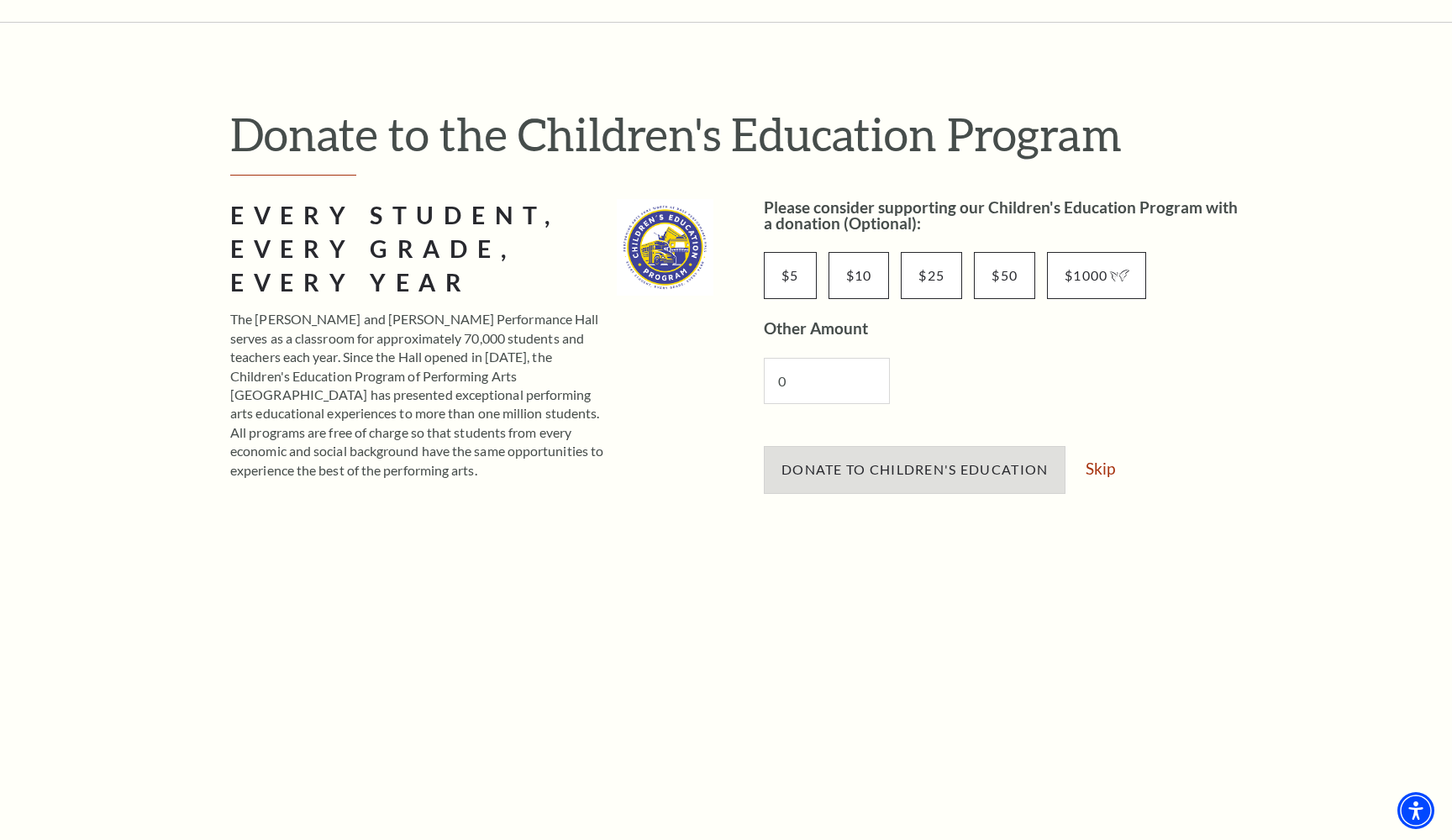
scroll to position [102, 0]
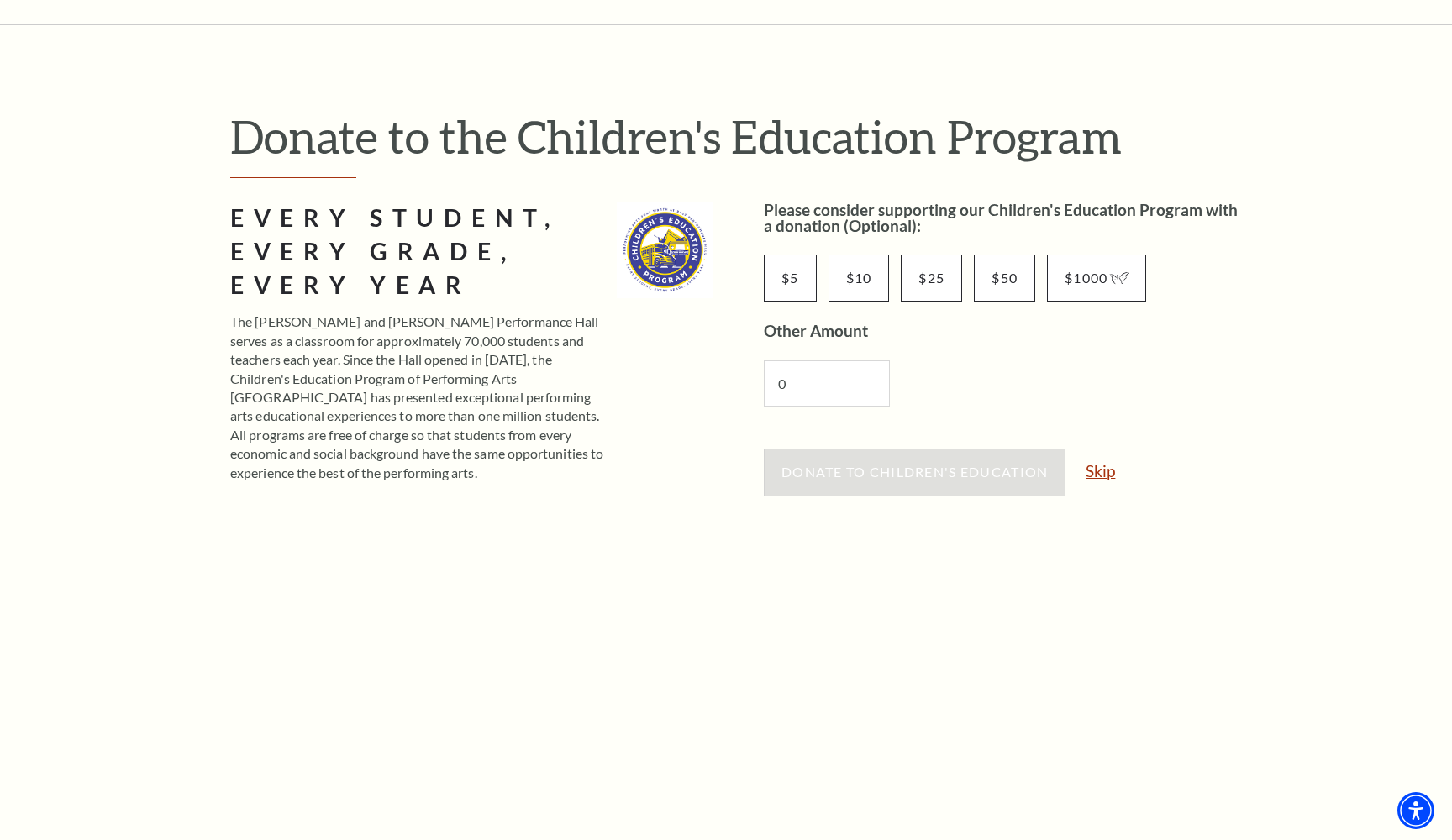
click at [1099, 468] on link "Skip" at bounding box center [1100, 471] width 29 height 16
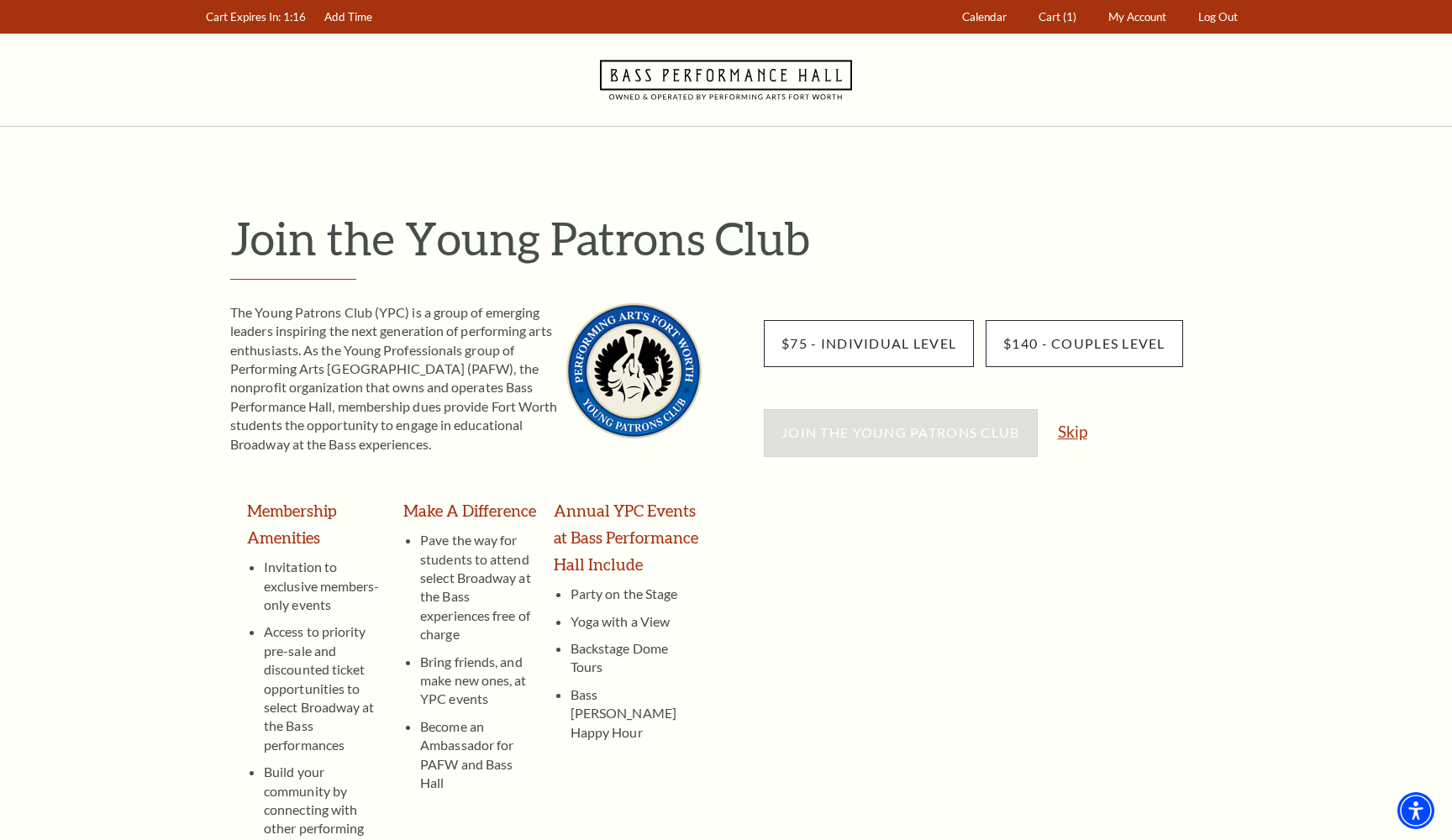
click at [1079, 432] on link "Skip" at bounding box center [1072, 431] width 29 height 16
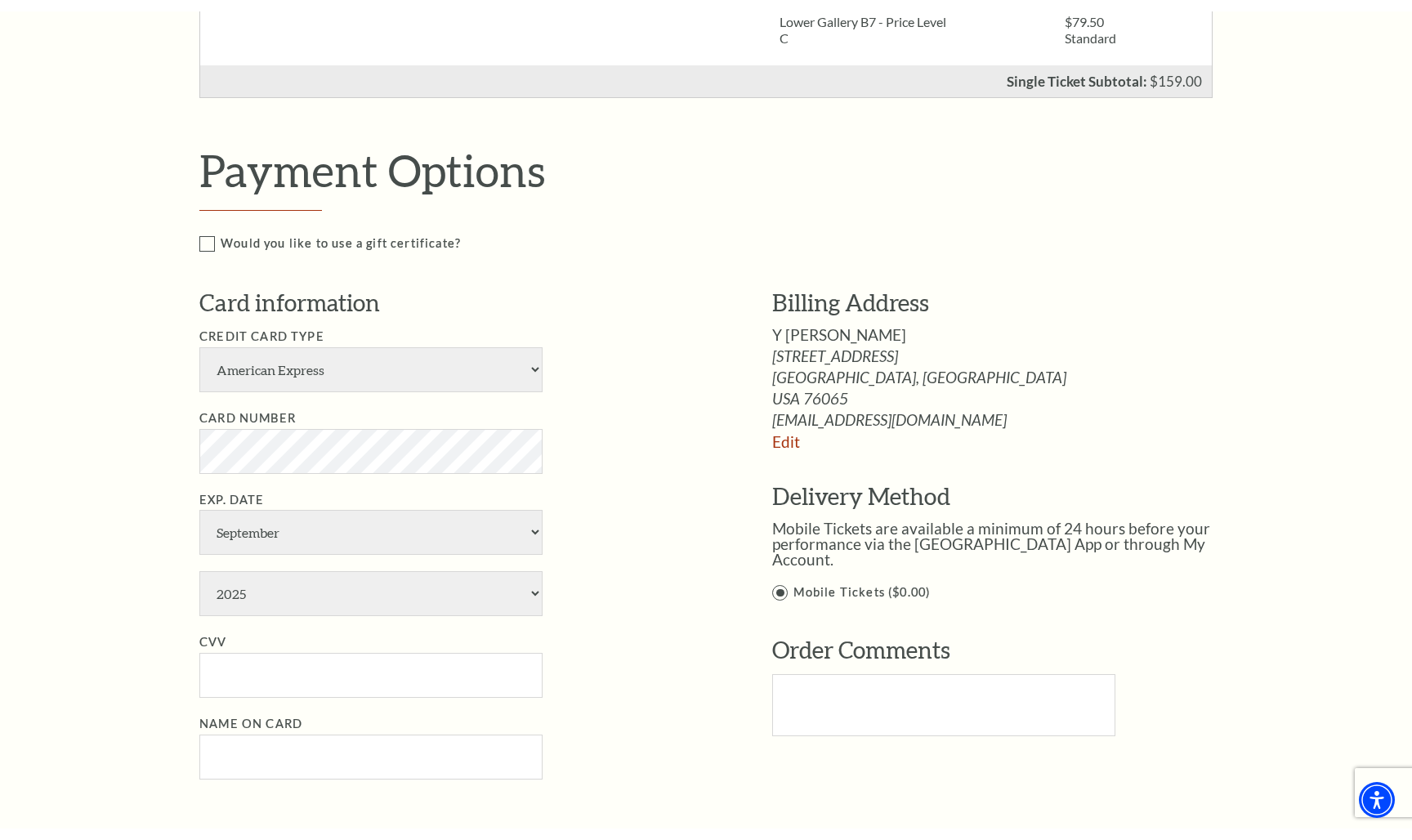
scroll to position [638, 0]
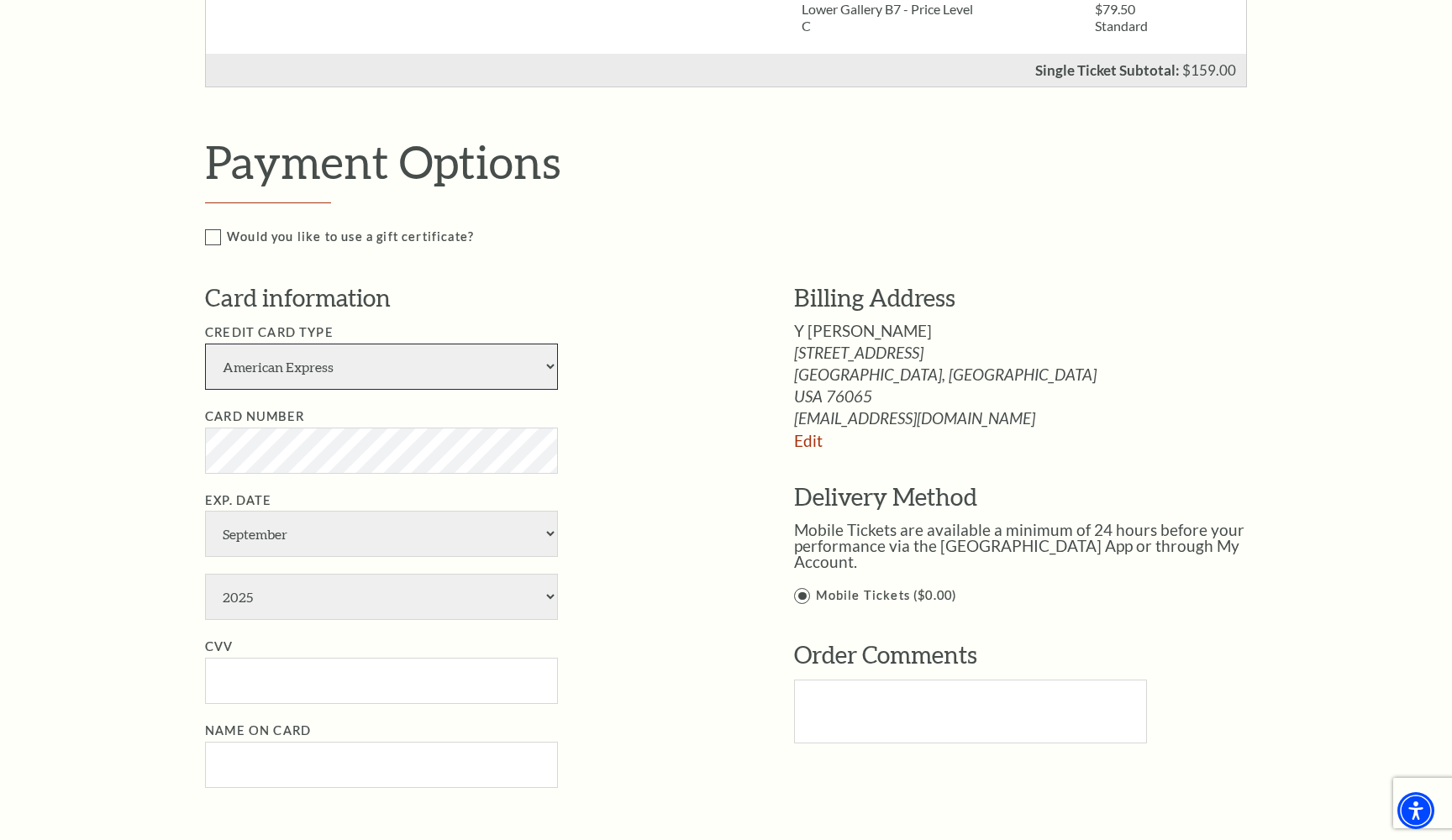
select select "24"
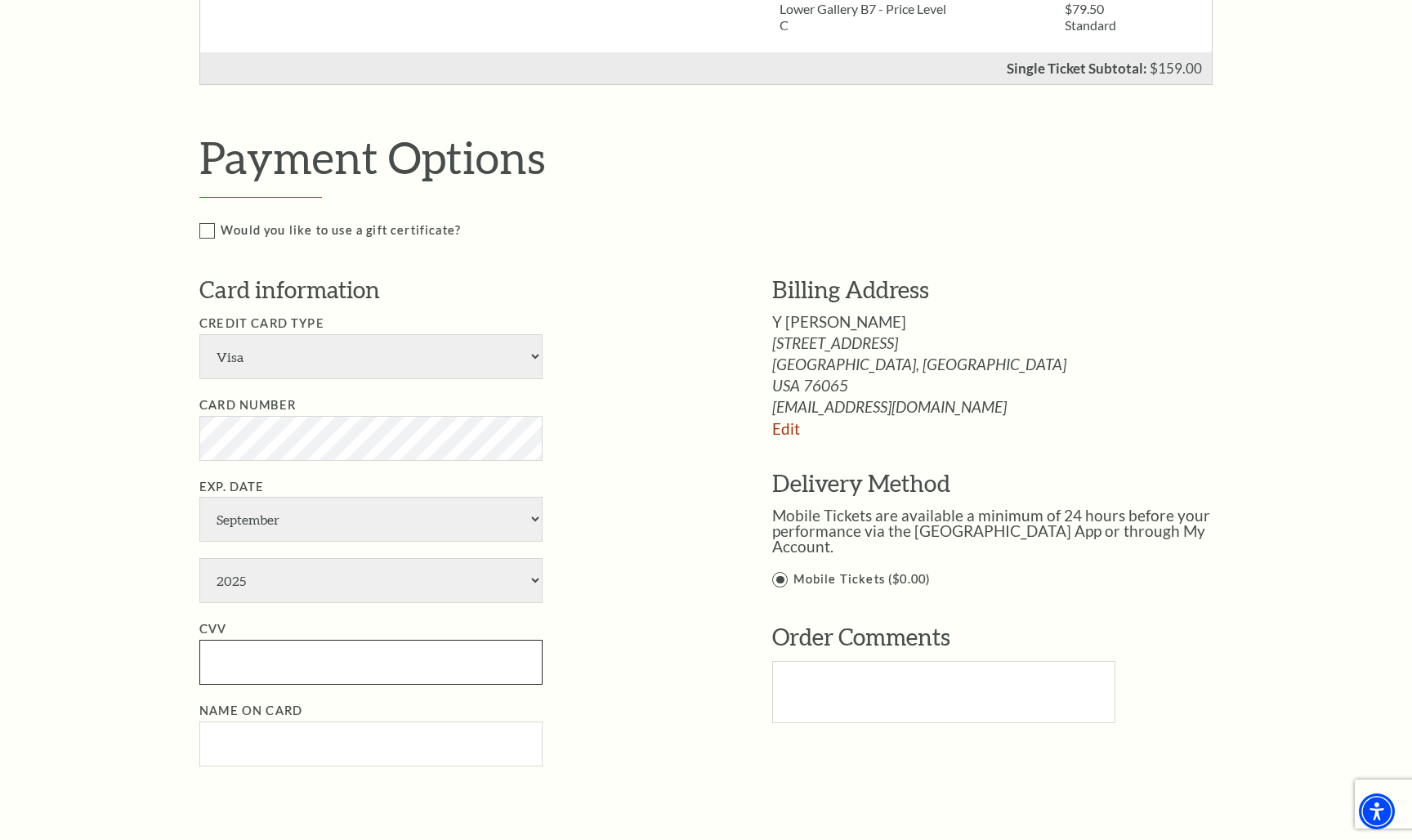
click at [327, 640] on input "CVV" at bounding box center [371, 662] width 343 height 45
select select "10"
select select "2029"
click at [244, 640] on input "CVV" at bounding box center [371, 662] width 343 height 45
type input "616"
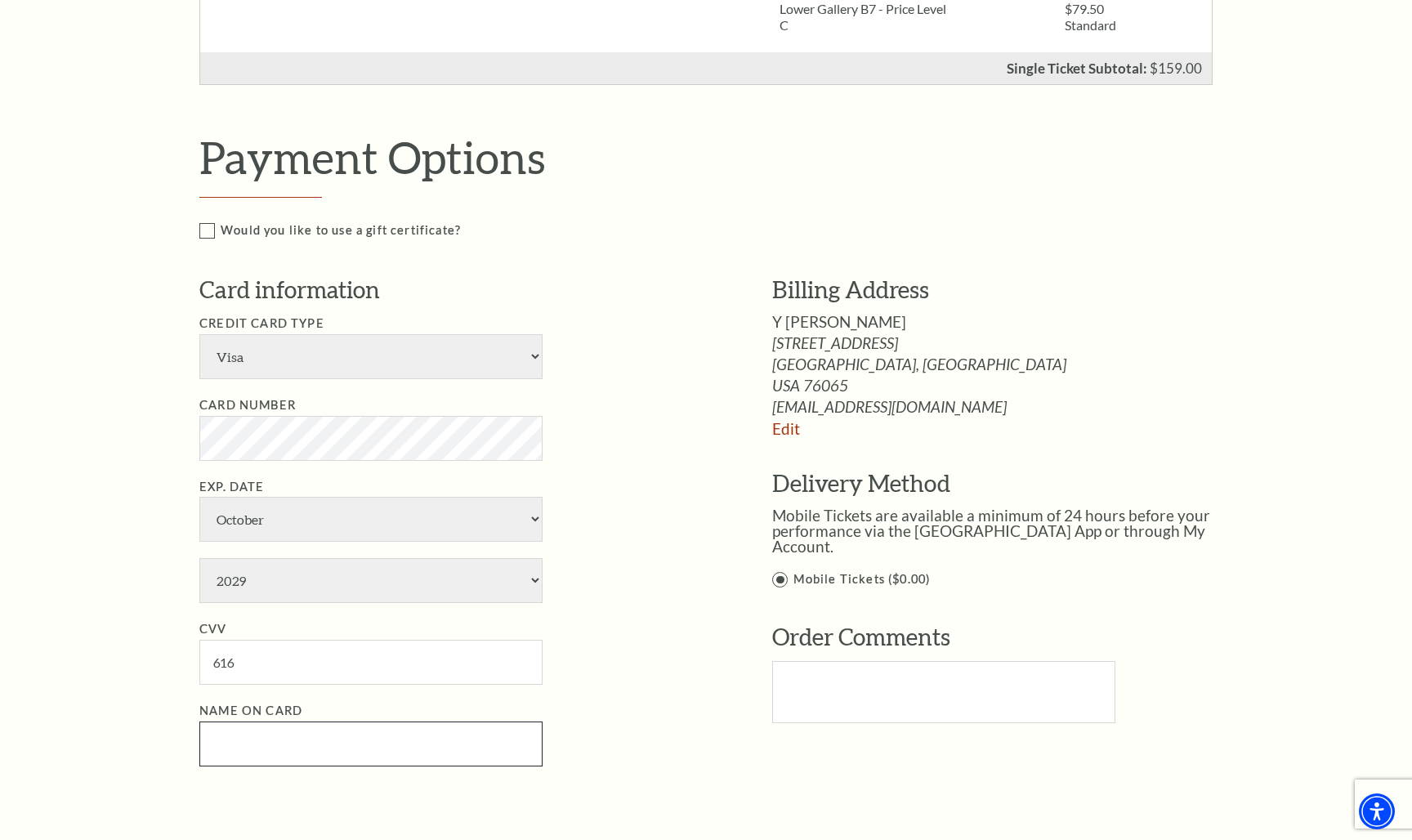
click at [247, 721] on input "Name on Card" at bounding box center [371, 743] width 343 height 45
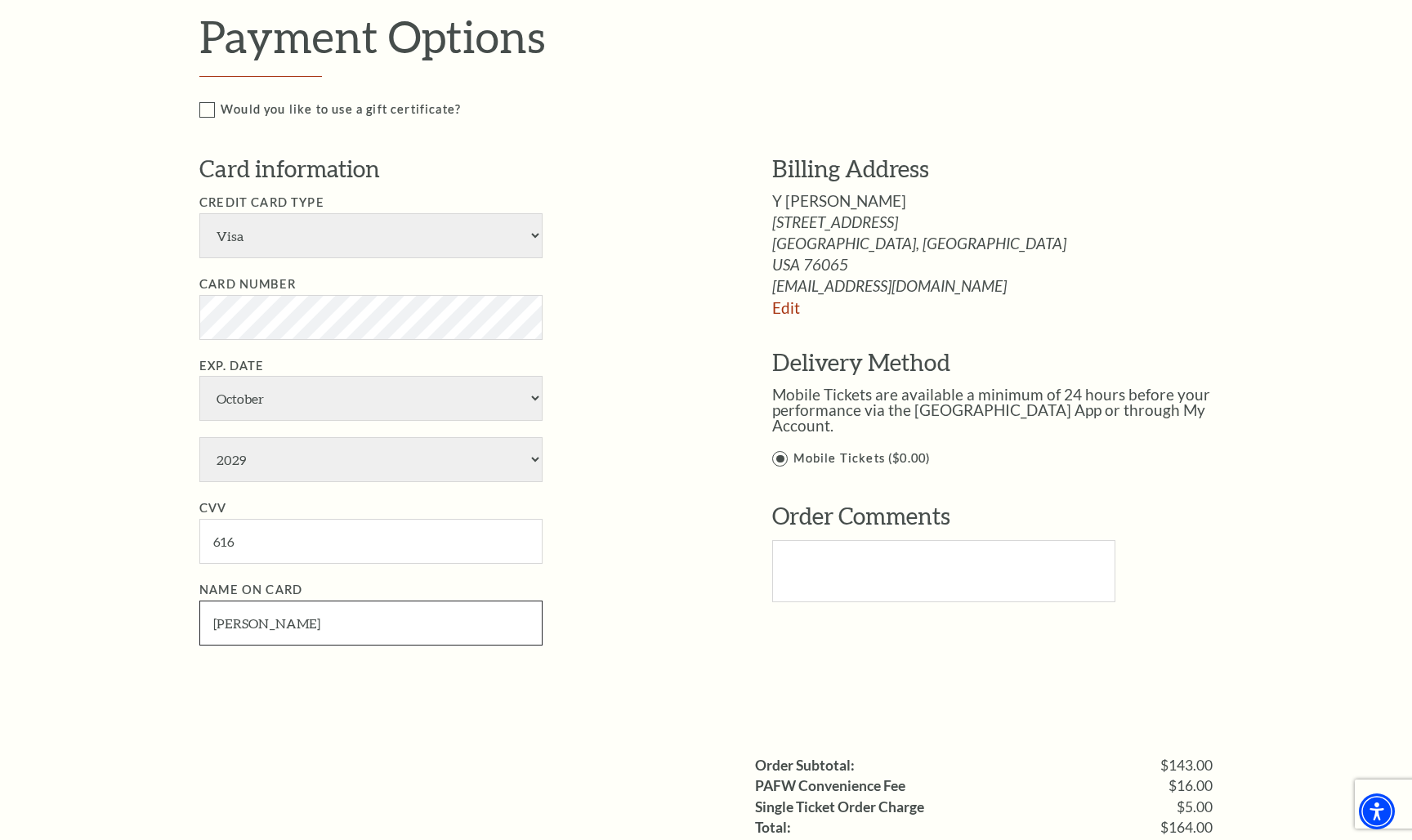
scroll to position [760, 0]
type input "Yaimi Jaramillo"
click at [802, 538] on textarea "Text area" at bounding box center [943, 569] width 343 height 62
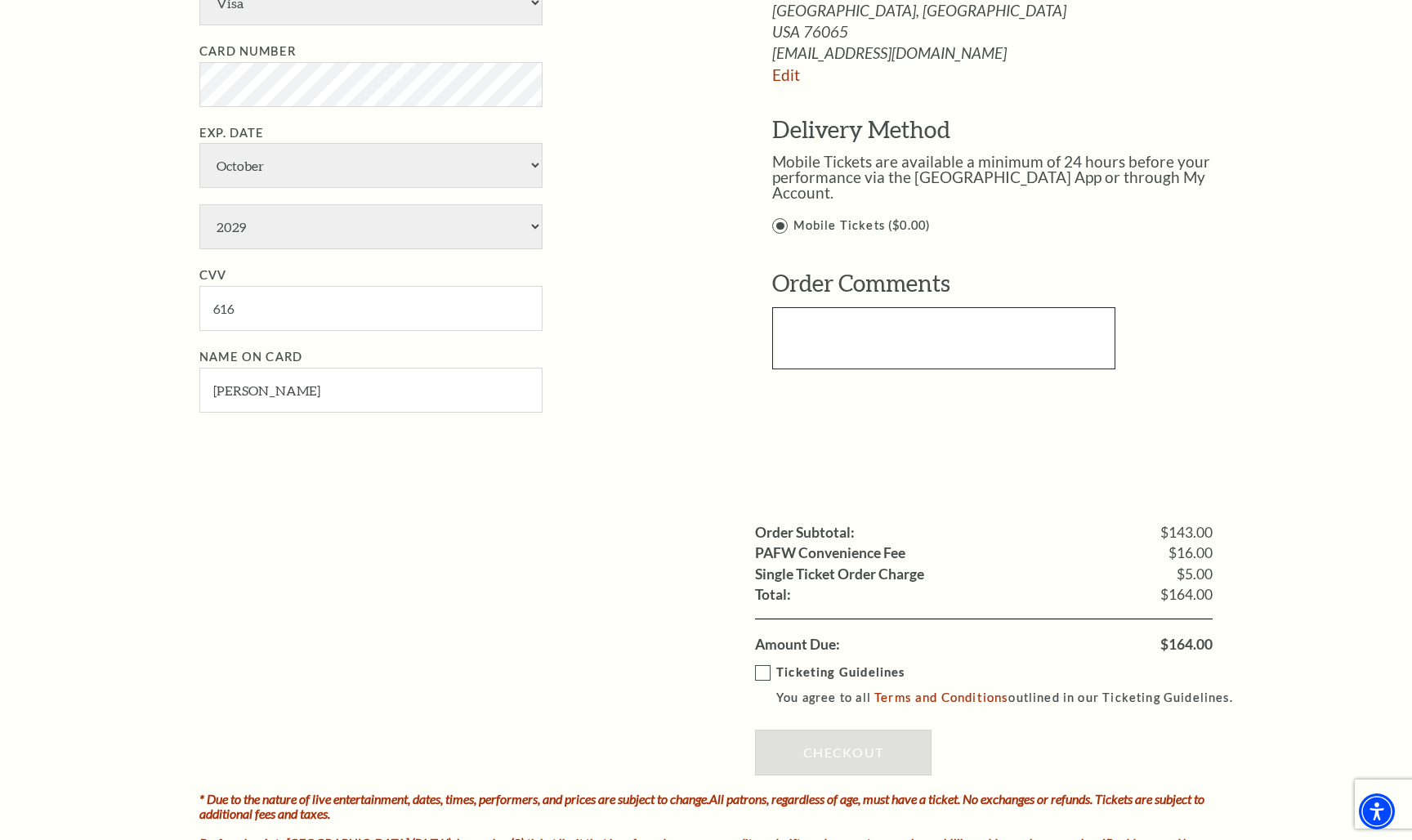
scroll to position [822, 0]
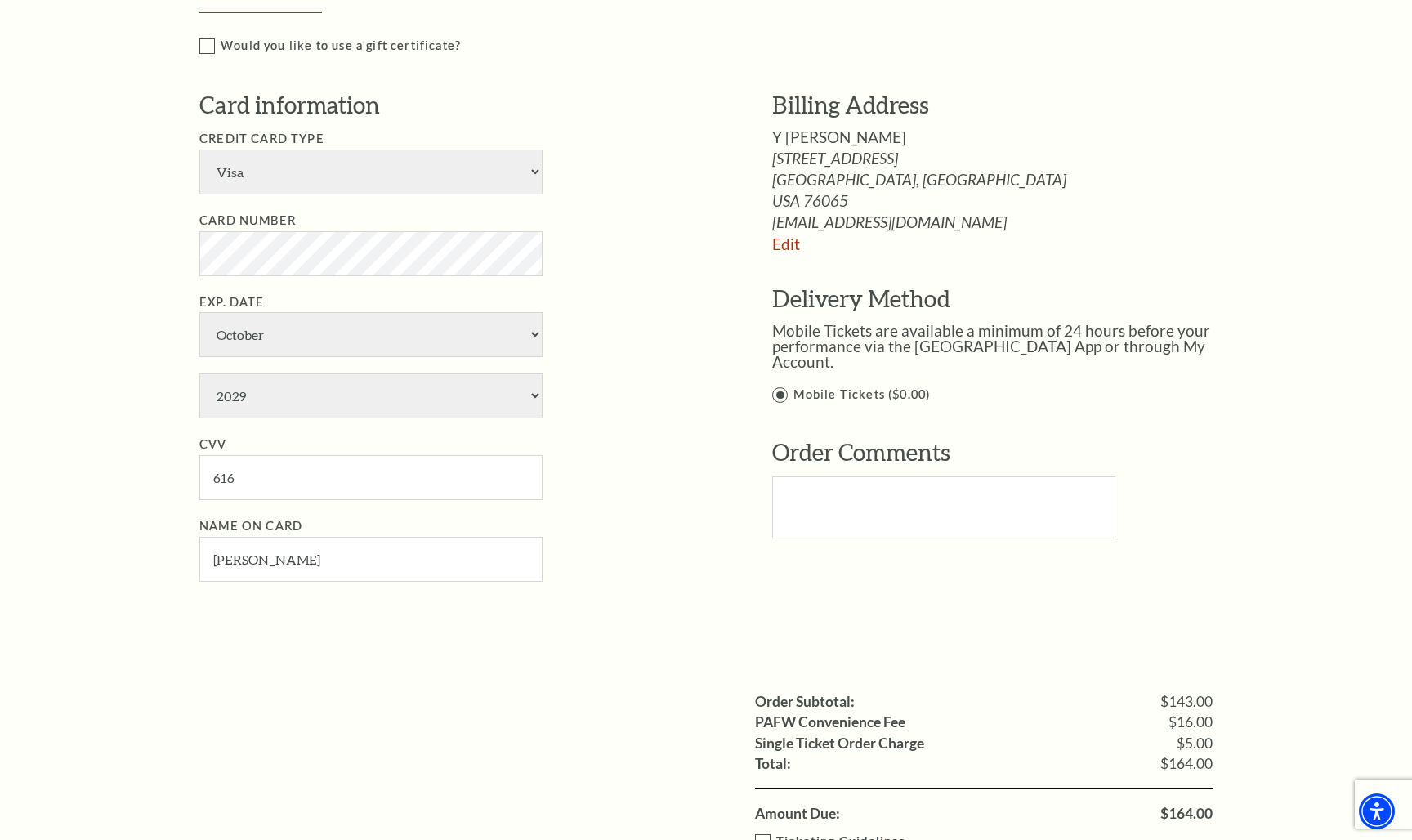
click at [783, 385] on label "Mobile Tickets ($0.00)" at bounding box center [1009, 395] width 475 height 21
click at [0, 0] on input "Mobile Tickets ($0.00)" at bounding box center [0, 0] width 0 height 0
click at [833, 299] on span "Delivery Method" at bounding box center [861, 298] width 178 height 27
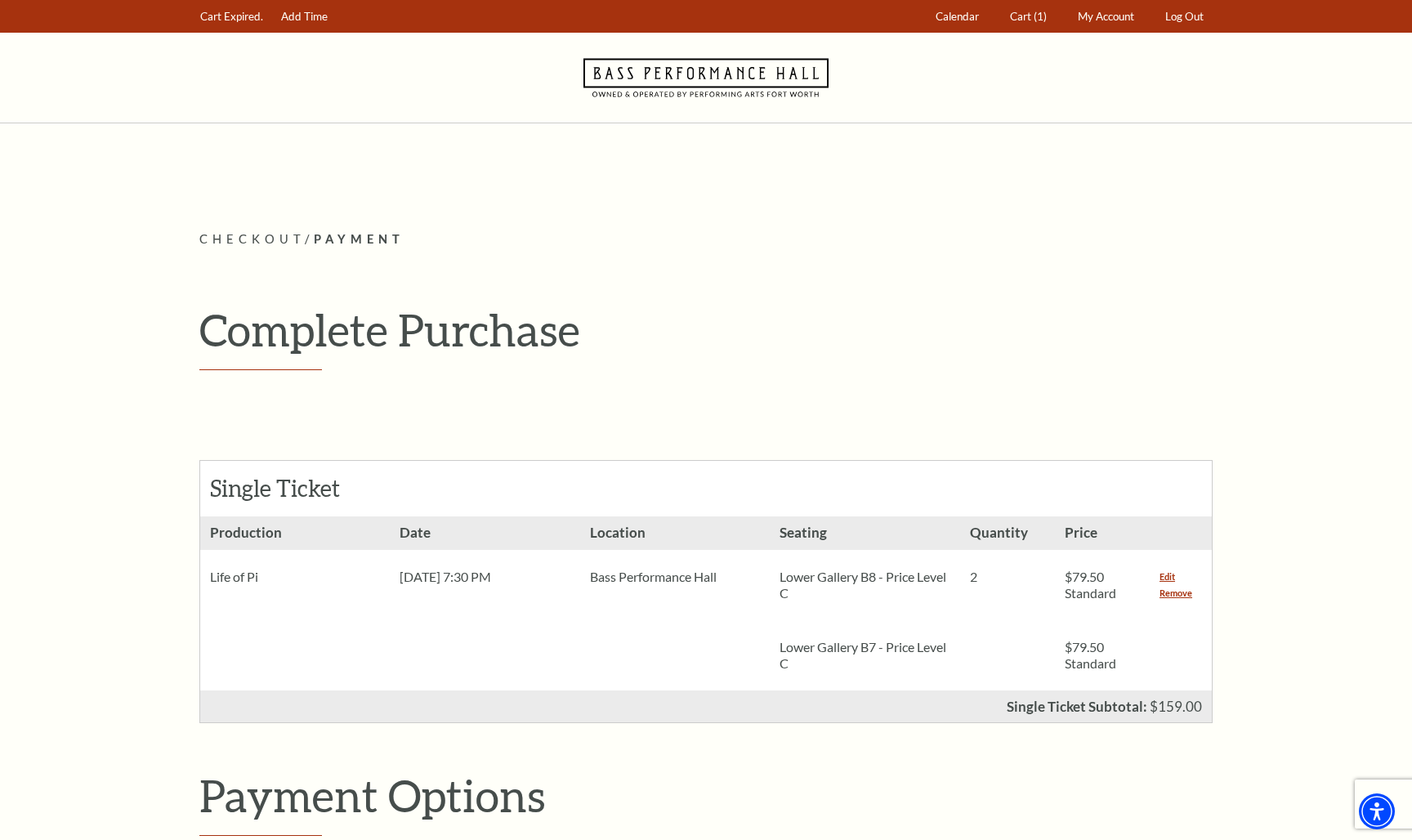
scroll to position [0, 0]
click at [1091, 19] on span "My Account" at bounding box center [1106, 15] width 56 height 13
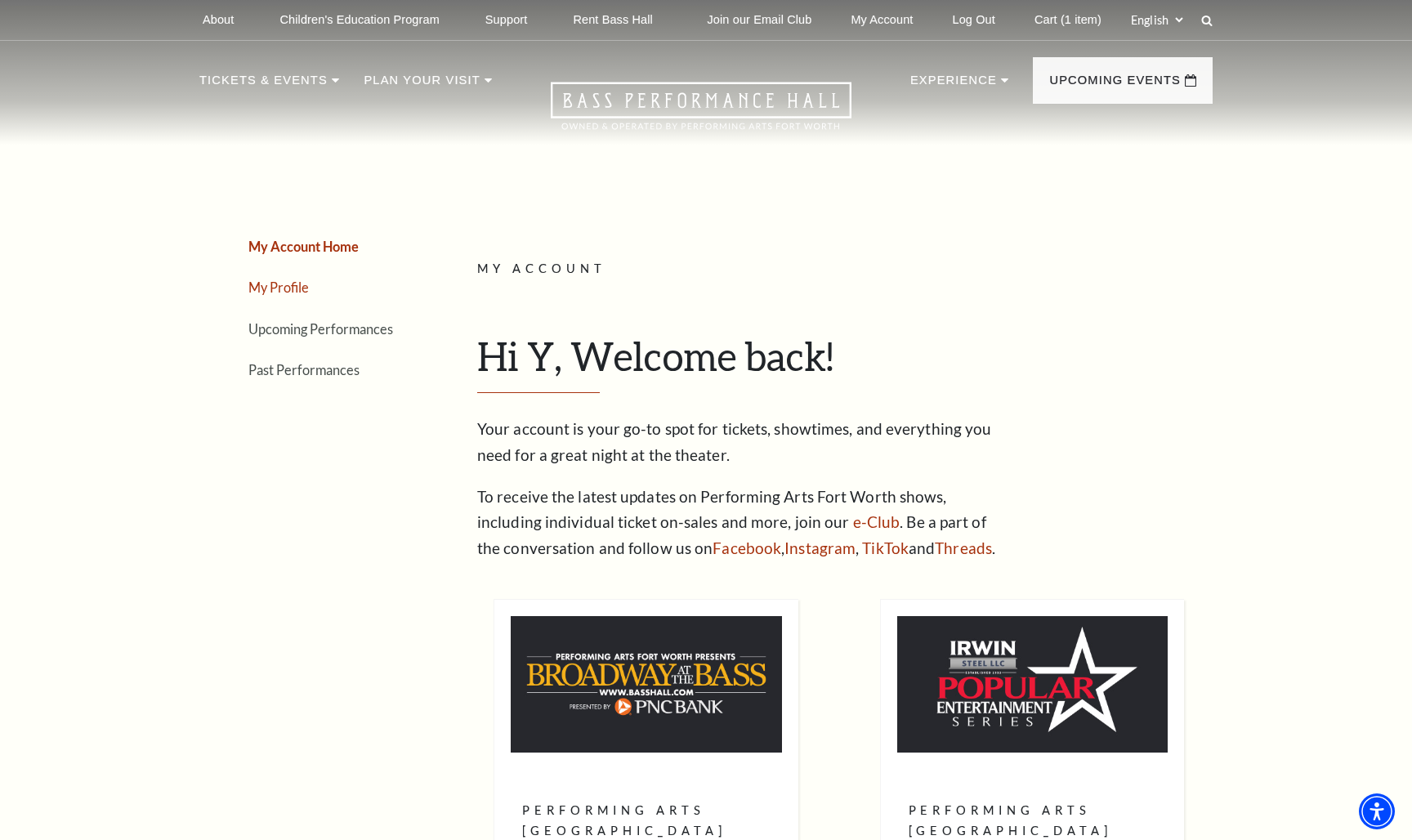
click at [286, 295] on link "My Profile" at bounding box center [278, 287] width 61 height 15
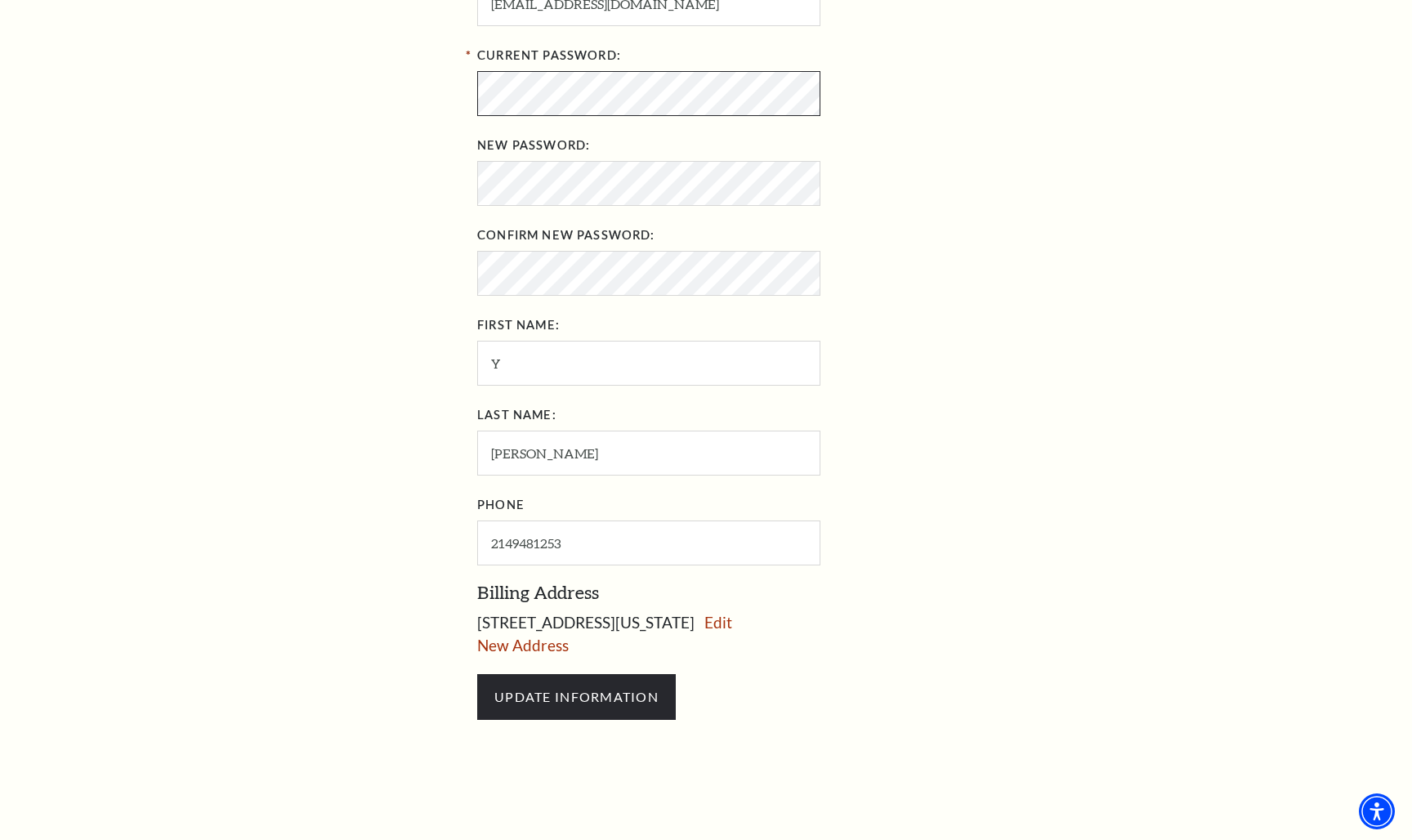
scroll to position [574, 0]
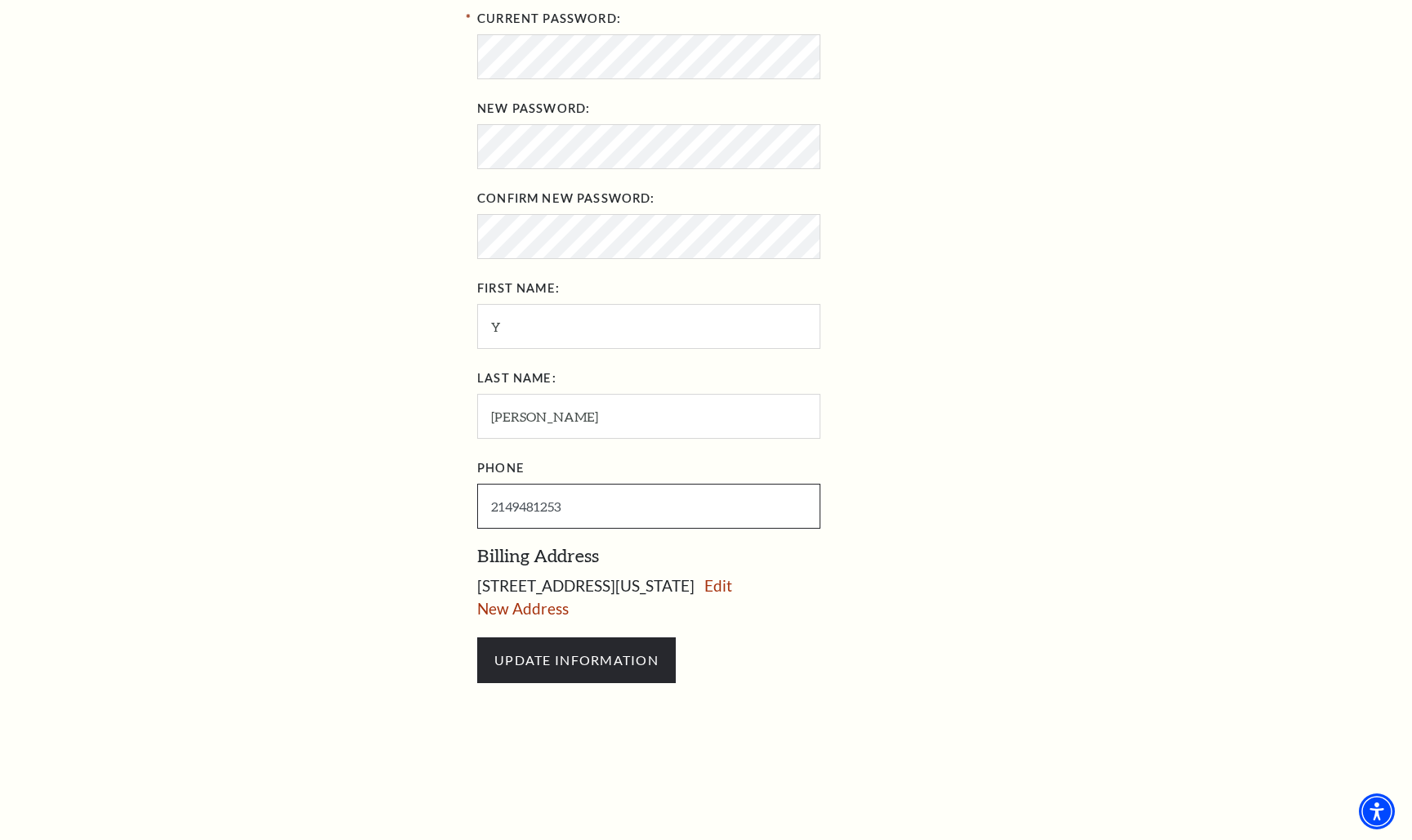
click at [566, 508] on input "2149481253" at bounding box center [649, 506] width 343 height 45
type input "[PHONE_NUMBER]"
click at [597, 666] on input "UPDATE INFORMATION" at bounding box center [577, 660] width 199 height 45
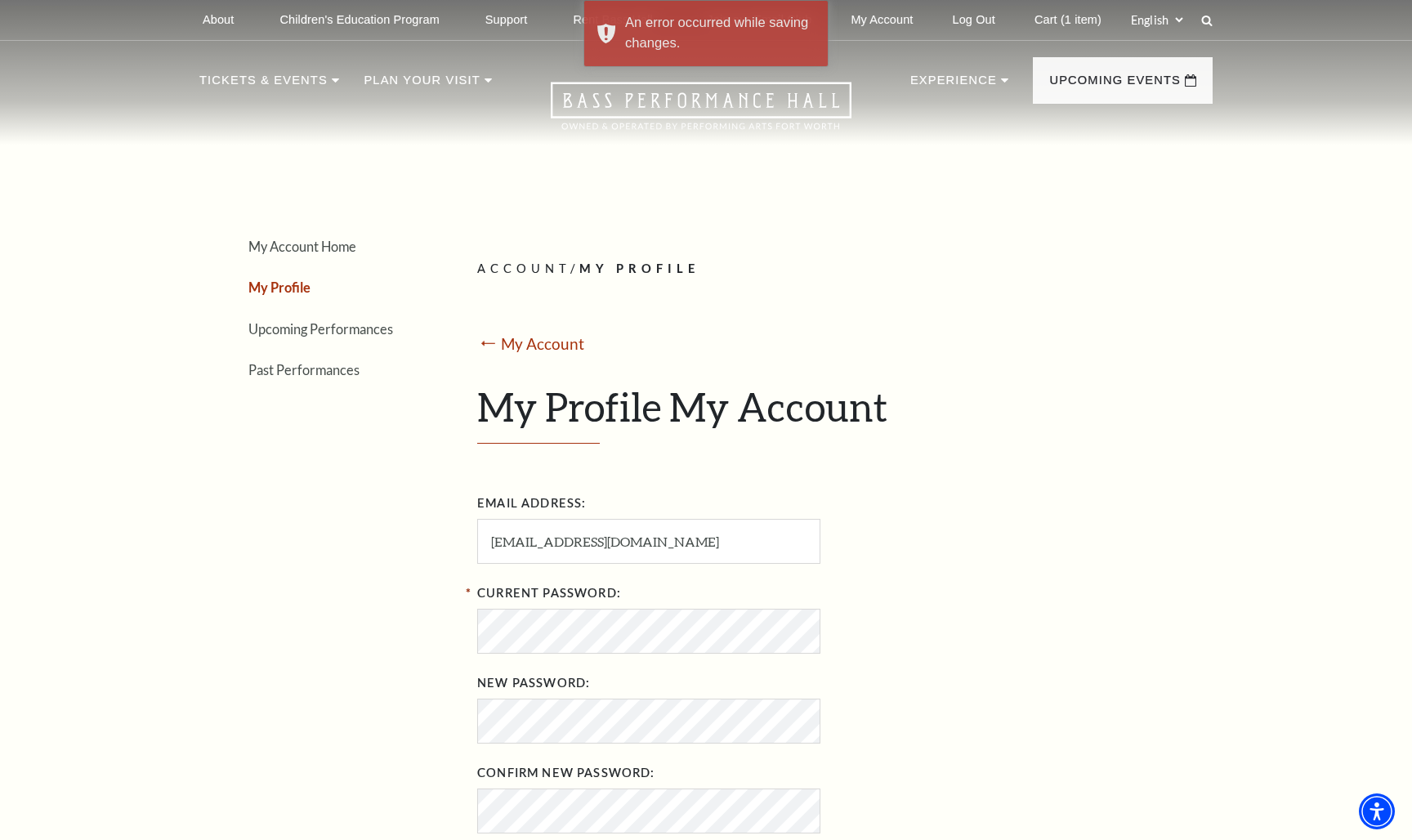
scroll to position [0, 0]
click at [950, 33] on link "Log Out" at bounding box center [974, 20] width 68 height 40
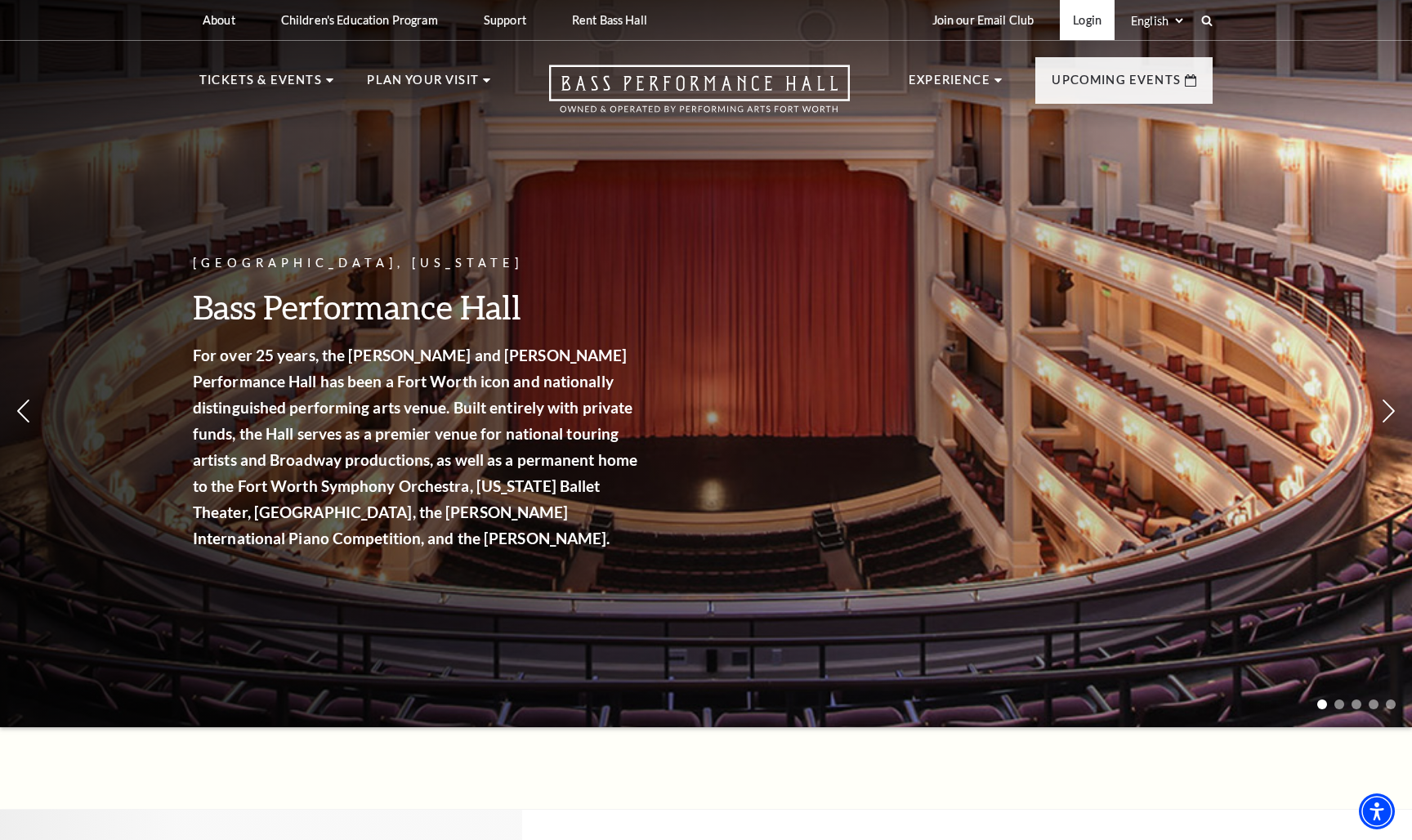
click at [1079, 27] on link "Login" at bounding box center [1087, 20] width 55 height 40
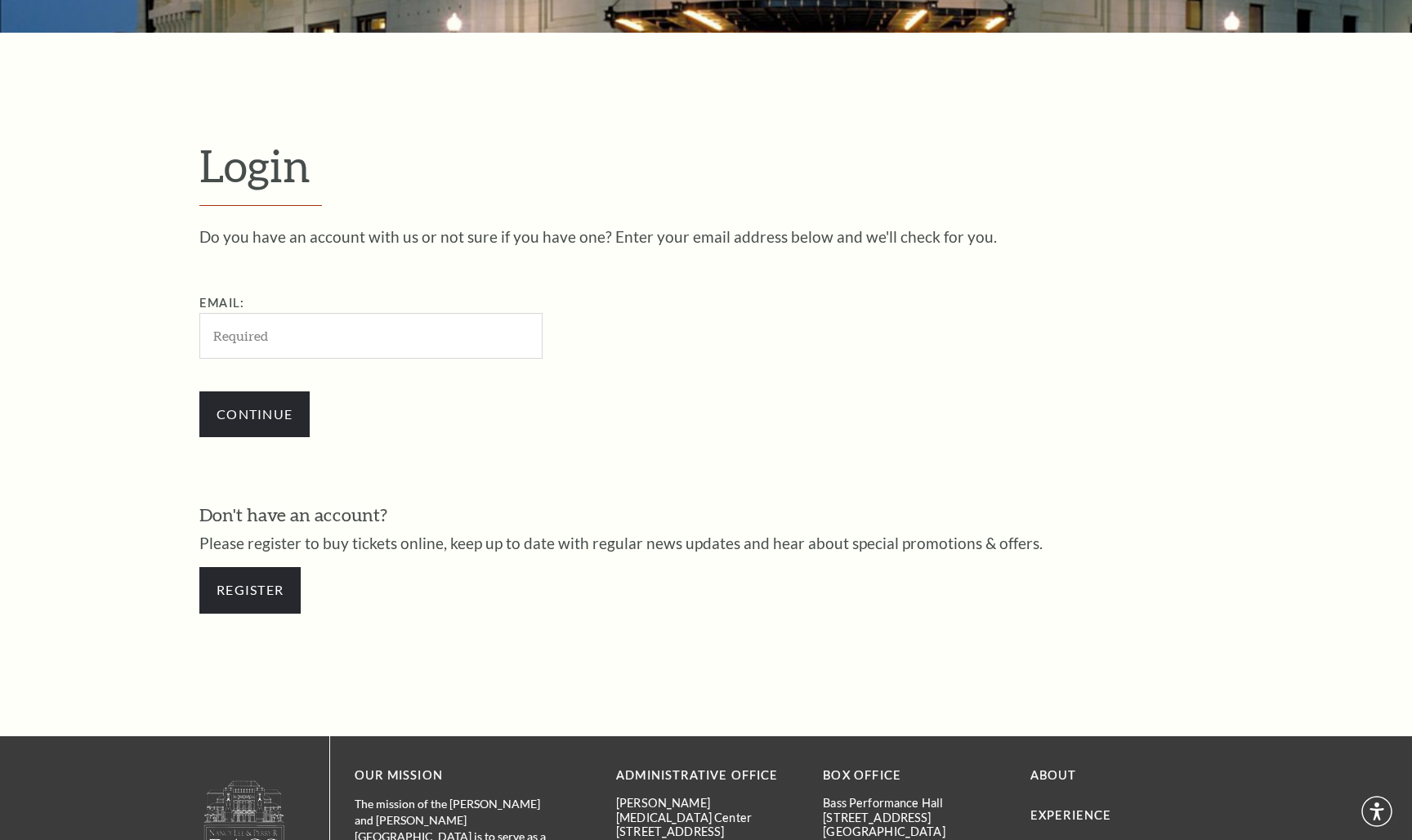
scroll to position [517, 0]
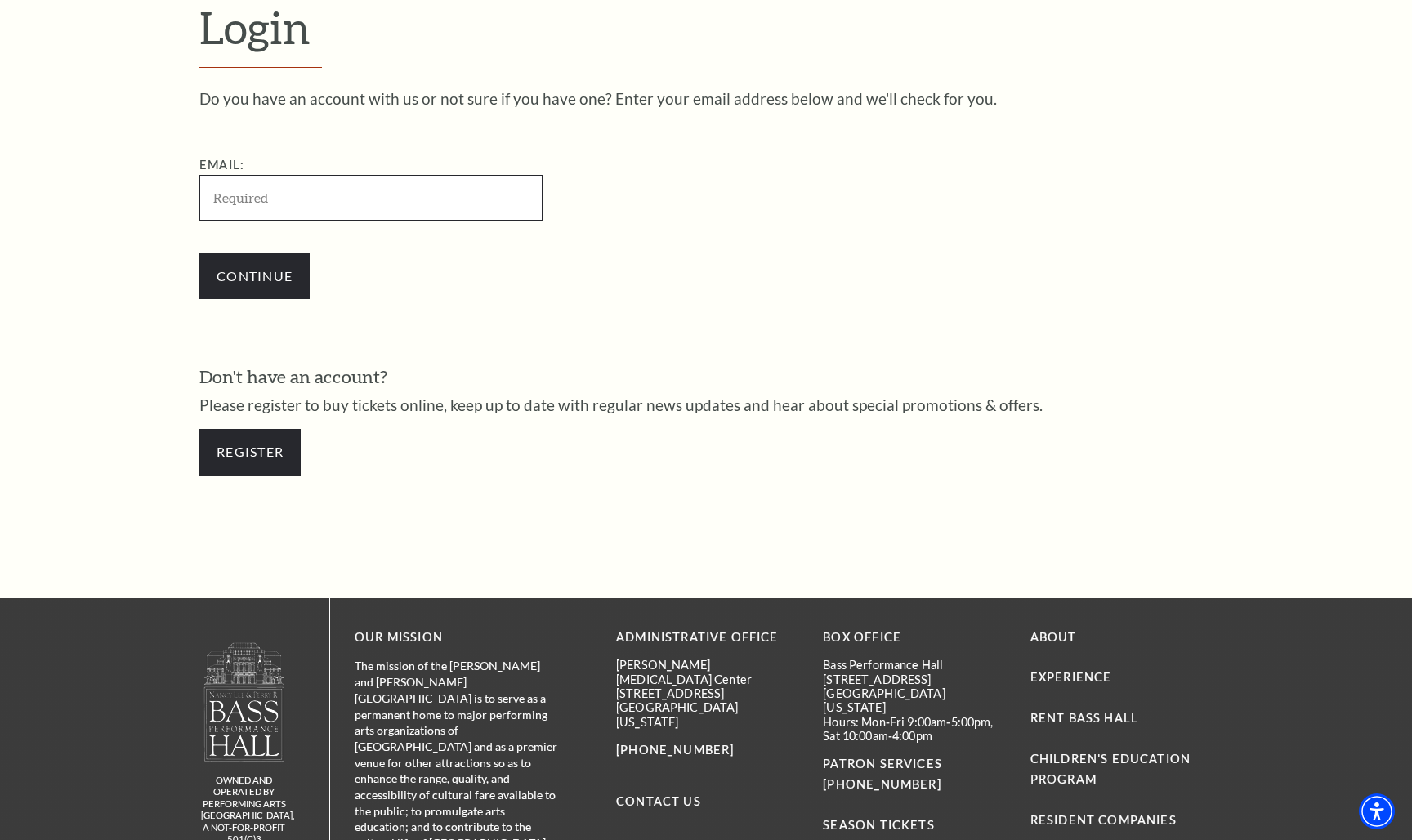
type input "[EMAIL_ADDRESS][DOMAIN_NAME]"
click at [254, 273] on input "Continue" at bounding box center [254, 275] width 110 height 45
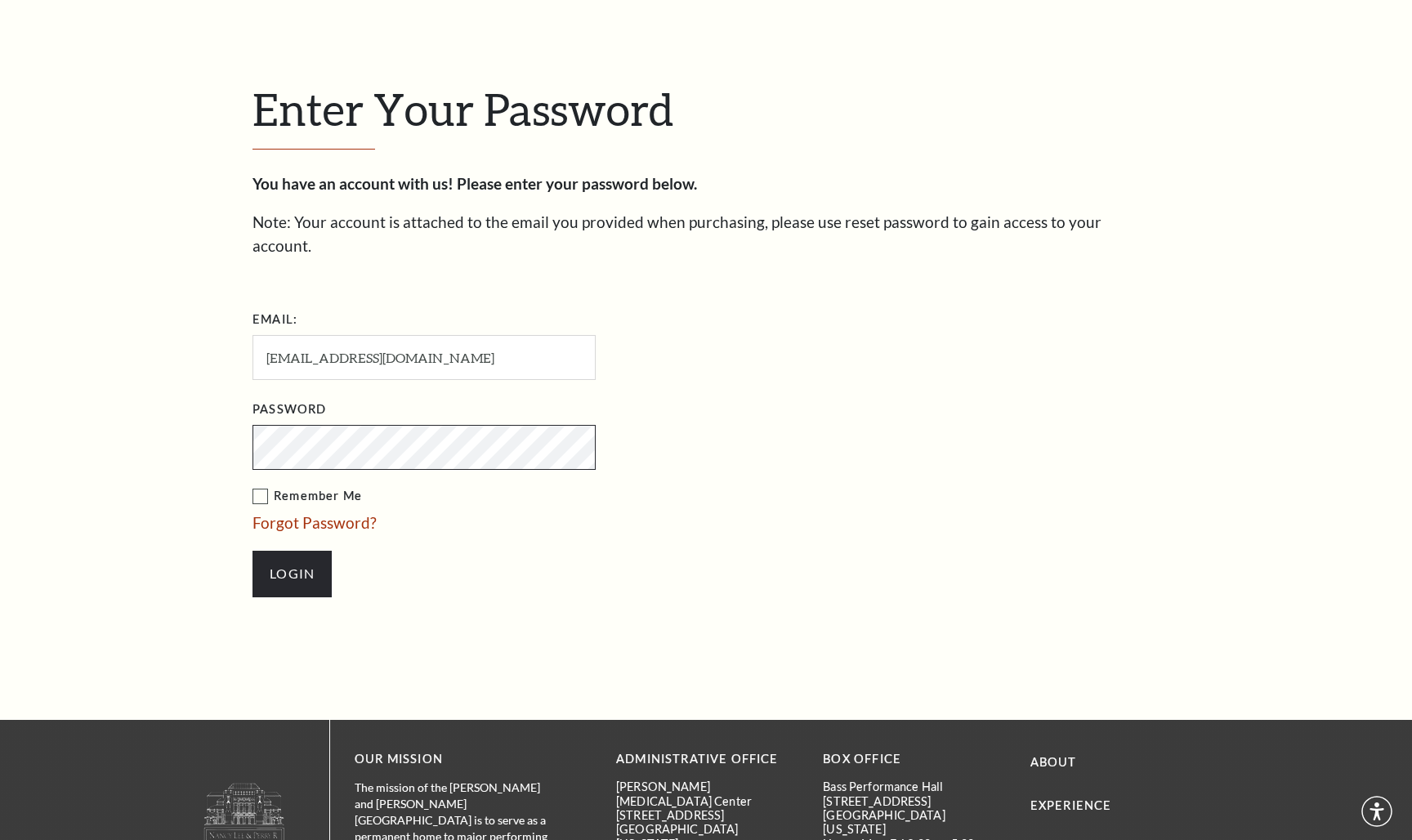
scroll to position [451, 0]
click at [292, 551] on input "Login" at bounding box center [292, 573] width 80 height 45
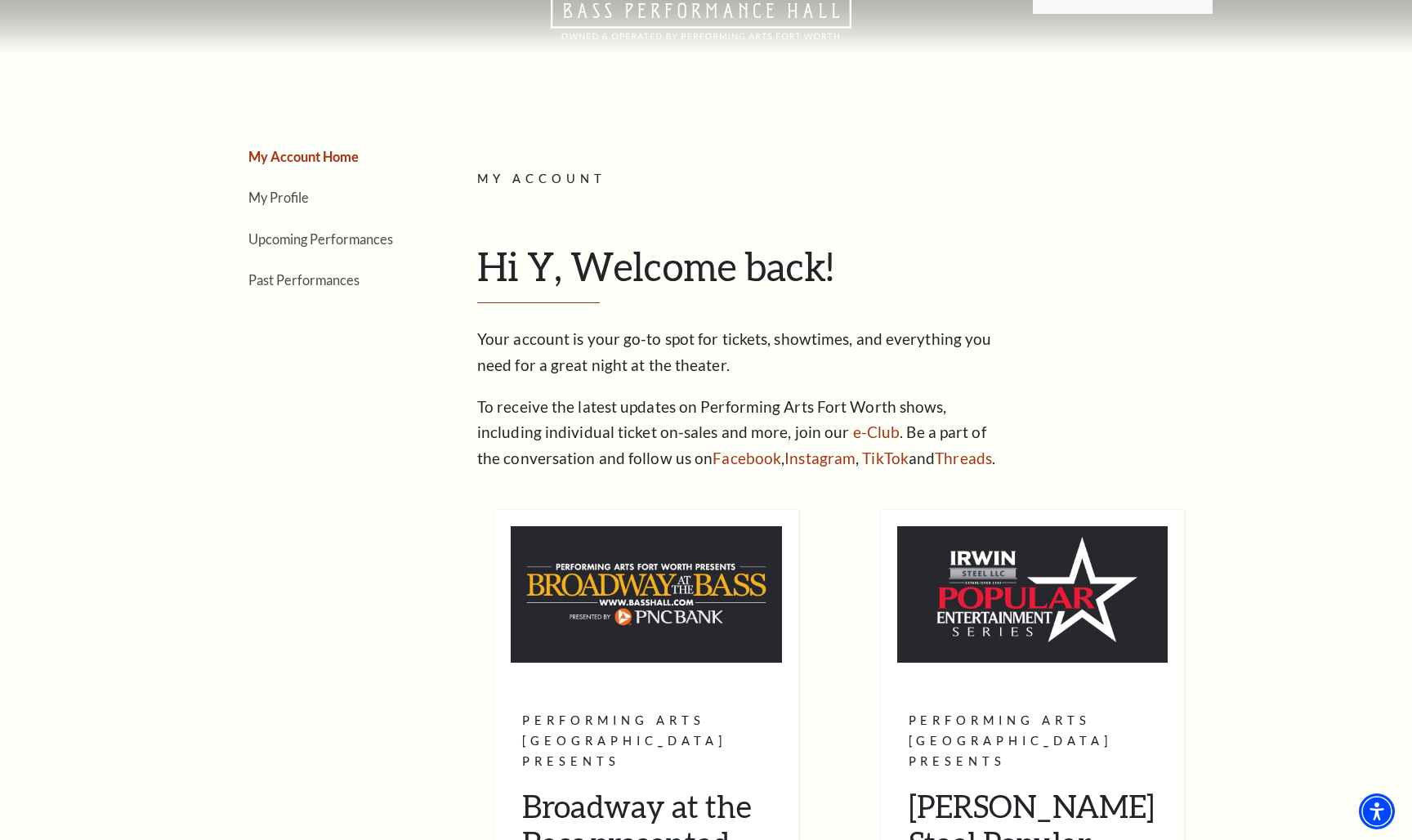
scroll to position [56, 0]
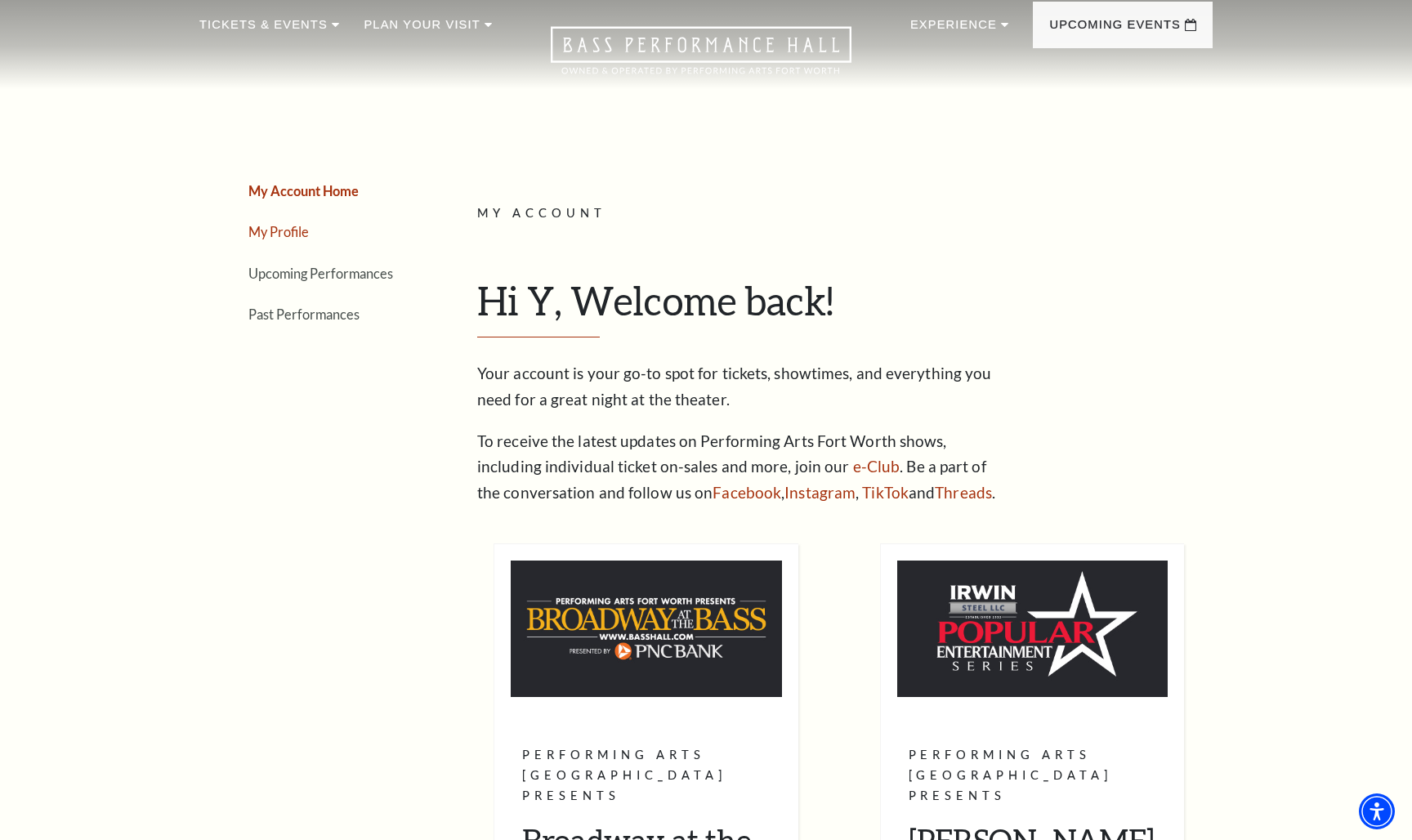
click at [296, 232] on link "My Profile" at bounding box center [278, 232] width 61 height 15
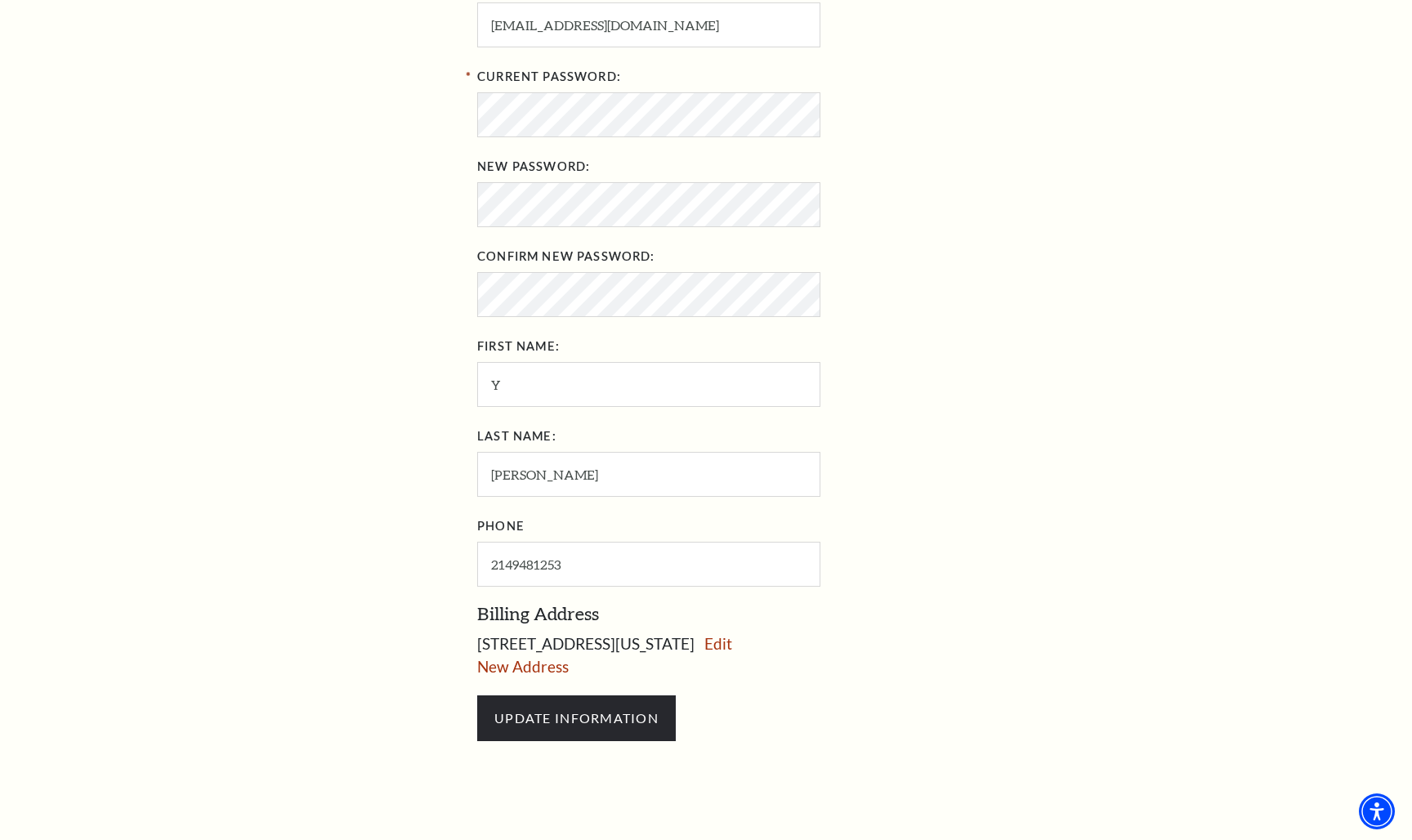
scroll to position [518, 0]
drag, startPoint x: 569, startPoint y: 562, endPoint x: 475, endPoint y: 560, distance: 94.0
click at [475, 561] on div "Loading... ACCOUNT / MY PROFILE ⭠ My Account My Profile My Account Email Addres…" at bounding box center [839, 248] width 748 height 1227
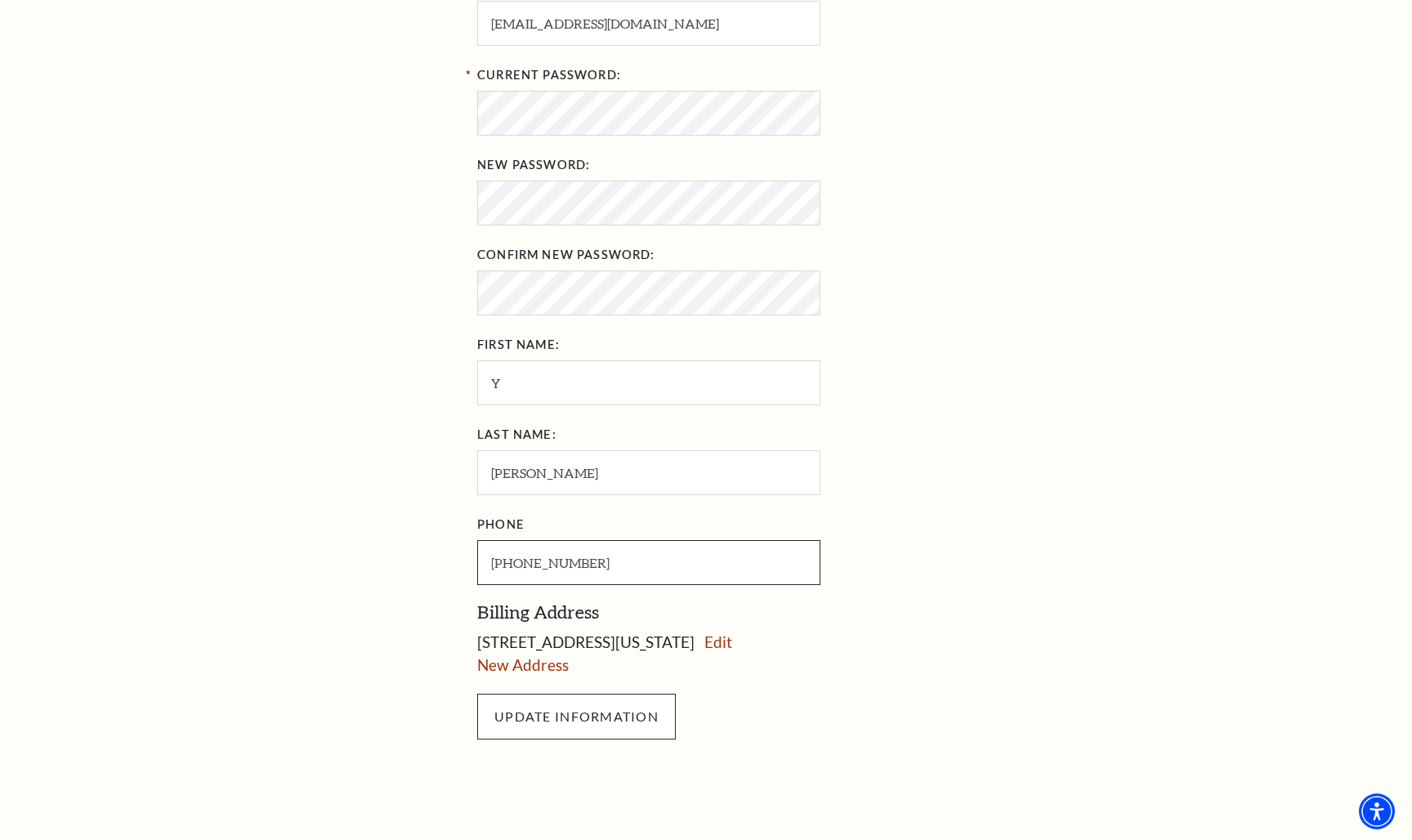
type input "214-952-6888"
click at [537, 700] on input "UPDATE INFORMATION" at bounding box center [577, 716] width 199 height 45
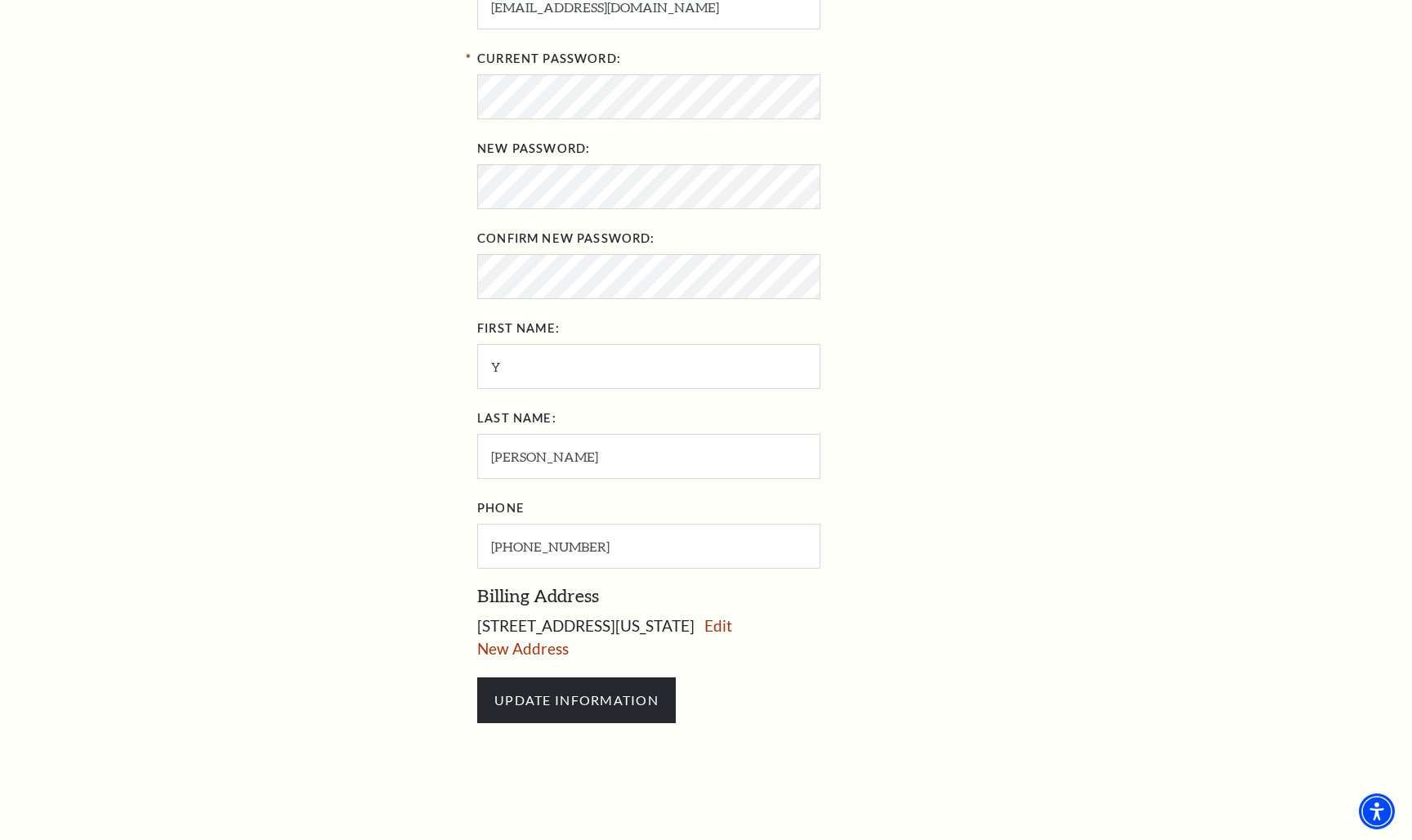
scroll to position [547, 0]
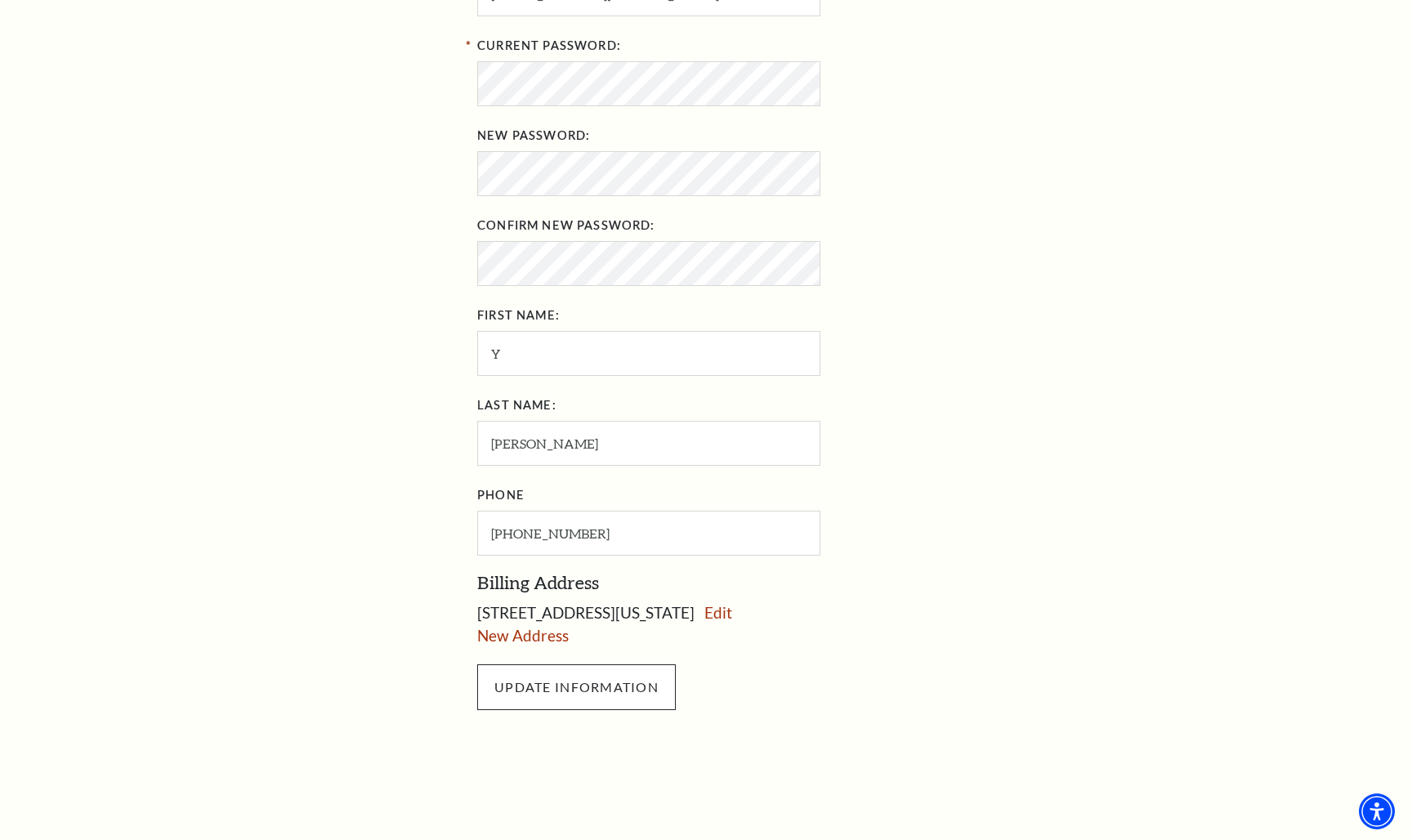
click at [590, 678] on input "UPDATE INFORMATION" at bounding box center [577, 686] width 199 height 45
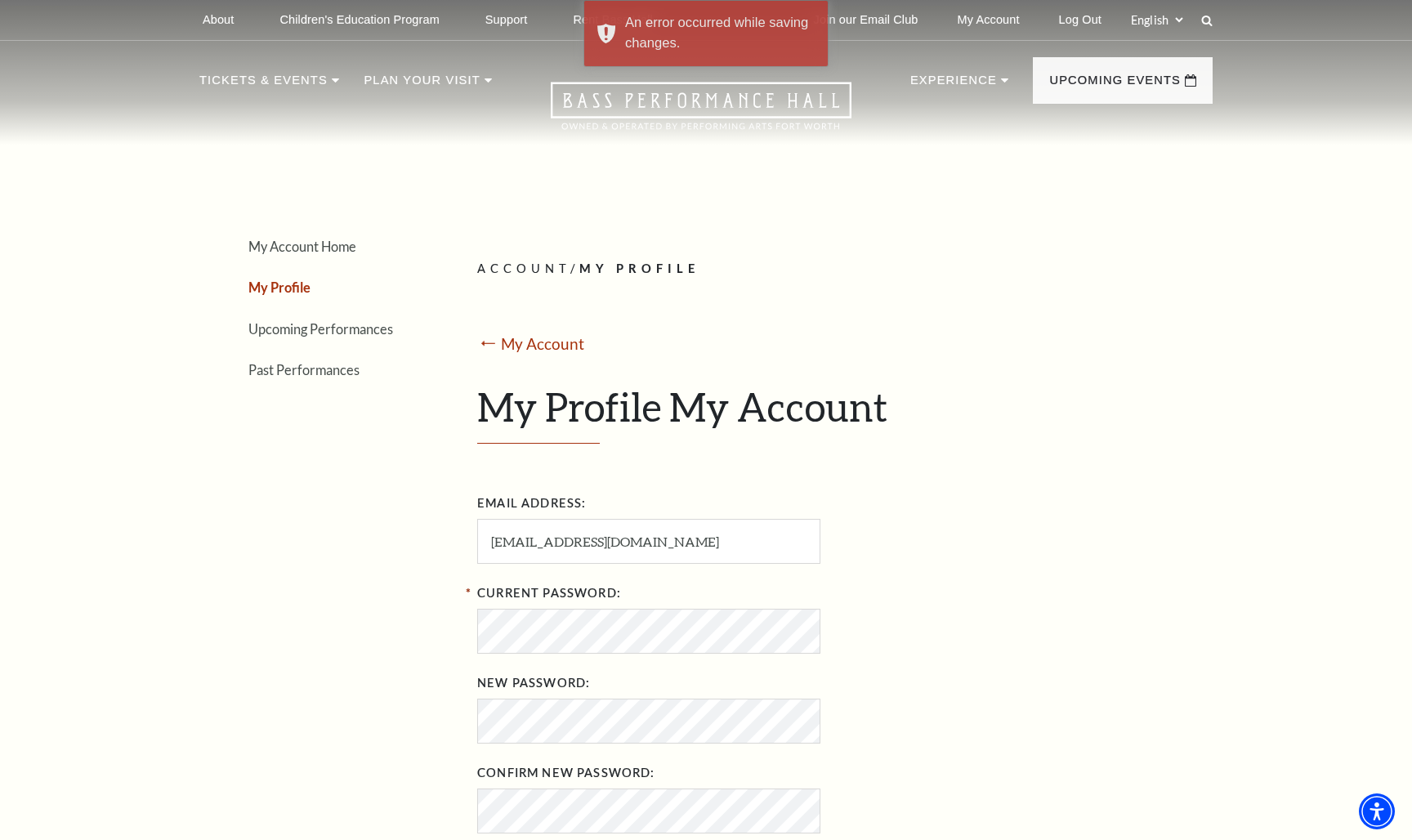
scroll to position [0, 0]
click at [299, 236] on li "My Account Home" at bounding box center [332, 246] width 168 height 24
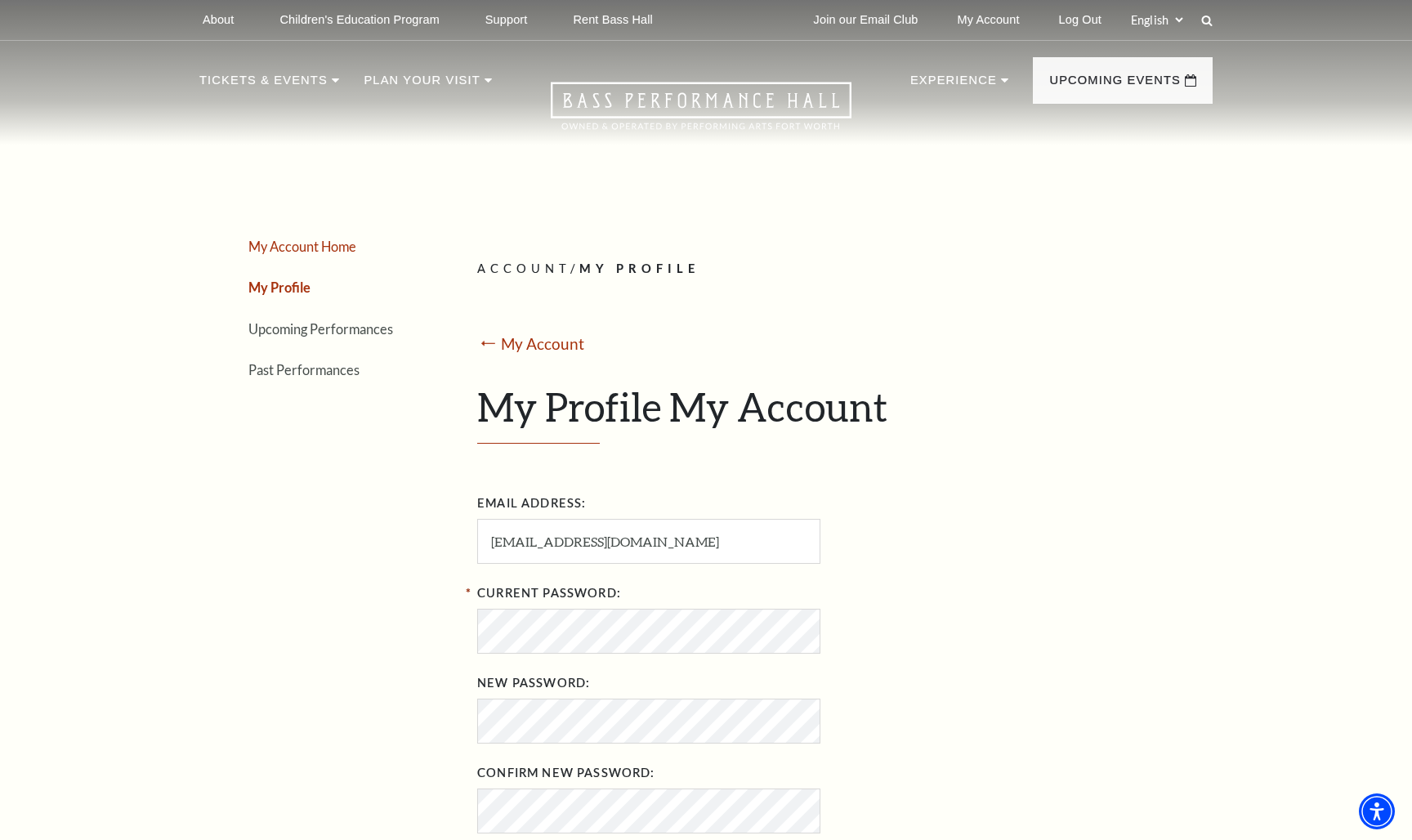
click at [330, 239] on link "My Account Home" at bounding box center [302, 246] width 108 height 15
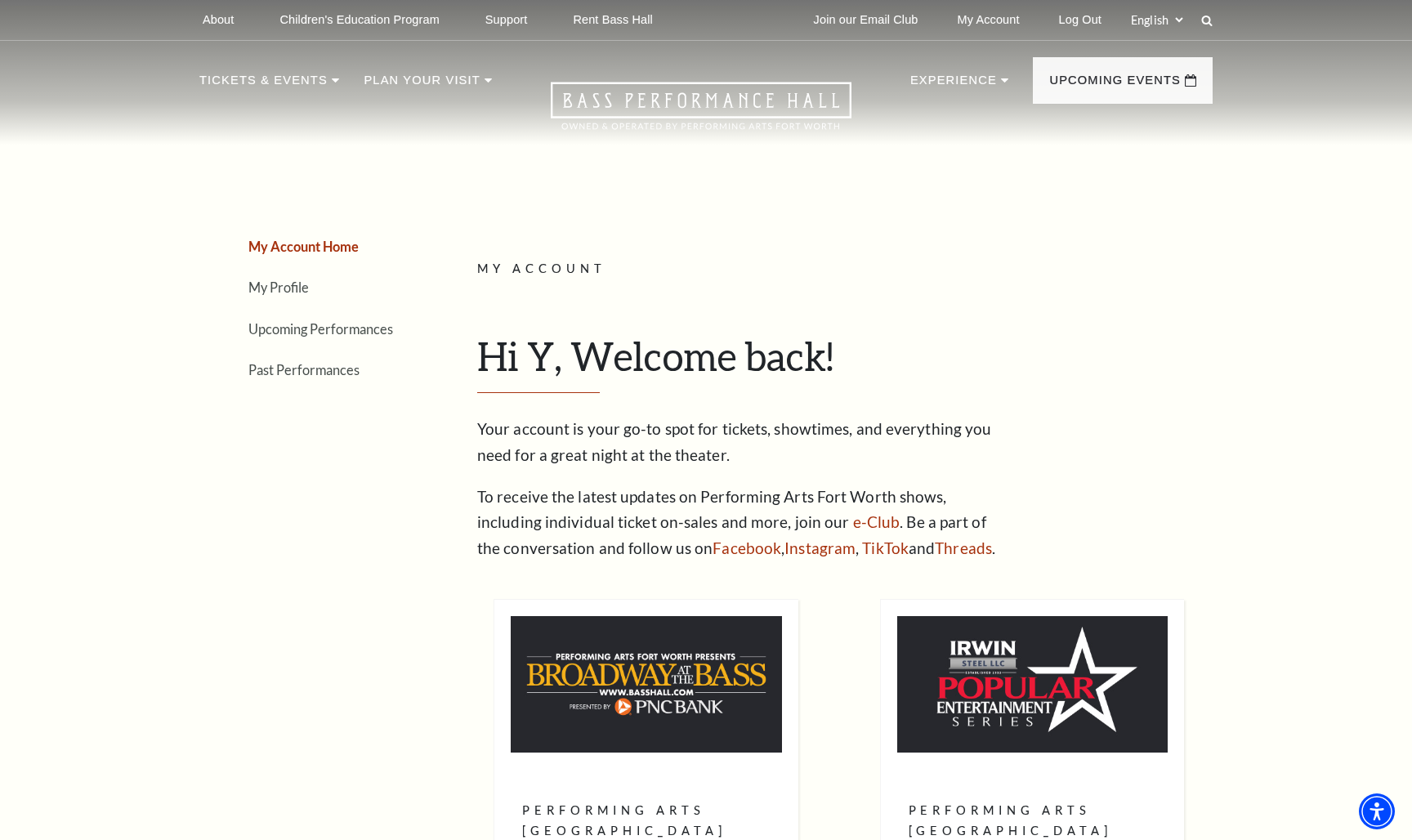
click at [290, 277] on li "My Profile" at bounding box center [332, 287] width 168 height 24
click at [290, 284] on link "My Profile" at bounding box center [278, 287] width 61 height 15
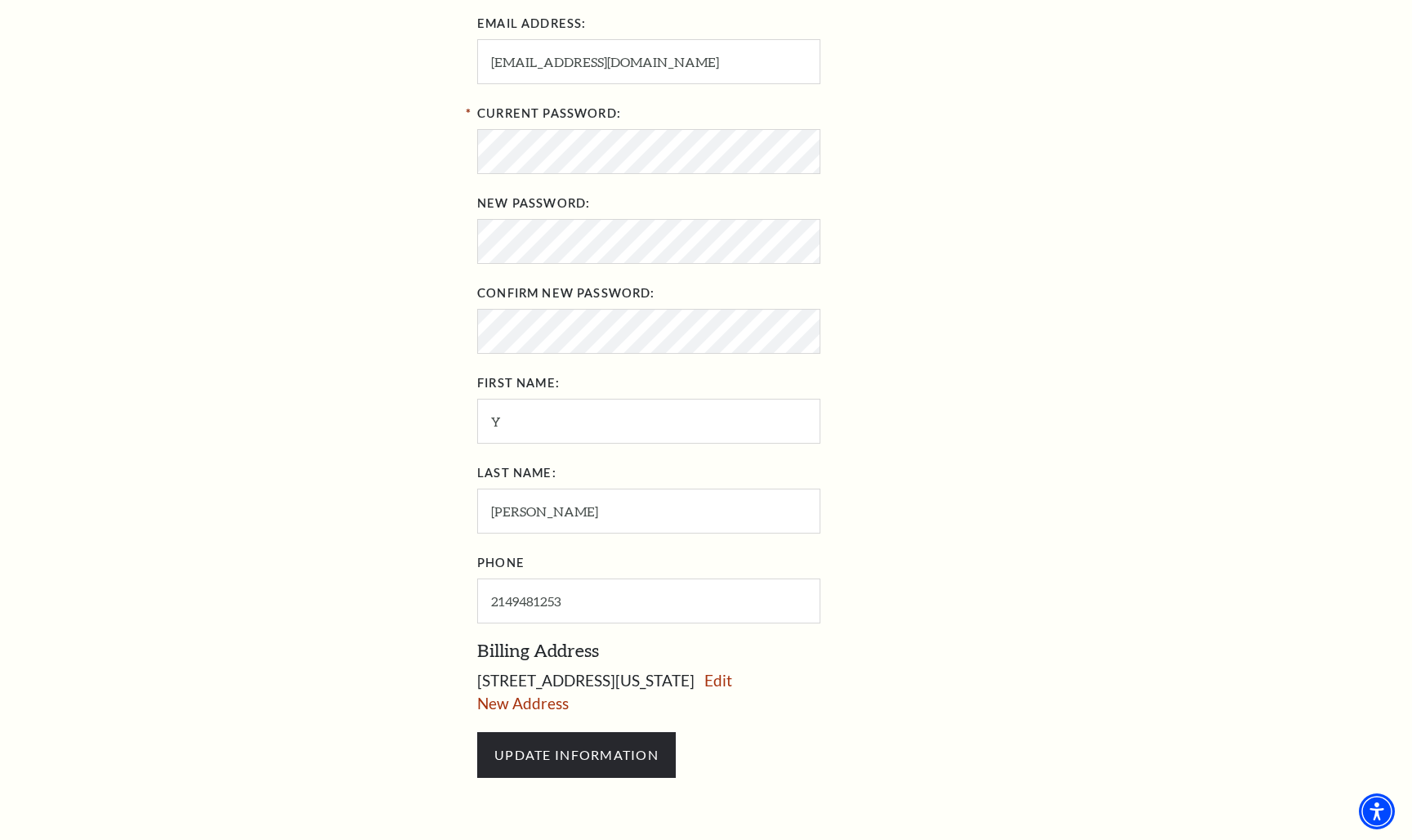
scroll to position [485, 0]
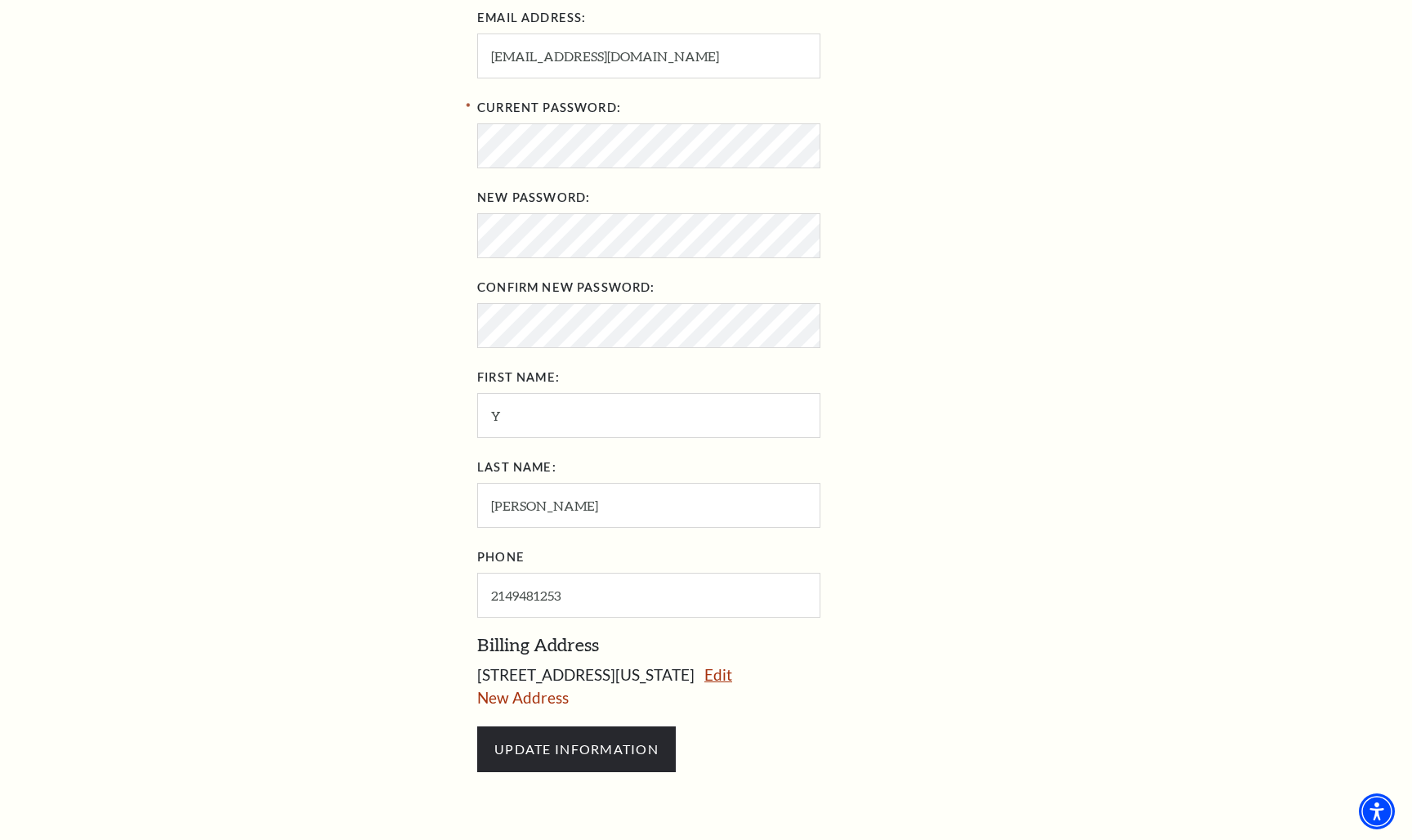
click at [732, 666] on link "Edit" at bounding box center [718, 674] width 27 height 19
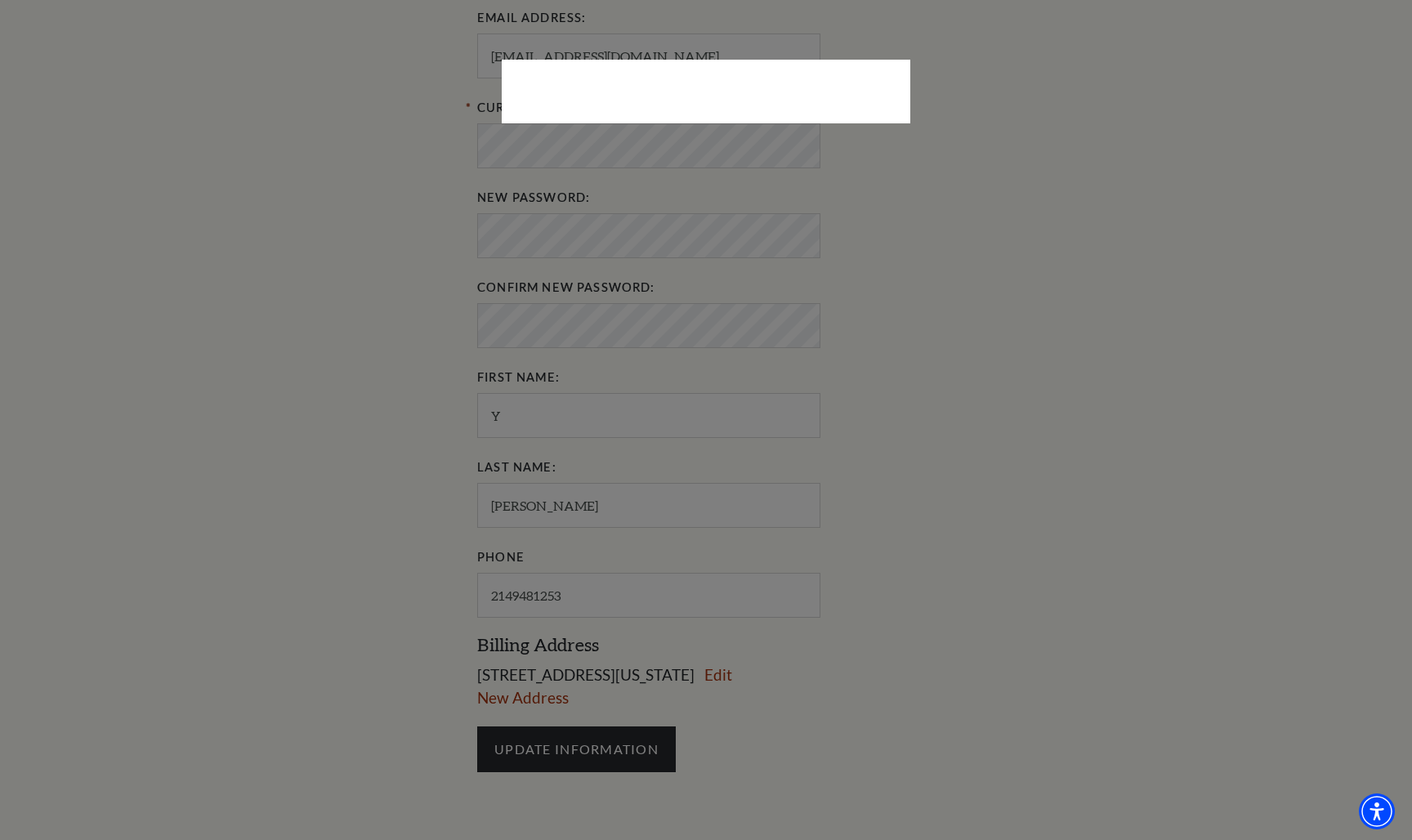
select select "1"
select select "TX"
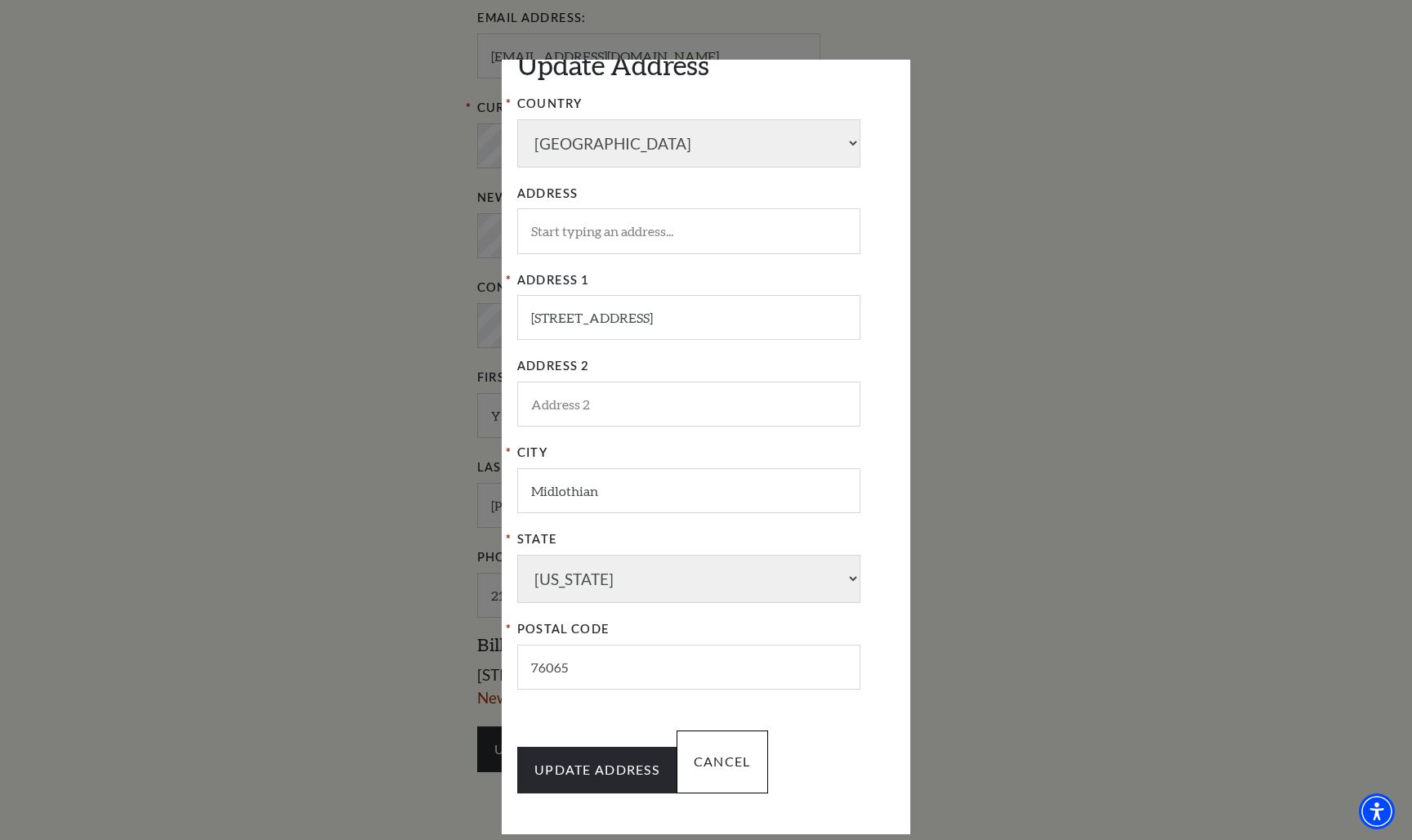
scroll to position [180, 0]
click at [732, 731] on input "CANCEL" at bounding box center [722, 762] width 92 height 62
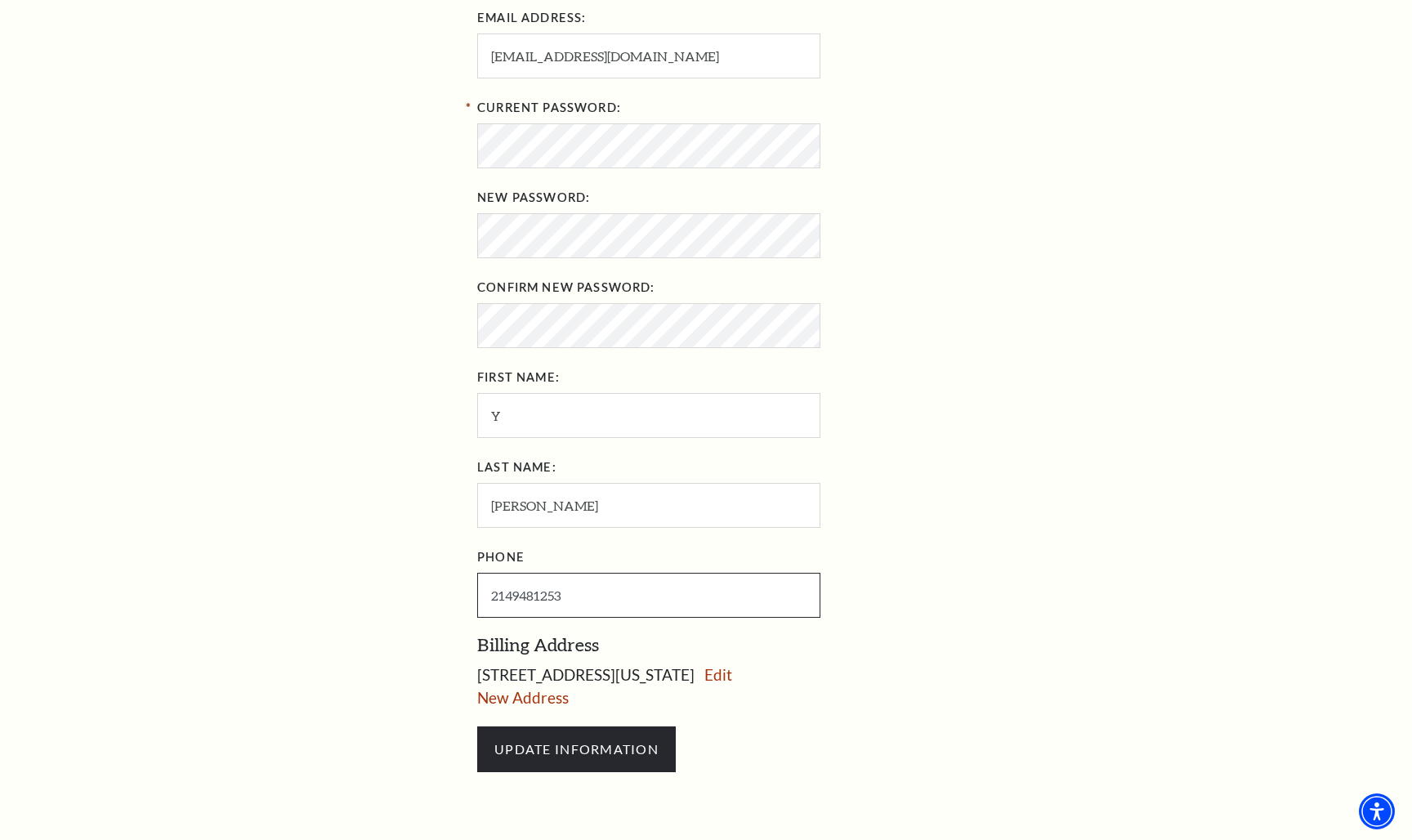
click at [561, 588] on input "2149481253" at bounding box center [649, 595] width 343 height 45
click at [590, 595] on input "2149481253" at bounding box center [649, 595] width 343 height 45
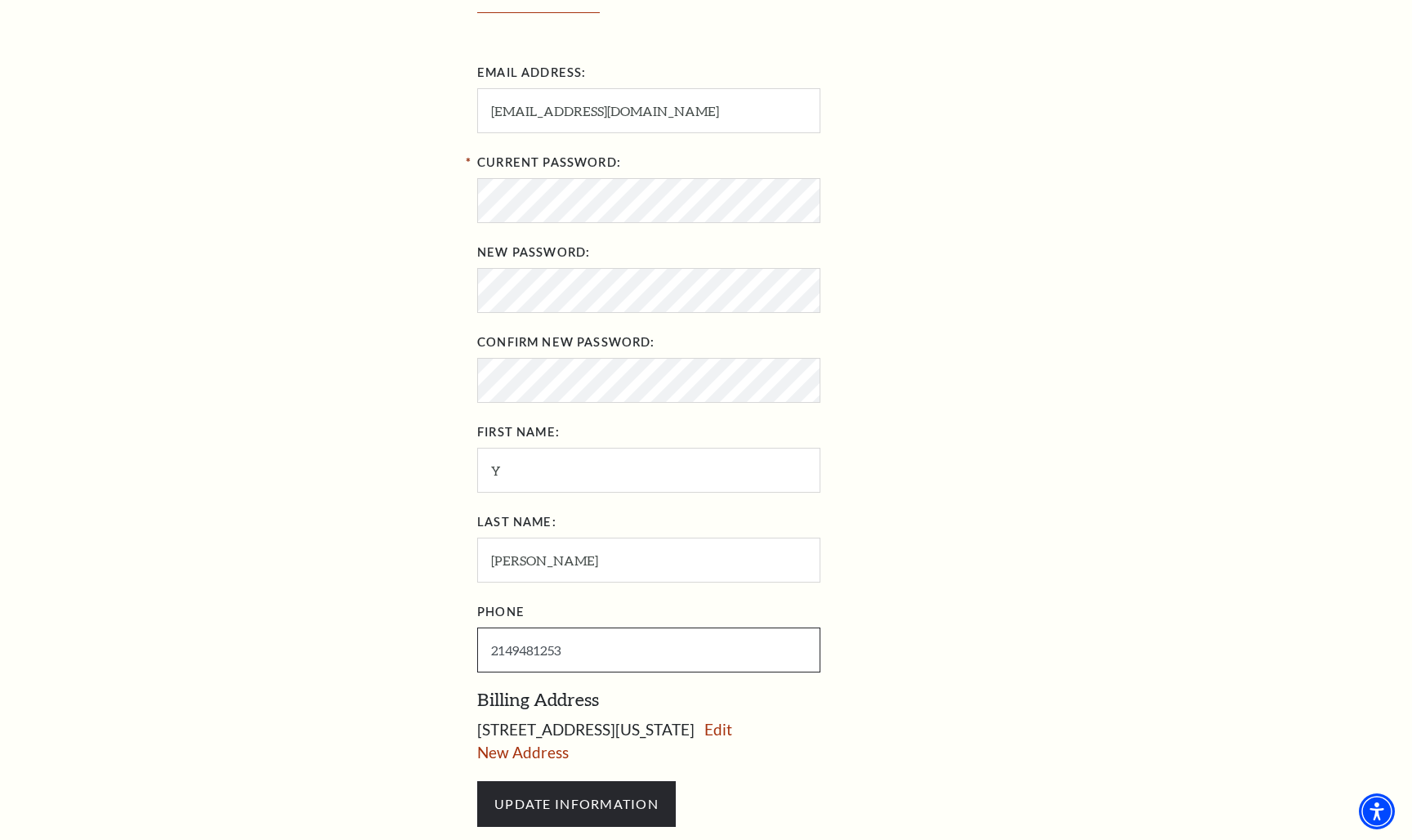
scroll to position [417, 0]
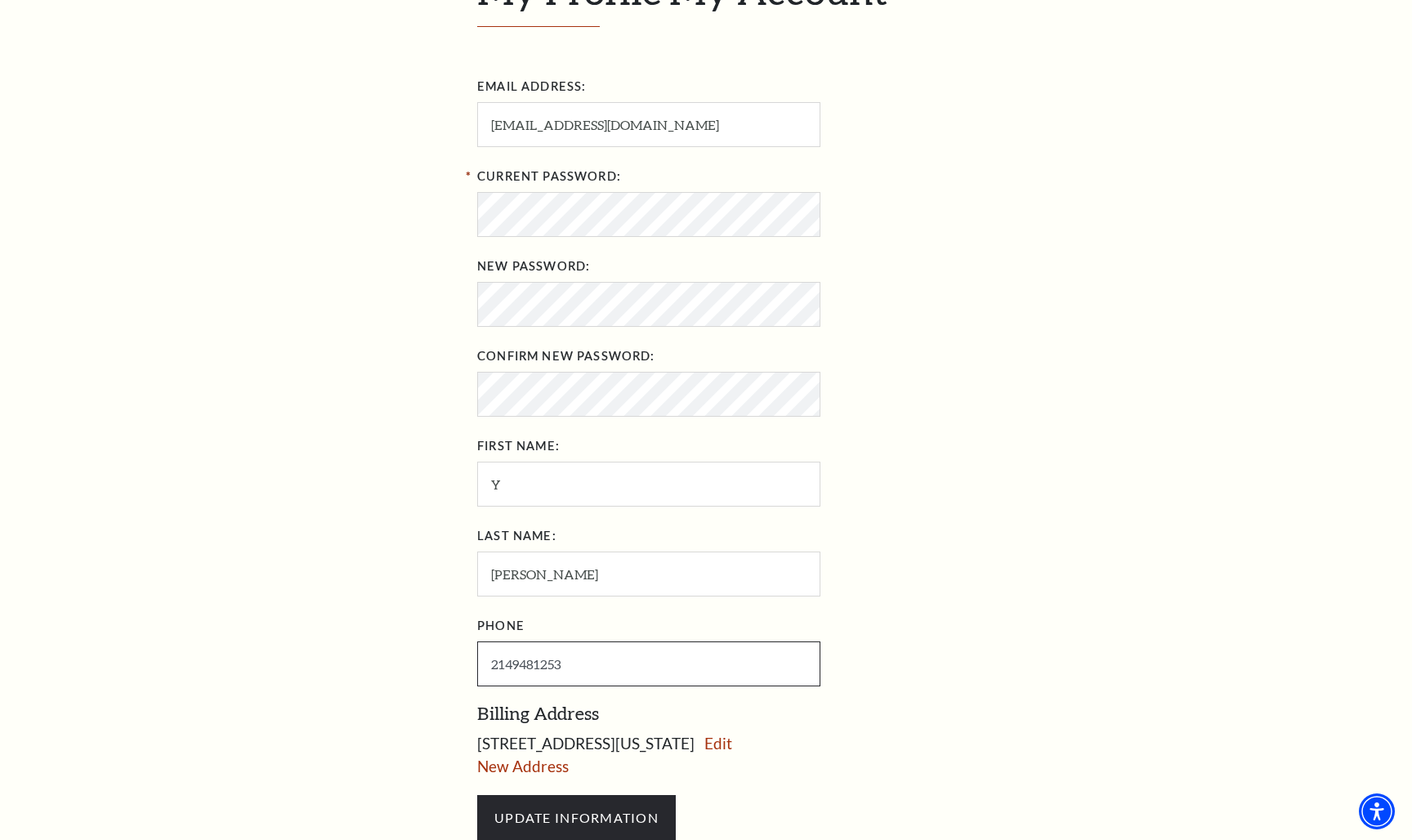
drag, startPoint x: 587, startPoint y: 660, endPoint x: 519, endPoint y: 657, distance: 68.1
click at [519, 658] on input "2149481253" at bounding box center [649, 664] width 343 height 45
type input "214-952-6888"
click at [581, 811] on input "UPDATE INFORMATION" at bounding box center [577, 817] width 199 height 45
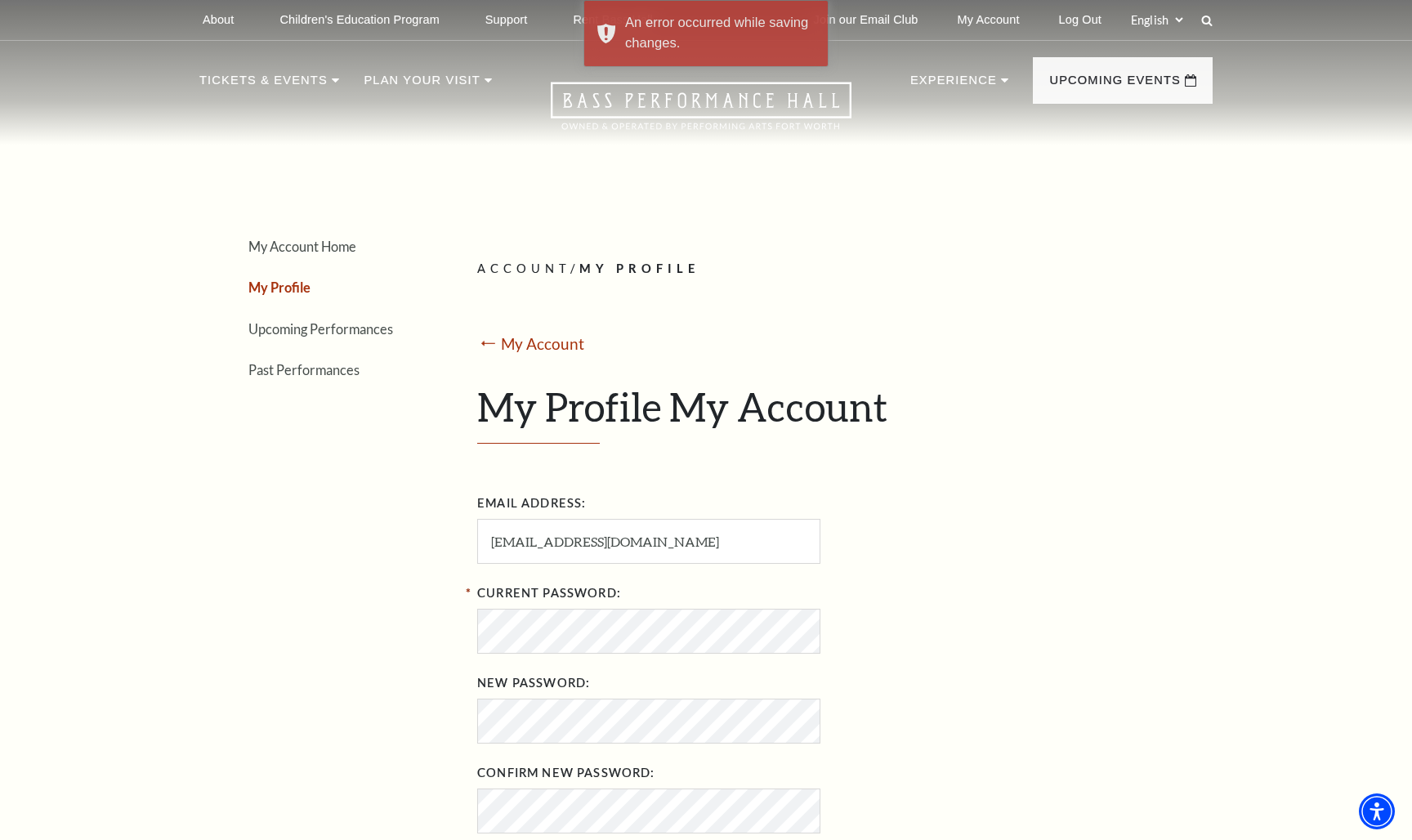
scroll to position [0, 0]
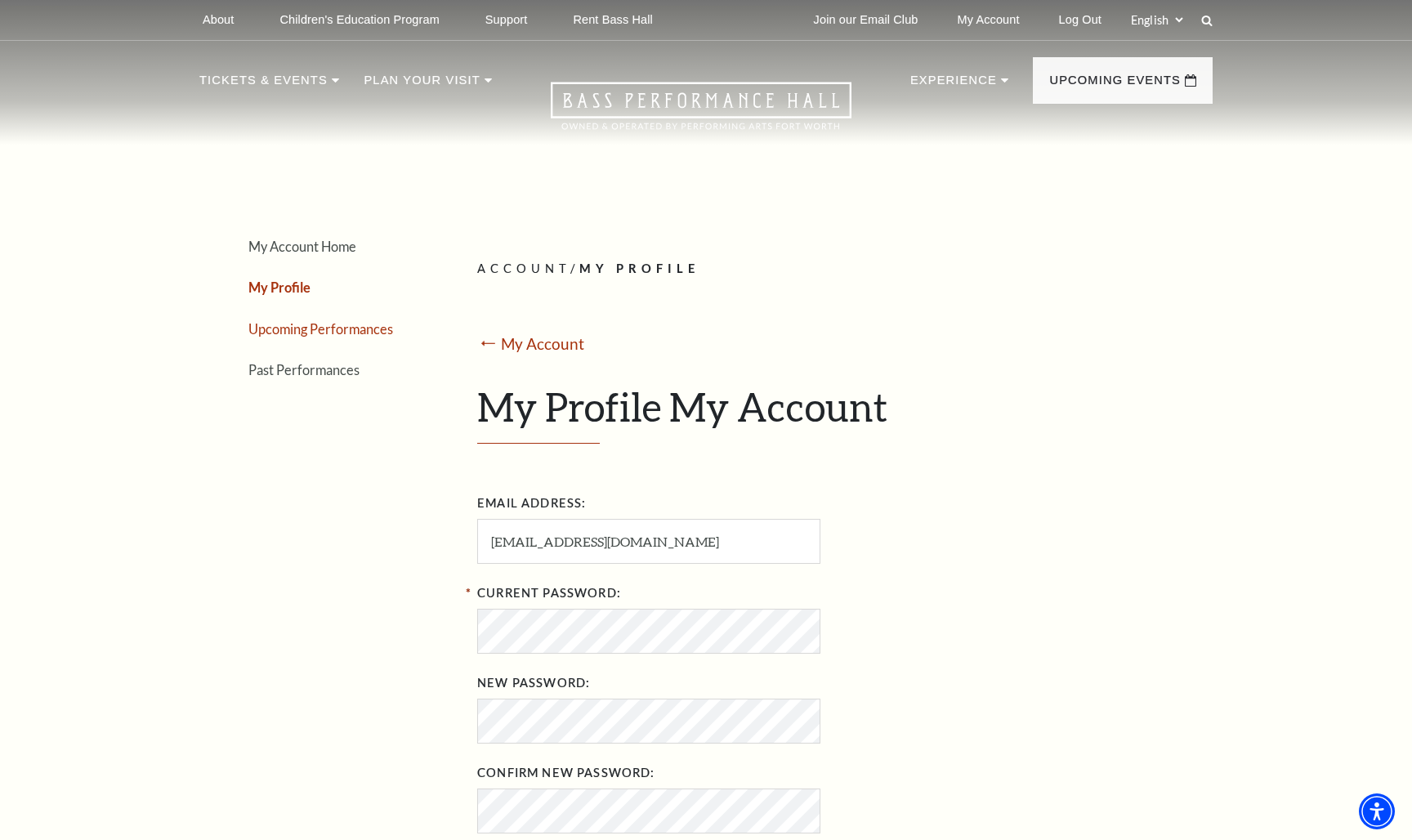
click at [339, 325] on link "Upcoming Performances" at bounding box center [320, 328] width 145 height 15
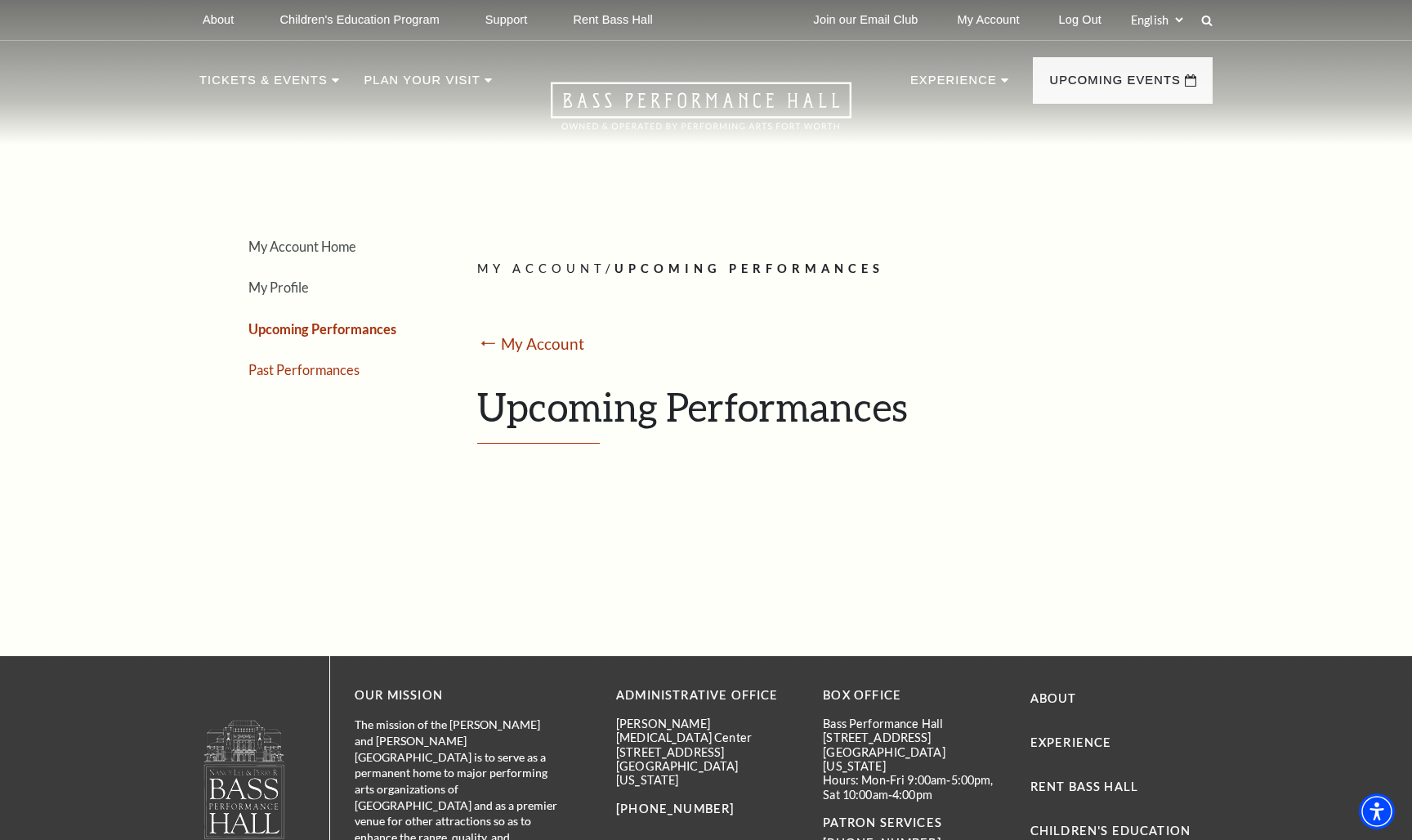
click at [317, 370] on link "Past Performances" at bounding box center [304, 370] width 111 height 15
click at [329, 235] on li "My Account Home" at bounding box center [332, 246] width 168 height 24
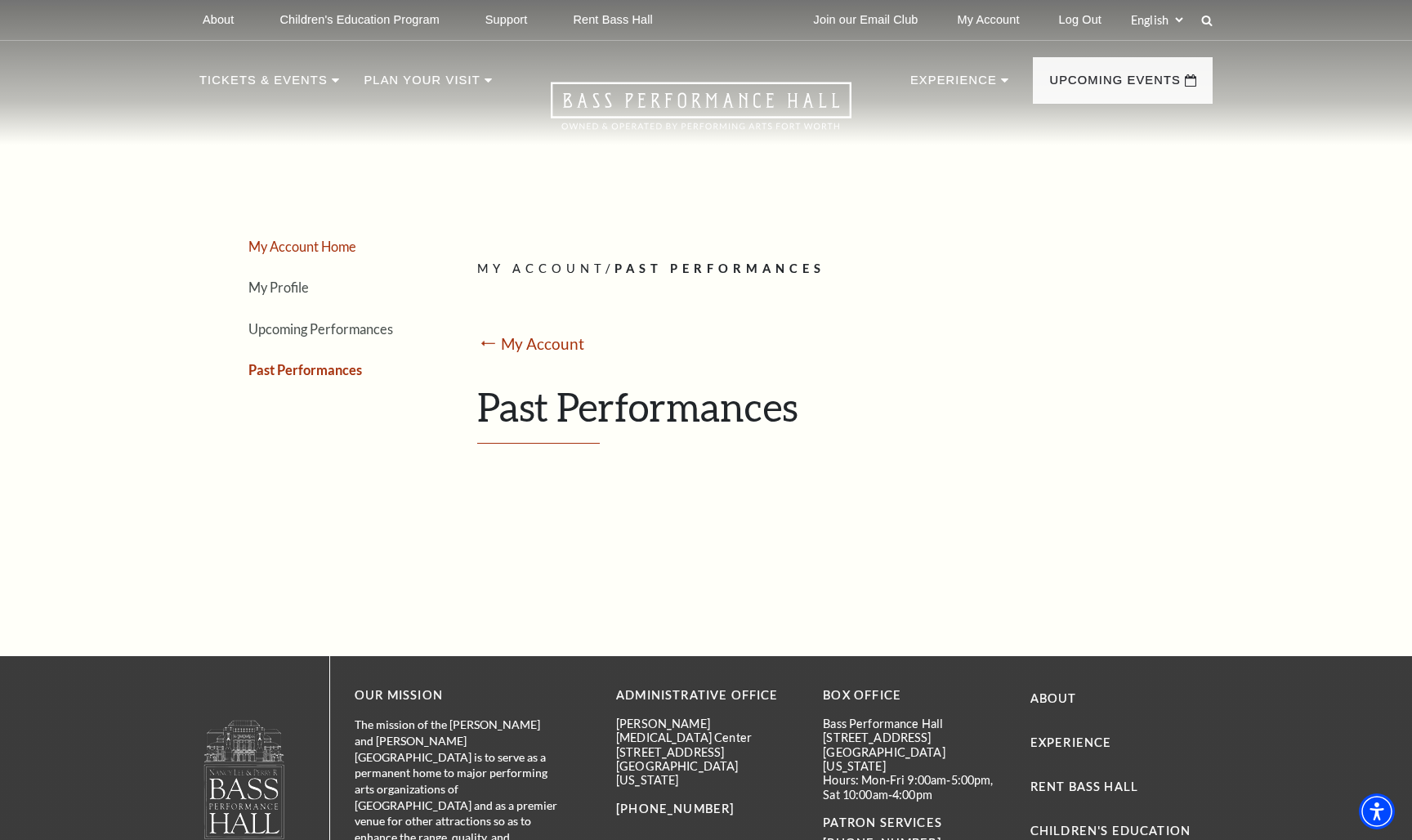
click at [322, 240] on link "My Account Home" at bounding box center [302, 246] width 108 height 15
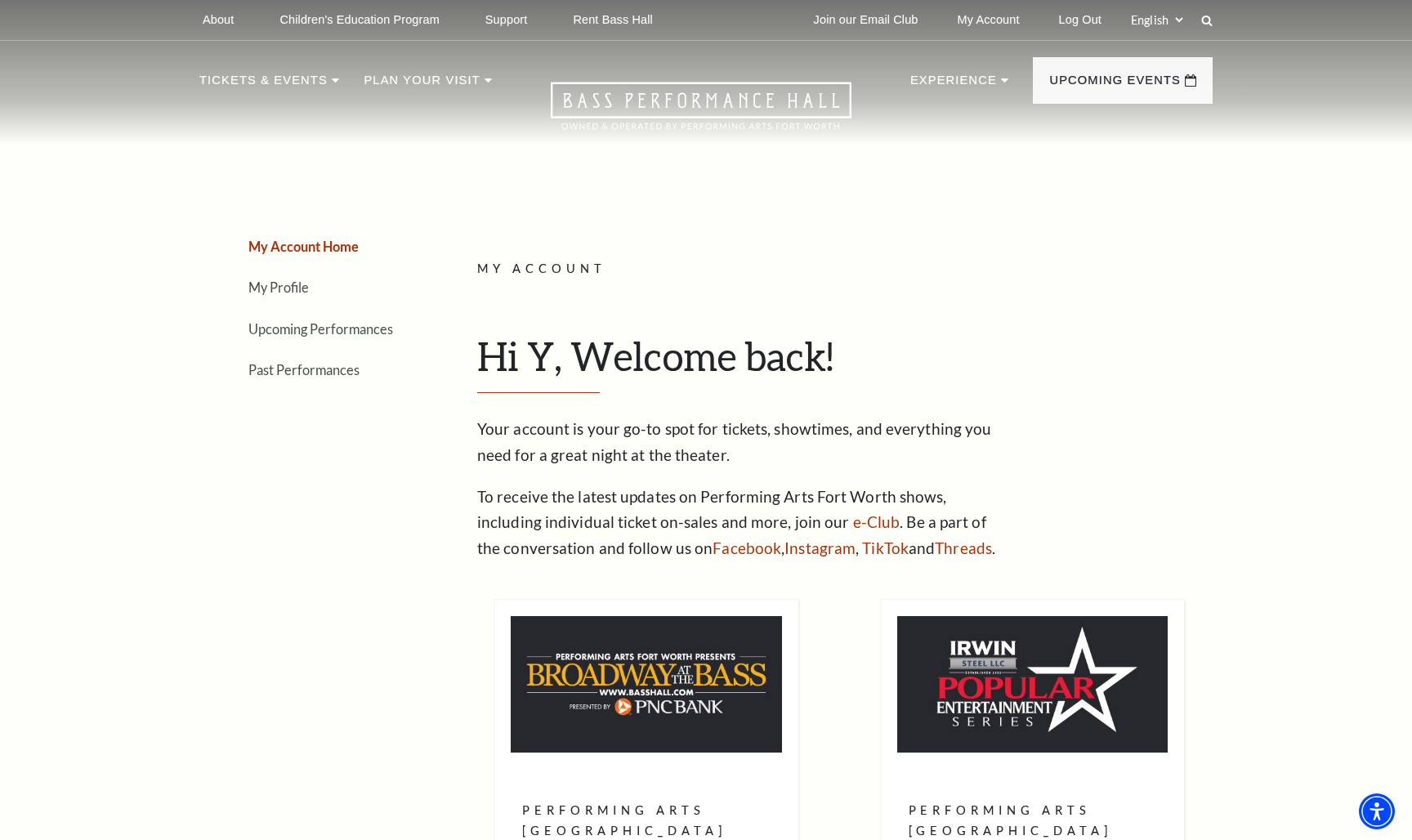
click at [295, 276] on li "My Profile" at bounding box center [332, 287] width 168 height 24
click at [989, 24] on link "My Account" at bounding box center [988, 20] width 88 height 40
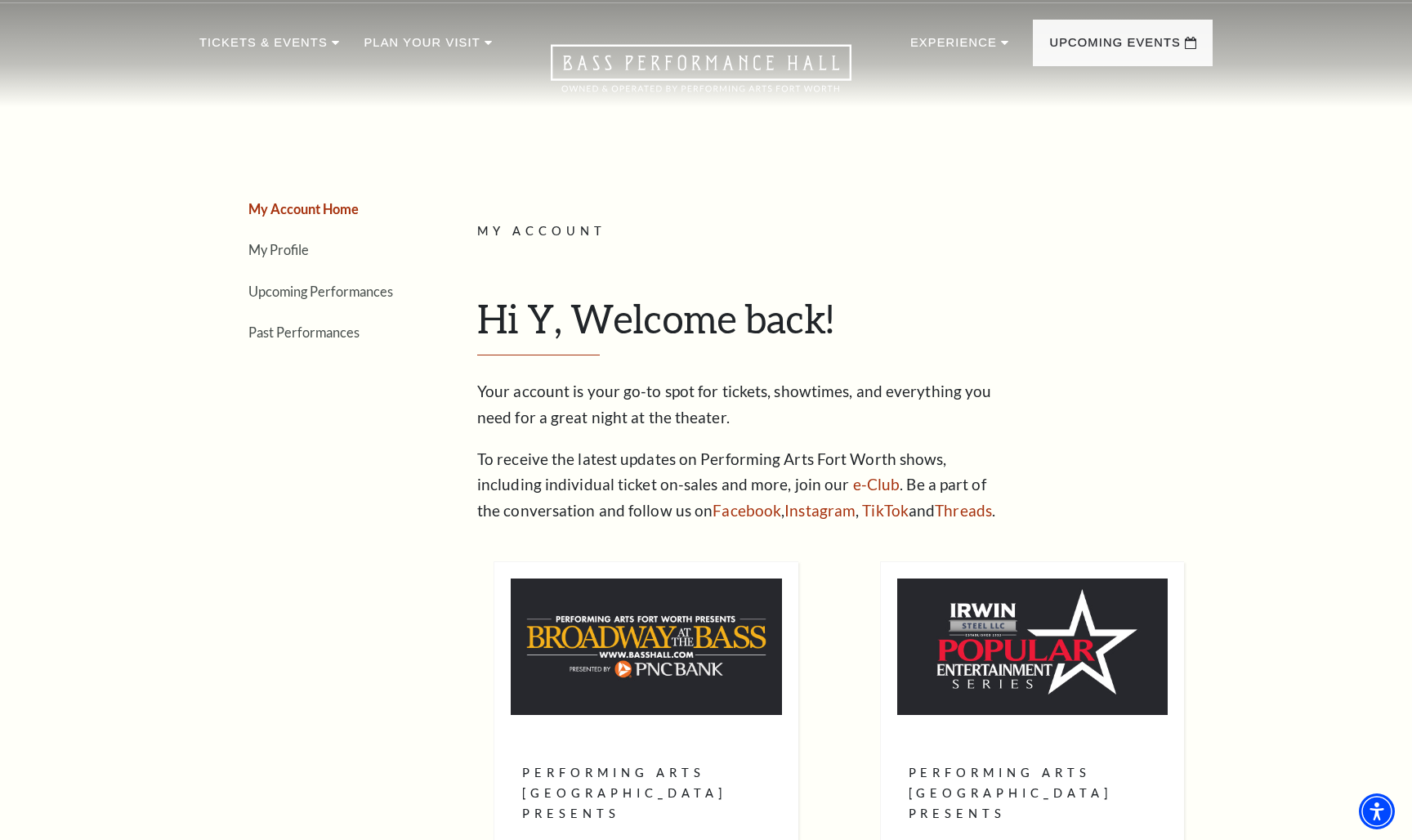
scroll to position [44, 0]
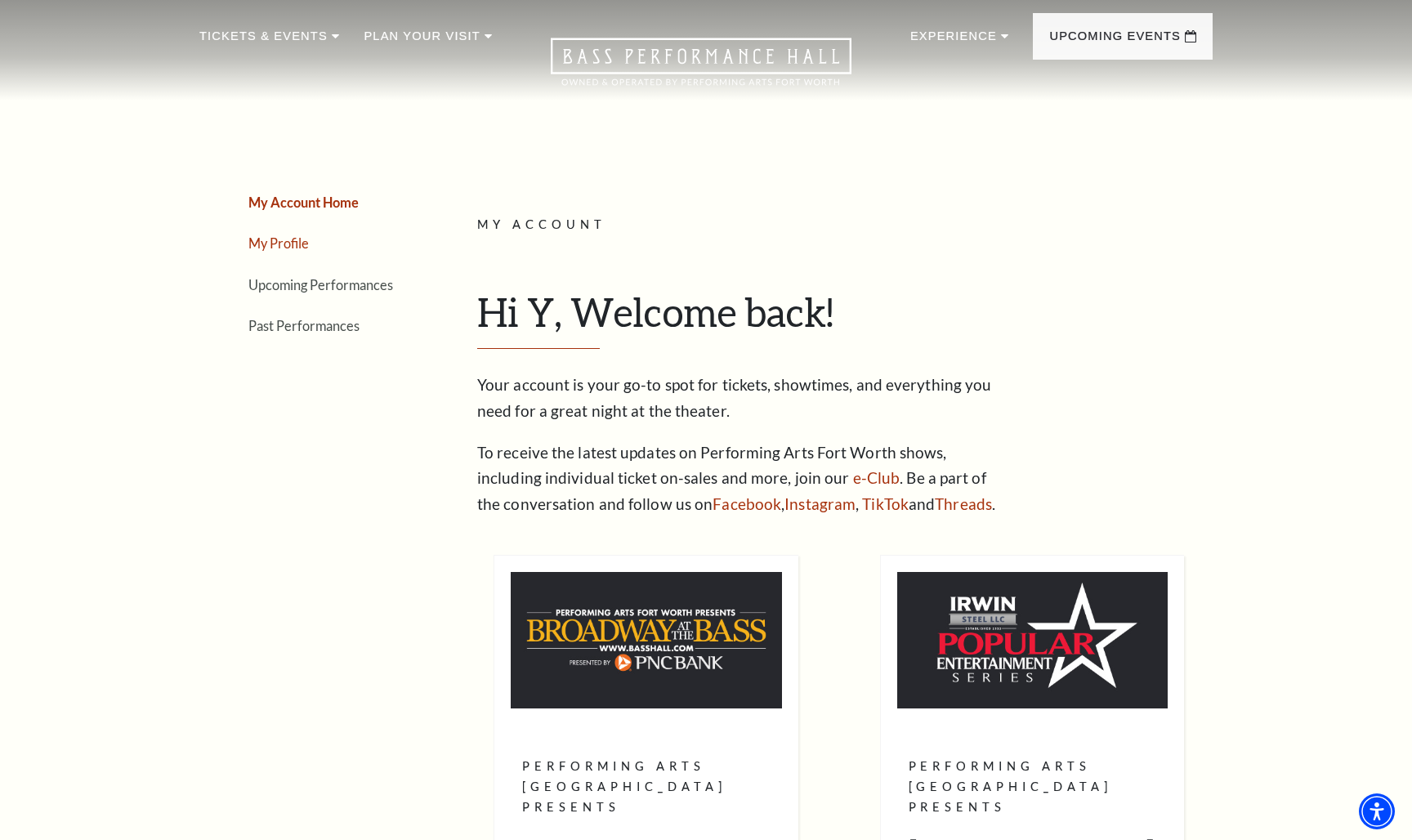
click at [290, 244] on link "My Profile" at bounding box center [278, 243] width 61 height 15
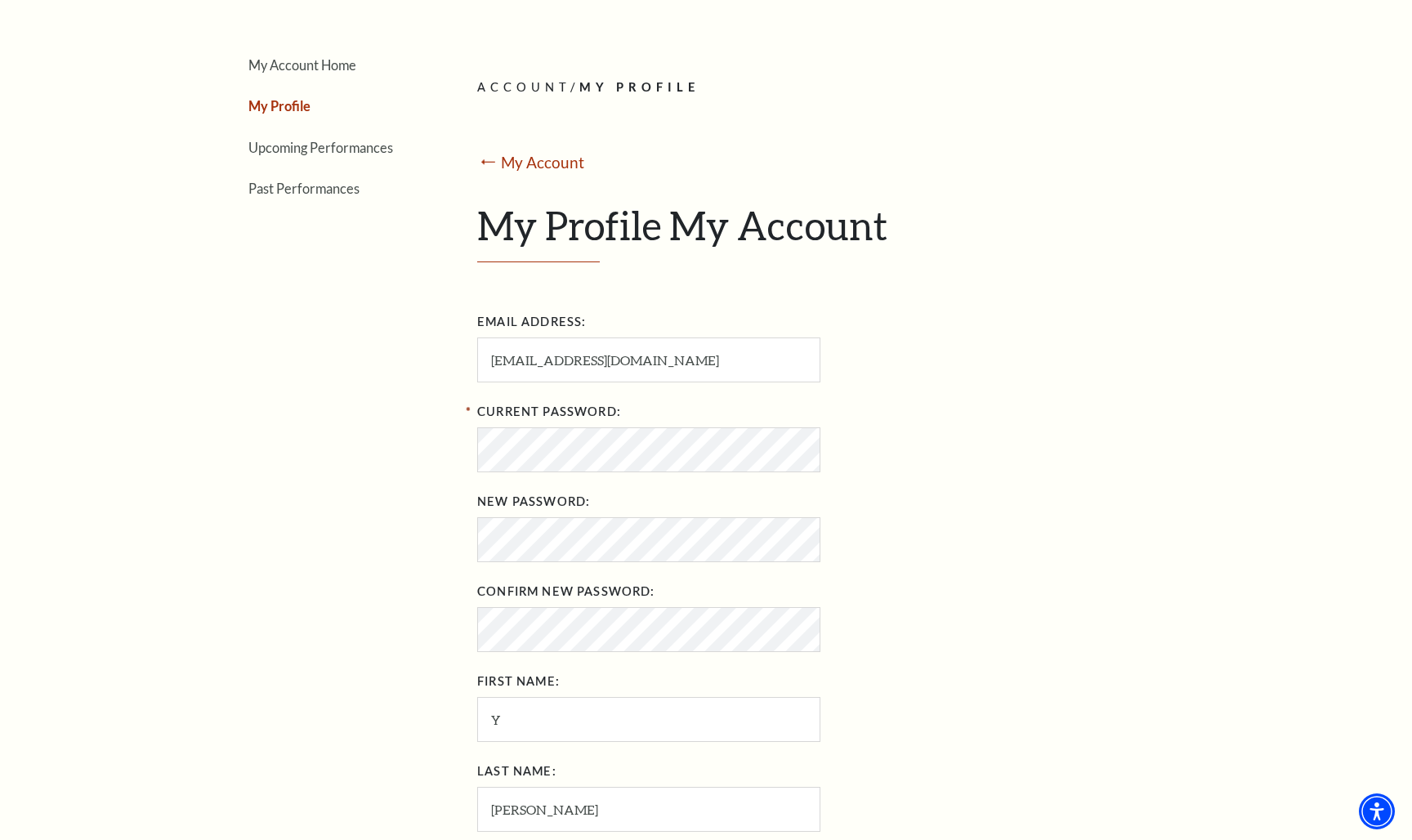
scroll to position [185, 0]
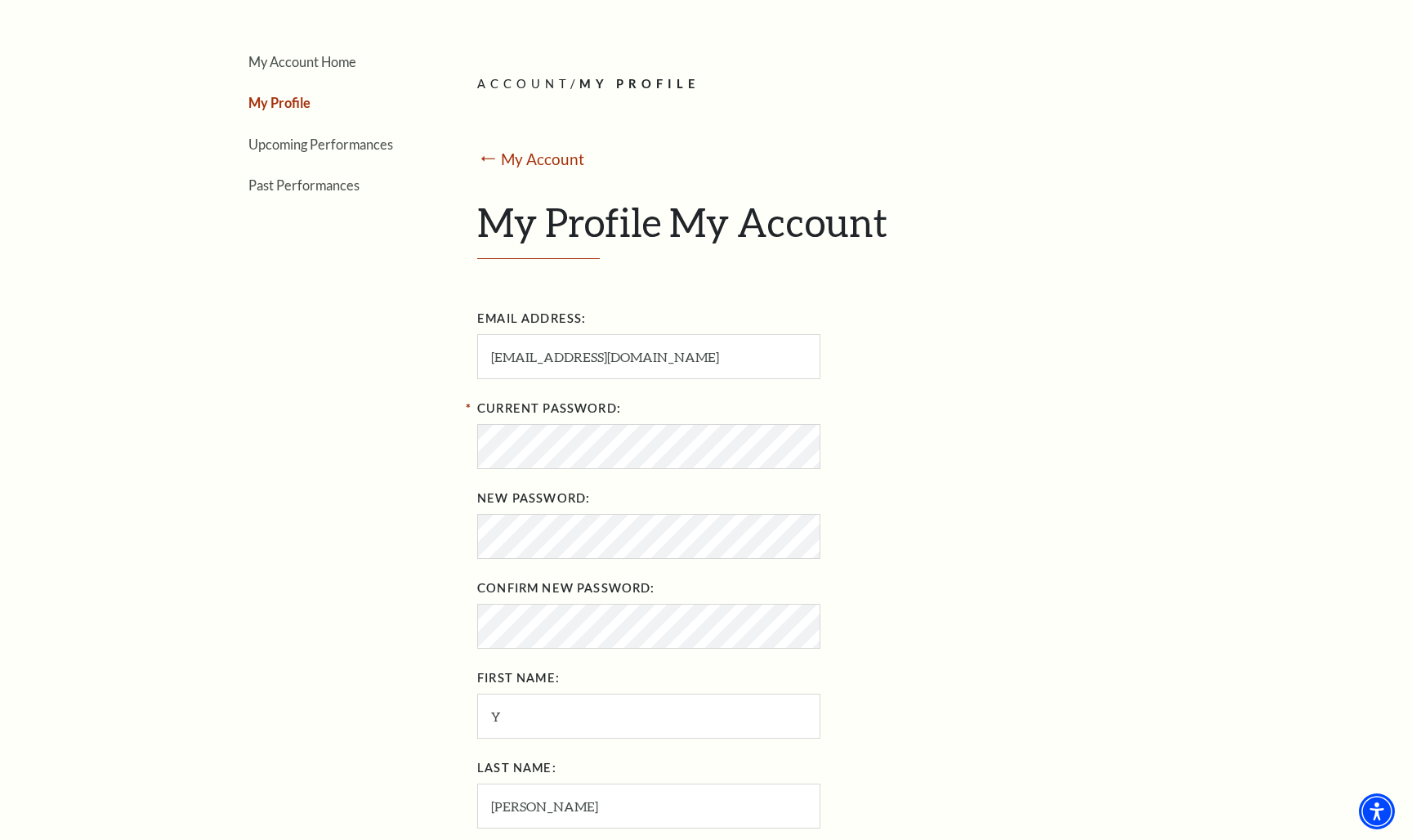
click at [891, 566] on div "Current Password: New Password: Confirm New Password: First Name: Y Last Name: …" at bounding box center [743, 656] width 531 height 522
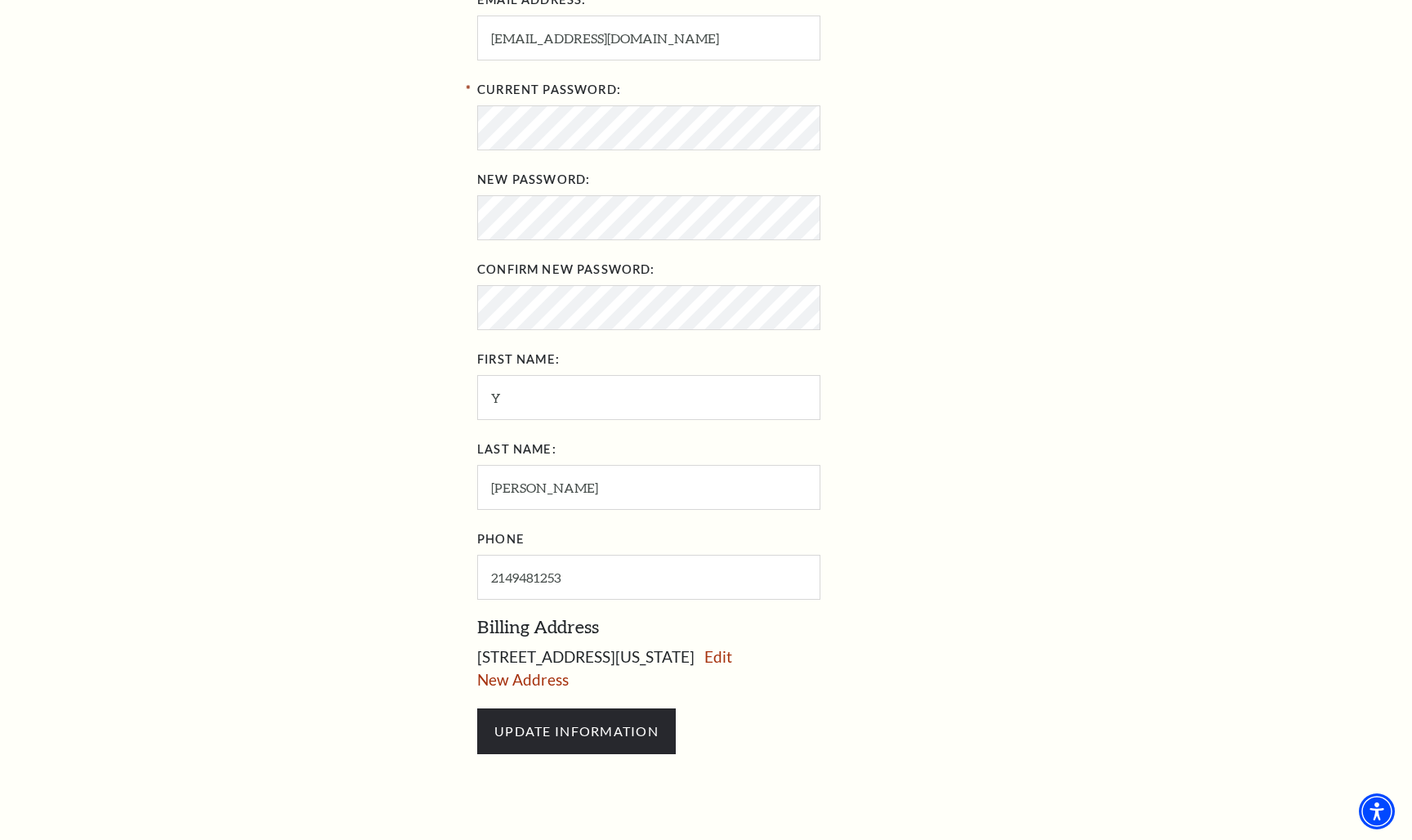
scroll to position [506, 0]
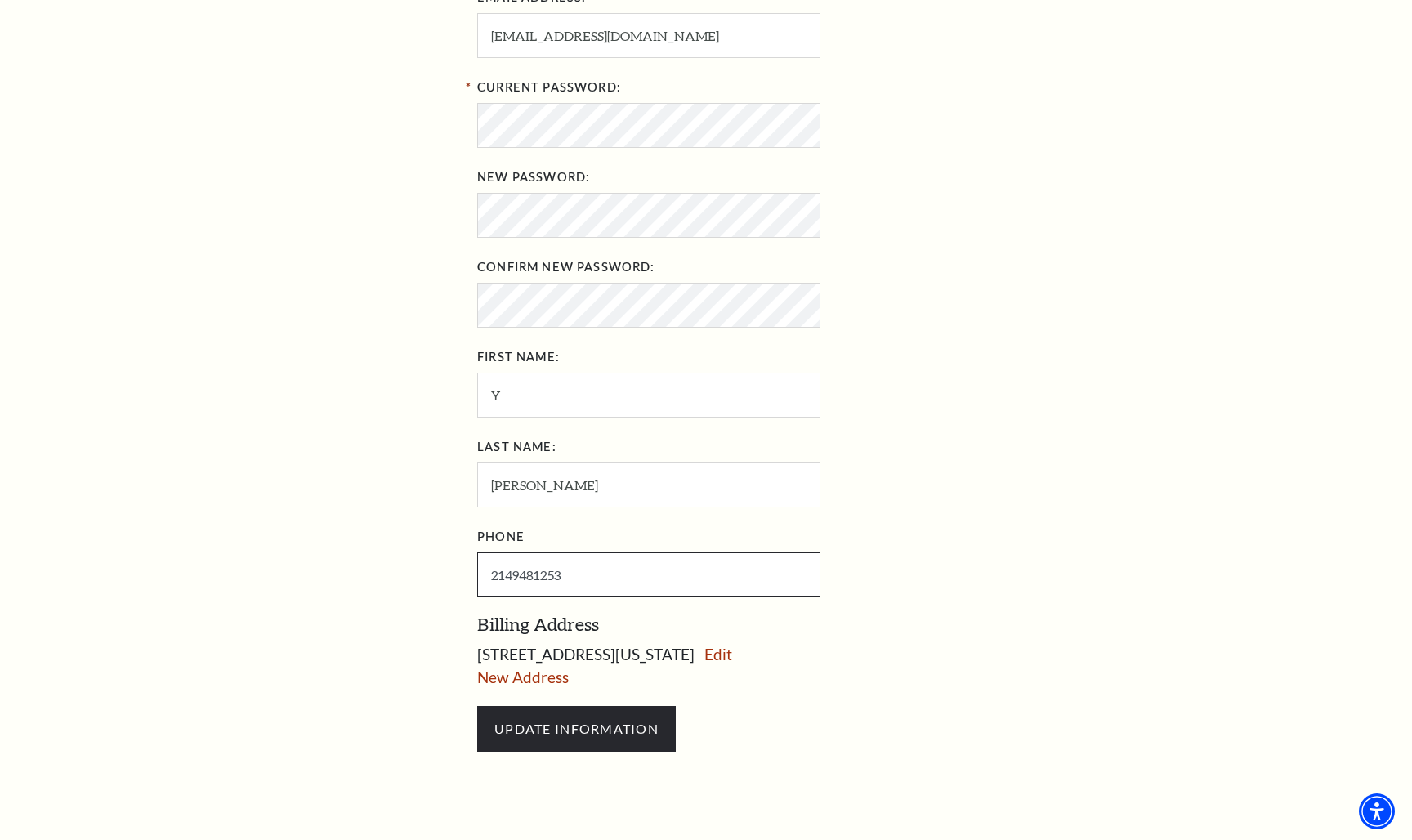
click at [587, 567] on input "2149481253" at bounding box center [649, 574] width 343 height 45
type input "214-952-6888"
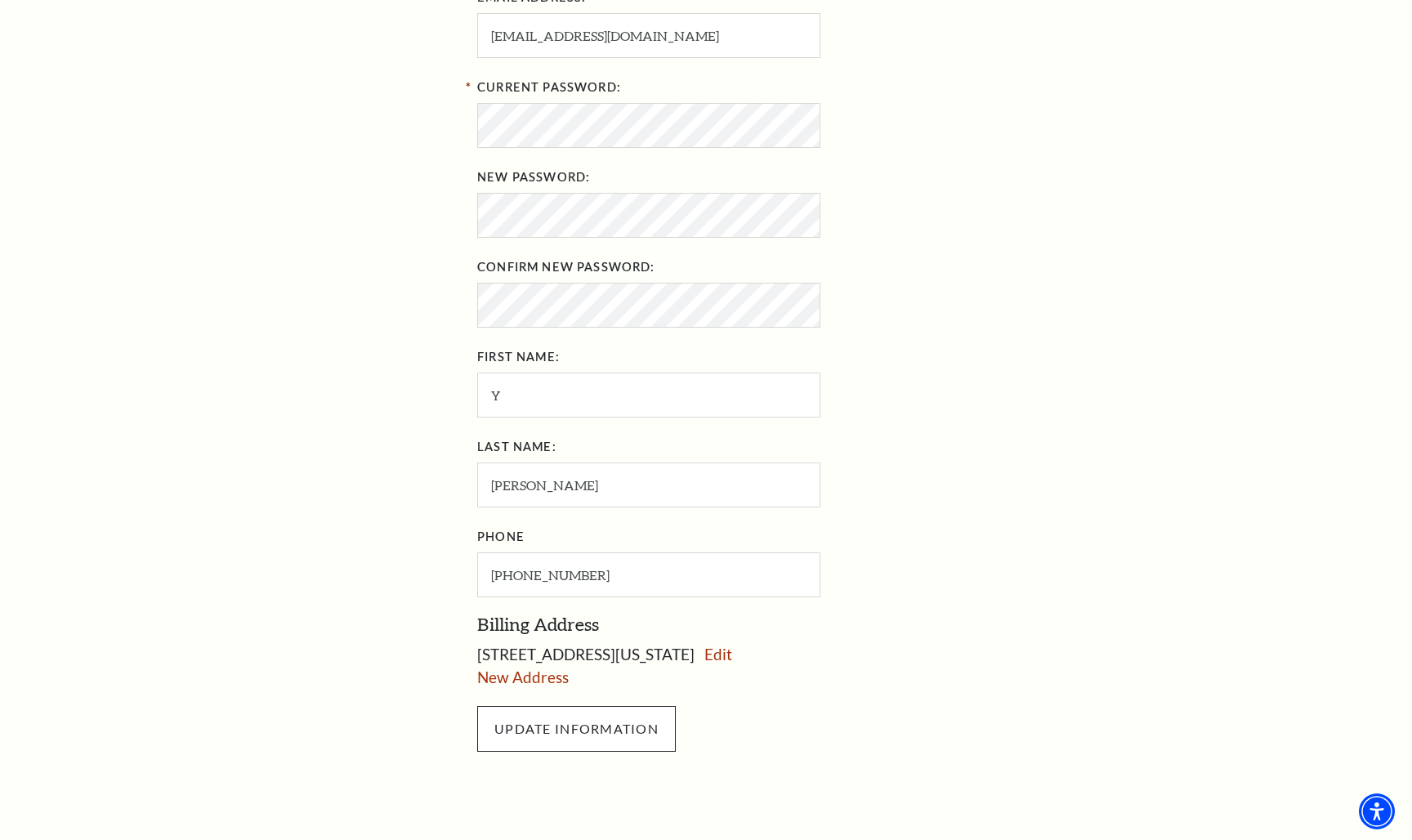
click at [605, 726] on input "UPDATE INFORMATION" at bounding box center [577, 728] width 199 height 45
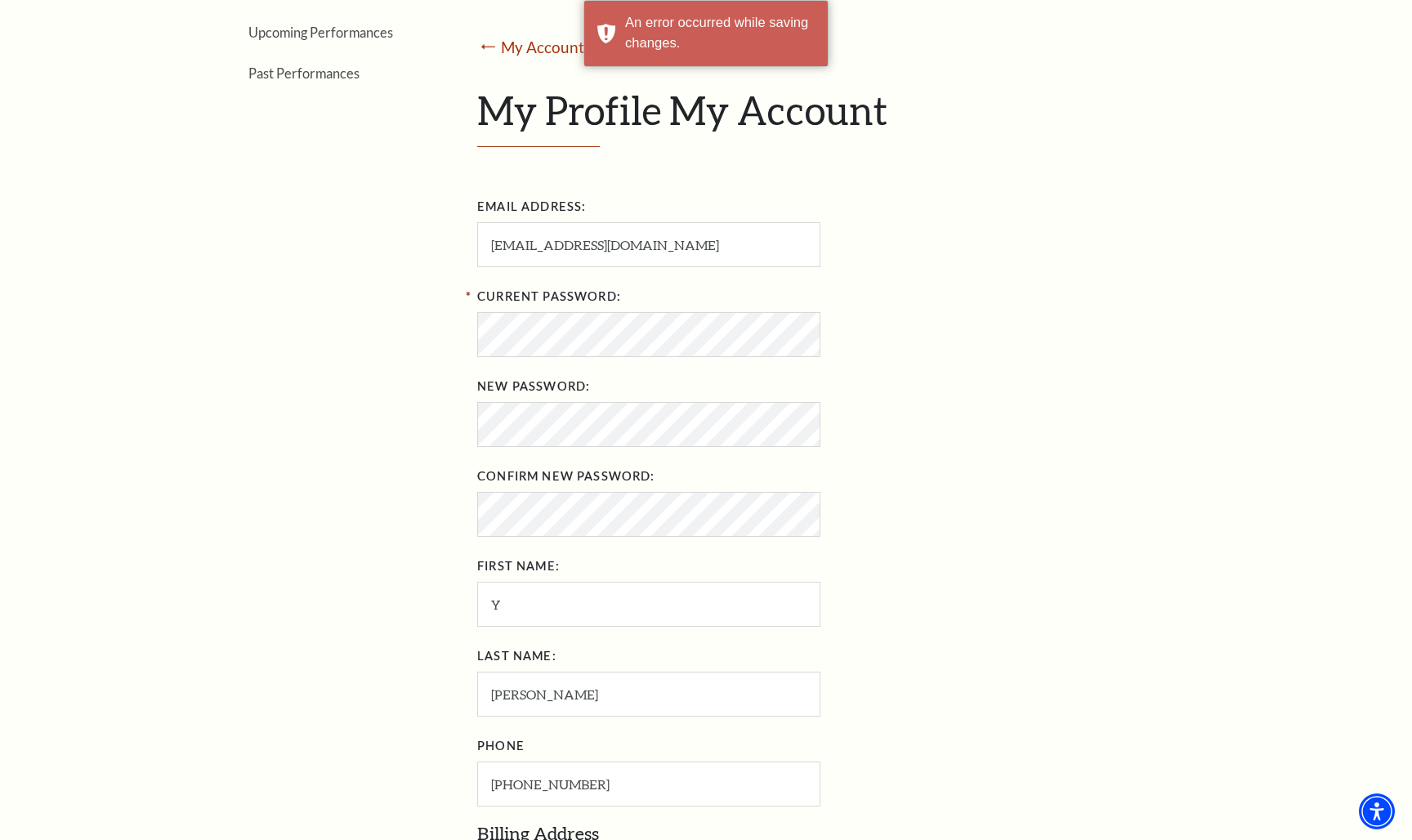
scroll to position [239, 0]
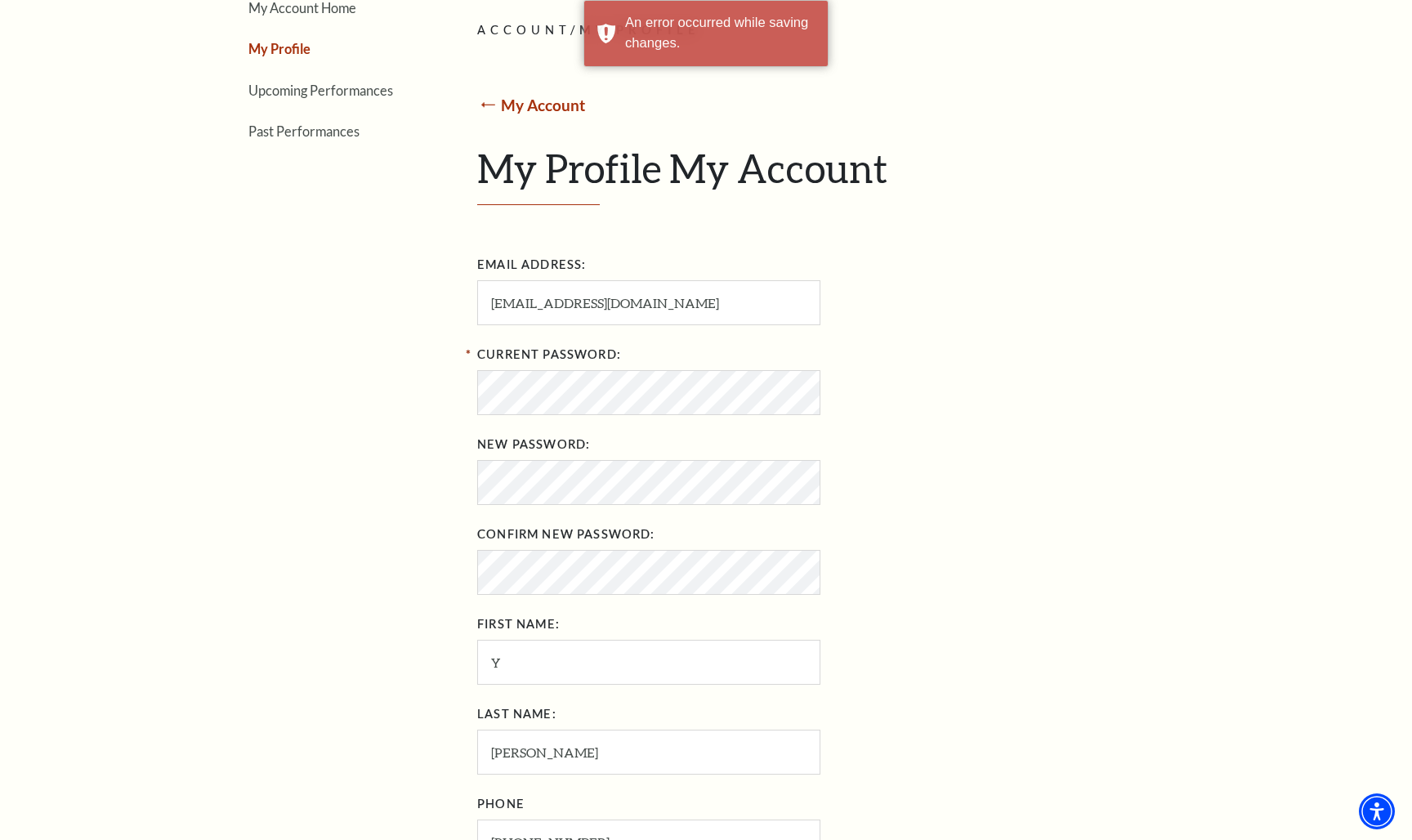
click at [551, 97] on link "My Account" at bounding box center [543, 105] width 84 height 19
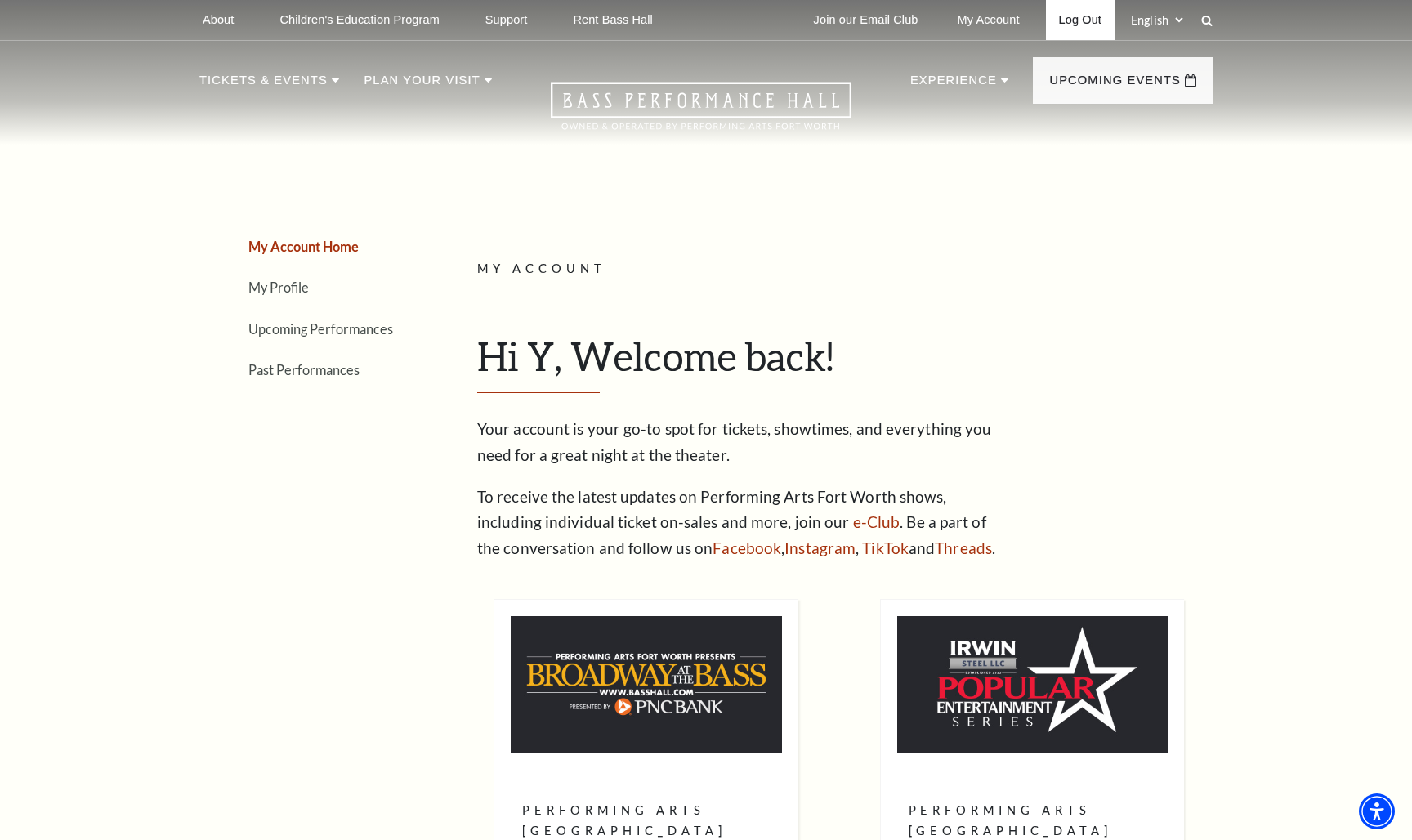
click at [1071, 27] on link "Log Out" at bounding box center [1080, 20] width 68 height 40
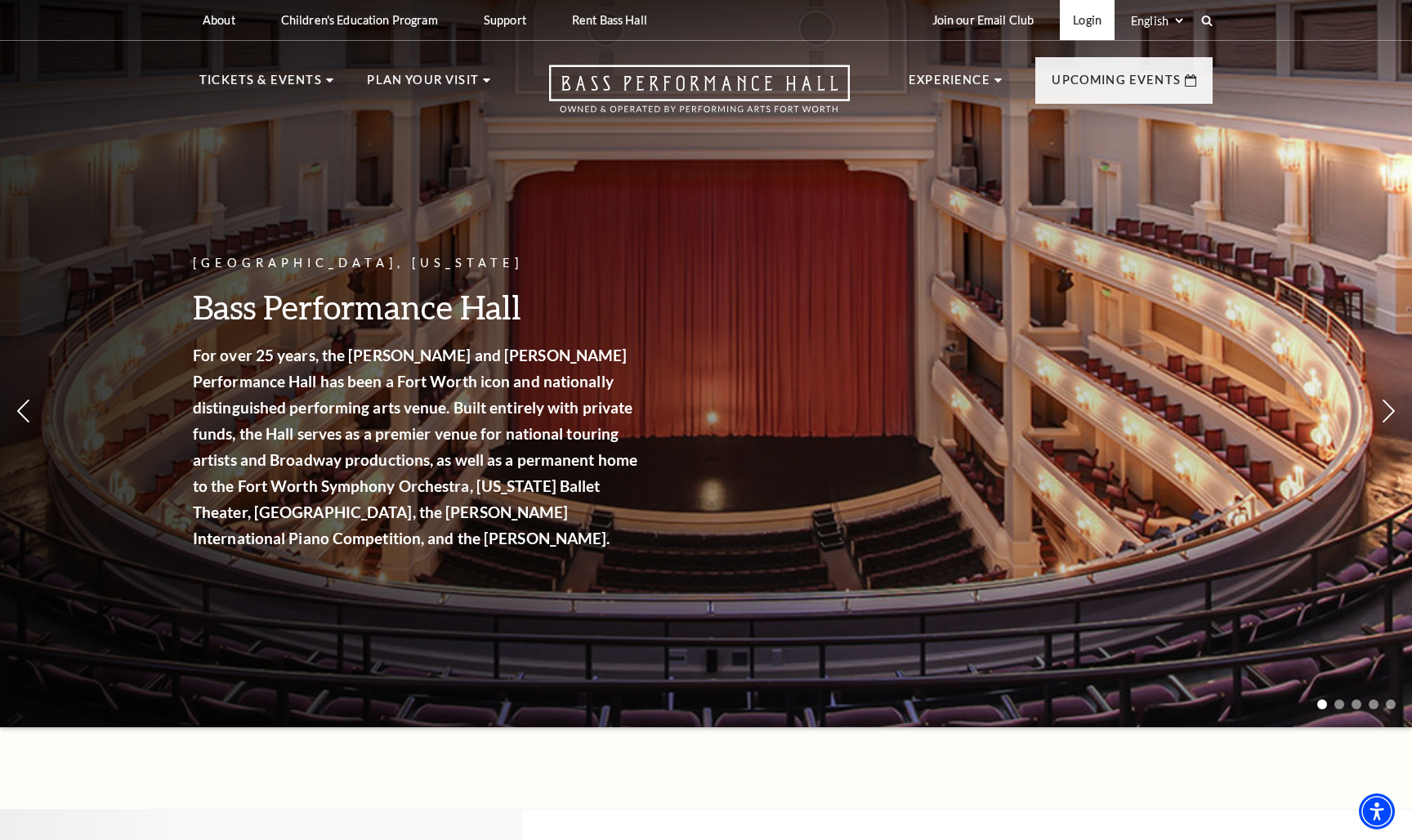
click at [1087, 21] on link "Login" at bounding box center [1087, 20] width 55 height 40
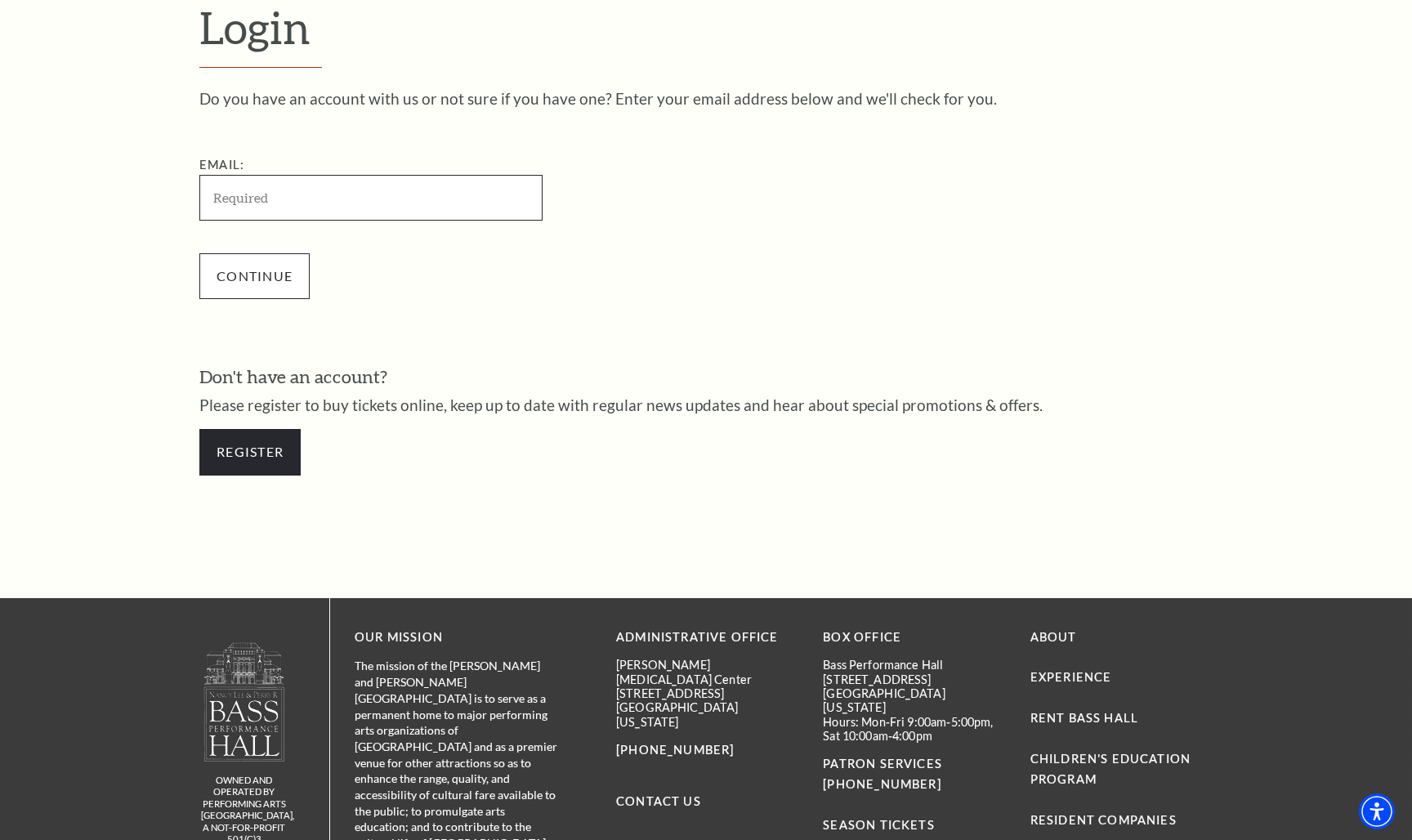
type input "[EMAIL_ADDRESS][DOMAIN_NAME]"
click at [294, 260] on input "Continue" at bounding box center [254, 275] width 110 height 45
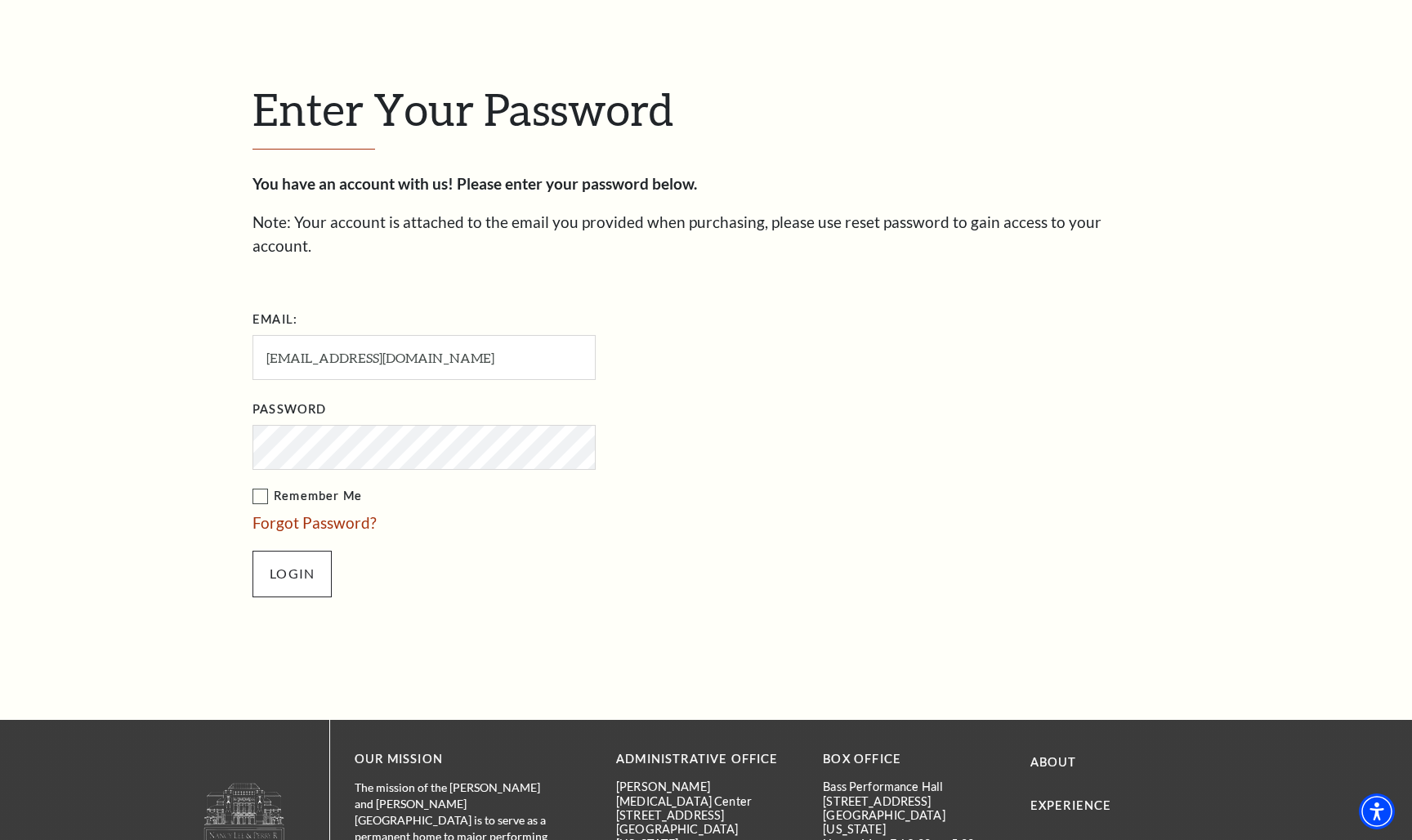
click at [281, 559] on input "Login" at bounding box center [292, 573] width 80 height 45
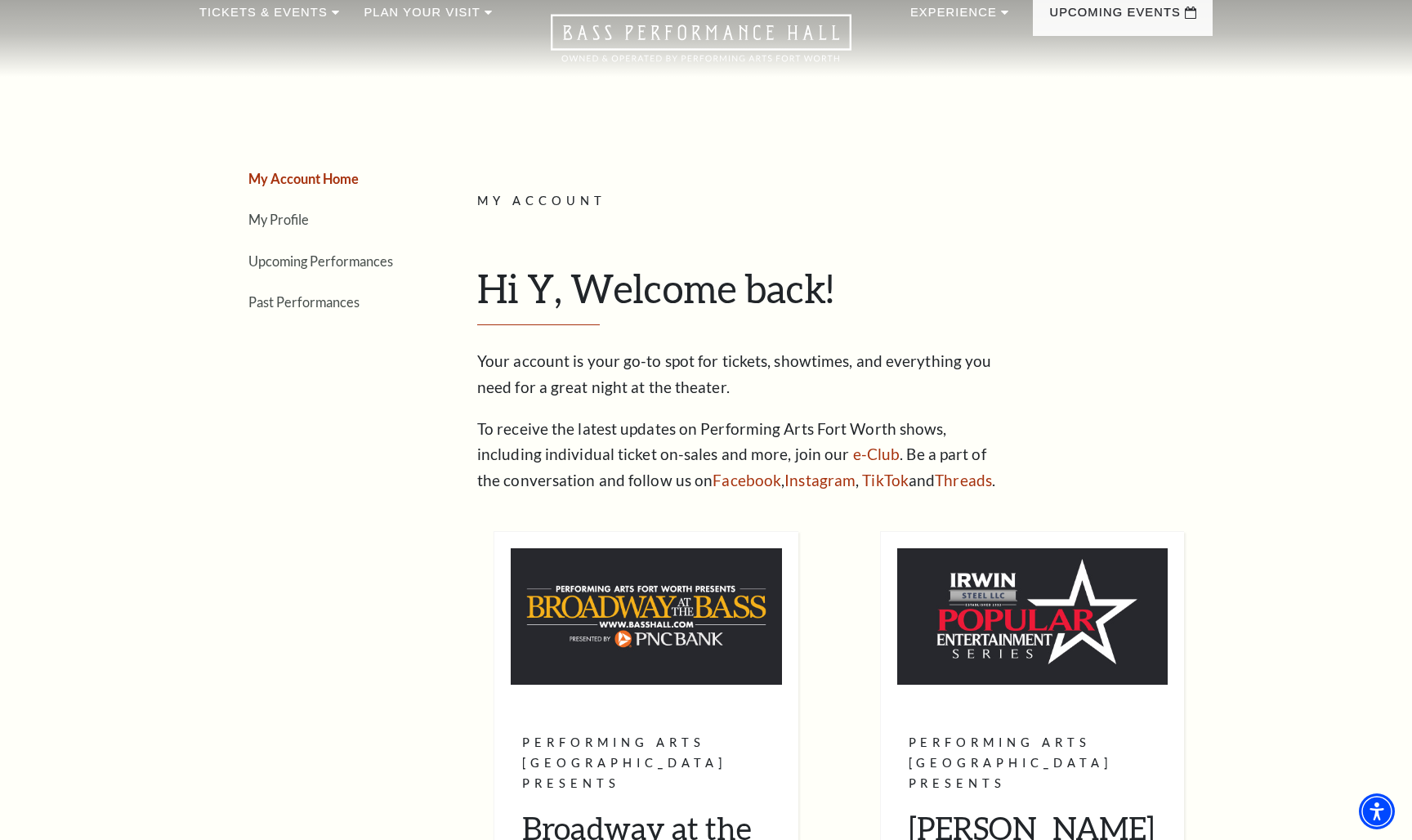
scroll to position [51, 0]
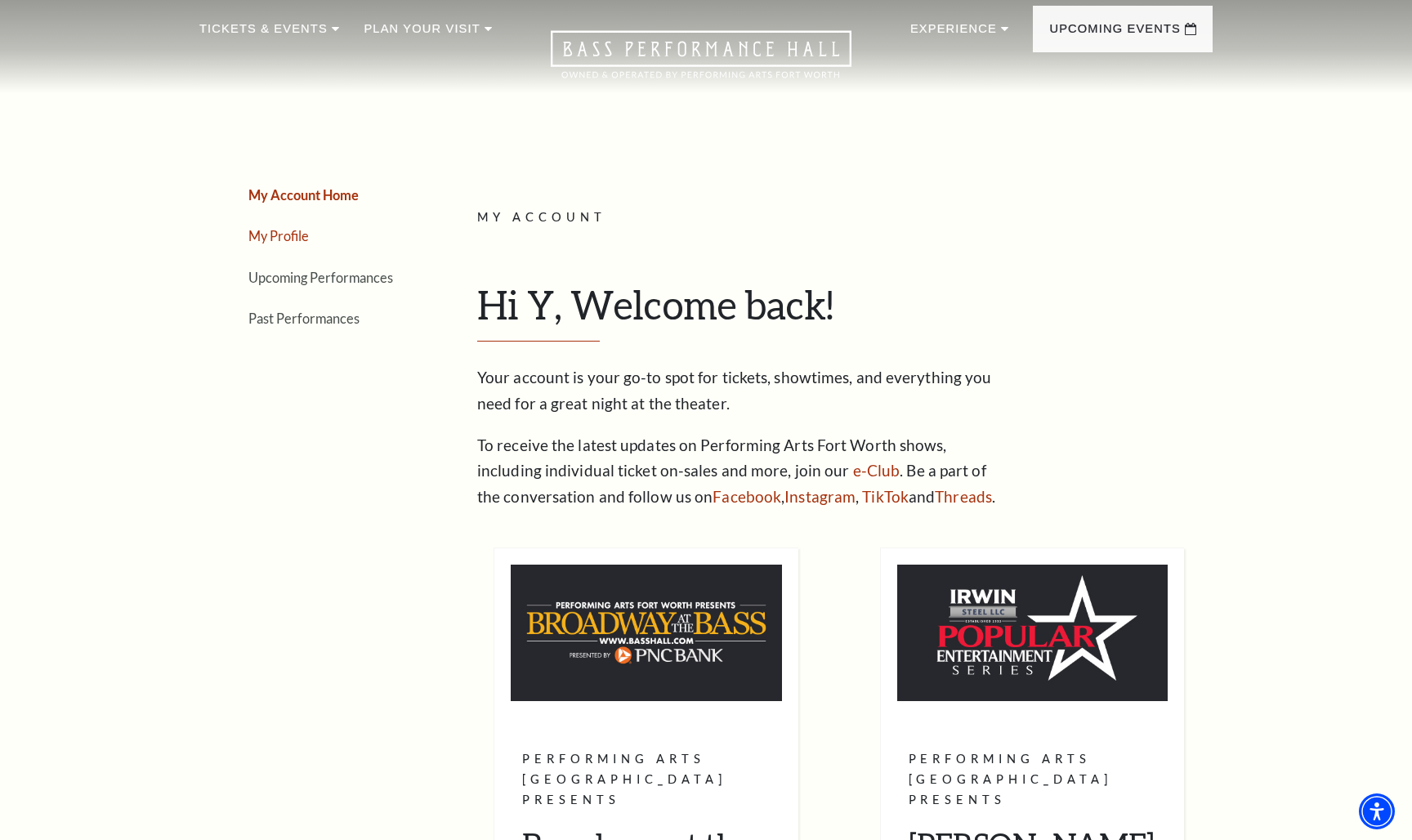
click at [280, 235] on link "My Profile" at bounding box center [278, 235] width 61 height 15
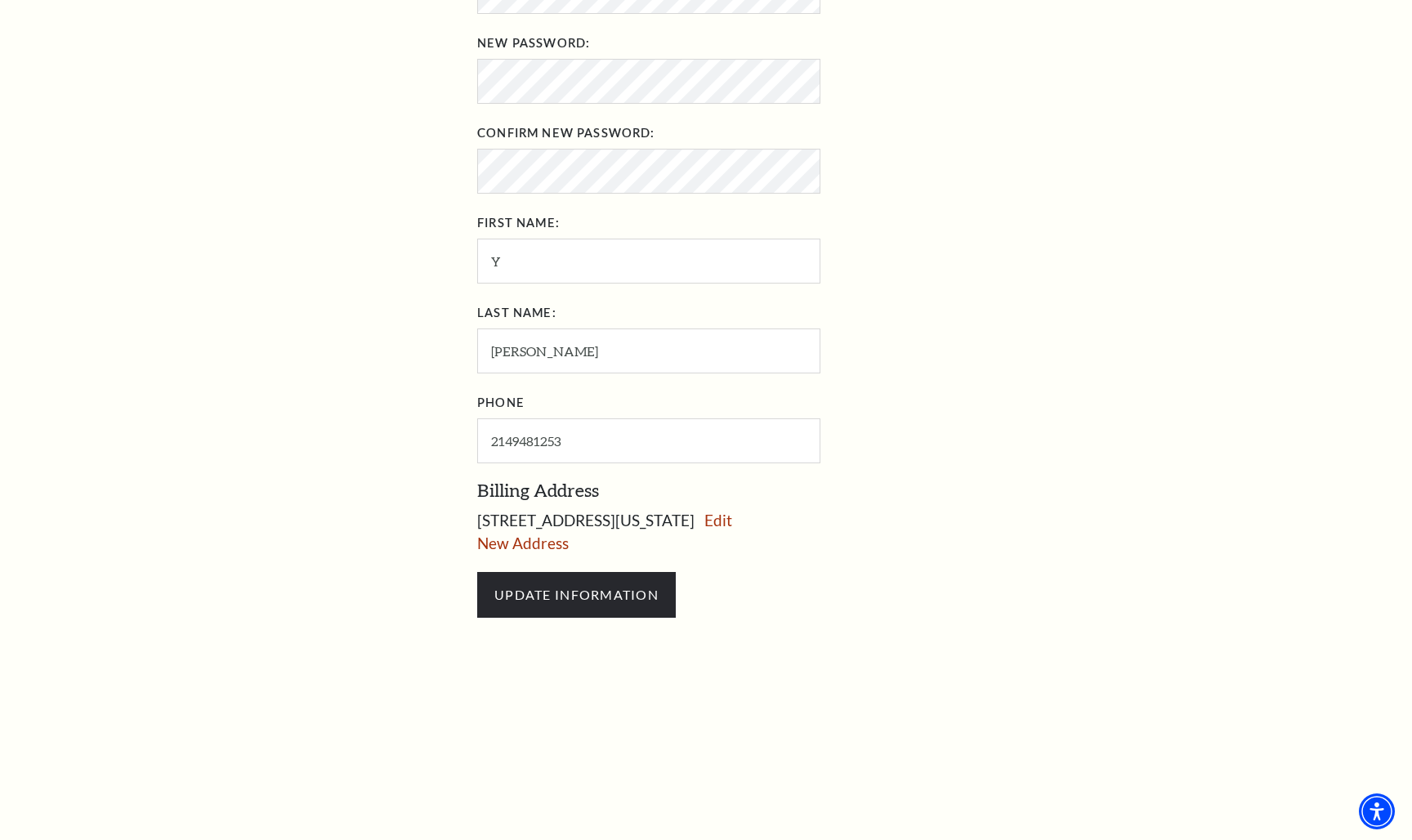
scroll to position [650, 0]
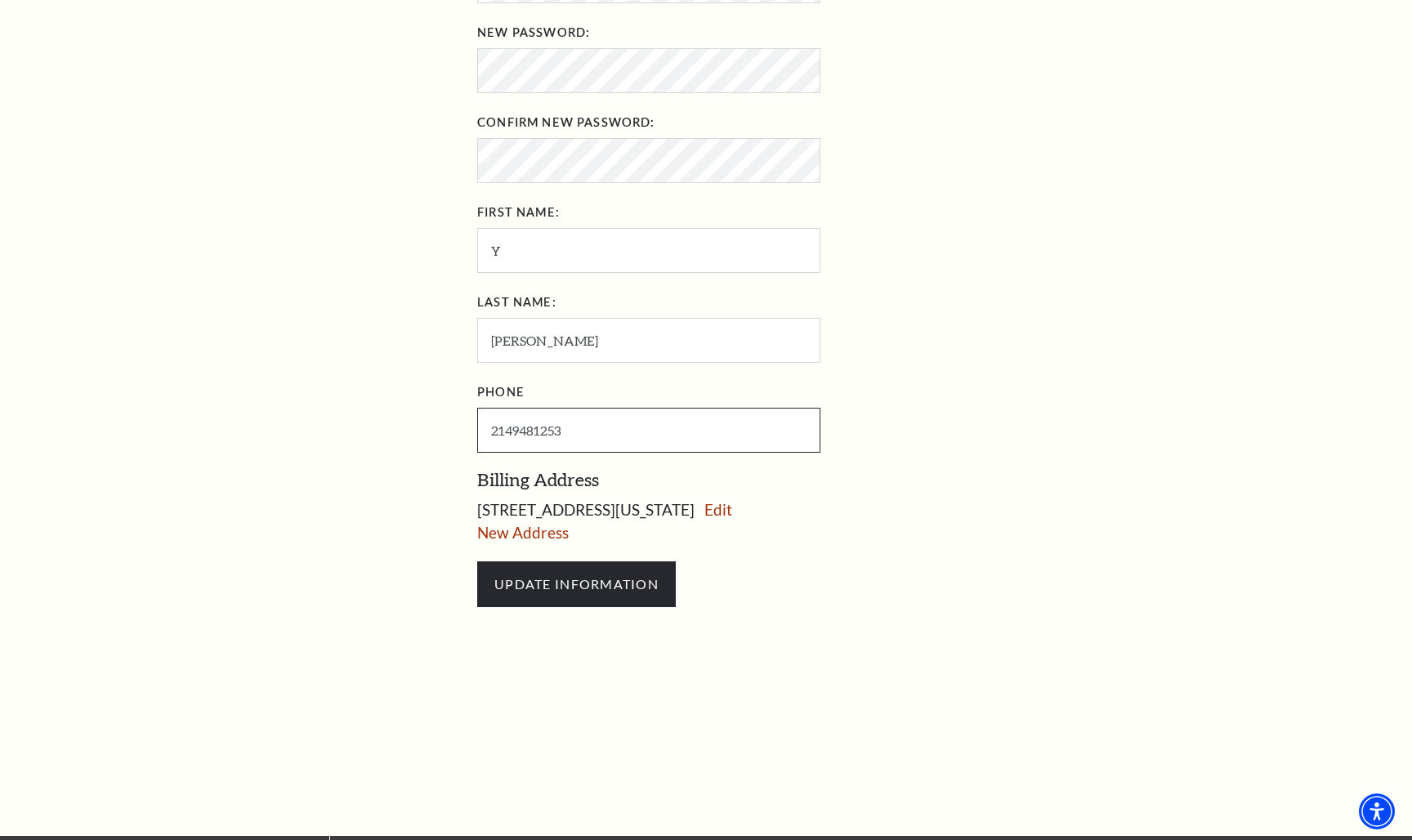
click at [574, 422] on input "2149481253" at bounding box center [649, 429] width 343 height 45
type input "[PHONE_NUMBER]"
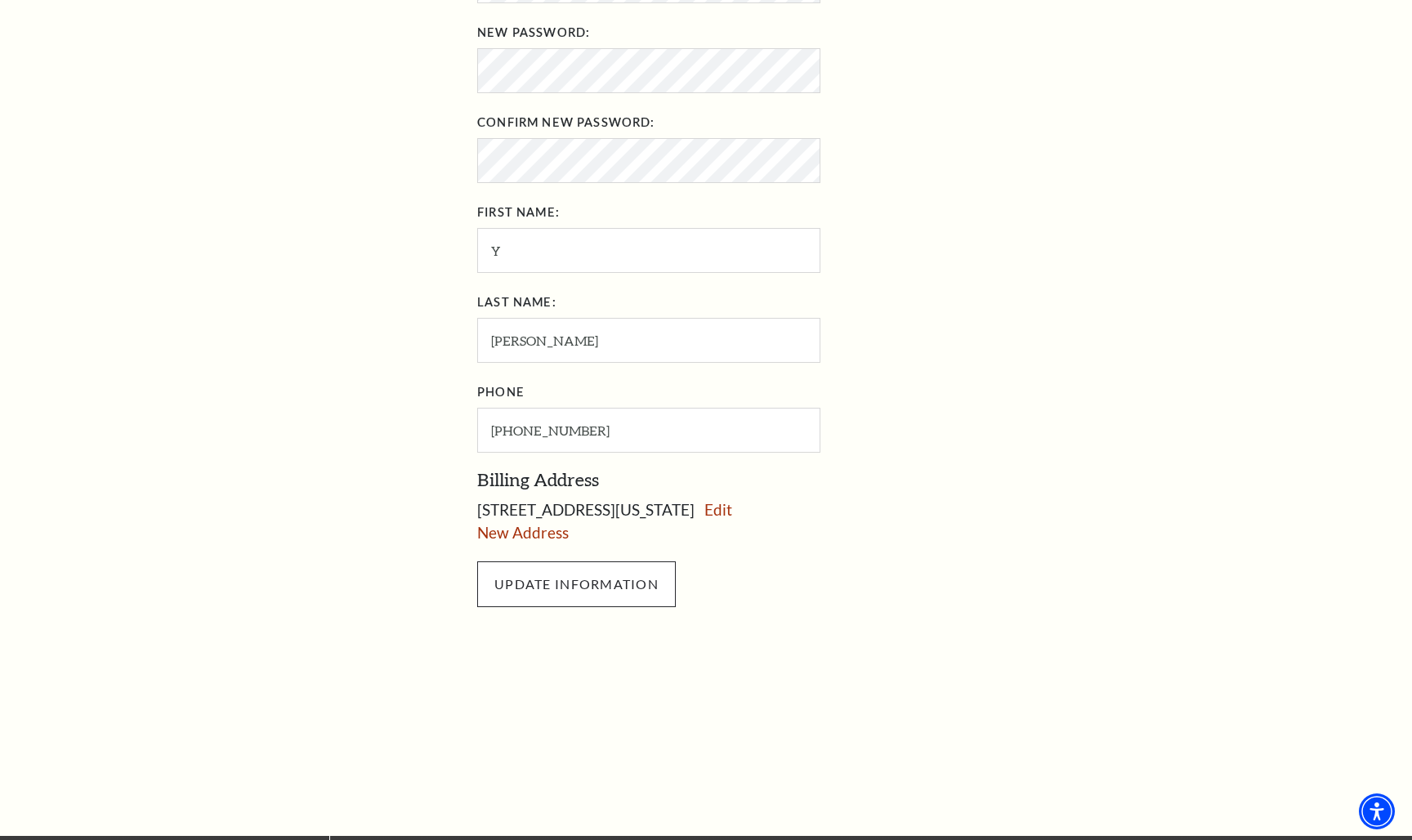
click at [582, 581] on input "UPDATE INFORMATION" at bounding box center [577, 583] width 199 height 45
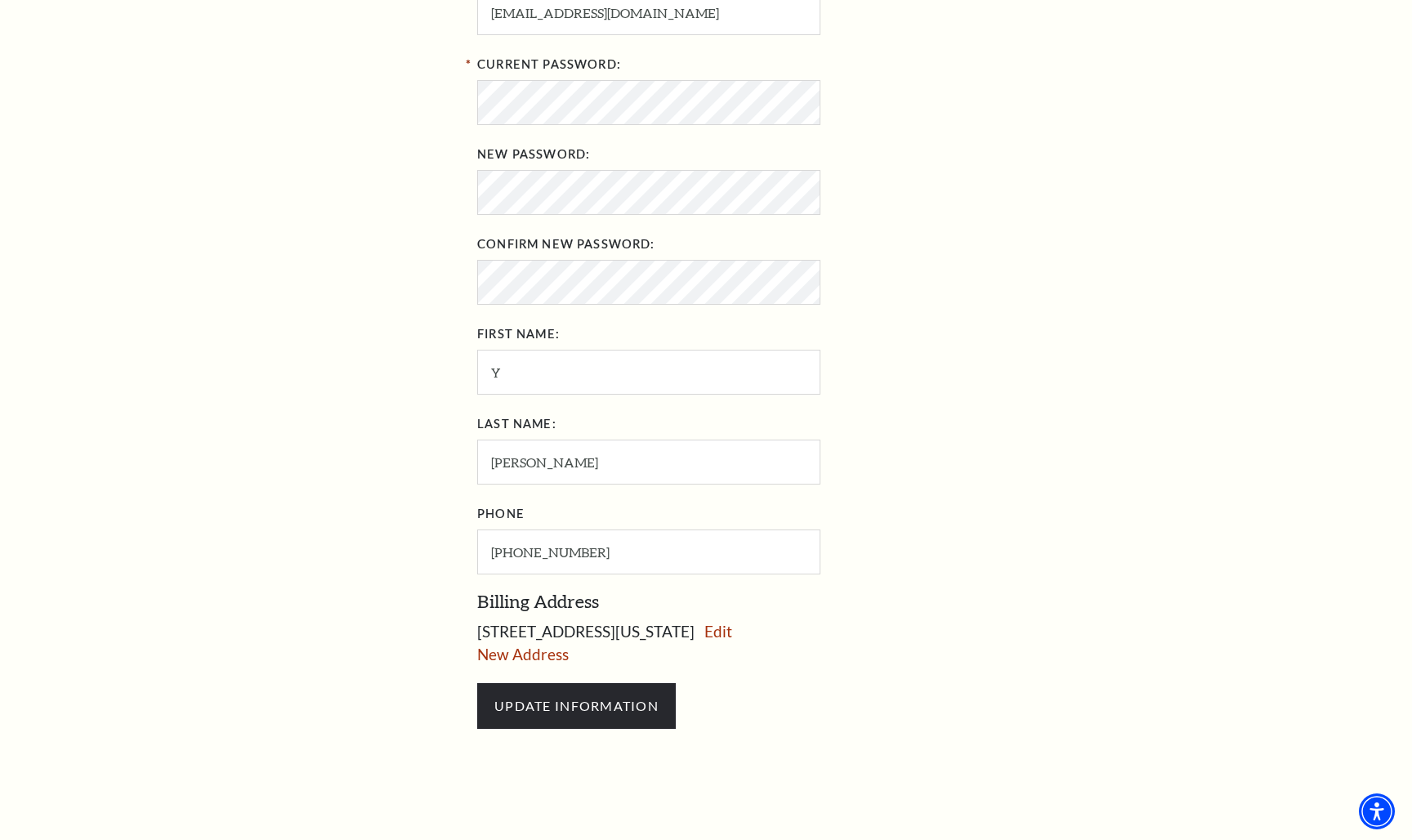
scroll to position [543, 0]
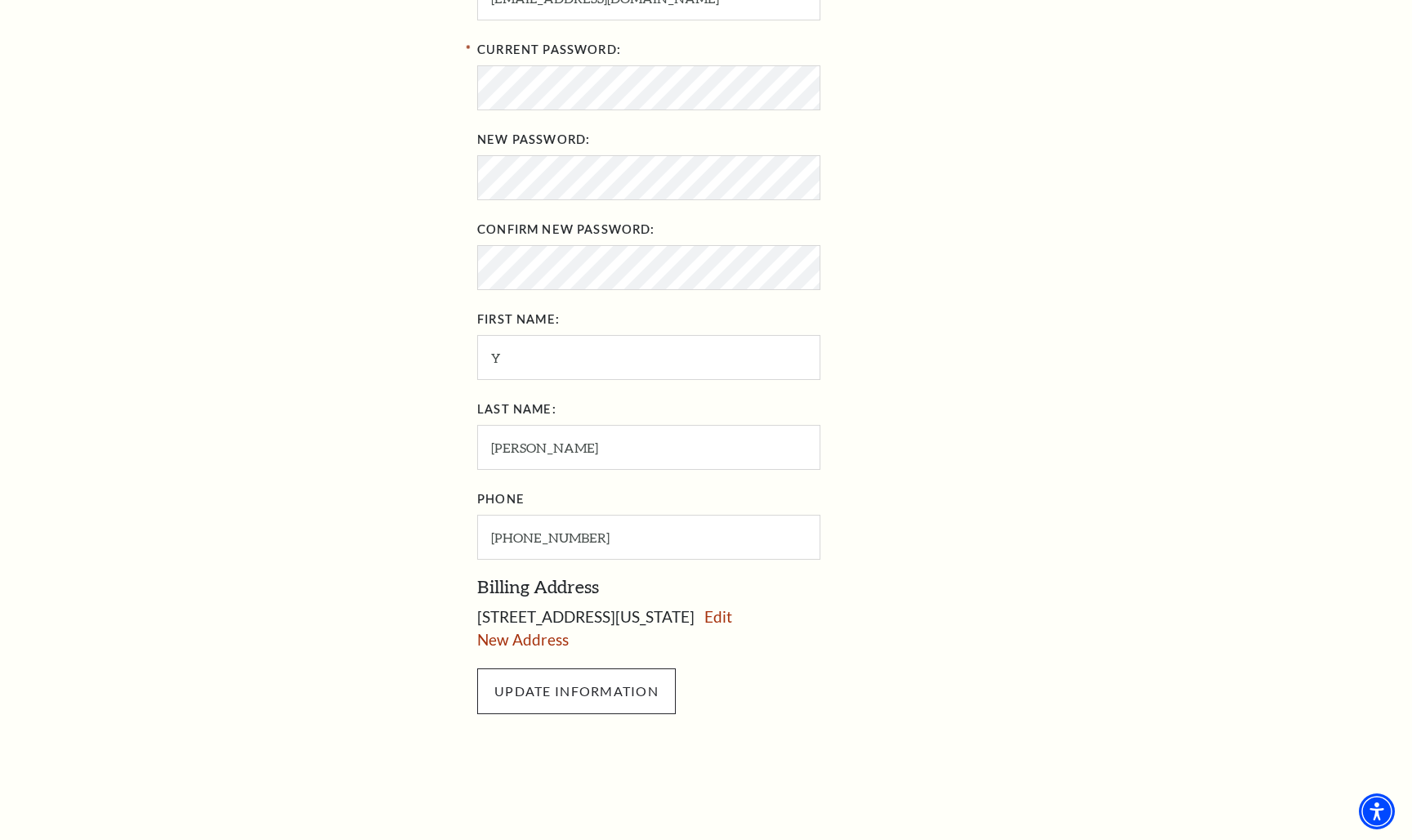
click at [567, 671] on input "UPDATE INFORMATION" at bounding box center [577, 690] width 199 height 45
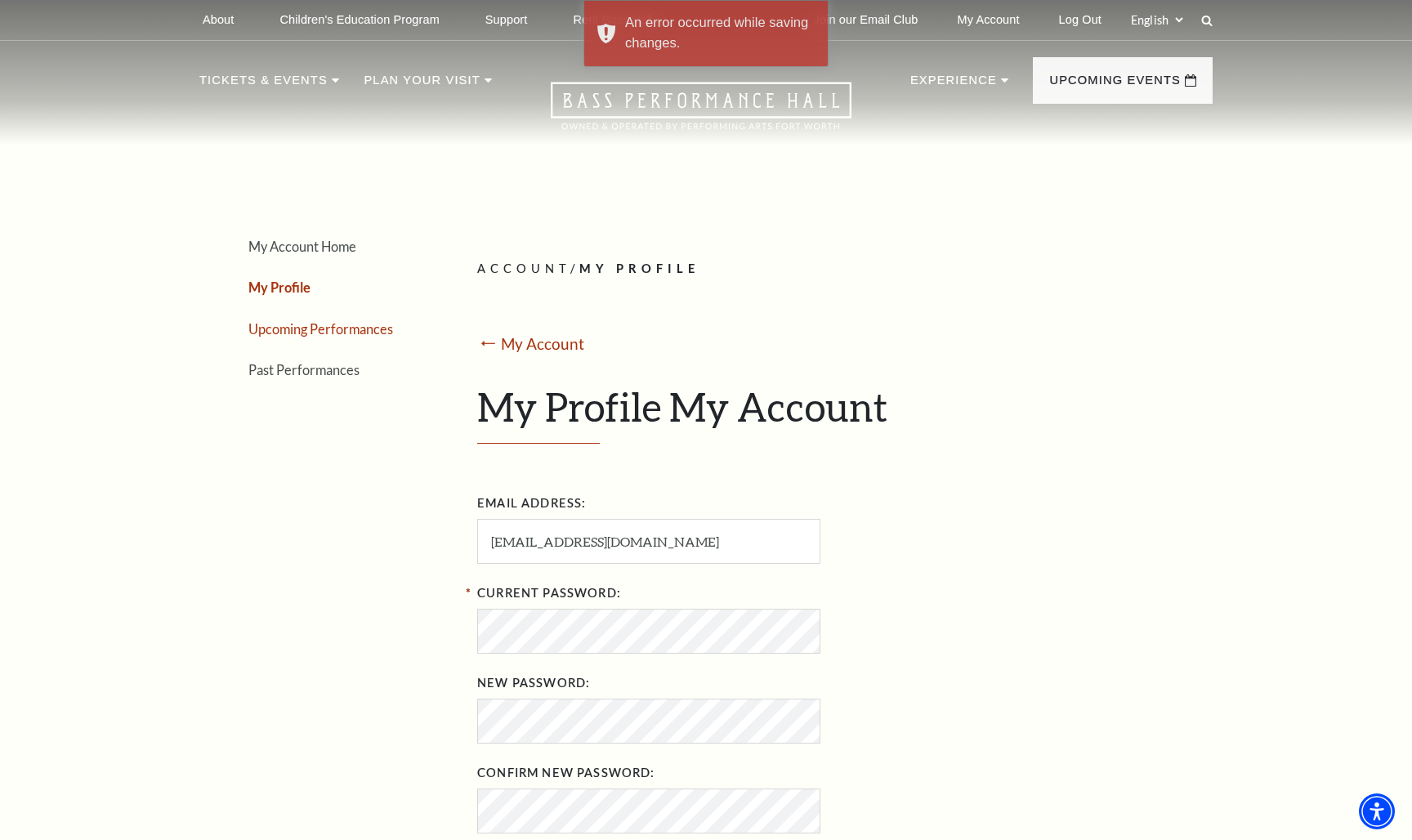
scroll to position [0, 0]
click at [341, 331] on link "Upcoming Performances" at bounding box center [320, 328] width 145 height 15
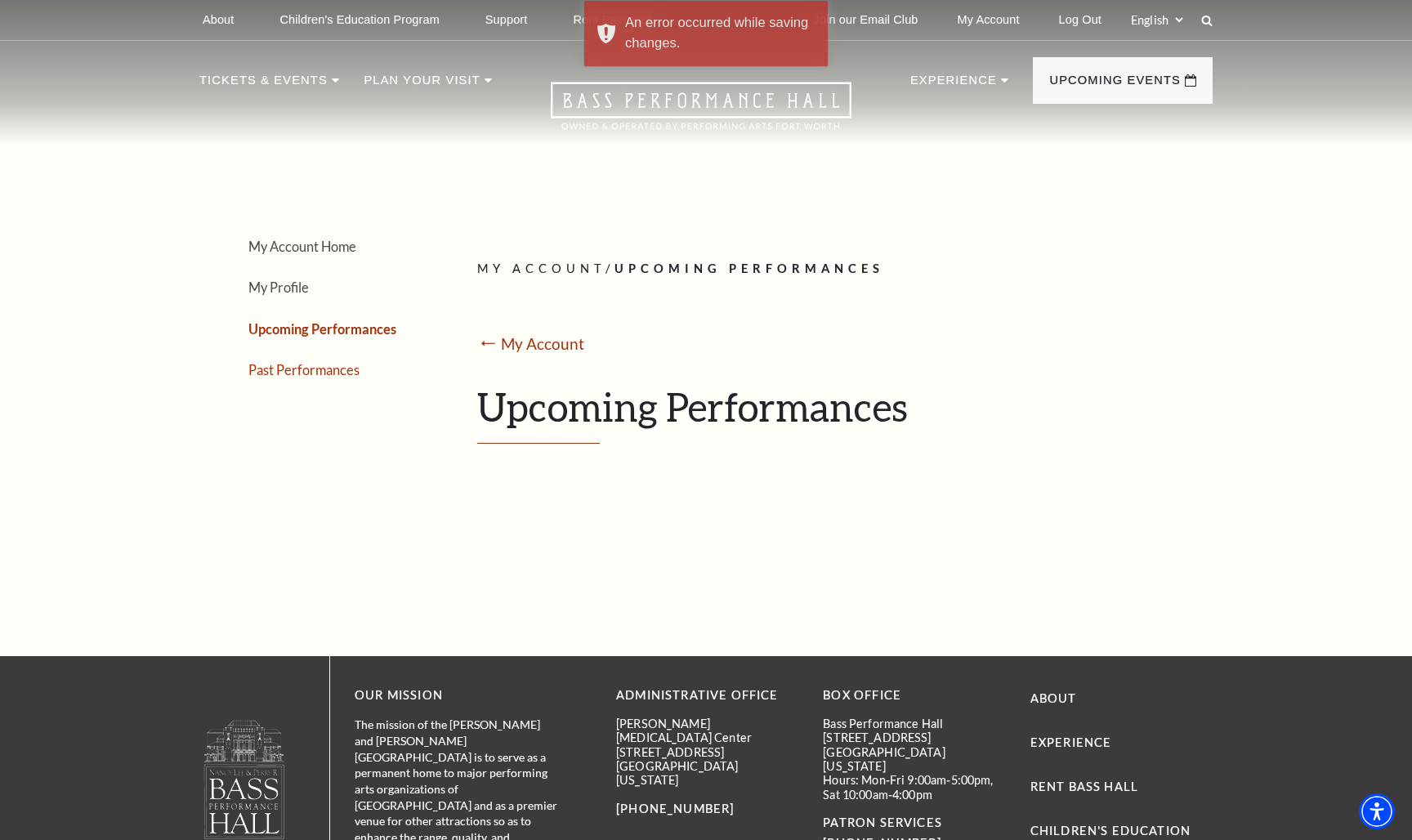
click at [332, 367] on link "Past Performances" at bounding box center [304, 370] width 111 height 15
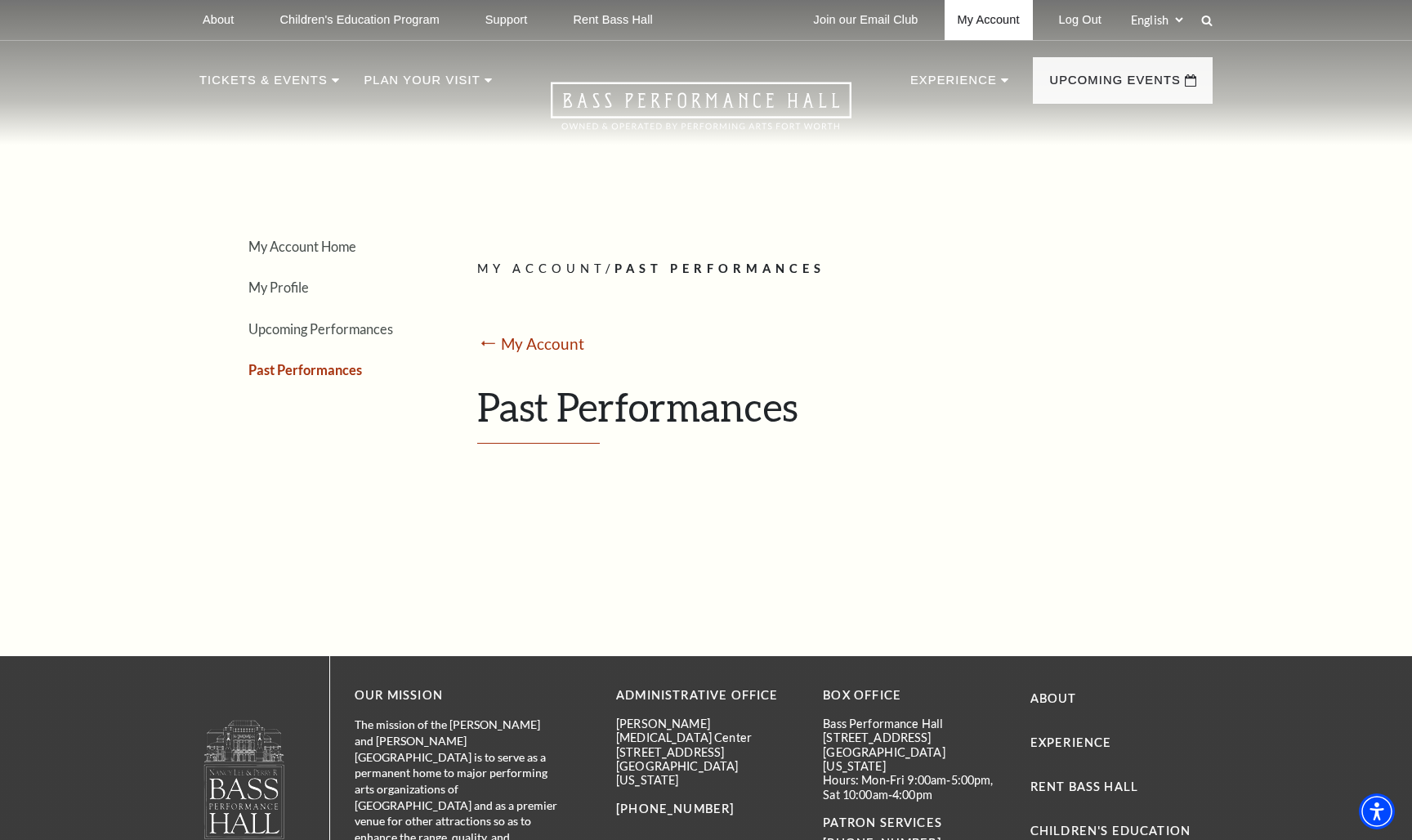
click at [991, 36] on link "My Account" at bounding box center [988, 20] width 88 height 40
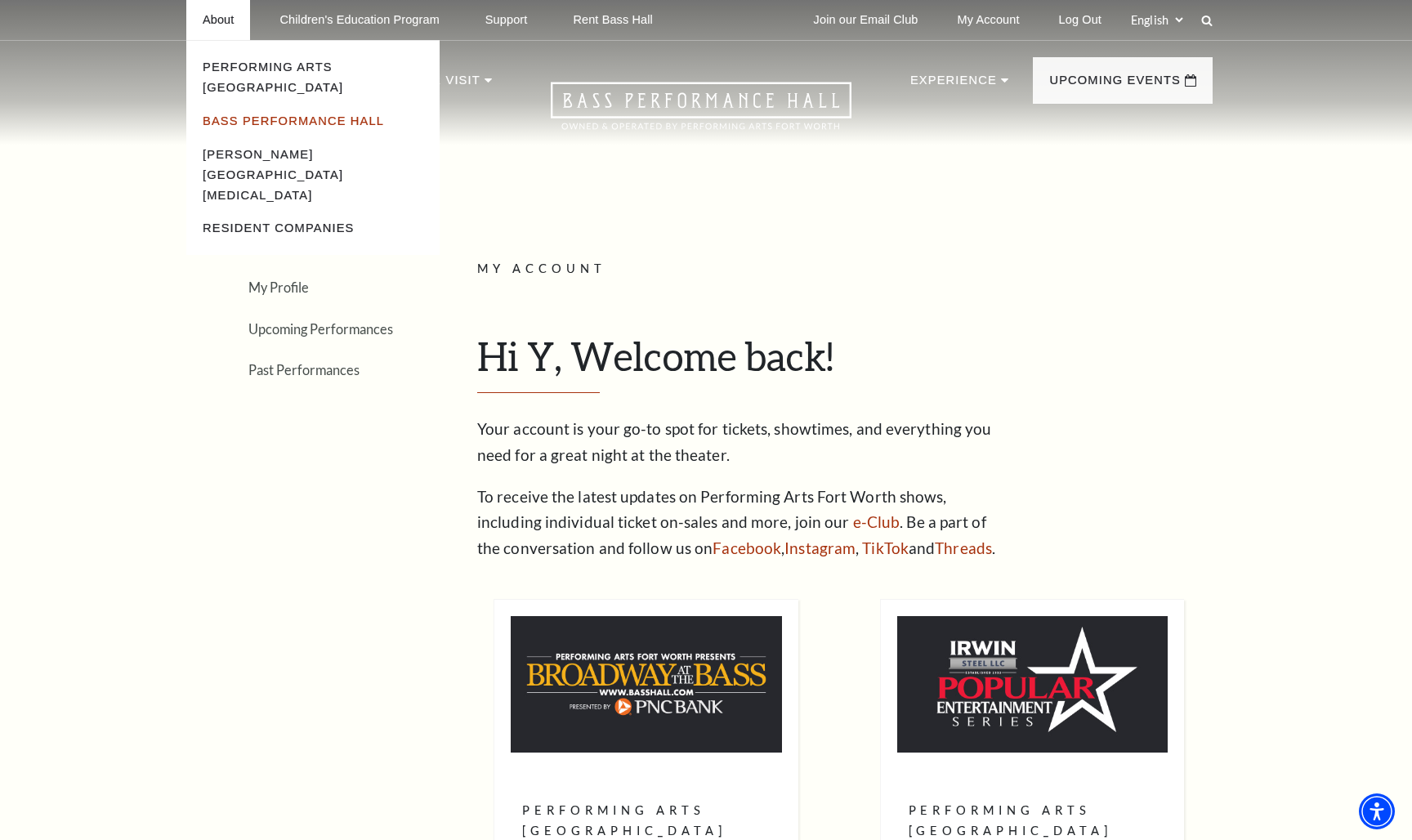
click at [274, 115] on link "Bass Performance Hall" at bounding box center [294, 121] width 181 height 13
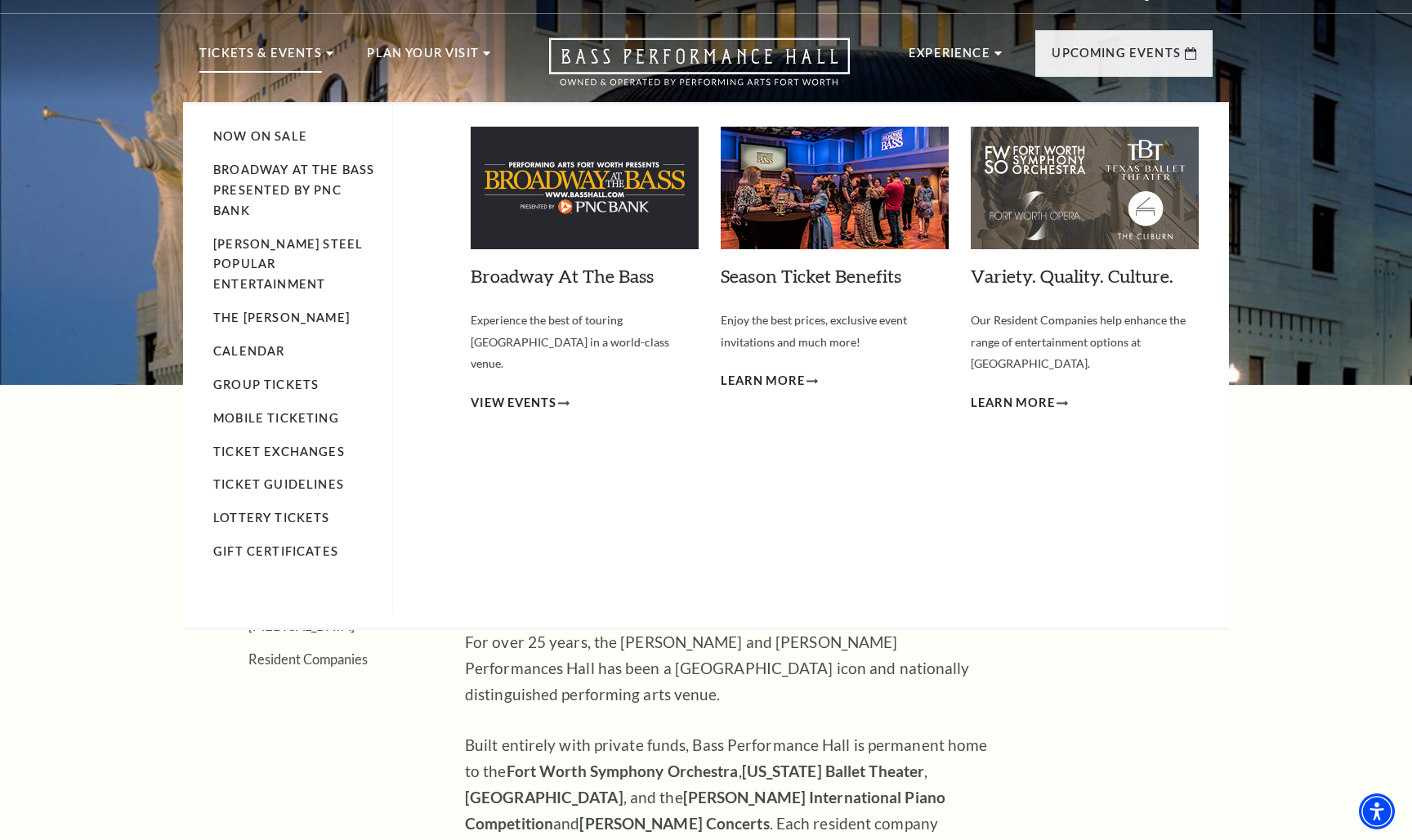
scroll to position [38, 0]
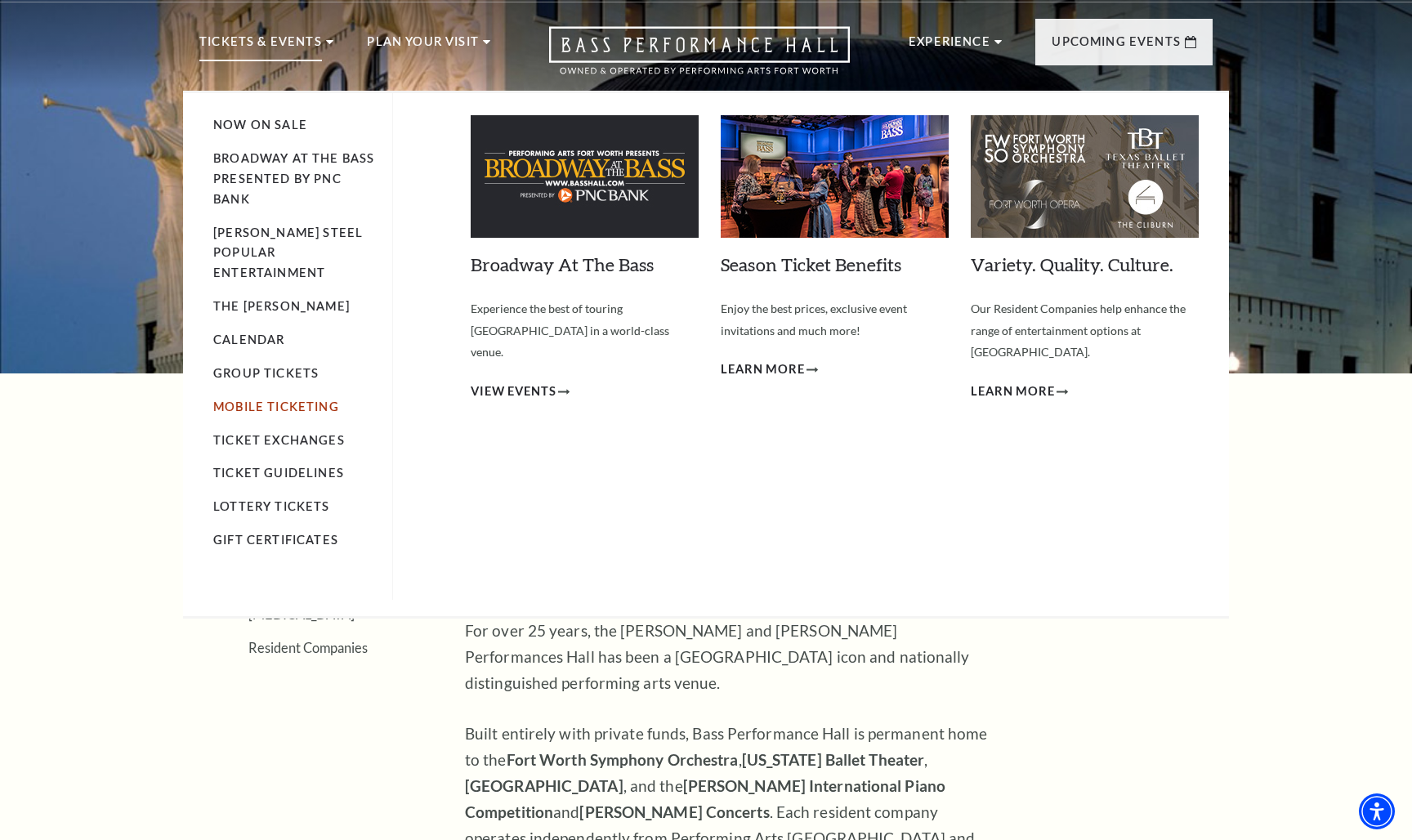
click at [278, 399] on link "Mobile Ticketing" at bounding box center [276, 406] width 126 height 14
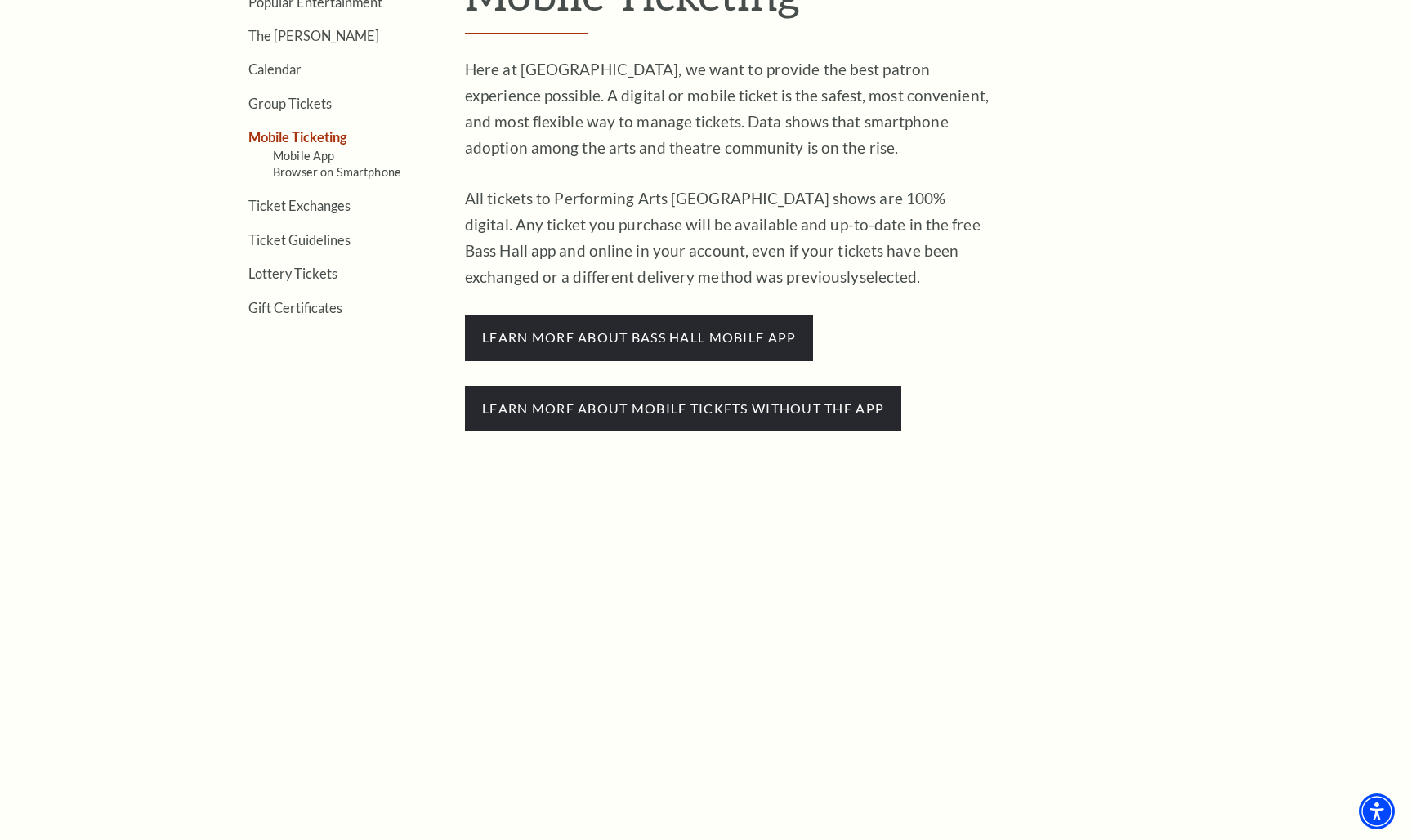
scroll to position [606, 0]
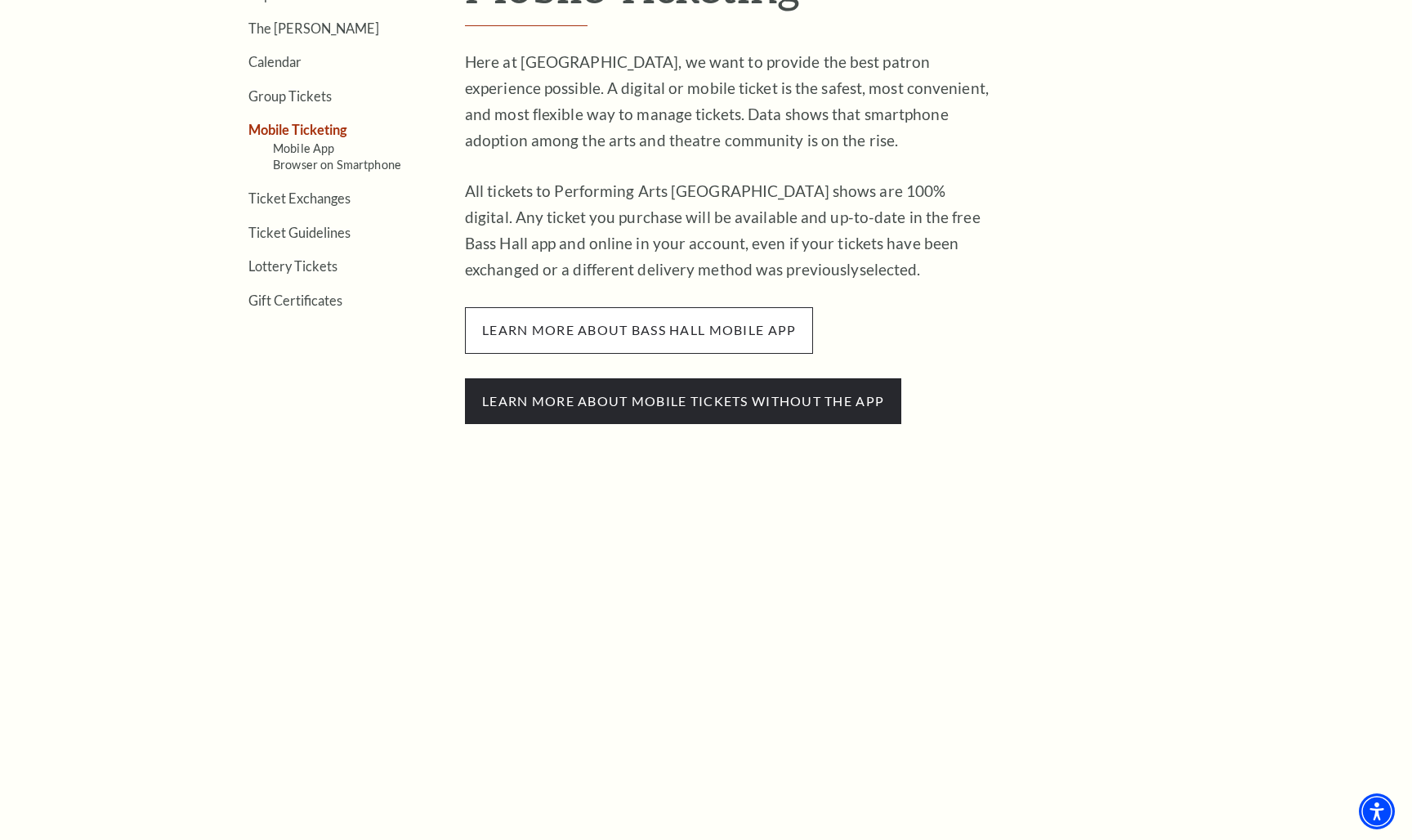
click at [598, 322] on span "learn more about bass hall mobile app" at bounding box center [638, 329] width 348 height 45
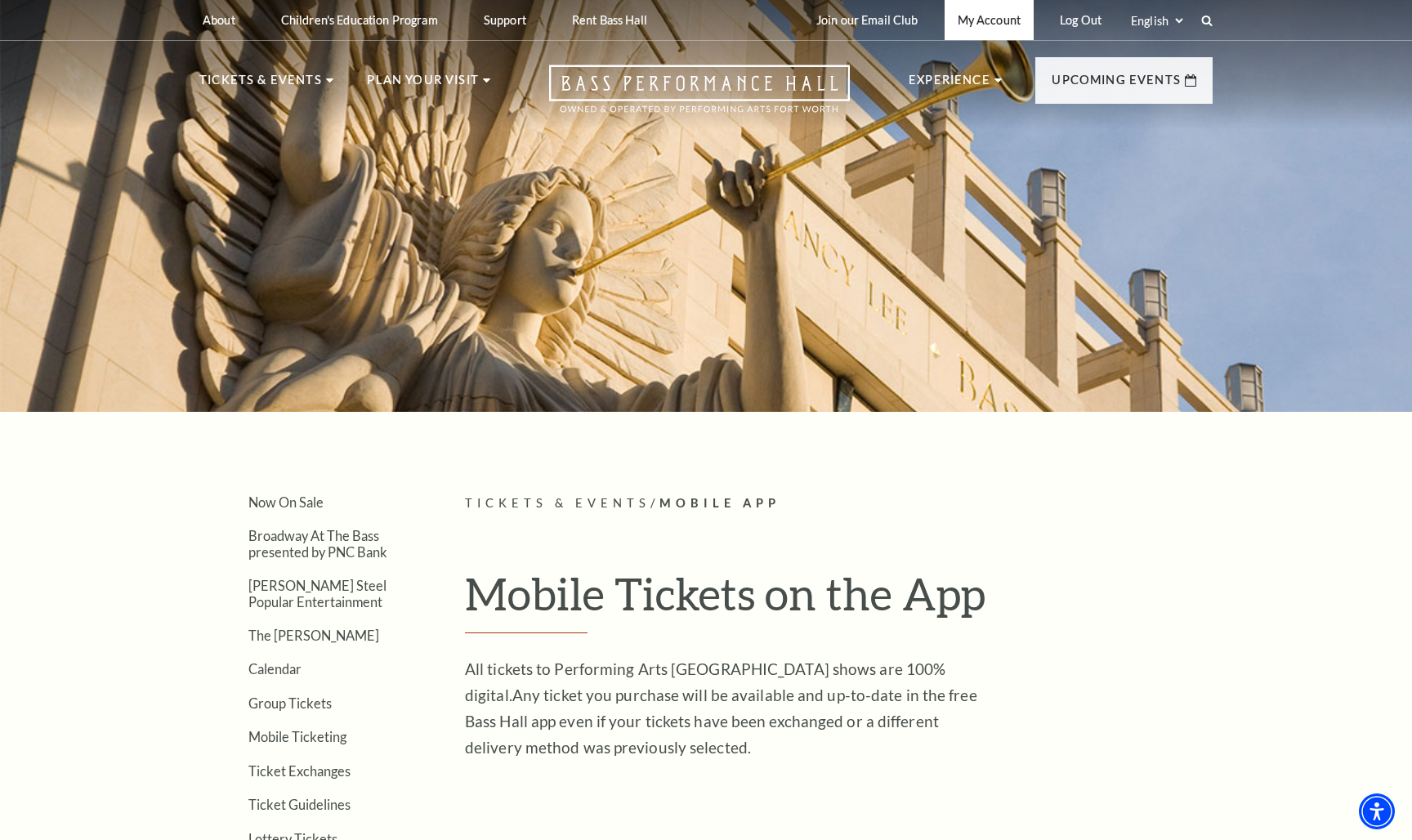
click at [1000, 30] on link "My Account" at bounding box center [989, 20] width 89 height 40
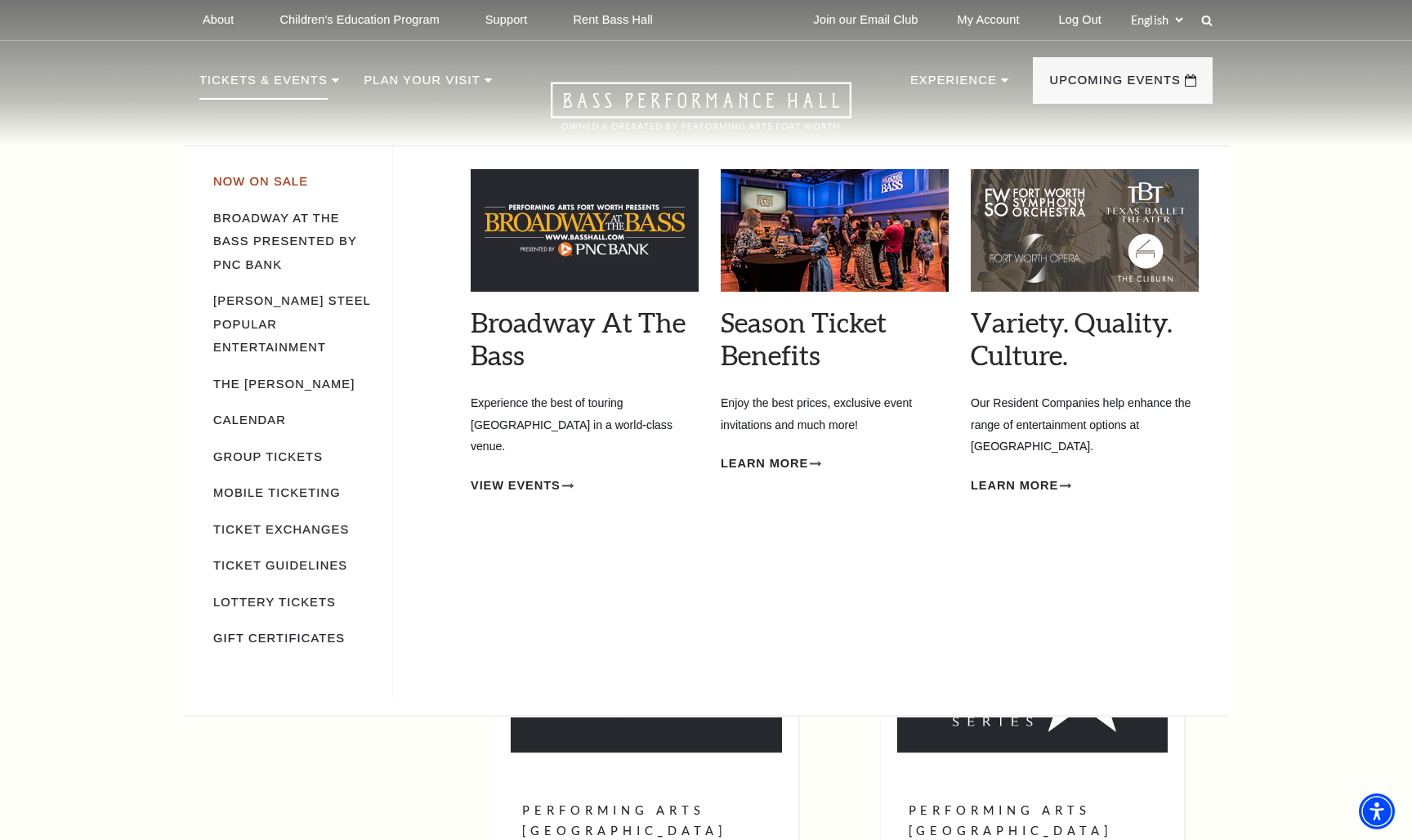
click at [266, 177] on link "Now On Sale" at bounding box center [260, 180] width 95 height 13
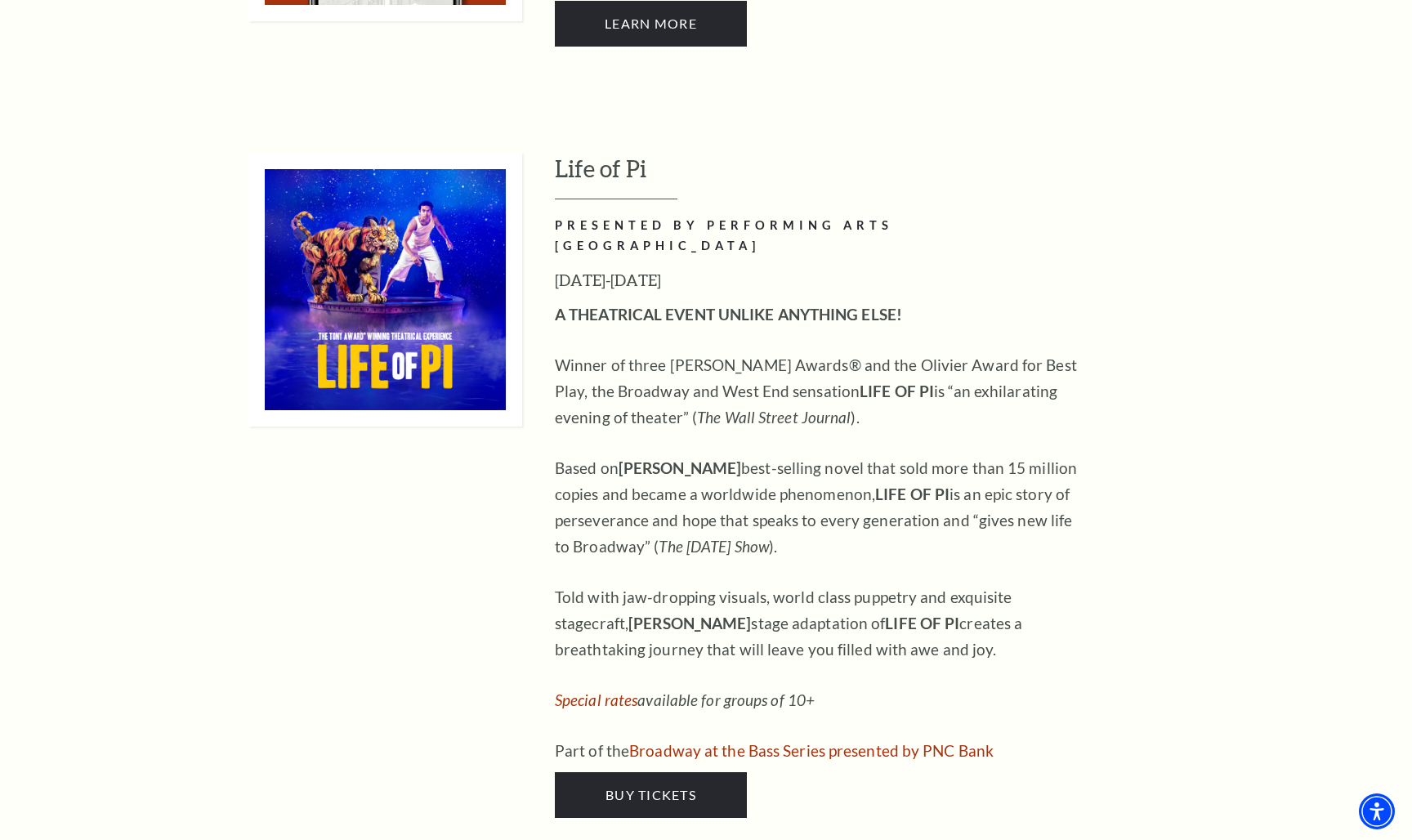
scroll to position [1517, 0]
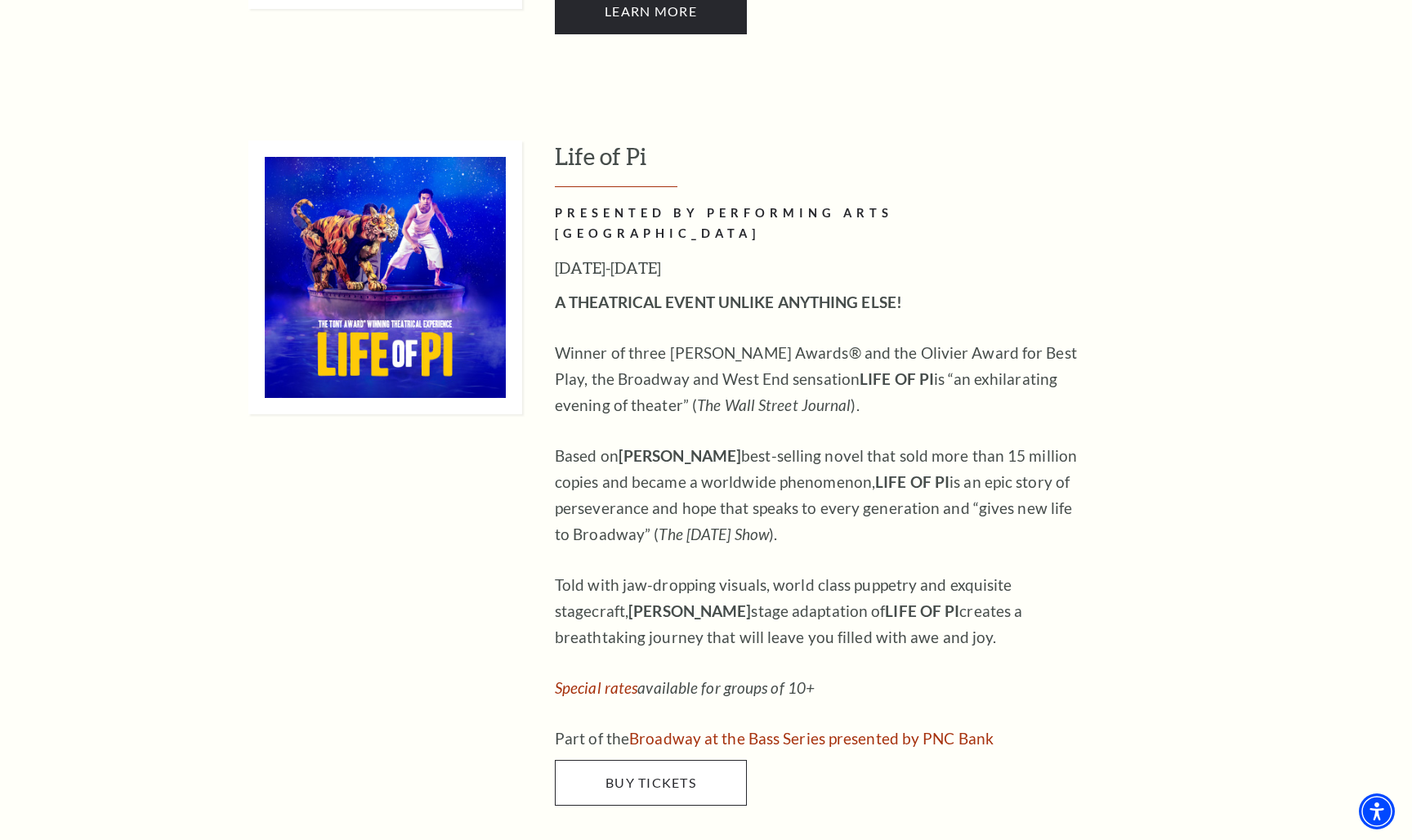
click at [630, 760] on link "Buy Tickets" at bounding box center [650, 782] width 192 height 45
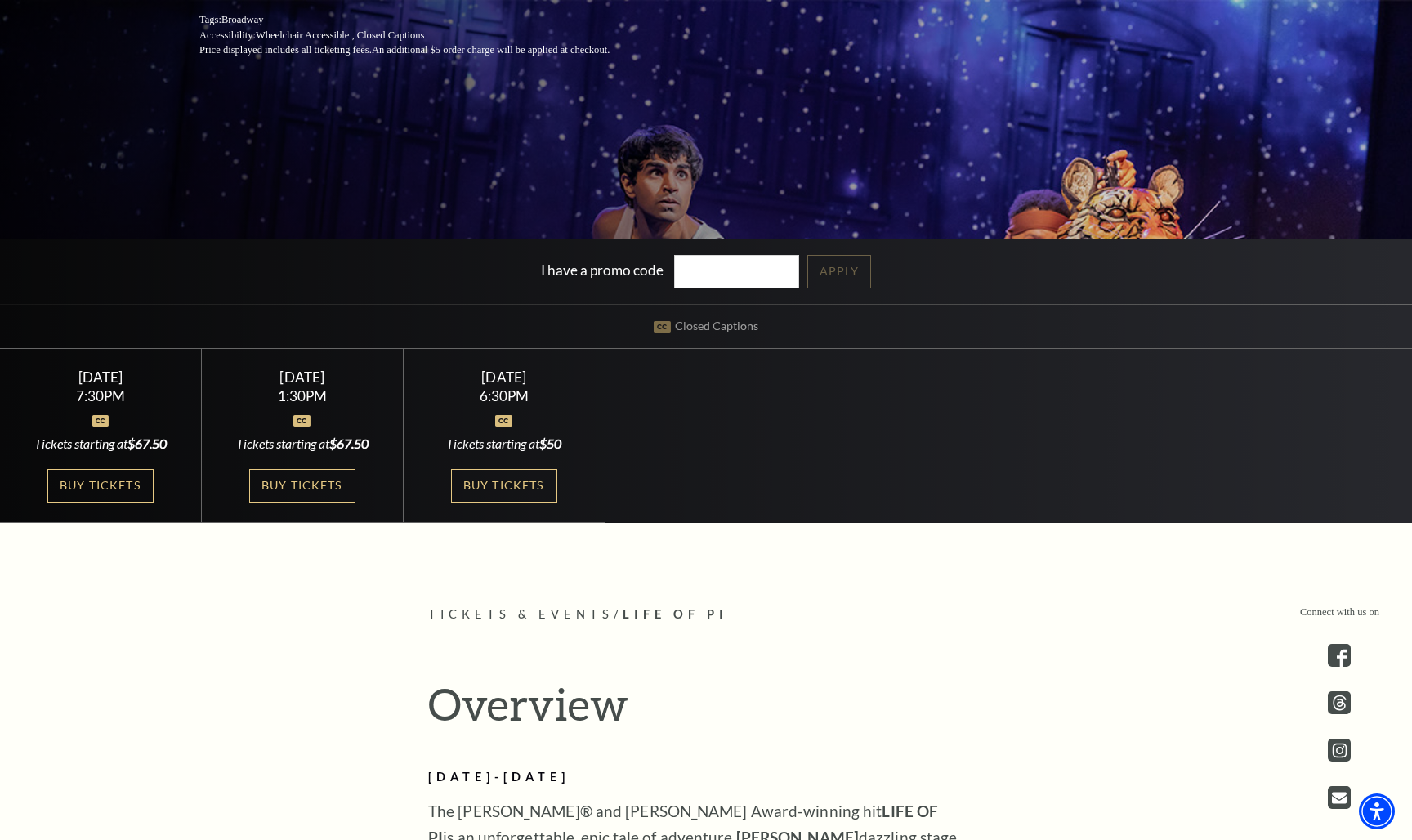
scroll to position [433, 0]
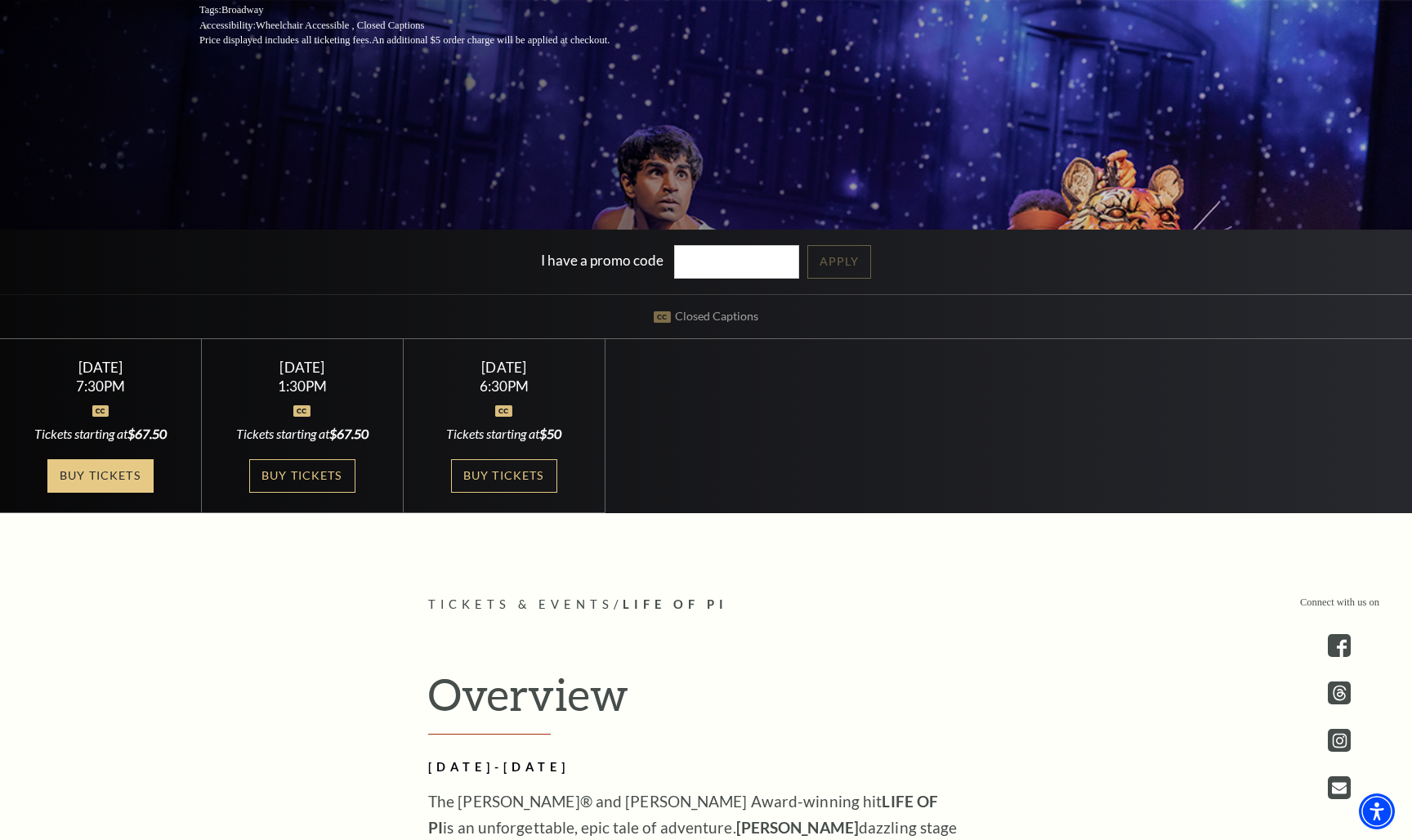
click at [91, 471] on link "Buy Tickets" at bounding box center [100, 476] width 106 height 33
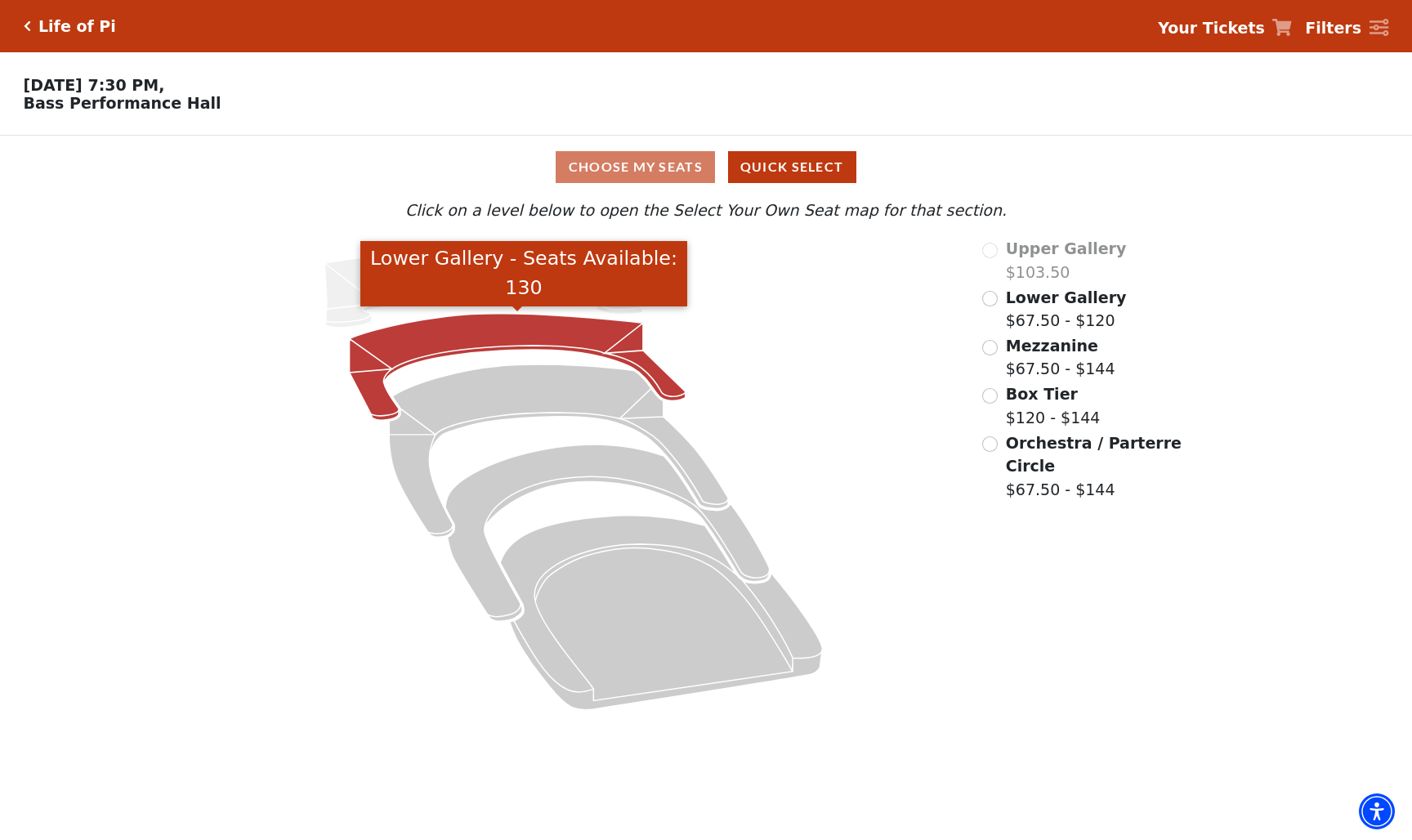
click at [525, 336] on icon "Lower Gallery - Seats Available: 130" at bounding box center [518, 367] width 335 height 106
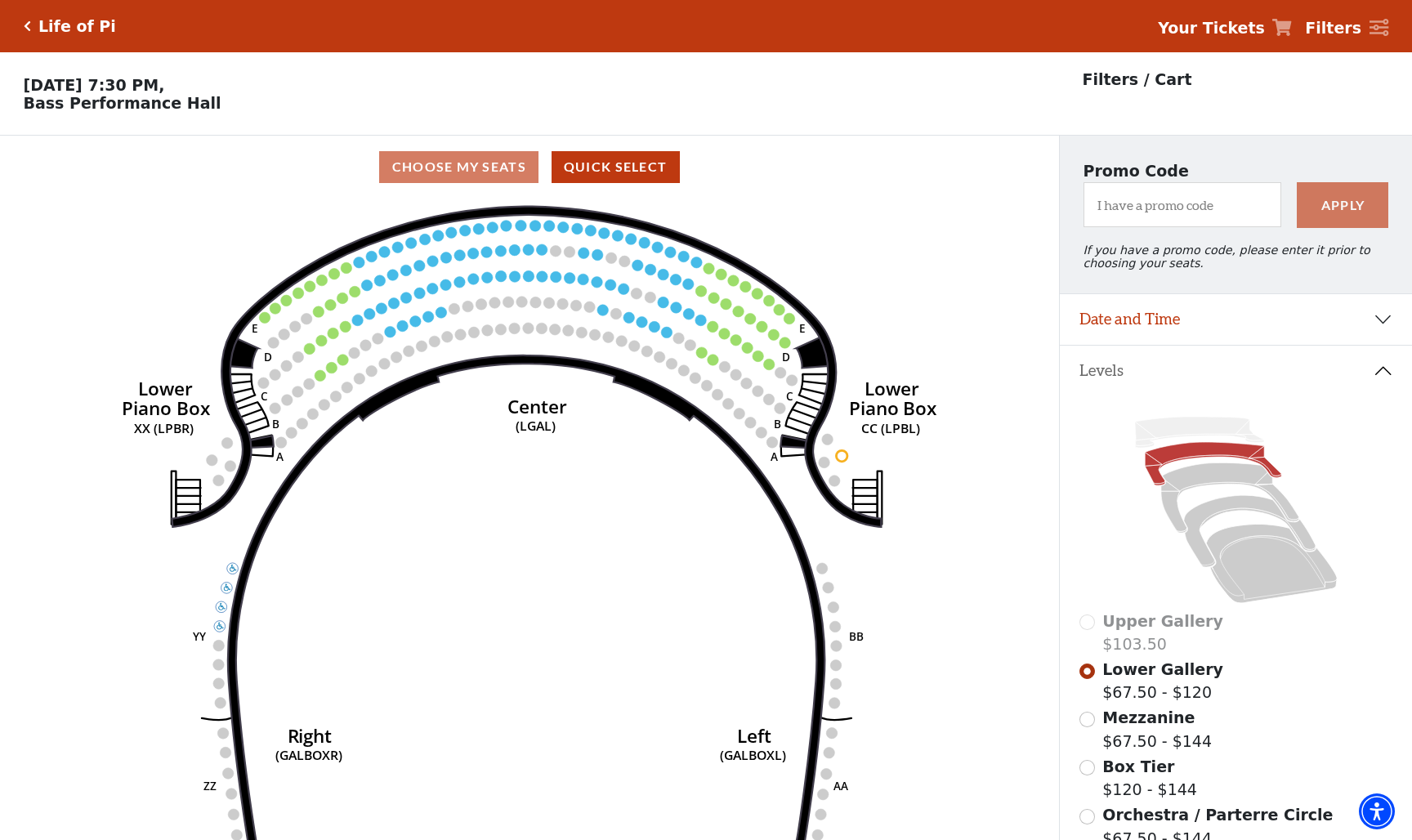
click at [1242, 37] on strong "Your Tickets" at bounding box center [1211, 27] width 107 height 18
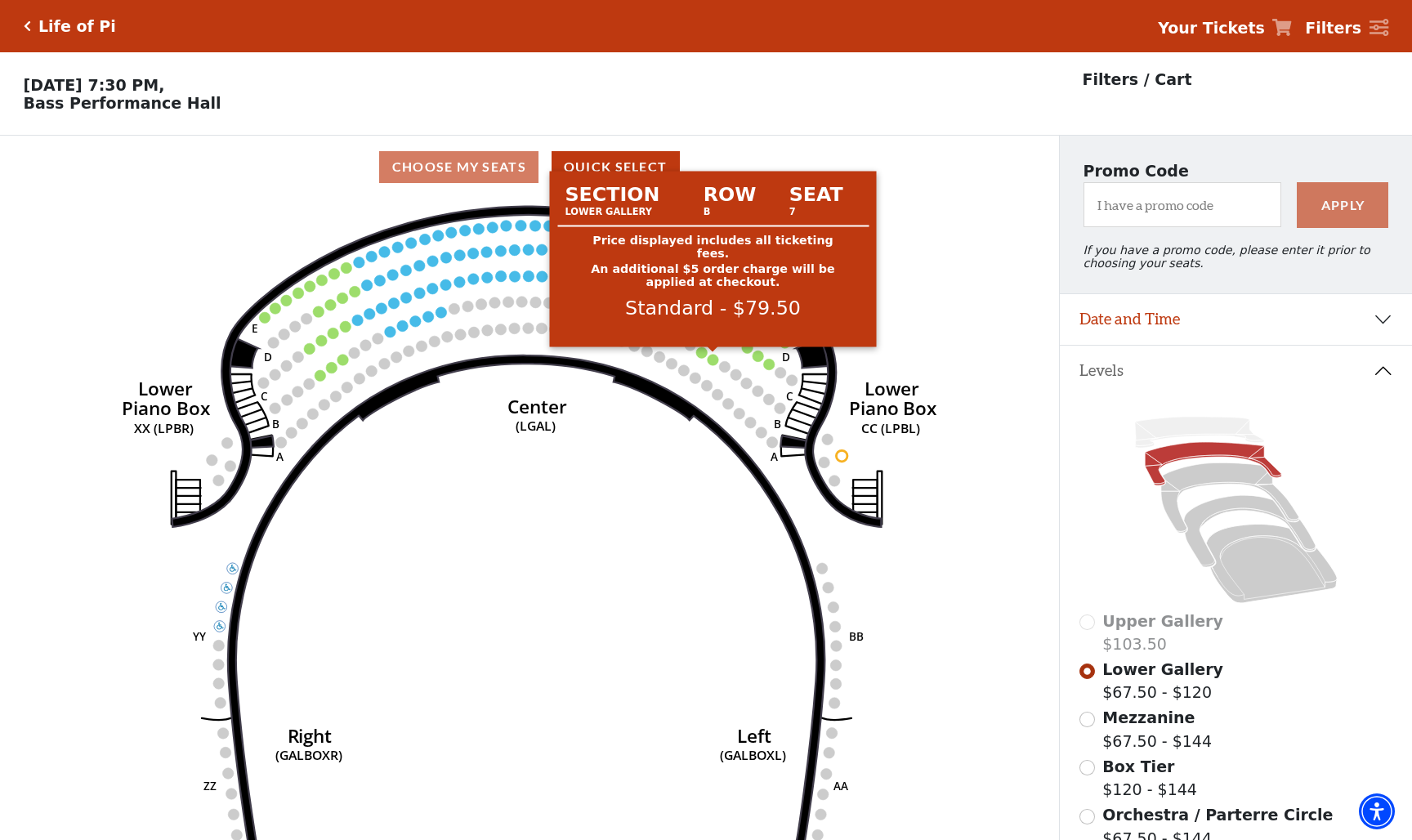
click at [714, 360] on circle at bounding box center [713, 358] width 11 height 11
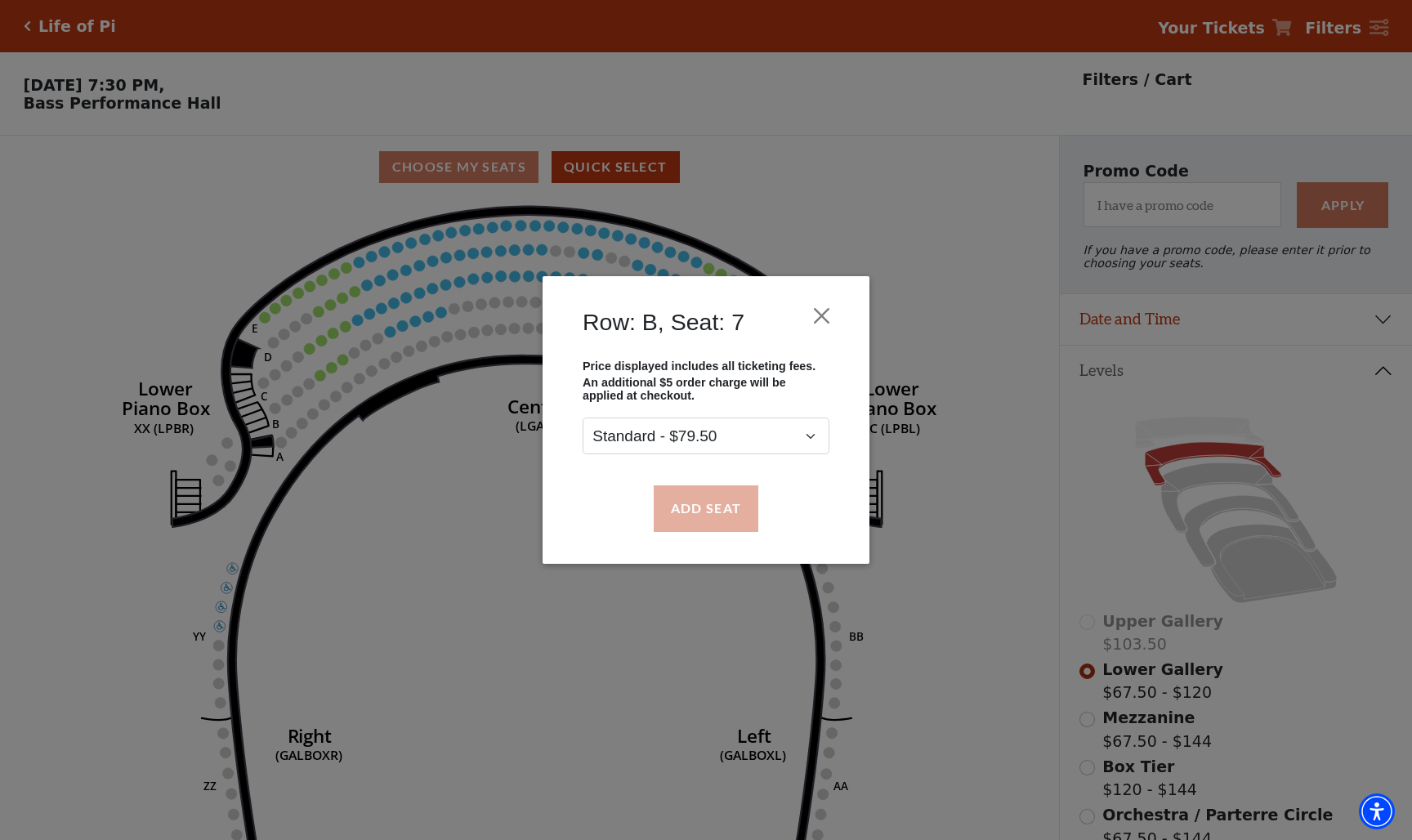
click at [695, 512] on button "Add Seat" at bounding box center [706, 507] width 104 height 45
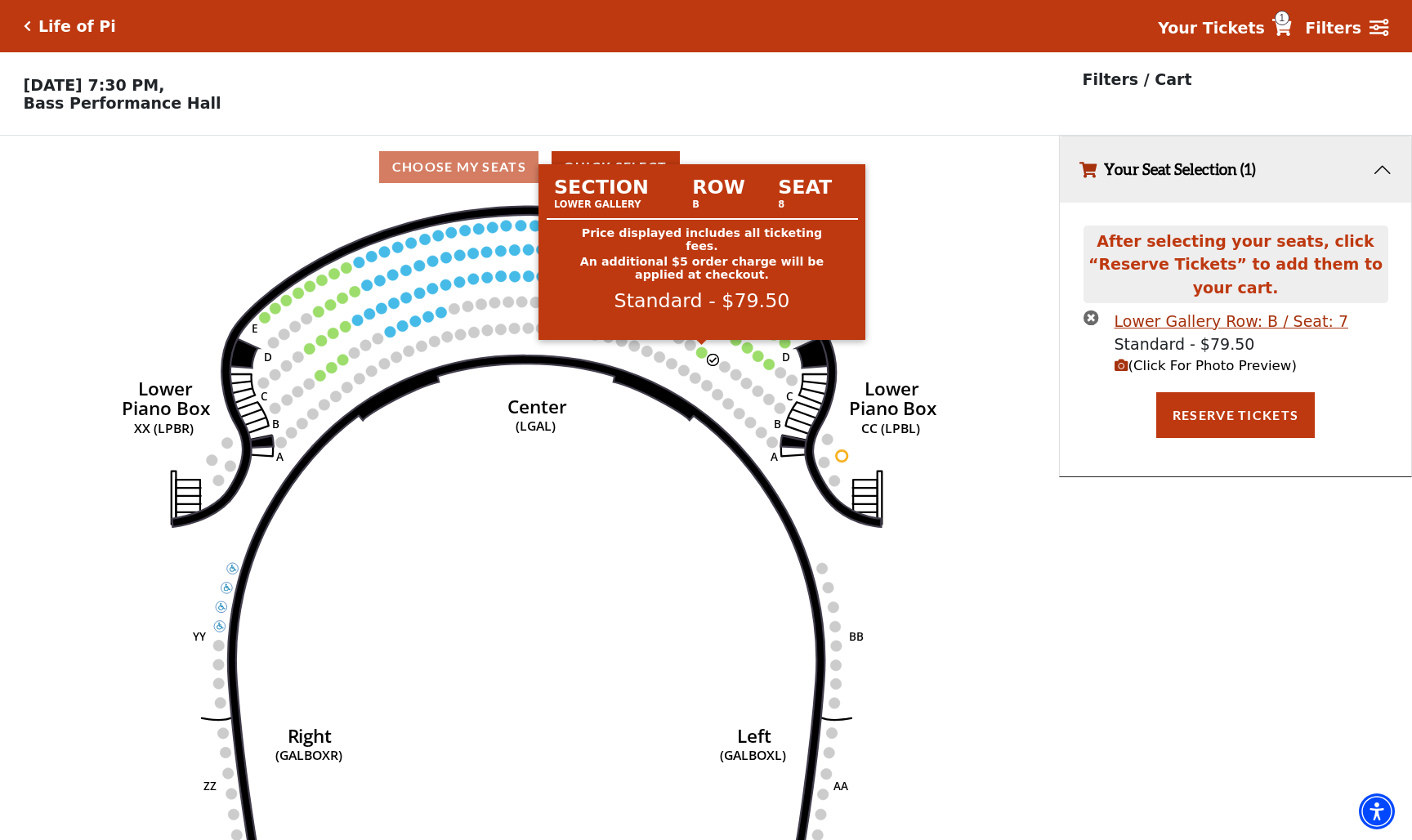
click at [699, 352] on circle at bounding box center [701, 352] width 11 height 11
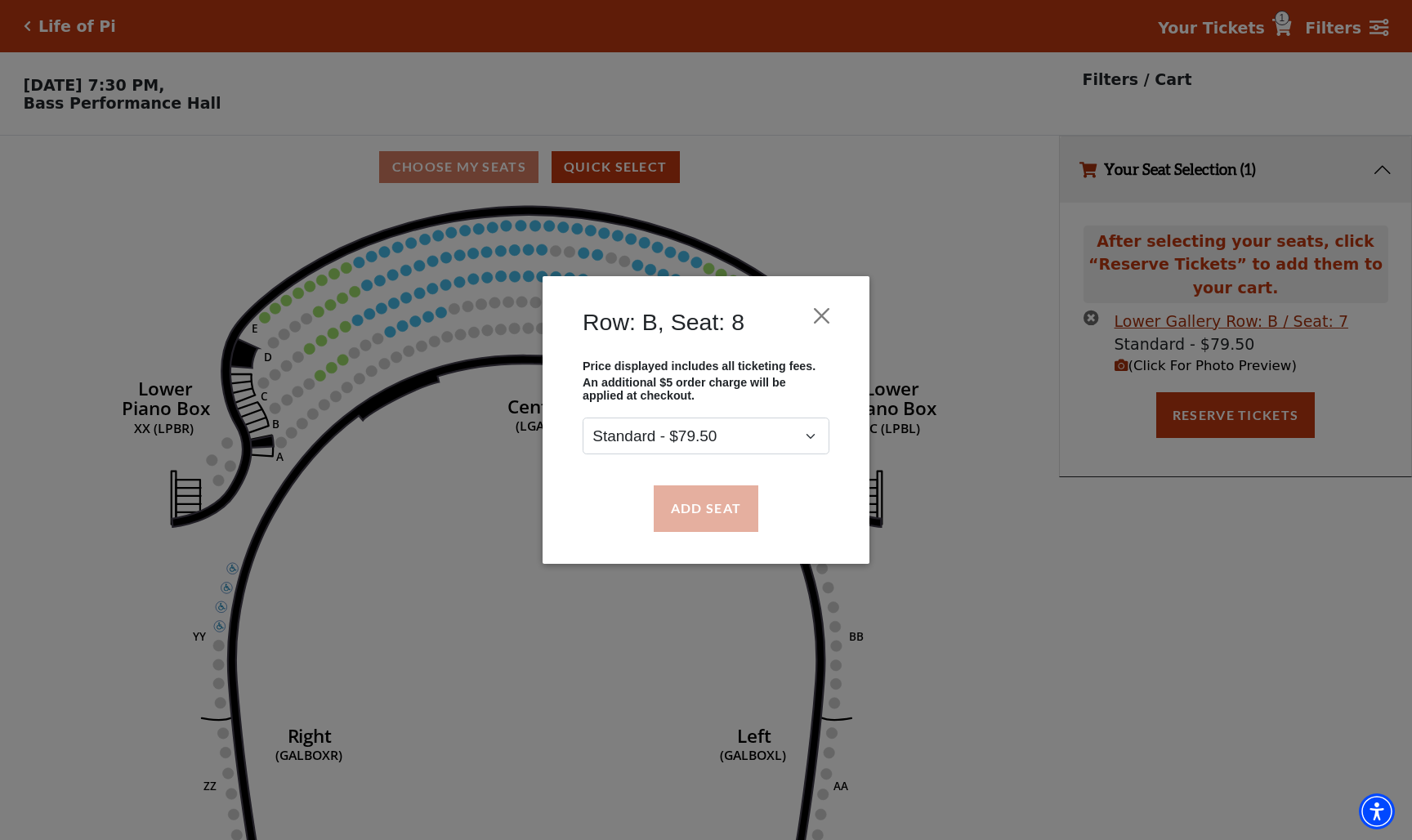
click at [690, 516] on button "Add Seat" at bounding box center [706, 507] width 104 height 45
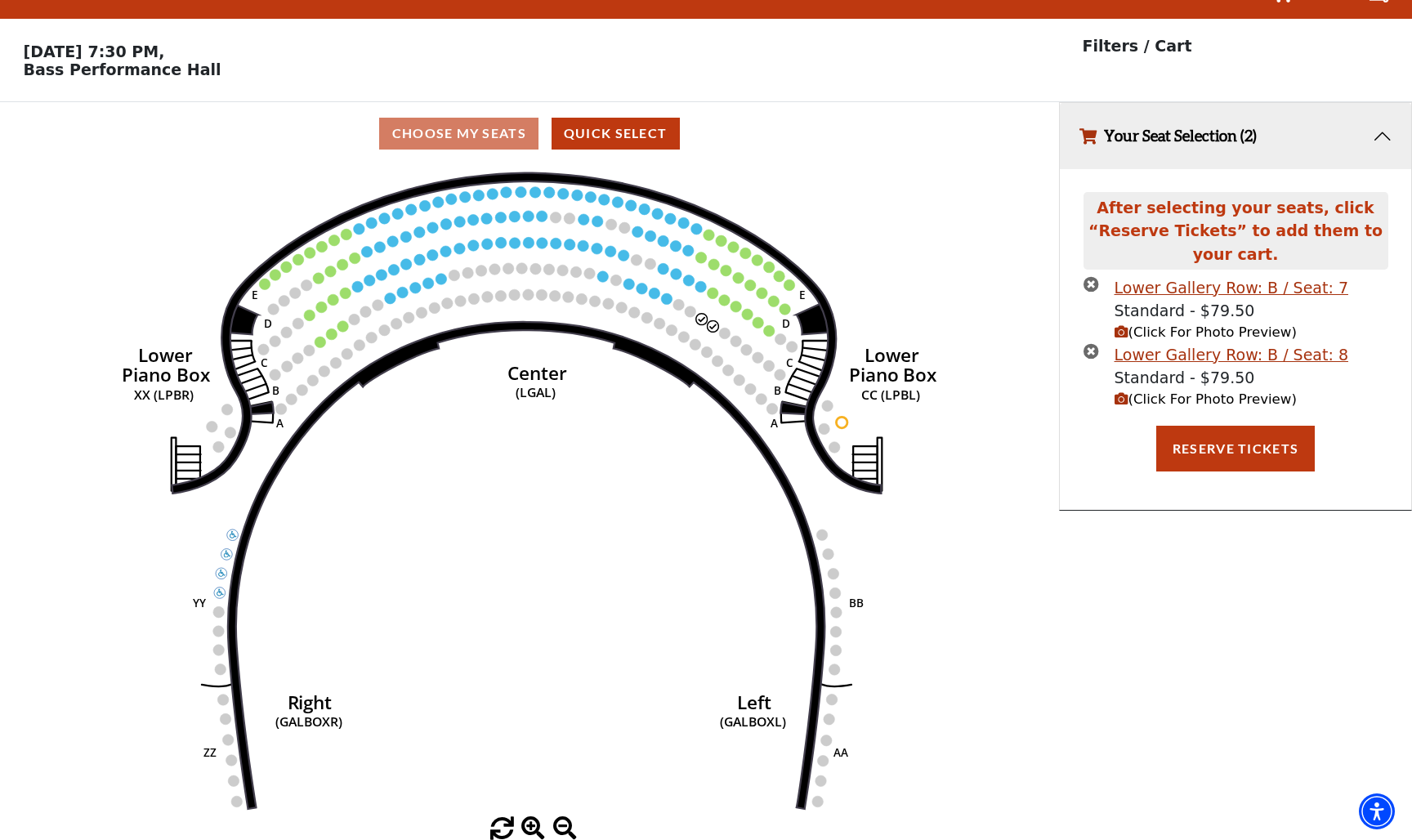
scroll to position [33, 0]
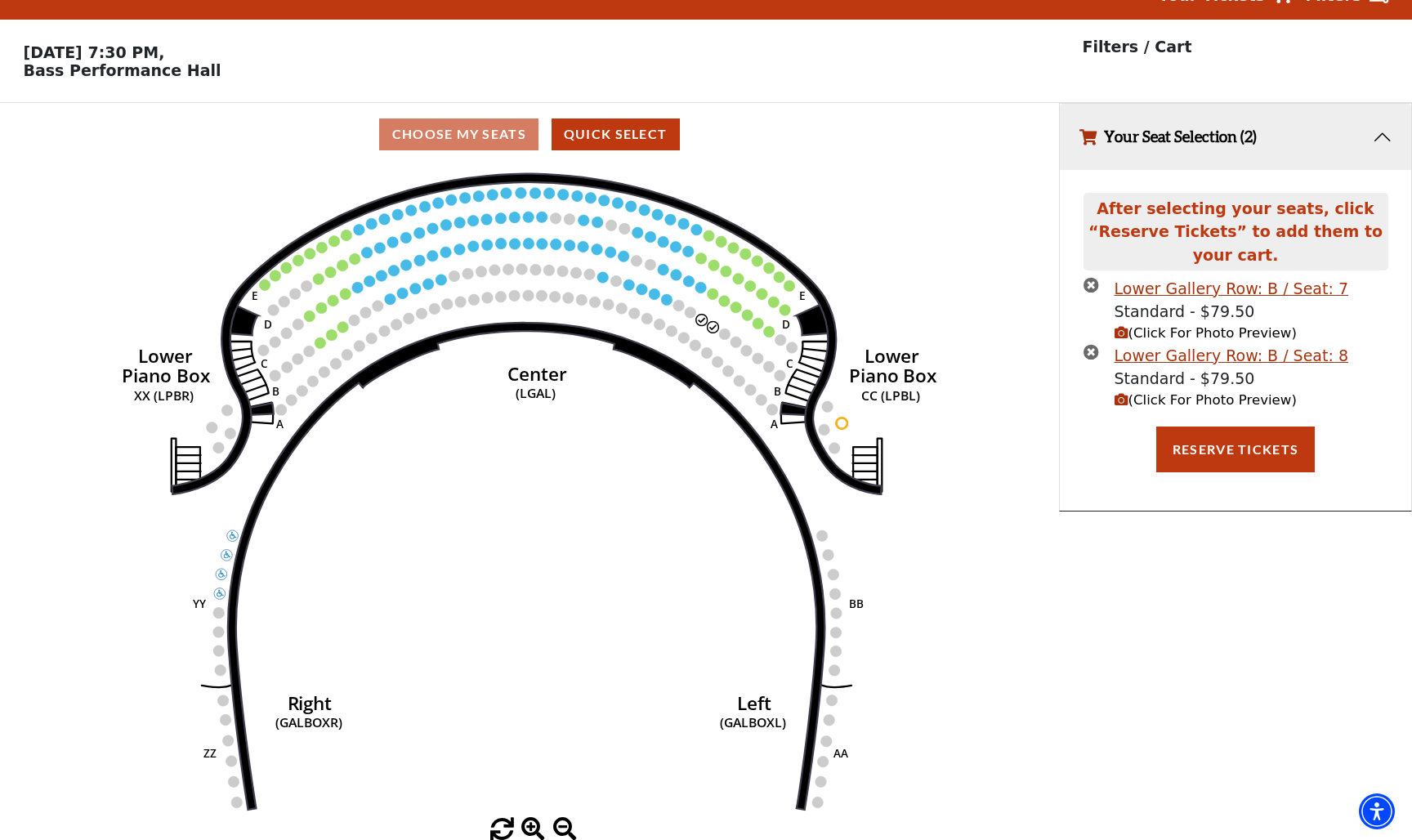
click at [1126, 328] on icon "(Click For Photo Preview)" at bounding box center [1121, 333] width 14 height 14
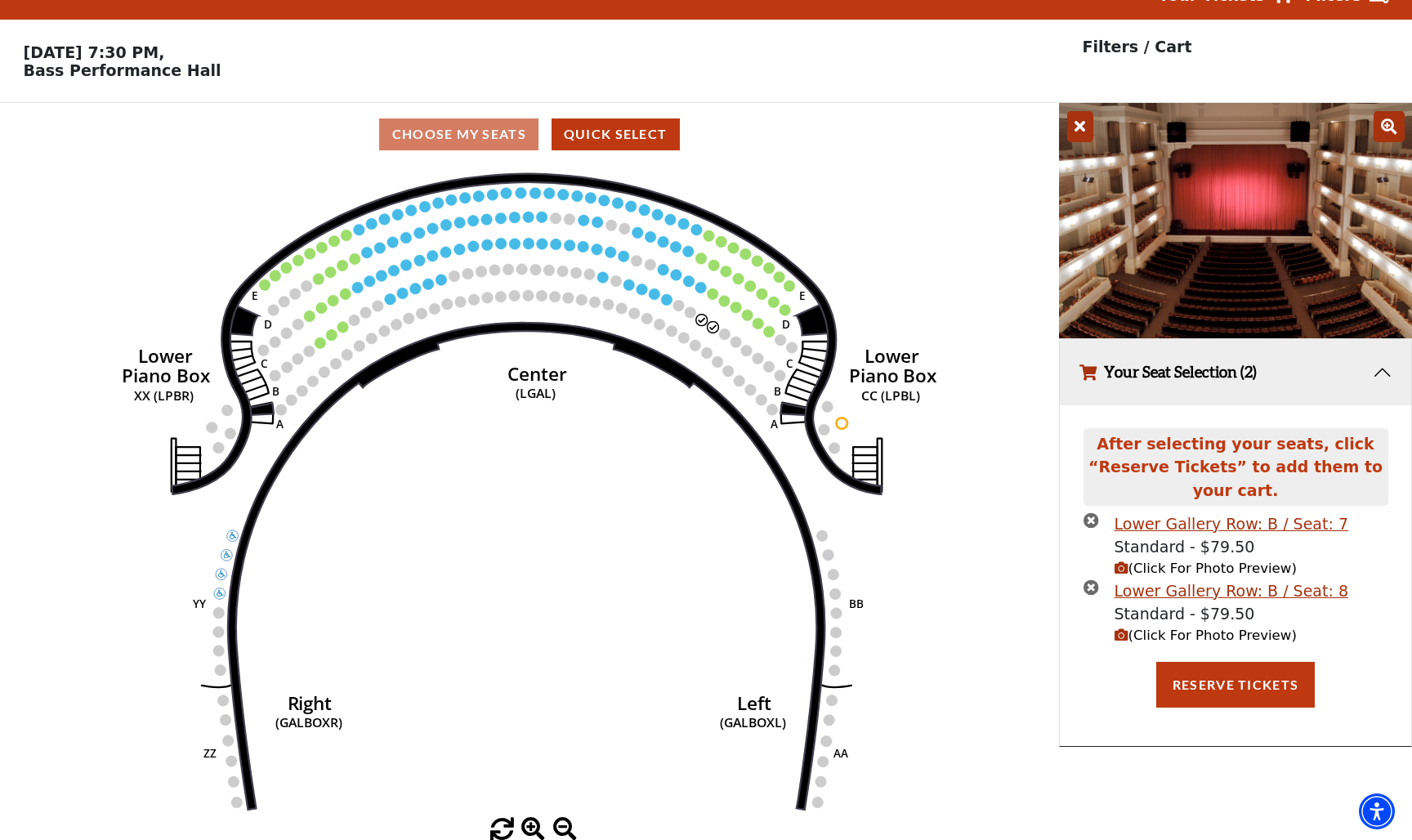
click at [1079, 134] on icon at bounding box center [1080, 127] width 27 height 31
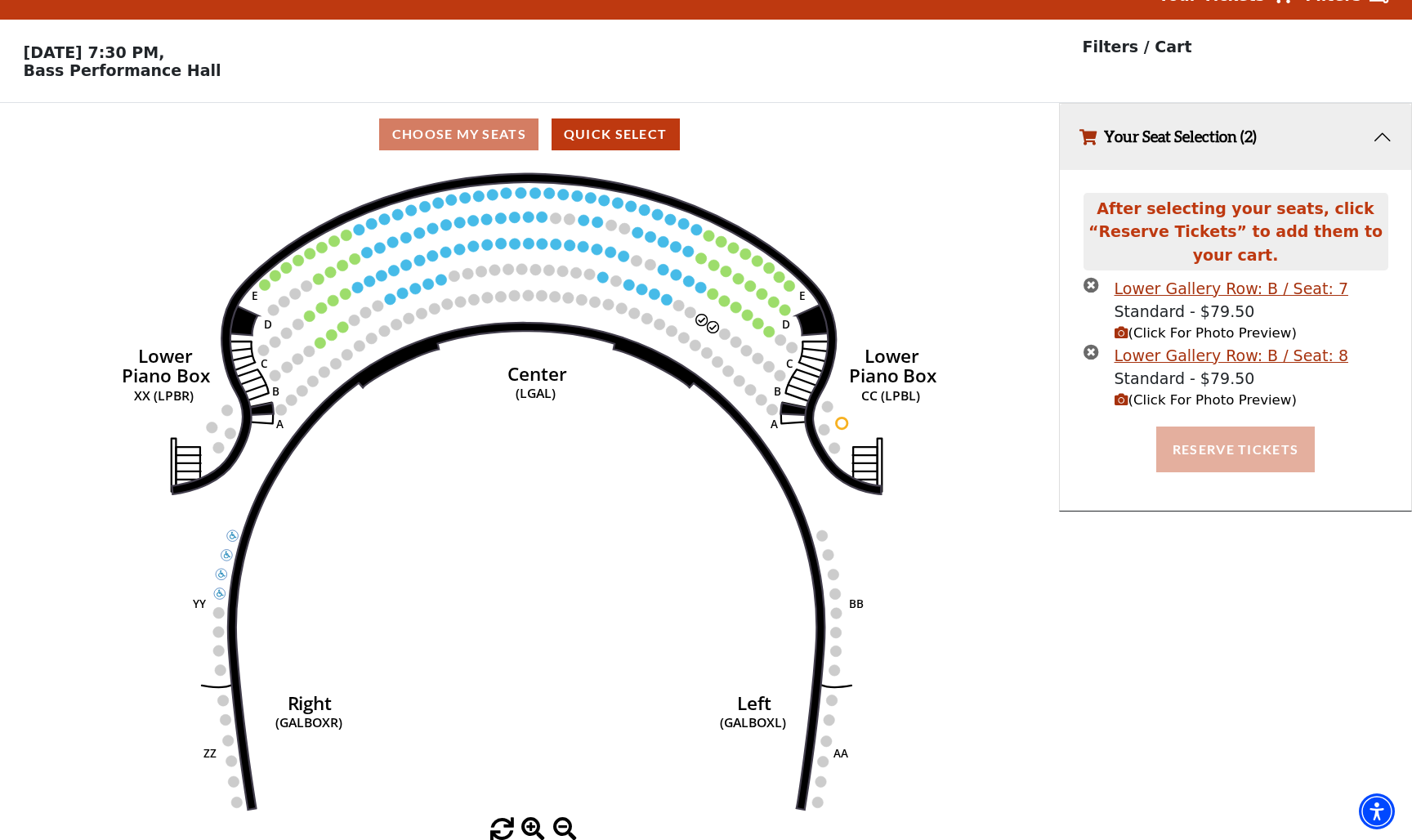
click at [1186, 441] on button "Reserve Tickets" at bounding box center [1235, 448] width 158 height 45
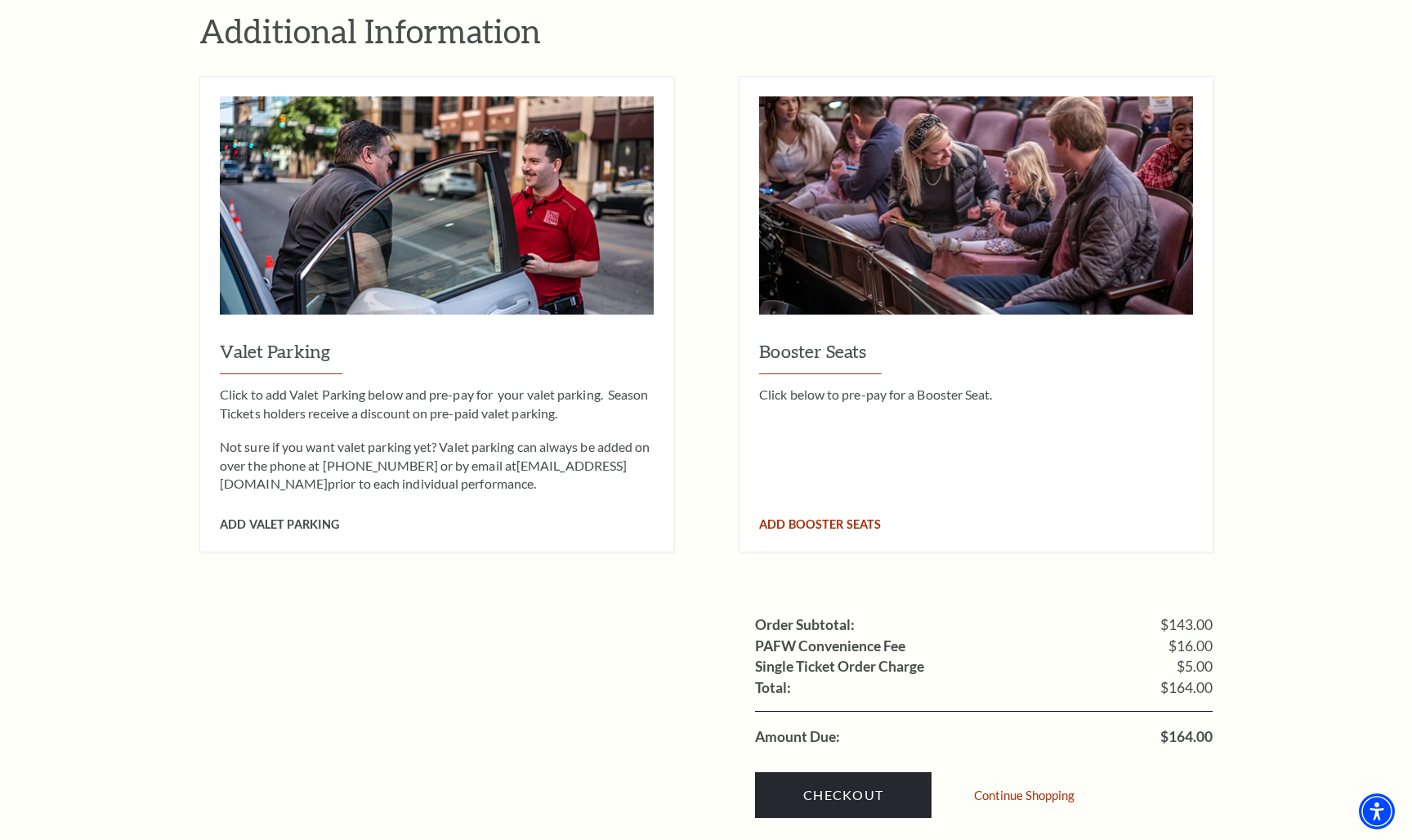
scroll to position [1114, 0]
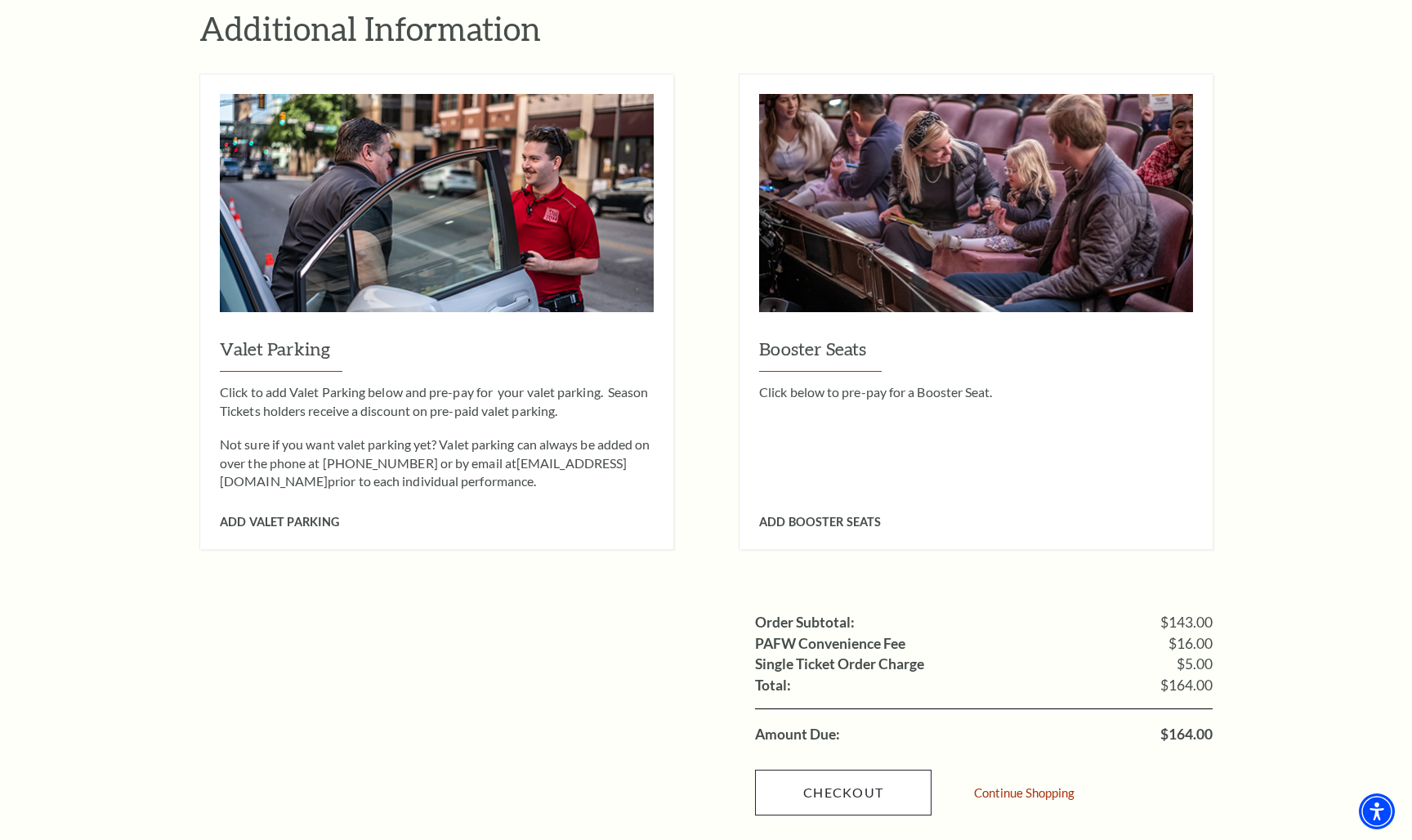
click at [847, 769] on link "Checkout" at bounding box center [843, 791] width 176 height 45
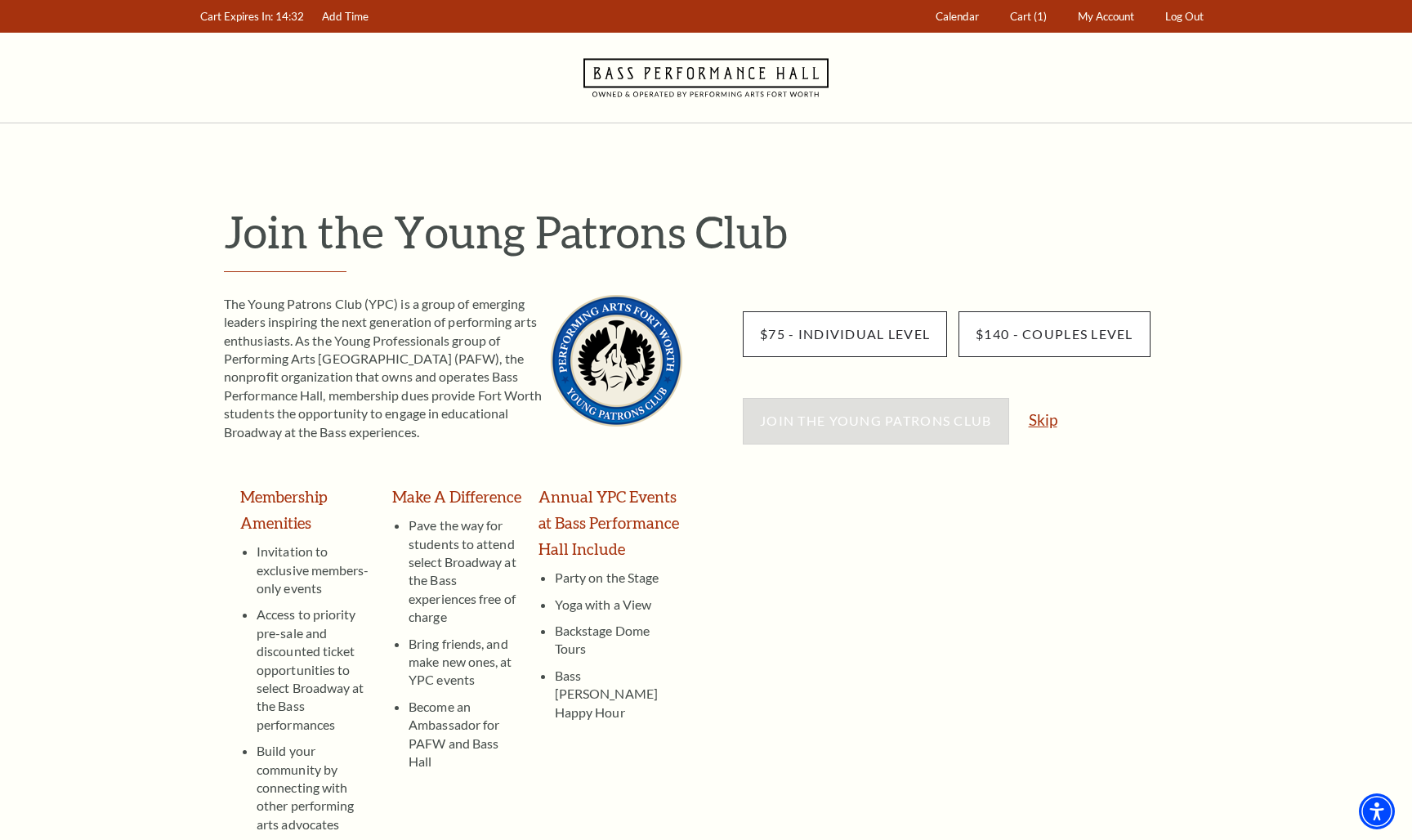
click at [1041, 424] on link "Skip" at bounding box center [1042, 419] width 28 height 15
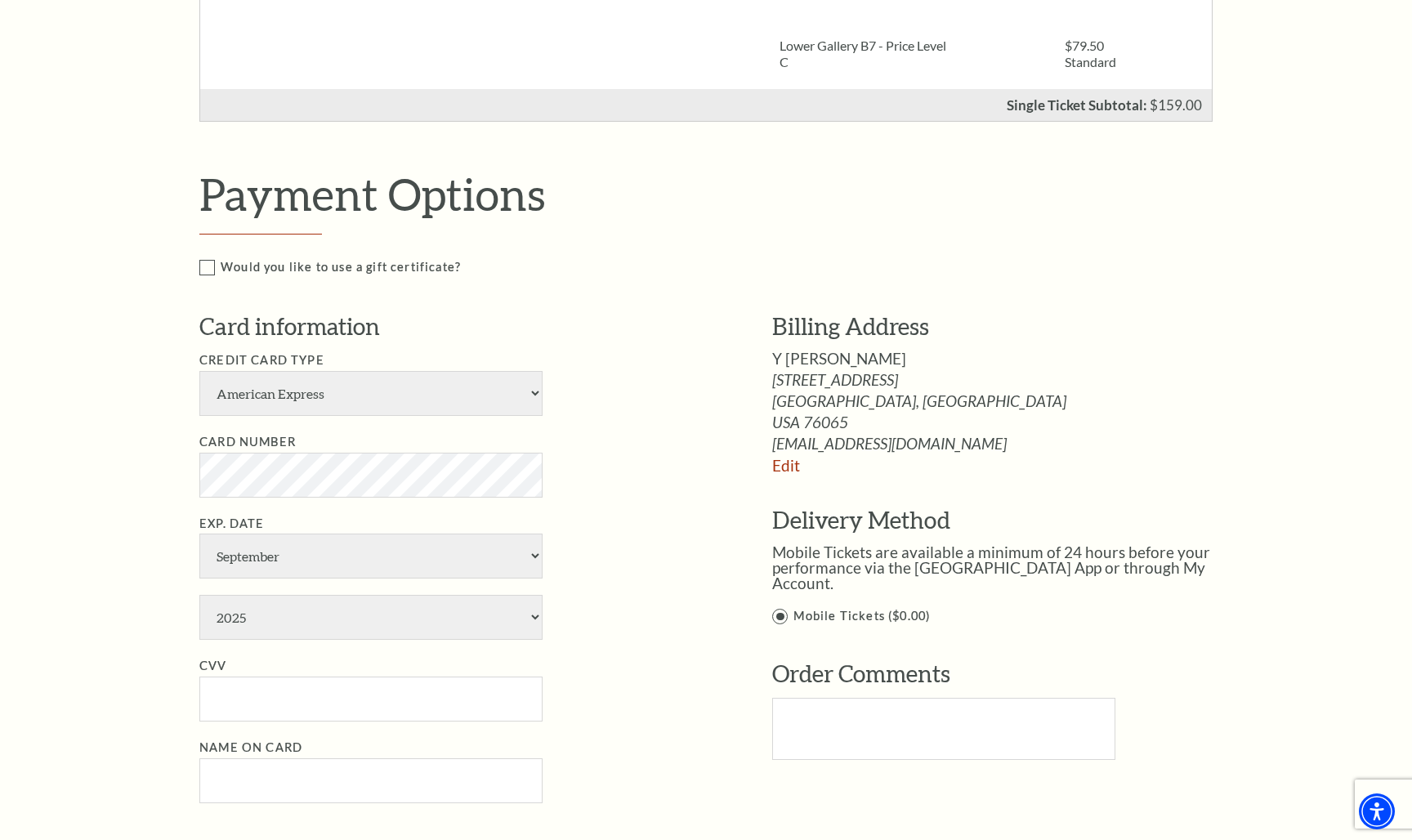
scroll to position [603, 0]
select select "24"
select select "10"
select select "2029"
click at [260, 675] on input "CVV" at bounding box center [371, 697] width 343 height 45
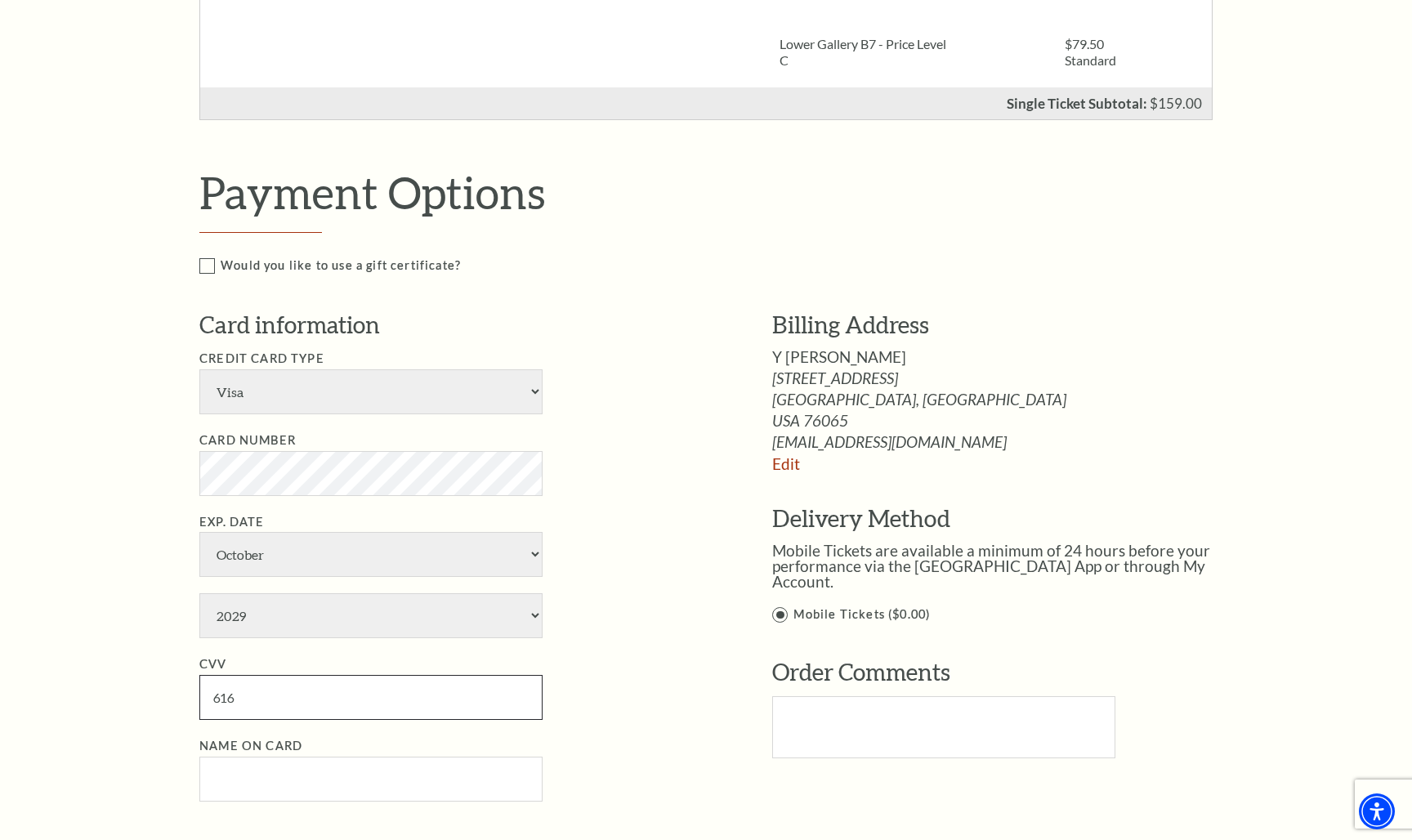
type input "616"
click at [254, 719] on div "Card information Credit Card Type American Express Visa Master Card Discover Ca…" at bounding box center [461, 564] width 524 height 510
click at [257, 756] on input "Name on Card" at bounding box center [371, 778] width 343 height 45
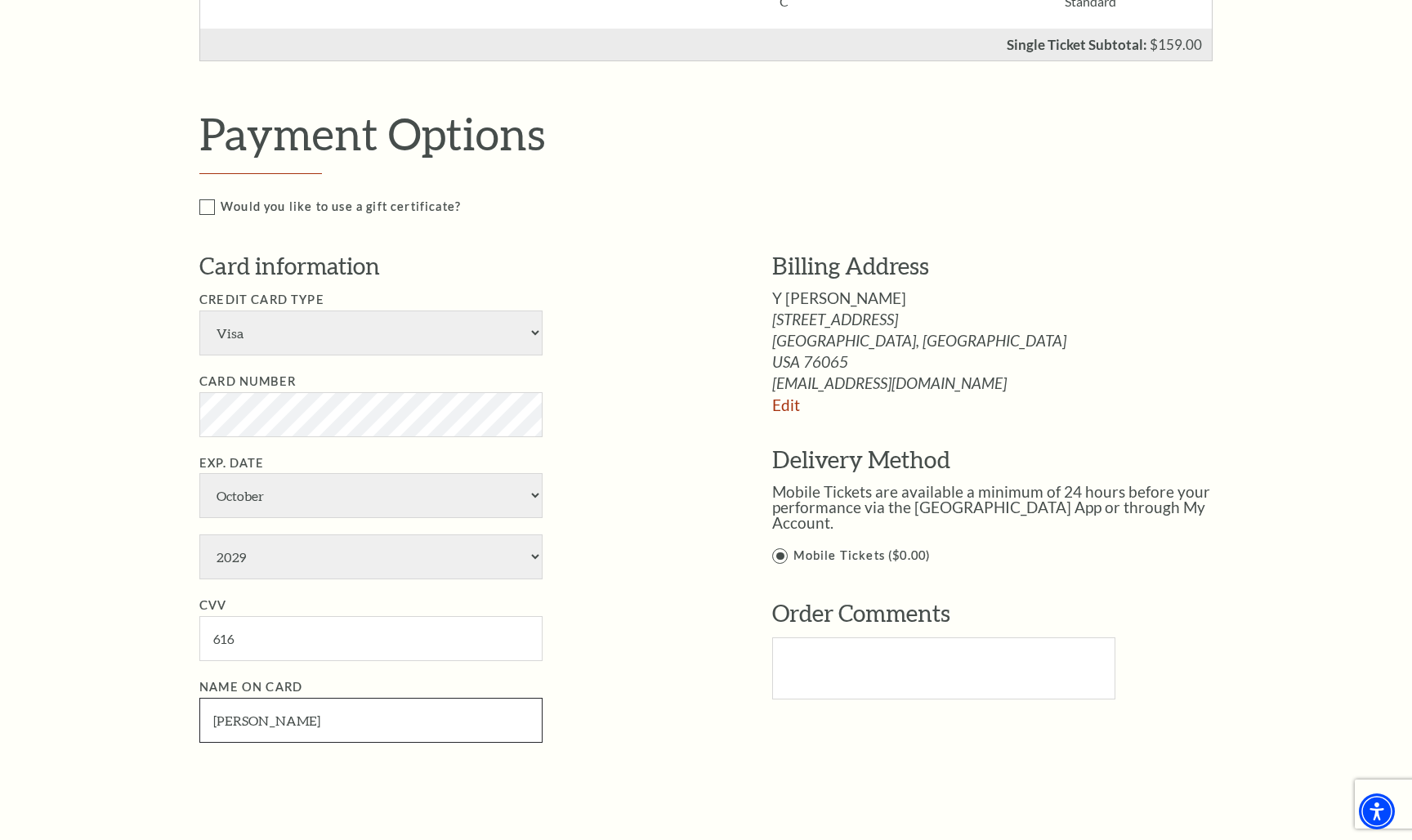
scroll to position [665, 0]
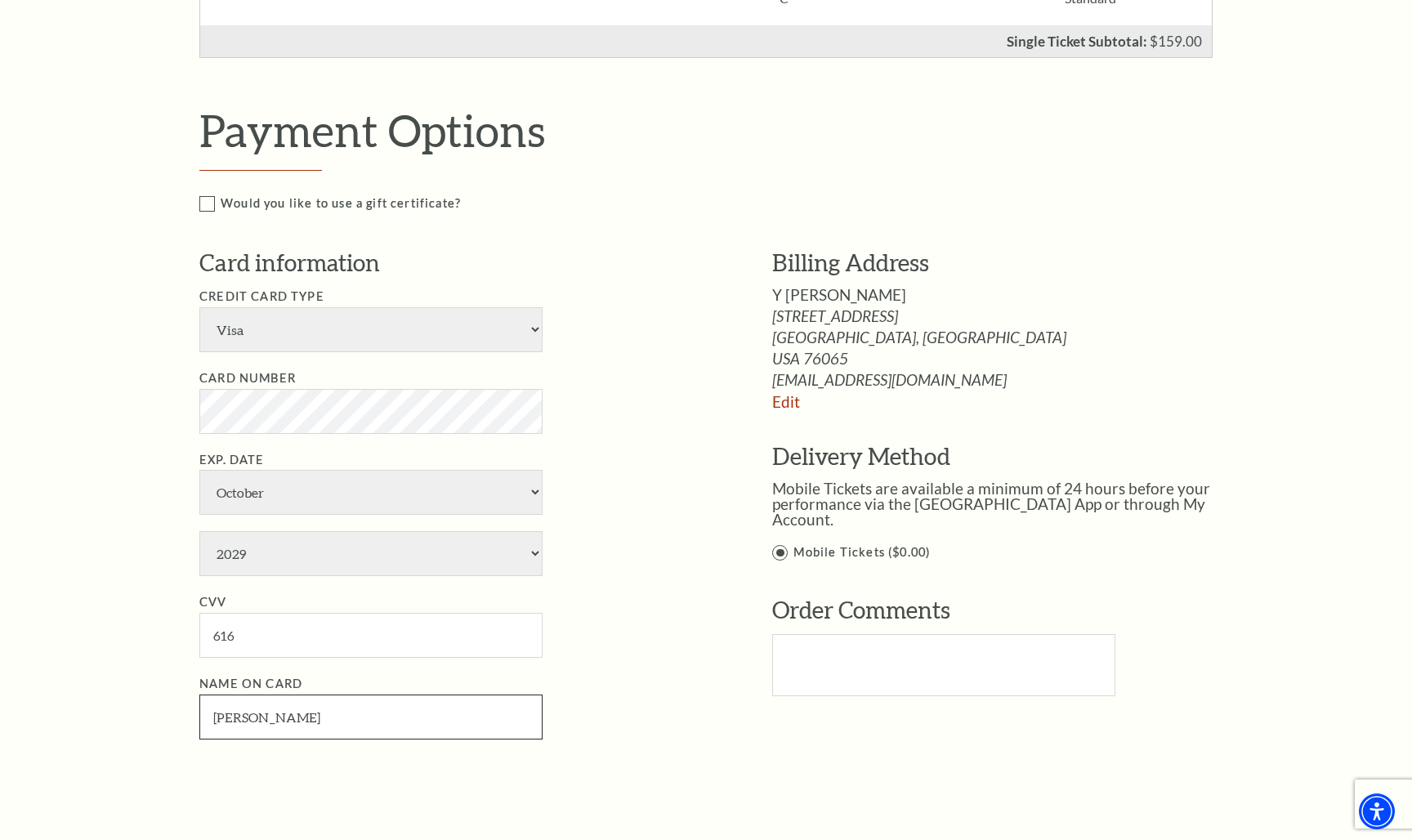
type input "Yaimi Jaramillo"
click at [838, 634] on textarea "Text area" at bounding box center [943, 665] width 343 height 62
type textarea "2"
type textarea "u"
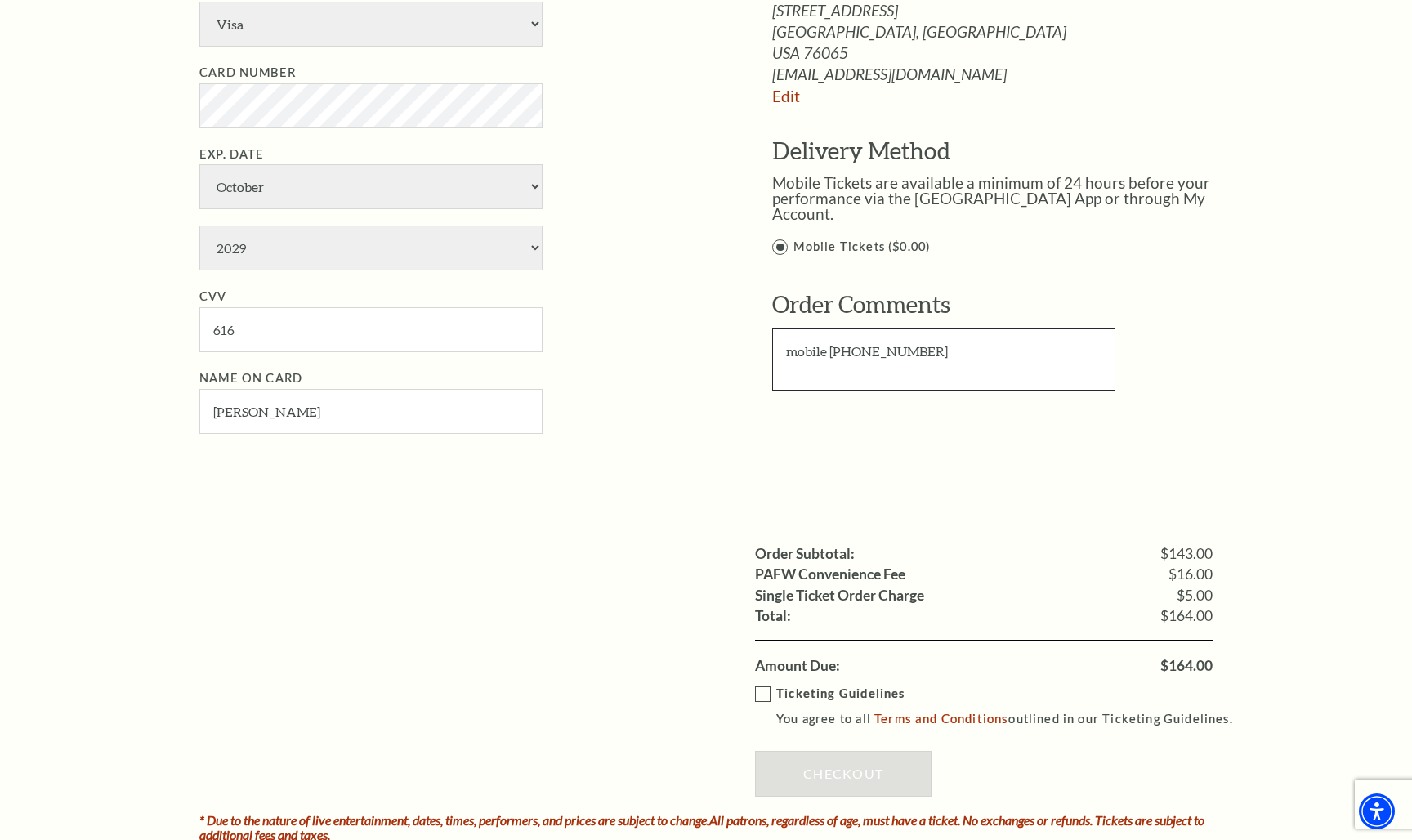
scroll to position [970, 0]
click at [827, 335] on textarea "mobile 214-952-6888" at bounding box center [943, 359] width 343 height 62
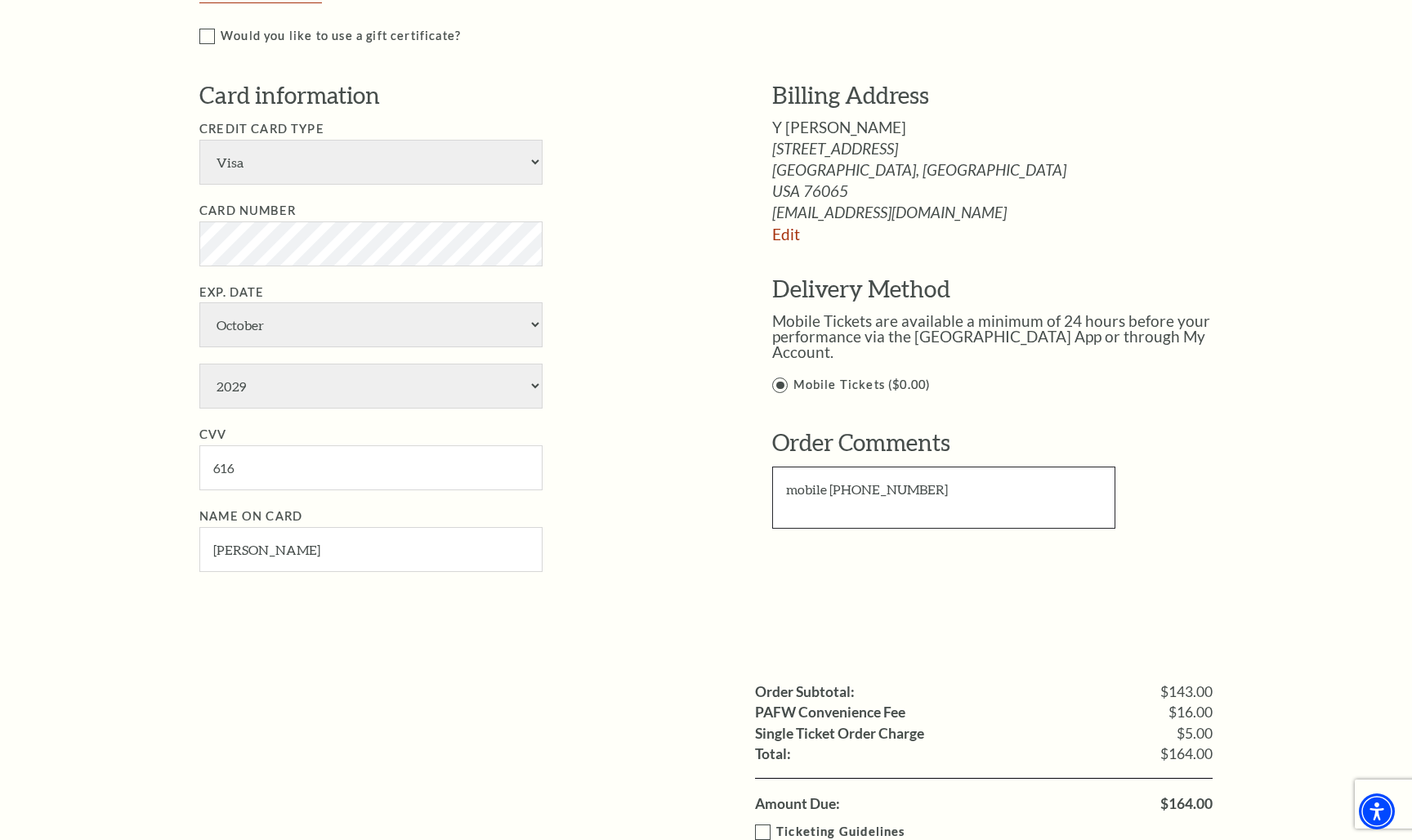
scroll to position [812, 0]
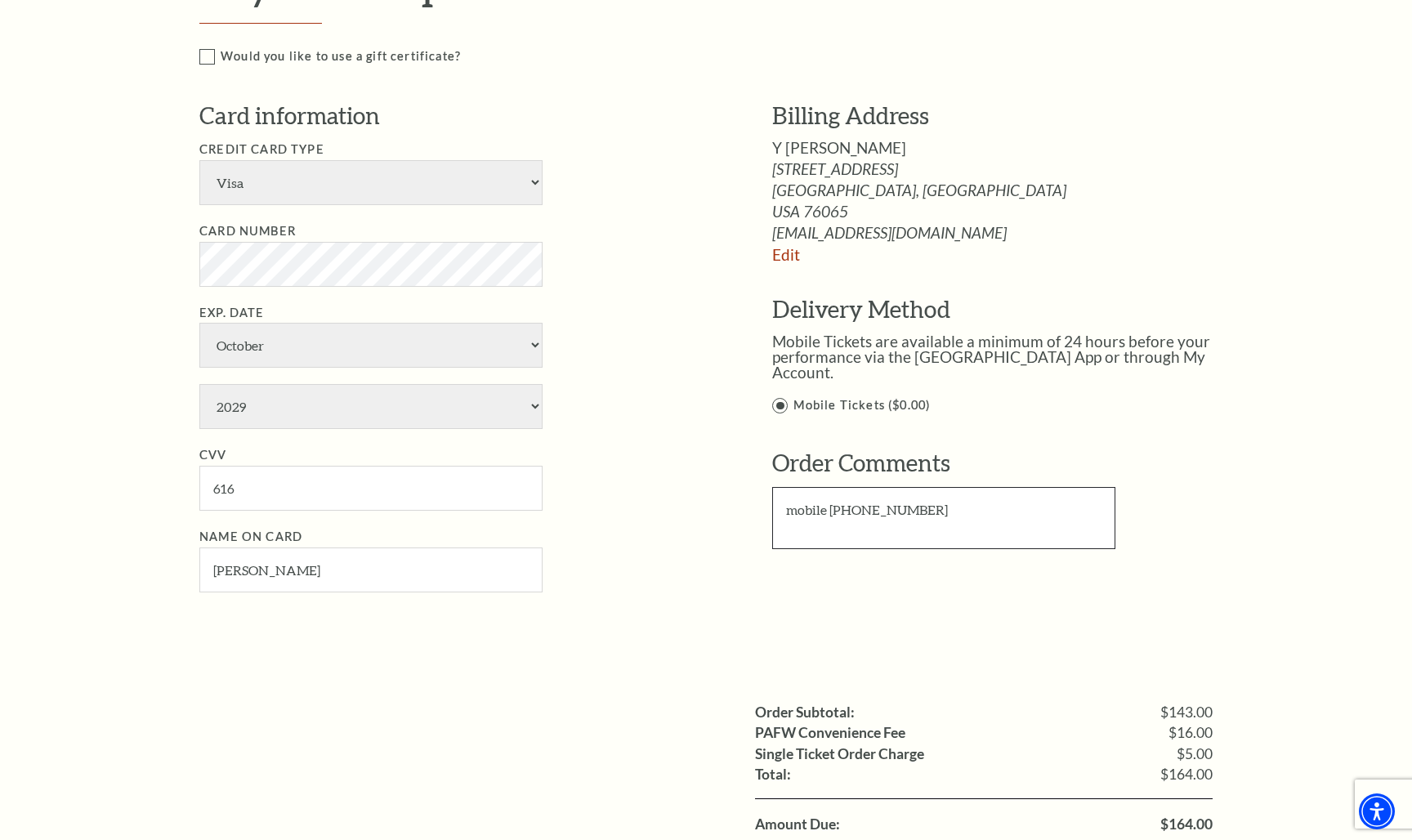
drag, startPoint x: 952, startPoint y: 498, endPoint x: 802, endPoint y: 484, distance: 150.7
click at [801, 487] on textarea "mobile 214-952-6888" at bounding box center [943, 518] width 343 height 62
type textarea "m"
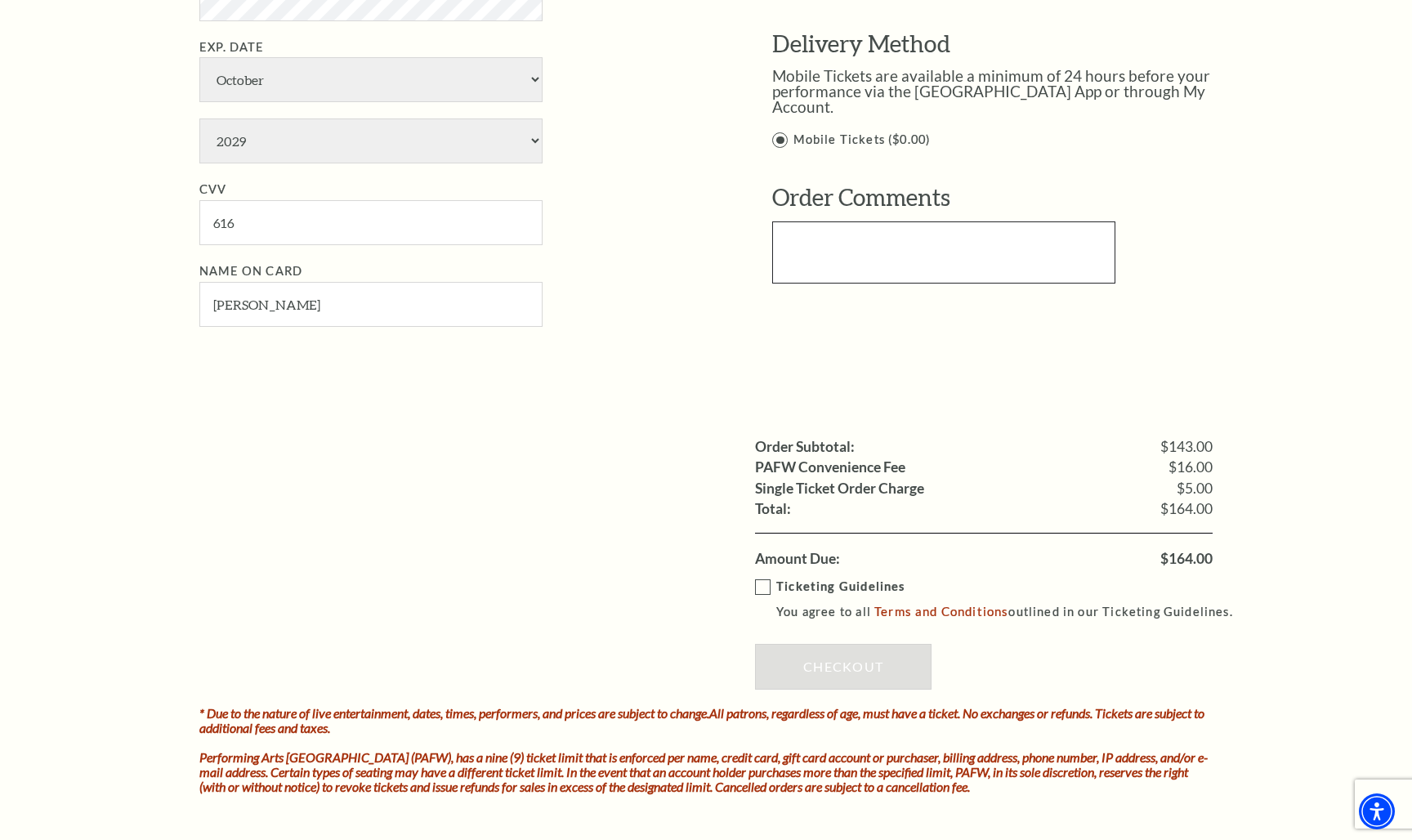
scroll to position [1090, 0]
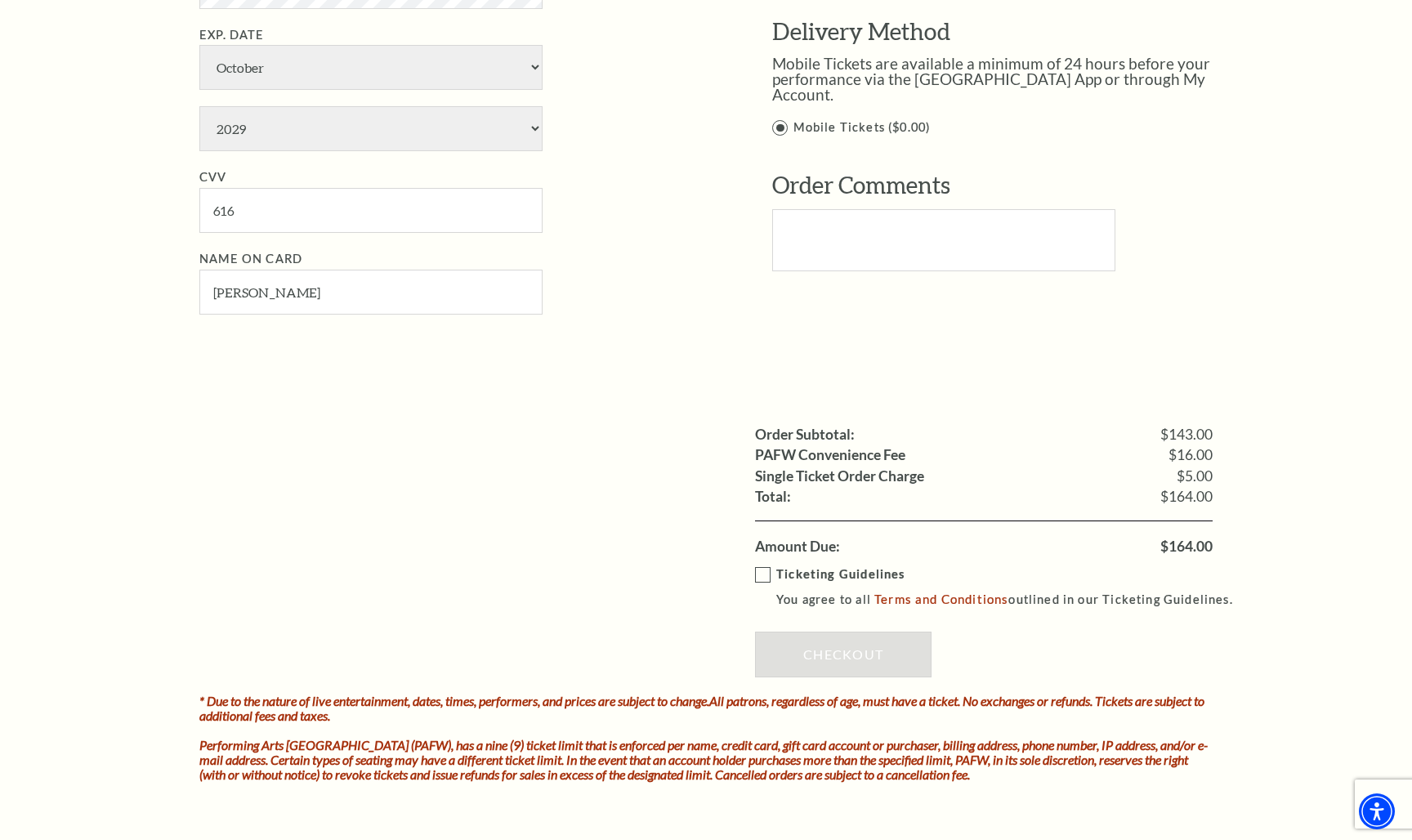
click at [770, 565] on label "Ticketing Guidelines You agree to all Terms and Conditions outlined in our Tick…" at bounding box center [1001, 587] width 493 height 45
click at [0, 0] on input "Ticketing Guidelines You agree to all Terms and Conditions outlined in our Tick…" at bounding box center [0, 0] width 0 height 0
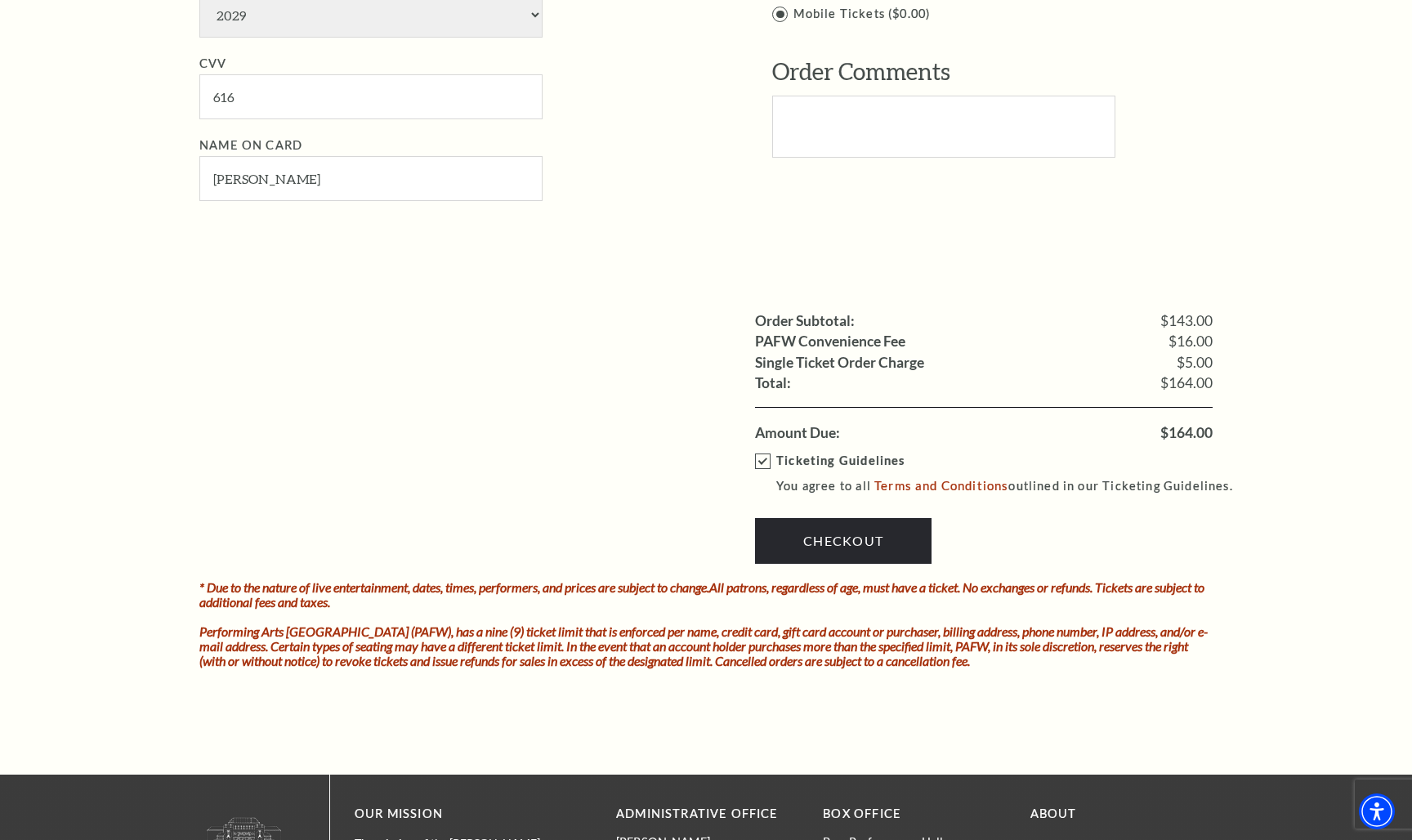
scroll to position [1204, 0]
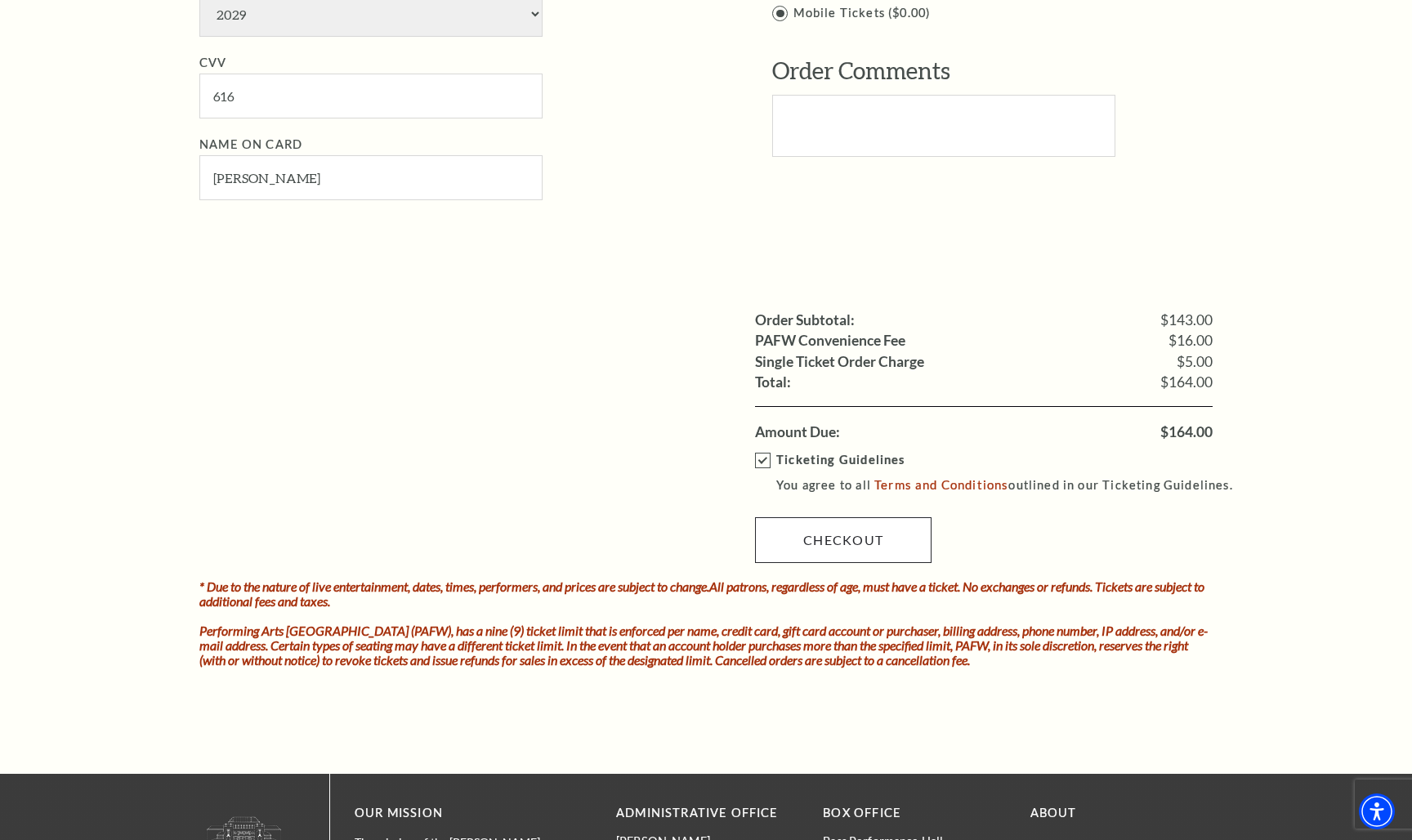
click at [885, 517] on link "Checkout" at bounding box center [843, 539] width 176 height 45
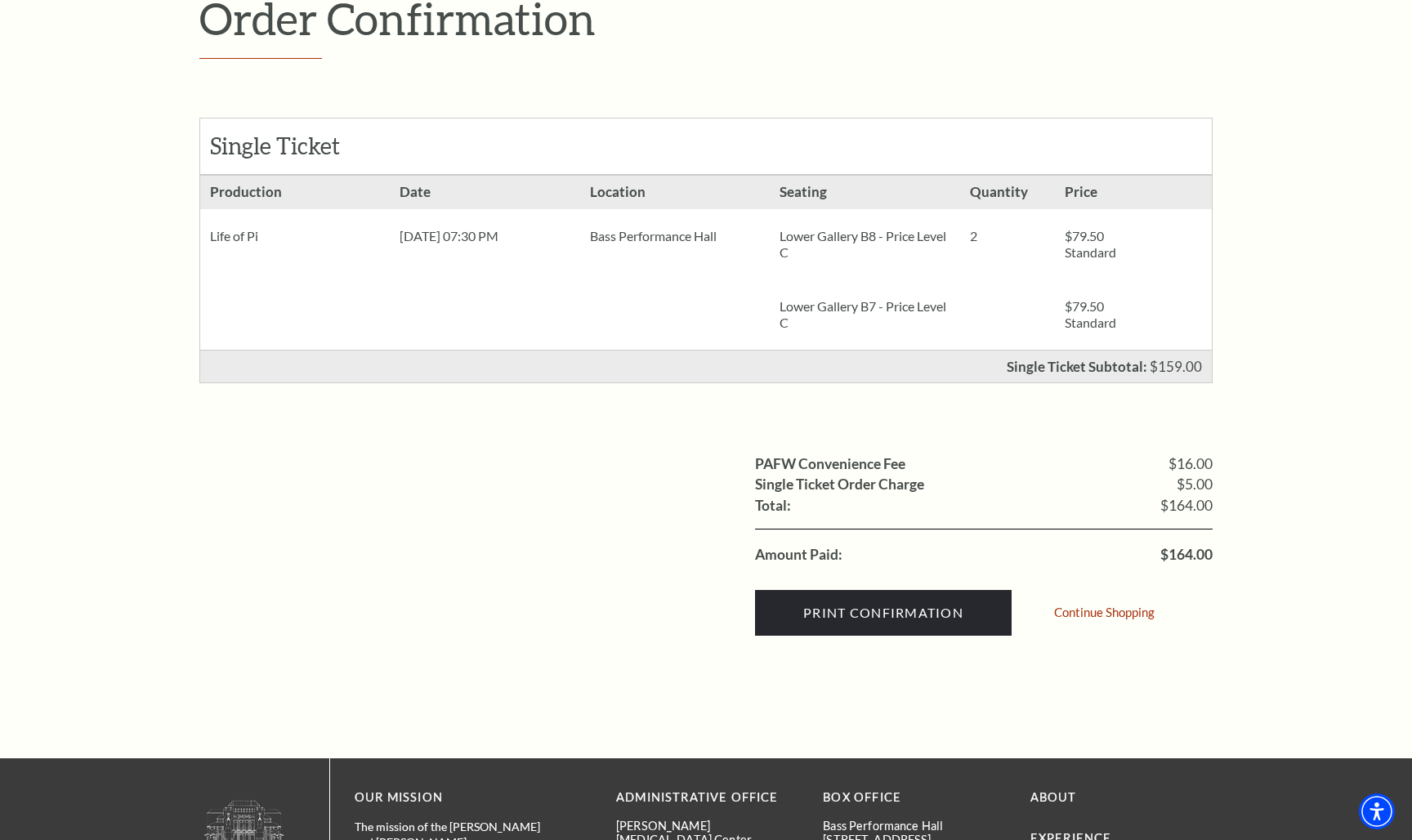
scroll to position [196, 0]
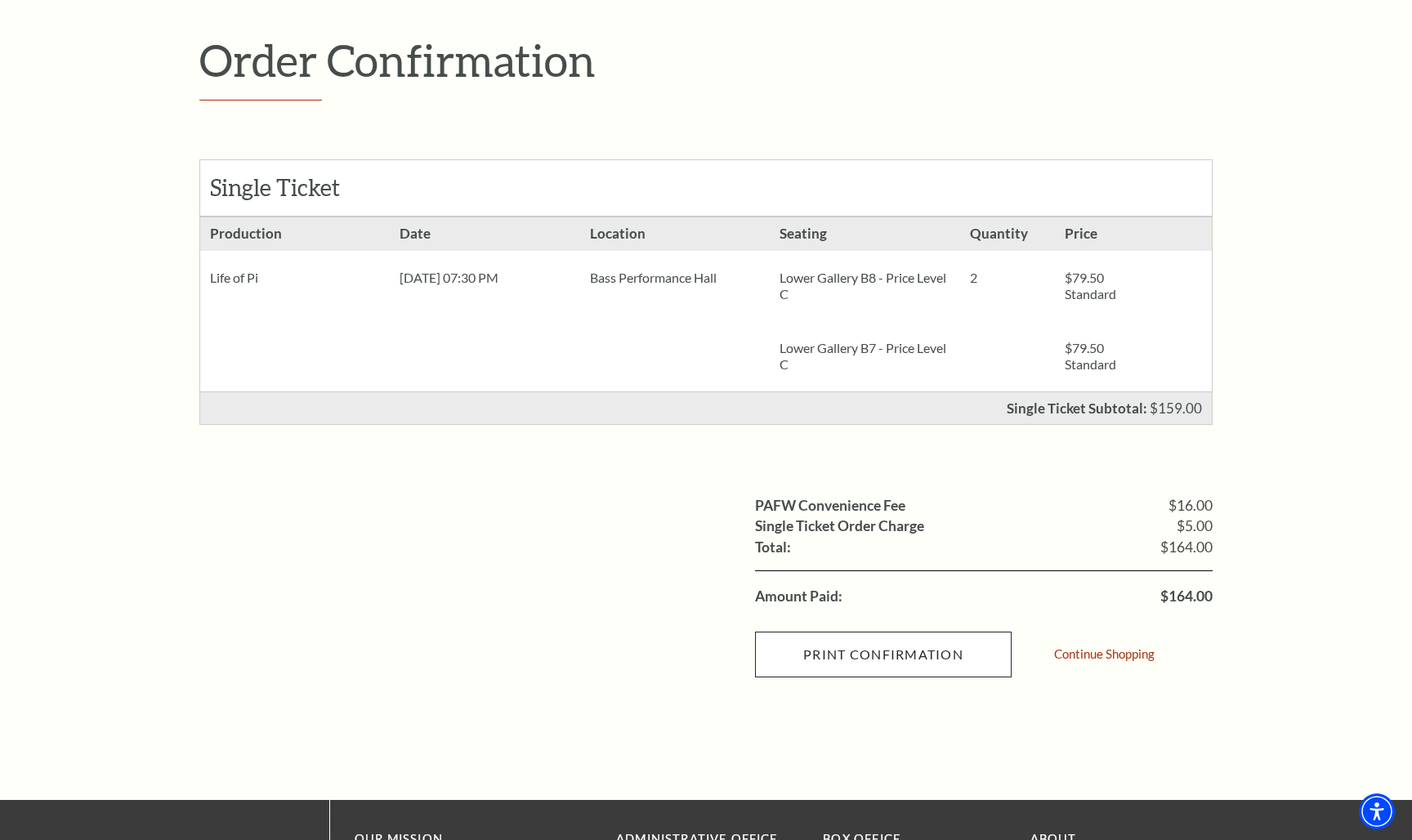
click at [828, 660] on input "Print Confirmation" at bounding box center [883, 654] width 257 height 45
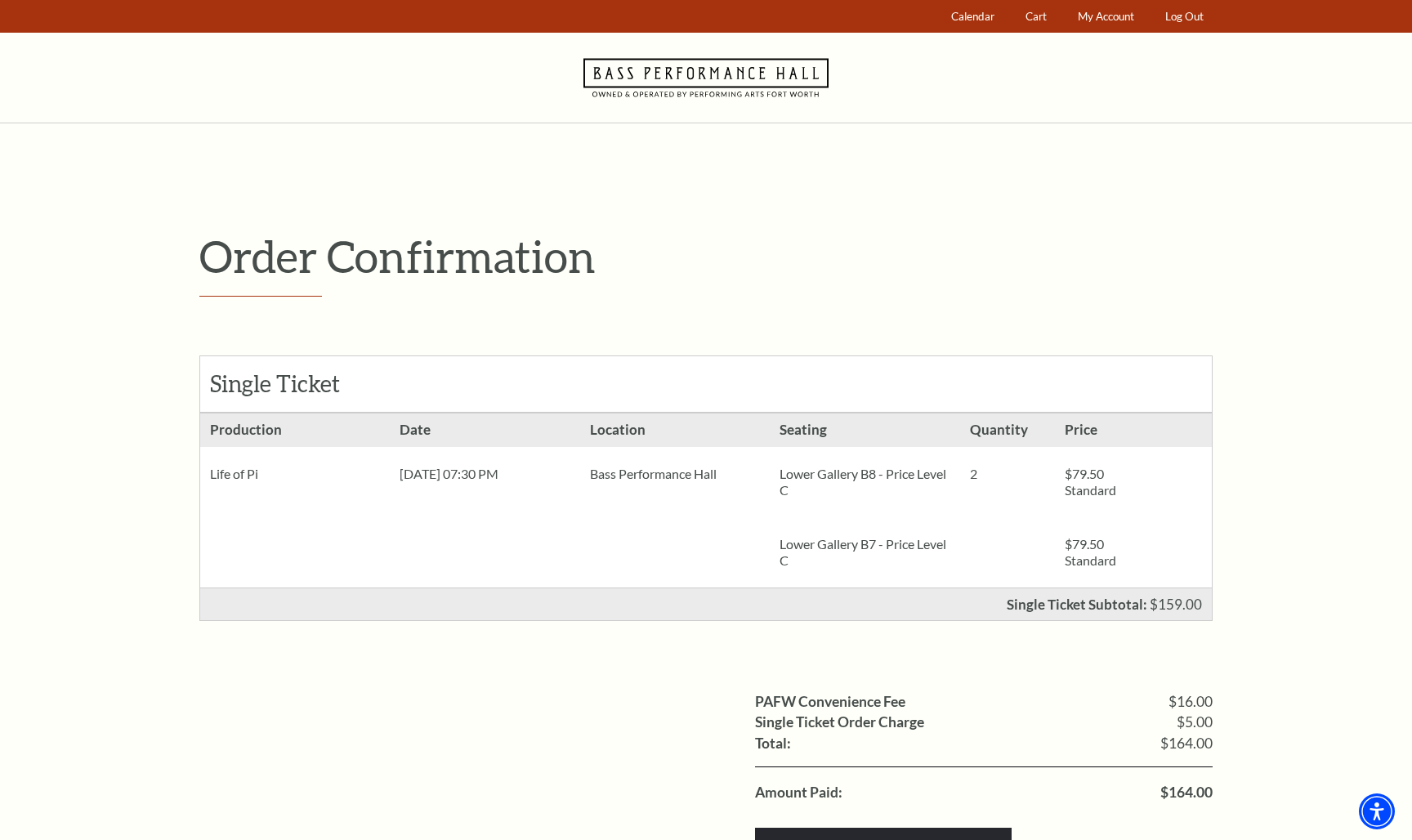
scroll to position [0, 0]
click at [1187, 13] on link "Log Out" at bounding box center [1184, 16] width 54 height 32
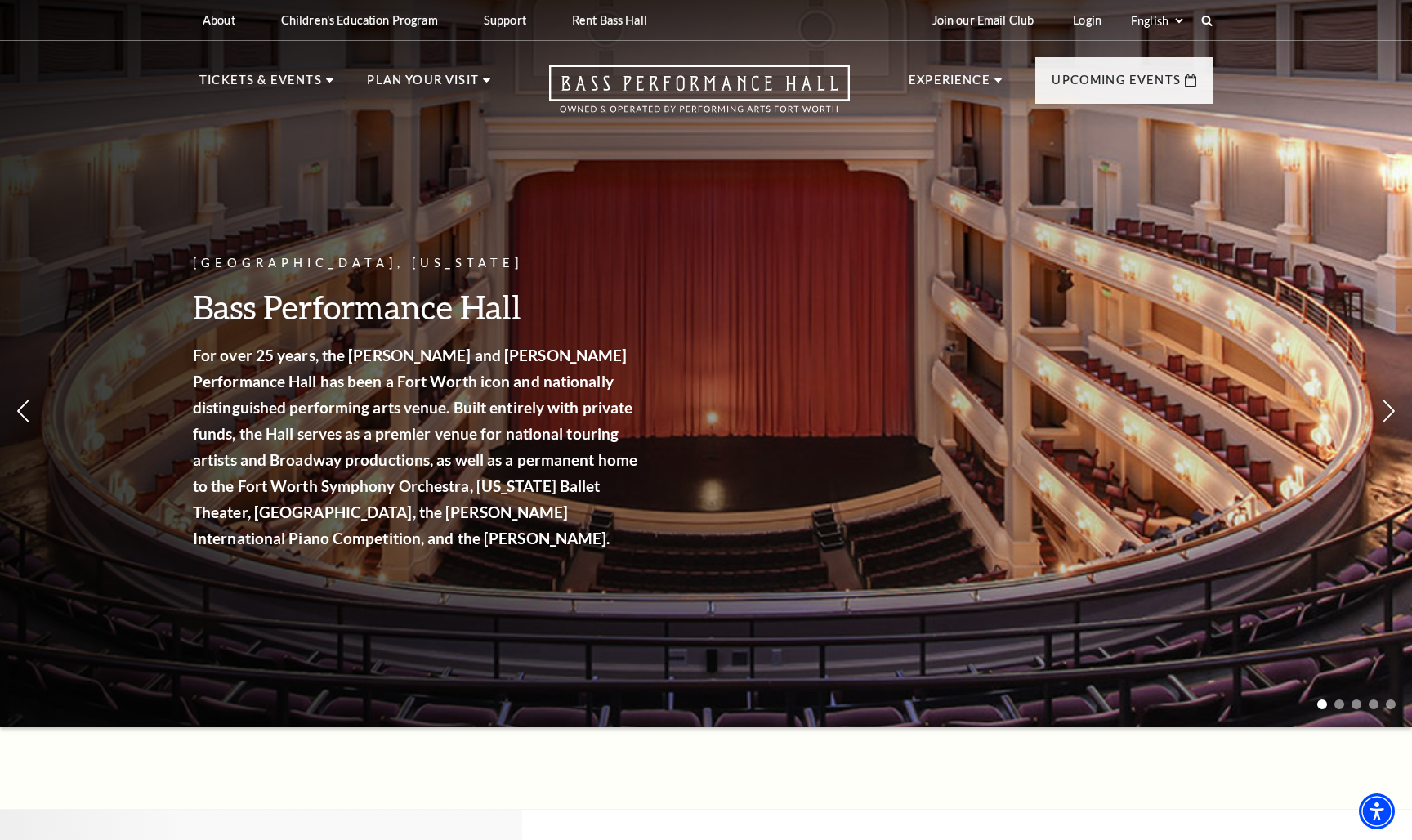
click at [90, 184] on div "Fort Worth, Texas Bass Performance Hall For over 25 years, the Nancy Lee and Pe…" at bounding box center [706, 358] width 1412 height 736
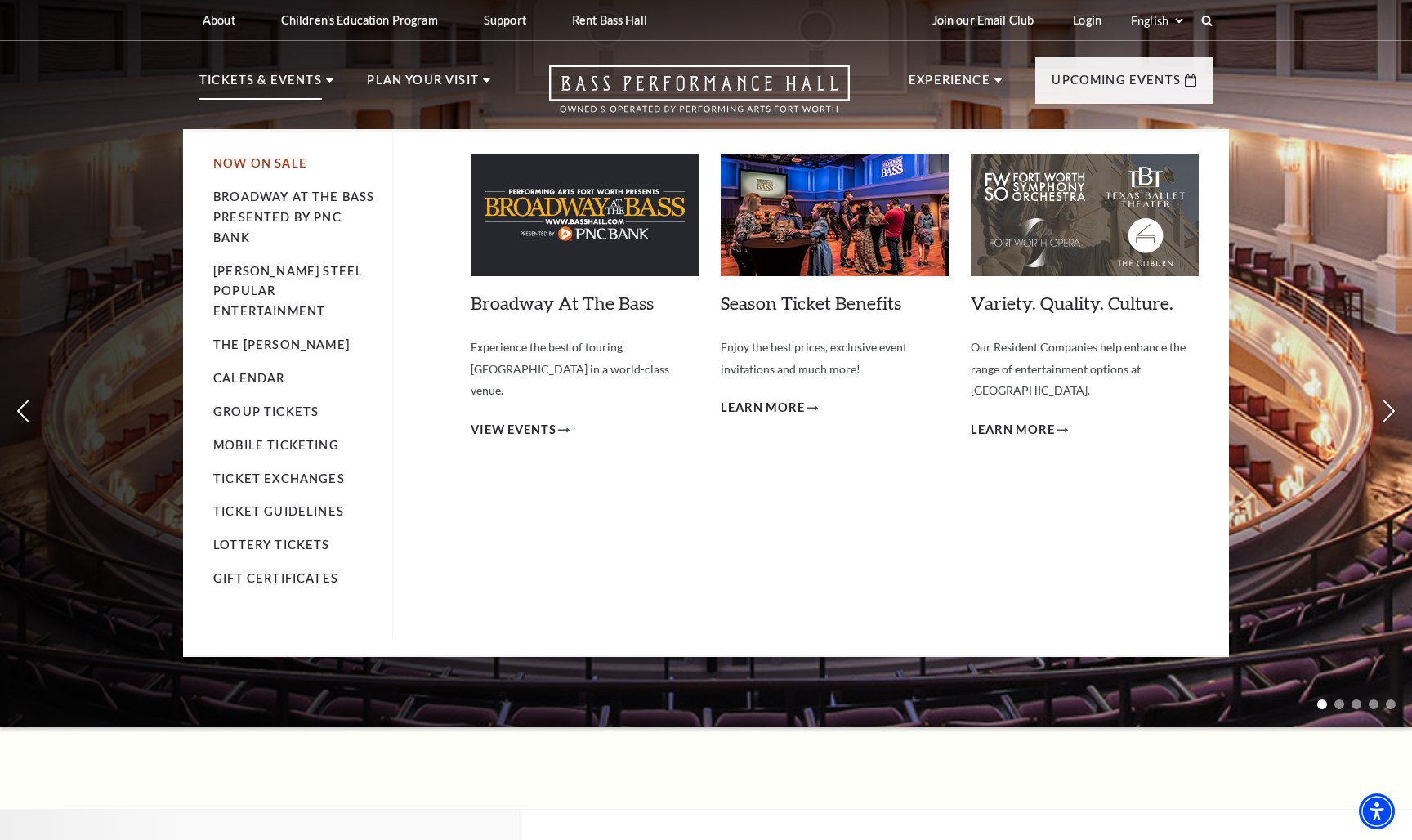
click at [253, 161] on link "Now On Sale" at bounding box center [260, 163] width 94 height 14
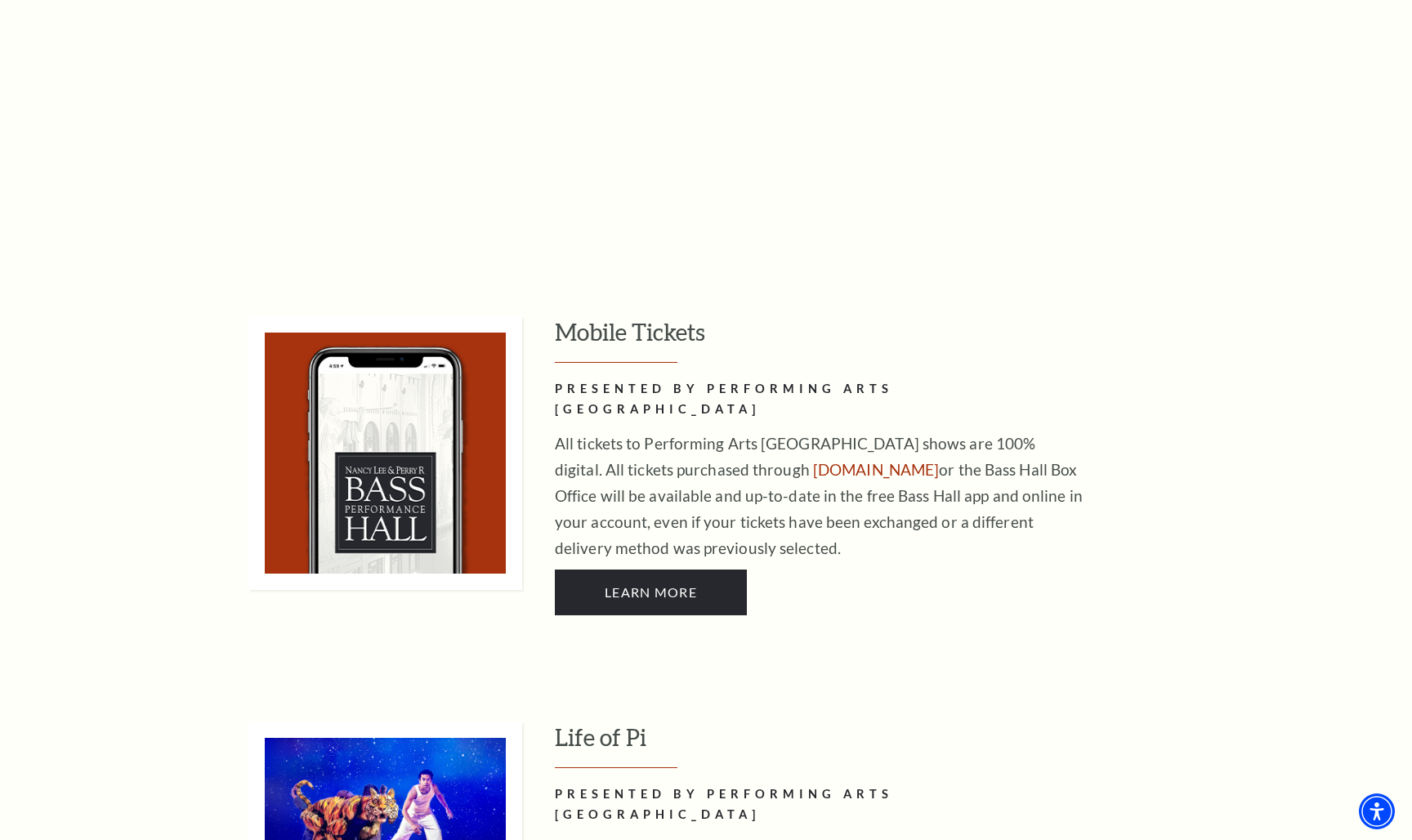
scroll to position [942, 0]
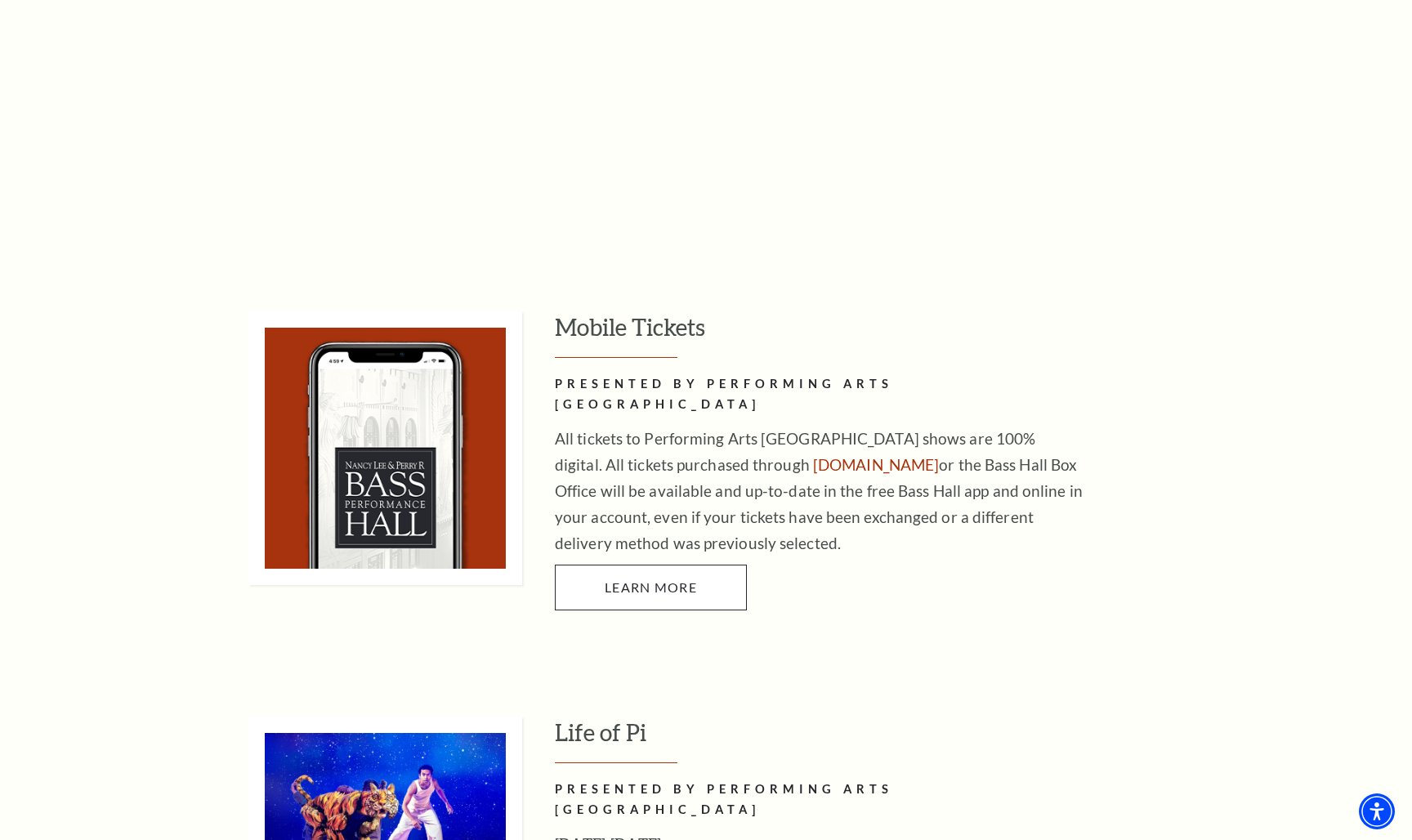
click at [662, 579] on span "Learn More" at bounding box center [651, 587] width 92 height 15
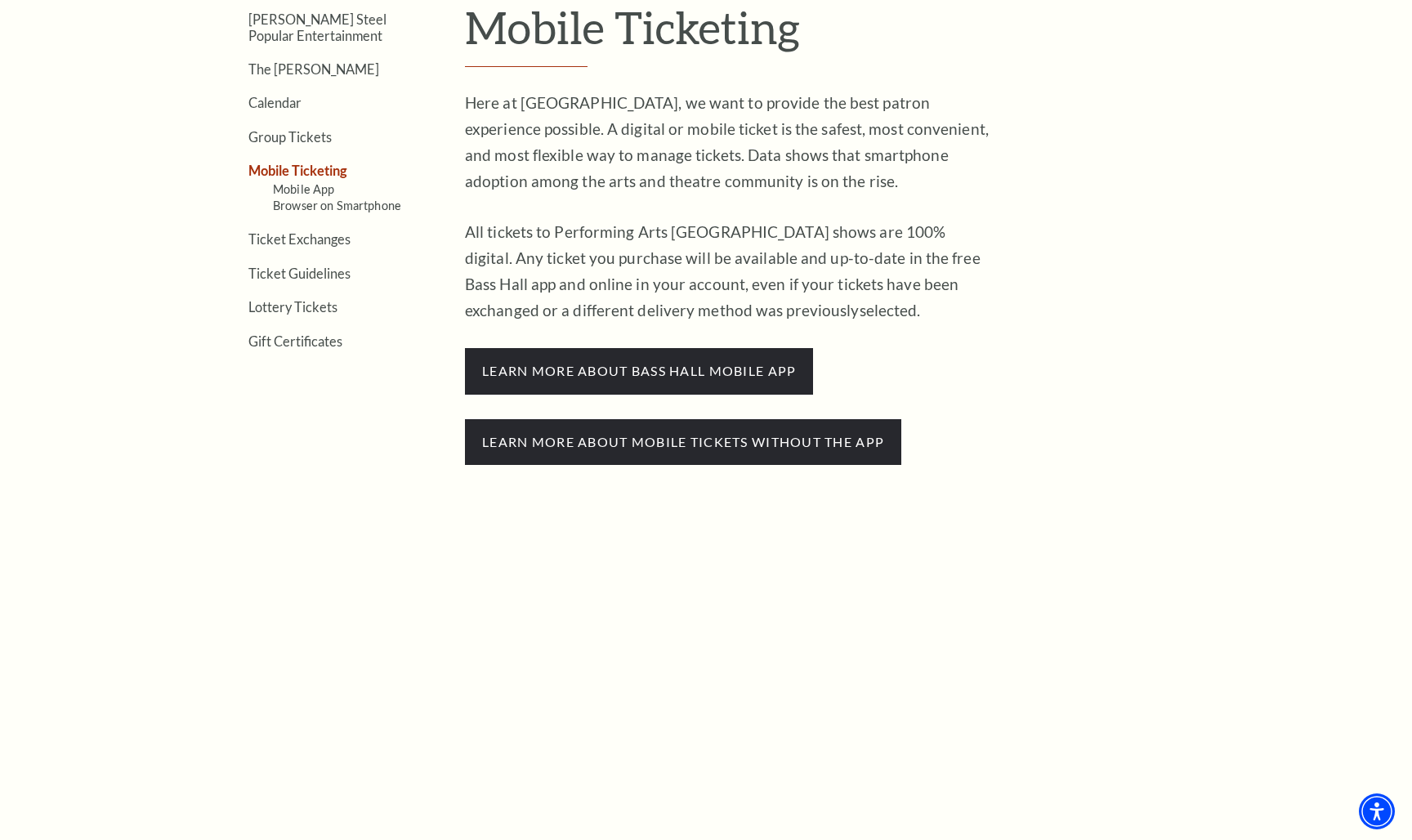
scroll to position [571, 0]
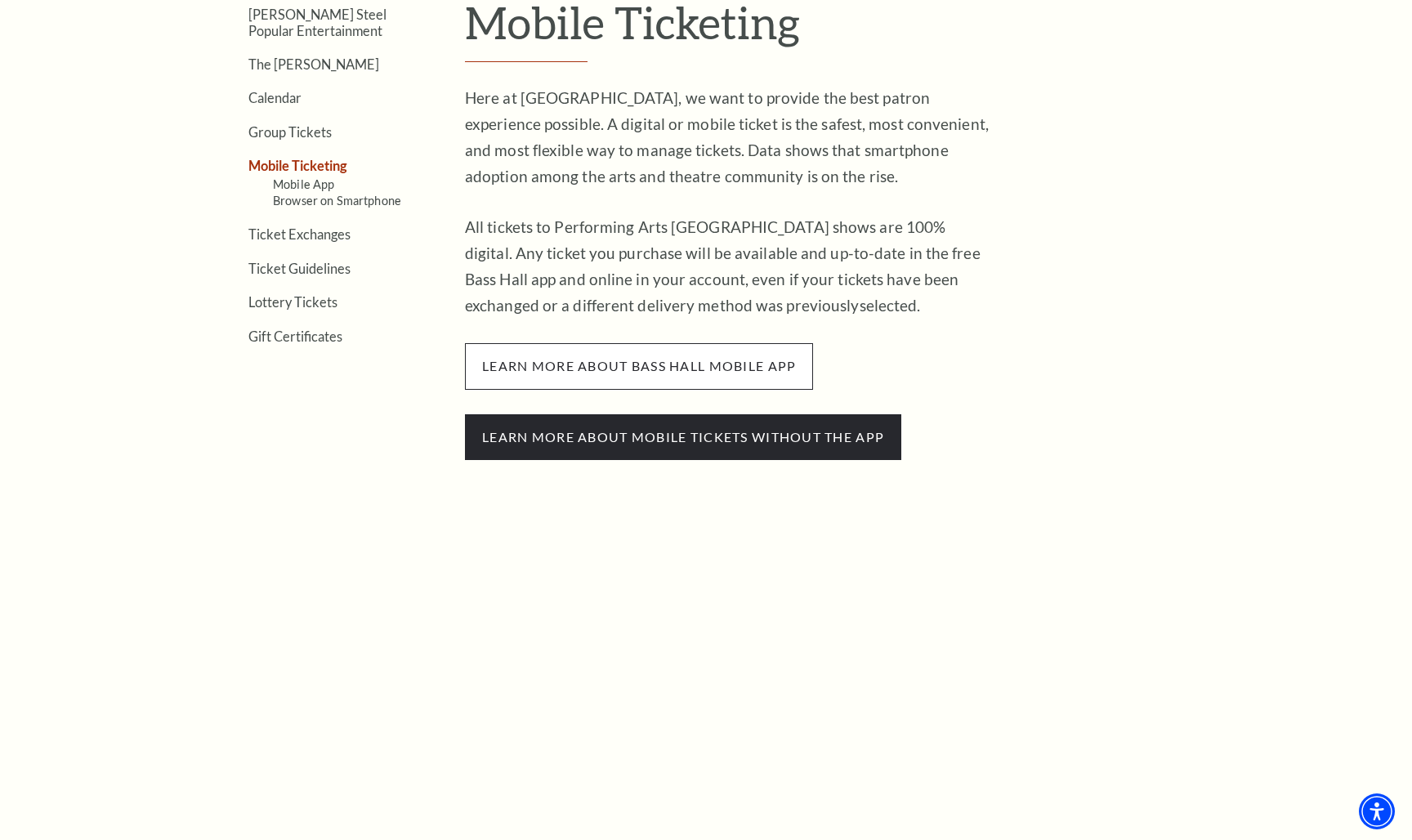
click at [686, 363] on span "learn more about bass hall mobile app" at bounding box center [638, 365] width 348 height 45
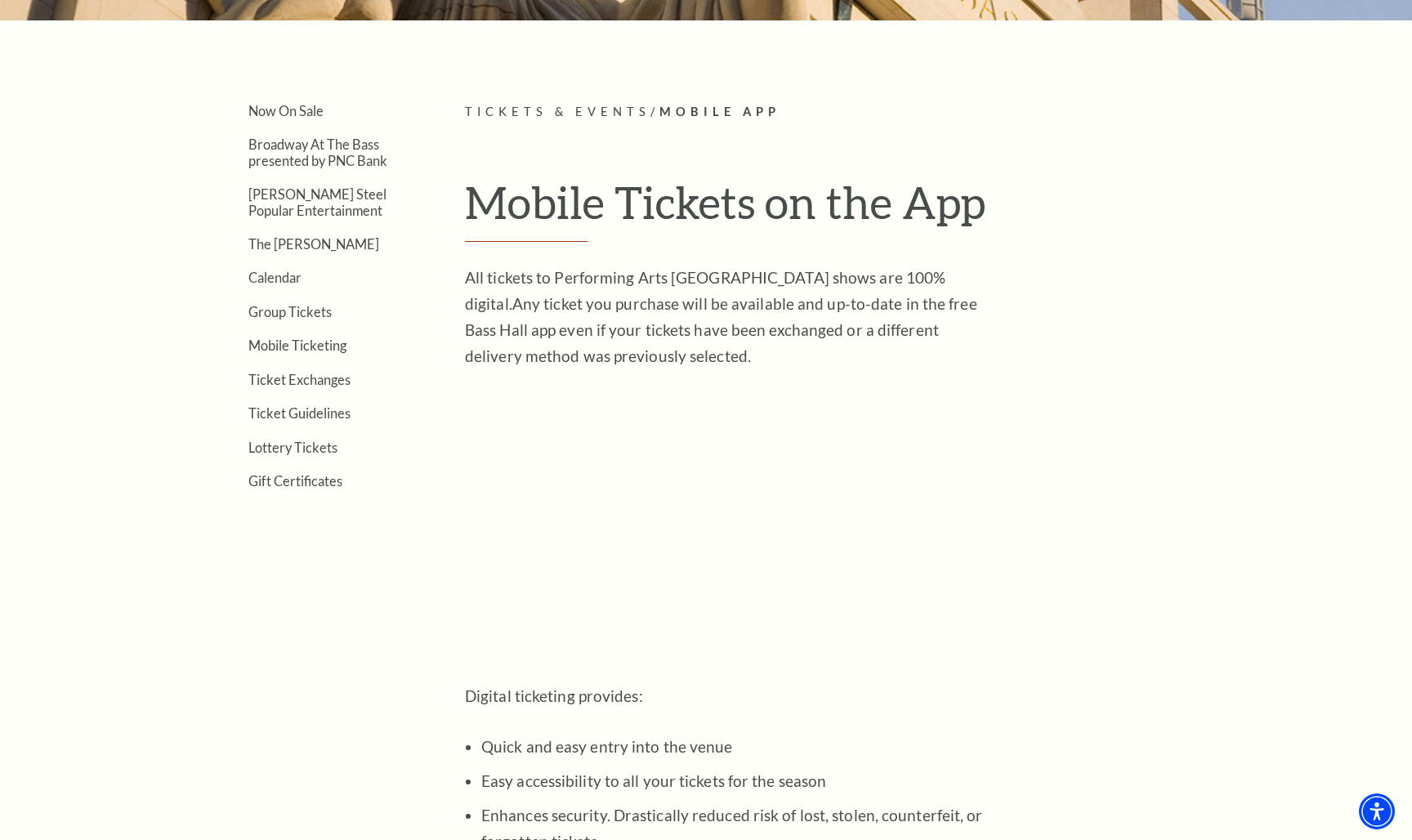
scroll to position [430, 0]
